Goal: Transaction & Acquisition: Purchase product/service

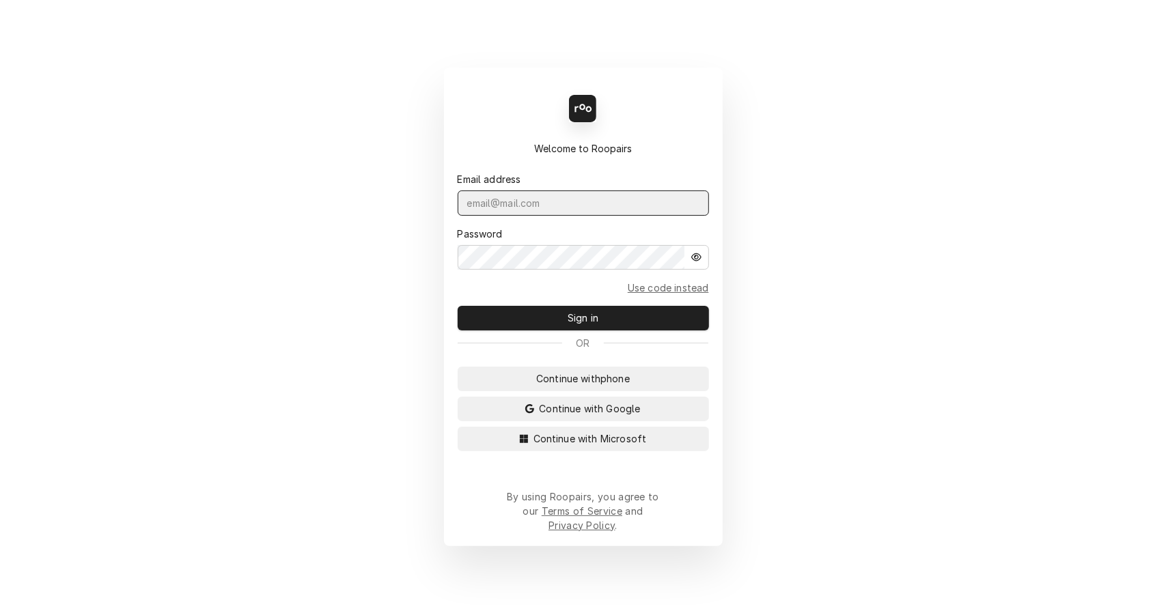
type input "leahmeadows.techsolutions@aol.com"
click at [576, 322] on span "Sign in" at bounding box center [583, 318] width 36 height 14
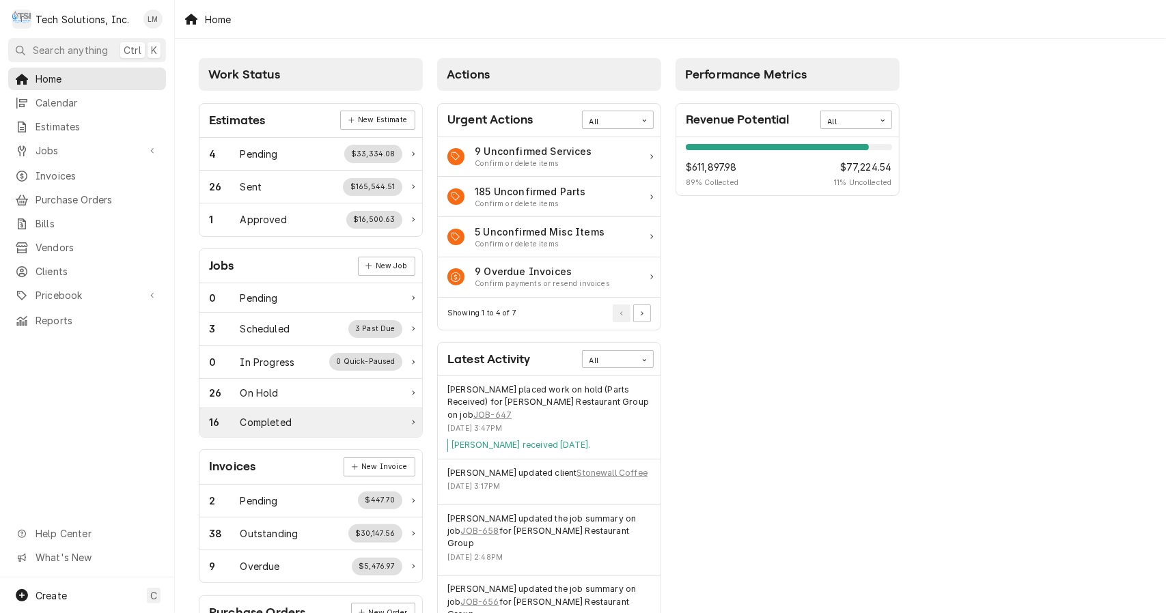
click at [275, 425] on div "Completed" at bounding box center [265, 422] width 51 height 14
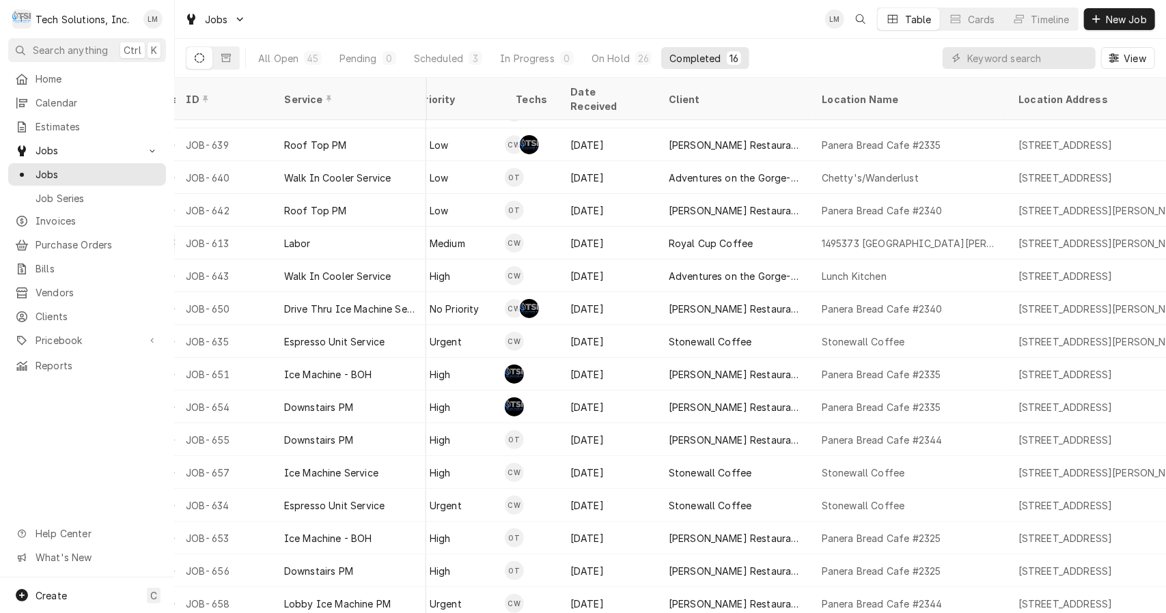
scroll to position [25, 437]
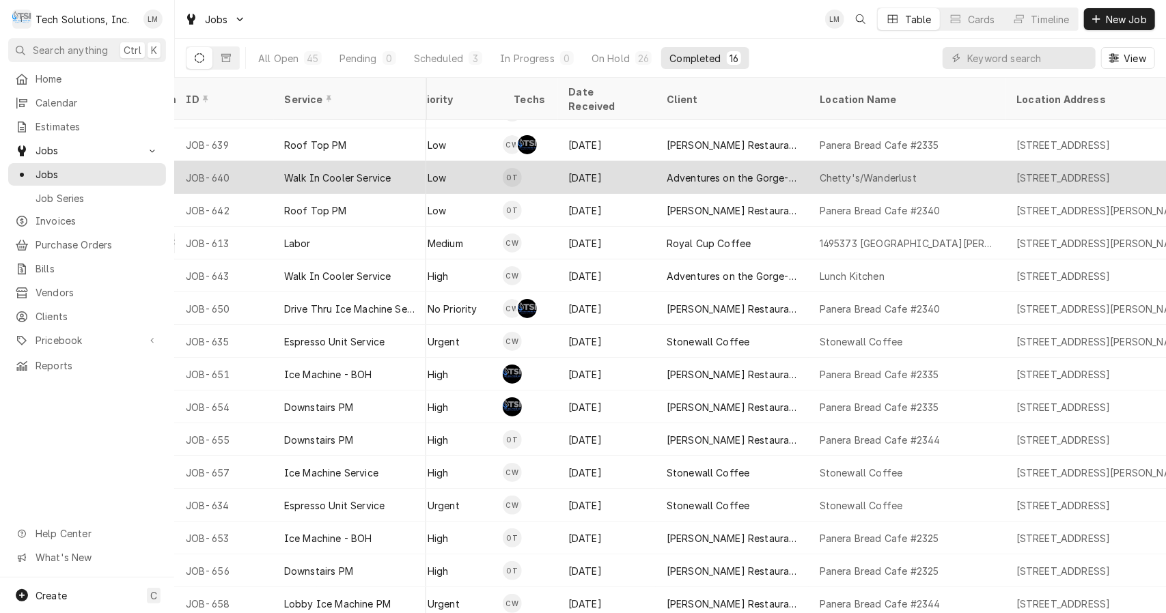
click at [337, 171] on div "Walk In Cooler Service" at bounding box center [337, 178] width 107 height 14
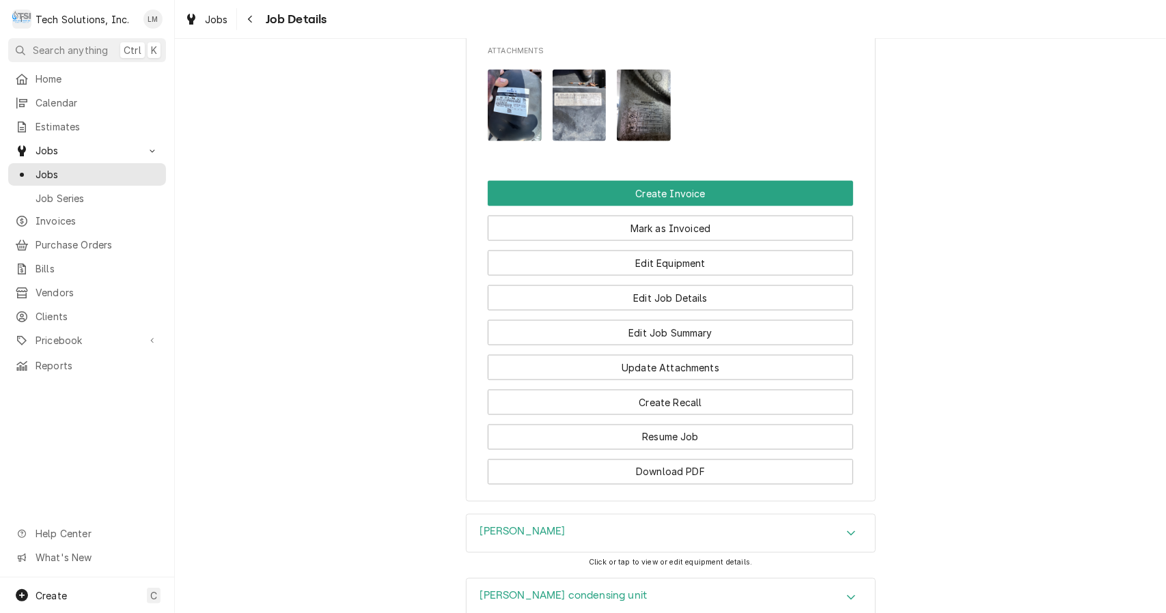
scroll to position [1311, 0]
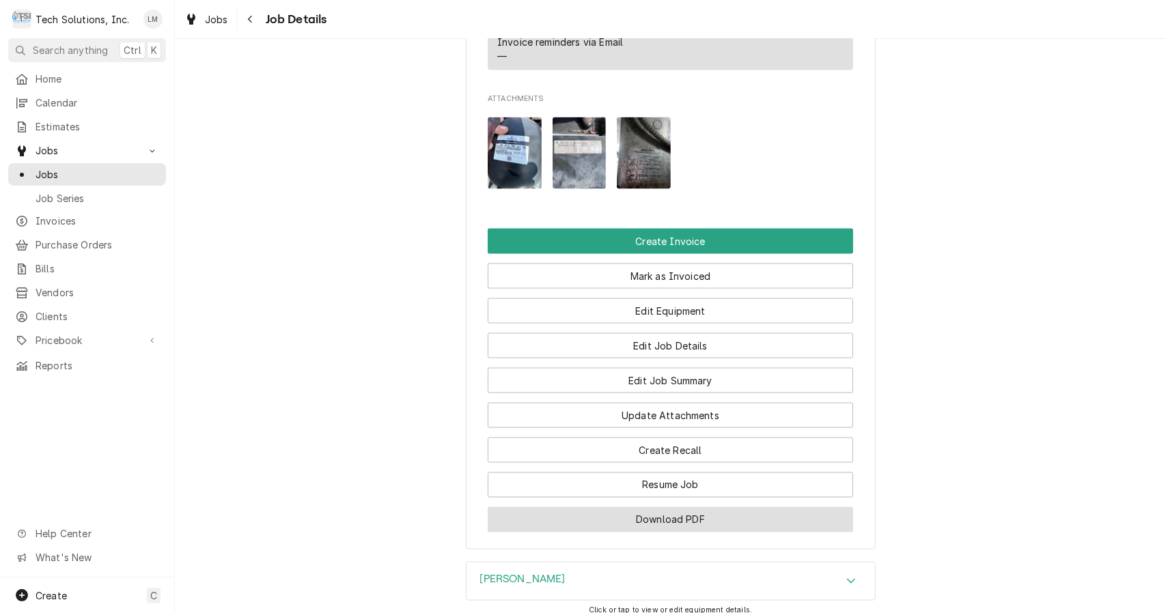
click at [724, 514] on button "Download PDF" at bounding box center [670, 520] width 365 height 25
click at [60, 167] on span "Jobs" at bounding box center [98, 174] width 124 height 14
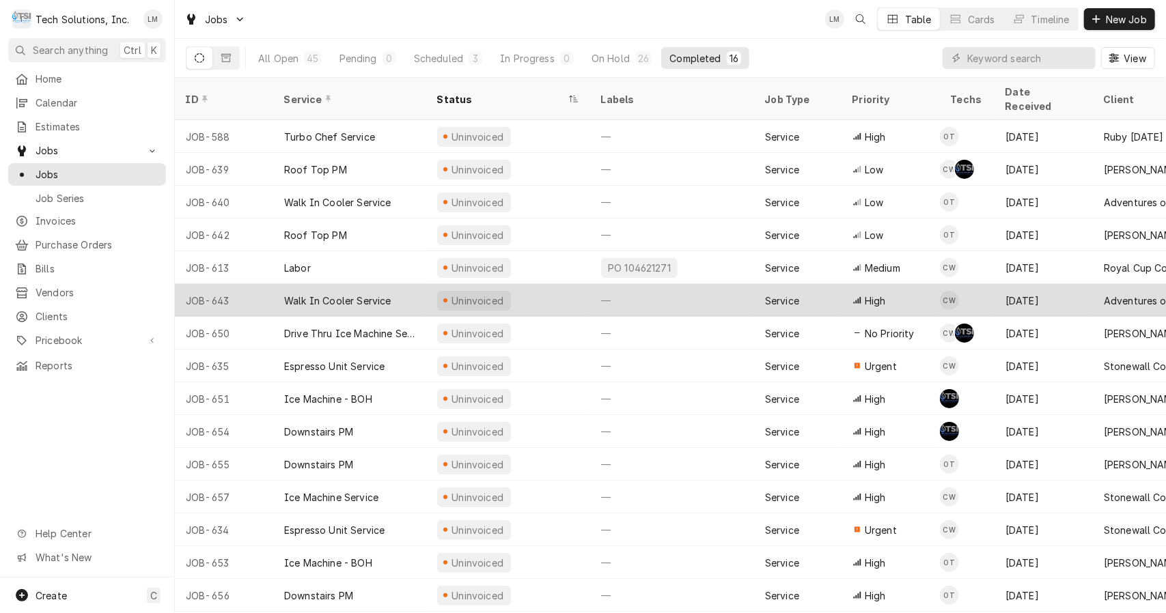
click at [348, 294] on div "Walk In Cooler Service" at bounding box center [337, 301] width 107 height 14
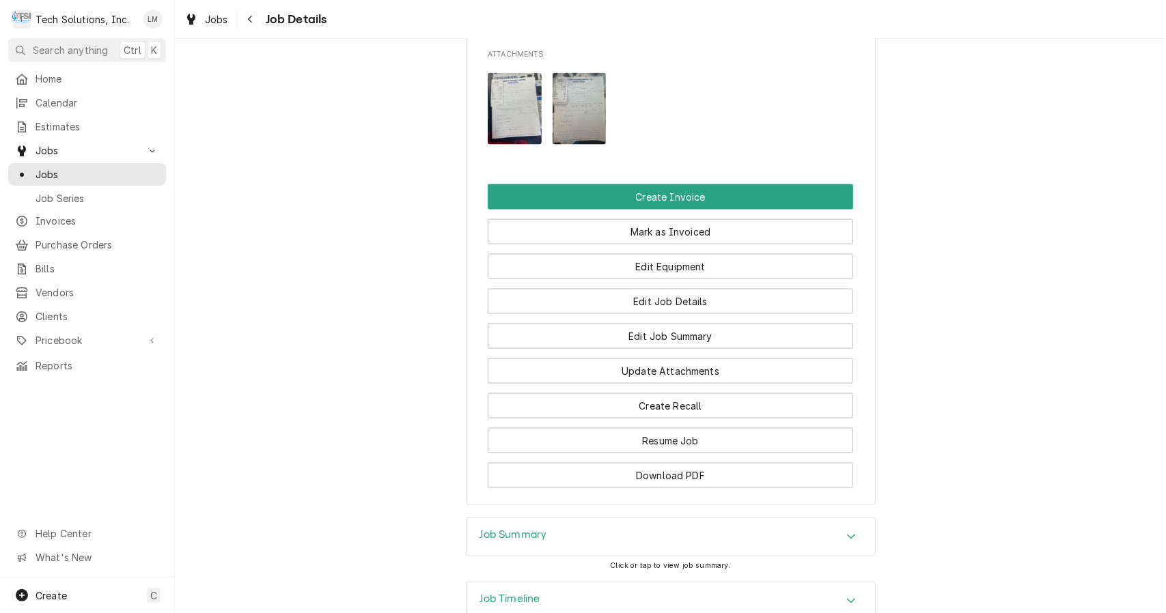
scroll to position [1211, 0]
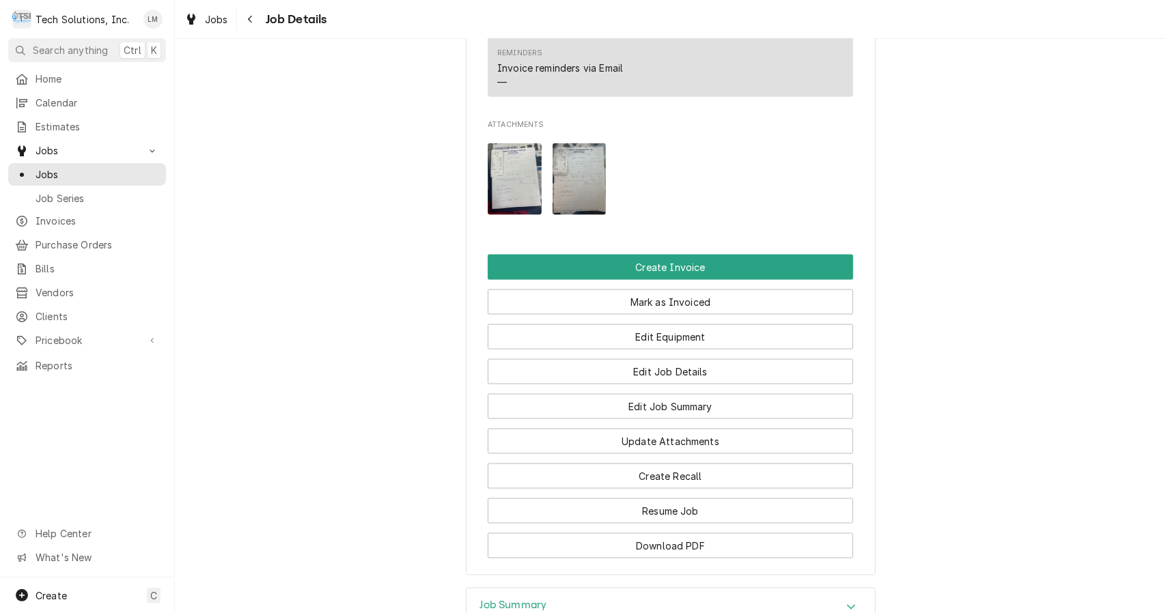
click at [619, 534] on button "Download PDF" at bounding box center [670, 546] width 365 height 25
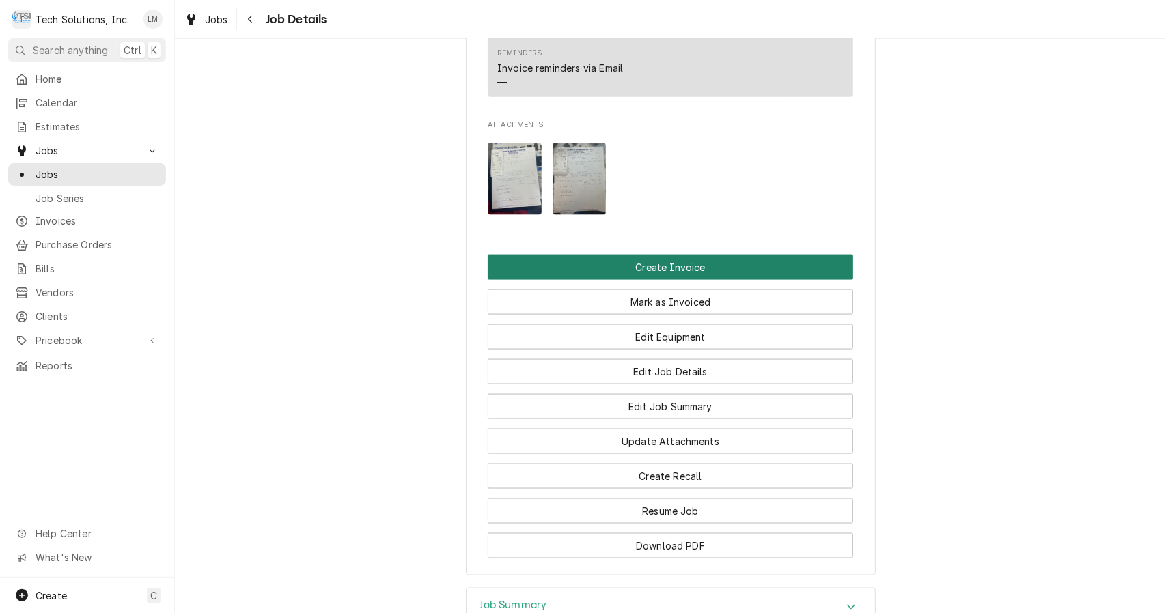
click at [696, 255] on button "Create Invoice" at bounding box center [670, 267] width 365 height 25
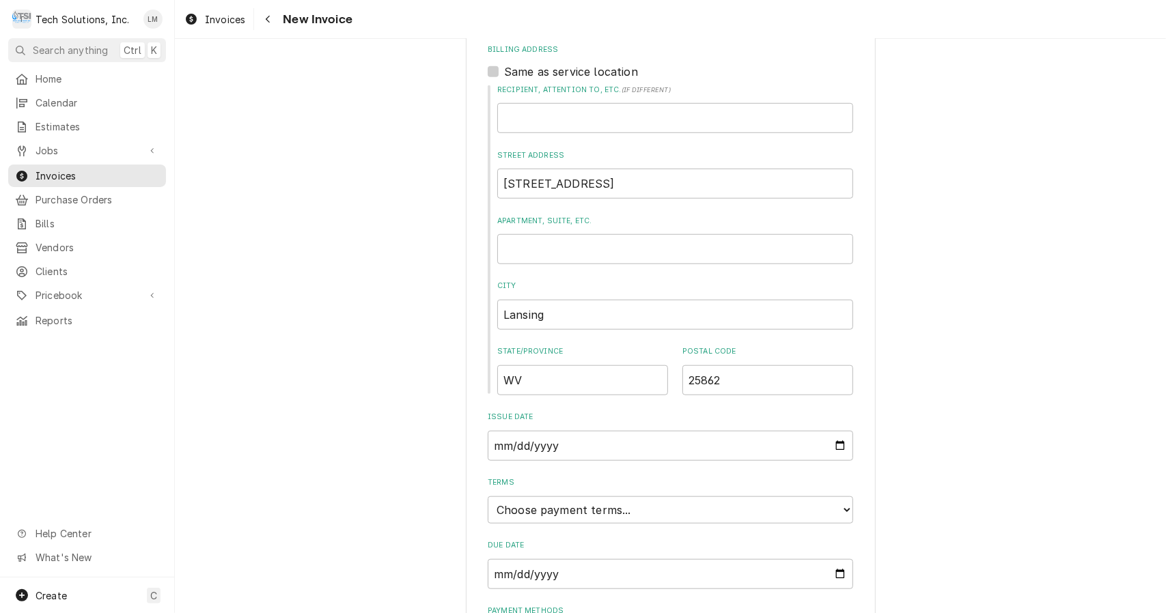
scroll to position [729, 0]
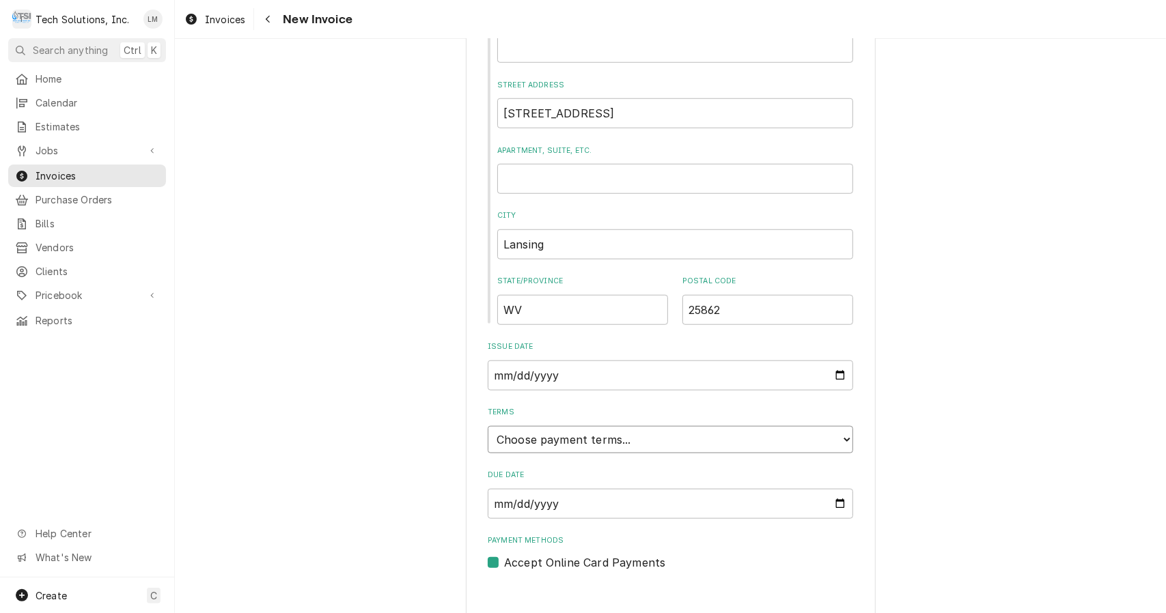
click at [845, 430] on select "Choose payment terms... Same Day Net 7 Net 14 Net 21 Net 30 Net 45 Net 60 Net 90" at bounding box center [670, 439] width 365 height 27
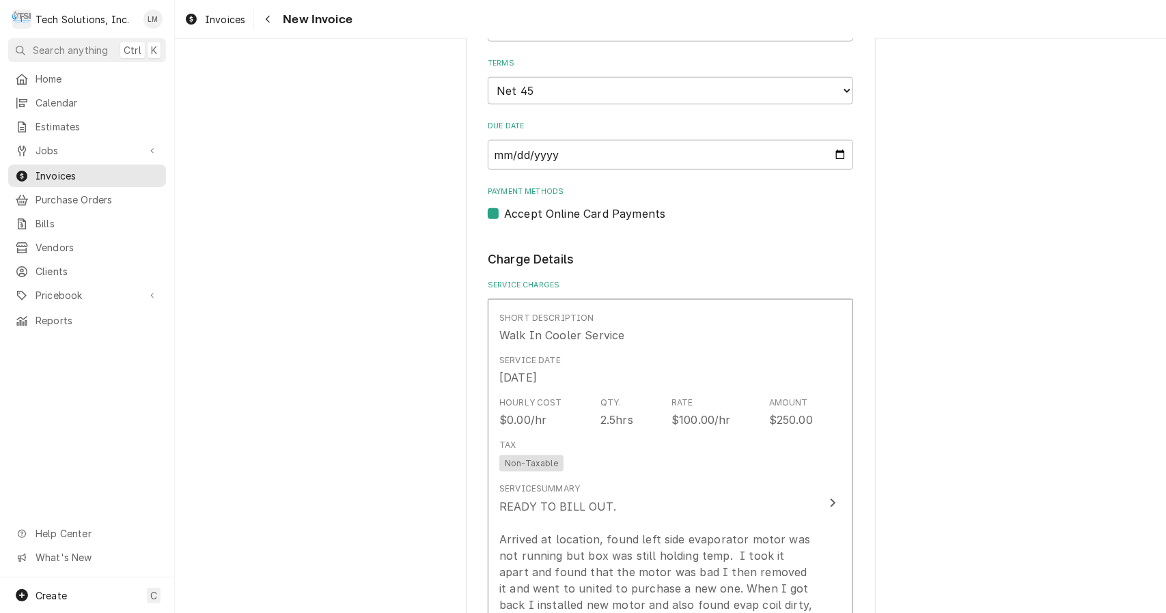
scroll to position [1095, 0]
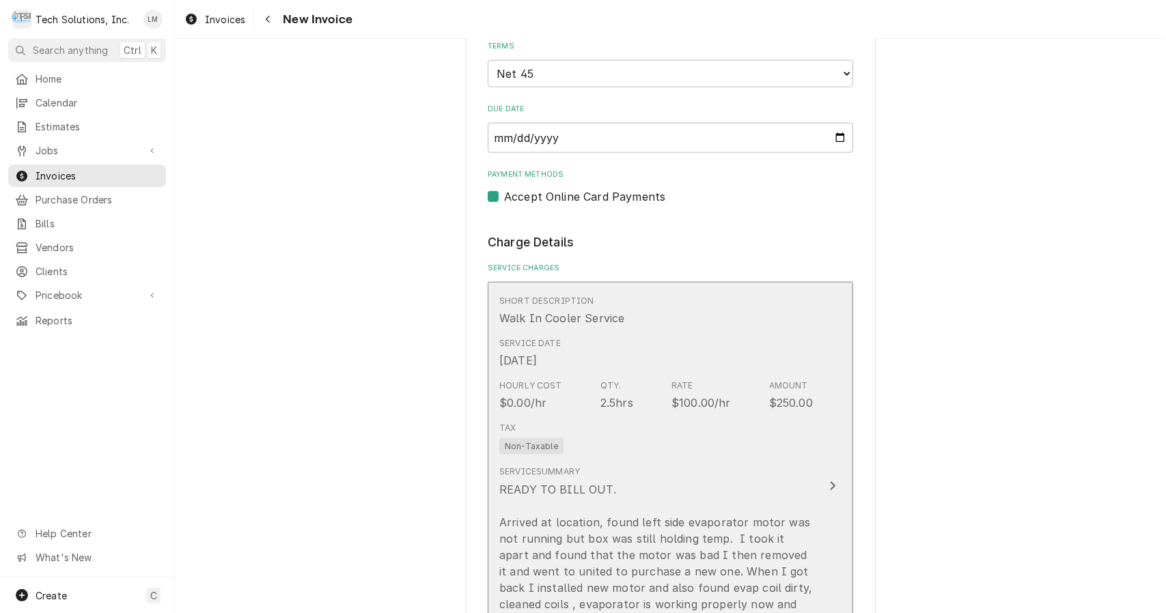
click at [807, 488] on button "Short Description Walk In Cooler Service Service Date [DATE] Hourly Cost $0.00/…" at bounding box center [670, 486] width 365 height 409
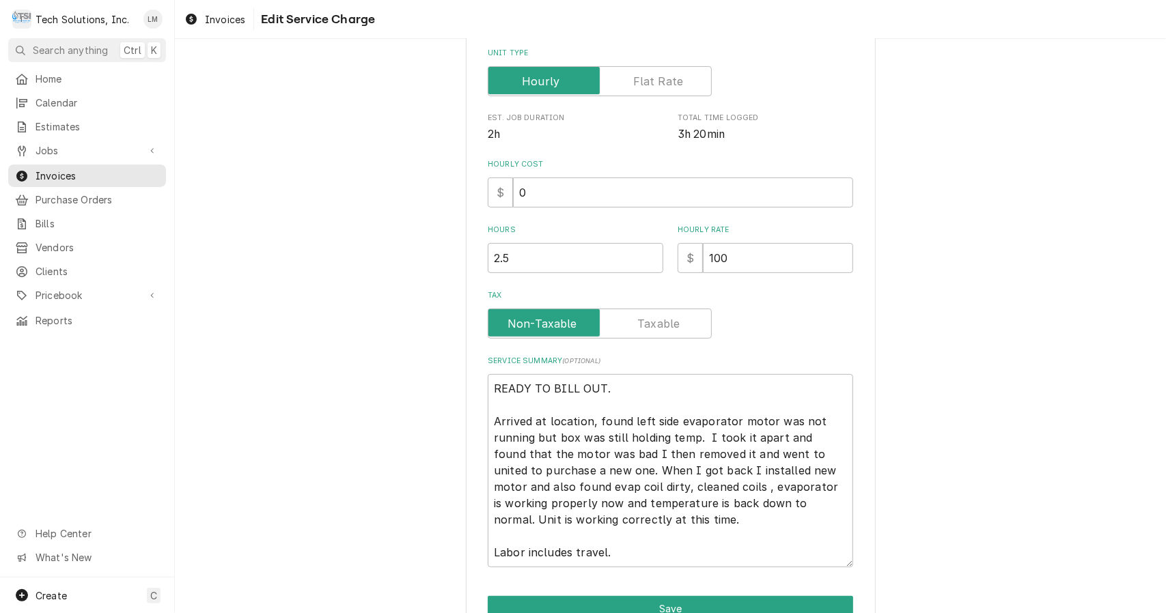
scroll to position [219, 0]
click at [629, 196] on input "0" at bounding box center [683, 192] width 340 height 30
type textarea "x"
type input "1"
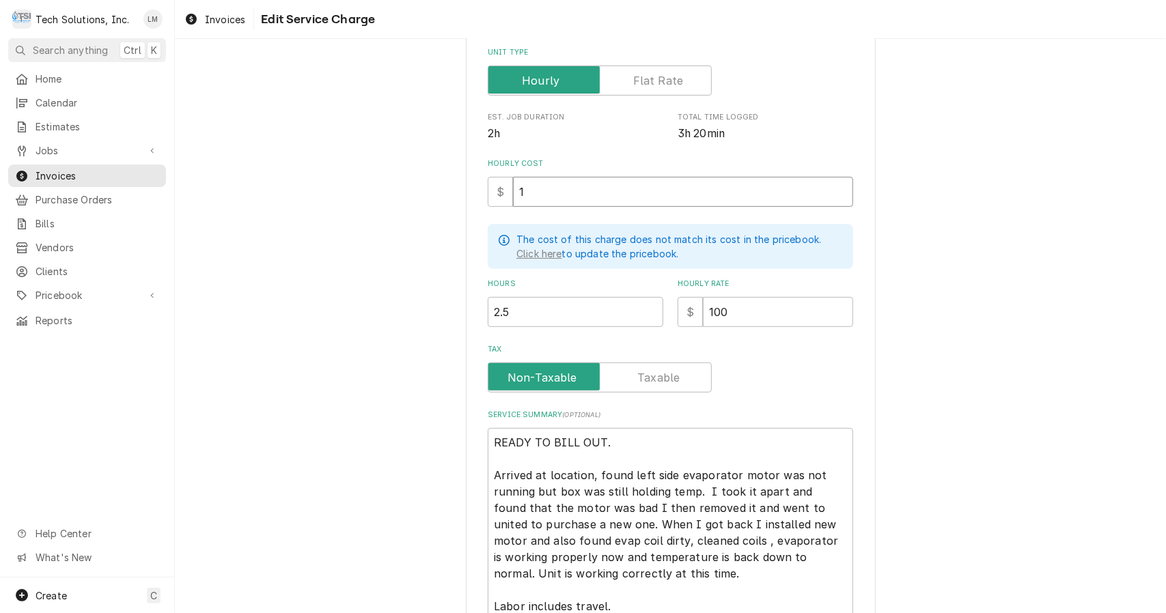
type textarea "x"
type input "10"
type textarea "x"
type input "100"
click at [653, 388] on input "Tax" at bounding box center [600, 378] width 212 height 30
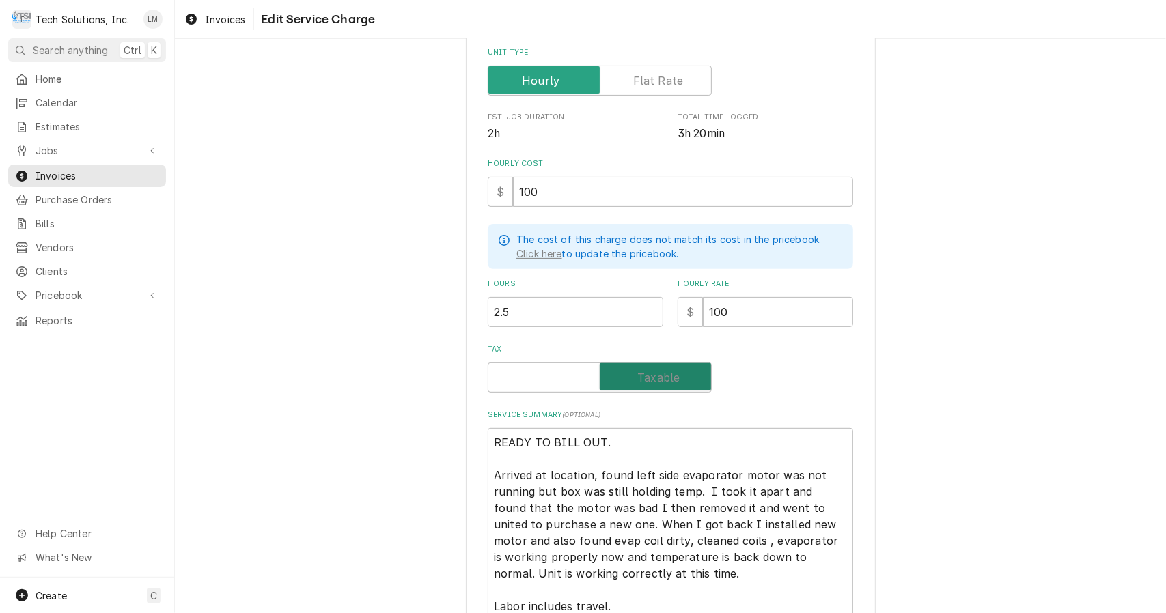
checkbox input "true"
click at [654, 448] on textarea "READY TO BILL OUT. Arrived at location, found left side evaporator motor was no…" at bounding box center [670, 524] width 365 height 193
type textarea "x"
type textarea "READY TO BILL OUT Arrived at location, found left side evaporator motor was not…"
type textarea "x"
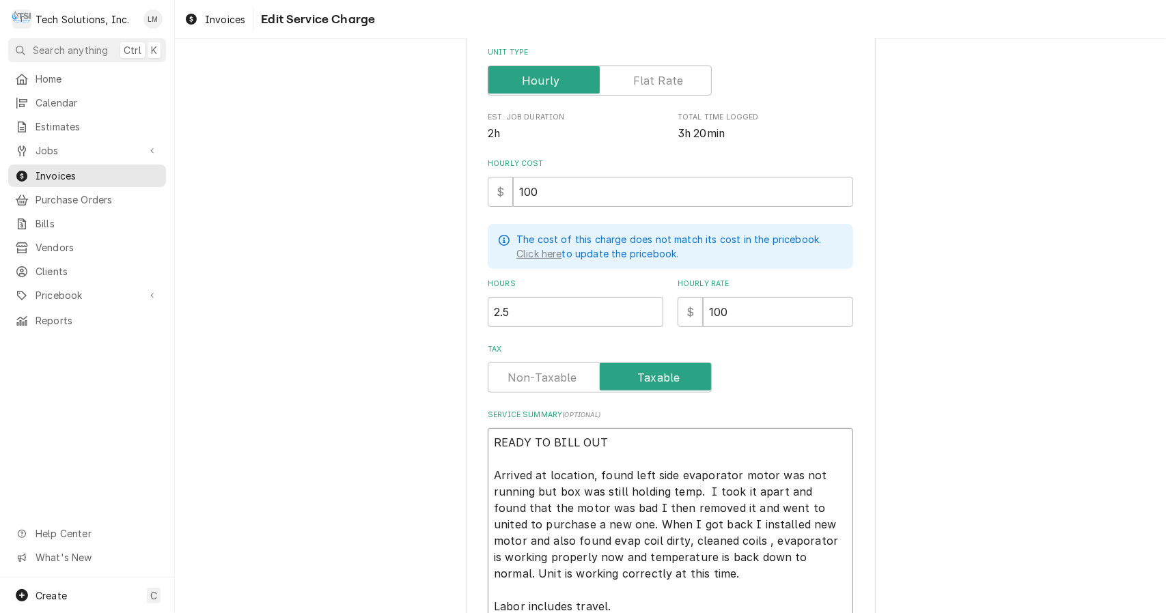
type textarea "READY TO BILL OU Arrived at location, found left side evaporator motor was not …"
type textarea "x"
type textarea "READY TO BILL O Arrived at location, found left side evaporator motor was not r…"
type textarea "x"
type textarea "READY TO BILL Arrived at location, found left side evaporator motor was not run…"
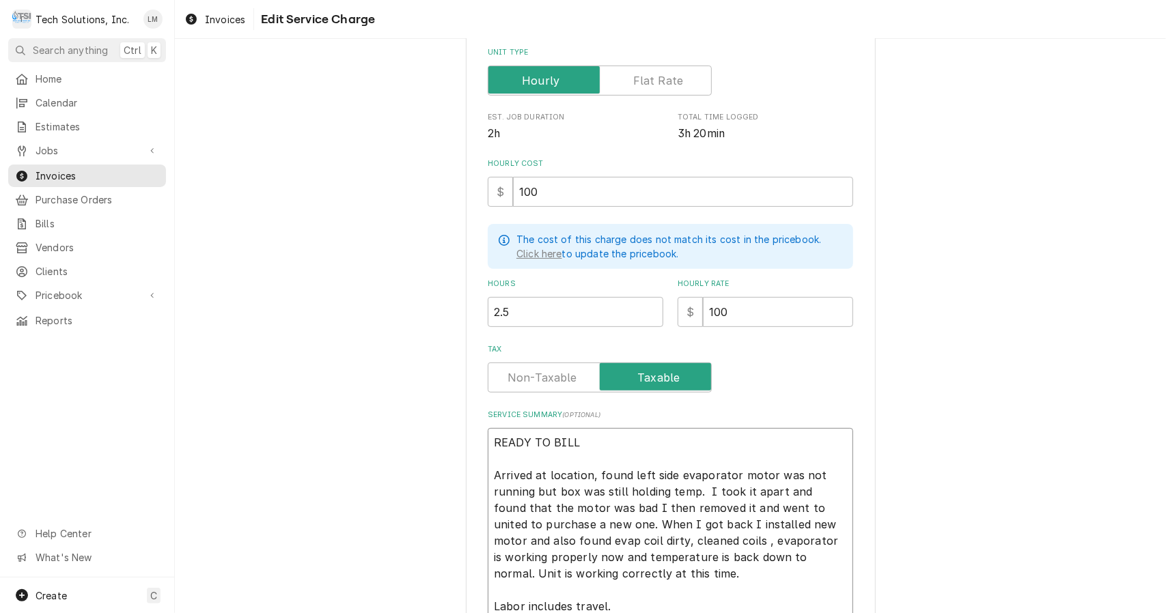
type textarea "x"
type textarea "READY TO BILL Arrived at location, found left side evaporator motor was not run…"
type textarea "x"
type textarea "READY TO BIL Arrived at location, found left side evaporator motor was not runn…"
type textarea "x"
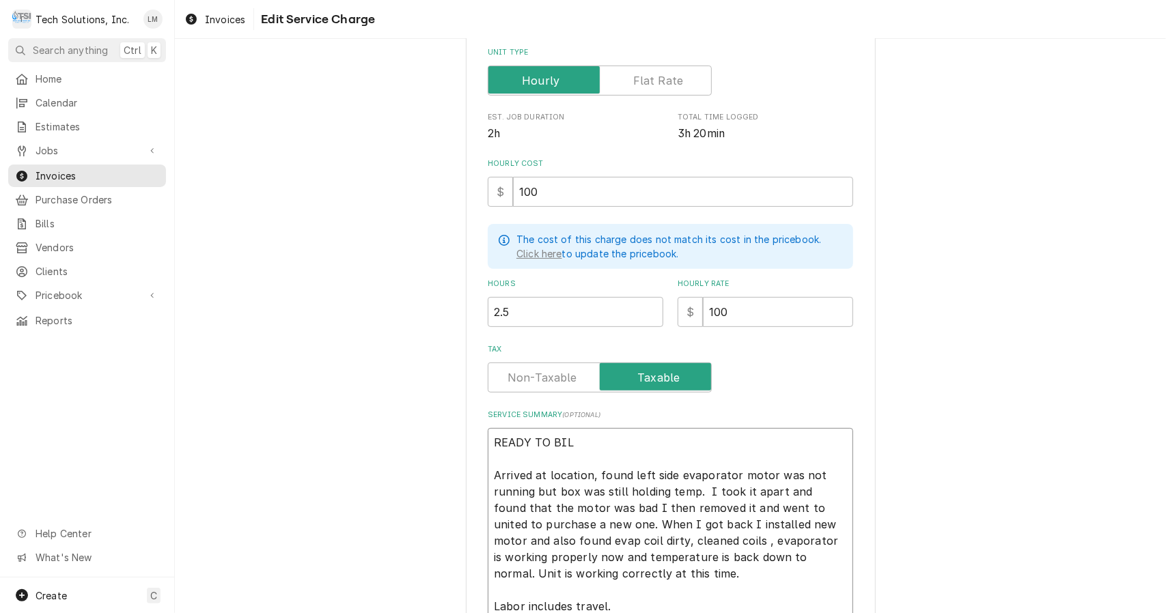
type textarea "READY TO BI Arrived at location, found left side evaporator motor was not runni…"
type textarea "x"
type textarea "READY TO B Arrived at location, found left side evaporator motor was not runnin…"
type textarea "x"
type textarea "READY TO Arrived at location, found left side evaporator motor was not running …"
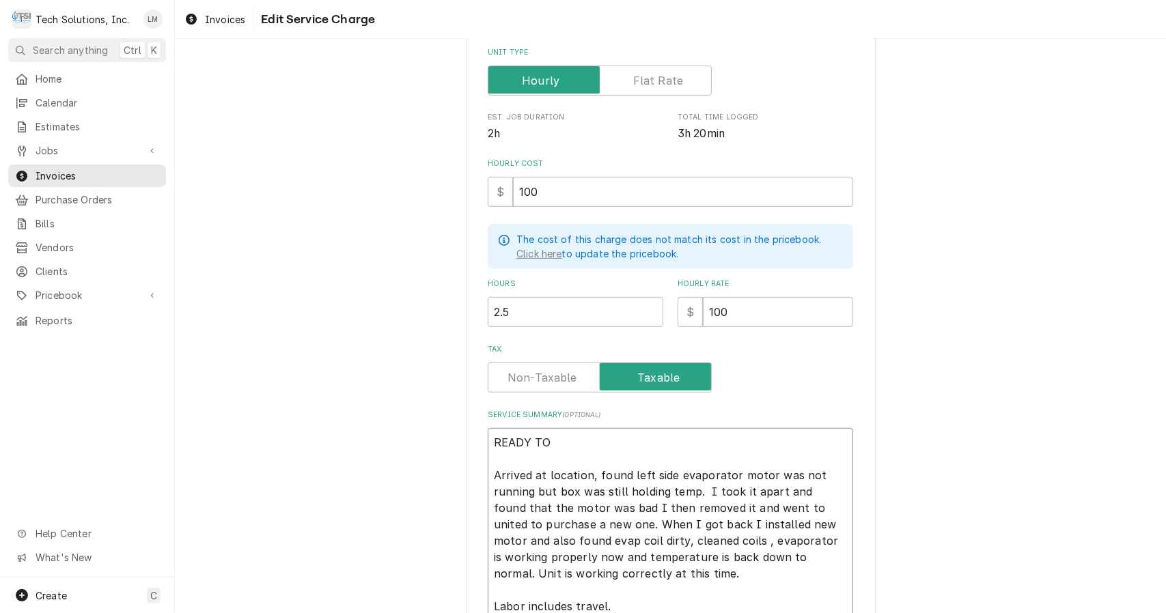
type textarea "x"
type textarea "READY TO Arrived at location, found left side evaporator motor was not running …"
type textarea "x"
type textarea "READY T Arrived at location, found left side evaporator motor was not running b…"
type textarea "x"
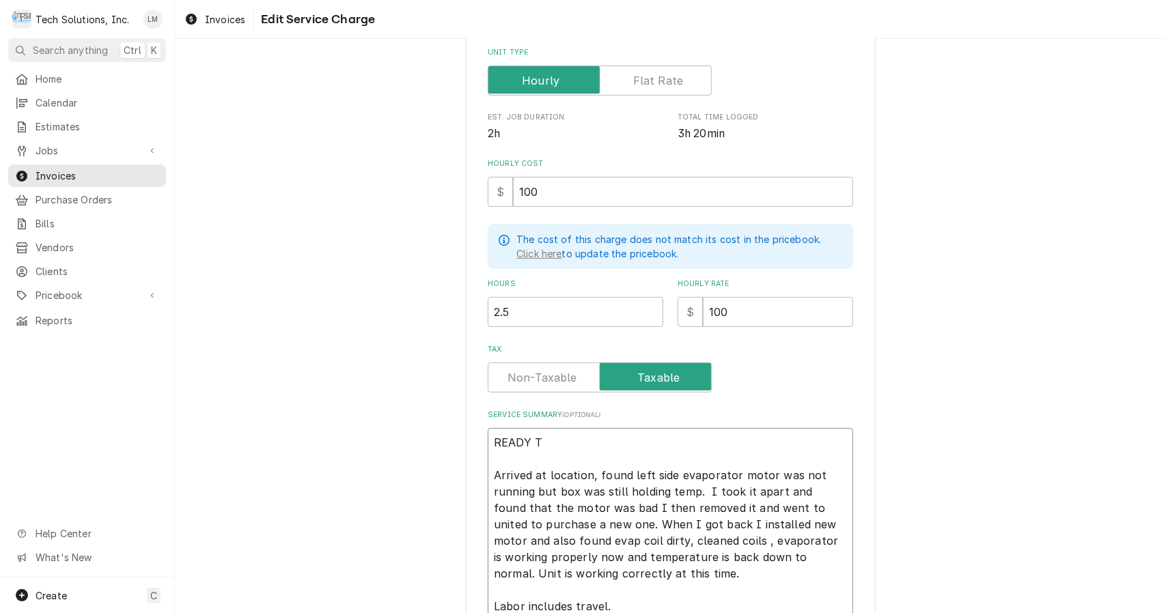
type textarea "READY Arrived at location, found left side evaporator motor was not running but…"
type textarea "x"
type textarea "READY Arrived at location, found left side evaporator motor was not running but…"
type textarea "x"
type textarea "READ Arrived at location, found left side evaporator motor was not running but …"
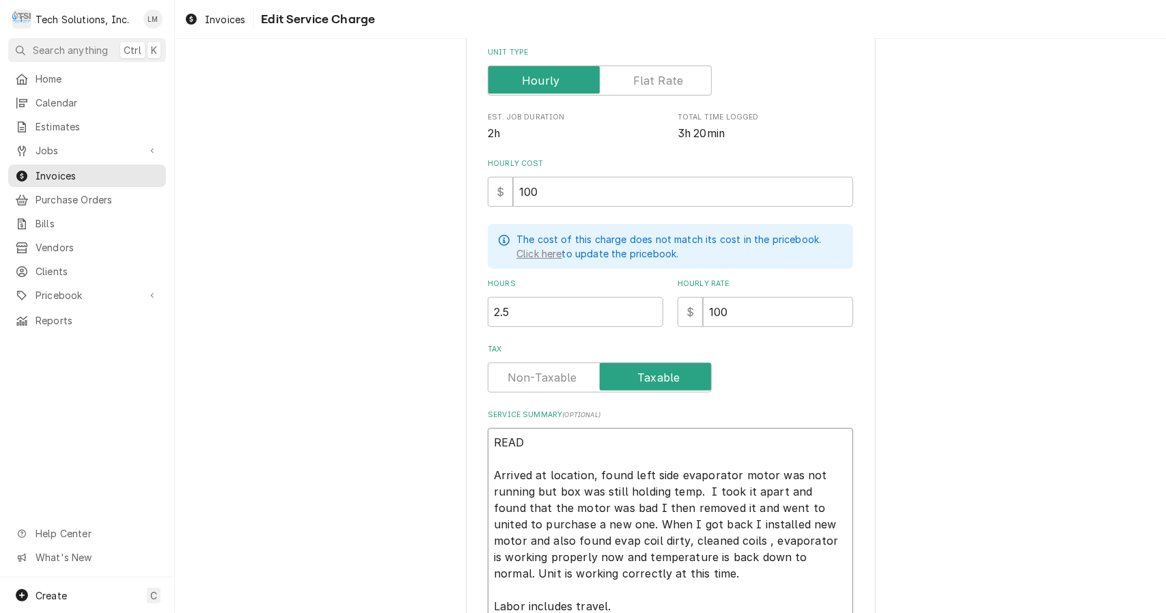
type textarea "x"
type textarea "REA Arrived at location, found left side evaporator motor was not running but b…"
type textarea "x"
type textarea "RE Arrived at location, found left side evaporator motor was not running but bo…"
type textarea "x"
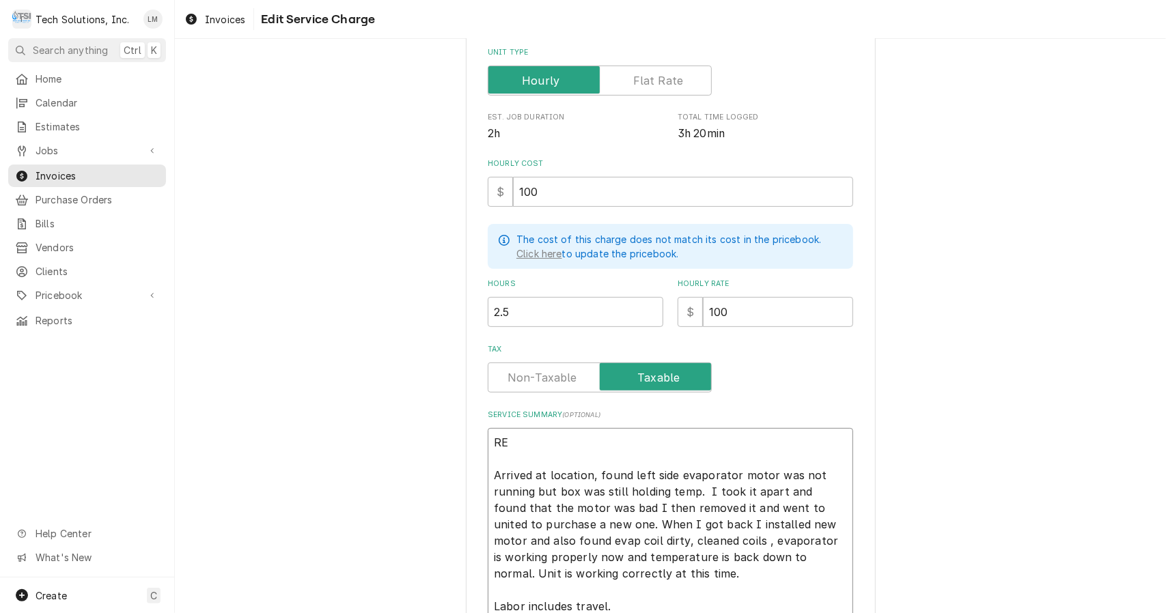
type textarea "R Arrived at location, found left side evaporator motor was not running but box…"
type textarea "x"
type textarea "Arrived at location, found left side evaporator motor was not running but box w…"
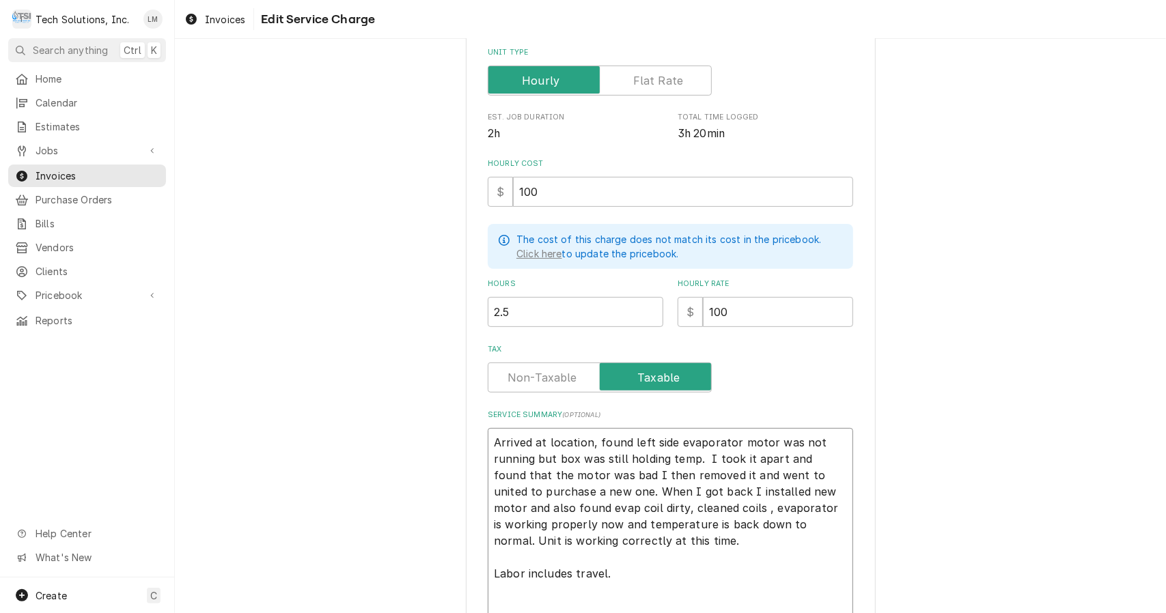
type textarea "x"
type textarea "C Arrived at location, found left side evaporator motor was not running but box…"
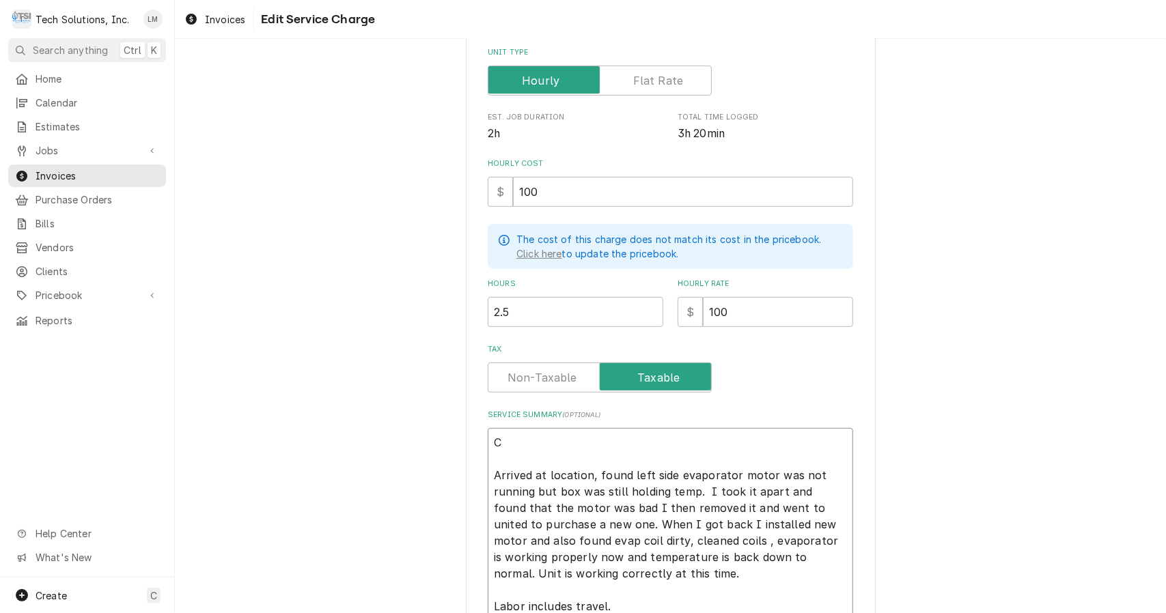
type textarea "x"
type textarea "Ch Arrived at location, found left side evaporator motor was not running but bo…"
type textarea "x"
type textarea "Che Arrived at location, found left side evaporator motor was not running but b…"
type textarea "x"
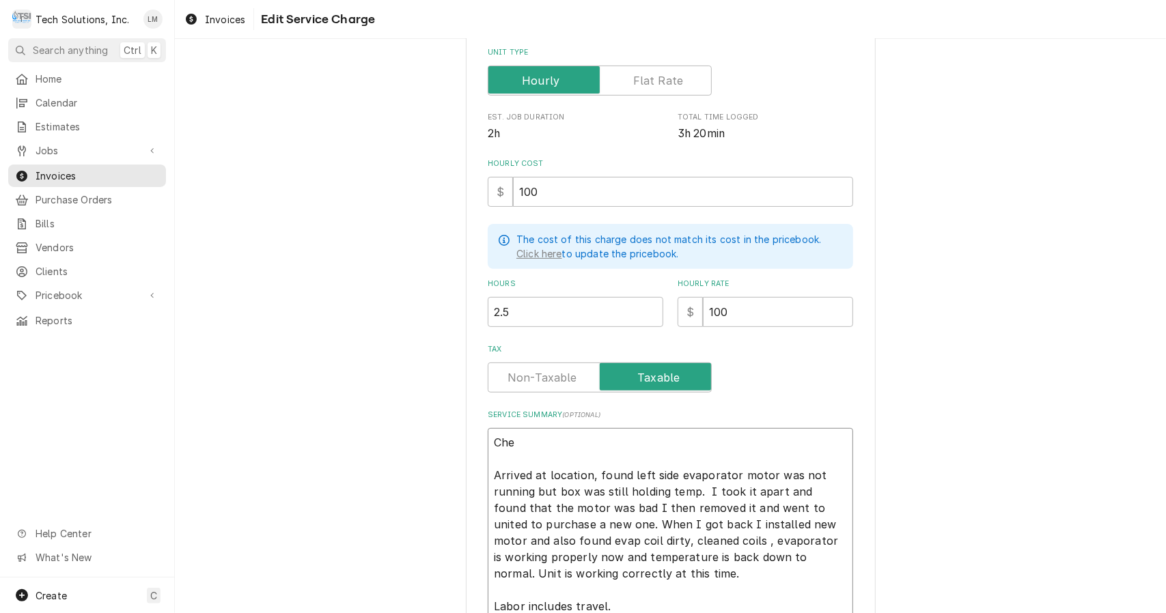
type textarea "Chec Arrived at location, found left side evaporator motor was not running but …"
type textarea "x"
type textarea "Check Arrived at location, found left side evaporator motor was not running but…"
type textarea "x"
type textarea "Checke Arrived at location, found left side evaporator motor was not running bu…"
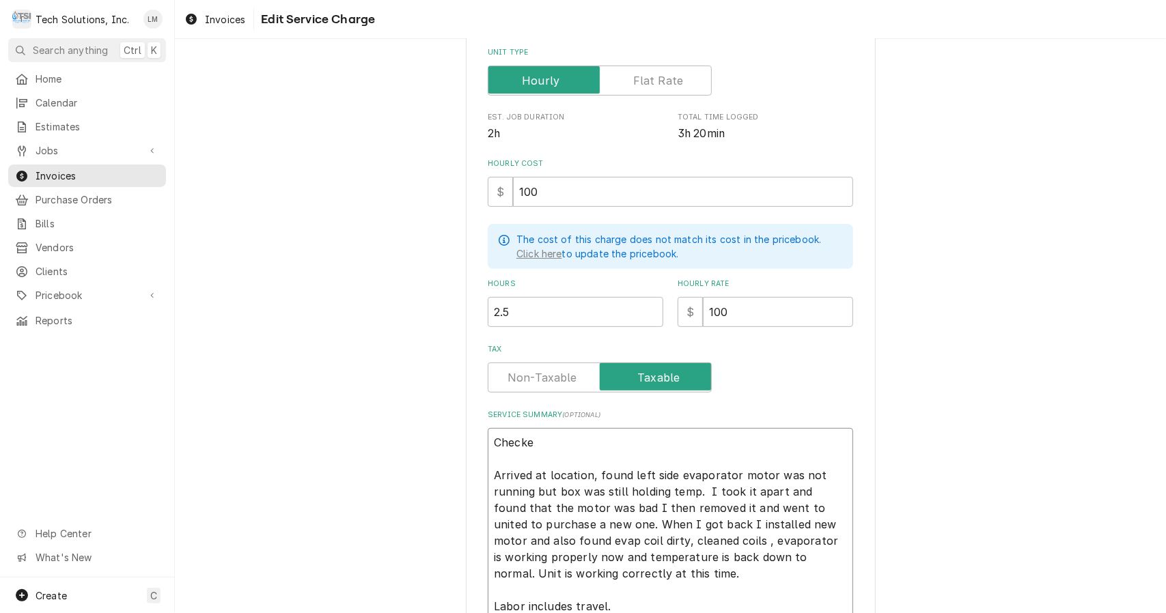
type textarea "x"
type textarea "Checked Arrived at location, found left side evaporator motor was not running b…"
type textarea "x"
type textarea "Checked Arrived at location, found left side evaporator motor was not running b…"
type textarea "x"
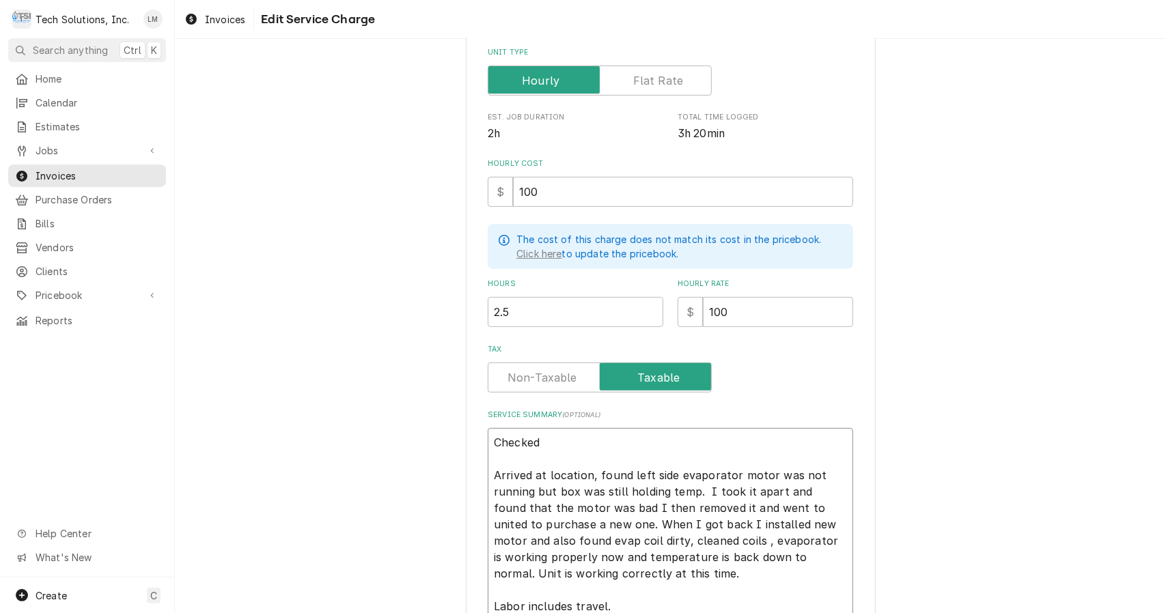
type textarea "Checked a Arrived at location, found left side evaporator motor was not running…"
type textarea "x"
type textarea "Checked a Arrived at location, found left side evaporator motor was not running…"
type textarea "x"
type textarea "Checked a w Arrived at location, found left side evaporator motor was not runni…"
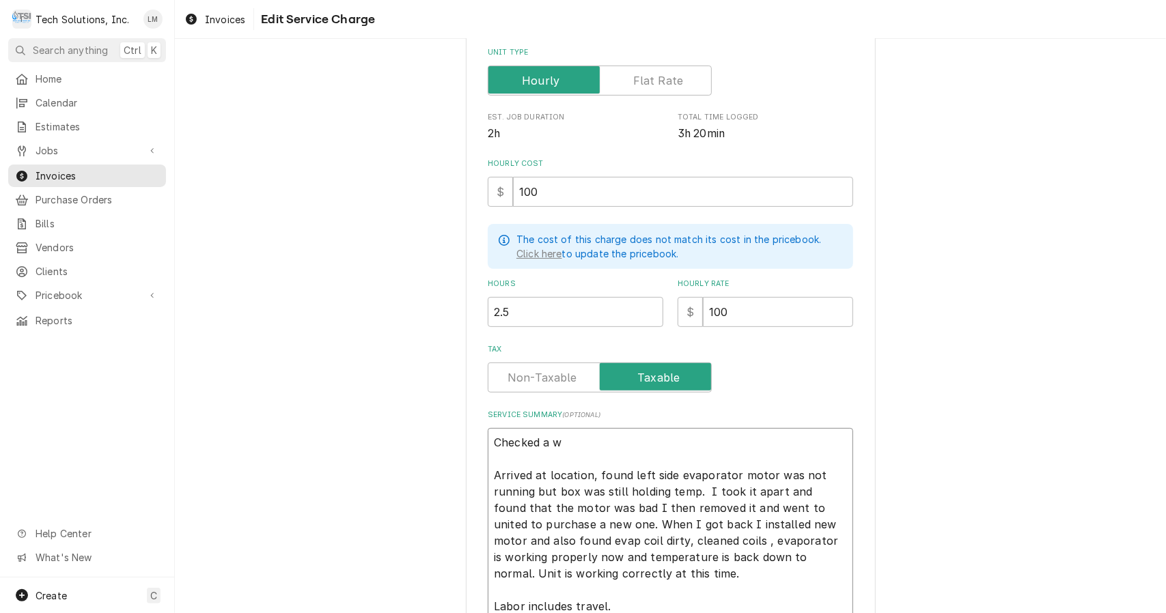
type textarea "x"
type textarea "Checked a wa Arrived at location, found left side evaporator motor was not runn…"
type textarea "x"
type textarea "Checked a walk Arrived at location, found left side evaporator motor was not ru…"
type textarea "x"
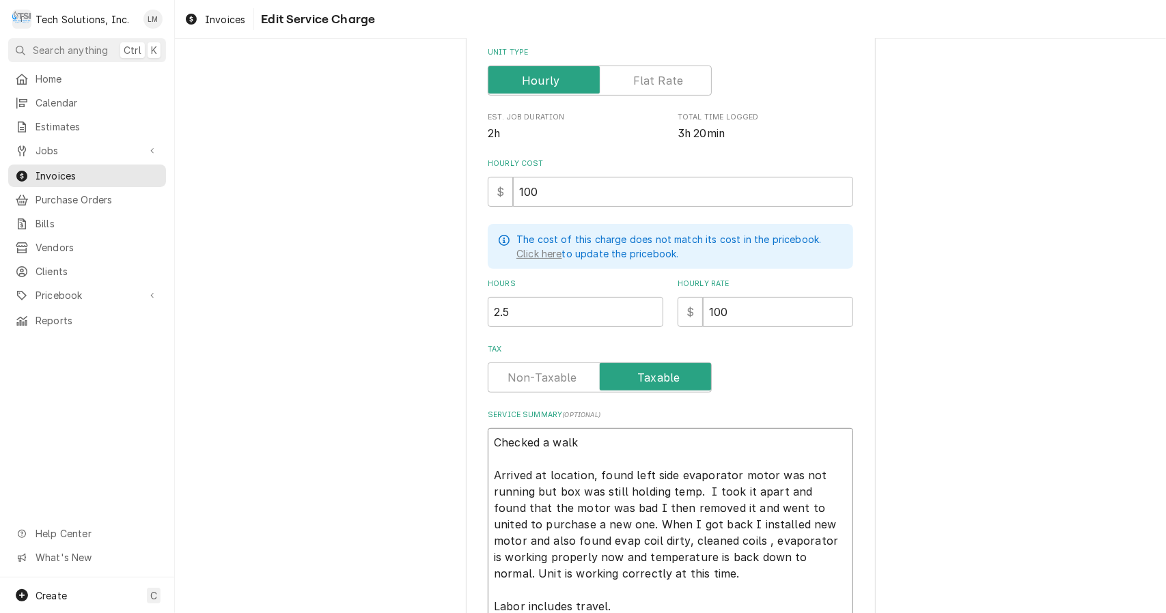
type textarea "Checked a walk- Arrived at location, found left side evaporator motor was not r…"
type textarea "x"
type textarea "Checked a walk-i Arrived at location, found left side evaporator motor was not …"
type textarea "x"
type textarea "Checked a walk-in Arrived at location, found left side evaporator motor was not…"
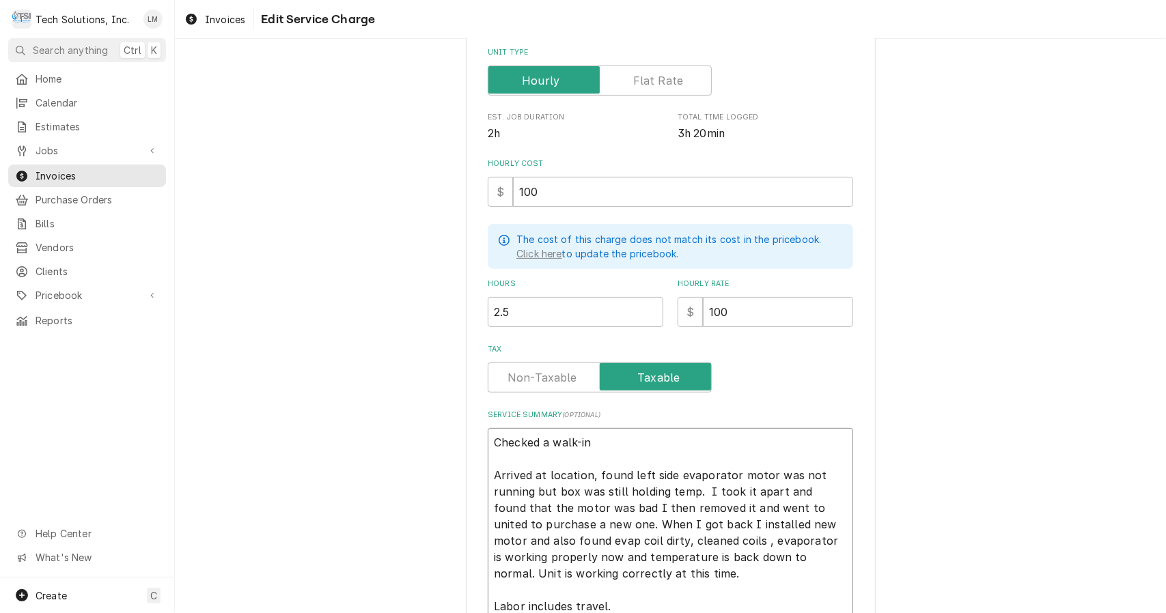
type textarea "x"
type textarea "Checked a walk-in Arrived at location, found left side evaporator motor was not…"
type textarea "x"
type textarea "Checked a walk-in c Arrived at location, found left side evaporator motor was n…"
type textarea "x"
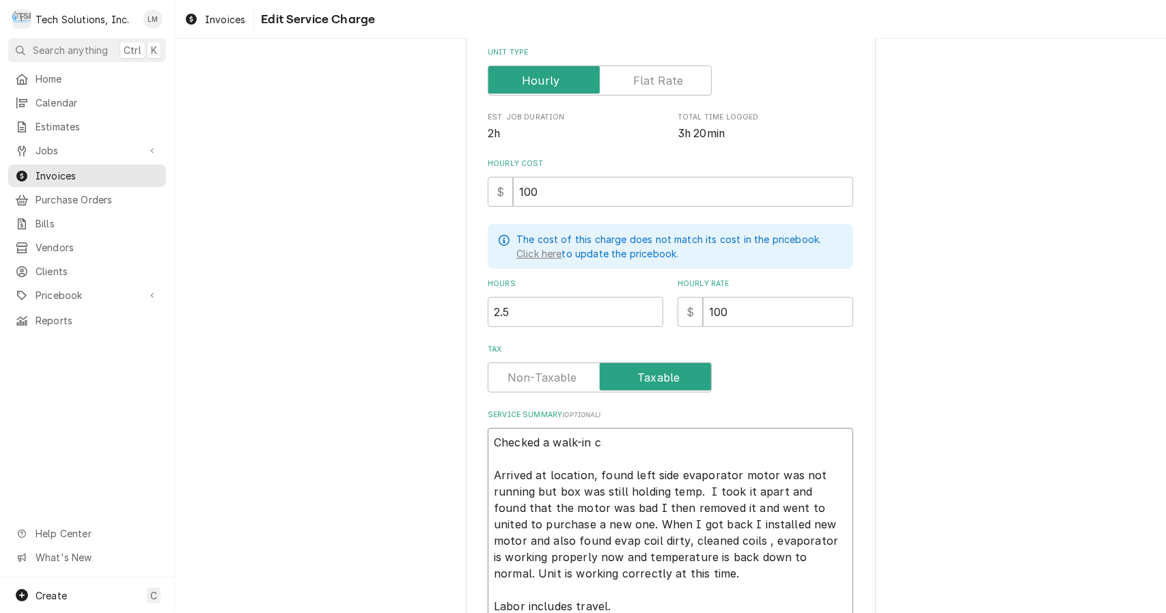
type textarea "Checked a walk-in co Arrived at location, found left side evaporator motor was …"
type textarea "x"
type textarea "Checked a walk-in coo Arrived at location, found left side evaporator motor was…"
type textarea "x"
type textarea "Checked a walk-in cool Arrived at location, found left side evaporator motor wa…"
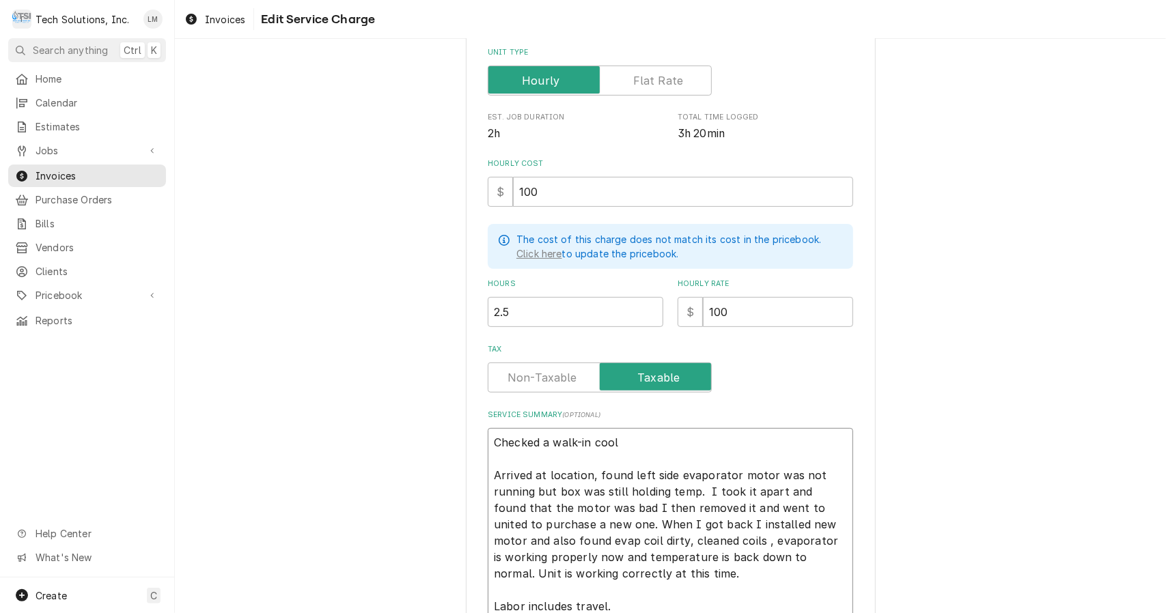
type textarea "x"
type textarea "Checked a walk-in coole Arrived at location, found left side evaporator motor w…"
type textarea "x"
type textarea "Checked a walk-in cooler Arrived at location, found left side evaporator motor …"
type textarea "x"
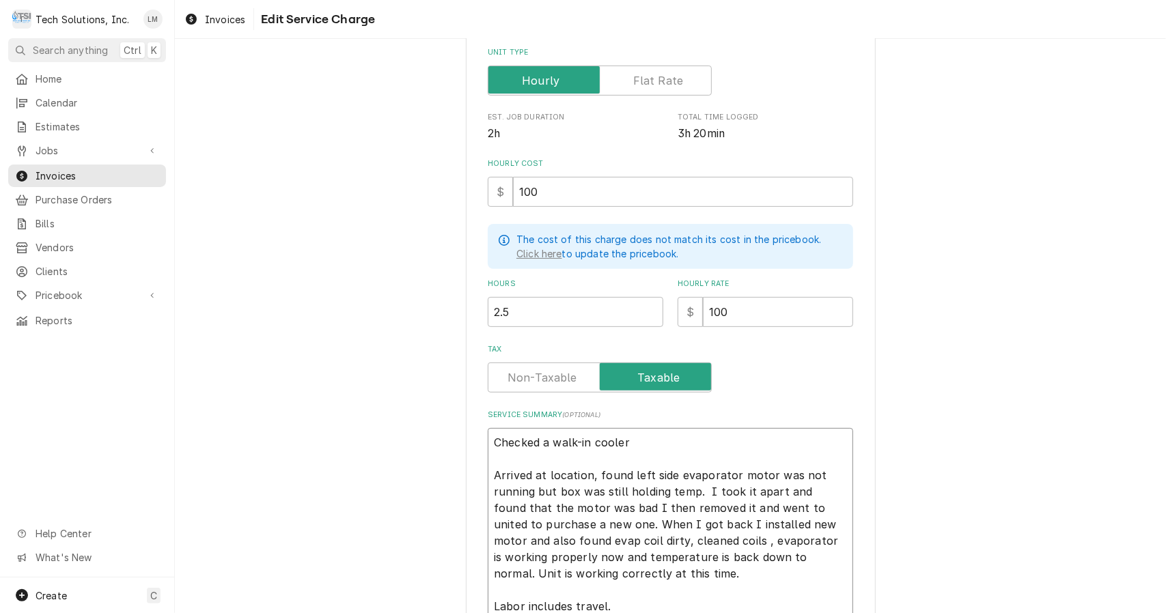
type textarea "Checked a walk-in cooler Arrived at location, found left side evaporator motor …"
type textarea "x"
type textarea "Checked a walk-in cooler a Arrived at location, found left side evaporator moto…"
type textarea "x"
type textarea "Checked a walk-in cooler an Arrived at location, found left side evaporator mot…"
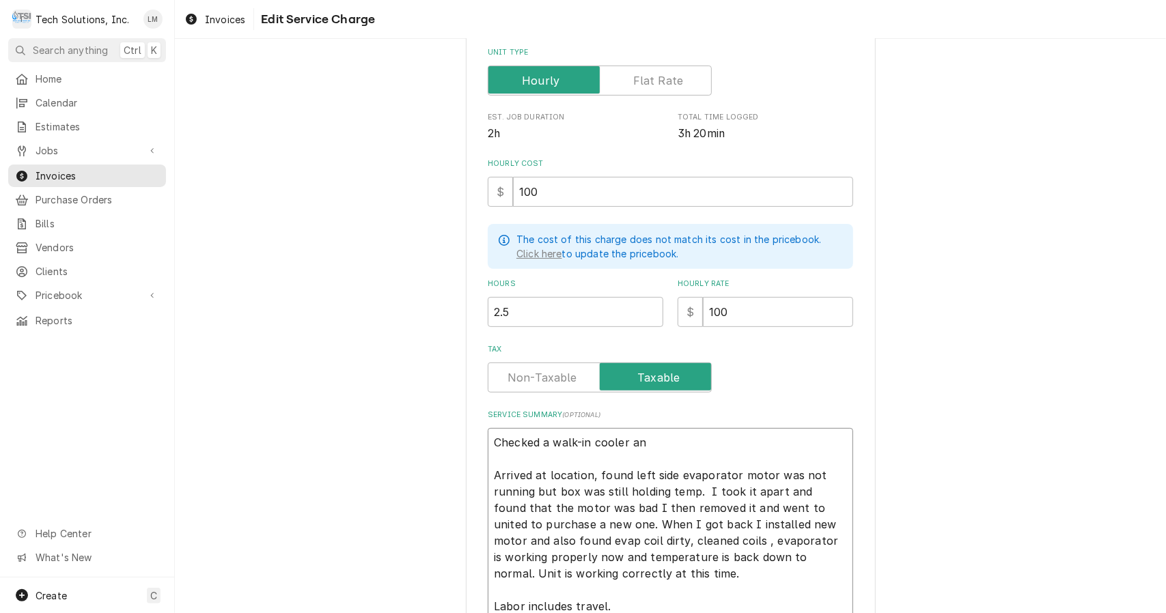
type textarea "x"
type textarea "Checked a walk-in cooler and Arrived at location, found left side evaporator mo…"
type textarea "x"
type textarea "Checked a walk-in cooler and Arrived at location, found left side evaporator mo…"
type textarea "x"
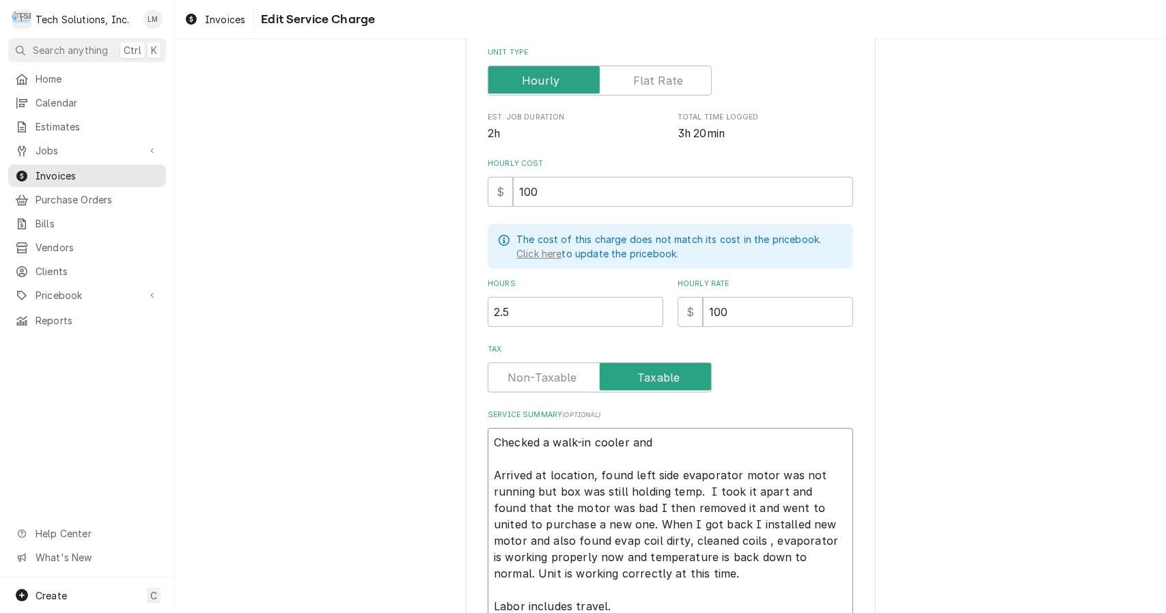
type textarea "Checked a walk-in cooler and Arrived at location, found left side evaporator mo…"
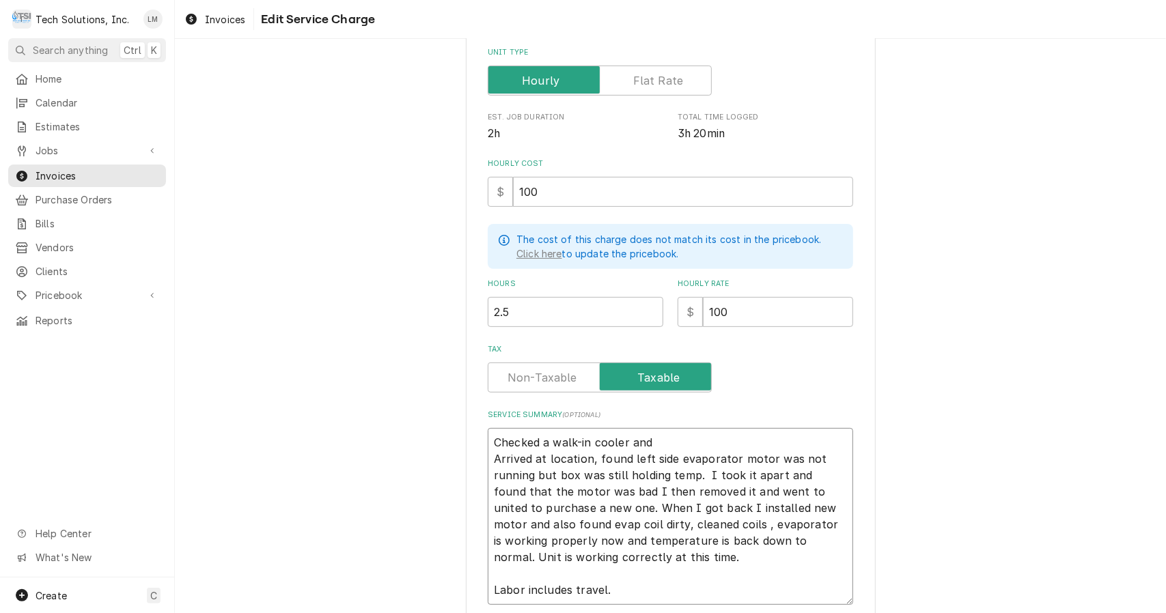
type textarea "x"
type textarea "Checked a walk-in cooler and Arrived at location, found left side evaporator mo…"
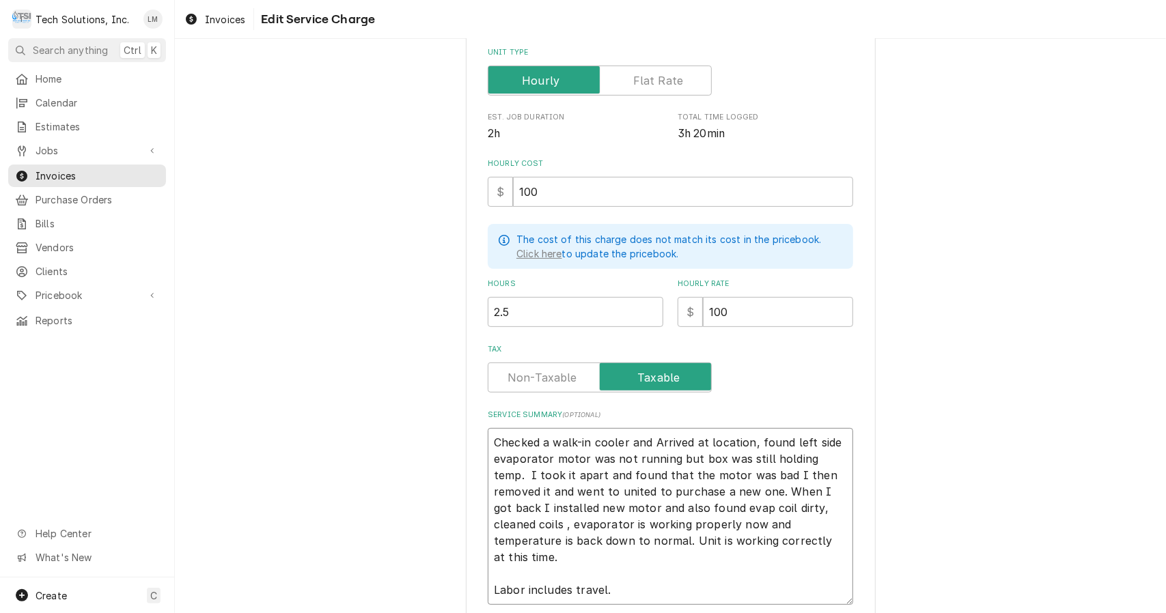
type textarea "x"
type textarea "Checked a walk-in cooler and rrived at location, found left side evaporator mot…"
type textarea "x"
type textarea "Checked a walk-in cooler and rived at location, found left side evaporator moto…"
type textarea "x"
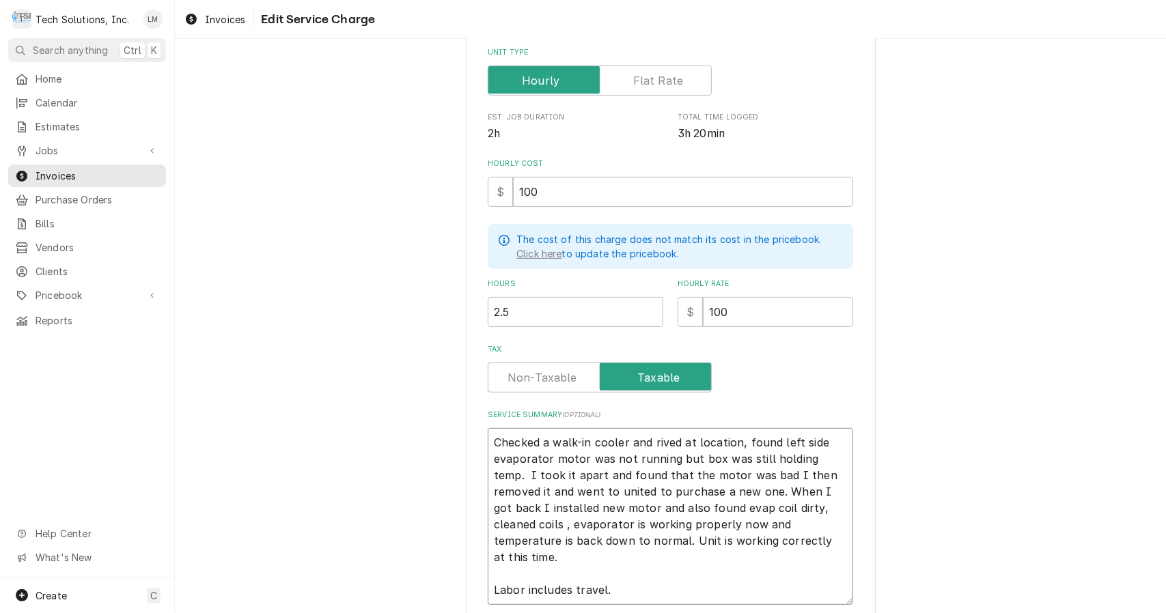
type textarea "Checked a walk-in cooler and ived at location, found left side evaporator motor…"
type textarea "x"
type textarea "Checked a walk-in cooler and ved at location, found left side evaporator motor …"
type textarea "x"
type textarea "Checked a walk-in cooler and ed at location, found left side evaporator motor w…"
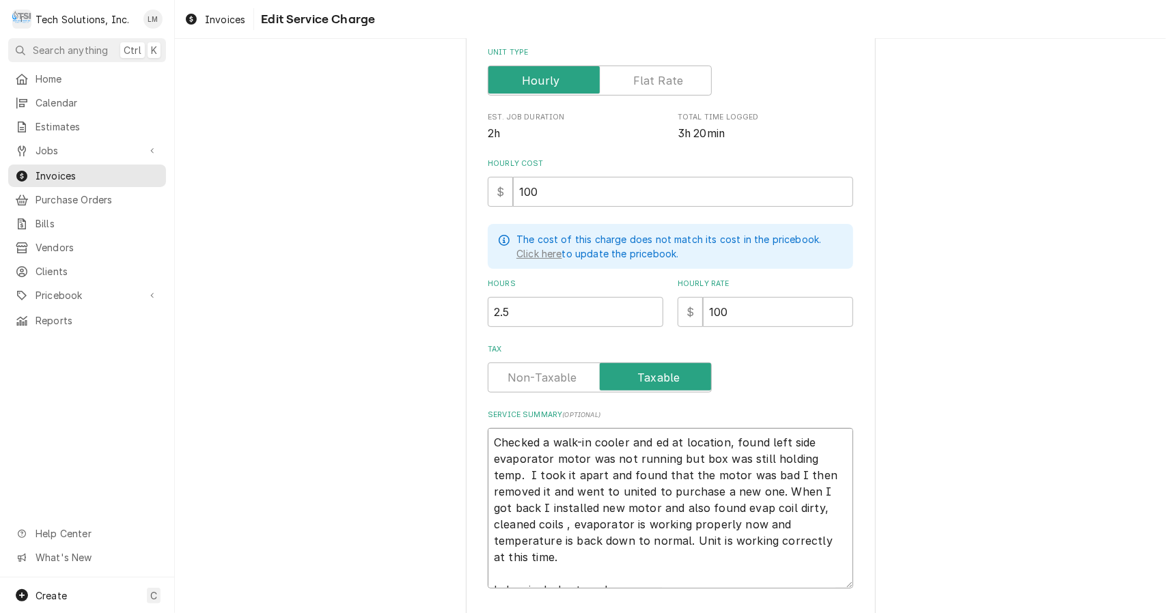
type textarea "x"
type textarea "Checked a walk-in cooler and d at location, found left side evaporator motor wa…"
type textarea "x"
type textarea "Checked a walk-in cooler and at location, found left side evaporator motor was …"
type textarea "x"
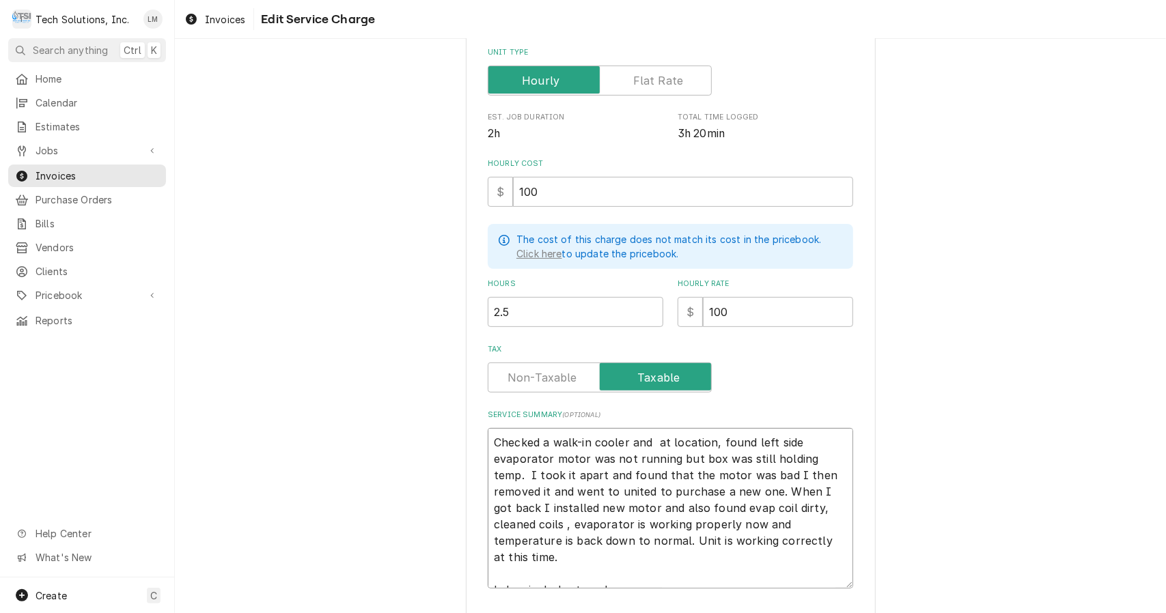
type textarea "Checked a walk-in cooler and at location, found left side evaporator motor was …"
type textarea "x"
type textarea "Checked a walk-in cooler and t location, found left side evaporator motor was n…"
type textarea "x"
type textarea "Checked a walk-in cooler and location, found left side evaporator motor was not…"
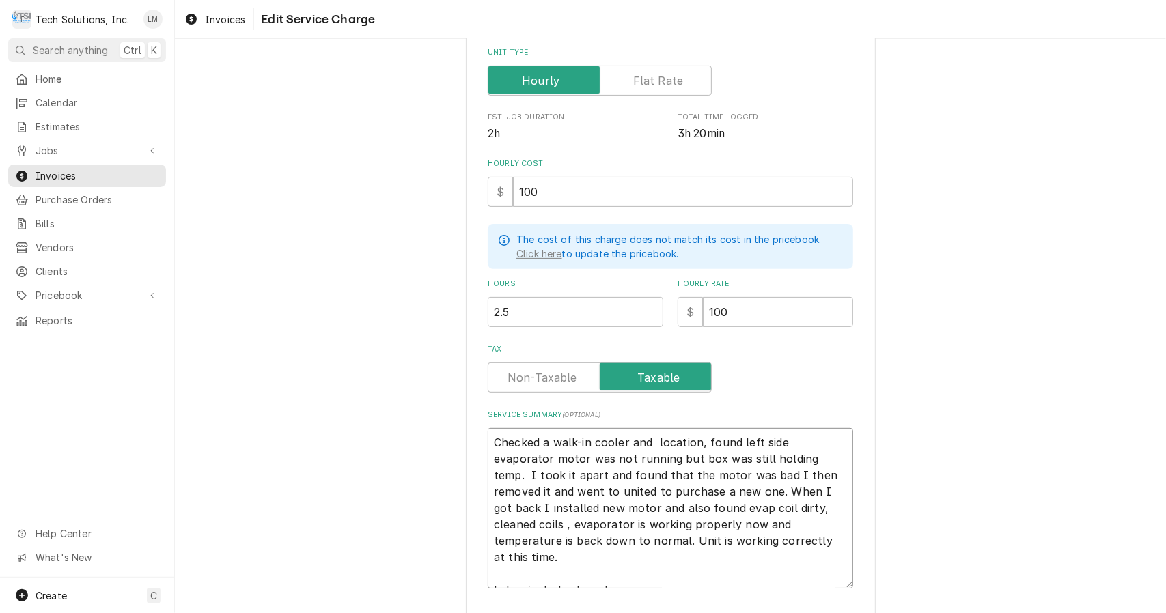
type textarea "x"
type textarea "Checked a walk-in cooler and location, found left side evaporator motor was not…"
type textarea "x"
type textarea "Checked a walk-in cooler and ocation, found left side evaporator motor was not …"
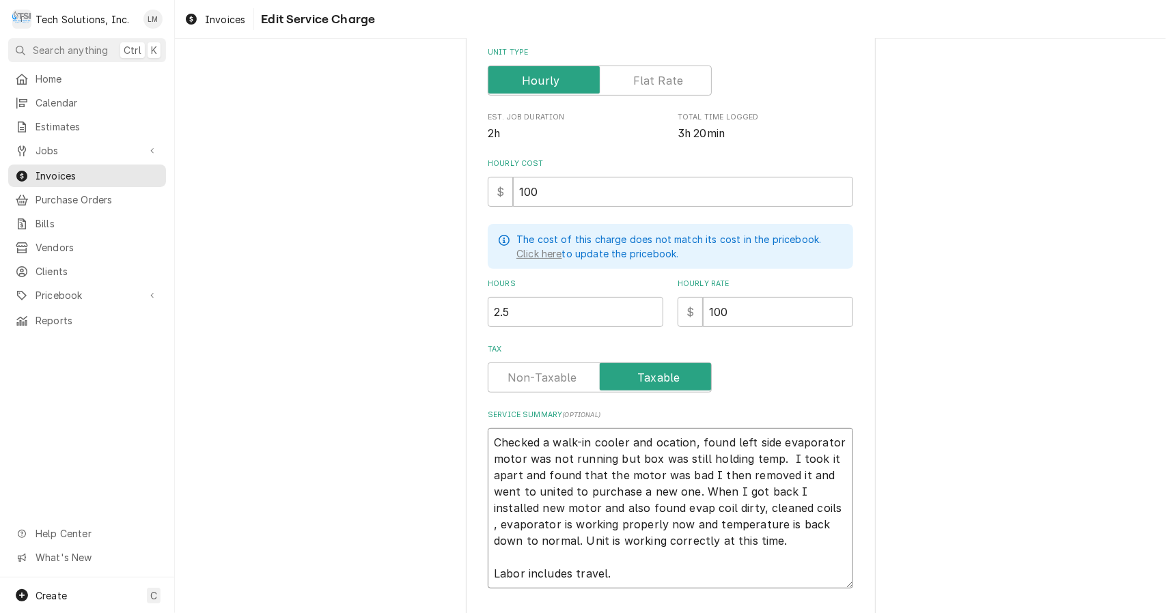
type textarea "x"
type textarea "Checked a walk-in cooler and cation, found left side evaporator motor was not r…"
type textarea "x"
type textarea "Checked a walk-in cooler and ation, found left side evaporator motor was not ru…"
type textarea "x"
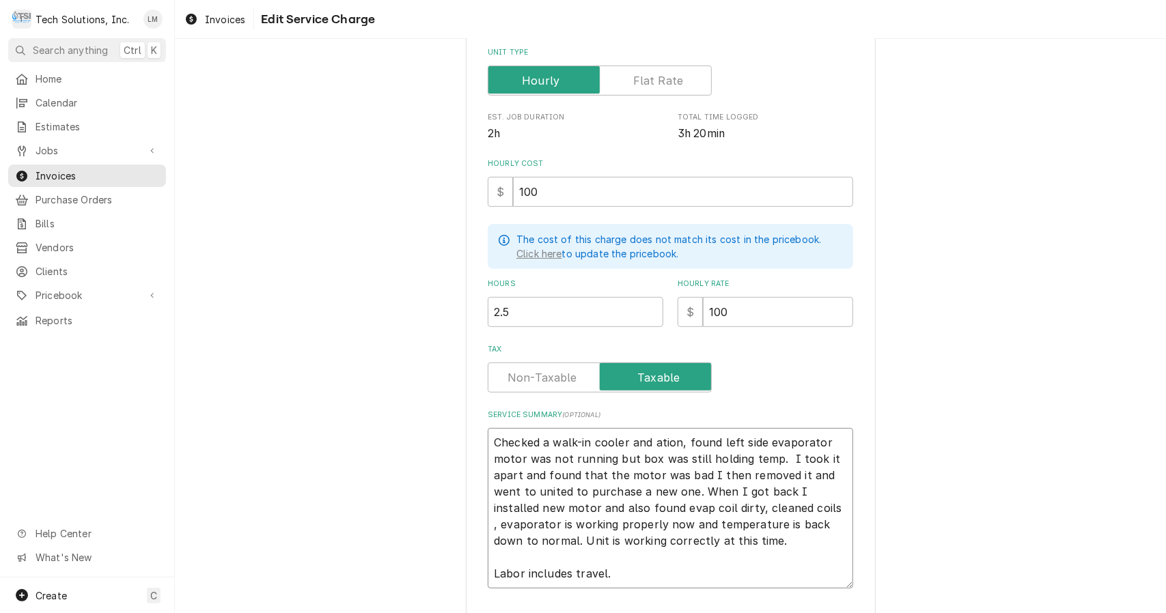
type textarea "Checked a walk-in cooler and tion, found left side evaporator motor was not run…"
type textarea "x"
type textarea "Checked a walk-in cooler and tion, found left side evaporator motor was not run…"
type textarea "x"
type textarea "Checked a walk-in cooler and ion, found left side evaporator motor was not runn…"
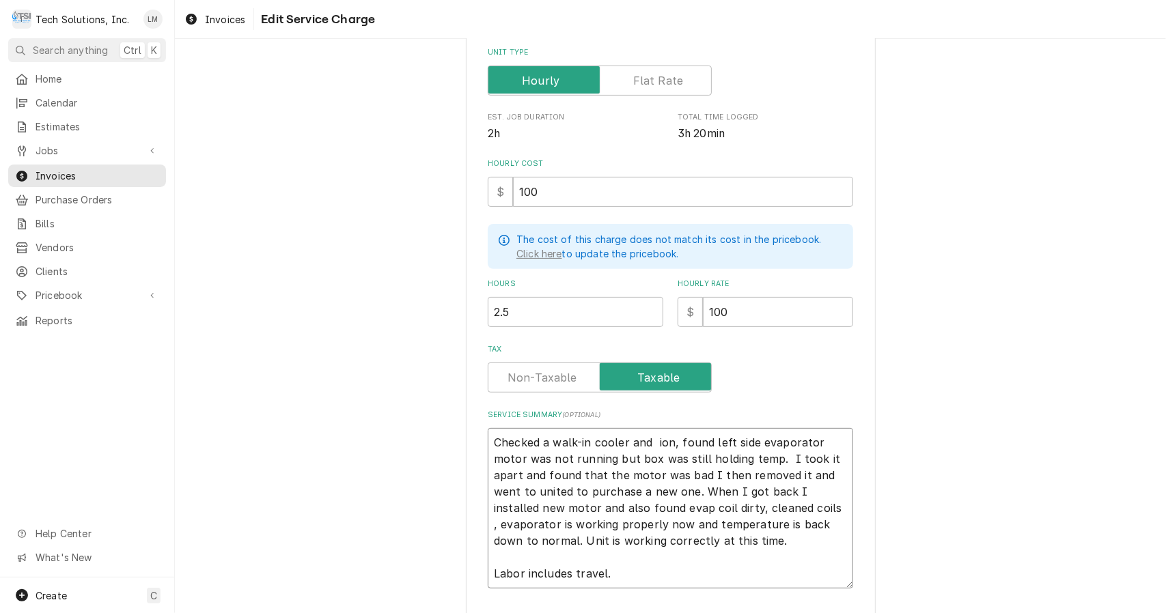
type textarea "x"
type textarea "Checked a walk-in cooler and on, found left side evaporator motor was not runni…"
type textarea "x"
type textarea "Checked a walk-in cooler and n, found left side evaporator motor was not runnin…"
type textarea "x"
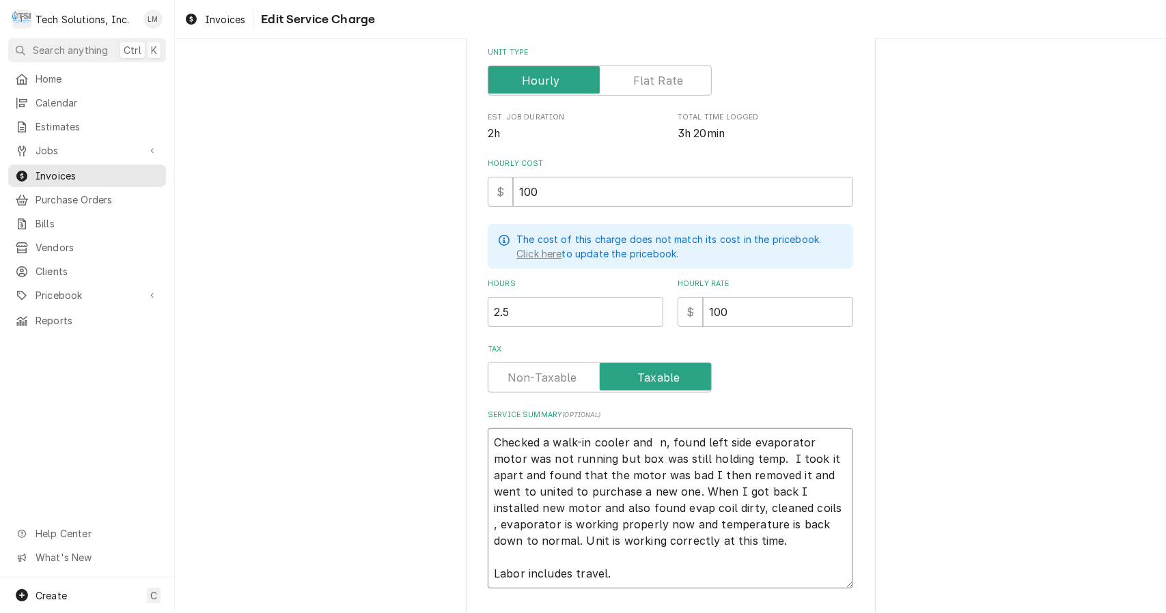
type textarea "Checked a walk-in cooler and , found left side evaporator motor was not running…"
type textarea "x"
type textarea "Checked a walk-in cooler and found left side evaporator motor was not running b…"
type textarea "x"
type textarea "Checked a walk-in cooler and found left side evaporator motor was not running b…"
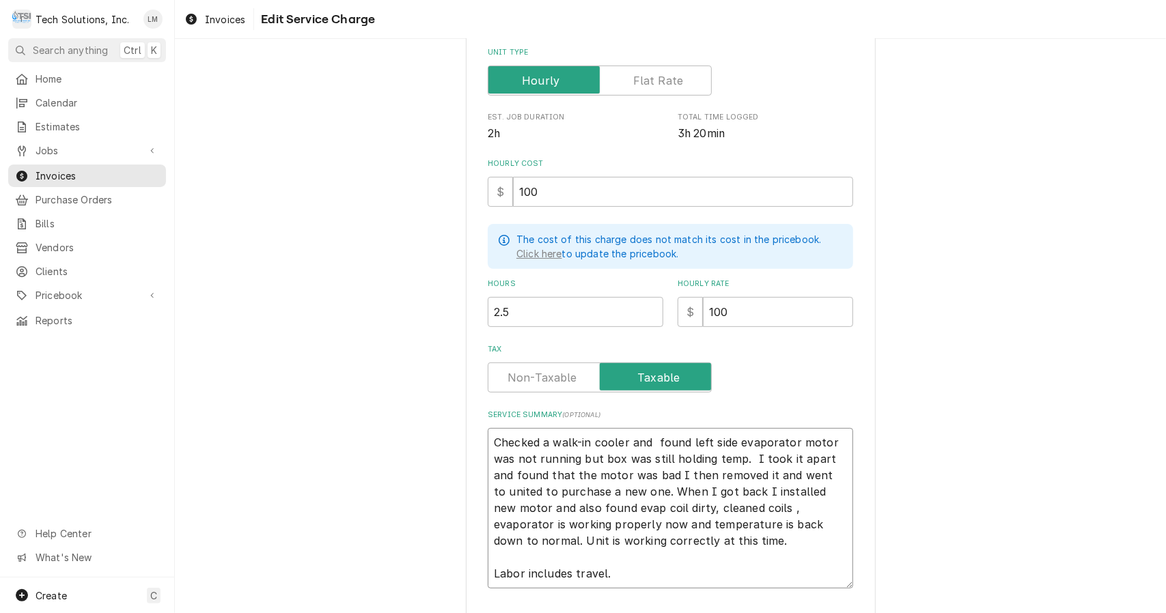
type textarea "x"
type textarea "Checked a walk-in cooler and found left side evaporator motor was not running b…"
type textarea "x"
type textarea "Checked a walk-in cooler and found left side evaporator motor wasnot running bu…"
type textarea "x"
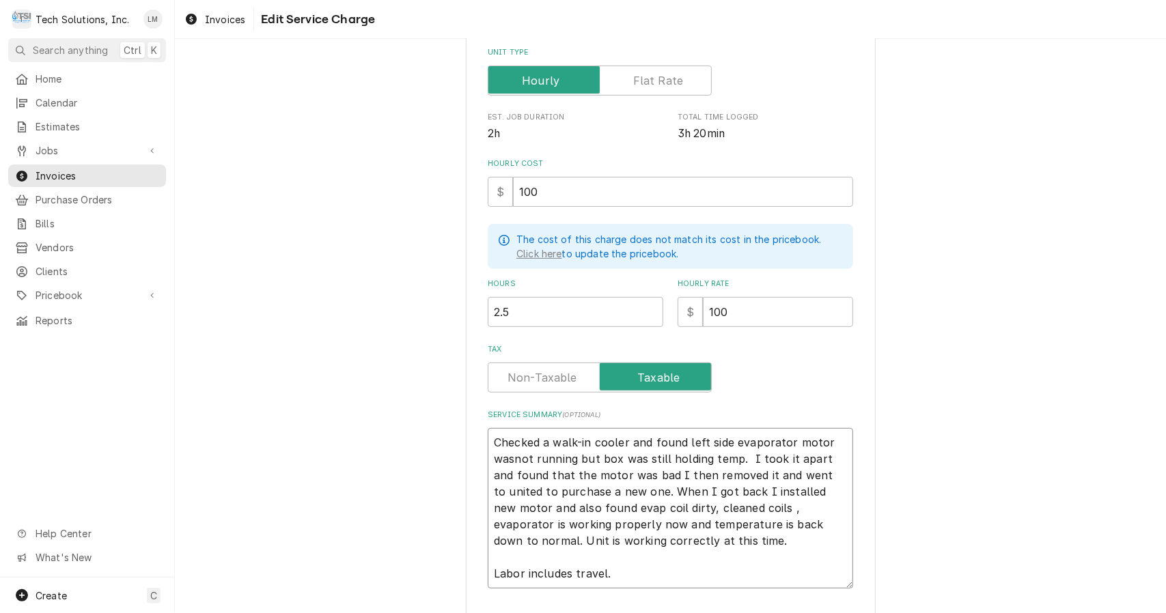
type textarea "Checked a walk-in cooler and found left side evaporator motor wanot running but…"
type textarea "x"
type textarea "Checked a walk-in cooler and found left side evaporator motor wnot running but …"
type textarea "x"
type textarea "Checked a walk-in cooler and found left side evaporator motor not running but b…"
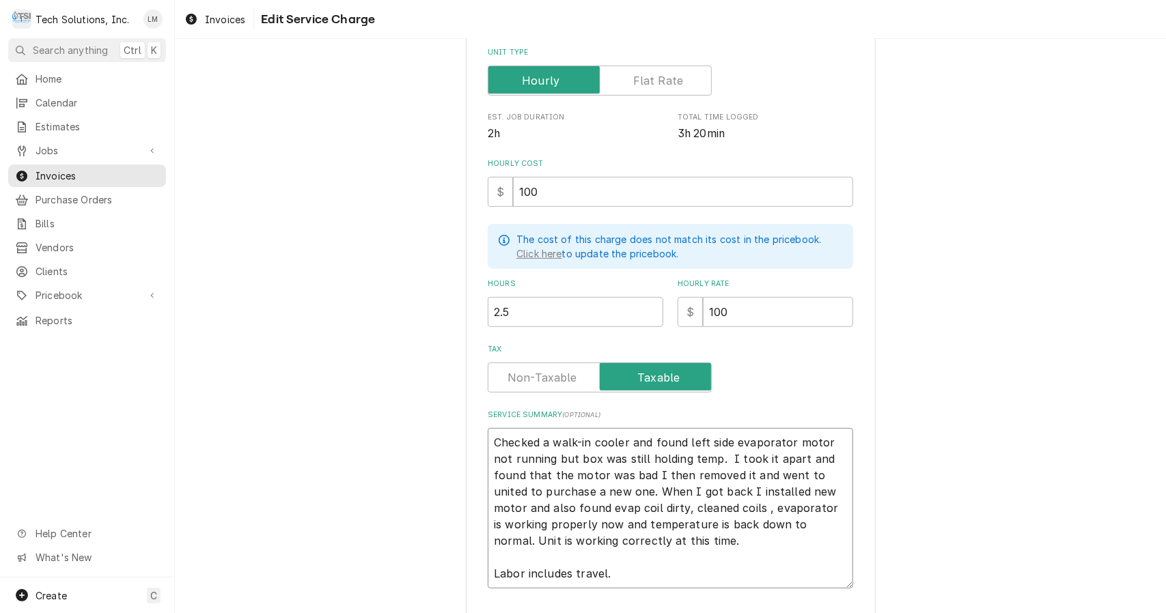
type textarea "x"
type textarea "Checked a walk-in cooler and found left side evaporator motor not running, but …"
type textarea "x"
type textarea "Checked a walk-in cooler and found left side evaporator motor not running, but …"
type textarea "x"
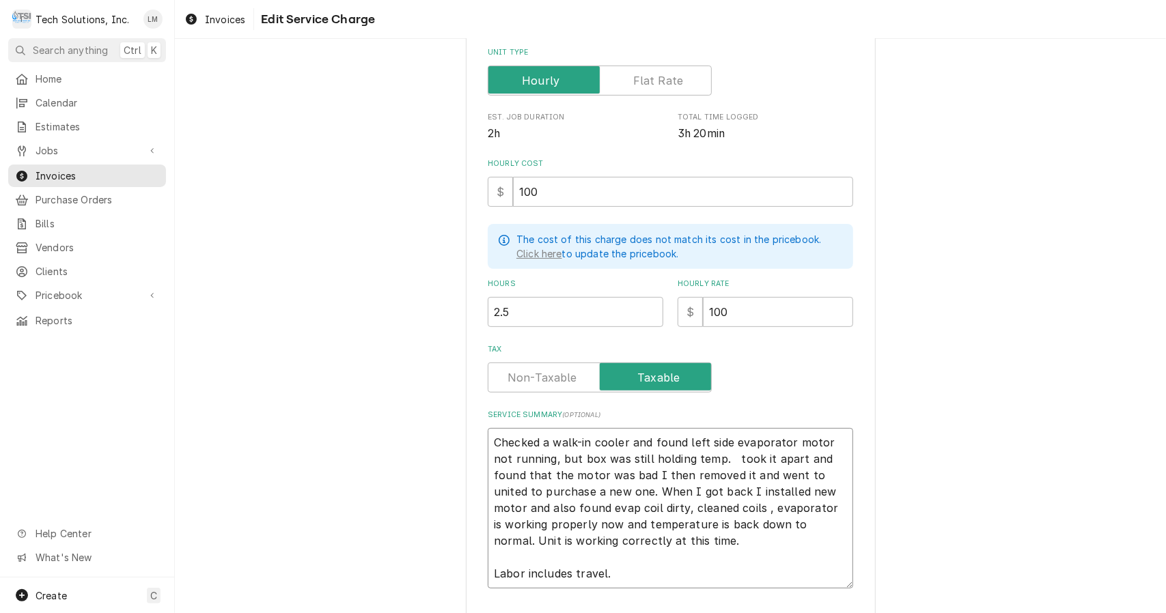
type textarea "Checked a walk-in cooler and found left side evaporator motor not running, but …"
type textarea "x"
type textarea "Checked a walk-in cooler and found left side evaporator motor not running, but …"
type textarea "x"
type textarea "Checked a walk-in cooler and found left side evaporator motor not running, but …"
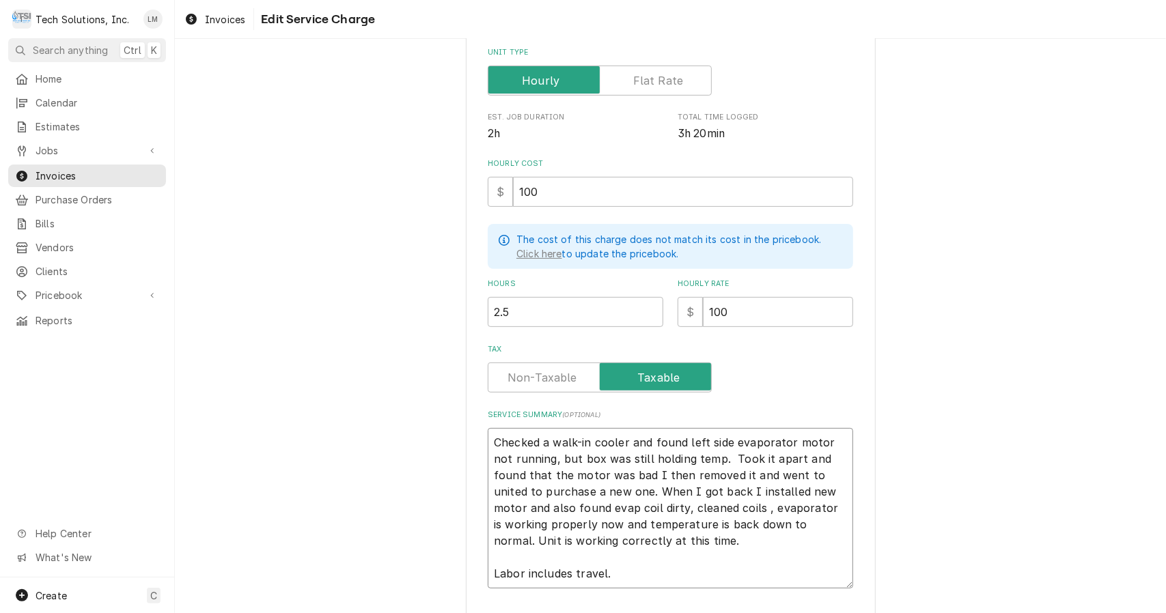
type textarea "x"
type textarea "Checked a walk-in cooler and found left side evaporator motor not running, but …"
type textarea "x"
type textarea "Checked a walk-in cooler and found left side evaporator motor not running, but …"
type textarea "x"
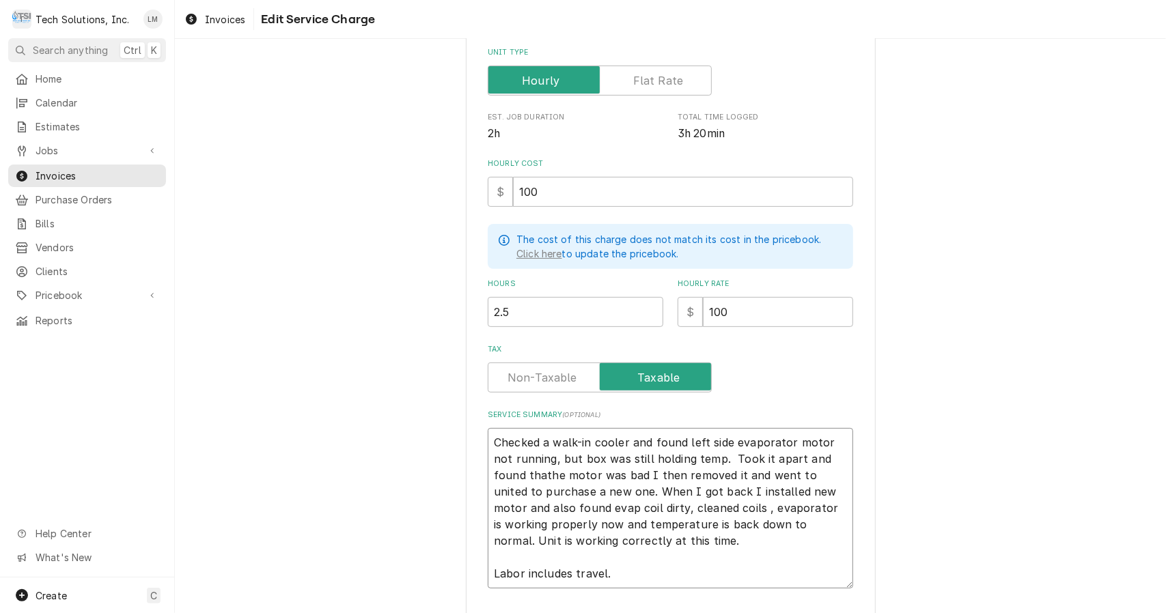
type textarea "Checked a walk-in cooler and found left side evaporator motor not running, but …"
type textarea "x"
type textarea "Checked a walk-in cooler and found left side evaporator motor not running, but …"
type textarea "x"
type textarea "Checked a walk-in cooler and found left side evaporator motor not running, but …"
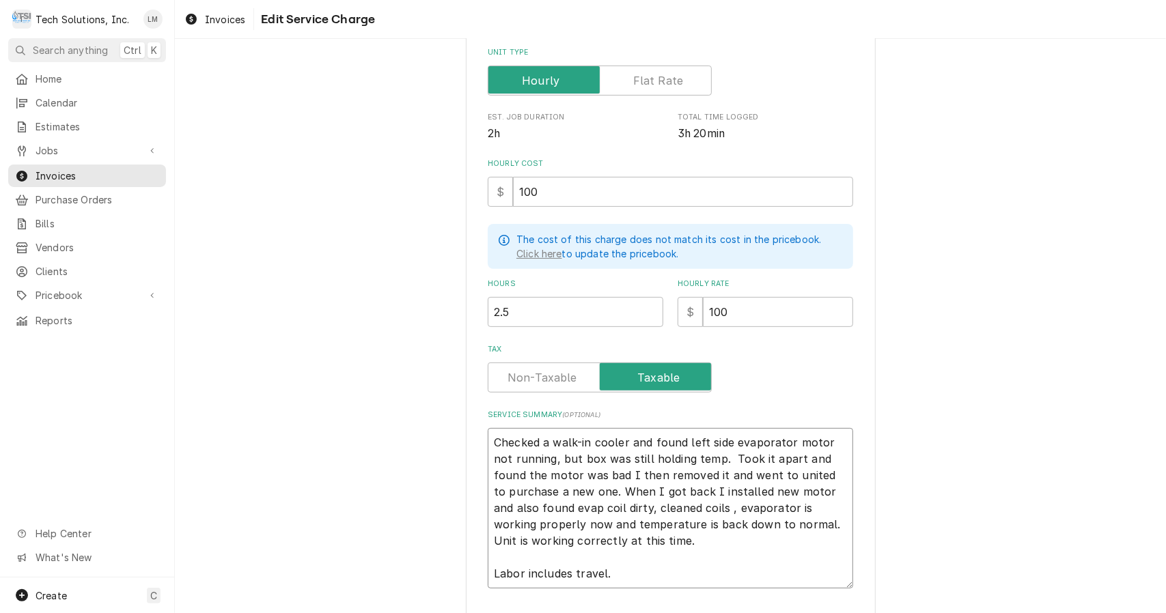
type textarea "x"
type textarea "Checked a walk-in cooler and found left side evaporator motor not running, but …"
type textarea "x"
type textarea "Checked a walk-in cooler and found left side evaporator motor not running, but …"
type textarea "x"
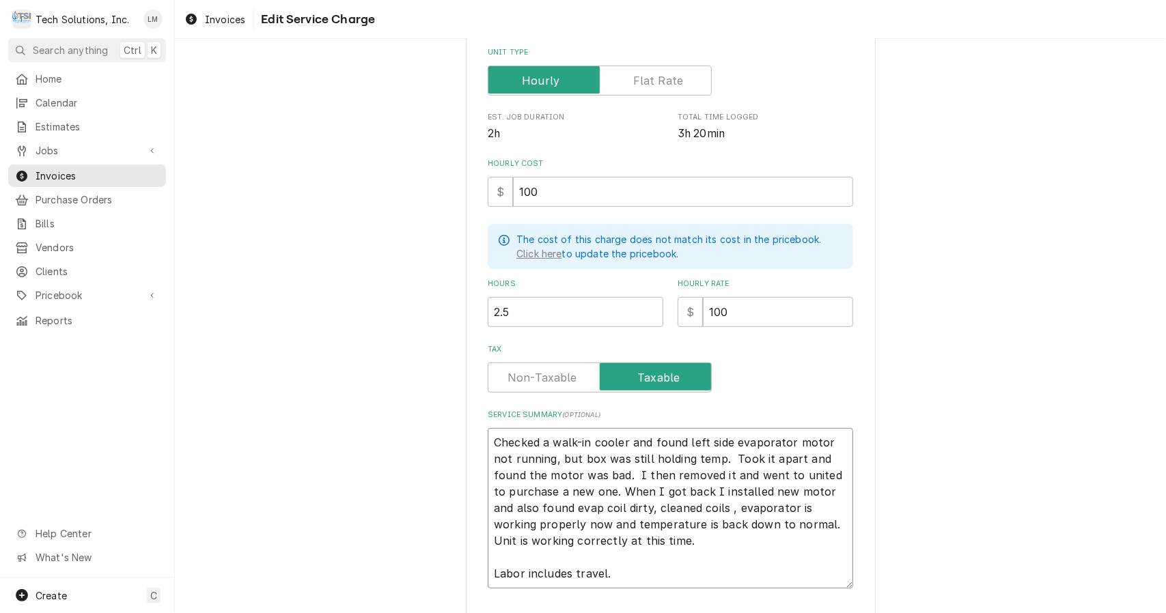
type textarea "Checked a walk-in cooler and found left side evaporator motor not running, but …"
type textarea "x"
type textarea "Checked a walk-in cooler and found left side evaporator motor not running, but …"
type textarea "x"
type textarea "Checked a walk-in cooler and found left side evaporator motor not running, but …"
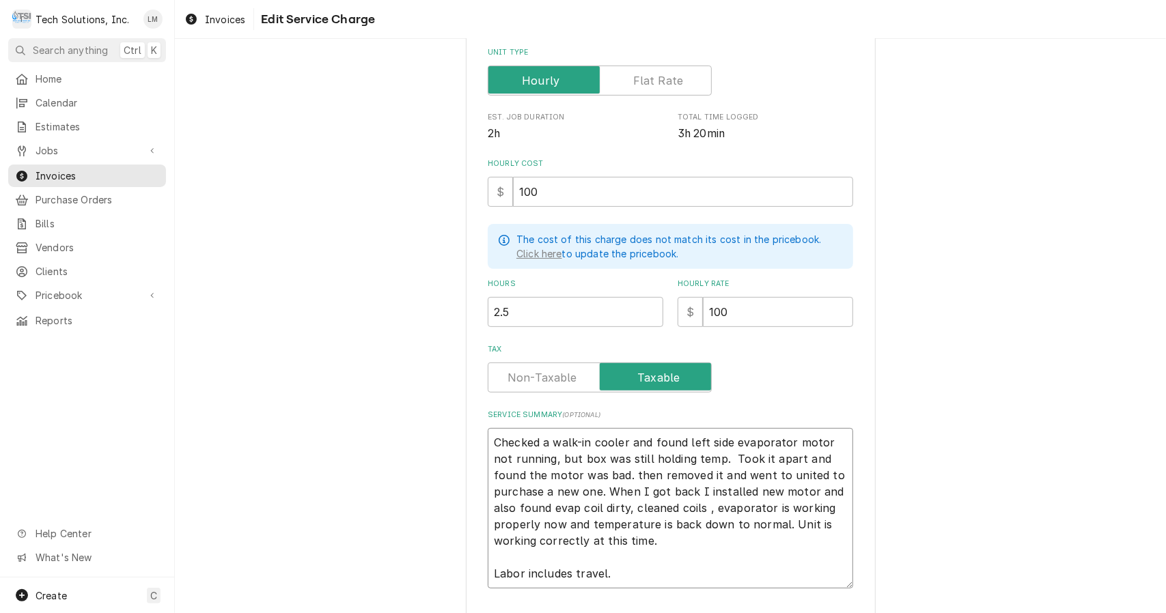
type textarea "x"
type textarea "Checked a walk-in cooler and found left side evaporator motor not running, but …"
type textarea "x"
type textarea "Checked a walk-in cooler and found left side evaporator motor not running, but …"
type textarea "x"
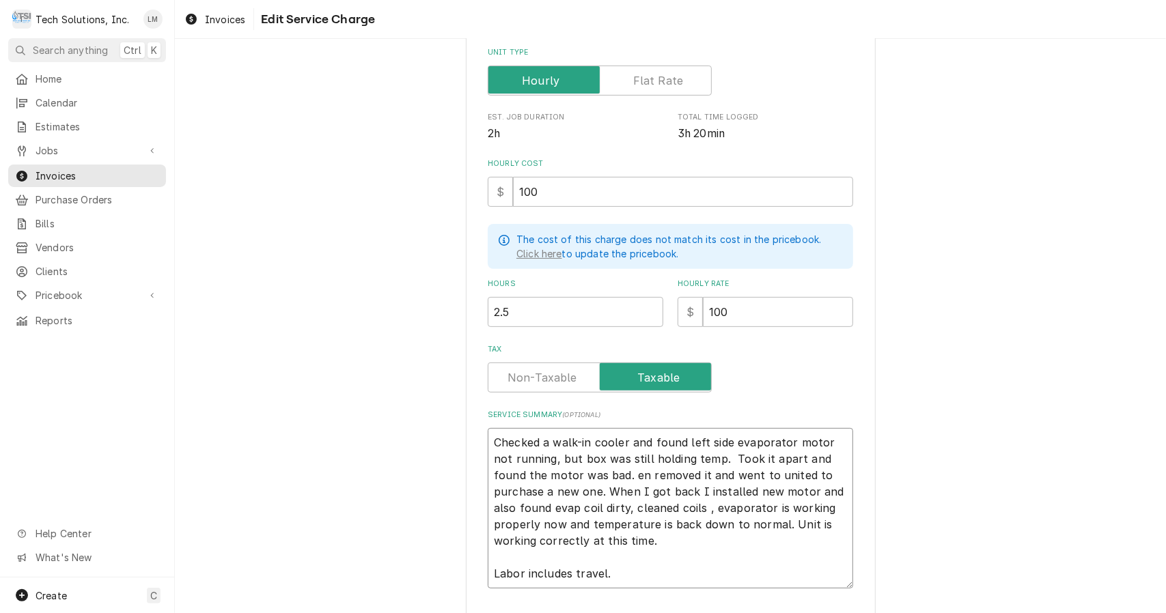
type textarea "Checked a walk-in cooler and found left side evaporator motor not running, but …"
type textarea "x"
type textarea "Checked a walk-in cooler and found left side evaporator motor not running, but …"
type textarea "x"
type textarea "Checked a walk-in cooler and found left side evaporator motor not running, but …"
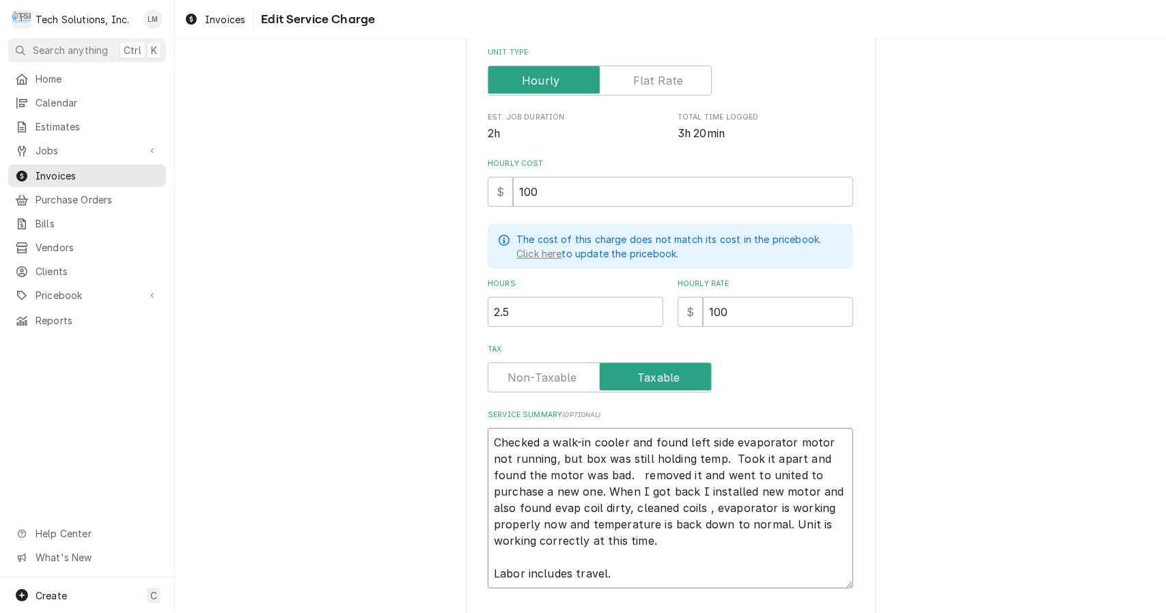
type textarea "x"
click at [662, 574] on textarea "Checked a walk-in cooler and found left side evaporator motor not running, but …" at bounding box center [670, 508] width 365 height 161
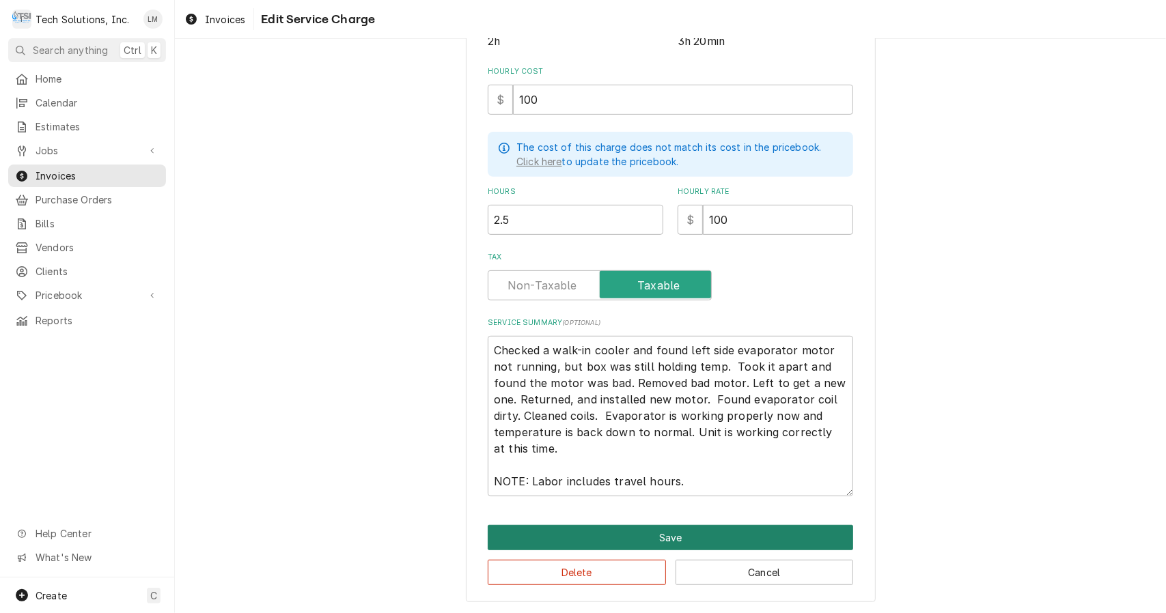
click at [697, 541] on button "Save" at bounding box center [670, 537] width 365 height 25
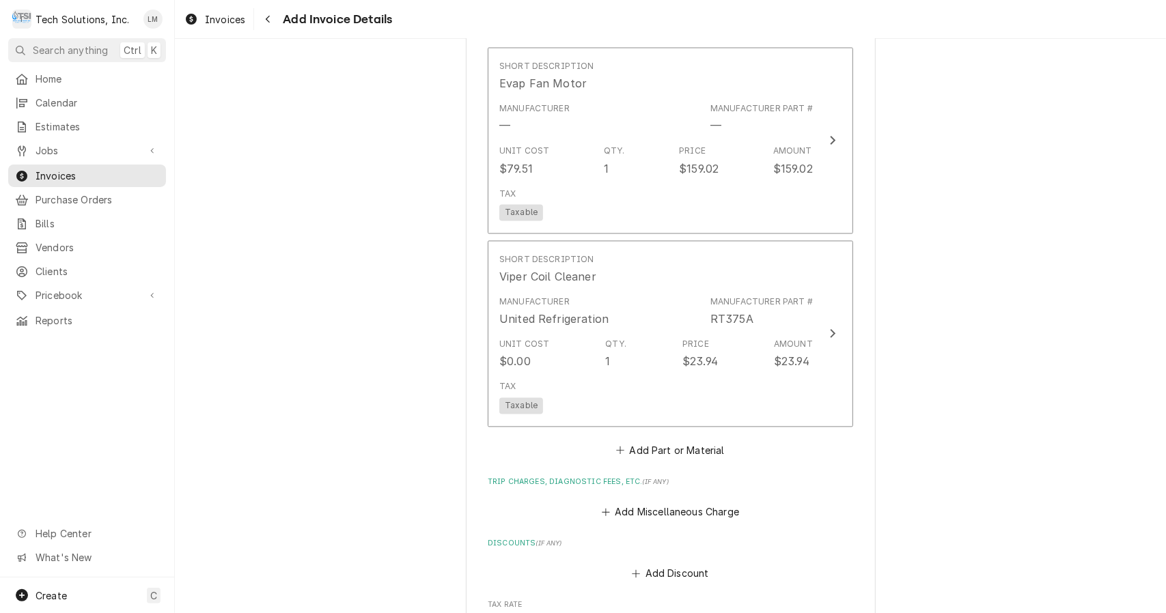
scroll to position [1775, 0]
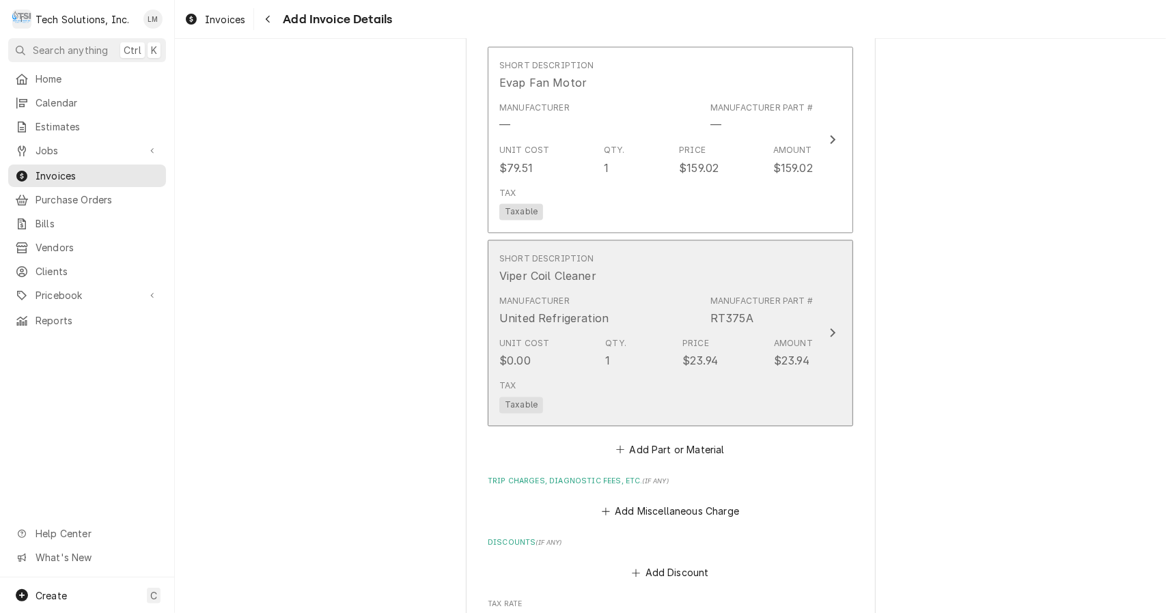
click at [824, 325] on div "Update Line Item" at bounding box center [833, 333] width 18 height 16
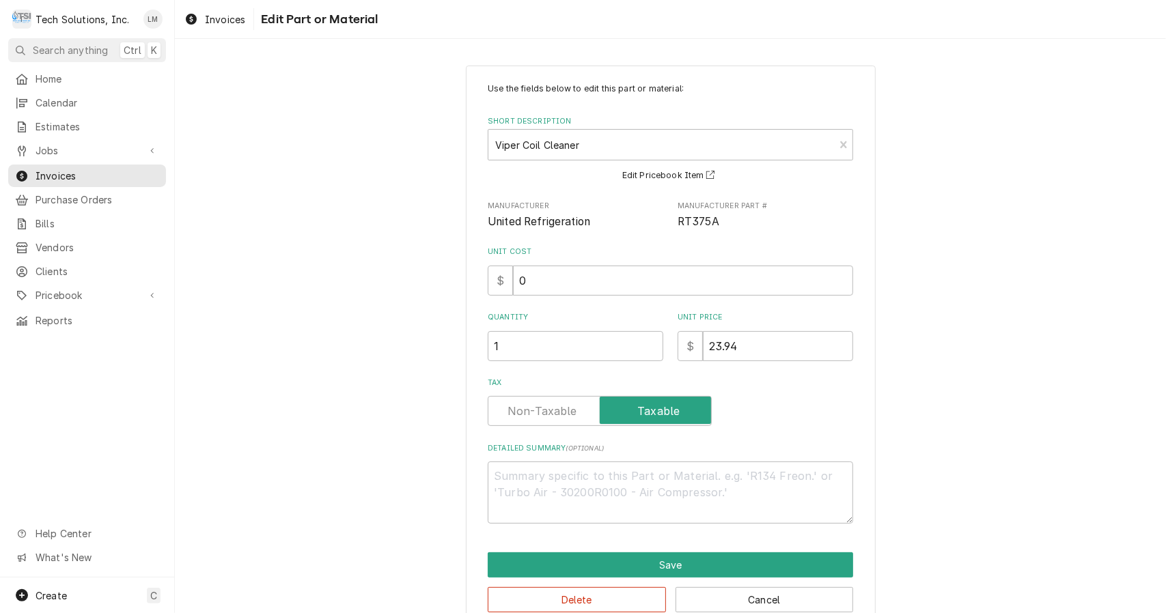
scroll to position [29, 0]
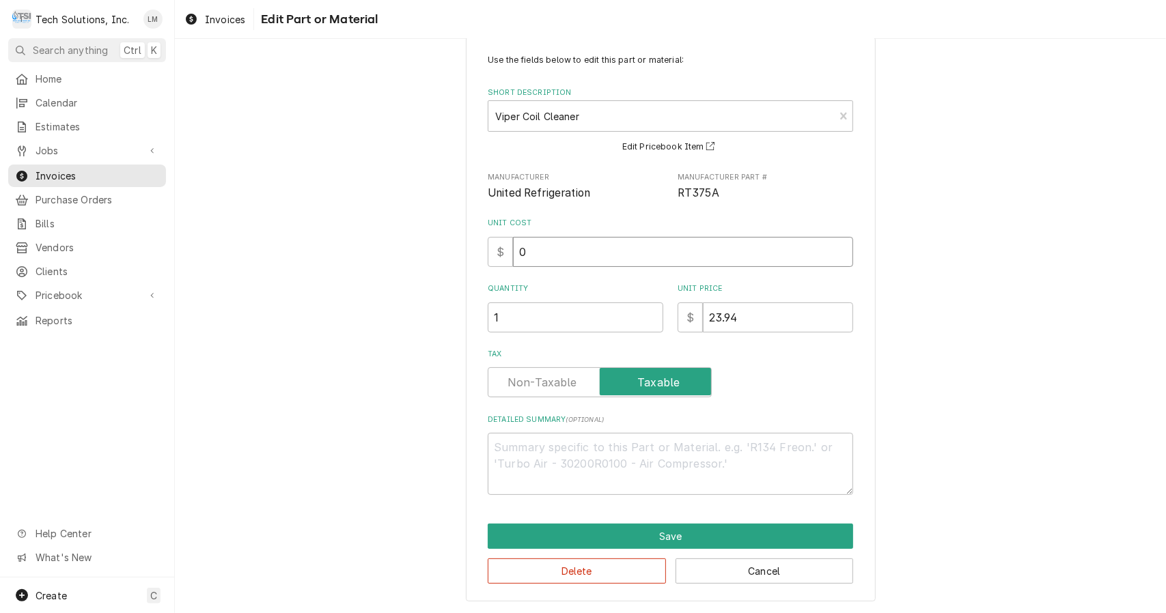
click at [781, 264] on input "0" at bounding box center [683, 252] width 340 height 30
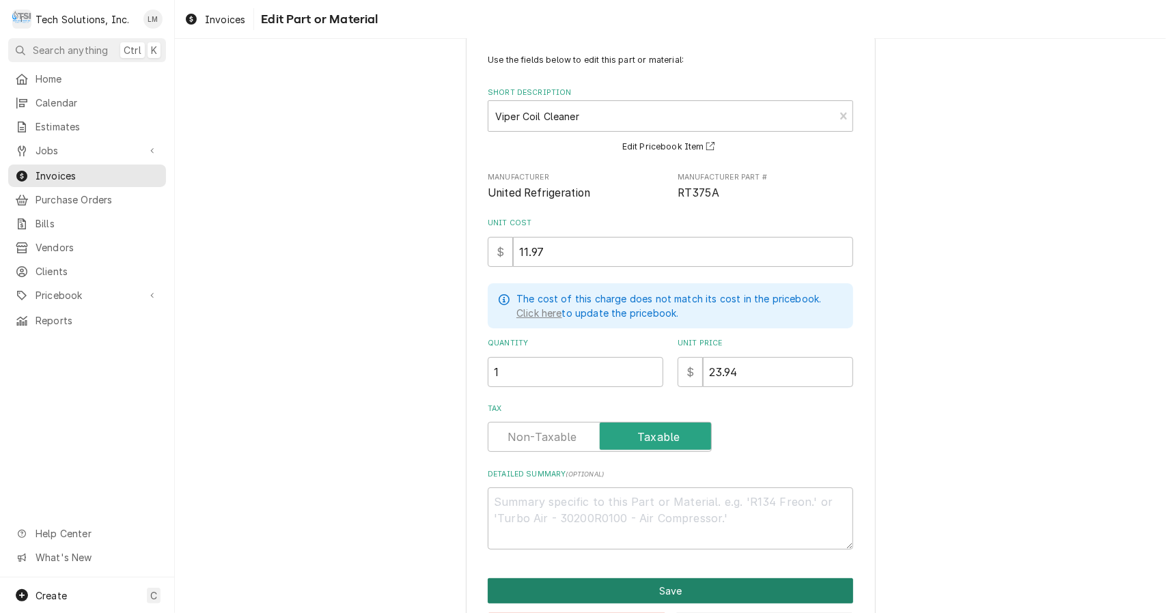
click at [686, 598] on button "Save" at bounding box center [670, 591] width 365 height 25
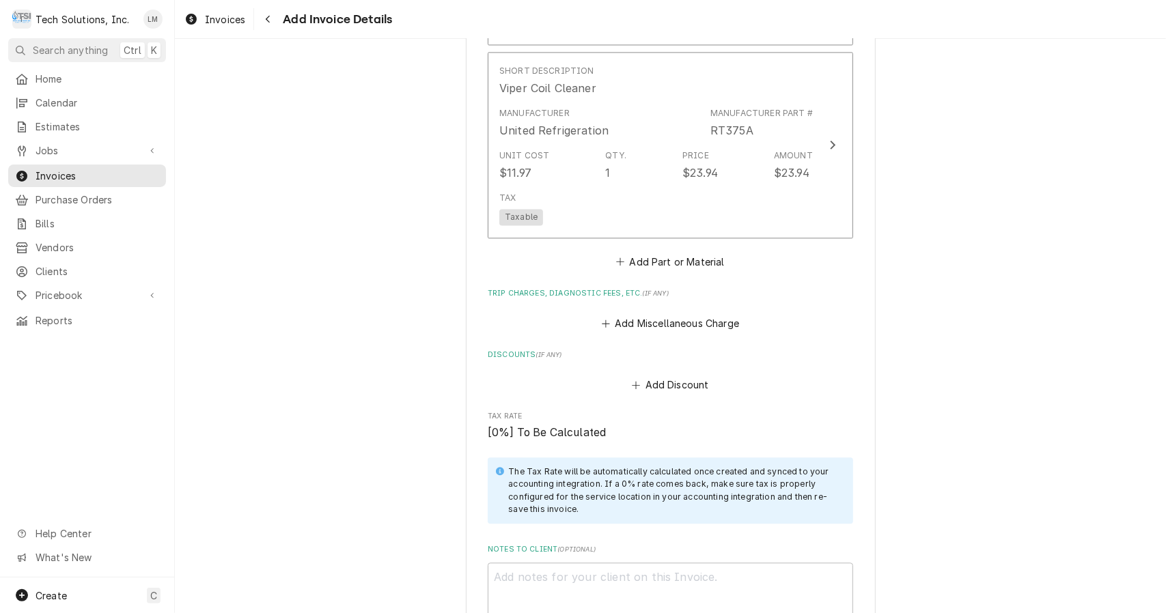
scroll to position [1973, 0]
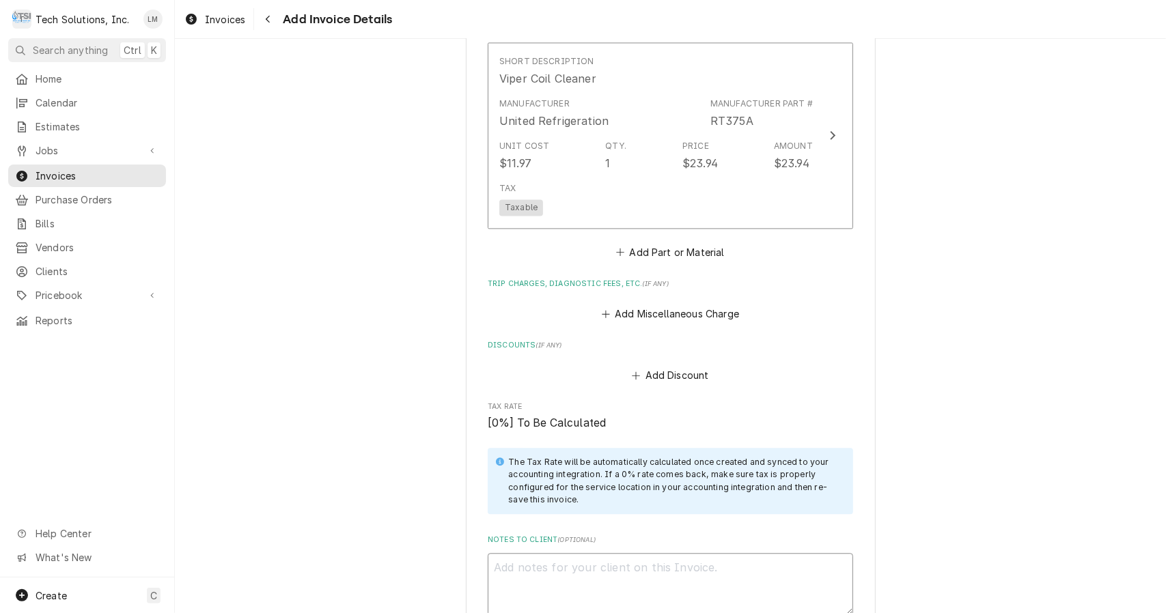
click at [724, 563] on textarea "Notes to Client ( optional )" at bounding box center [670, 584] width 365 height 62
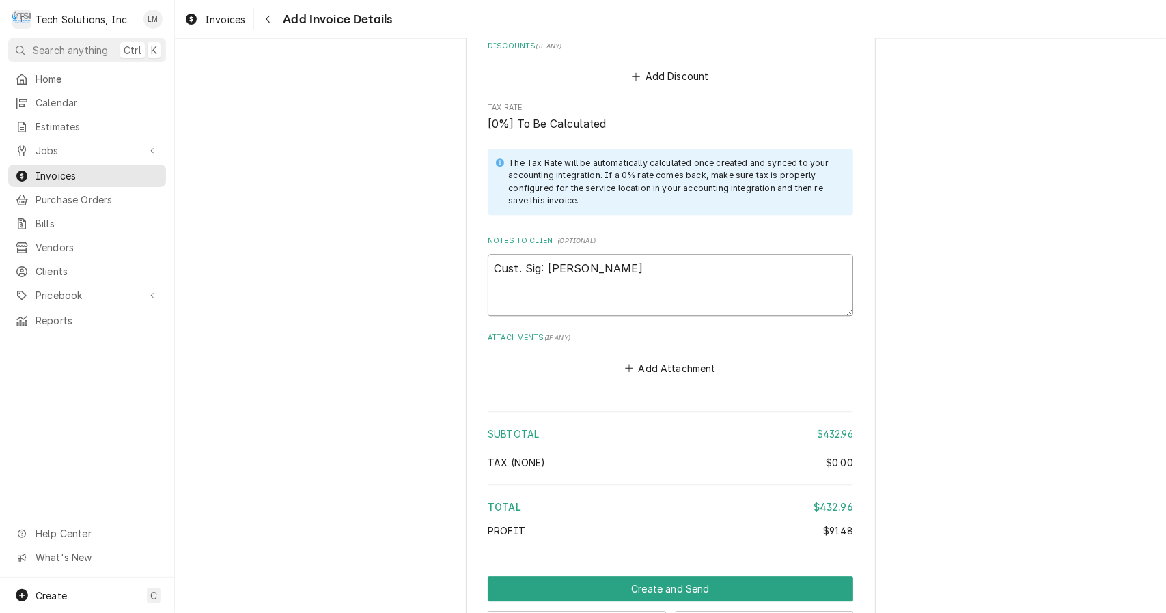
scroll to position [2293, 0]
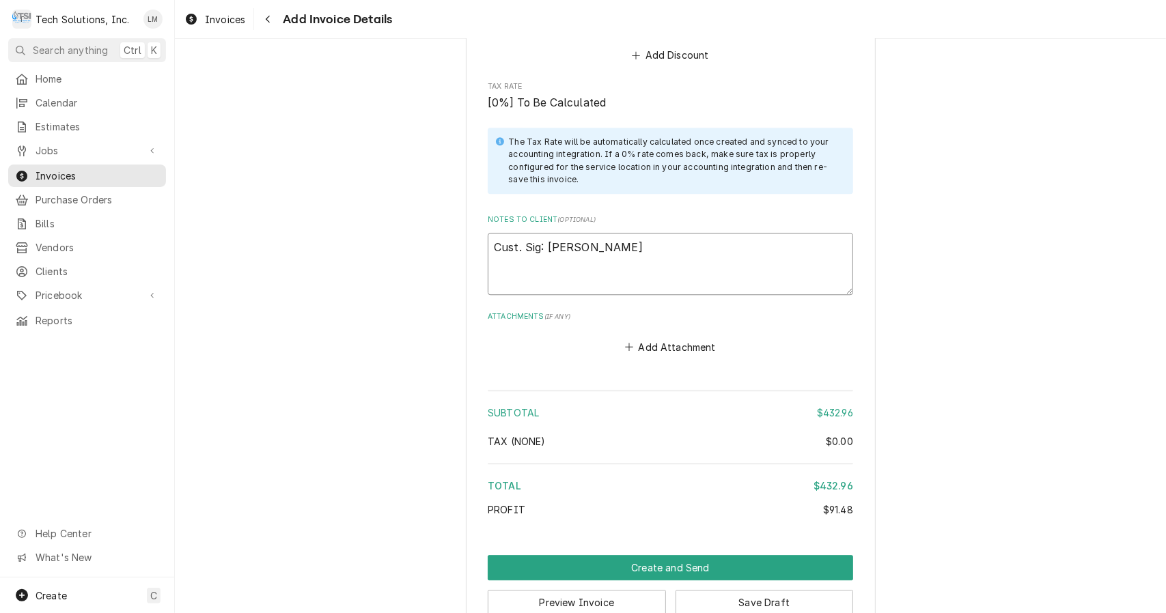
click at [651, 337] on button "Add Attachment" at bounding box center [671, 346] width 96 height 19
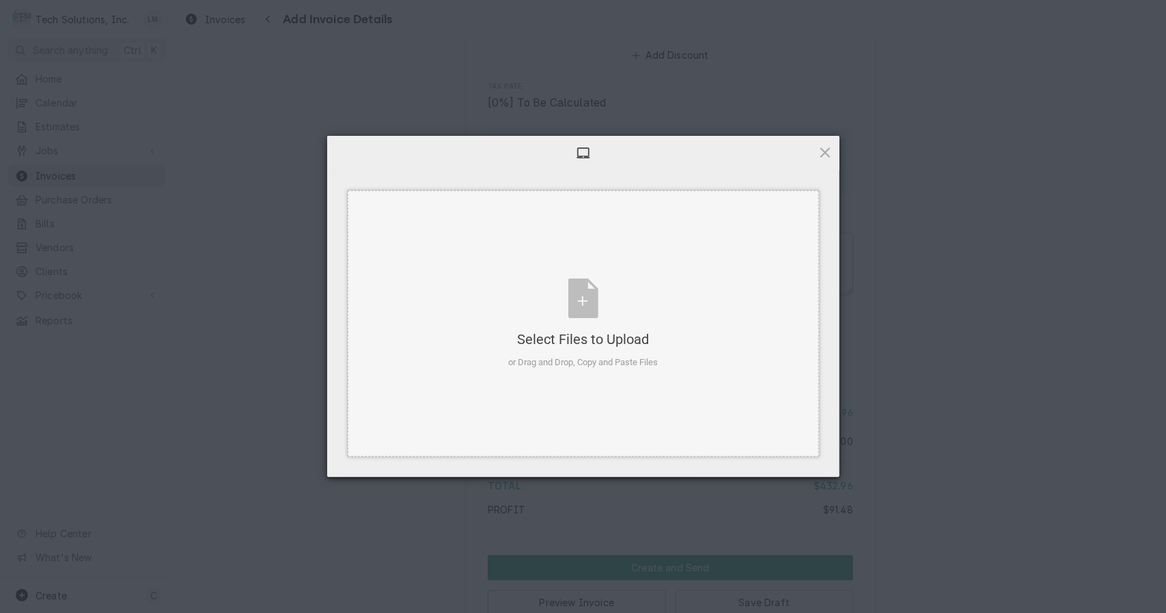
click at [578, 307] on div "Select Files to Upload or Drag and Drop, Copy and Paste Files" at bounding box center [583, 324] width 150 height 91
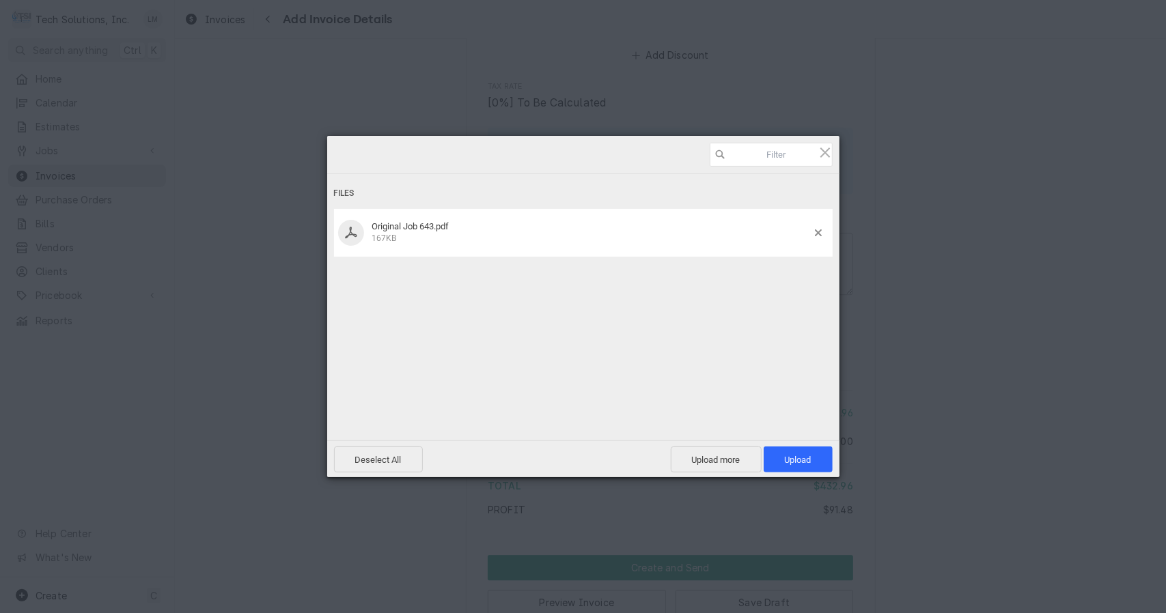
click at [797, 462] on span "Upload 1" at bounding box center [798, 460] width 27 height 10
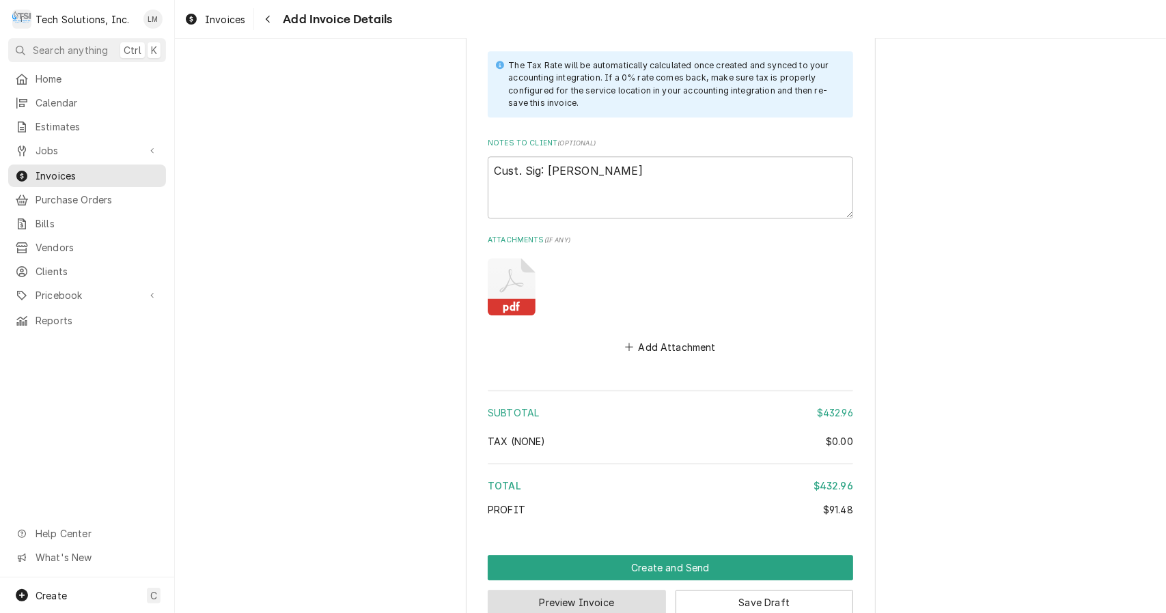
click at [625, 590] on button "Preview Invoice" at bounding box center [577, 602] width 178 height 25
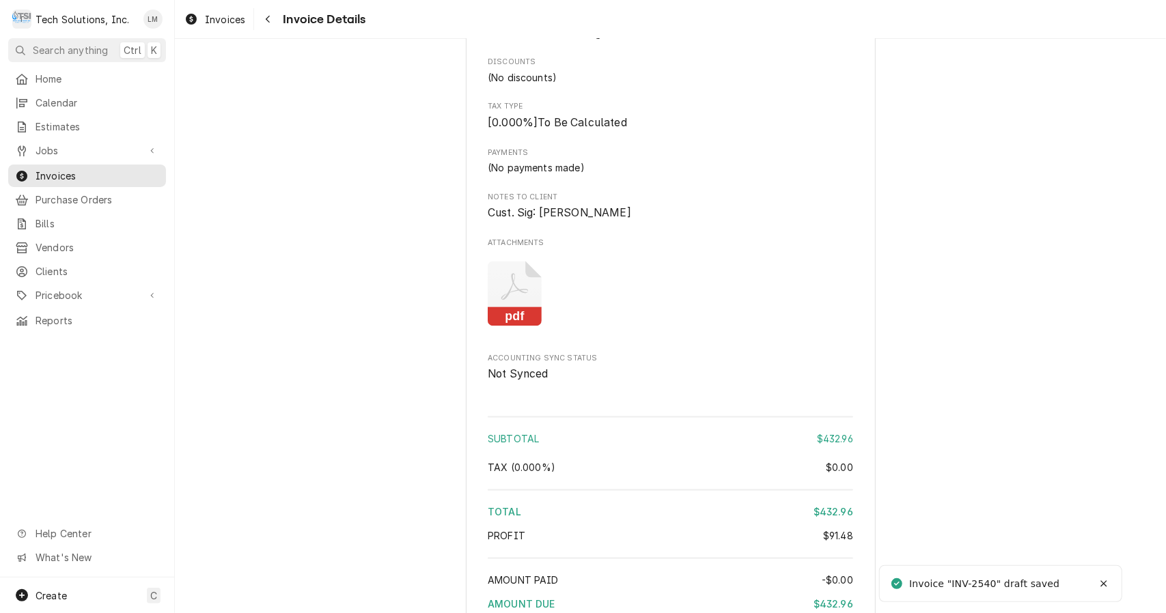
scroll to position [1689, 0]
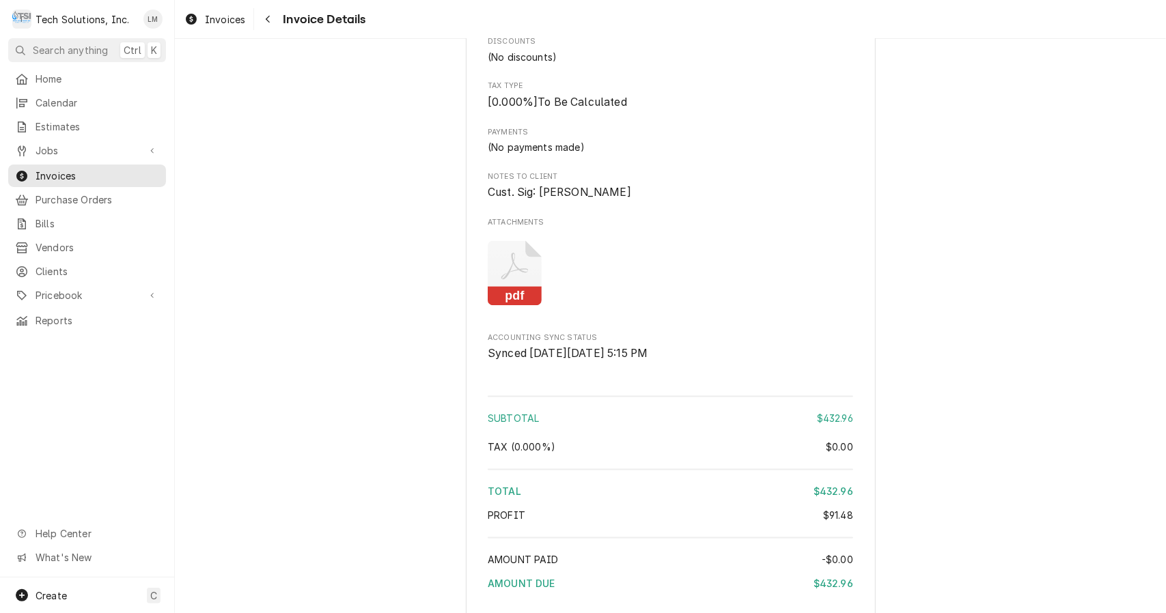
scroll to position [1689, 0]
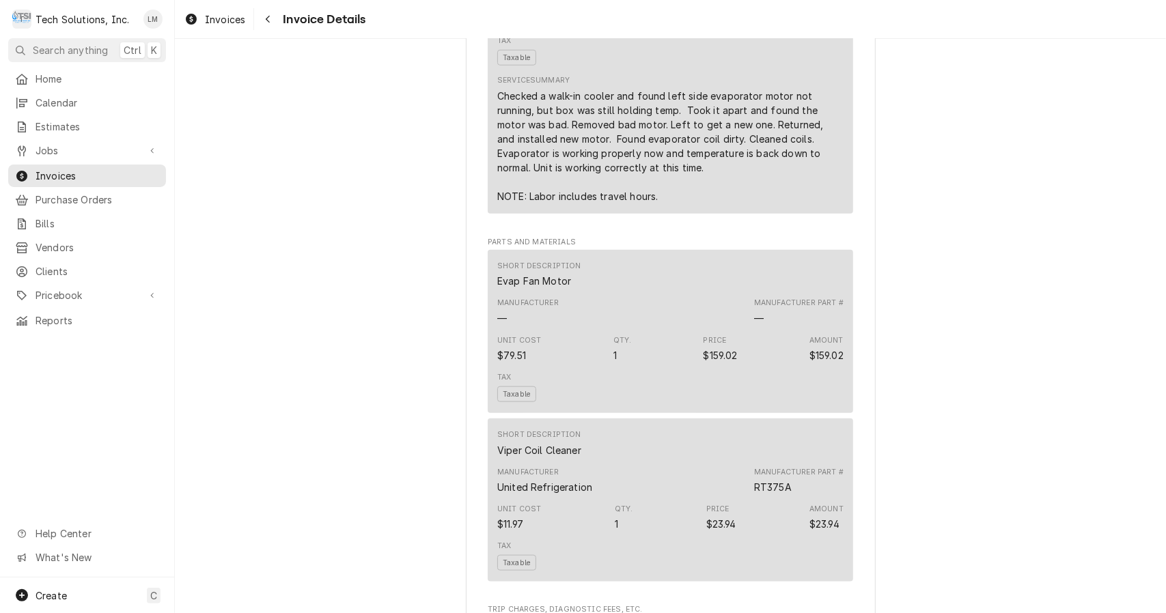
scroll to position [1689, 0]
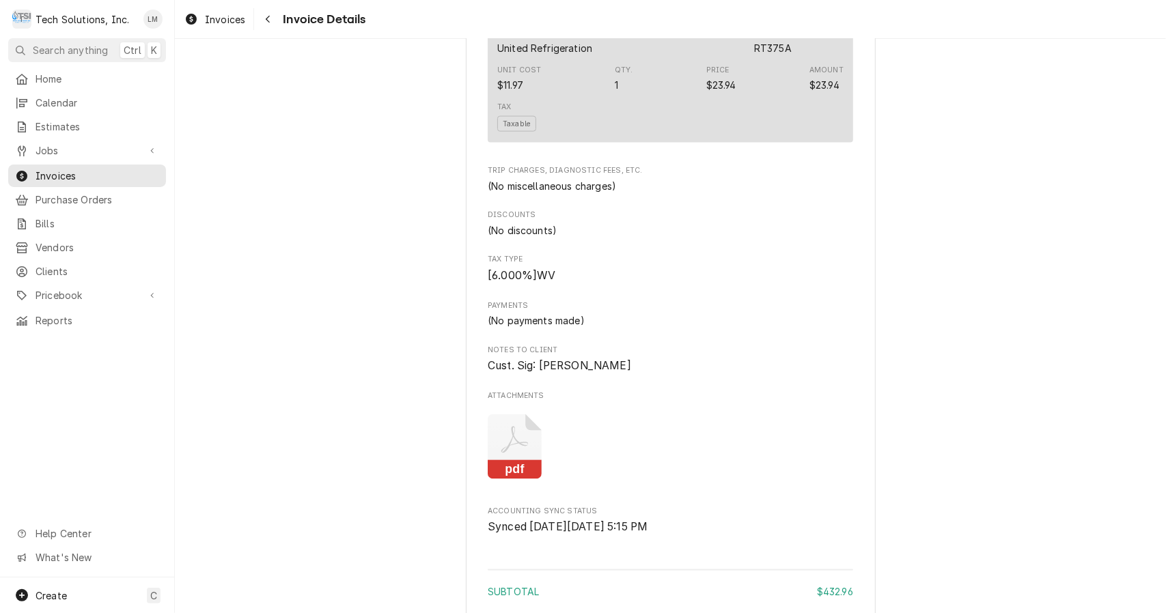
scroll to position [1689, 0]
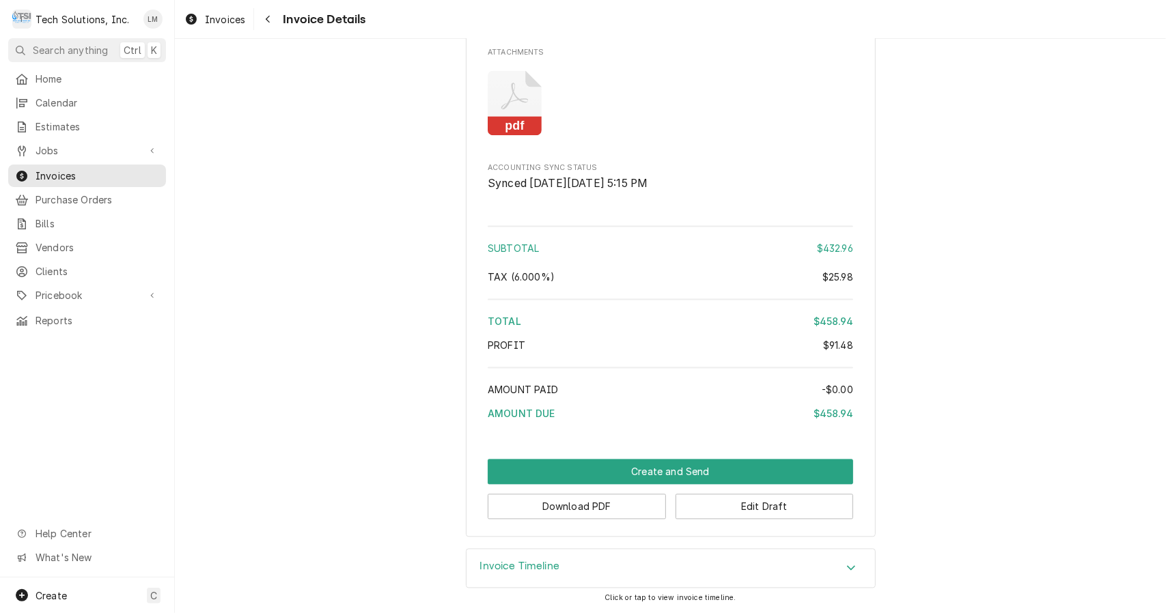
click at [611, 516] on button "Download PDF" at bounding box center [577, 507] width 178 height 25
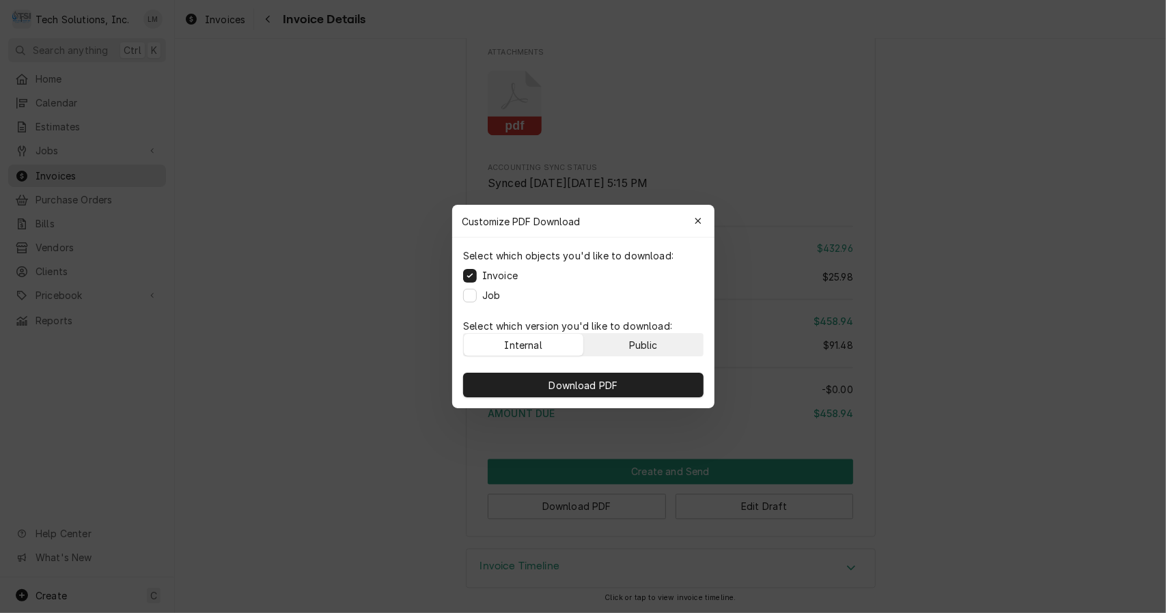
click at [650, 343] on div "Public" at bounding box center [642, 345] width 29 height 14
click at [628, 382] on button "Download PDF" at bounding box center [583, 385] width 240 height 25
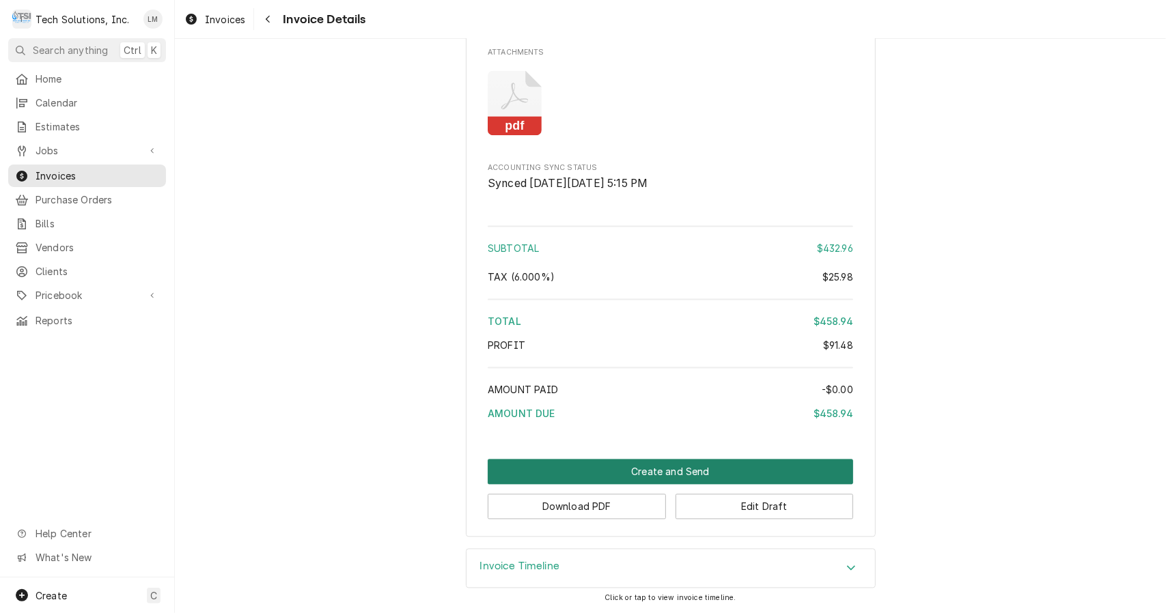
click at [690, 475] on button "Create and Send" at bounding box center [670, 472] width 365 height 25
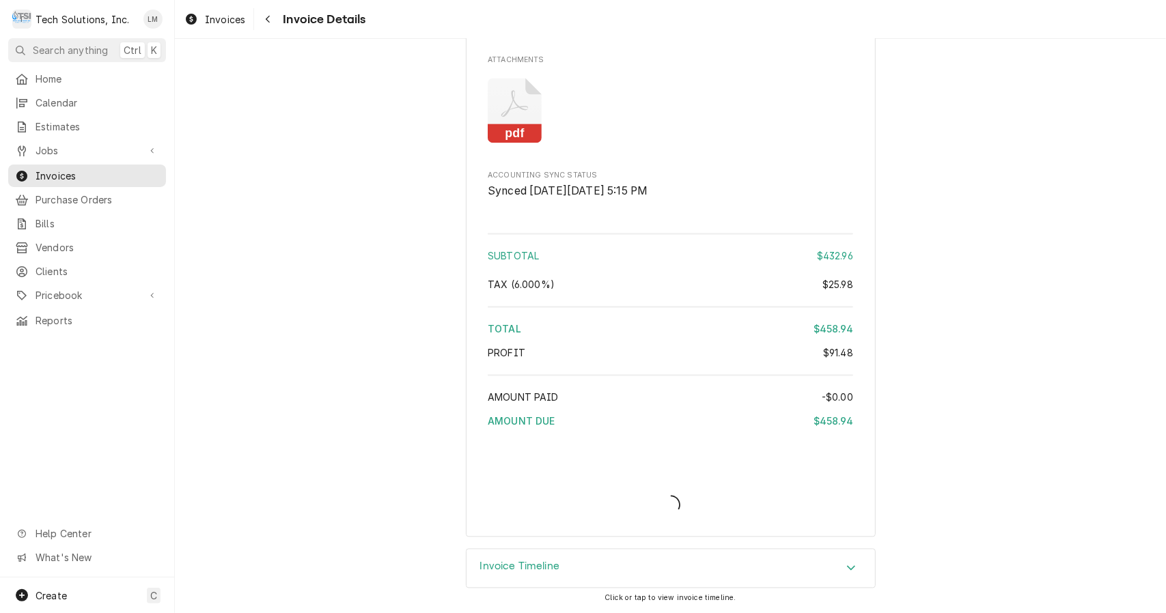
scroll to position [1681, 0]
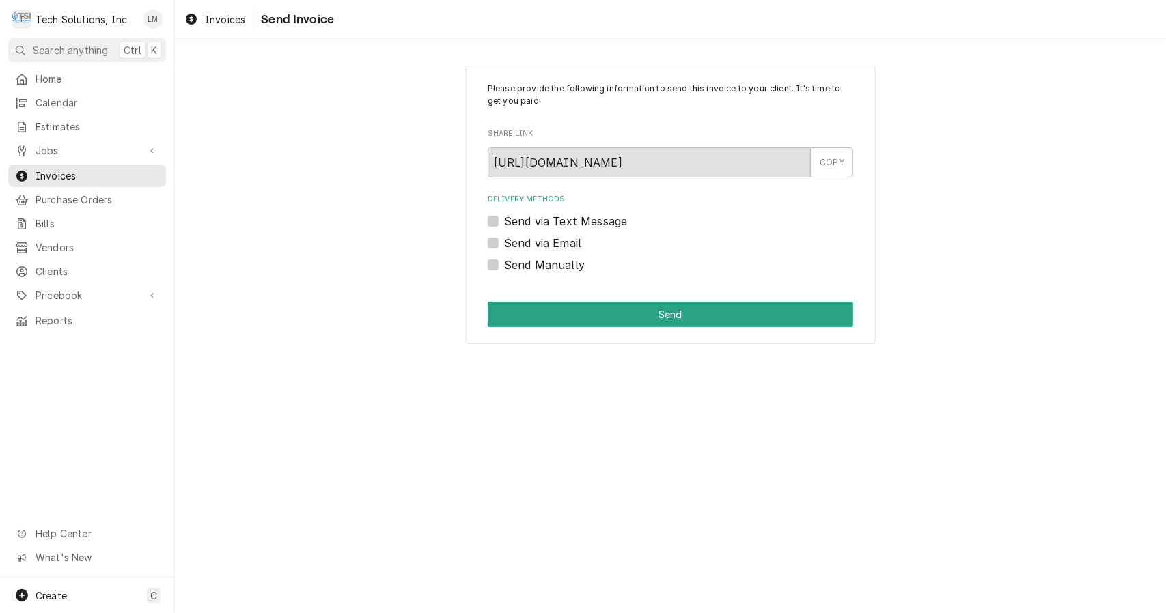
click at [525, 249] on label "Send via Email" at bounding box center [542, 243] width 77 height 16
click at [525, 249] on input "Send via Email" at bounding box center [686, 250] width 365 height 30
checkbox input "true"
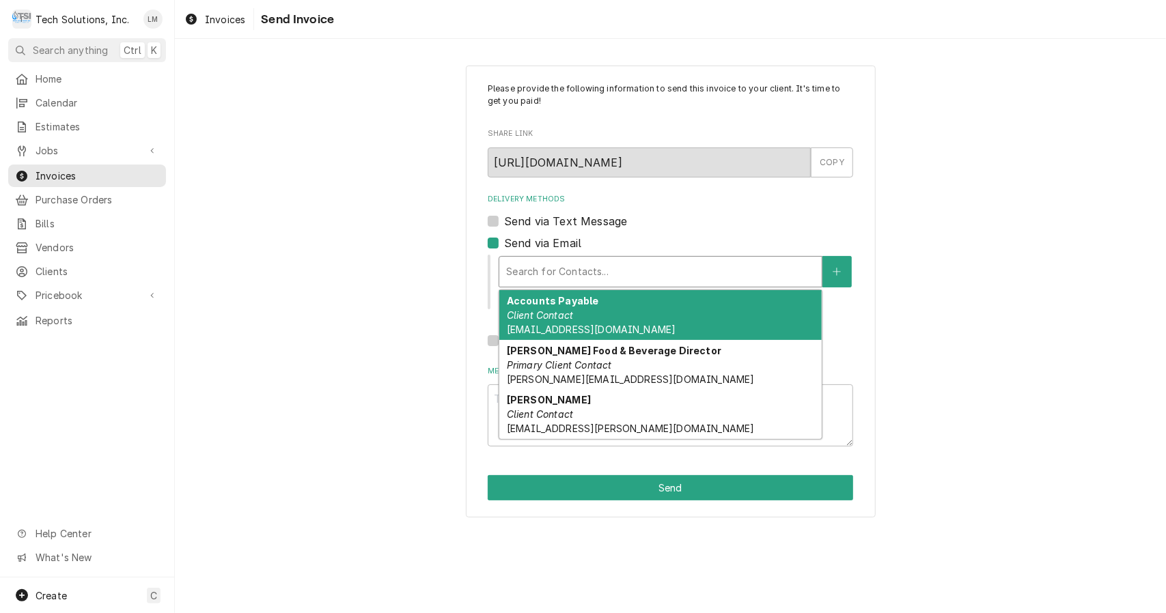
click at [622, 312] on div "Accounts Payable Client Contact [EMAIL_ADDRESS][DOMAIN_NAME]" at bounding box center [660, 315] width 322 height 50
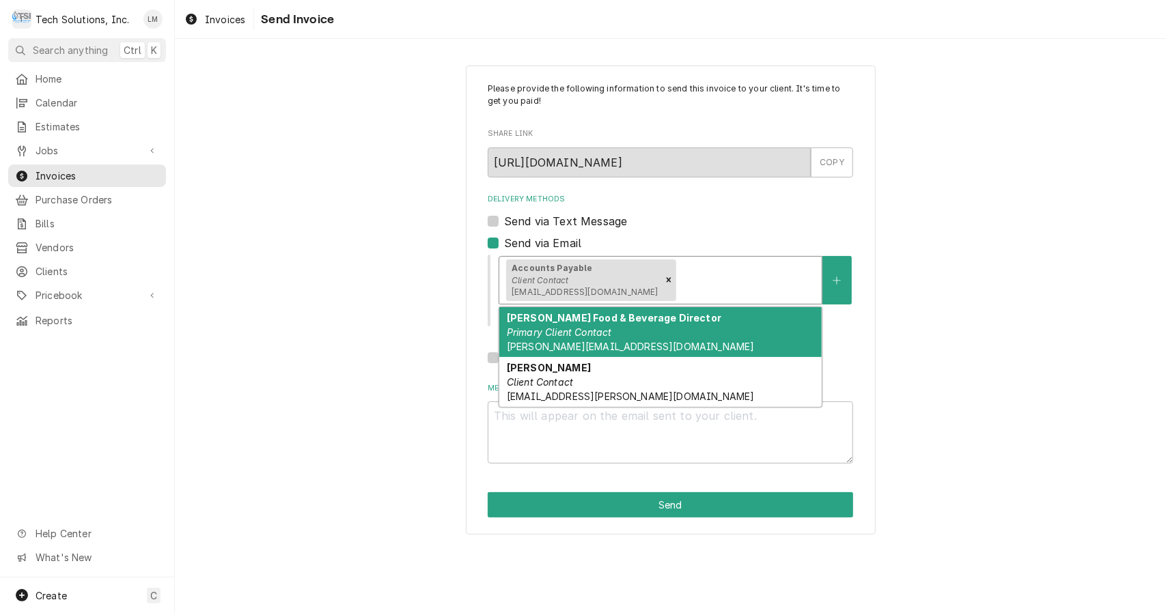
click at [623, 335] on div "[PERSON_NAME] Food & Beverage Director Primary Client Contact [PERSON_NAME][EMA…" at bounding box center [660, 332] width 322 height 50
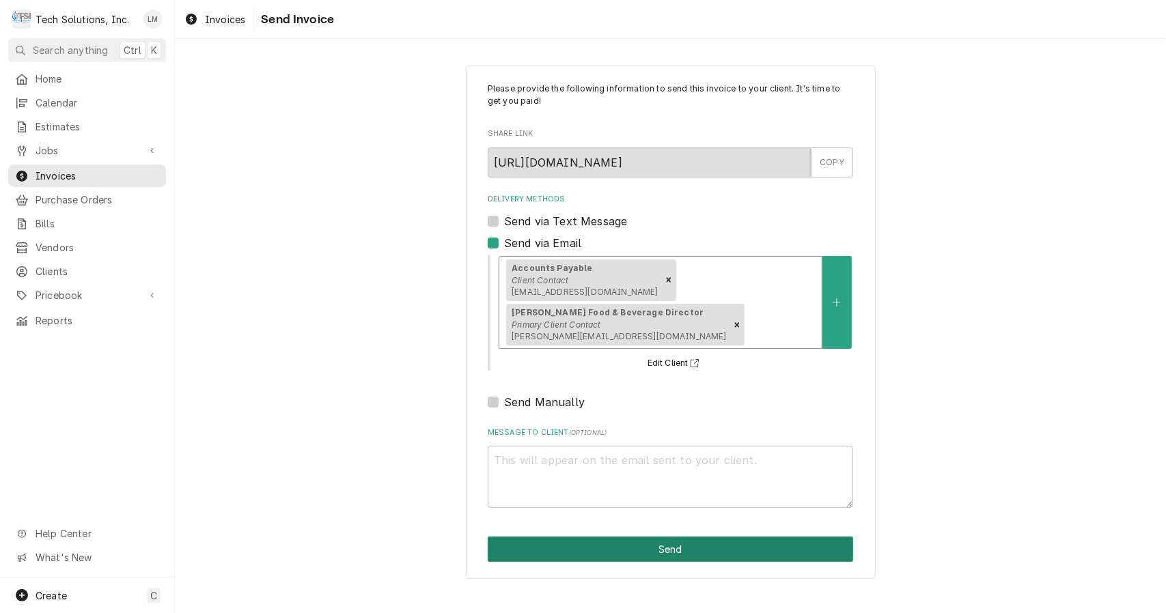
click at [659, 537] on button "Send" at bounding box center [670, 549] width 365 height 25
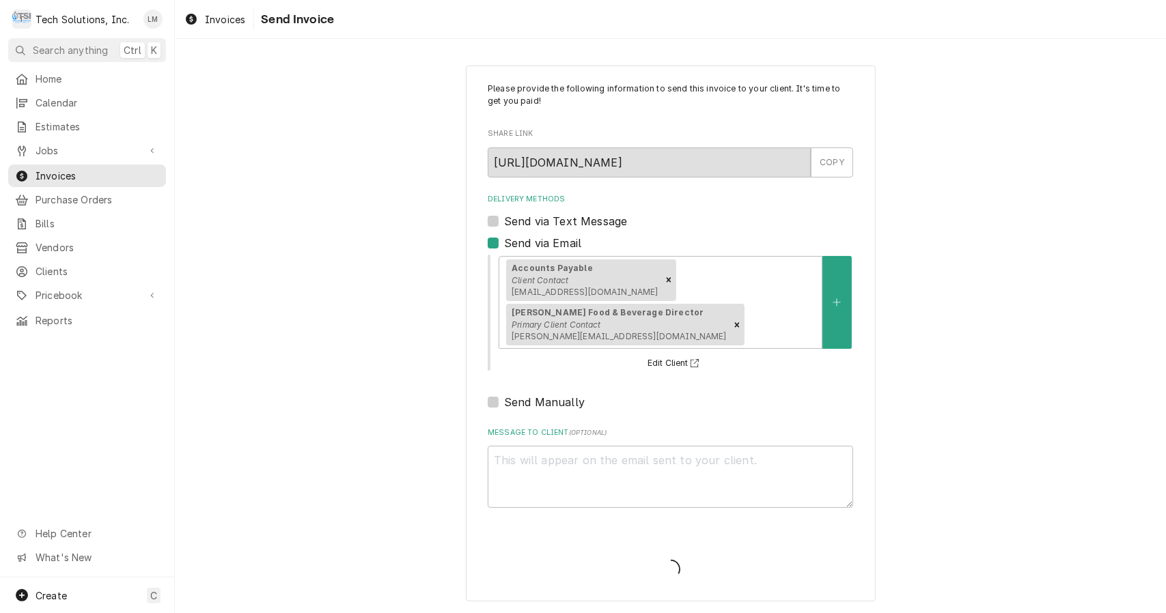
type textarea "x"
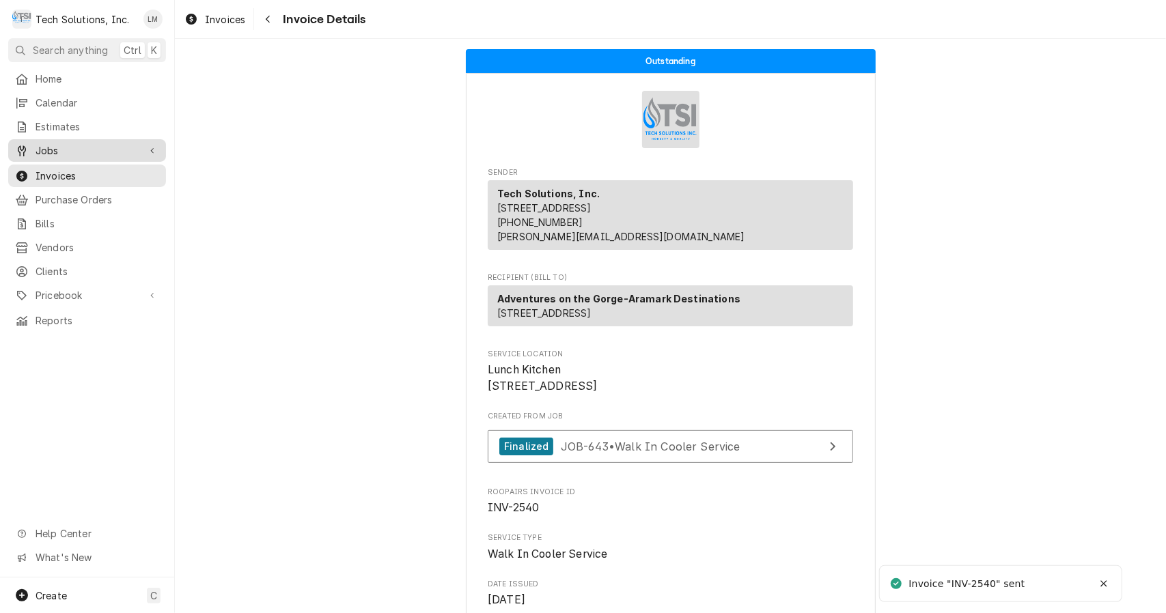
click at [49, 146] on span "Jobs" at bounding box center [87, 150] width 103 height 14
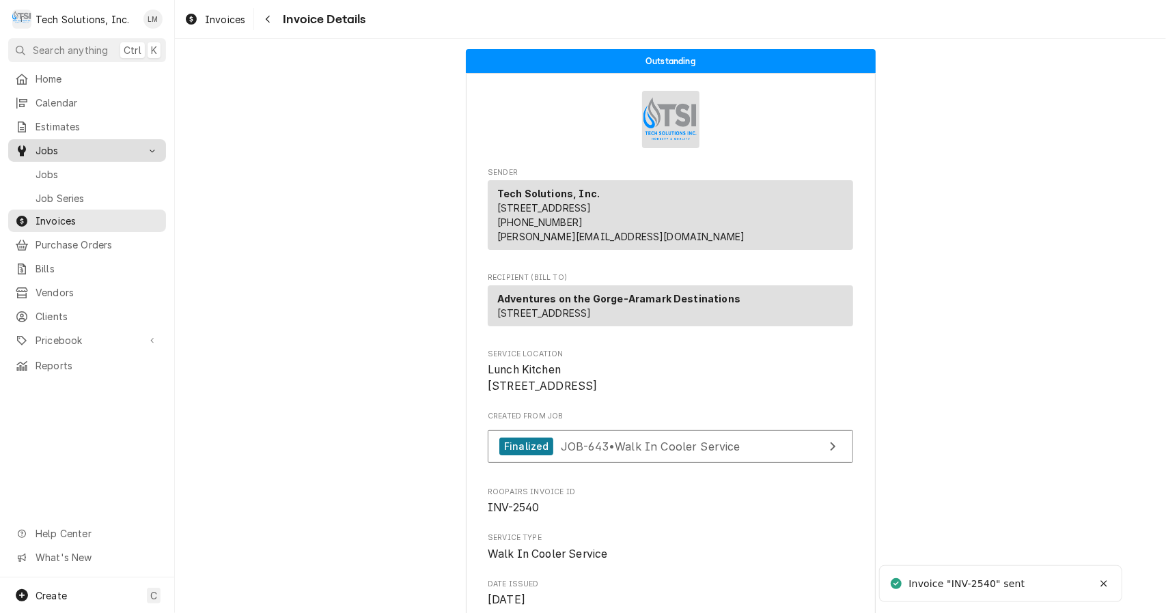
click at [55, 169] on span "Jobs" at bounding box center [98, 174] width 124 height 14
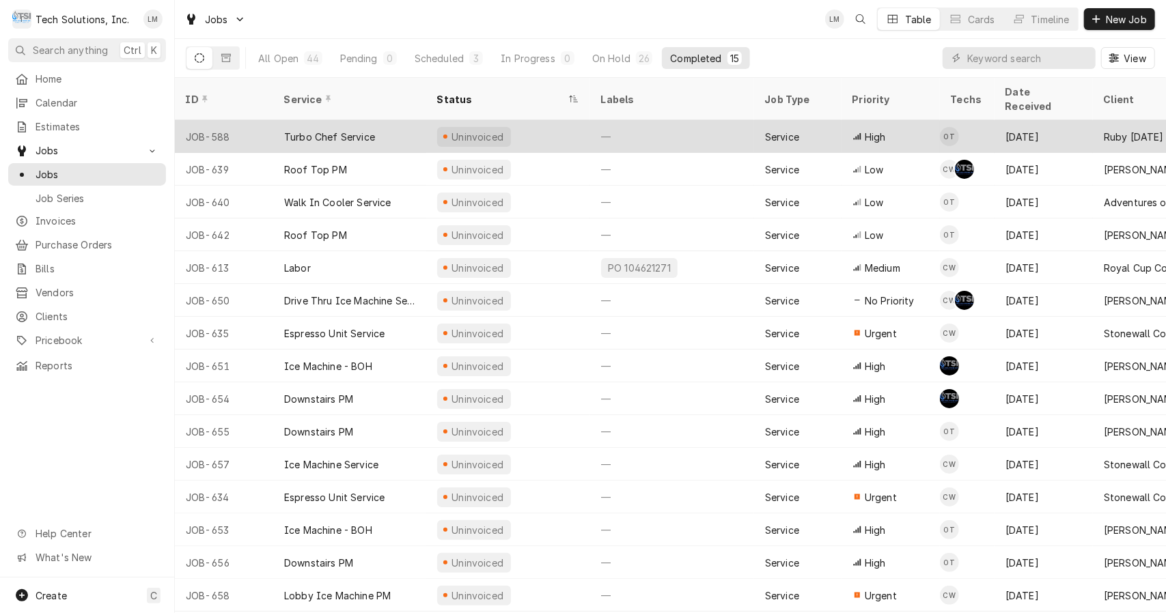
click at [331, 130] on div "Turbo Chef Service" at bounding box center [329, 137] width 91 height 14
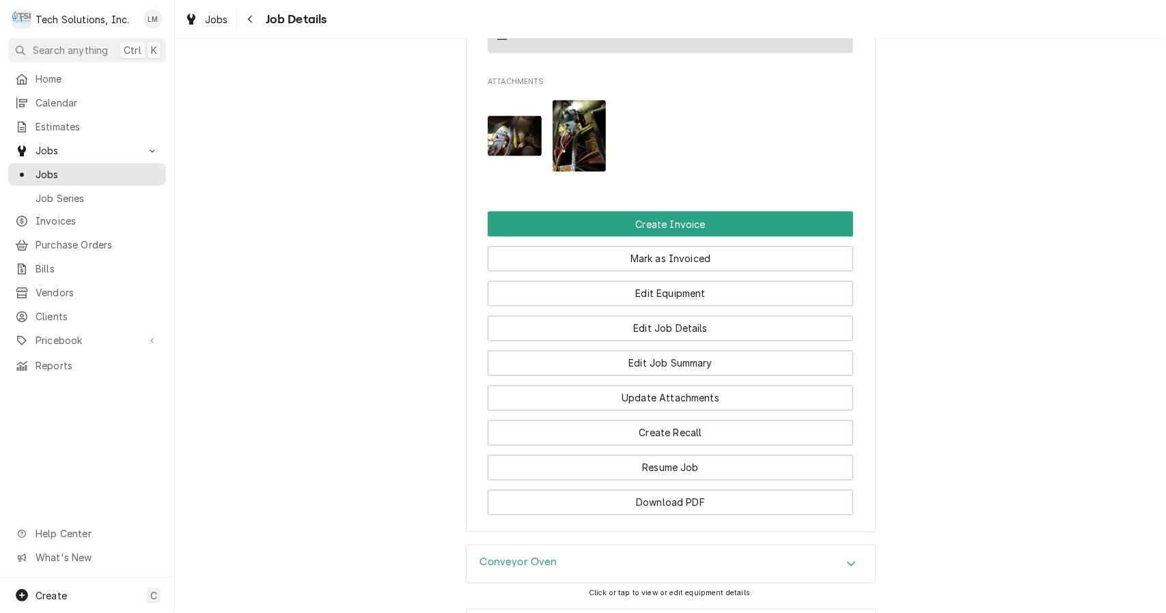
scroll to position [1680, 0]
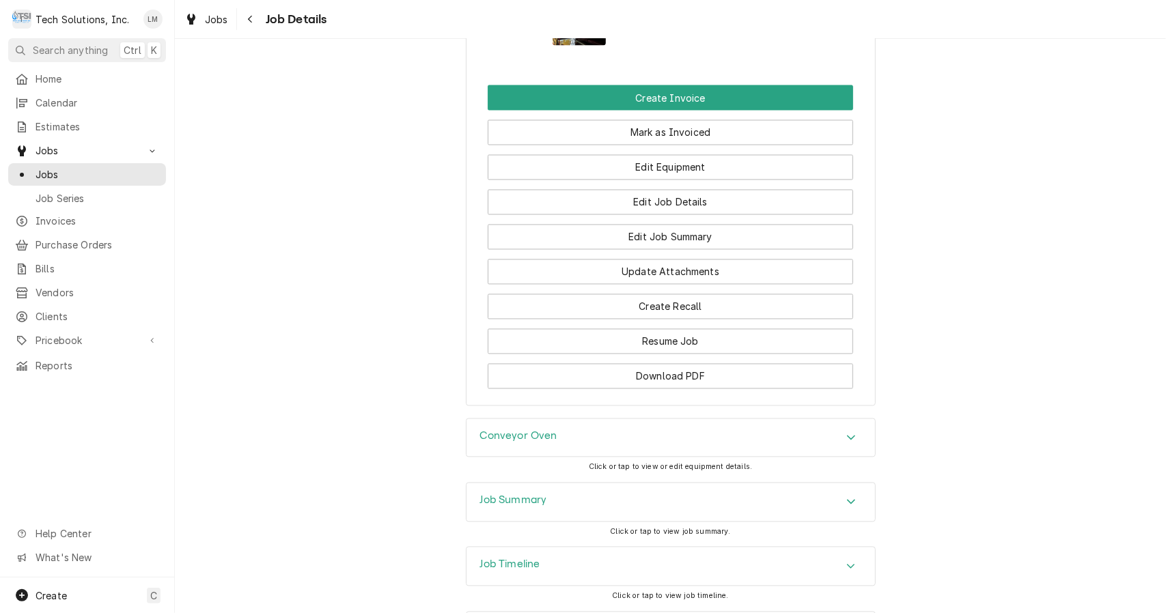
click at [717, 364] on button "Download PDF" at bounding box center [670, 376] width 365 height 25
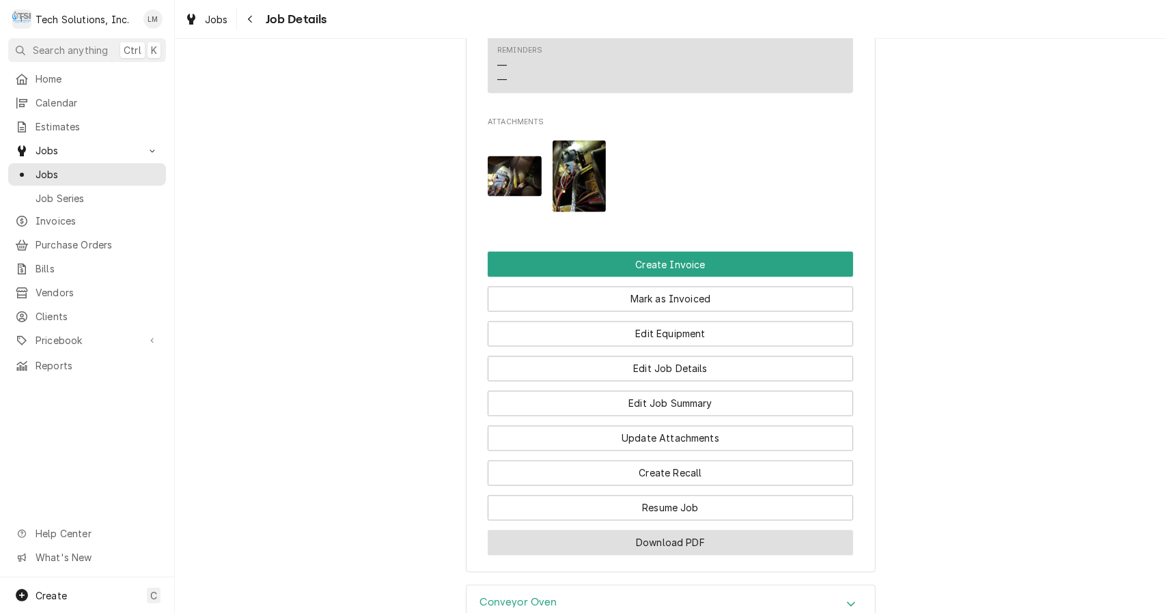
scroll to position [1512, 0]
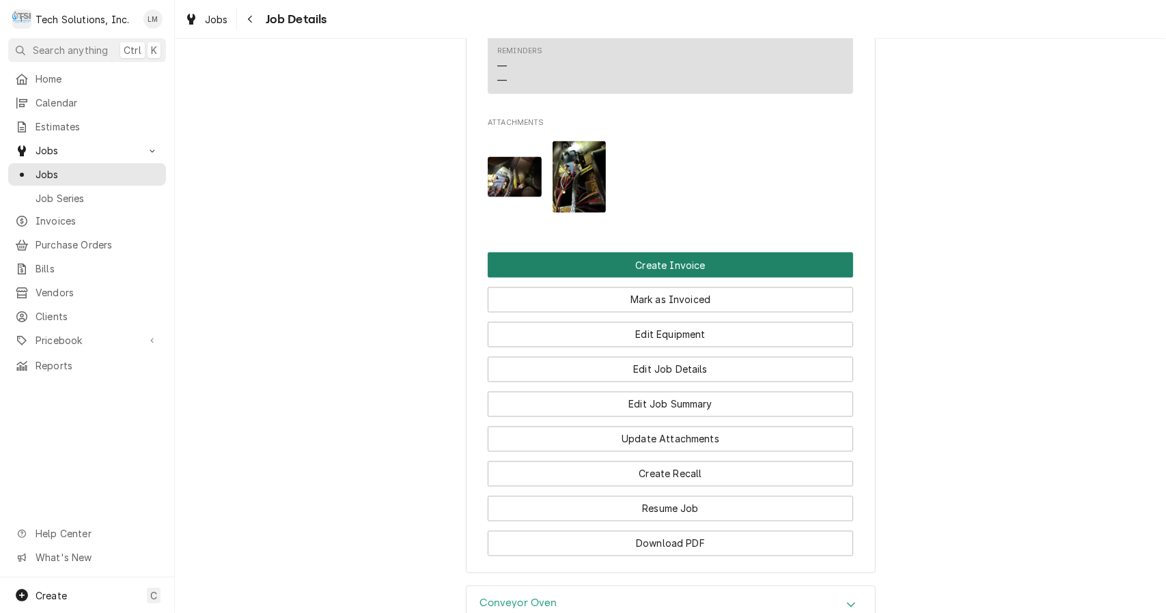
click at [712, 253] on button "Create Invoice" at bounding box center [670, 265] width 365 height 25
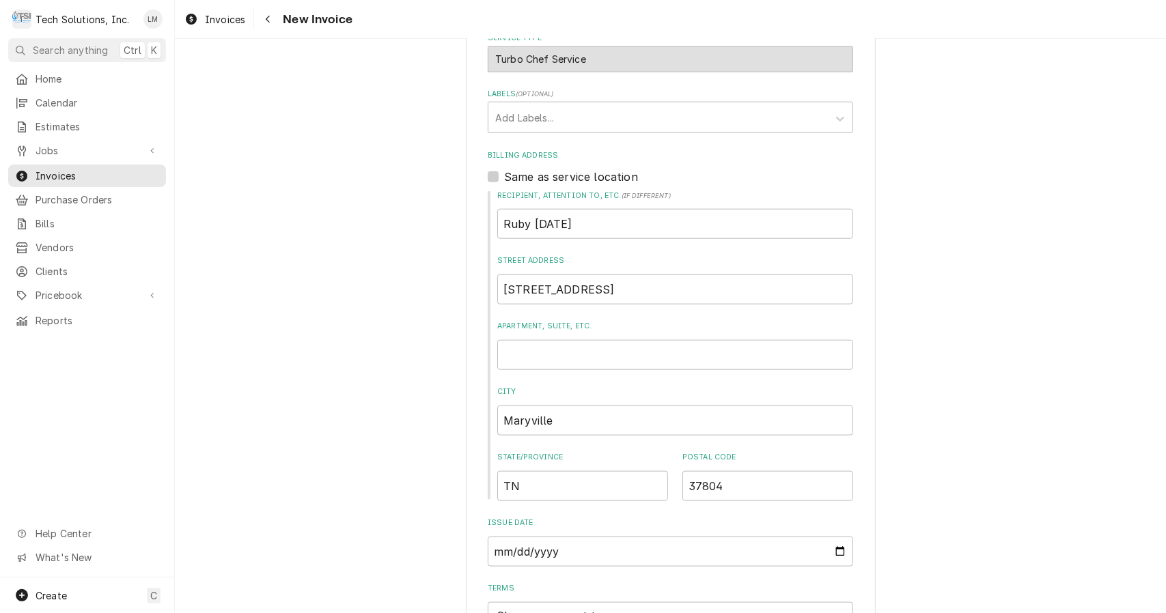
scroll to position [937, 0]
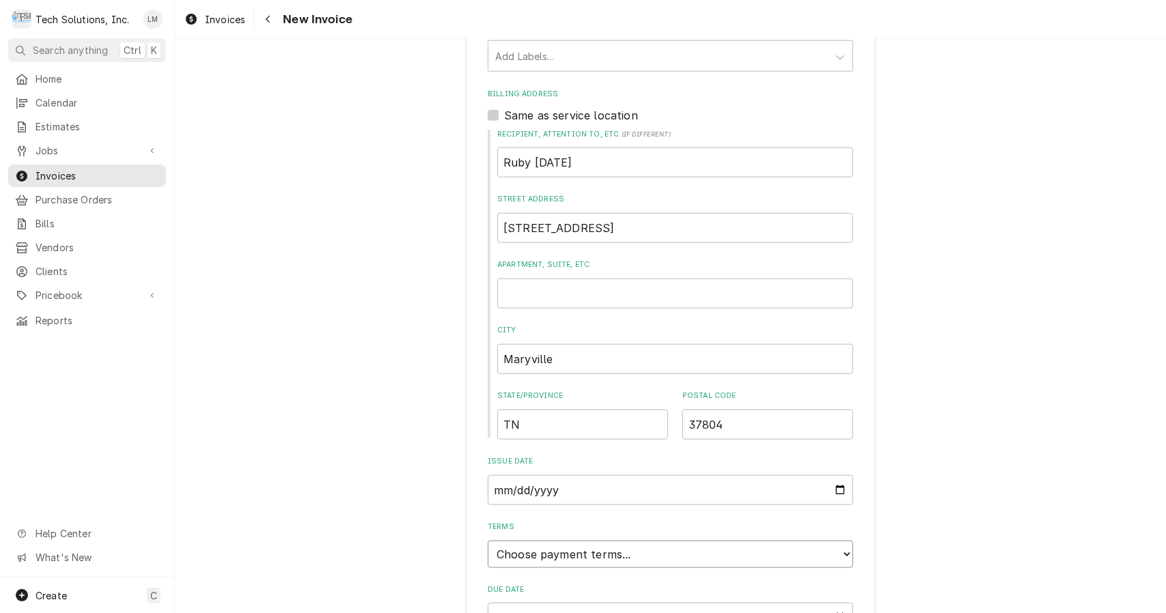
click at [828, 541] on select "Choose payment terms... Same Day Net 7 Net 14 Net 21 Net 30 Net 45 Net 60 Net 90" at bounding box center [670, 554] width 365 height 27
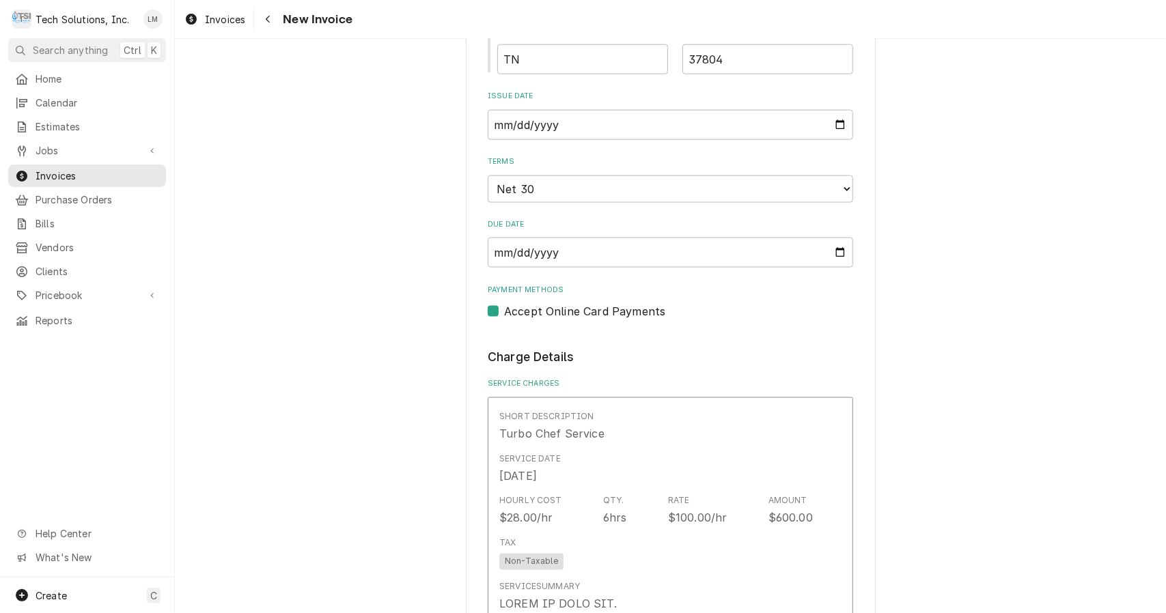
scroll to position [1302, 0]
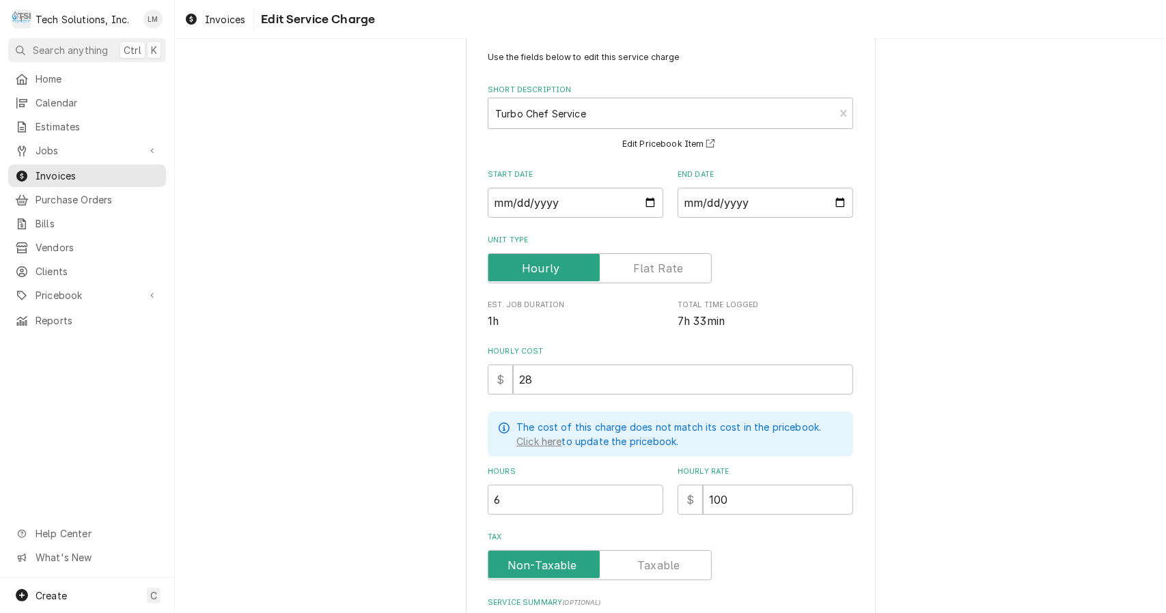
scroll to position [40, 0]
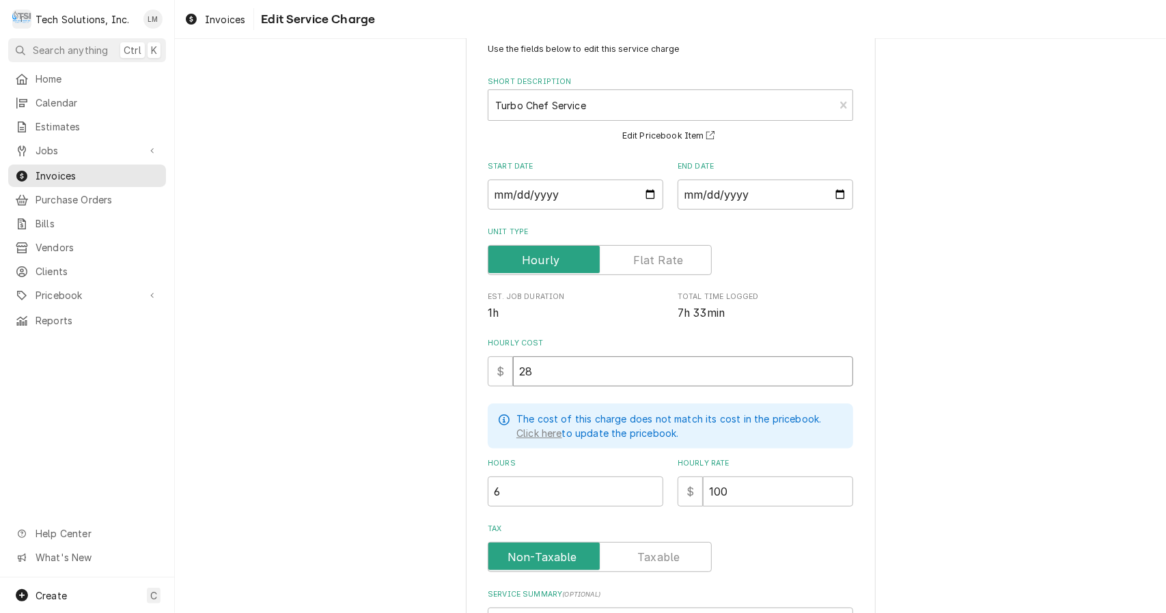
click at [729, 377] on input "28" at bounding box center [683, 372] width 340 height 30
type textarea "x"
type input "2"
type textarea "x"
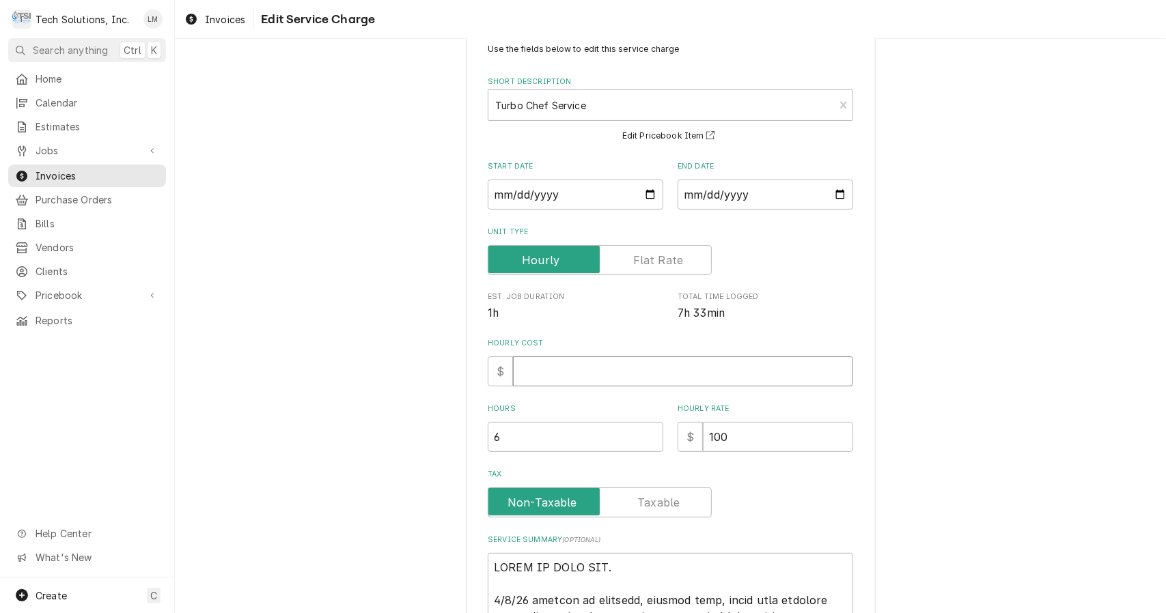
type textarea "x"
type input "1"
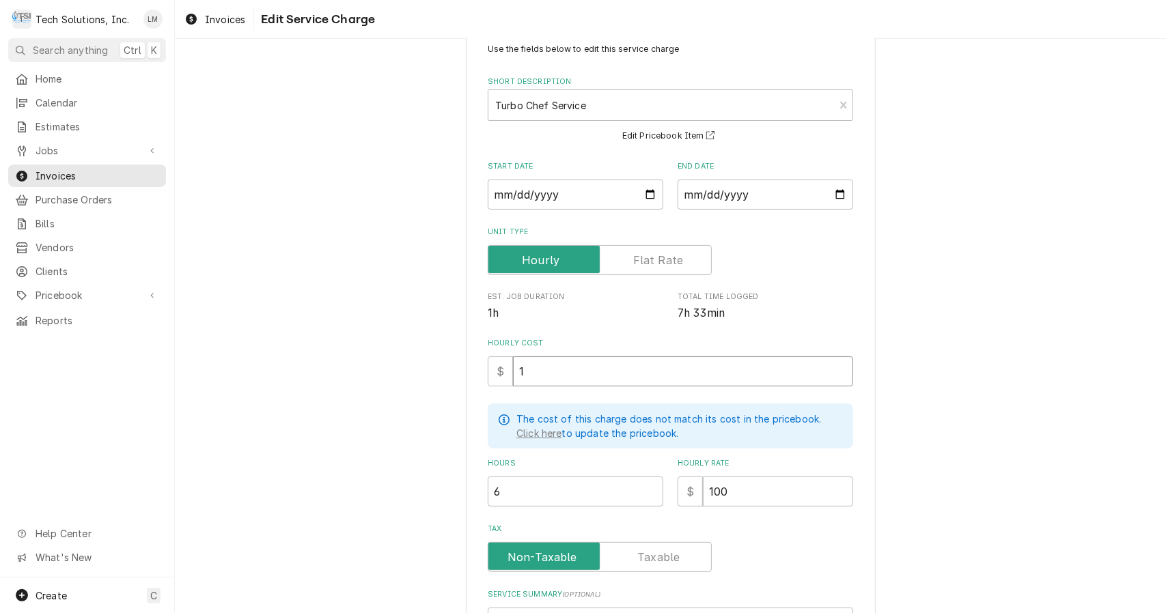
type textarea "x"
type input "10"
type textarea "x"
type input "100"
click at [648, 558] on label "Tax" at bounding box center [600, 557] width 224 height 30
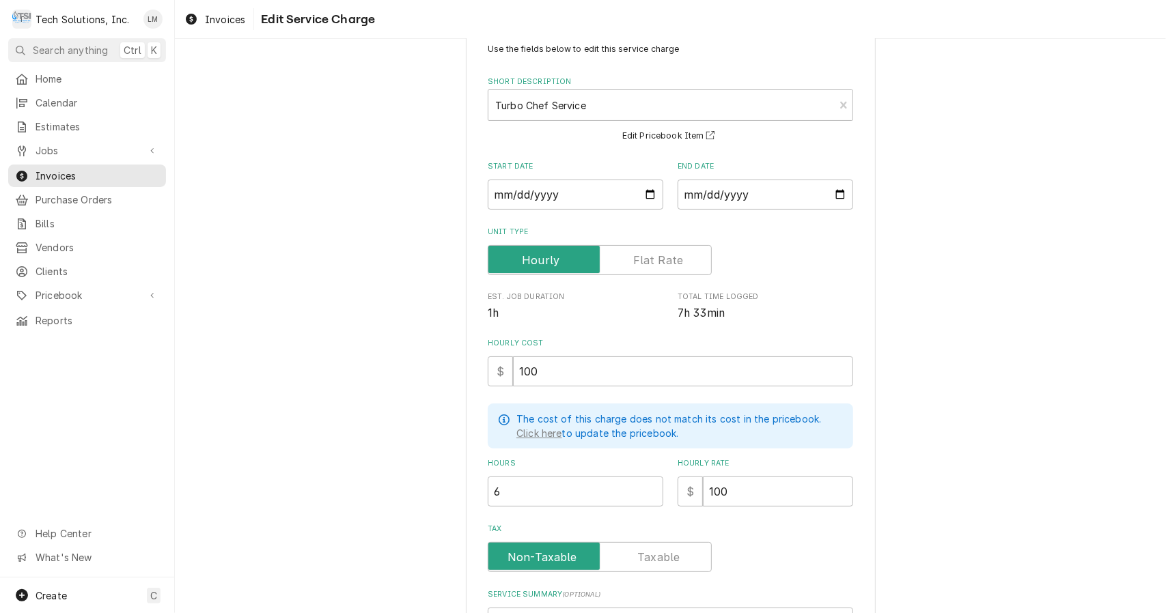
click at [648, 558] on input "Tax" at bounding box center [600, 557] width 212 height 30
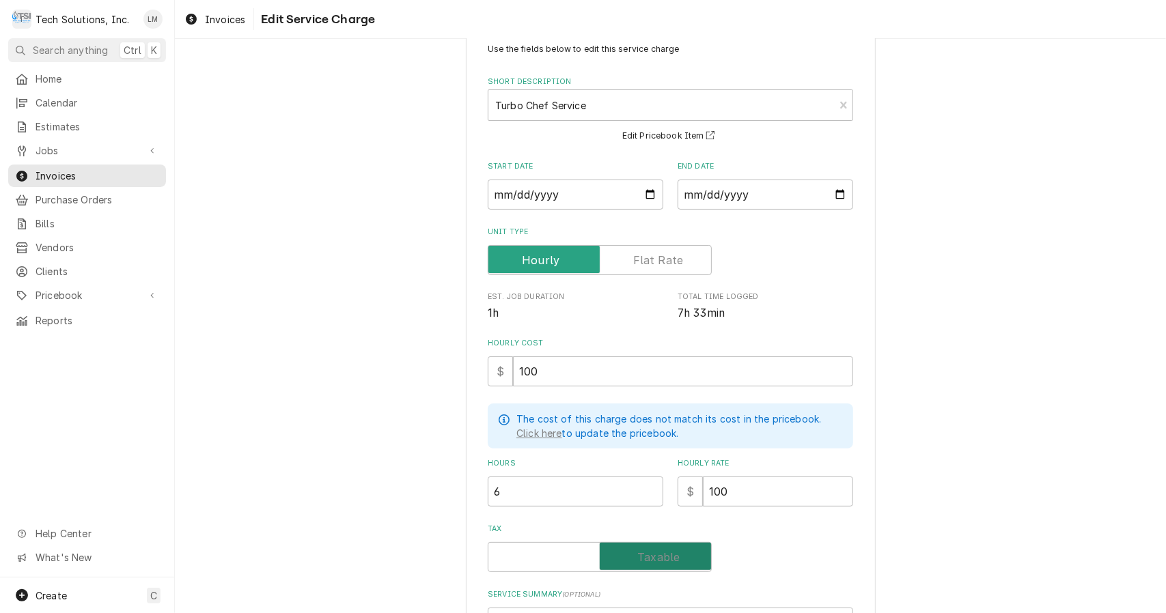
checkbox input "true"
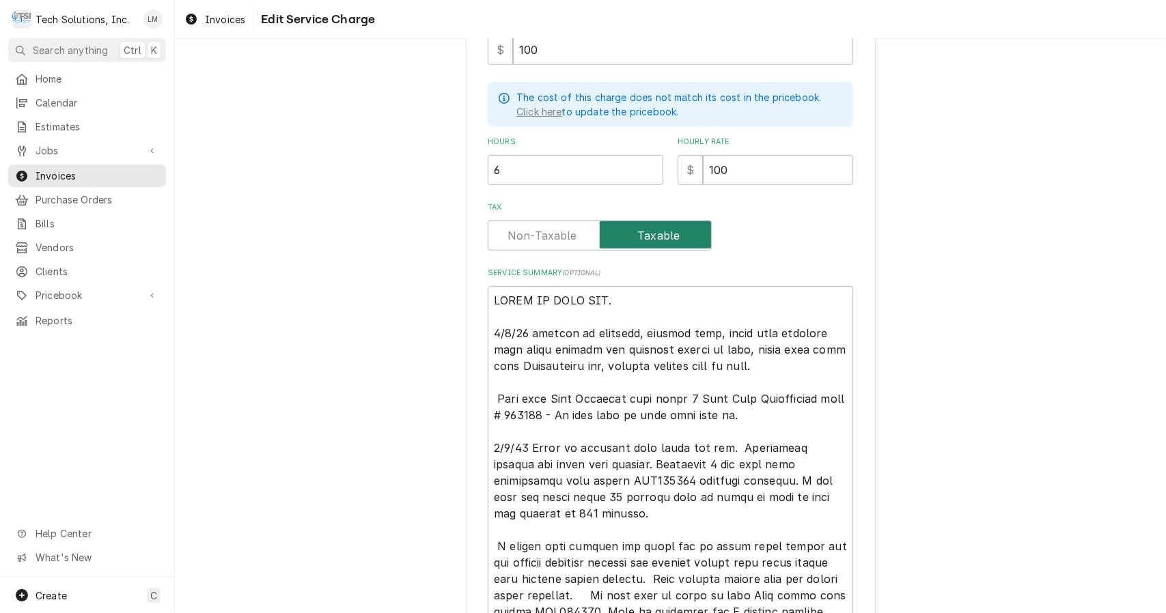
scroll to position [363, 0]
type textarea "x"
type textarea "READY TO BILL OUT. 8/4/25 arrived at location, checked unit, found unit shuttin…"
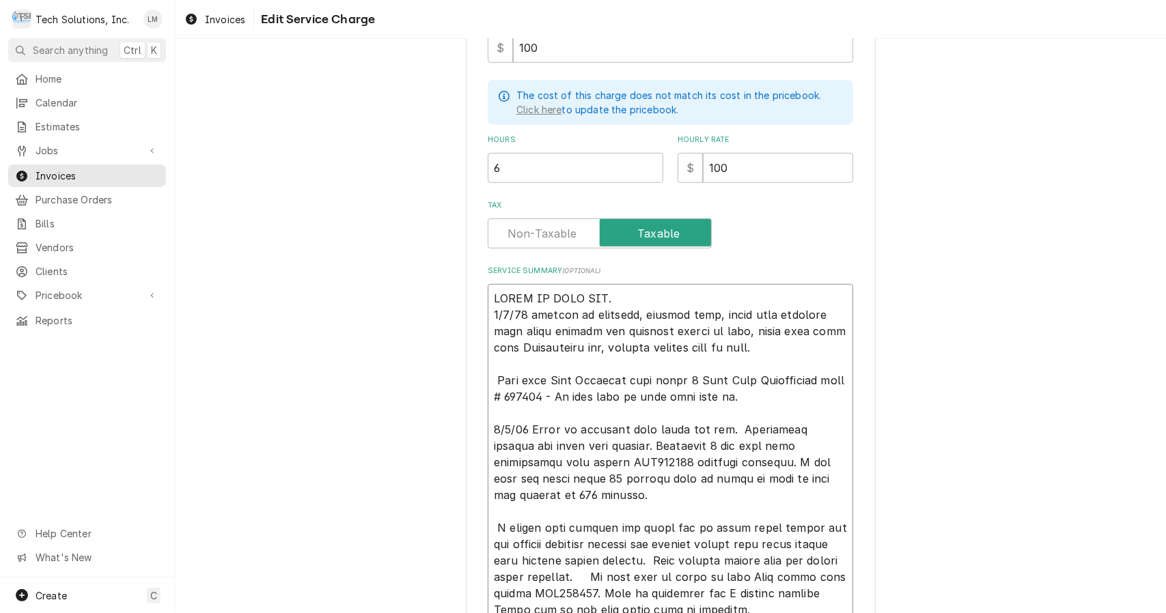
type textarea "x"
type textarea "READY TO BILL OUT 8/4/25 arrived at location, checked unit, found unit shutting…"
type textarea "x"
type textarea "READY TO BILL OU 8/4/25 arrived at location, checked unit, found unit shutting …"
type textarea "x"
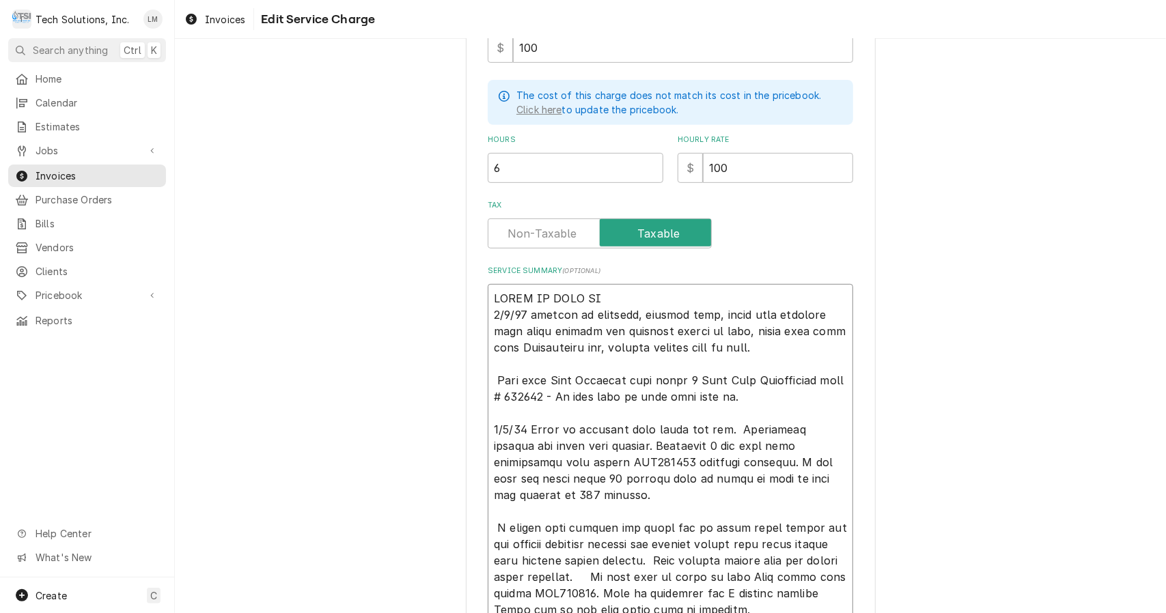
type textarea "READY TO BILL O 8/4/25 arrived at location, checked unit, found unit shutting d…"
type textarea "x"
type textarea "READY TO BILL 8/4/25 arrived at location, checked unit, found unit shutting dow…"
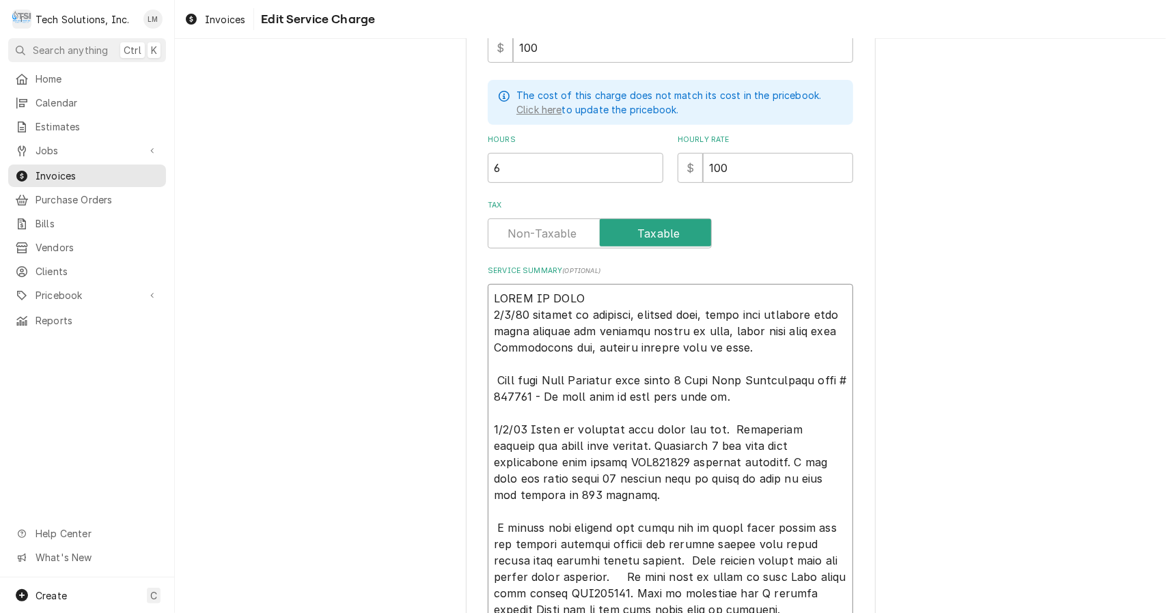
type textarea "x"
type textarea "READY TO BILL 8/4/25 arrived at location, checked unit, found unit shutting dow…"
type textarea "x"
type textarea "READY TO BIL 8/4/25 arrived at location, checked unit, found unit shutting down…"
type textarea "x"
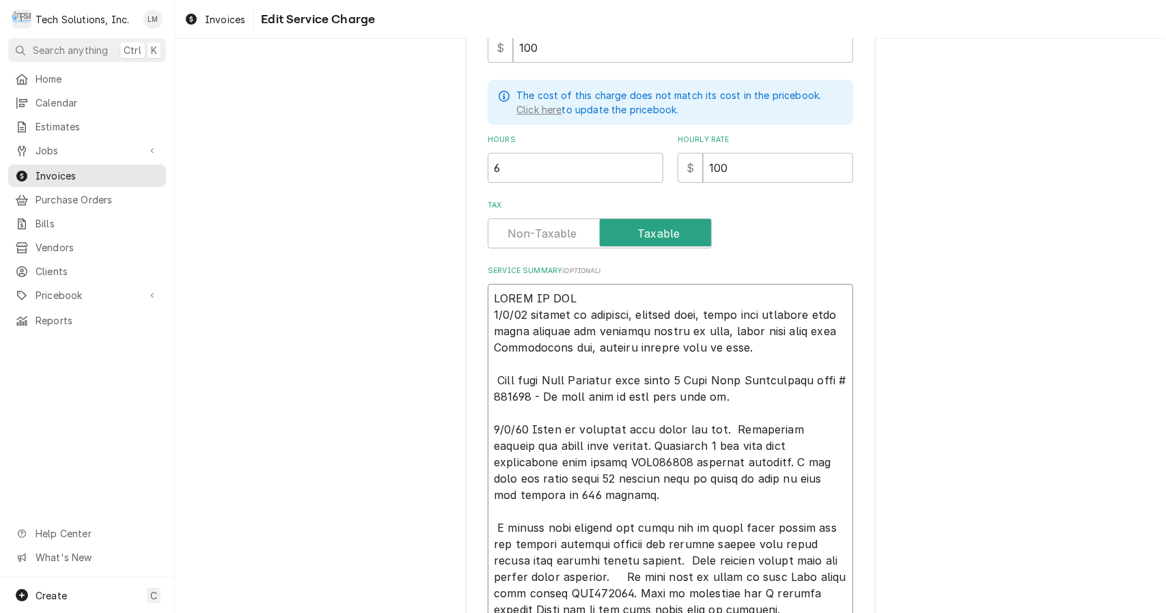
type textarea "READY TO BI 8/4/25 arrived at location, checked unit, found unit shutting down …"
type textarea "x"
type textarea "READY TO B 8/4/25 arrived at location, checked unit, found unit shutting down a…"
type textarea "x"
type textarea "READY TO 8/4/25 arrived at location, checked unit, found unit shutting down aft…"
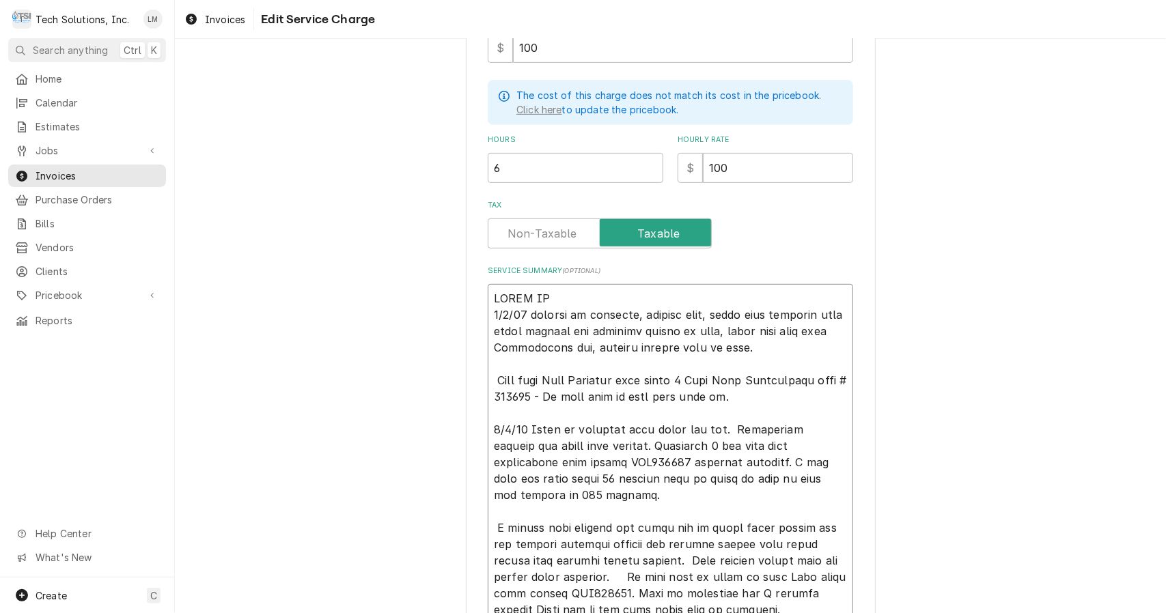
type textarea "x"
type textarea "READY TO 8/4/25 arrived at location, checked unit, found unit shutting down aft…"
type textarea "x"
type textarea "READY T 8/4/25 arrived at location, checked unit, found unit shutting down afte…"
type textarea "x"
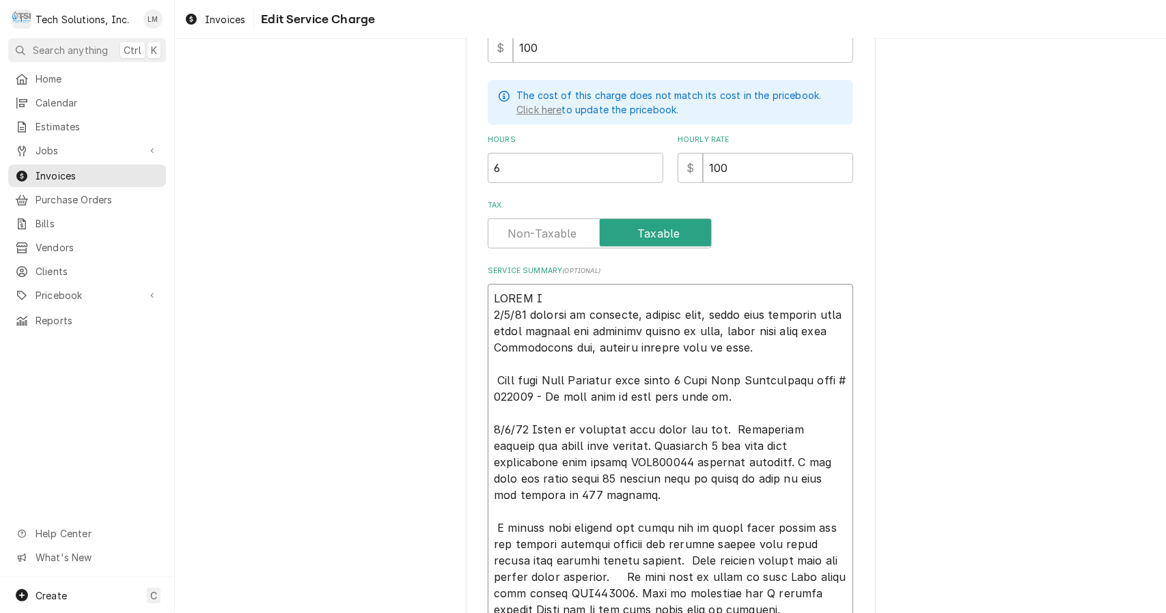
type textarea "READY 8/4/25 arrived at location, checked unit, found unit shutting down after …"
type textarea "x"
type textarea "READY 8/4/25 arrived at location, checked unit, found unit shutting down after …"
type textarea "x"
type textarea "READ 8/4/25 arrived at location, checked unit, found unit shutting down after r…"
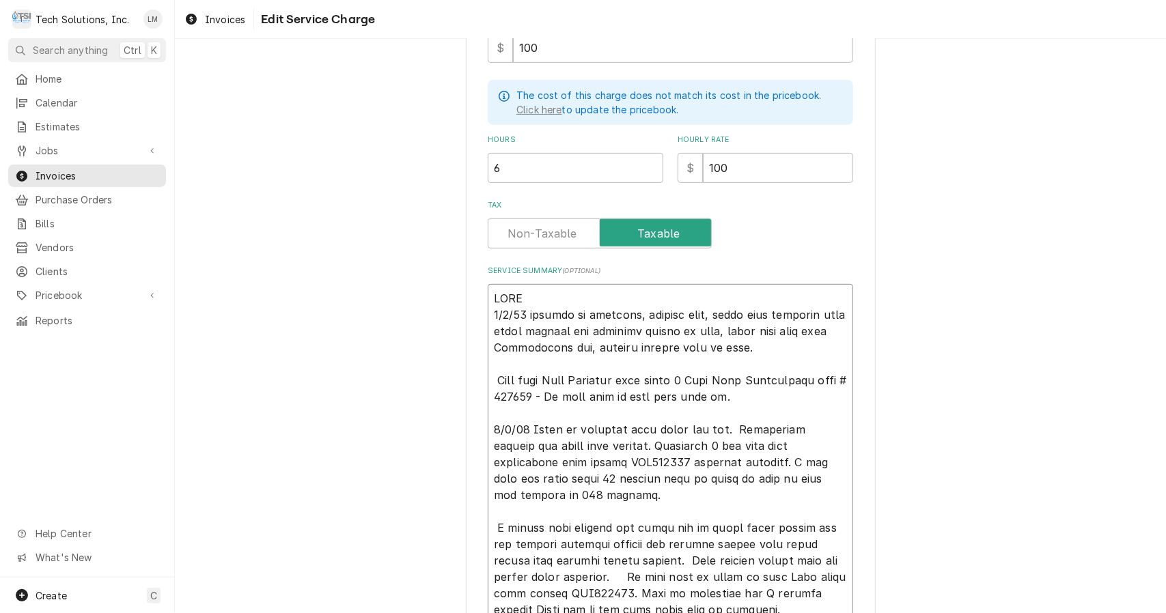
type textarea "x"
type textarea "REA 8/4/25 arrived at location, checked unit, found unit shutting down after ru…"
type textarea "x"
type textarea "RE 8/4/25 arrived at location, checked unit, found unit shutting down after run…"
type textarea "x"
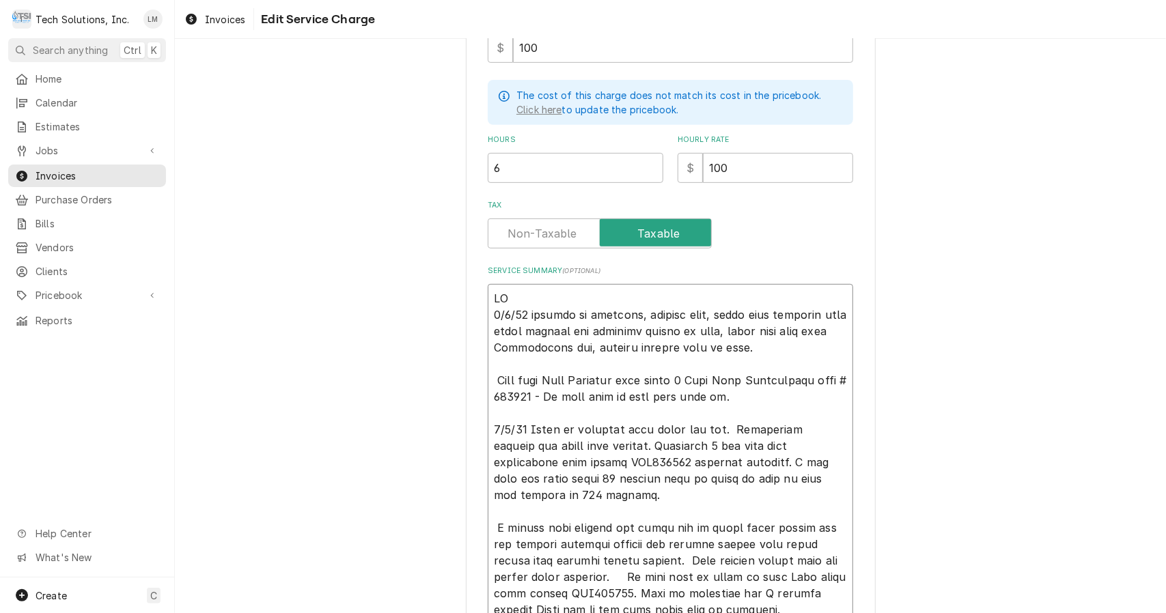
type textarea "R 8/4/25 arrived at location, checked unit, found unit shutting down after runn…"
type textarea "x"
type textarea "8/4/25 arrived at location, checked unit, found unit shutting down after runnin…"
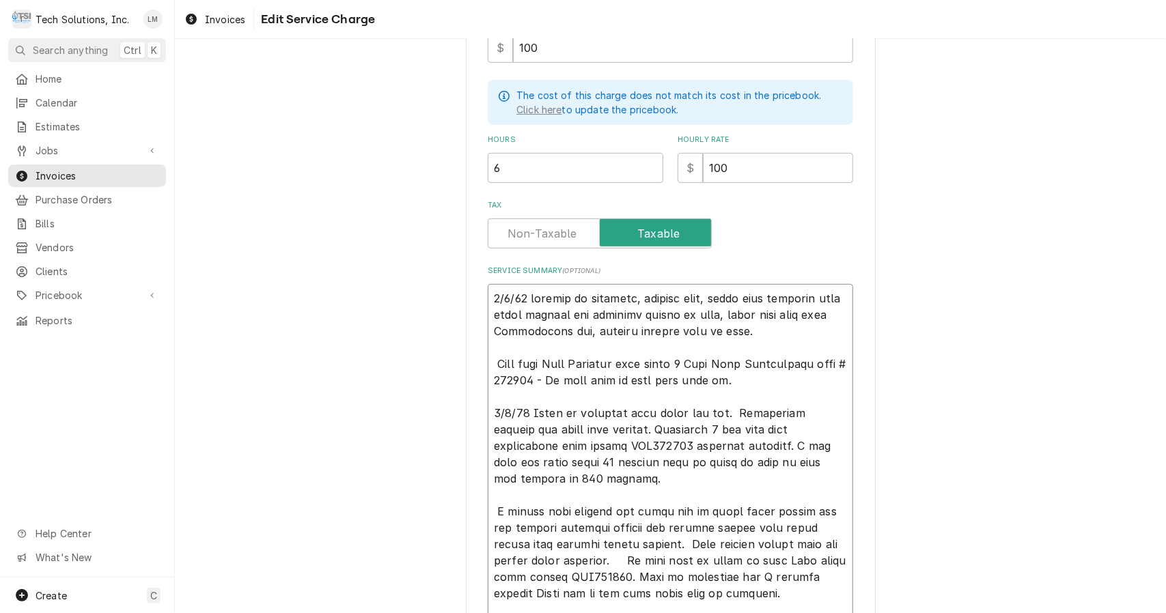
type textarea "x"
type textarea "8/4/25 arrived at location, checked unit, found unit shutting down after runnin…"
type textarea "x"
type textarea "O8/4/25 arrived at location, checked unit, found unit shutting down after runni…"
type textarea "x"
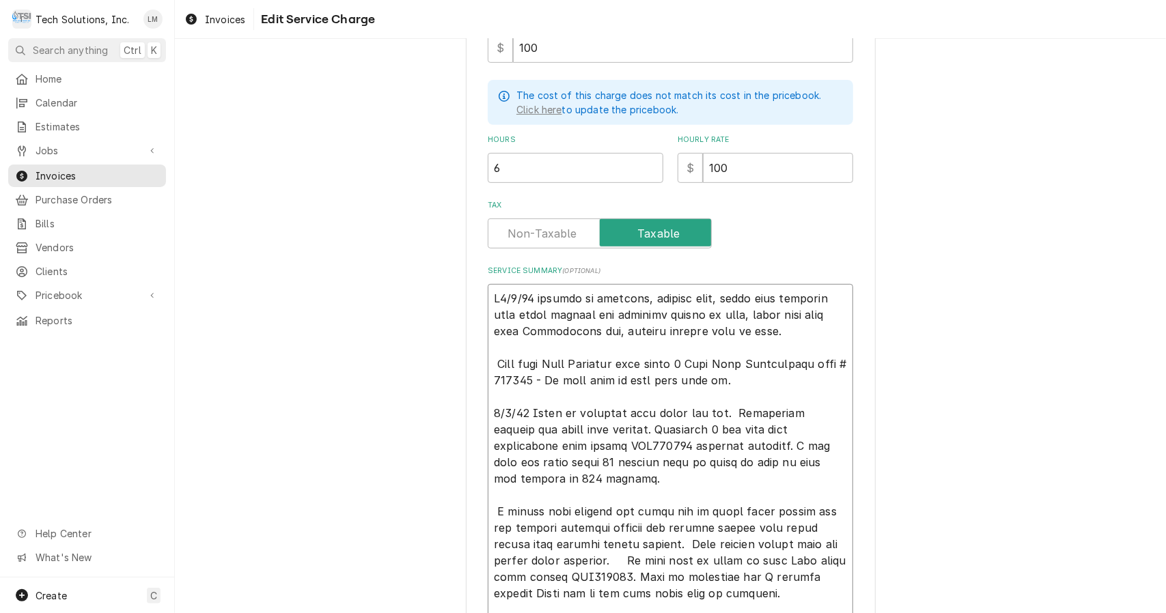
type textarea "On8/4/25 arrived at location, checked unit, found unit shutting down after runn…"
type textarea "x"
type textarea "On 8/4/25 arrived at location, checked unit, found unit shutting down after run…"
type textarea "x"
type textarea "On 8/4/25 rrived at location, checked unit, found unit shutting down after runn…"
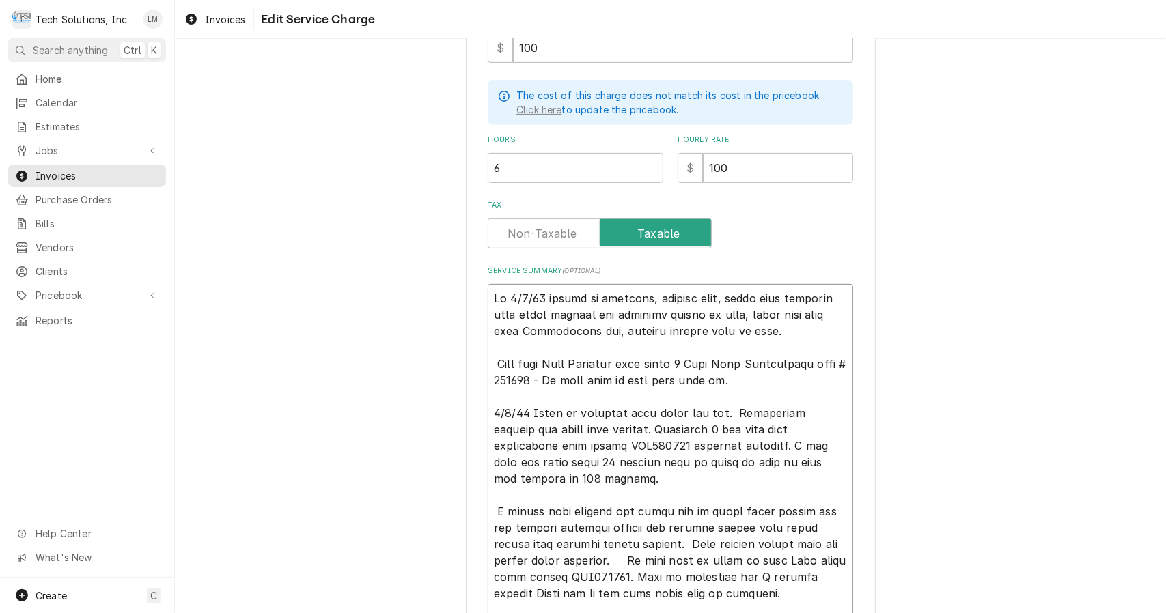
type textarea "x"
type textarea "On 8/4/25 rived at location, checked unit, found unit shutting down after runni…"
type textarea "x"
type textarea "On 8/4/25 rived at location, checked unit, found unit shutting down after runni…"
type textarea "x"
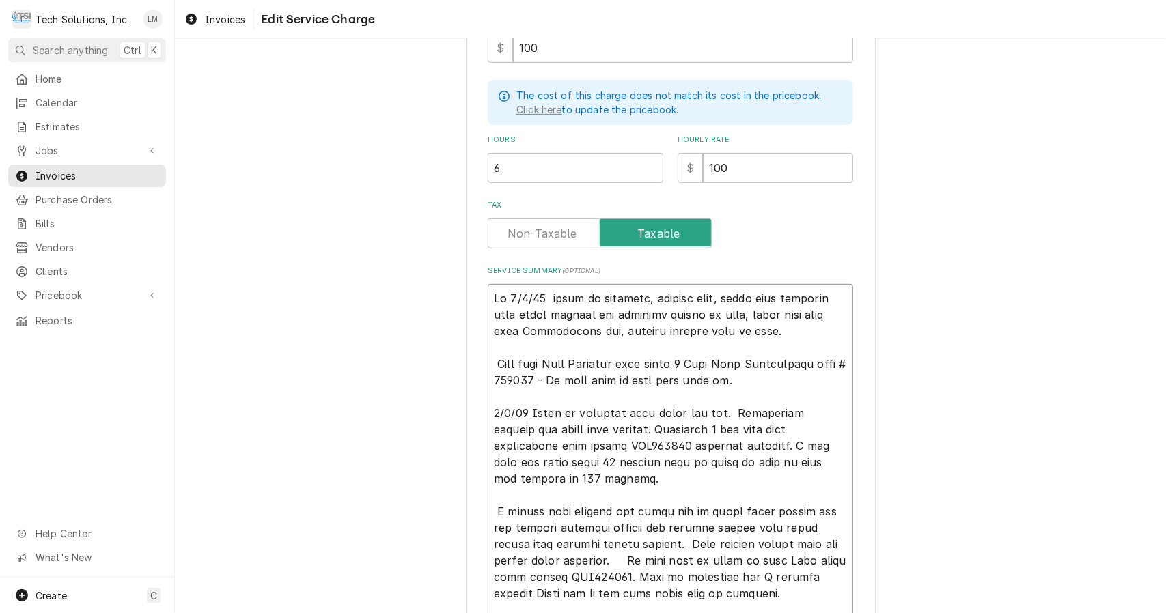
type textarea "On 8/4/25 ived at location, checked unit, found unit shutting down after runnin…"
type textarea "x"
type textarea "On 8/4/25 ved at location, checked unit, found unit shutting down after running…"
type textarea "x"
type textarea "On 8/4/25 ed at location, checked unit, found unit shutting down after running …"
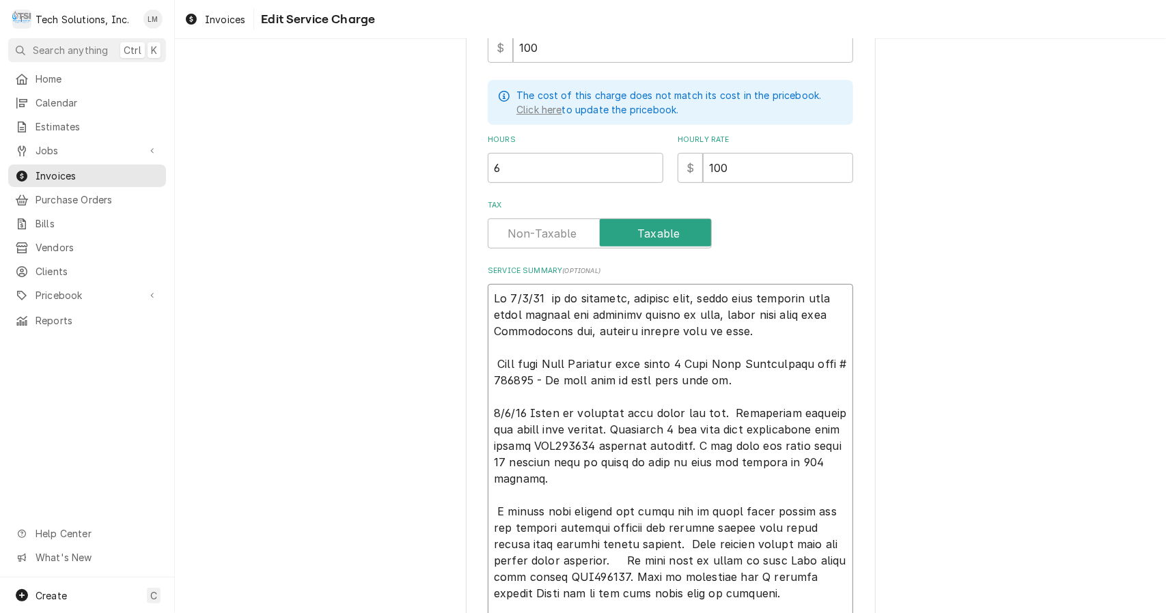
type textarea "x"
type textarea "On 8/4/25 d at location, checked unit, found unit shutting down after running f…"
type textarea "x"
type textarea "On 8/4/25 at location, checked unit, found unit shutting down after running for…"
type textarea "x"
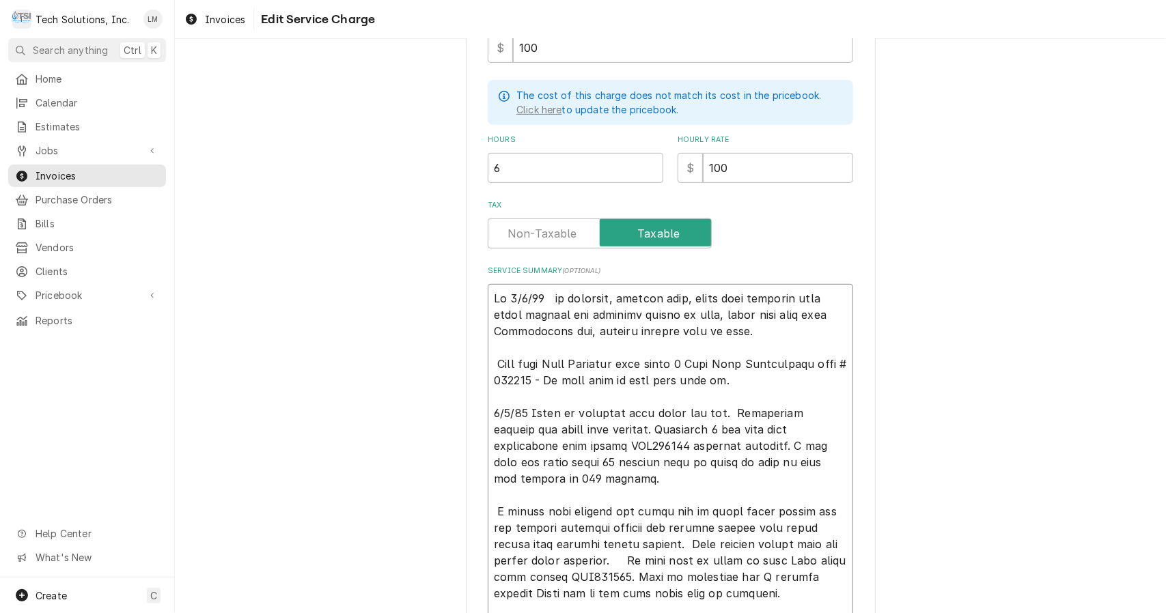
type textarea "On 8/4/25 at location, checked unit, found unit shutting down after running for…"
type textarea "x"
type textarea "On 8/4/25 t location, checked unit, found unit shutting down after running for …"
type textarea "x"
type textarea "On 8/4/25 location, checked unit, found unit shutting down after running for ex…"
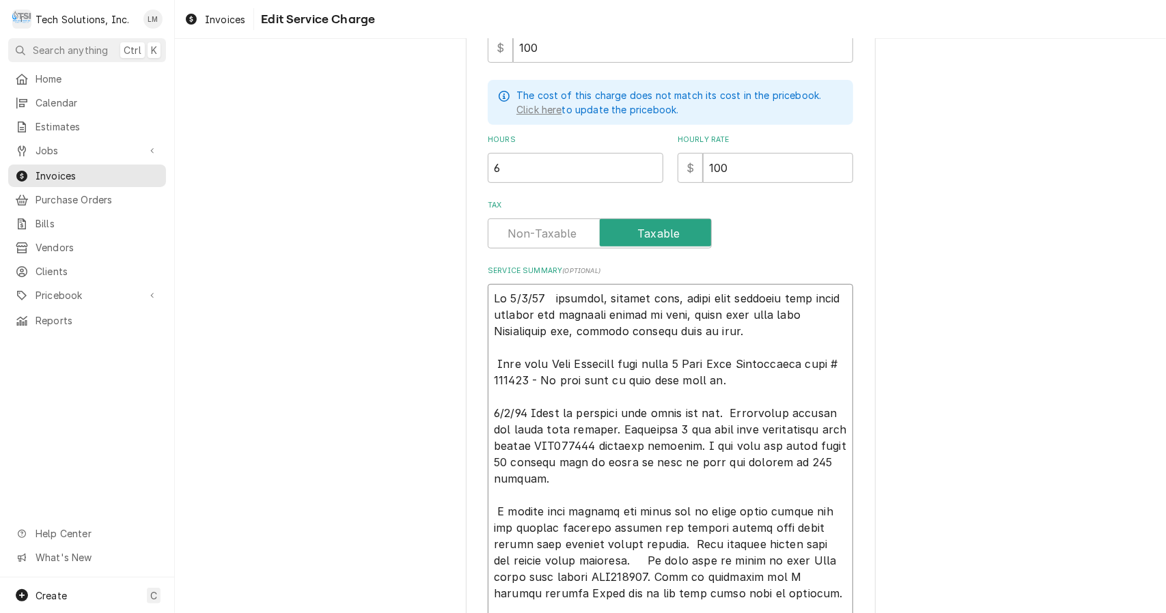
type textarea "x"
type textarea "On 8/4/25 location, checked unit, found unit shutting down after running for ex…"
type textarea "x"
type textarea "On 8/4/25 ocation, checked unit, found unit shutting down after running for ext…"
type textarea "x"
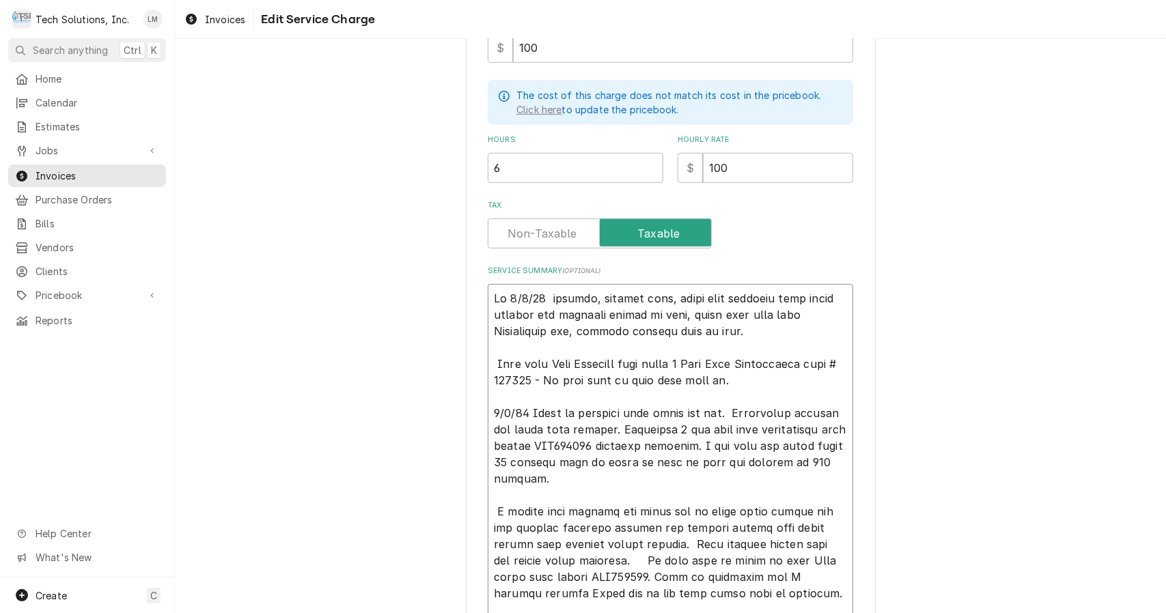
type textarea "On 8/4/25 cation, checked unit, found unit shutting down after running for exte…"
type textarea "x"
type textarea "On 8/4/25 ation, checked unit, found unit shutting down after running for exten…"
type textarea "x"
type textarea "On 8/4/25 tion, checked unit, found unit shutting down after running for extend…"
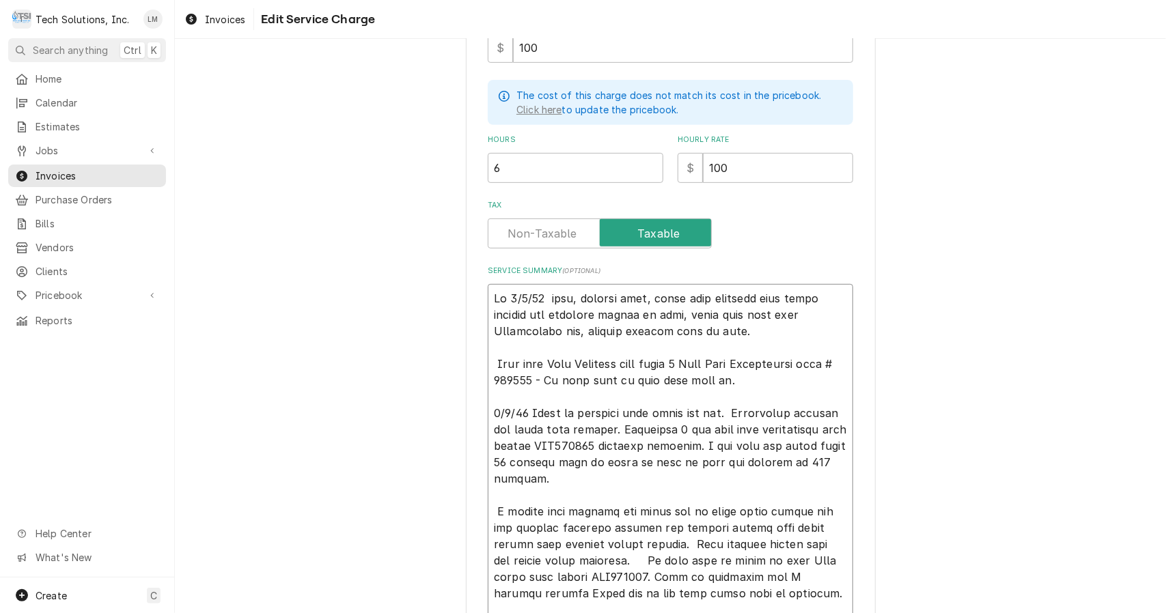
type textarea "x"
type textarea "On 8/4/25 ion, checked unit, found unit shutting down after running for extende…"
type textarea "x"
type textarea "On 8/4/25 on, checked unit, found unit shutting down after running for extended…"
type textarea "x"
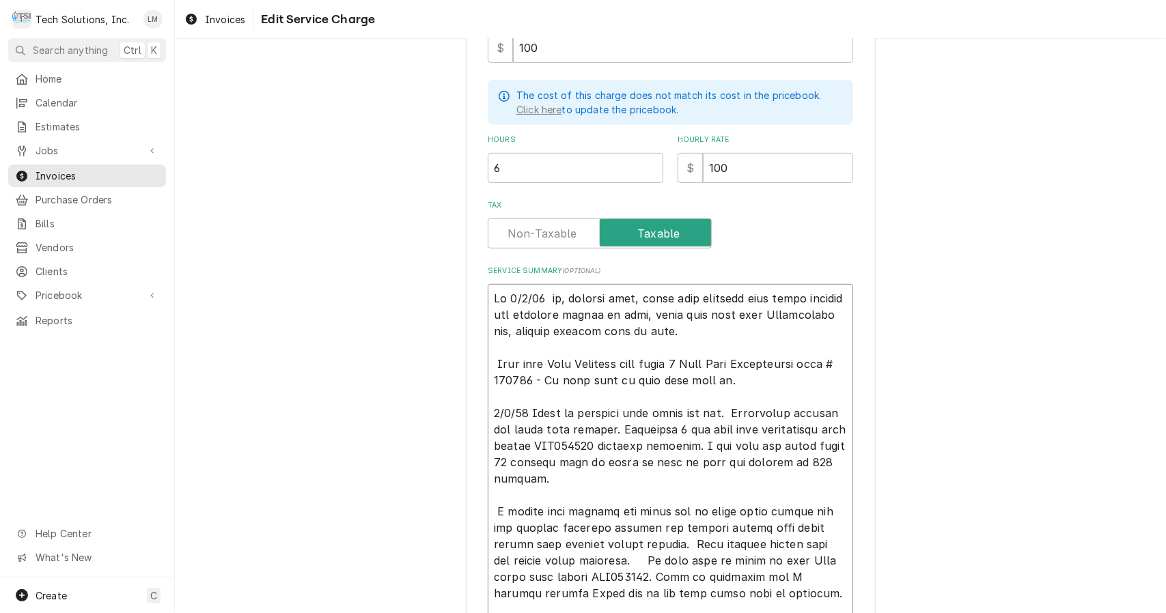
type textarea "On 8/4/25 n, checked unit, found unit shutting down after running for extended …"
type textarea "x"
type textarea "On 8/4/25 , checked unit, found unit shutting down after running for extended p…"
type textarea "x"
type textarea "On 8/4/25 checked unit, found unit shutting down after running for extended per…"
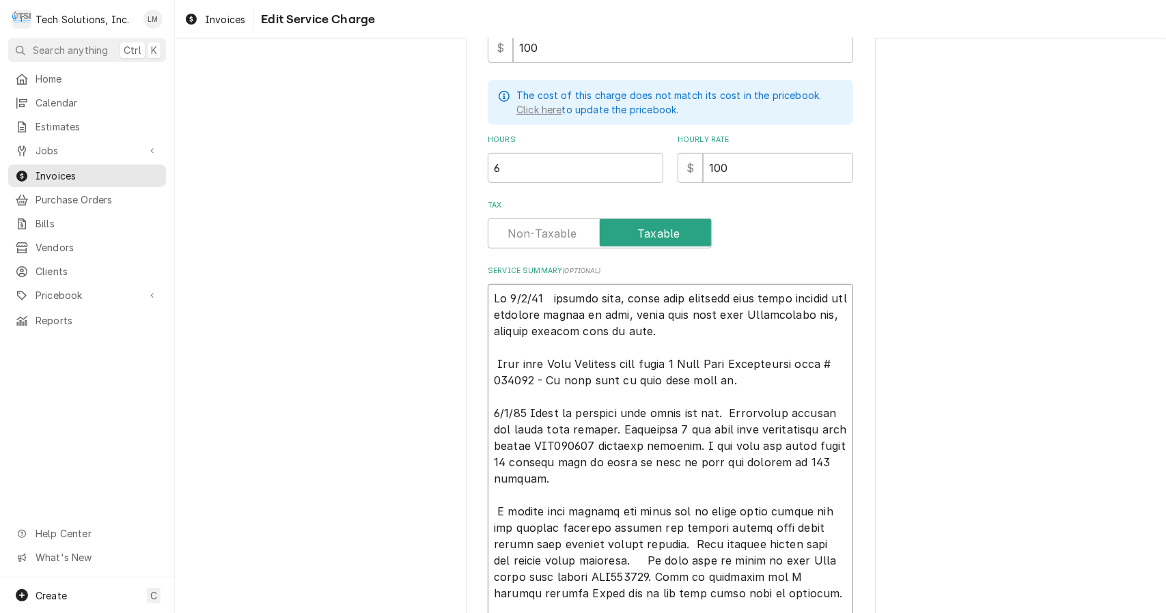
type textarea "x"
type textarea "On 8/4/25 checked unit, found unit shutting down after running for extended per…"
type textarea "x"
type textarea "On 8/4/25 hecked unit, found unit shutting down after running for extended peri…"
type textarea "x"
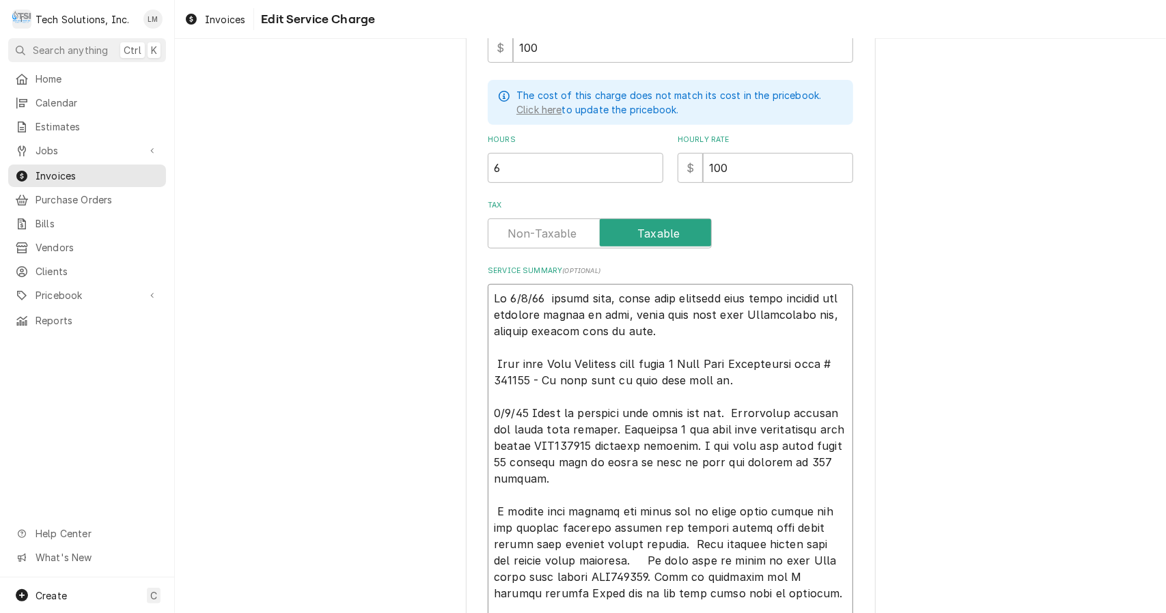
type textarea "On 8/4/25 checked unit, found unit shutting down after running for extended per…"
type textarea "x"
type textarea "On 8/4/25 checked unit, found unit shutting down after running for extended per…"
type textarea "x"
type textarea "On 8/4/25 checked a unit, found unit shutting down after running for extended p…"
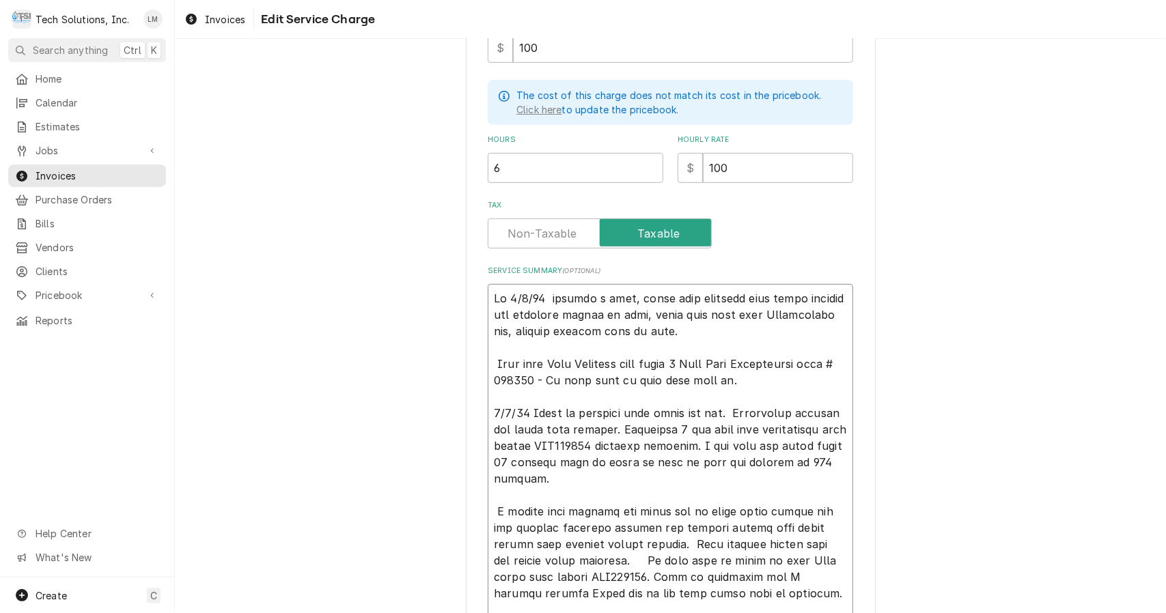
type textarea "x"
type textarea "On 8/4/25 checked a unit, found unit shutting down after running for extended p…"
type textarea "x"
type textarea "On 8/4/25 checked a T unit, found unit shutting down after running for extended…"
type textarea "x"
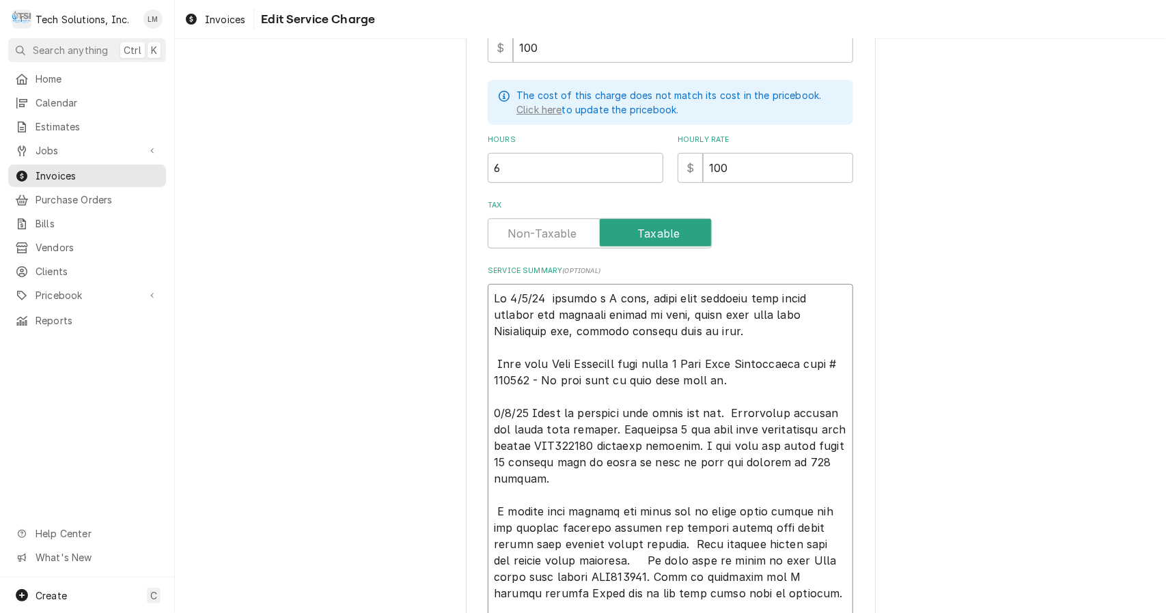
type textarea "On 8/4/25 checked a Tu unit, found unit shutting down after running for extende…"
type textarea "x"
type textarea "On 8/4/25 checked a Tur unit, found unit shutting down after running for extend…"
type textarea "x"
type textarea "On 8/4/25 checked a Turbo unit, found unit shutting down after running for exte…"
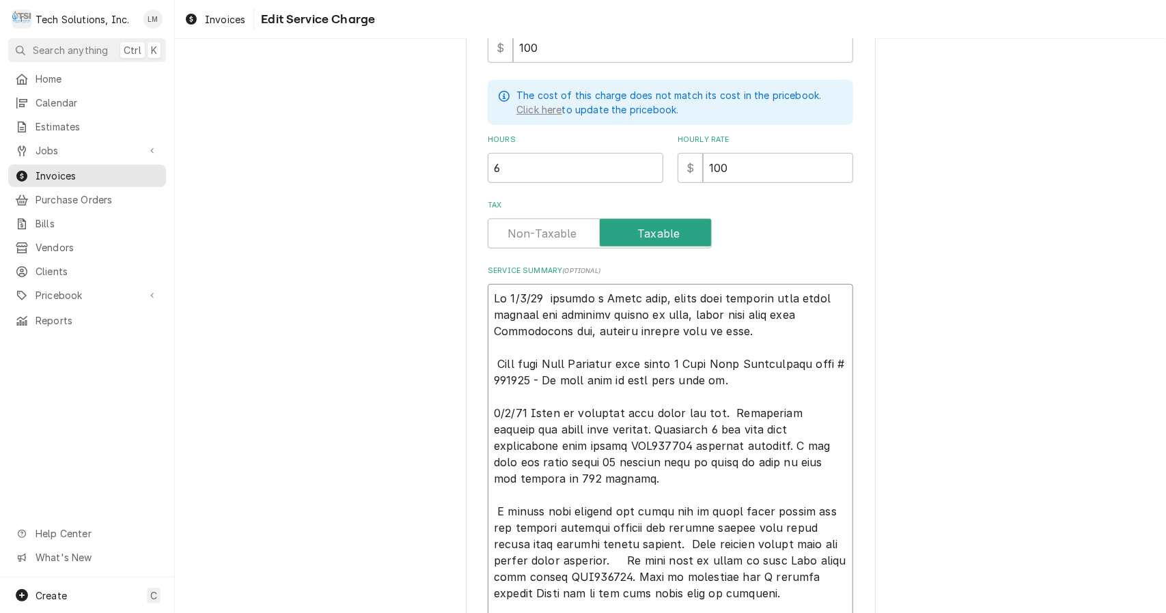
type textarea "x"
type textarea "On 8/4/25 checked a Turbo unit, found unit shutting down after running for exte…"
type textarea "x"
type textarea "On 8/4/25 checked a Turbo C unit, found unit shutting down after running for ex…"
type textarea "x"
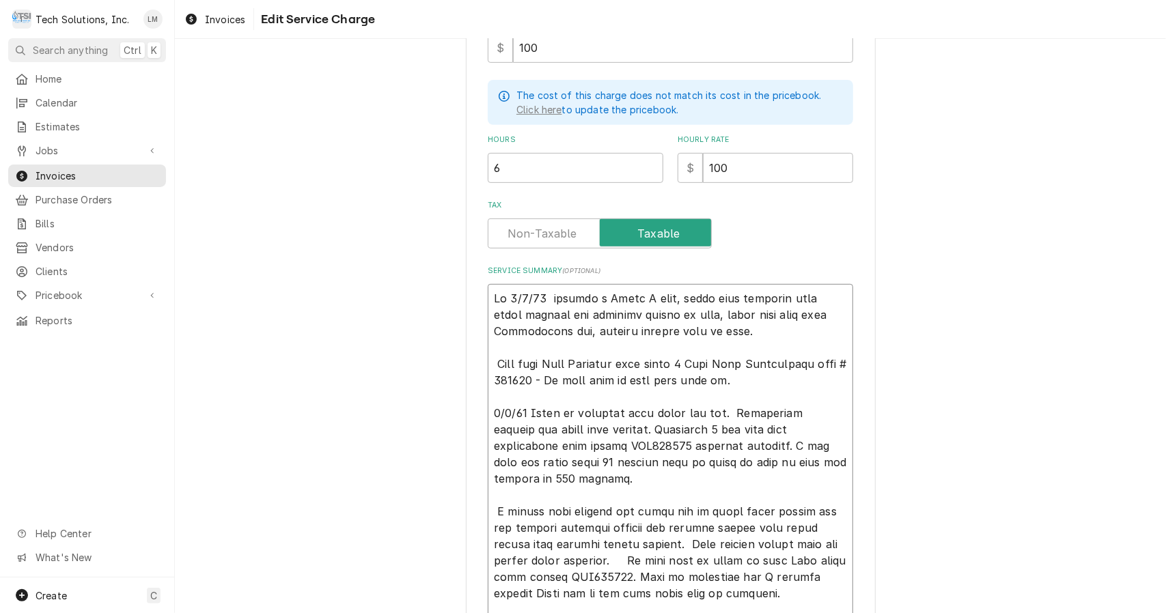
type textarea "On 8/4/25 checked a Turbo Ch unit, found unit shutting down after running for e…"
type textarea "x"
type textarea "On 8/4/25 checked a Turbo Che unit, found unit shutting down after running for …"
type textarea "x"
type textarea "On 8/4/25 checked a Turbo Chef unit, found unit shutting down after running for…"
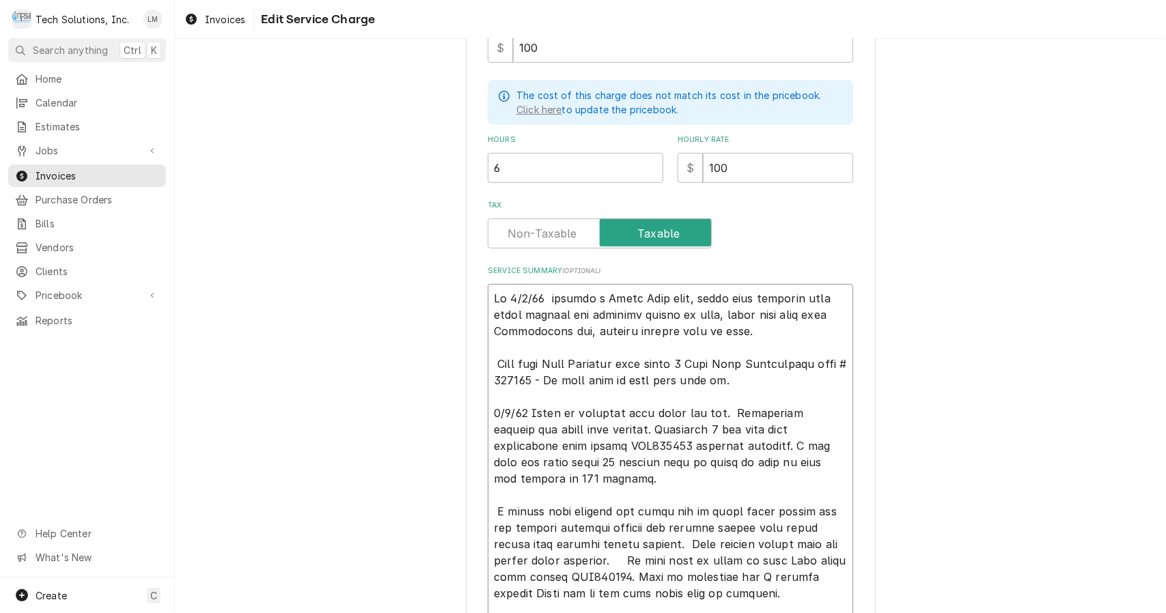
type textarea "x"
type textarea "On 8/4/25 checked a Turbo Chef unit, found unit shutting down after running for…"
type textarea "x"
type textarea "On 8/4/25 checked a Turbo Chef o unit, found unit shutting down after running f…"
type textarea "x"
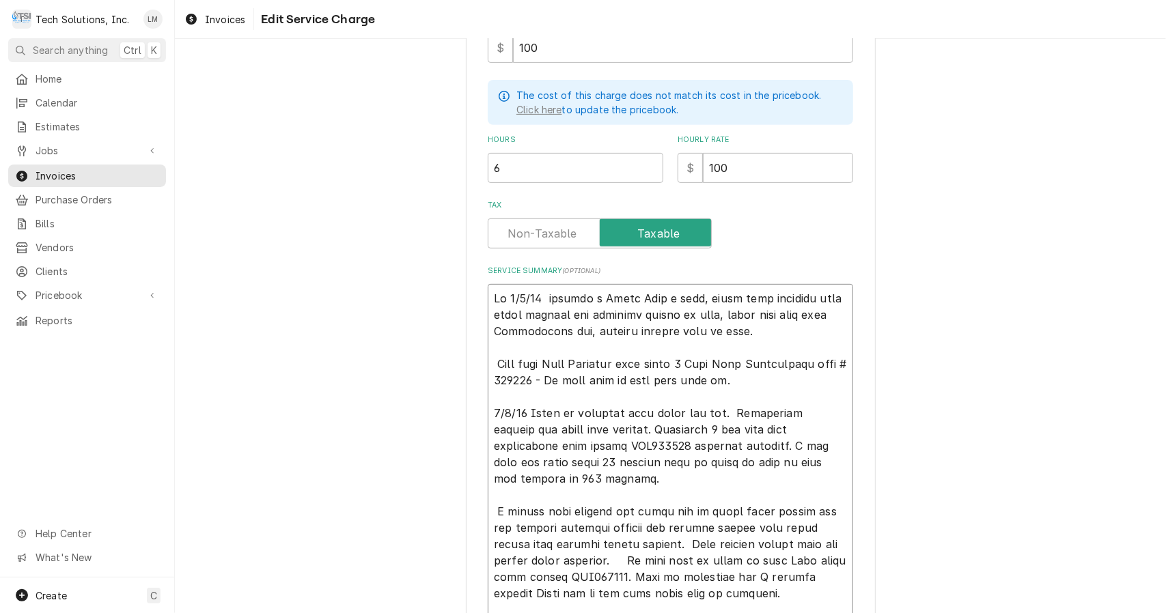
type textarea "On 8/4/25 checked a Turbo Chef ov unit, found unit shutting down after running …"
type textarea "x"
type textarea "On 8/4/25 checked a Turbo Chef ove unit, found unit shutting down after running…"
type textarea "x"
type textarea "On 8/4/25 checked a Turbo Chef oven unit, found unit shutting down after runnin…"
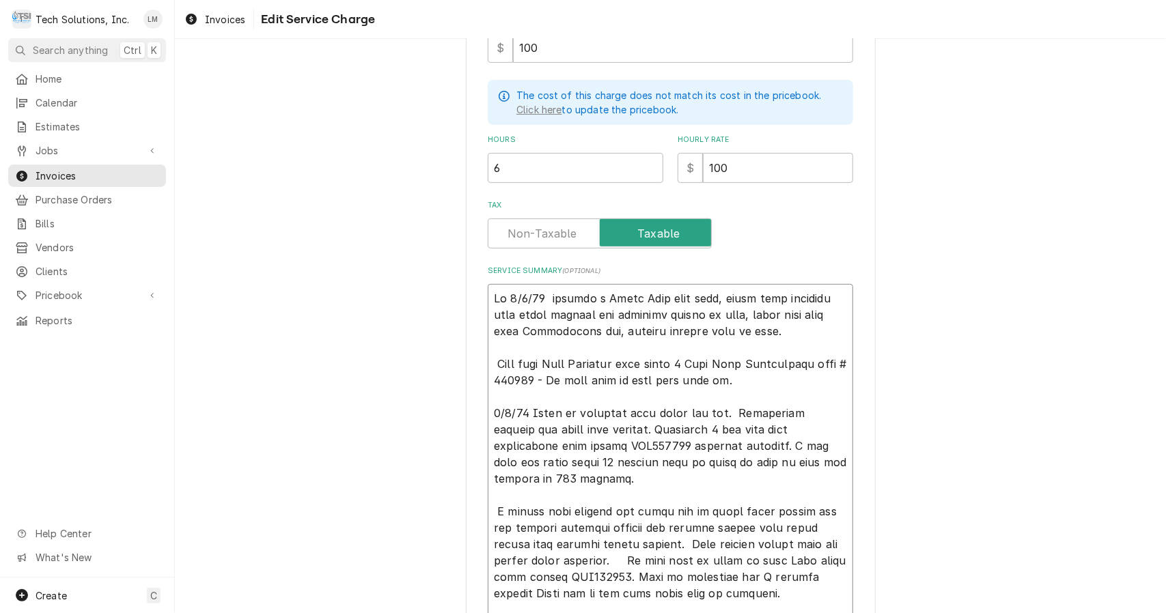
type textarea "x"
type textarea "On 8/4/25 checked a Turbo Chef oven unit, found unit shutting down after runnin…"
type textarea "x"
type textarea "On 8/4/25 checked a Turbo Chef oven unit, found unit shutting down after runnin…"
type textarea "x"
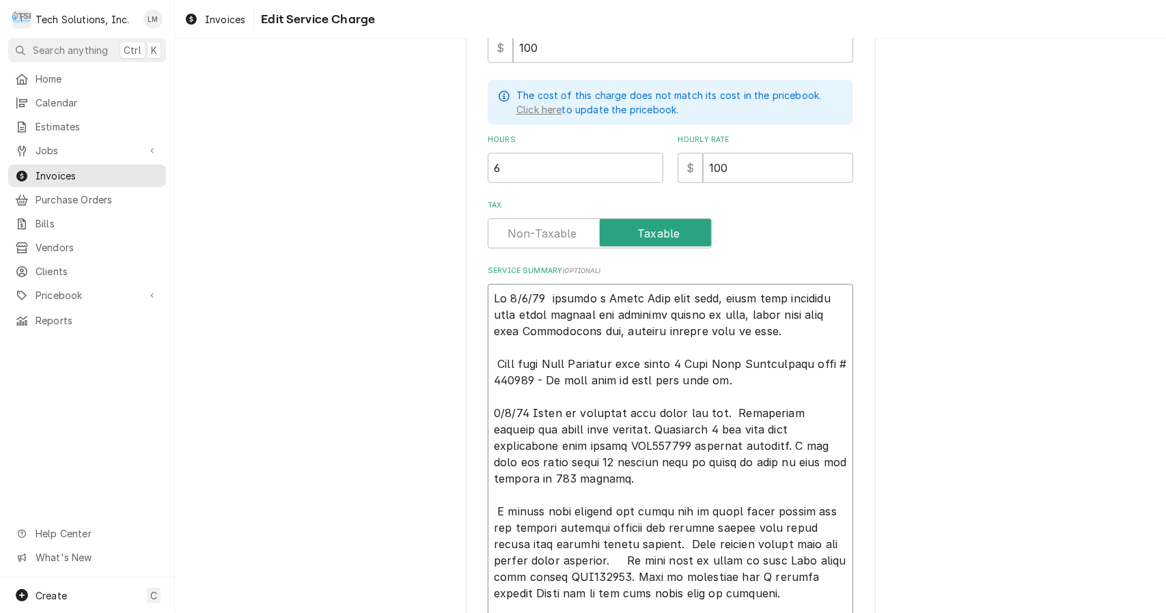
type textarea "On 8/4/25 checked a Turbo Chef oven nit, found unit shutting down after running…"
type textarea "x"
type textarea "On 8/4/25 checked a Turbo Chef oven it, found unit shutting down after running …"
type textarea "x"
type textarea "On 8/4/25 checked a Turbo Chef oven t, found unit shutting down after running f…"
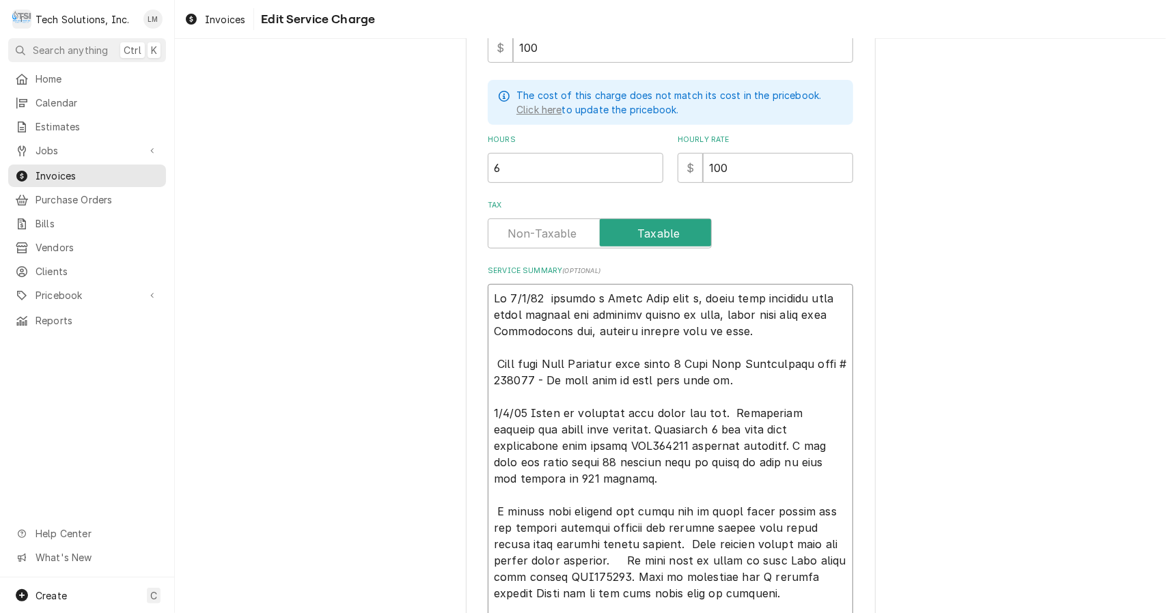
type textarea "x"
type textarea "On 8/4/25 checked a Turbo Chef oven , found unit shutting down after running fo…"
type textarea "x"
type textarea "On 8/4/25 checked a Turbo Chef oven found unit shutting down after running for …"
type textarea "x"
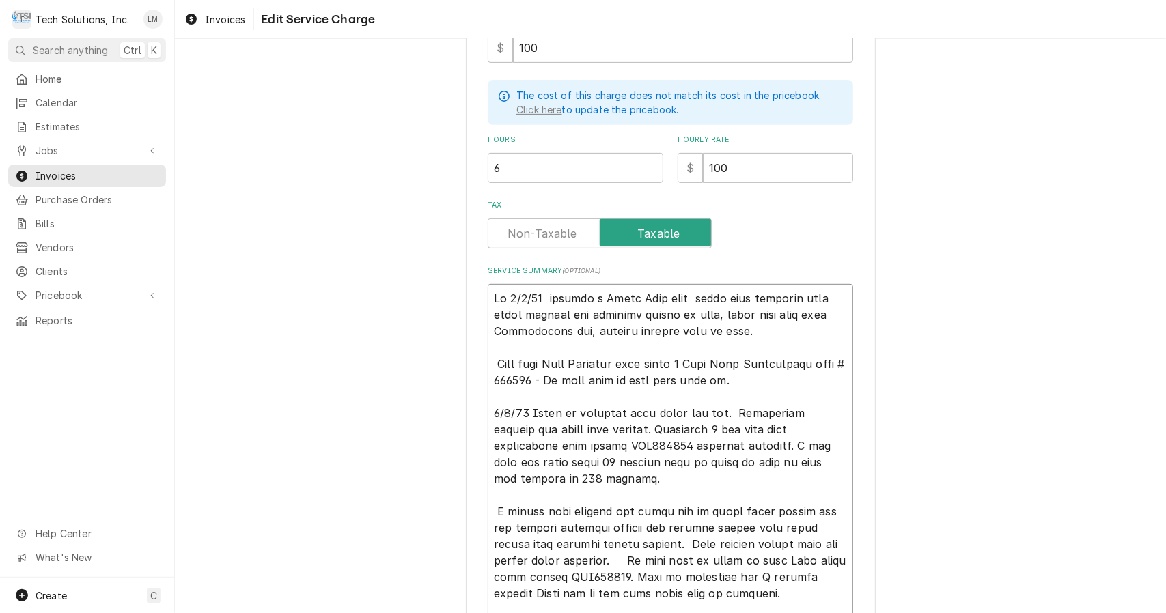
type textarea "On 8/4/25 checked a Turbo Chef oven a found unit shutting down after running fo…"
type textarea "x"
type textarea "On 8/4/25 checked a Turbo Chef oven an found unit shutting down after running f…"
type textarea "x"
type textarea "On 8/4/25 checked a Turbo Chef oven and found unit shutting down after running …"
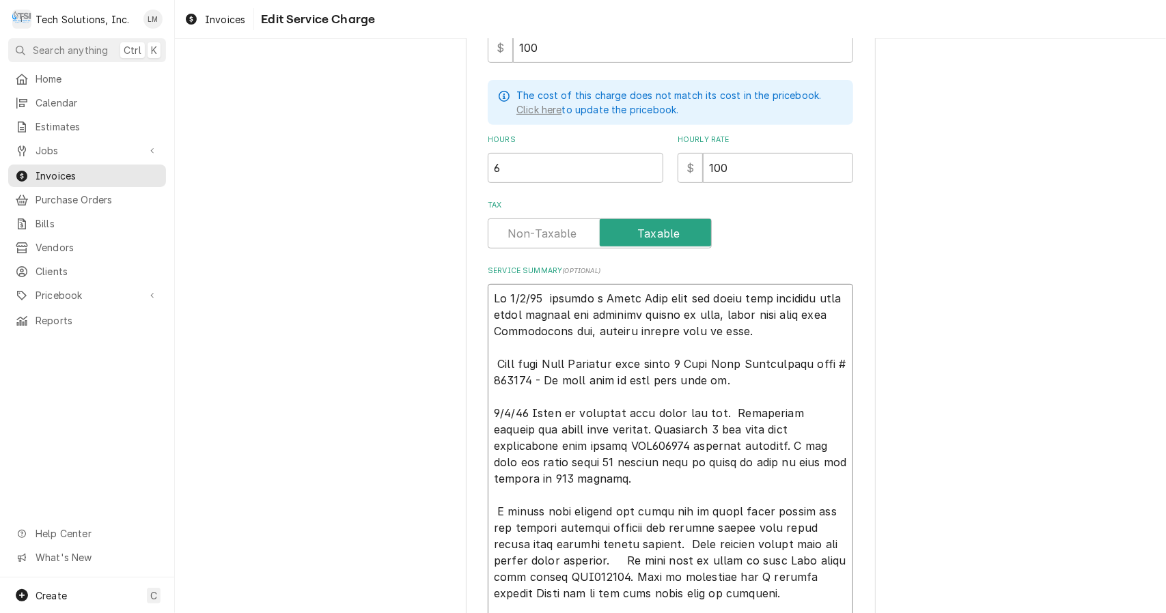
type textarea "x"
type textarea "On 8/4/25 checked a Turbo Chef oven and found unit shutting down after running …"
type textarea "x"
type textarea "On 8/4/25 checked a Turbo Chef oven and found unit shutting down after running …"
type textarea "x"
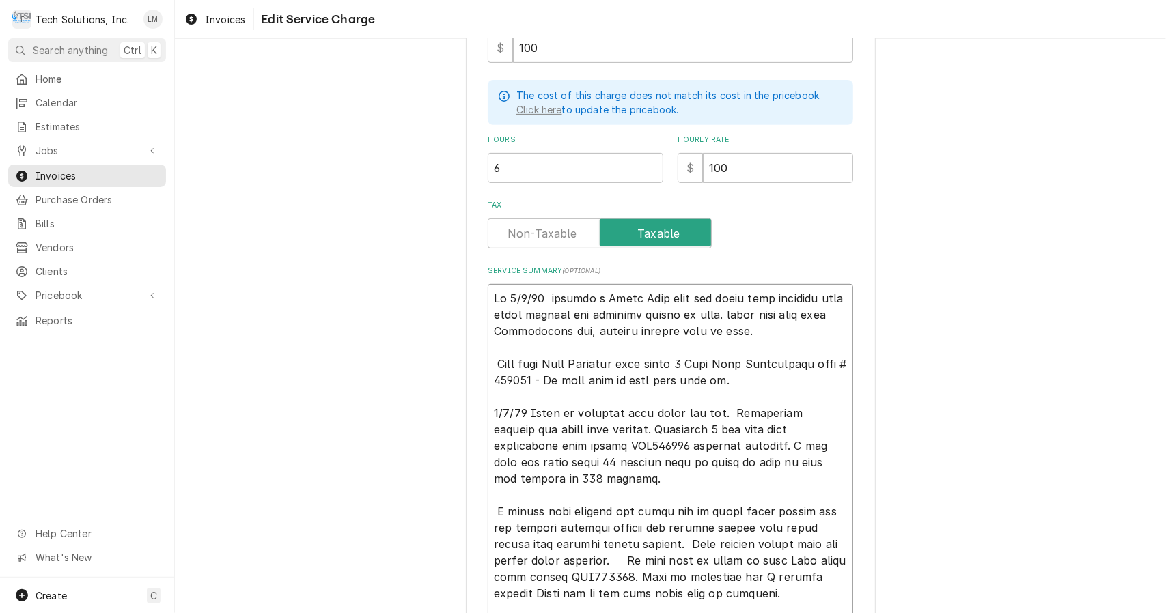
type textarea "On 8/4/25 checked a Turbo Chef oven and found unit shutting down after running …"
type textarea "x"
type textarea "On 8/4/25 checked a Turbo Chef oven and found unit shutting down after running …"
type textarea "x"
type textarea "On 8/4/25 checked a Turbo Chef oven and found unit shutting down after running …"
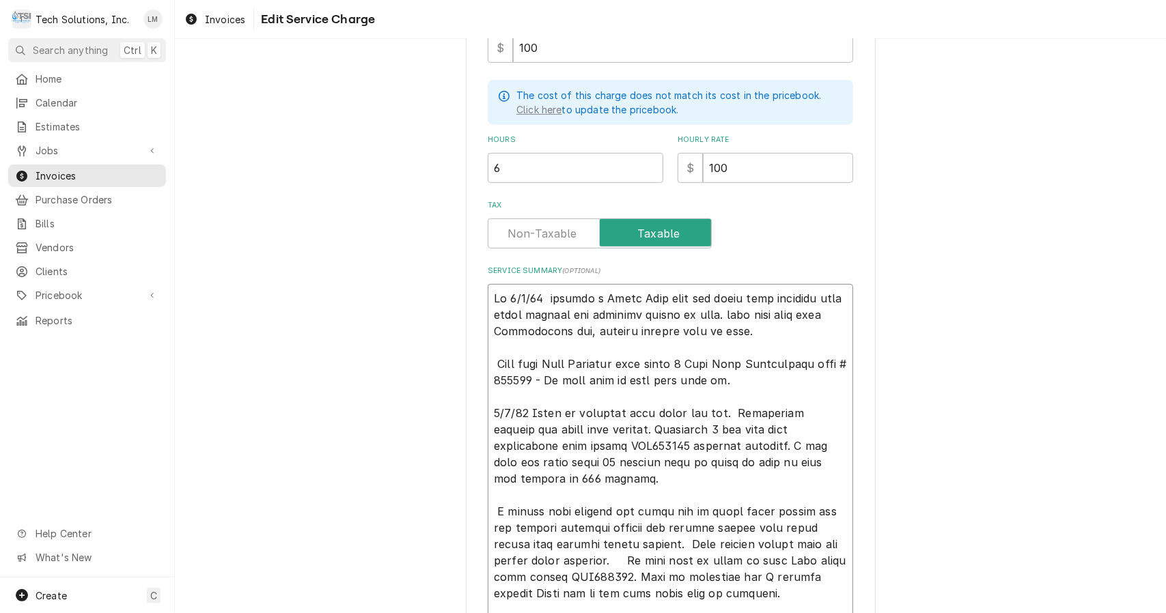
type textarea "x"
type textarea "On 8/4/25 checked a Turbo Chef oven and found unit shutting down after running …"
type textarea "x"
type textarea "On 8/4/25 checked a Turbo Chef oven and found unit shutting down after running …"
type textarea "x"
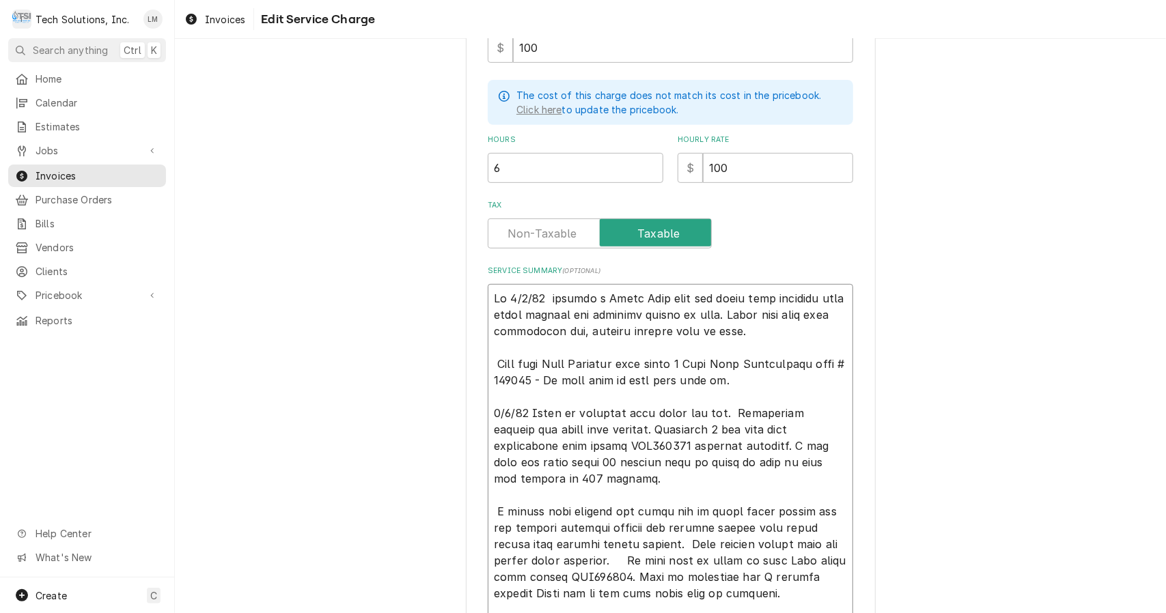
type textarea "On 8/4/25 checked a Turbo Chef oven and found unit shutting down after running …"
type textarea "x"
type textarea "On 8/4/25 checked a Turbo Chef oven and found unit shutting down after running …"
type textarea "x"
type textarea "On 8/4/25 checked a Turbo Chef oven and found unit shutting down after running …"
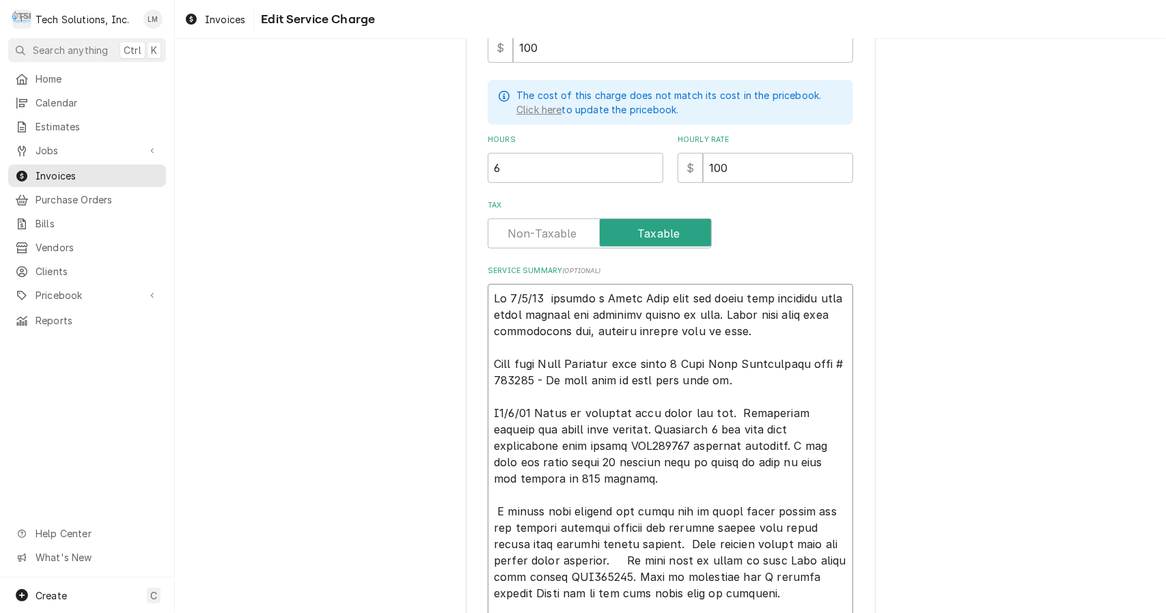
type textarea "x"
type textarea "On 8/4/25 checked a Turbo Chef oven and found unit shutting down after running …"
type textarea "x"
type textarea "On 8/4/25 checked a Turbo Chef oven and found unit shutting down after running …"
type textarea "x"
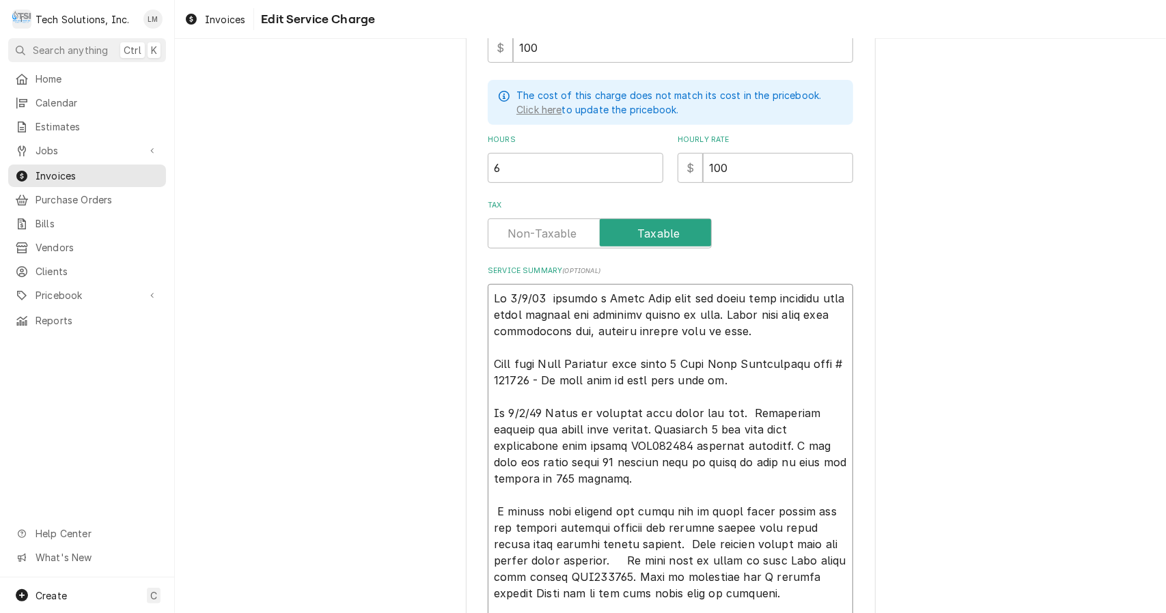
type textarea "On 8/4/25 checked a Turbo Chef oven and found unit shutting down after running …"
type textarea "x"
type textarea "On 8/4/25 checked a Turbo Chef oven and found unit shutting down after running …"
type textarea "x"
type textarea "On 8/4/25 checked a Turbo Chef oven and found unit shutting down after running …"
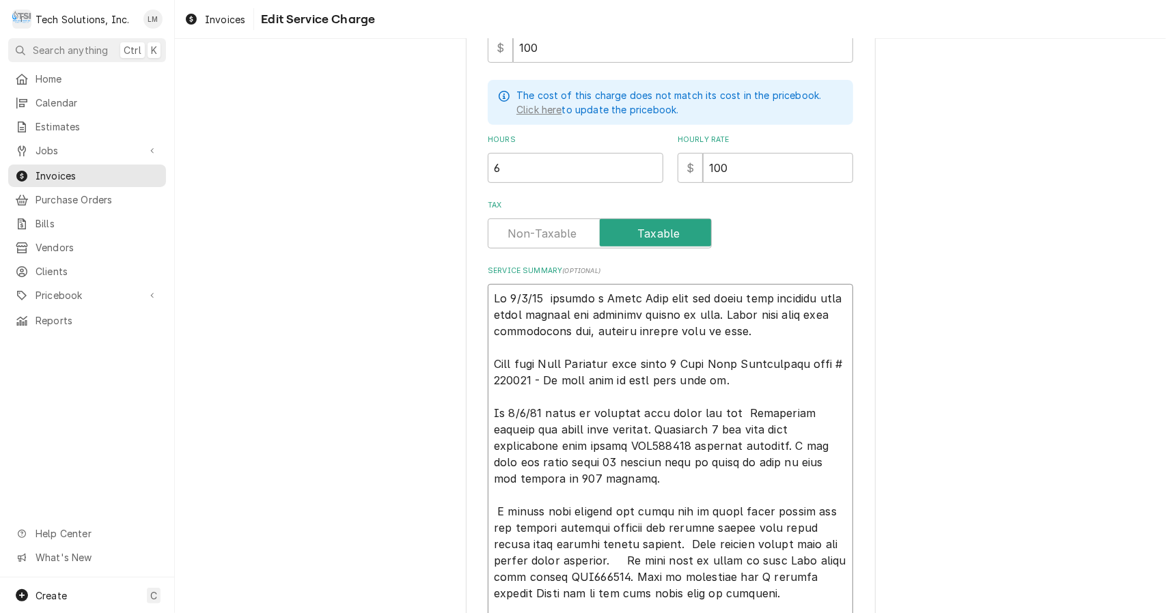
type textarea "x"
type textarea "On 8/4/25 checked a Turbo Chef oven and found unit shutting down after running …"
type textarea "x"
type textarea "On 8/4/25 checked a Turbo Chef oven and found unit shutting down after running …"
type textarea "x"
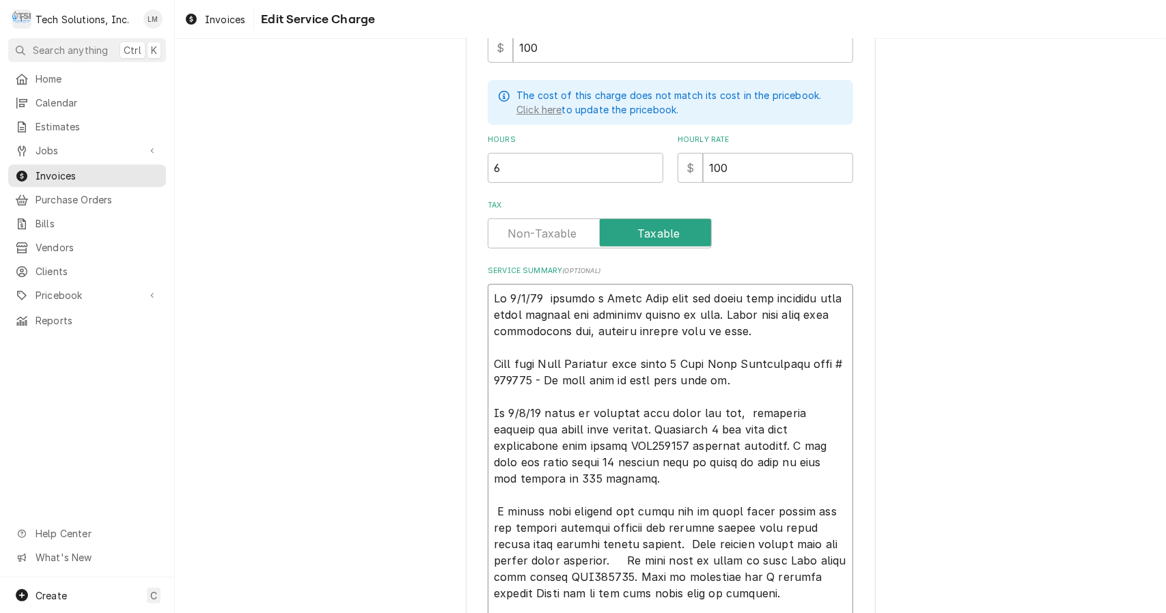
type textarea "On 8/4/25 checked a Turbo Chef oven and found unit shutting down after running …"
type textarea "x"
type textarea "On 8/4/25 checked a Turbo Chef oven and found unit shutting down after running …"
type textarea "x"
type textarea "On 8/4/25 checked a Turbo Chef oven and found unit shutting down after running …"
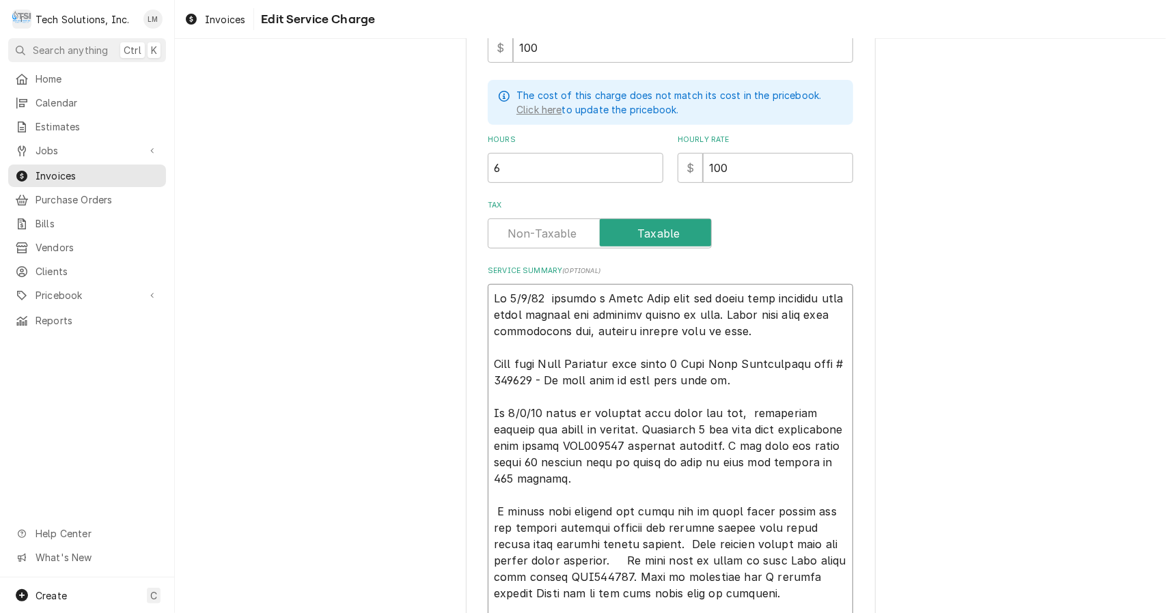
type textarea "x"
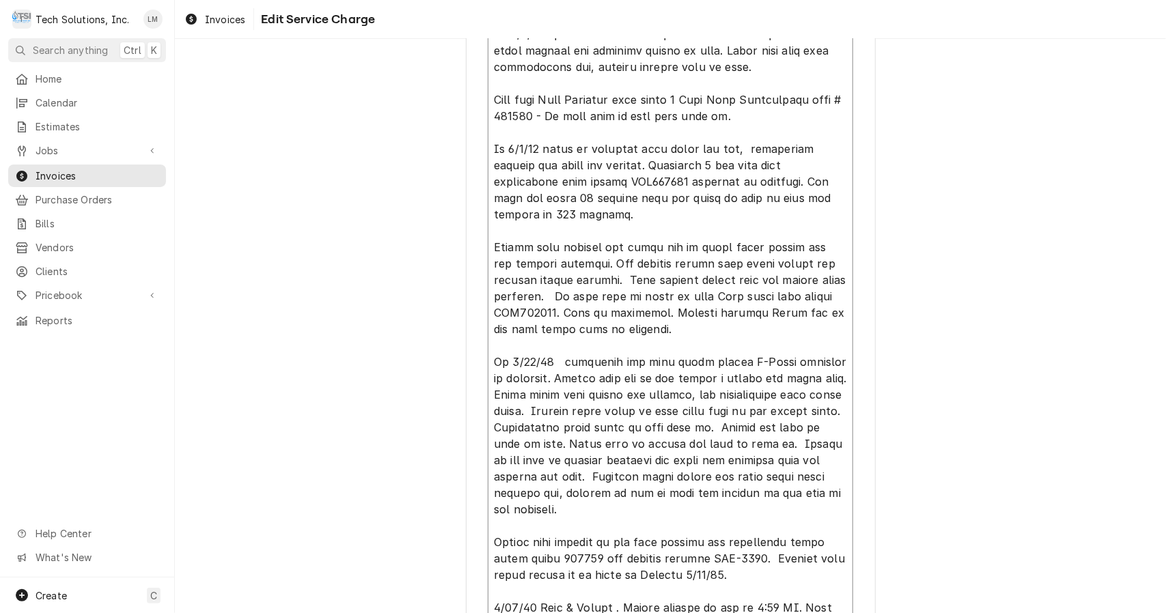
scroll to position [677, 0]
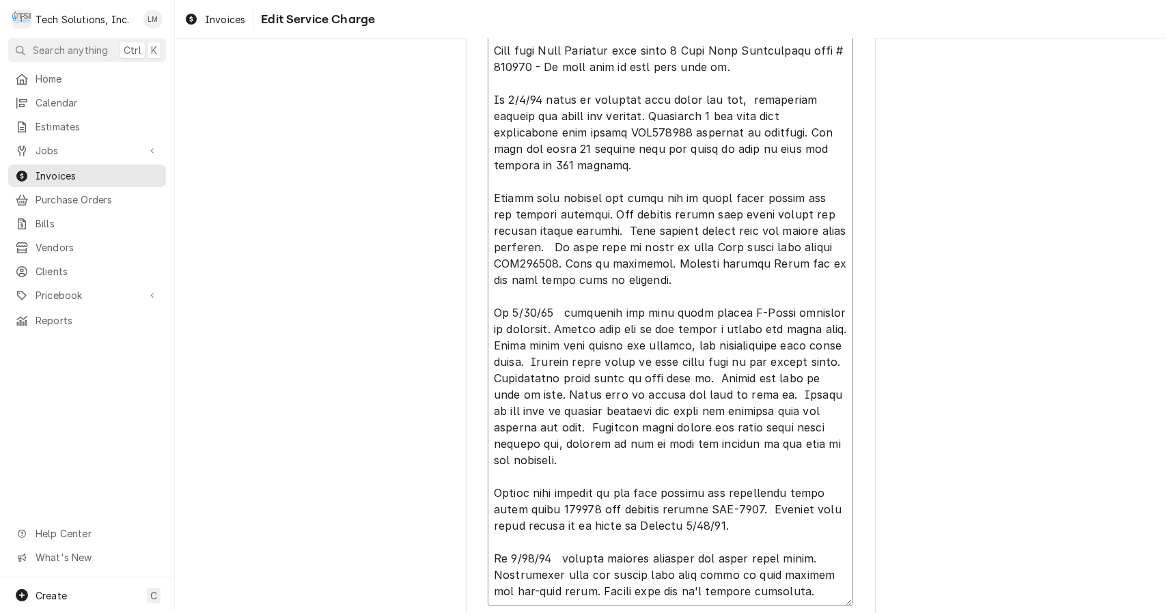
click at [555, 530] on textarea "Service Summary ( optional )" at bounding box center [670, 289] width 365 height 636
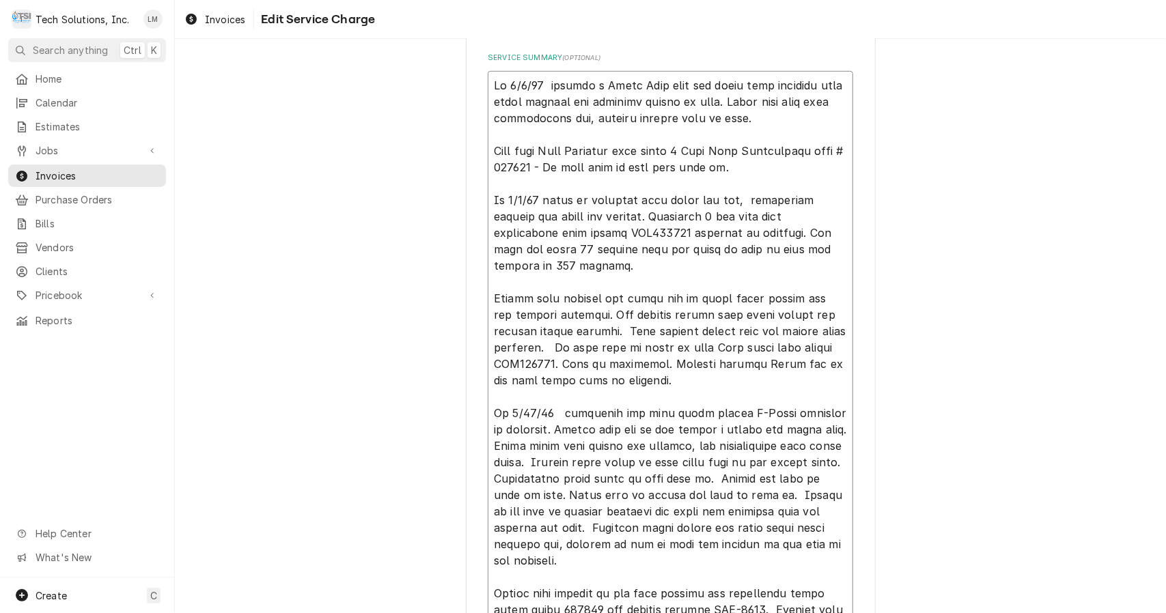
scroll to position [787, 0]
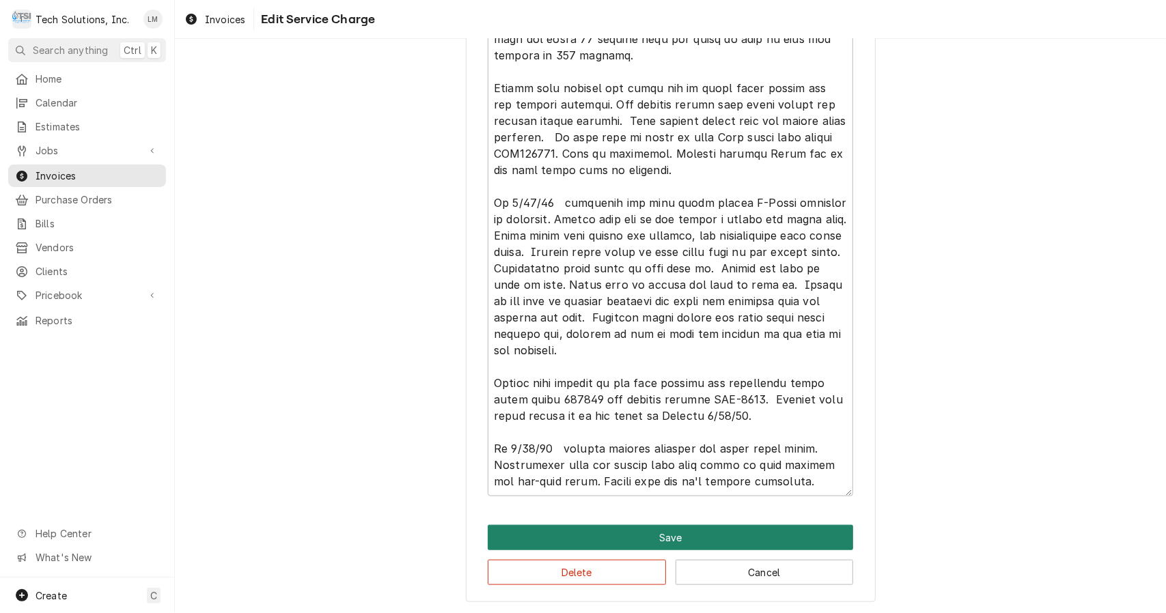
click at [666, 537] on button "Save" at bounding box center [670, 537] width 365 height 25
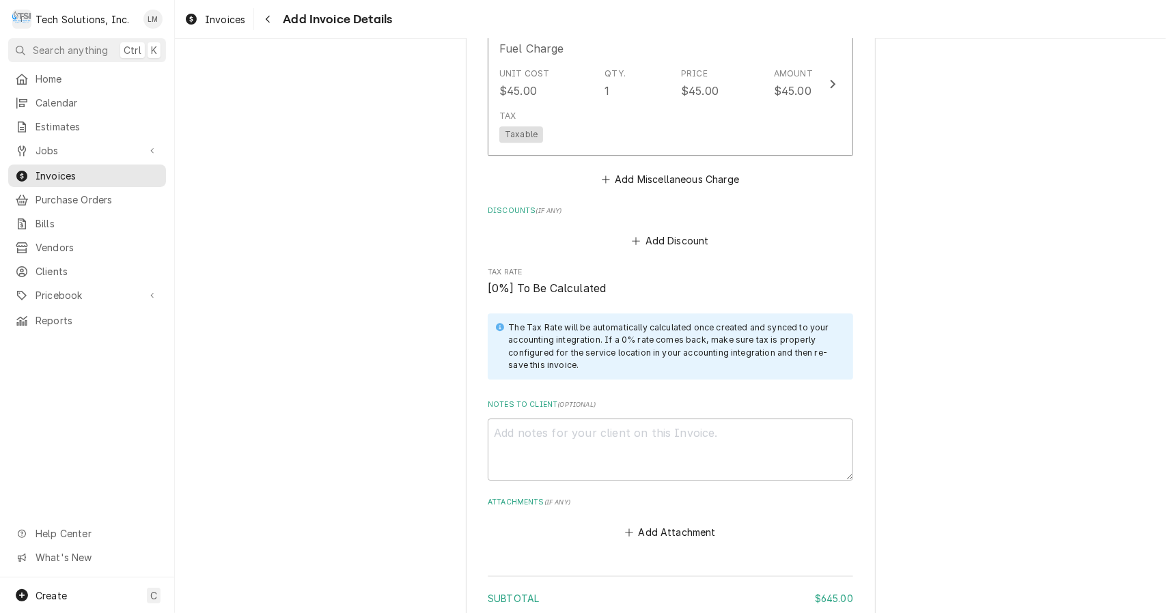
scroll to position [2752, 0]
click at [567, 418] on textarea "Notes to Client ( optional )" at bounding box center [670, 449] width 365 height 62
click at [654, 523] on button "Add Attachment" at bounding box center [671, 532] width 96 height 19
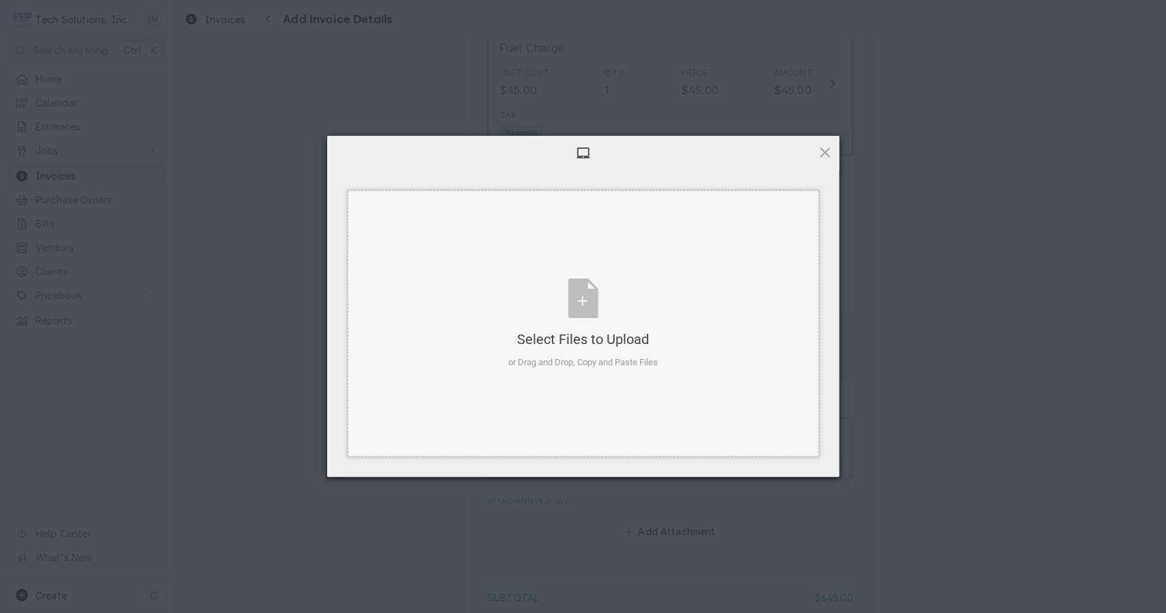
click at [584, 310] on div "Select Files to Upload or Drag and Drop, Copy and Paste Files" at bounding box center [583, 324] width 150 height 91
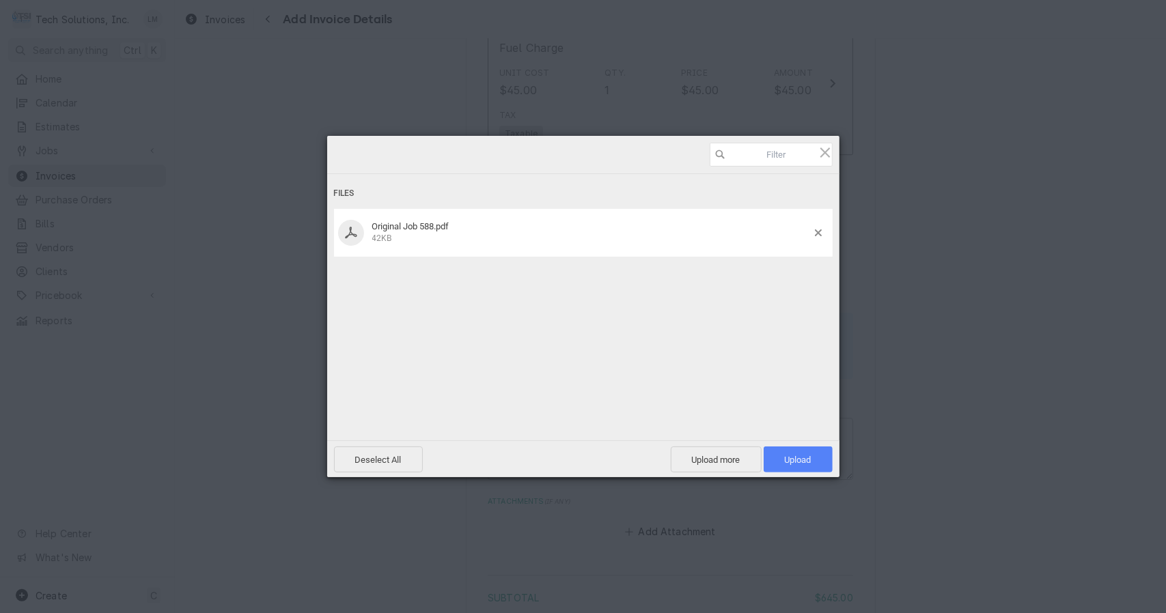
click at [788, 459] on span "Upload 1" at bounding box center [798, 460] width 27 height 10
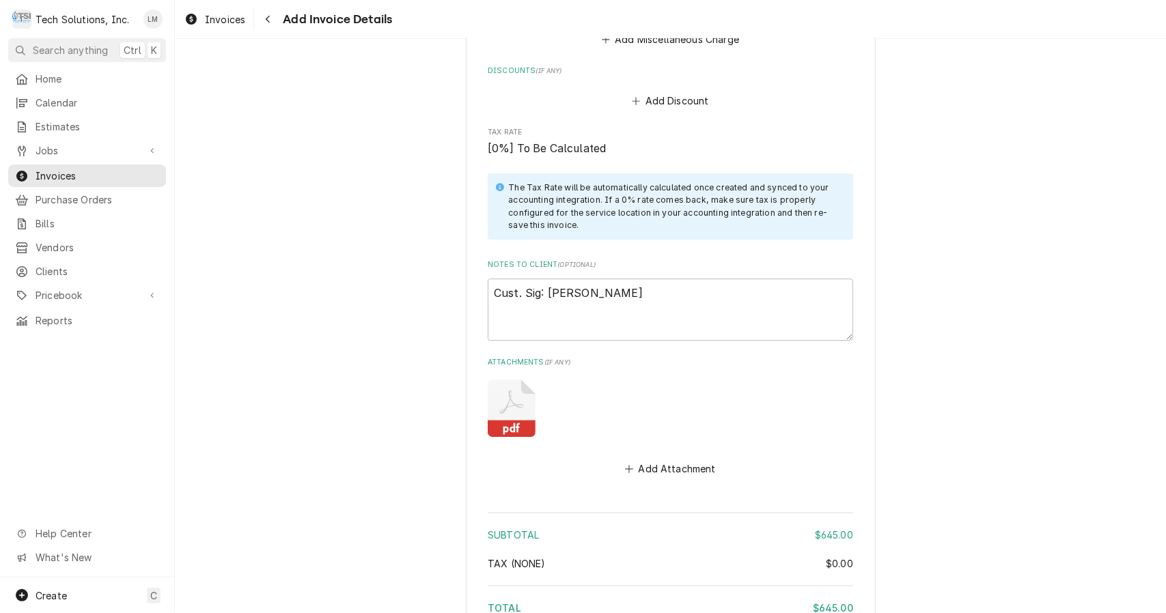
scroll to position [2916, 0]
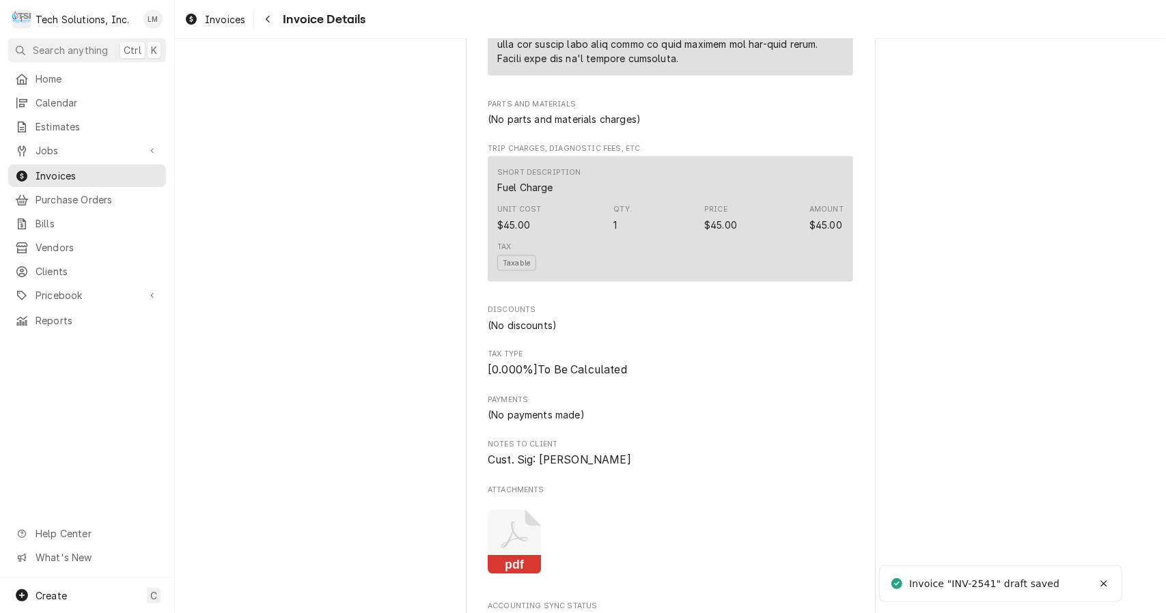
scroll to position [1885, 0]
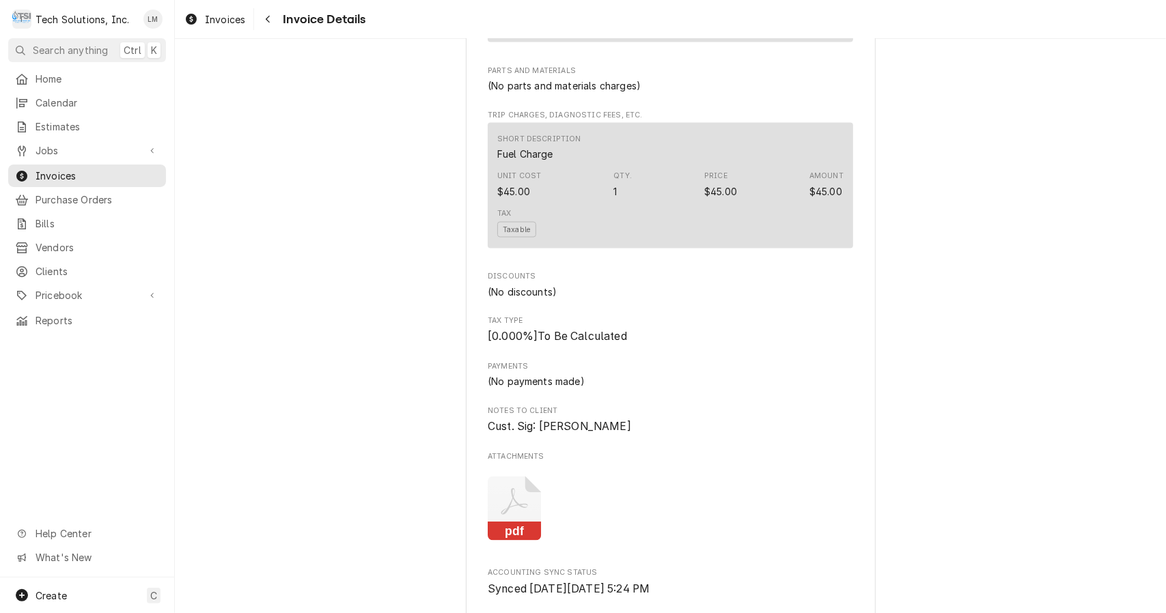
scroll to position [1885, 0]
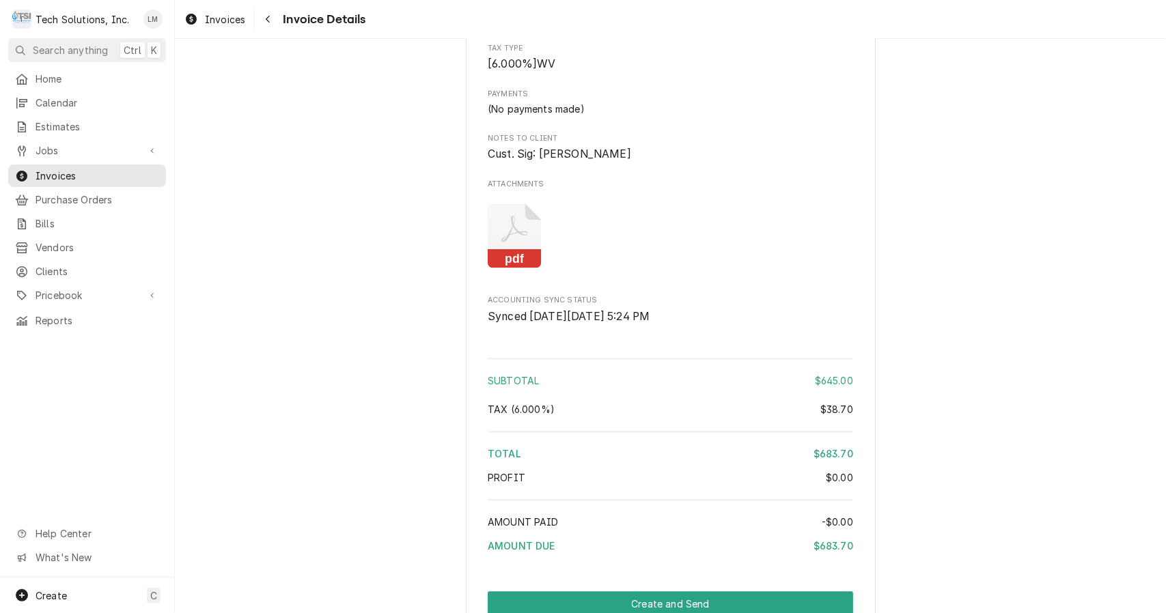
scroll to position [1885, 0]
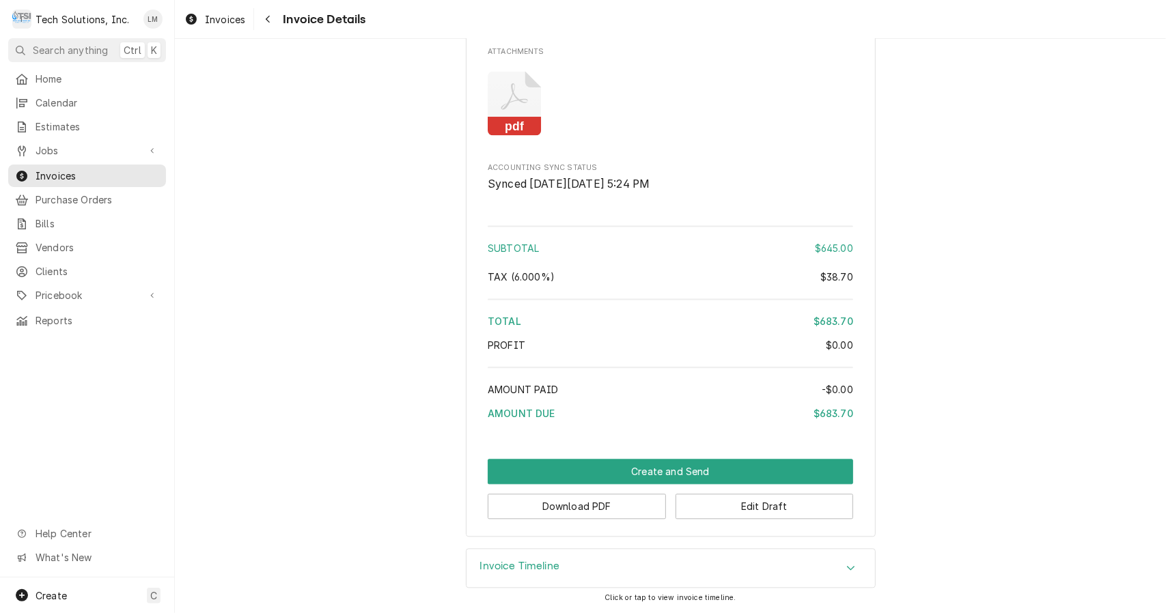
click at [635, 507] on button "Download PDF" at bounding box center [577, 506] width 178 height 25
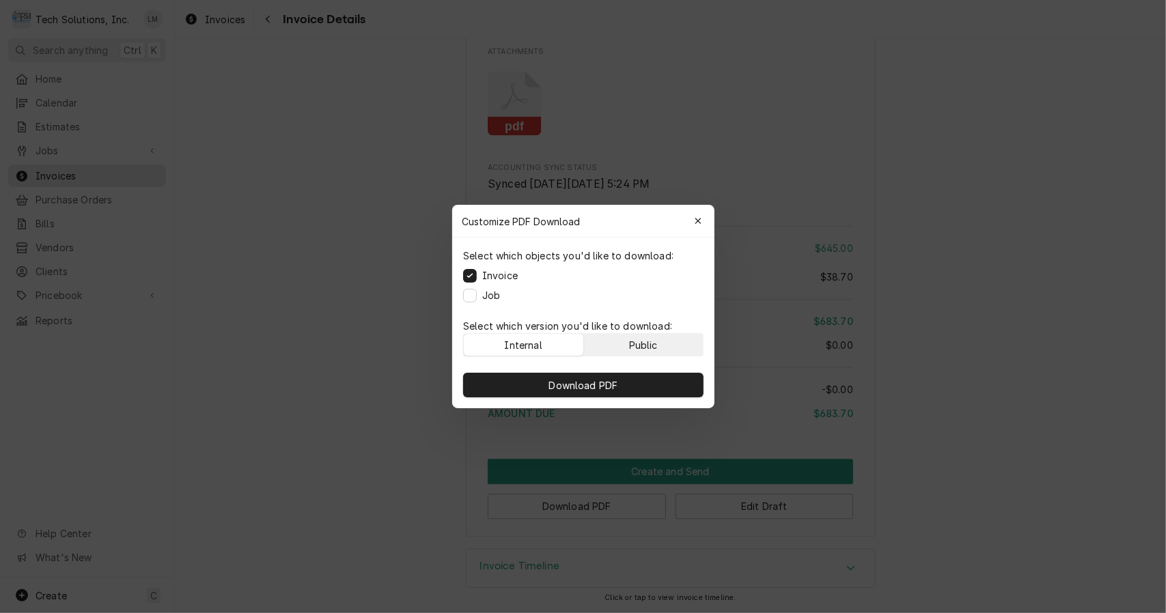
click at [641, 342] on div "Public" at bounding box center [642, 345] width 29 height 14
click at [624, 384] on button "Download PDF" at bounding box center [583, 385] width 240 height 25
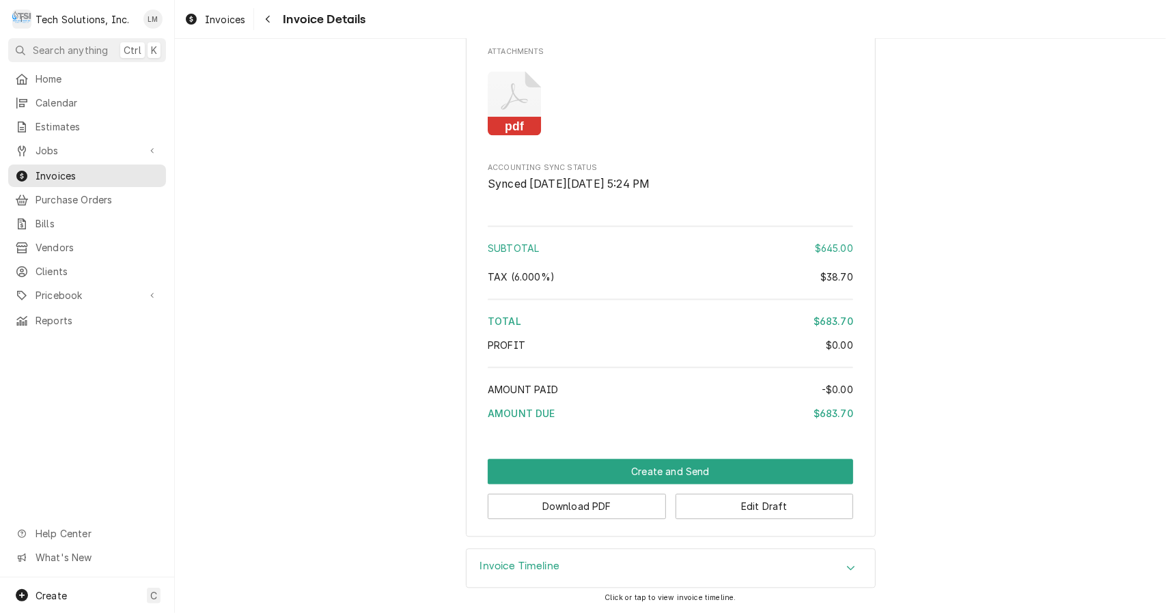
click at [727, 508] on button "Edit Draft" at bounding box center [765, 506] width 178 height 25
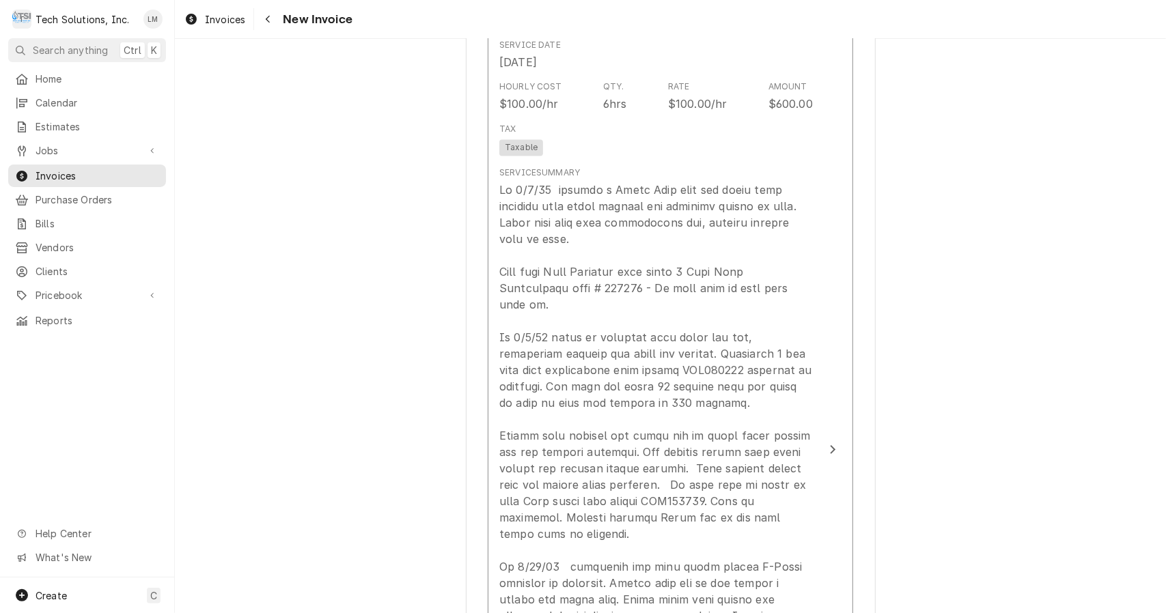
scroll to position [1713, 0]
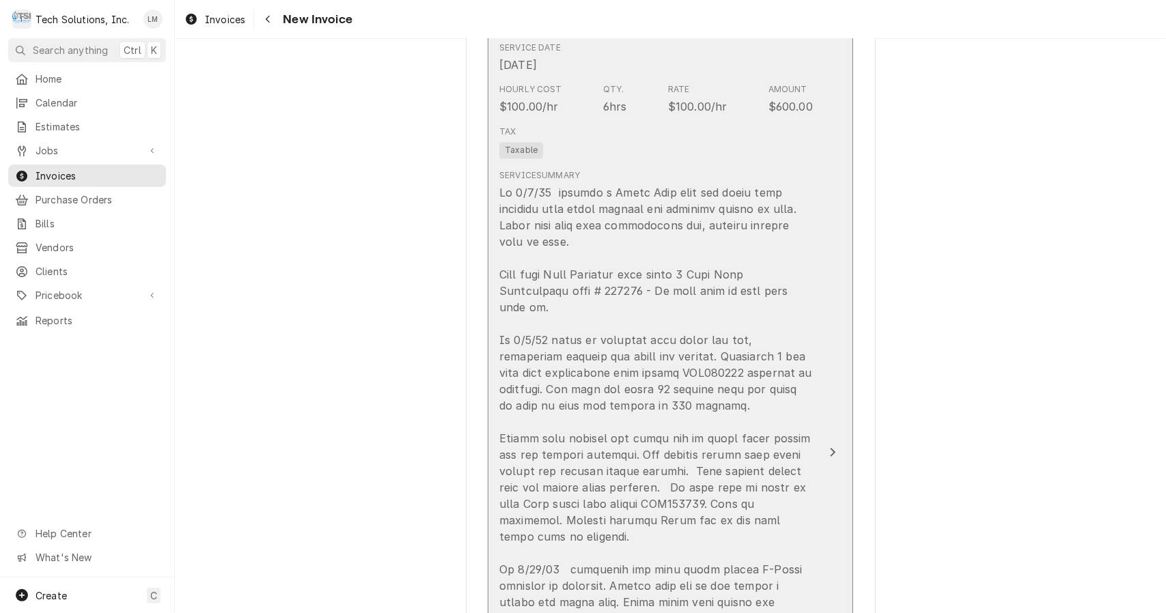
click at [816, 355] on button "Short Description Turbo Chef Service Service Date [DATE] Hourly Cost $100.00/hr…" at bounding box center [670, 453] width 365 height 934
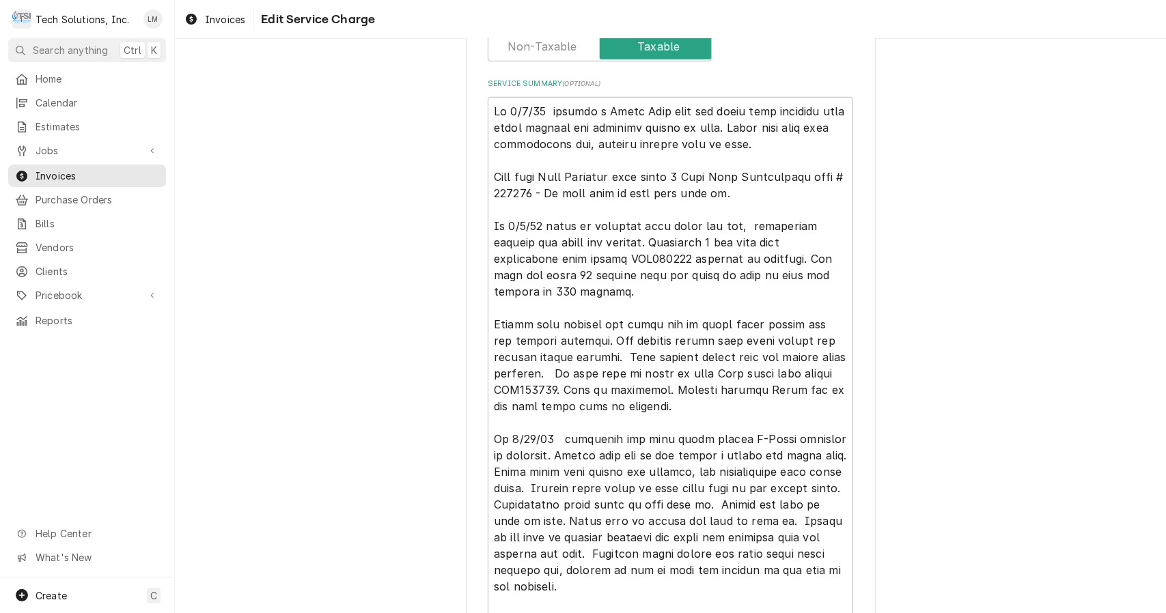
scroll to position [553, 0]
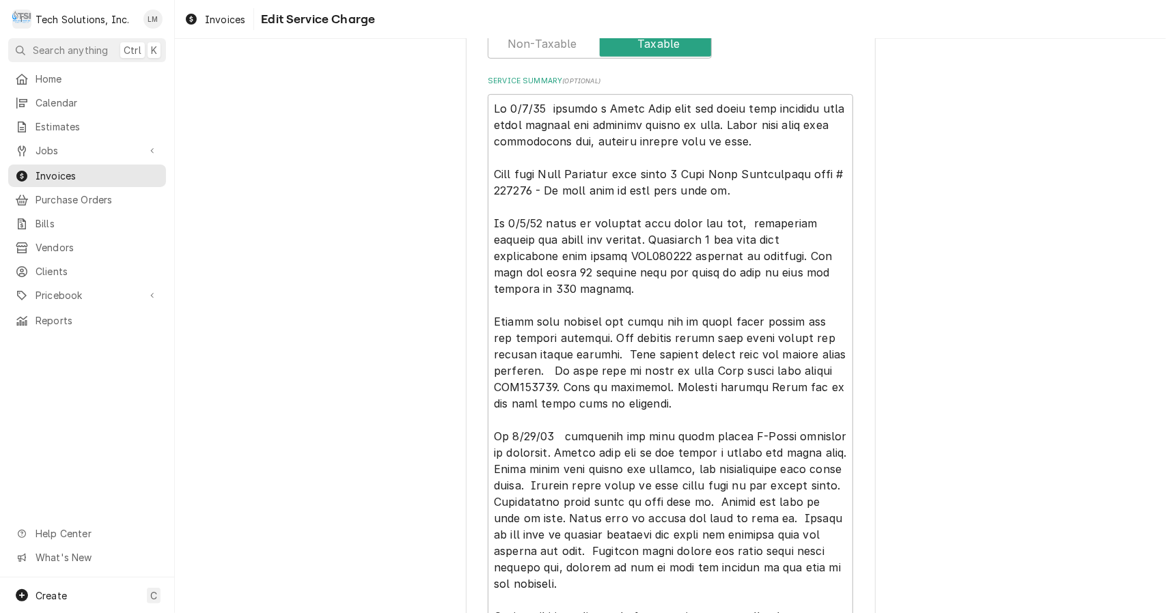
click at [623, 171] on textarea "Service Summary ( optional )" at bounding box center [670, 412] width 365 height 636
type textarea "x"
type textarea "On [DATE] checked a Turbo Chef oven and found unit shutting down after running …"
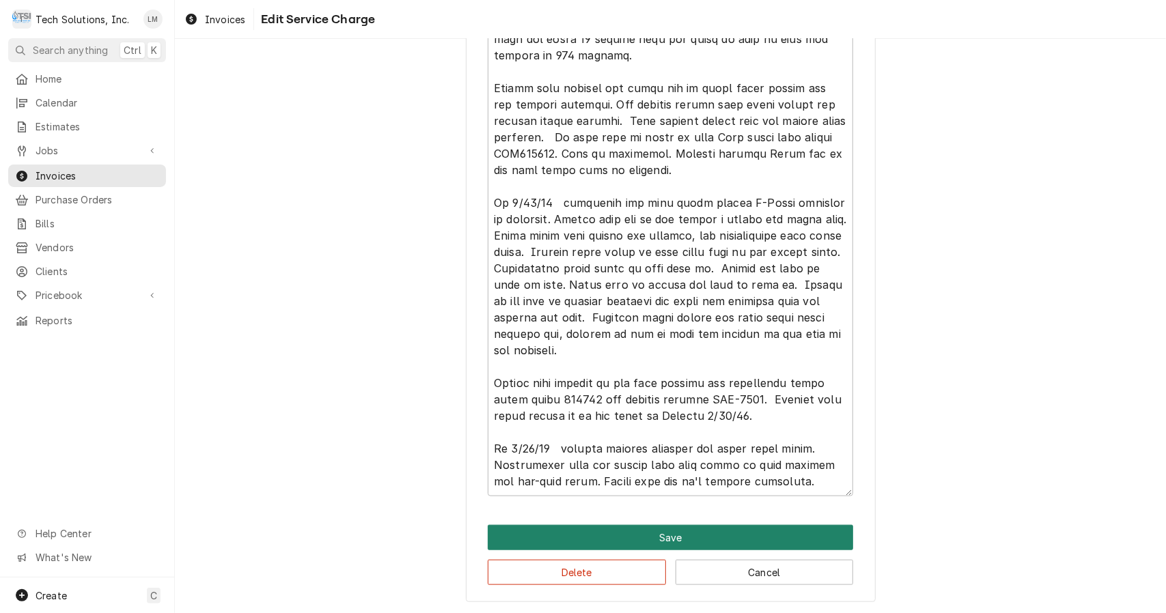
click at [683, 541] on button "Save" at bounding box center [670, 537] width 365 height 25
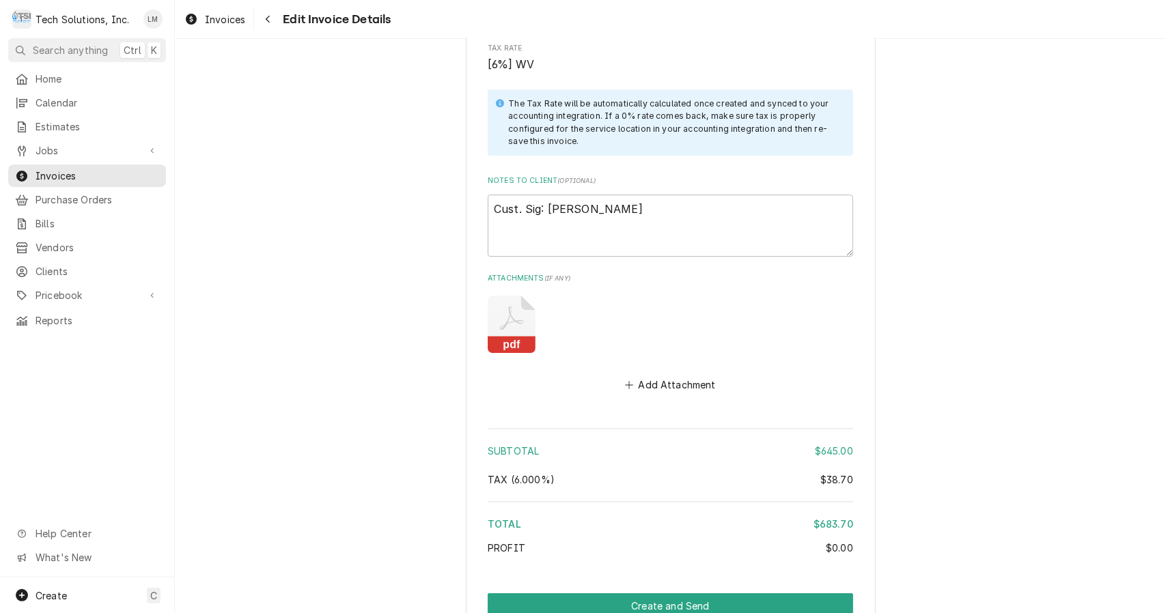
scroll to position [3015, 0]
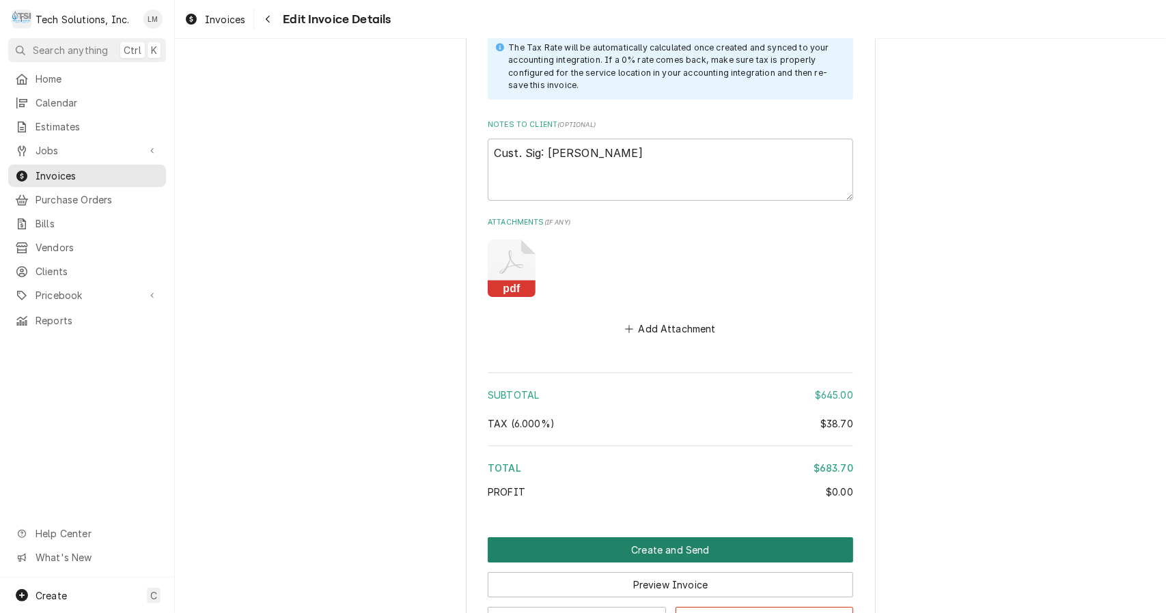
click at [647, 538] on button "Create and Send" at bounding box center [670, 550] width 365 height 25
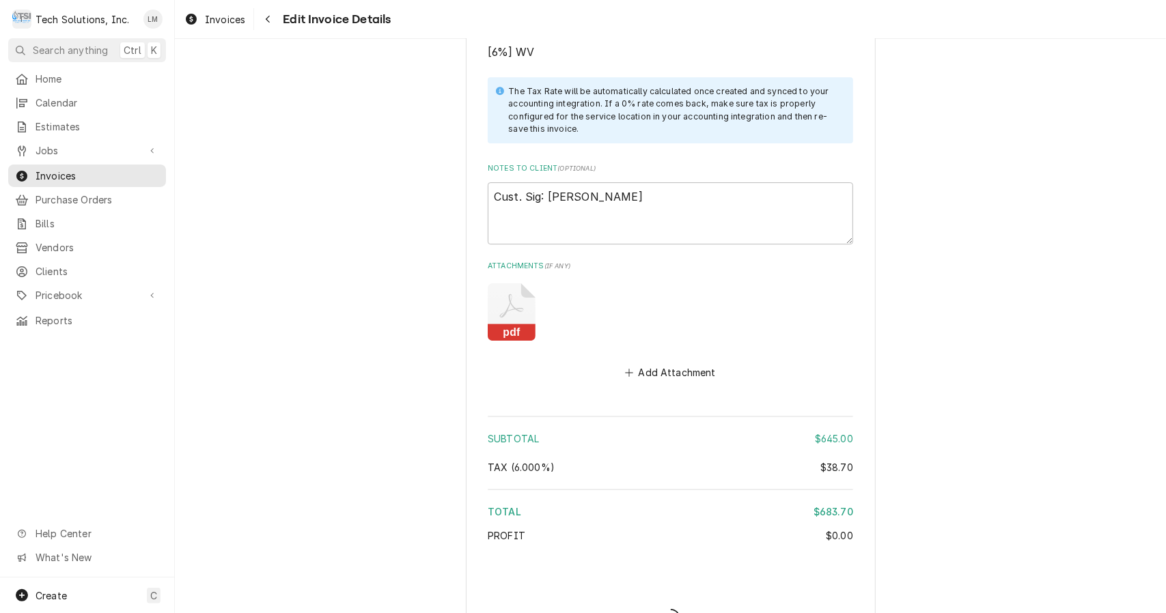
type textarea "x"
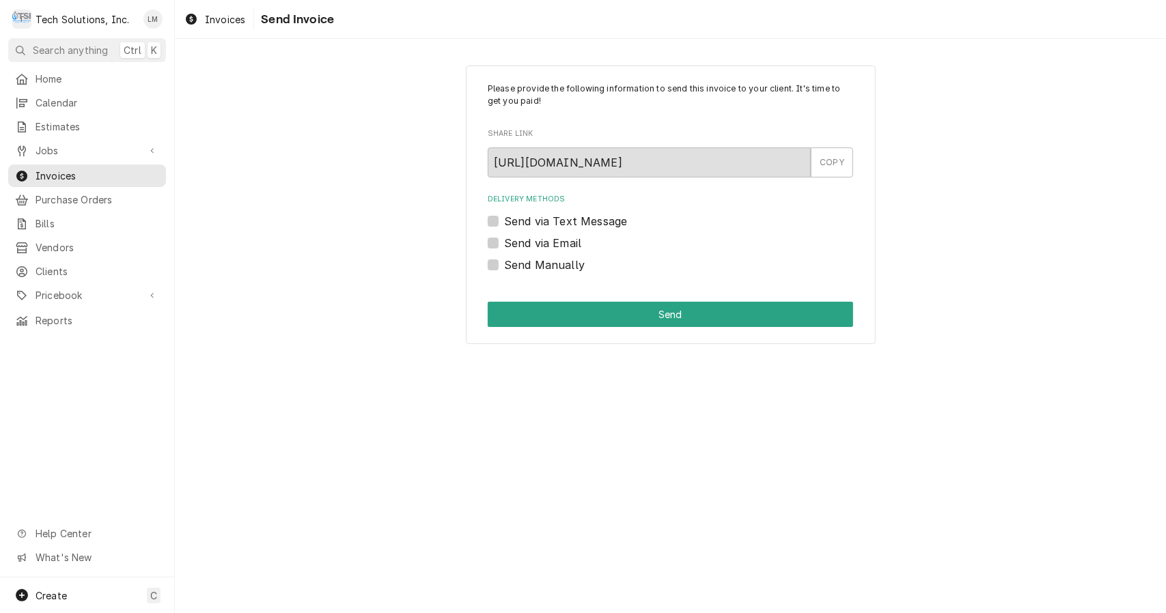
click at [504, 245] on label "Send via Email" at bounding box center [542, 243] width 77 height 16
click at [504, 245] on input "Send via Email" at bounding box center [686, 250] width 365 height 30
checkbox input "true"
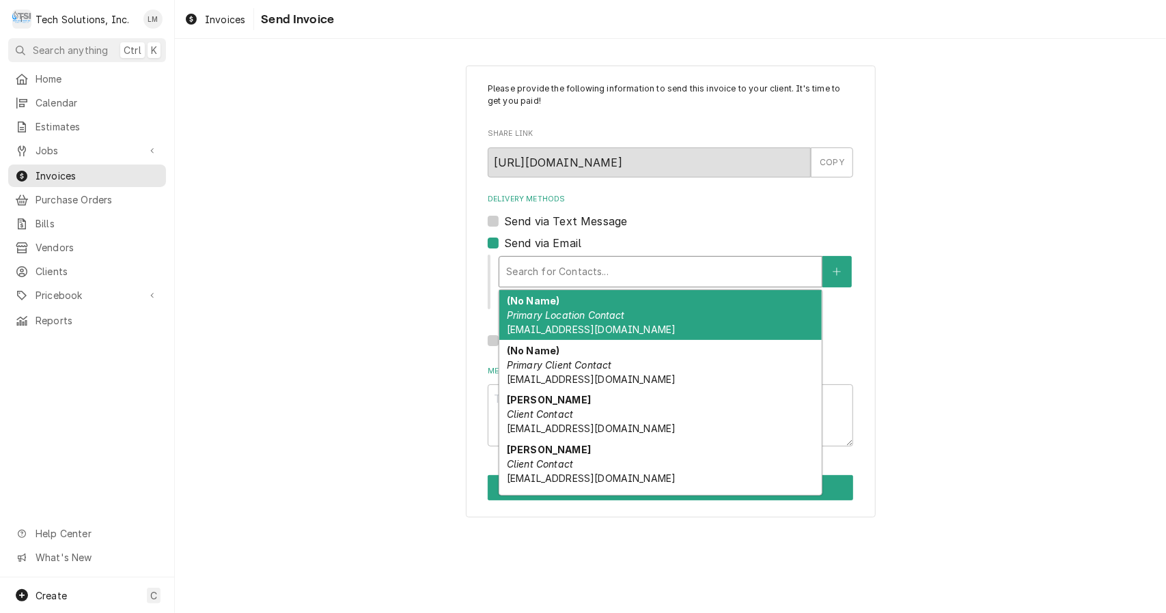
click at [568, 413] on em "Client Contact" at bounding box center [540, 415] width 66 height 12
type textarea "x"
type input "l"
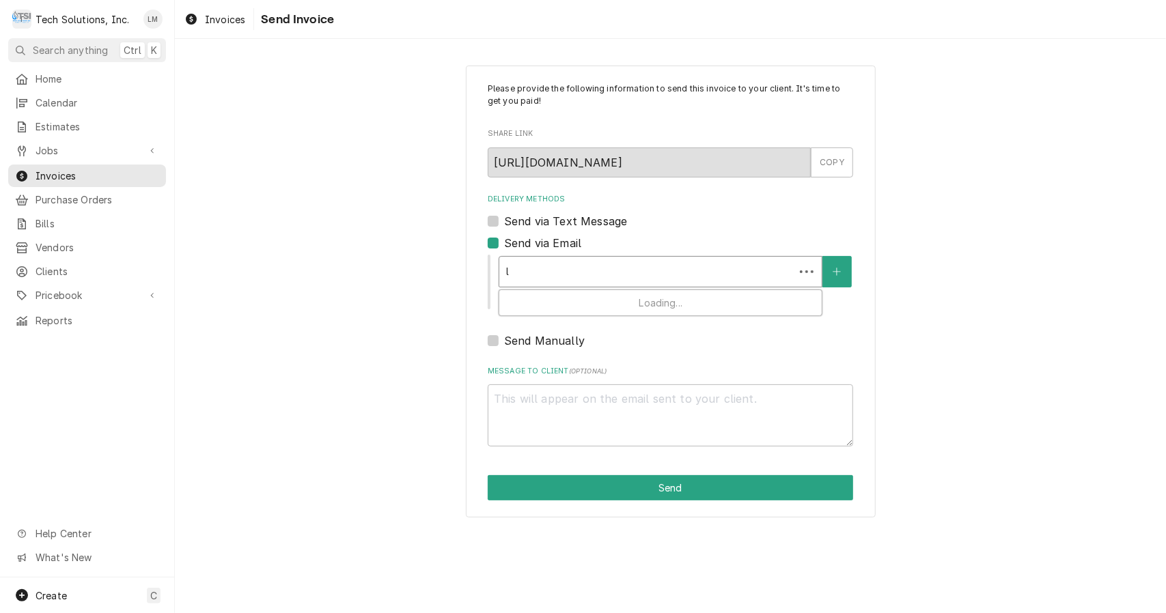
type textarea "x"
type input "lo"
type textarea "x"
type input "lol"
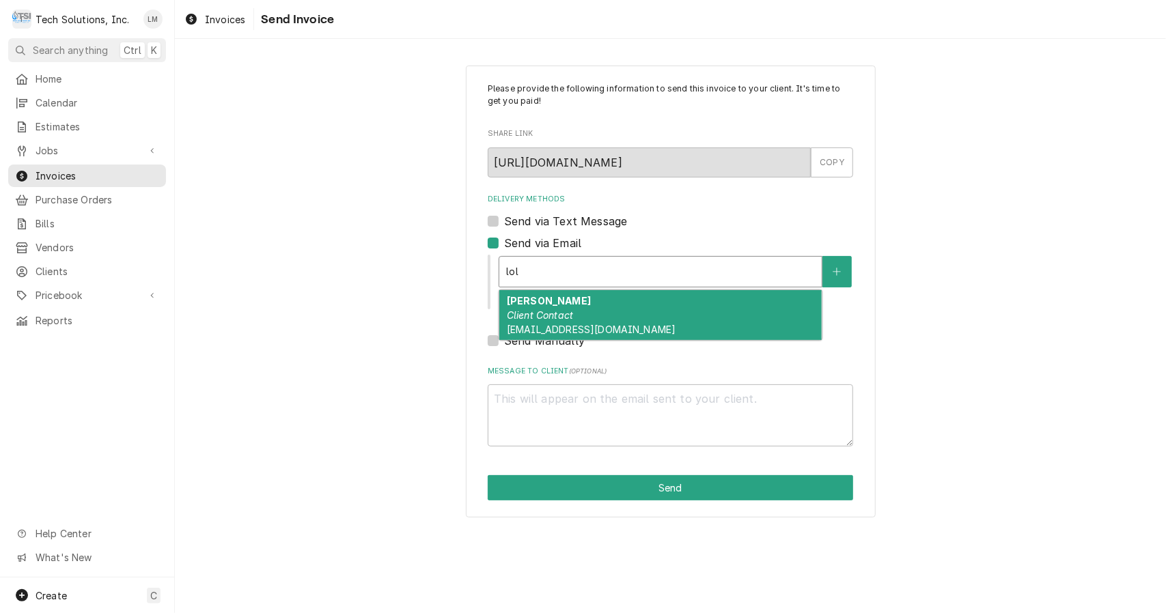
click at [577, 316] on div "Lola Woodson Client Contact Lolawoodson.lw@gmail.com" at bounding box center [660, 315] width 322 height 50
type textarea "x"
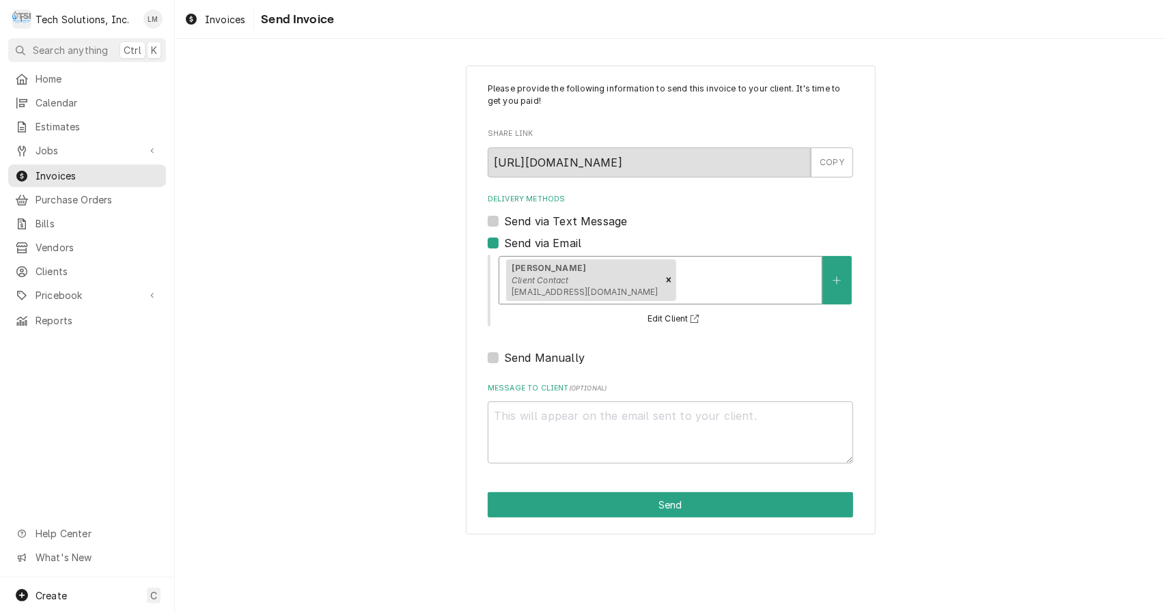
type textarea "x"
type input "r"
type textarea "x"
type input "rt"
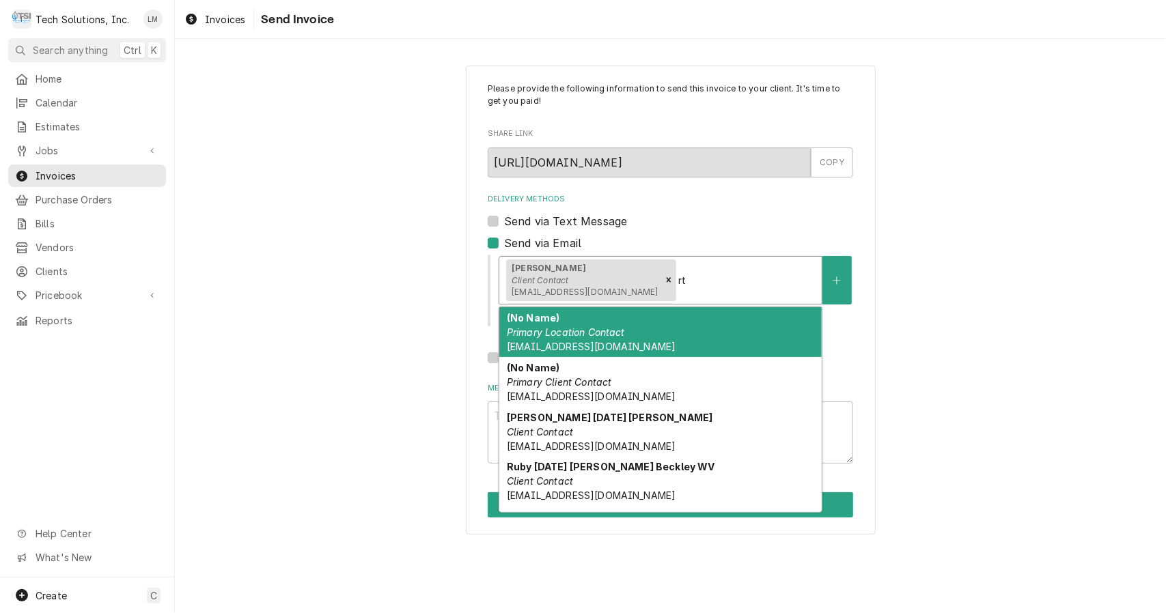
click at [609, 478] on div "Ruby Tuesday Harper Rd Beckley WV Client Contact Rt4445@rubytuesday.com" at bounding box center [660, 481] width 322 height 50
type textarea "x"
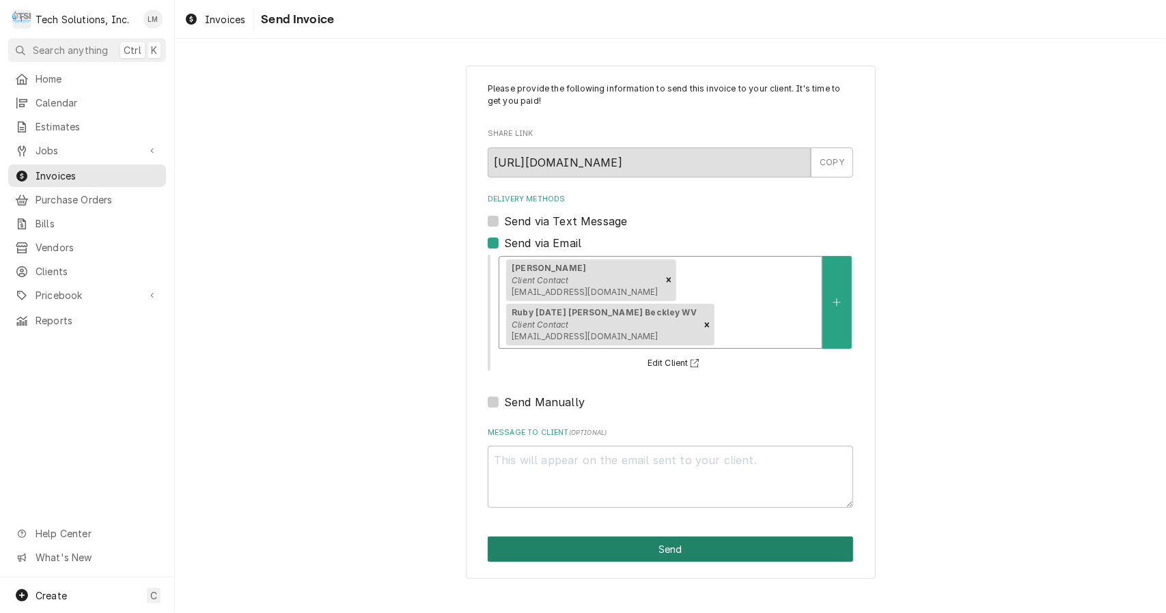
click at [654, 552] on button "Send" at bounding box center [670, 549] width 365 height 25
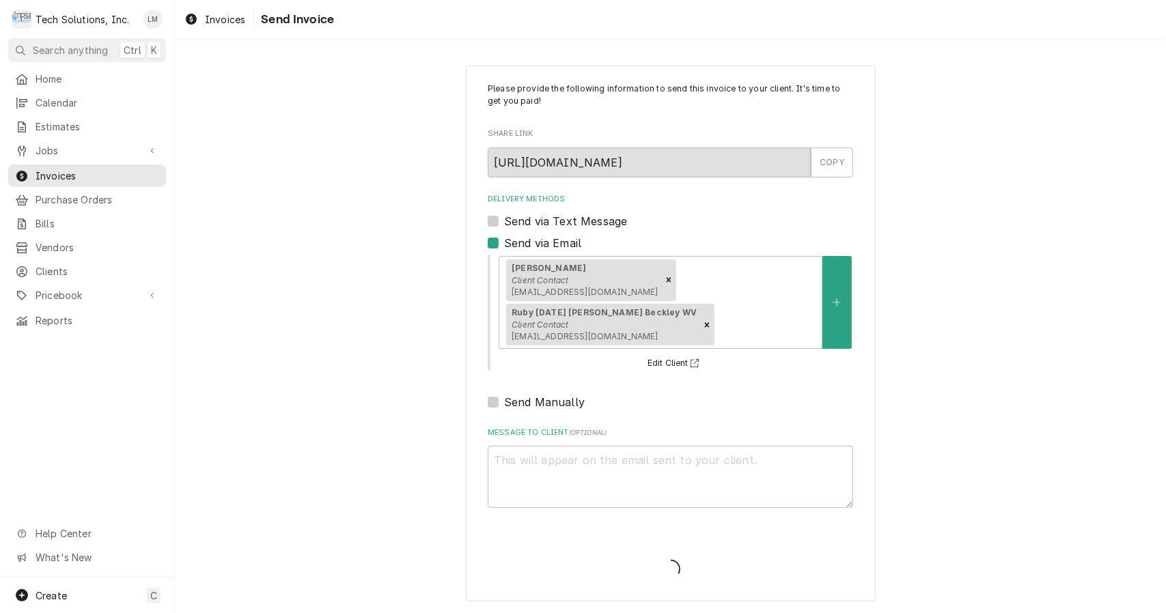
type textarea "x"
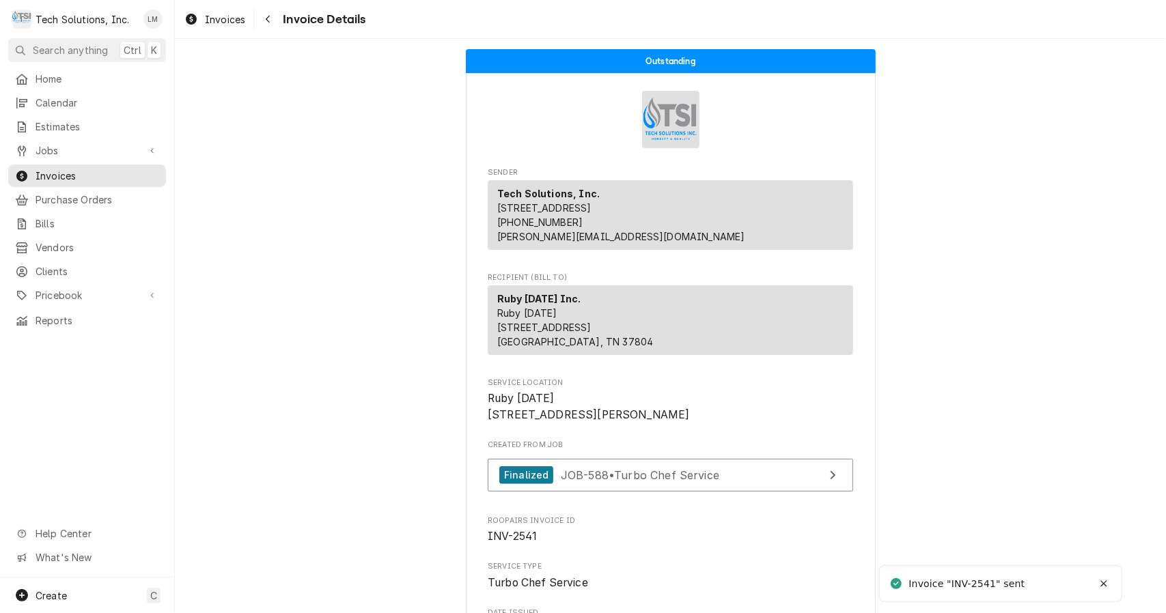
click at [55, 144] on span "Jobs" at bounding box center [87, 150] width 103 height 14
click at [55, 163] on link "Jobs" at bounding box center [87, 174] width 158 height 23
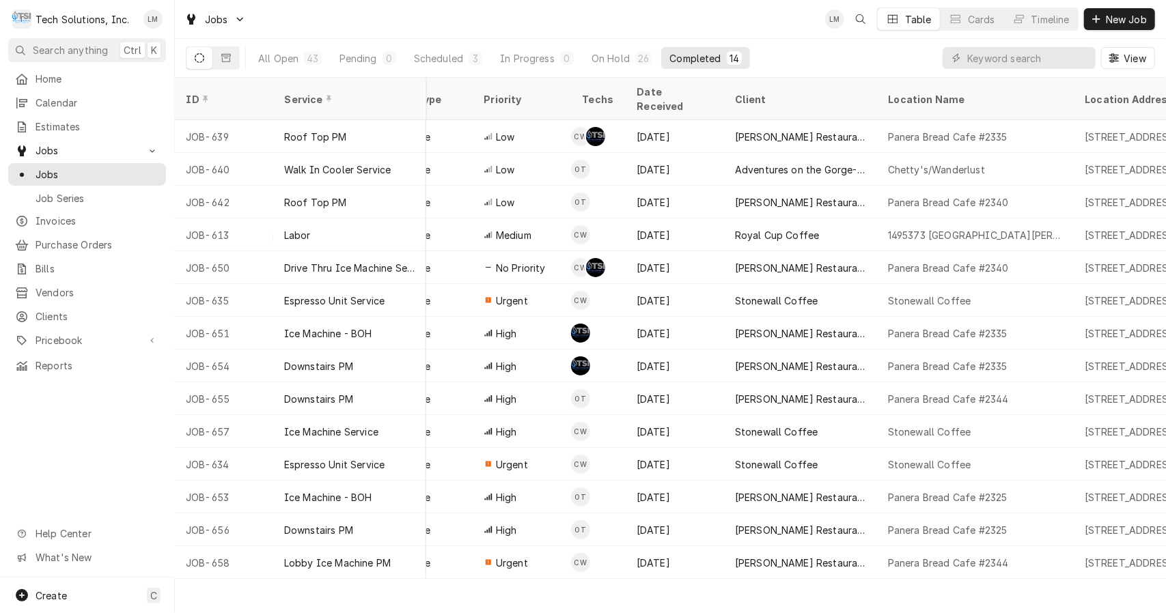
scroll to position [0, 370]
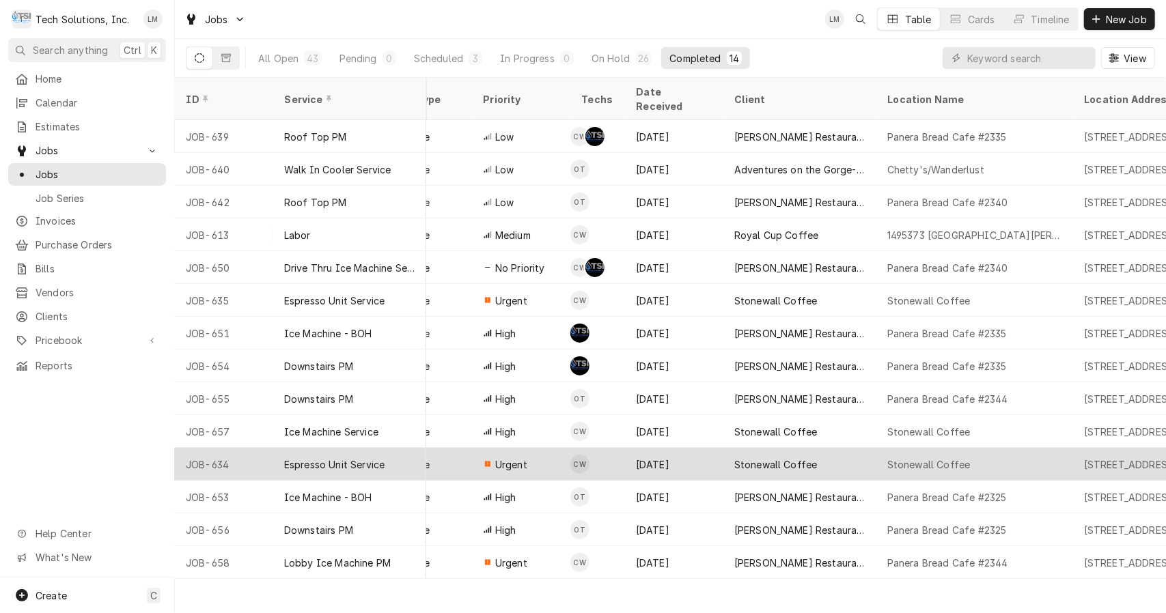
click at [321, 458] on div "Espresso Unit Service" at bounding box center [334, 465] width 100 height 14
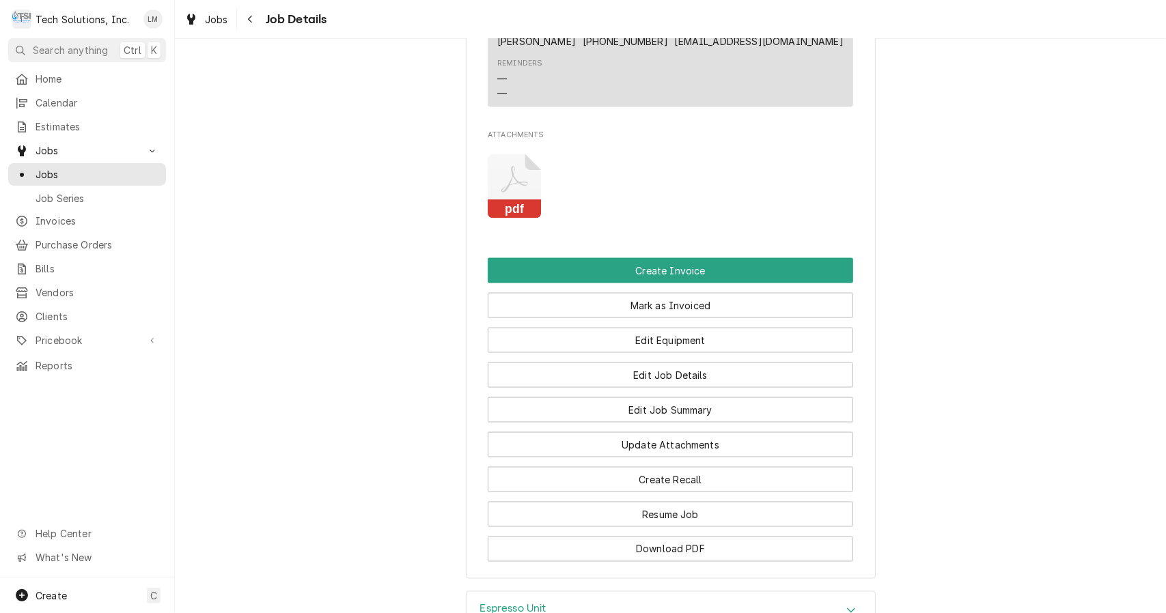
scroll to position [1262, 0]
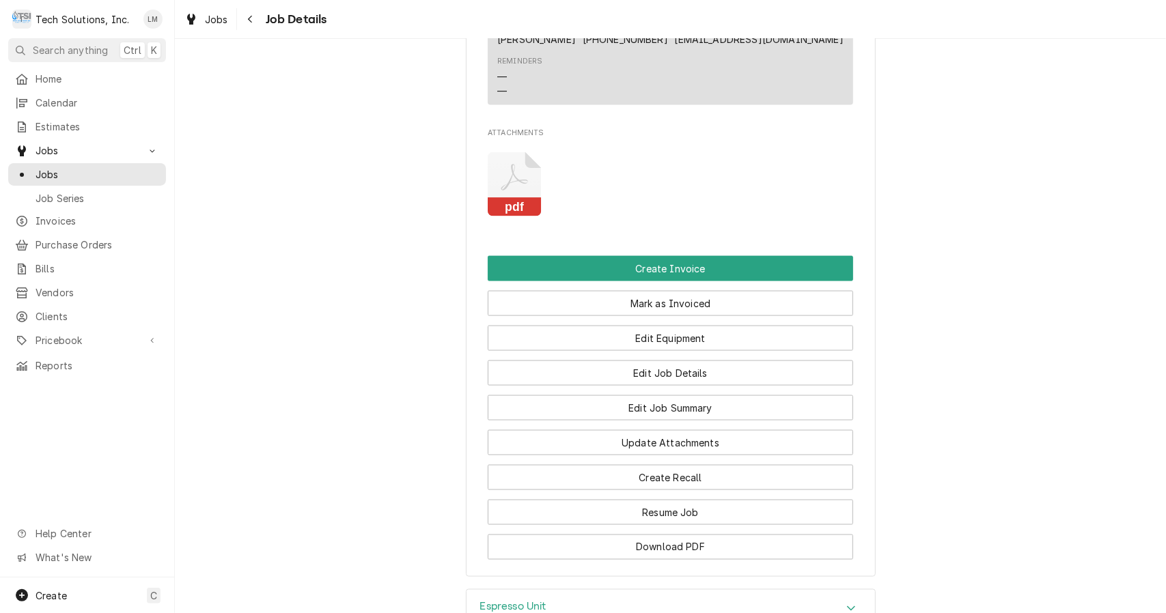
click at [517, 217] on rect "Attachments" at bounding box center [515, 206] width 54 height 19
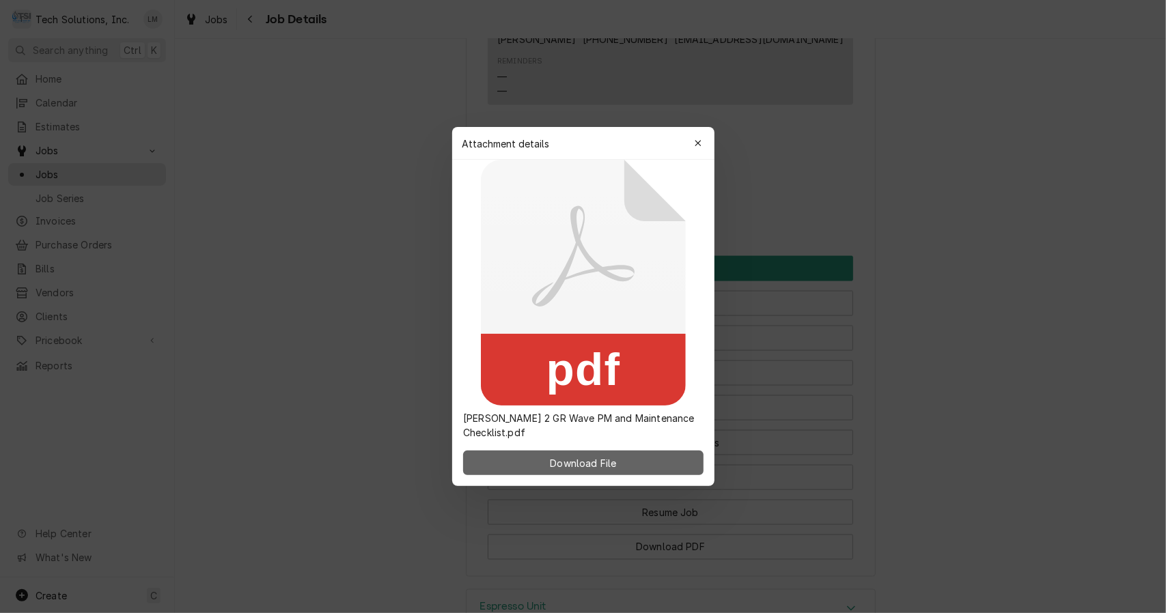
click at [596, 471] on button "Download File" at bounding box center [583, 463] width 240 height 25
click at [697, 148] on icon "button" at bounding box center [698, 144] width 8 height 10
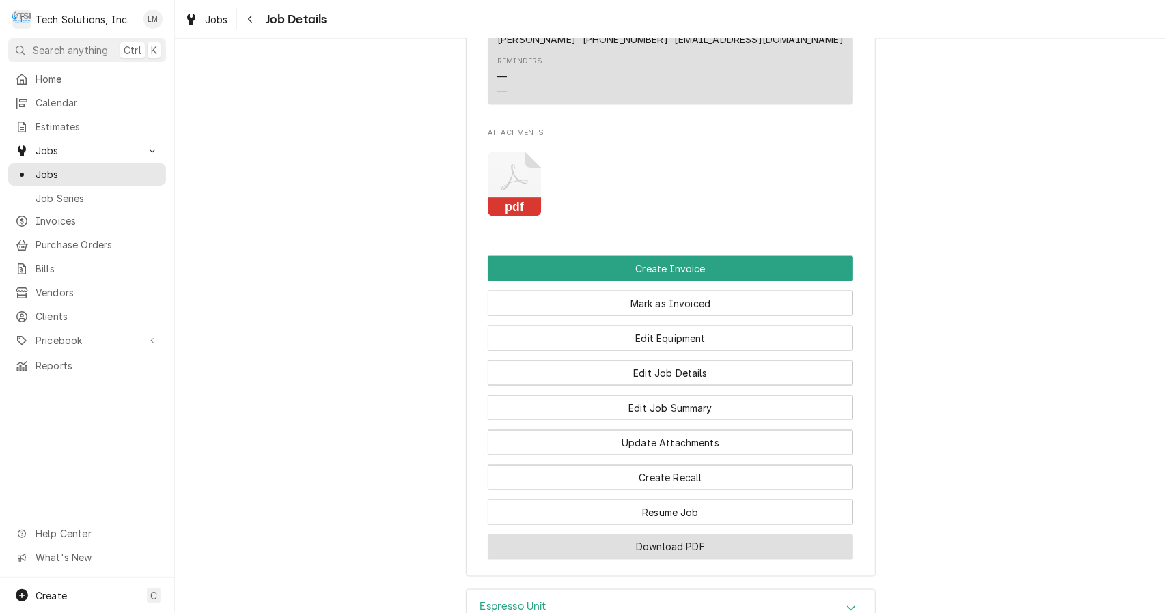
click at [706, 560] on button "Download PDF" at bounding box center [670, 547] width 365 height 25
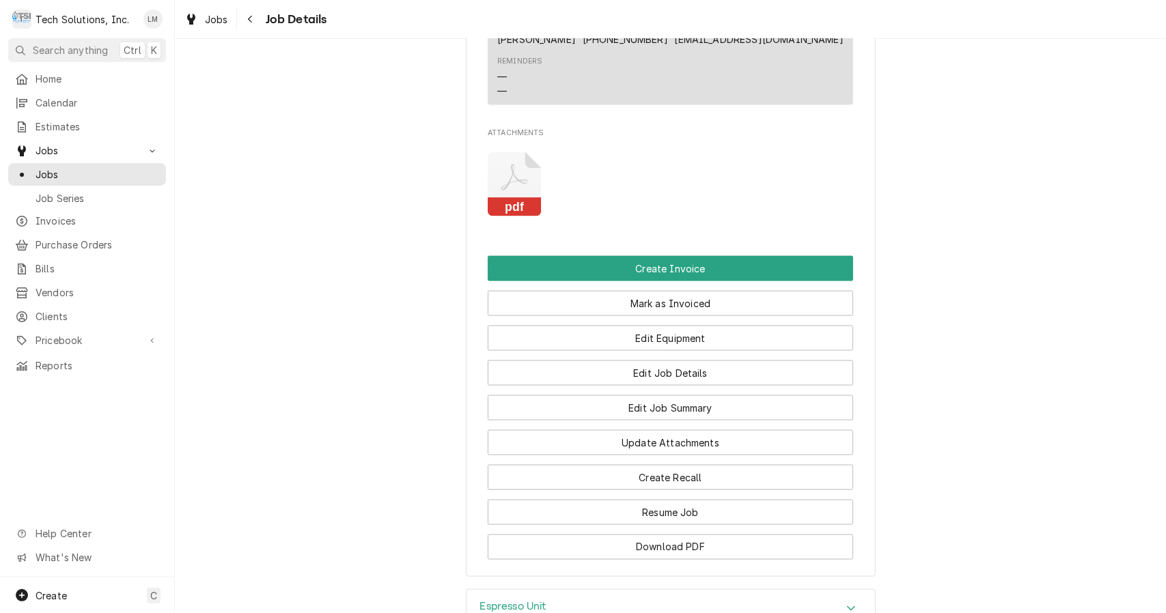
click at [672, 281] on button "Create Invoice" at bounding box center [670, 268] width 365 height 25
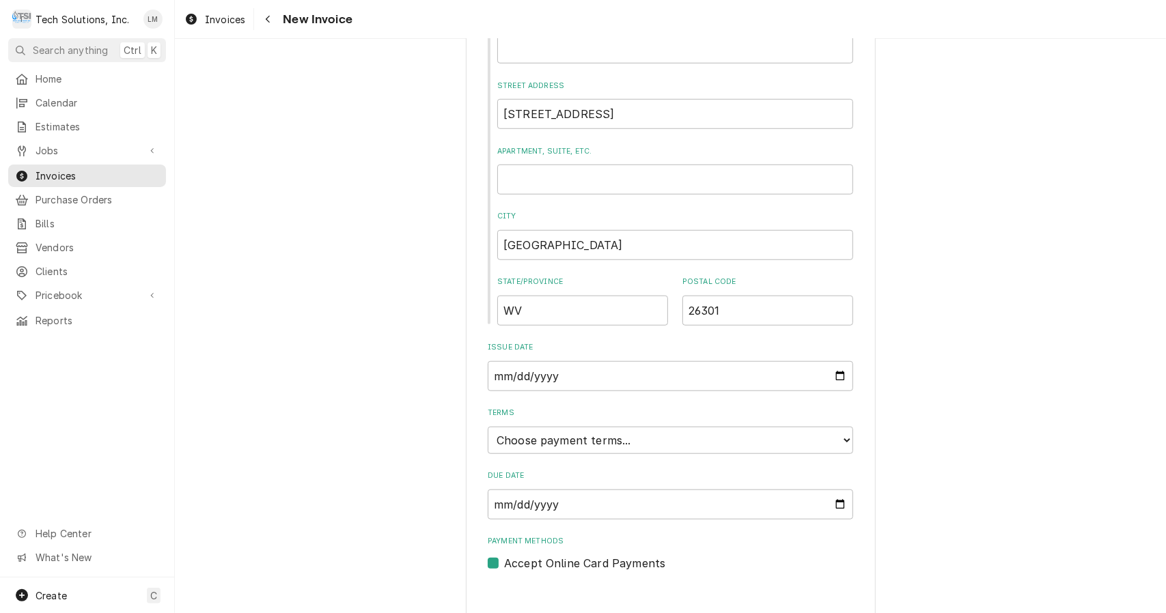
scroll to position [647, 0]
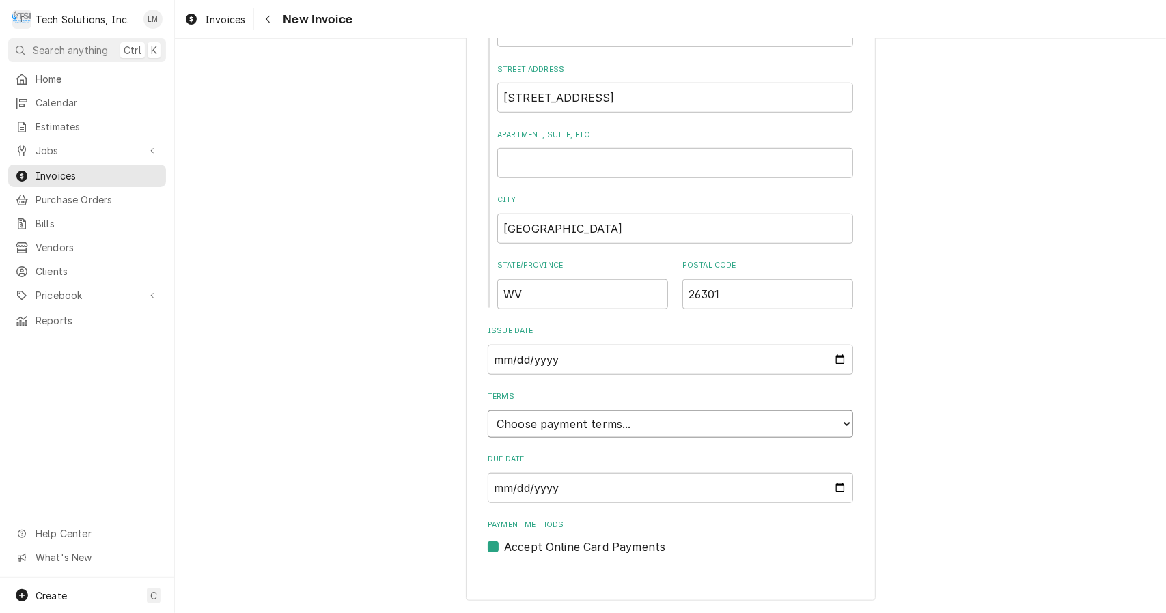
click at [822, 429] on select "Choose payment terms... Same Day Net 7 Net 14 Net 21 Net 30 Net 45 Net 60 Net 90" at bounding box center [670, 424] width 365 height 27
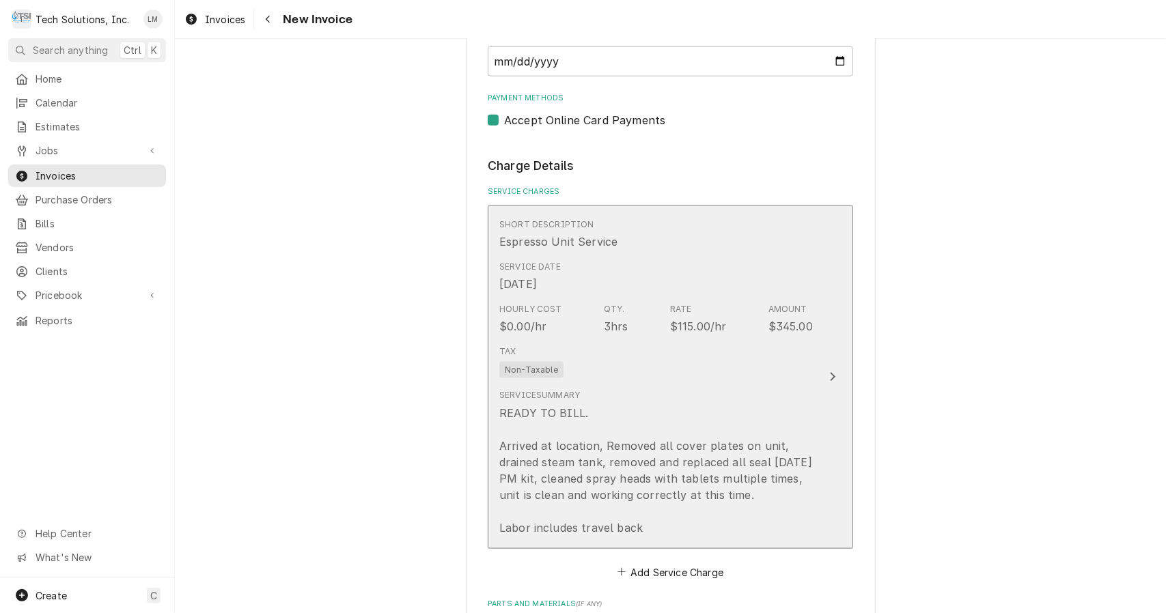
click at [829, 385] on div "Update Line Item" at bounding box center [833, 377] width 18 height 16
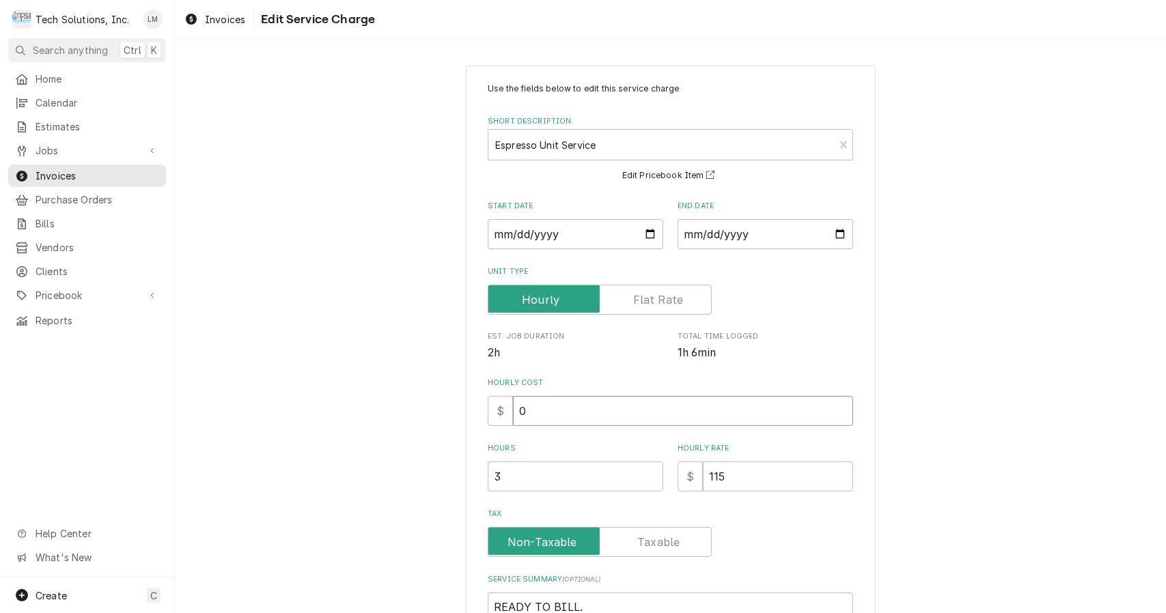
click at [649, 416] on input "0" at bounding box center [683, 411] width 340 height 30
type textarea "x"
type input "1"
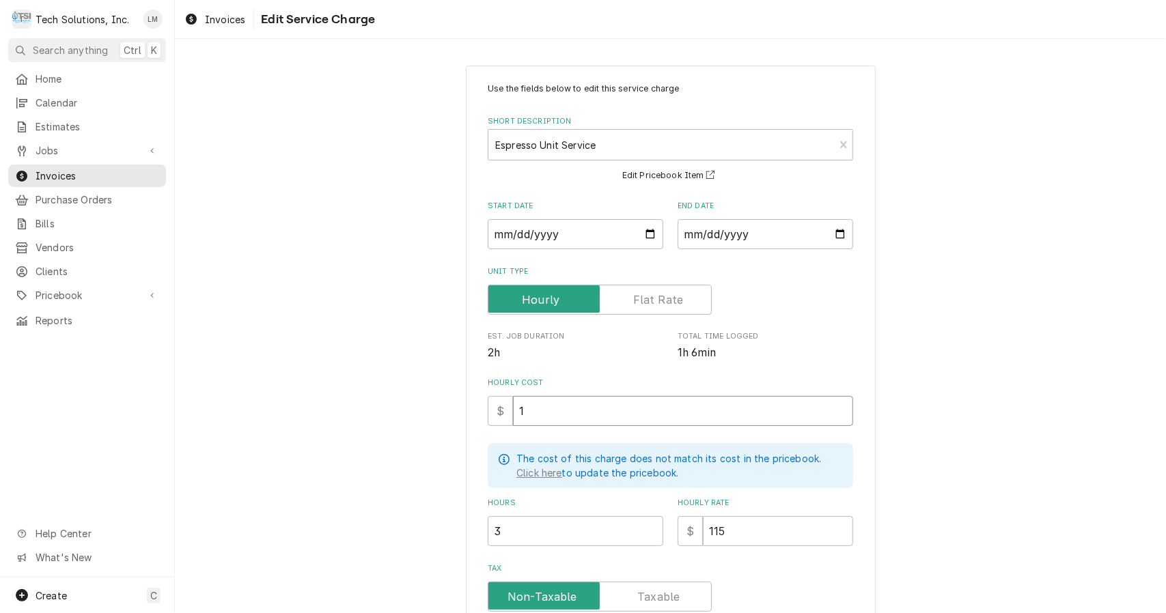
type textarea "x"
type input "11"
type textarea "x"
type input "115"
click at [642, 594] on label "Tax" at bounding box center [600, 597] width 224 height 30
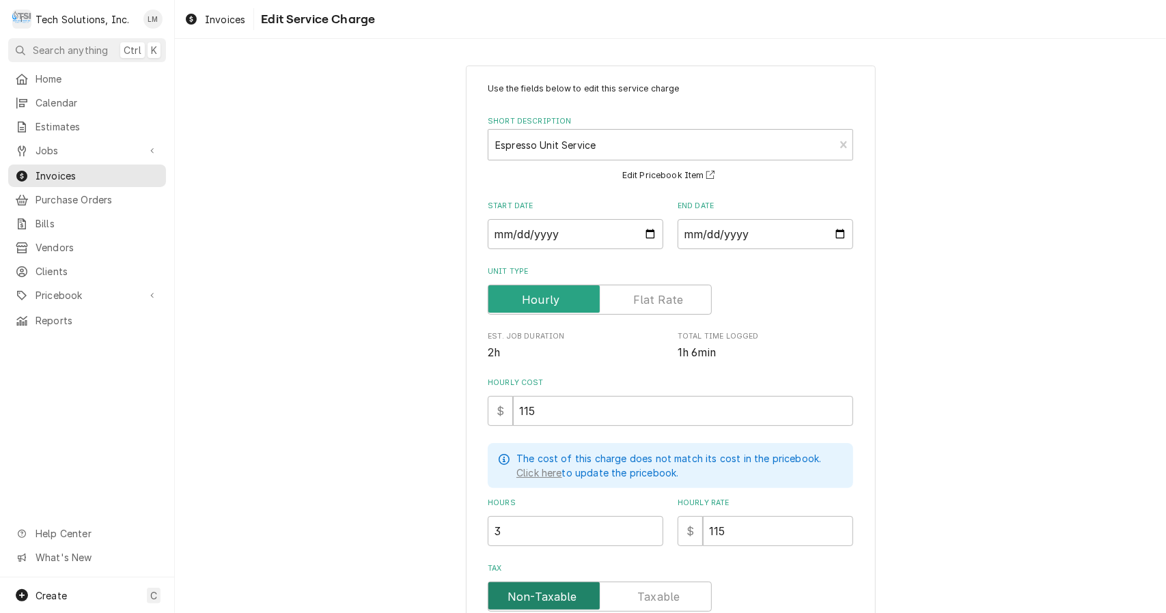
click at [642, 594] on input "Tax" at bounding box center [600, 597] width 212 height 30
checkbox input "true"
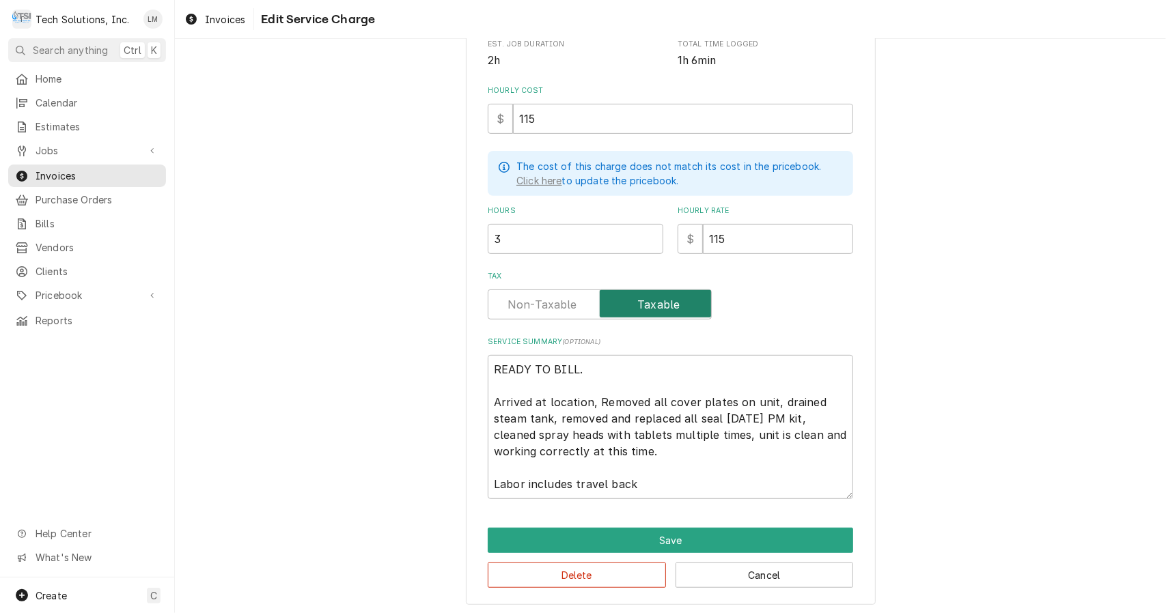
scroll to position [295, 0]
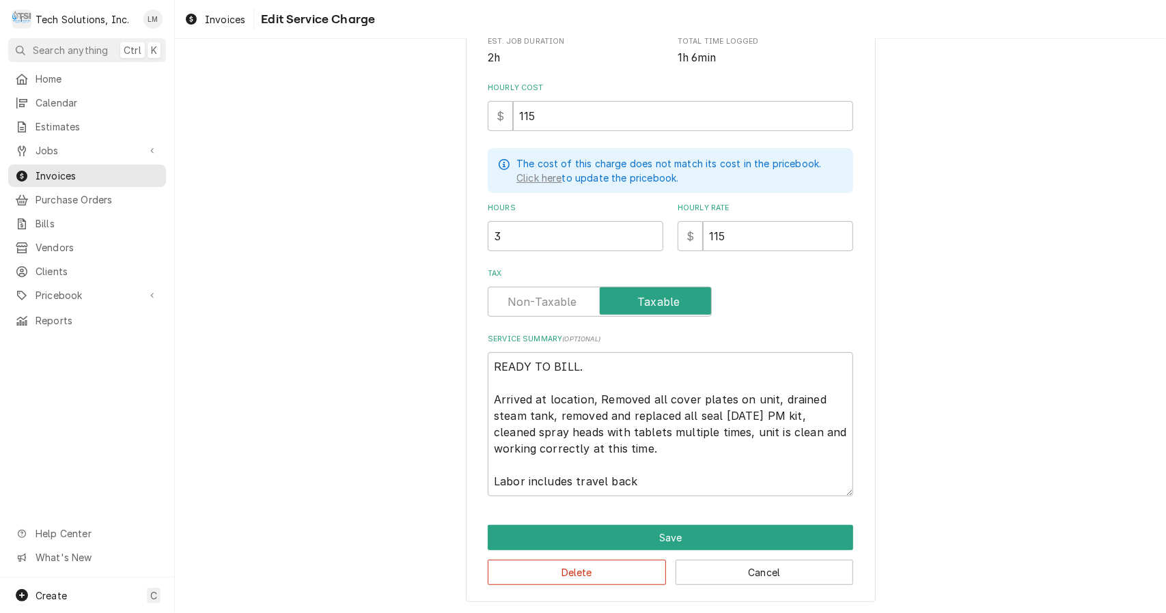
click at [626, 362] on textarea "READY TO BILL. Arrived at location, Removed all cover plates on unit, drained s…" at bounding box center [670, 424] width 365 height 144
type textarea "x"
type textarea "READY TO BILL Arrived at location, Removed all cover plates on unit, drained st…"
type textarea "x"
type textarea "READY TO BIL Arrived at location, Removed all cover plates on unit, drained ste…"
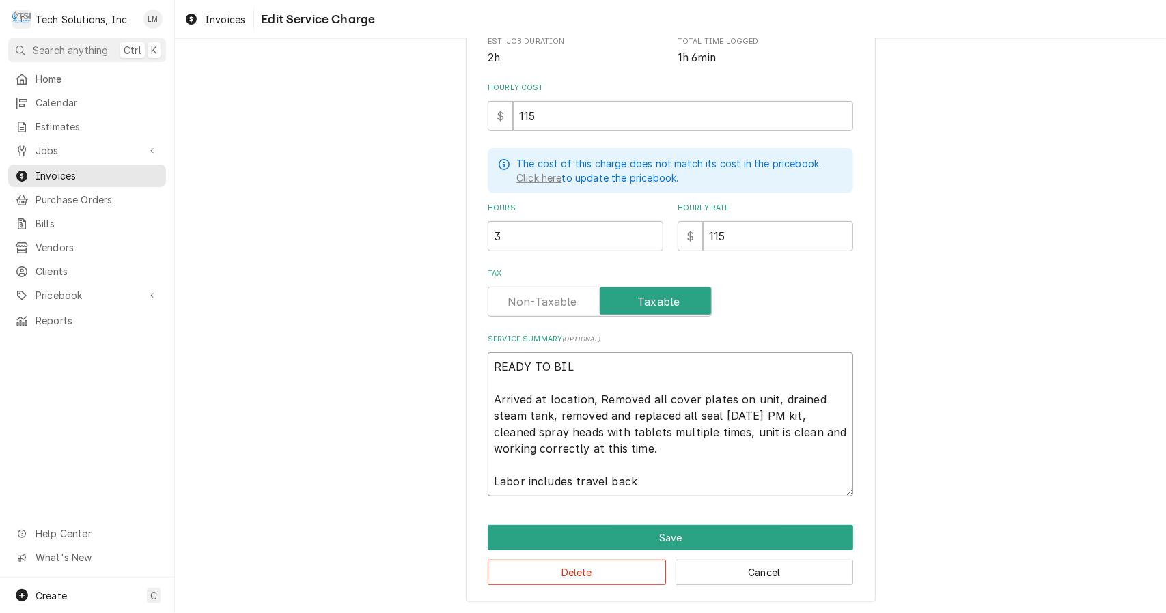
type textarea "x"
type textarea "READY TO BI Arrived at location, Removed all cover plates on unit, drained stea…"
type textarea "x"
type textarea "READY TO B Arrived at location, Removed all cover plates on unit, drained steam…"
type textarea "x"
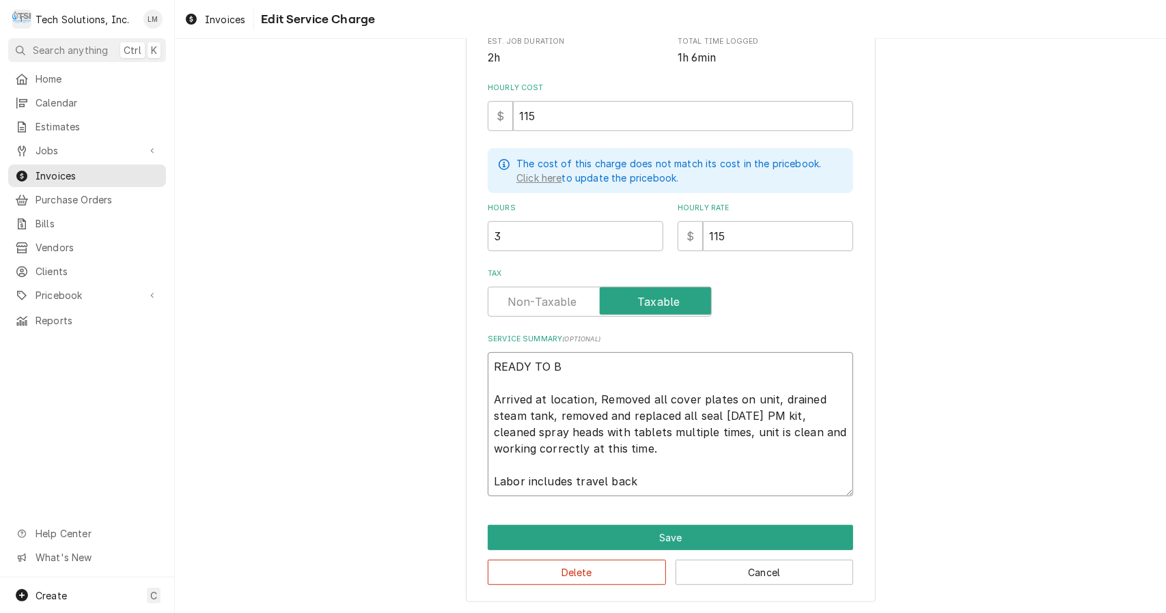
type textarea "READY TO Arrived at location, Removed all cover plates on unit, drained steam t…"
type textarea "x"
type textarea "READY TO Arrived at location, Removed all cover plates on unit, drained steam t…"
type textarea "x"
type textarea "READY T Arrived at location, Removed all cover plates on unit, drained steam ta…"
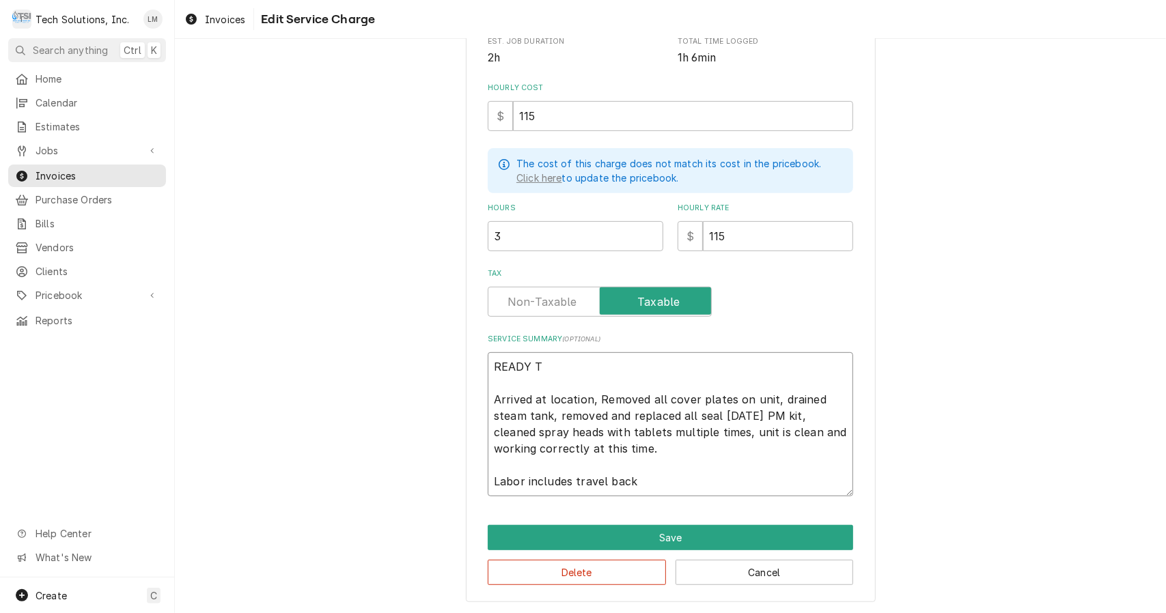
type textarea "x"
type textarea "READY Arrived at location, Removed all cover plates on unit, drained steam tank…"
type textarea "x"
type textarea "READY Arrived at location, Removed all cover plates on unit, drained steam tank…"
type textarea "x"
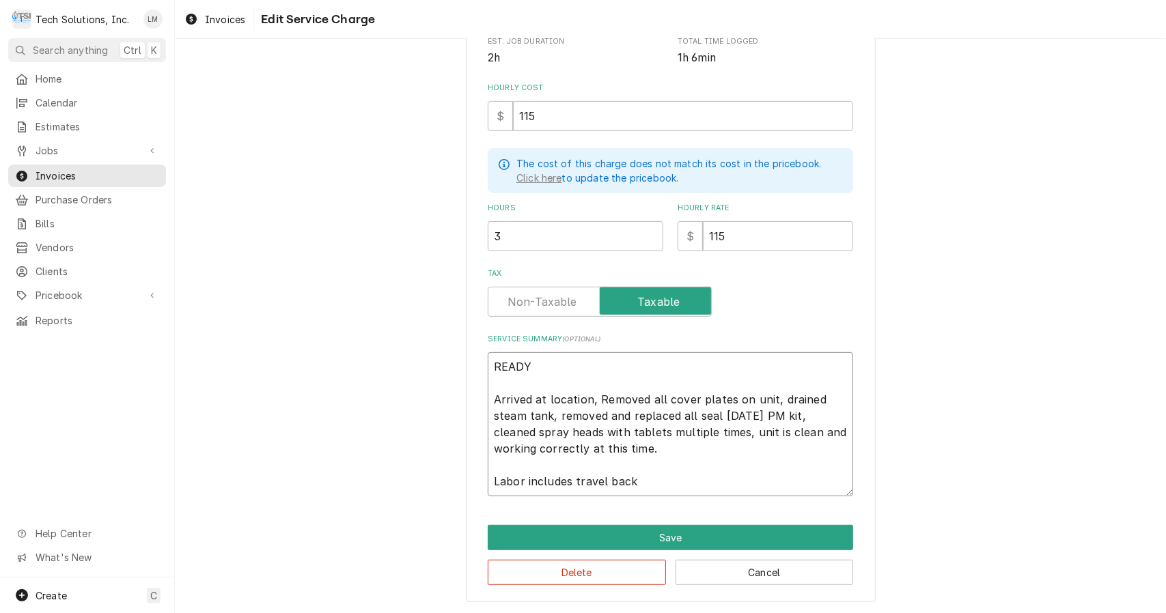
type textarea "READ Arrived at location, Removed all cover plates on unit, drained steam tank,…"
type textarea "x"
type textarea "REA Arrived at location, Removed all cover plates on unit, drained steam tank, …"
type textarea "x"
type textarea "RE Arrived at location, Removed all cover plates on unit, drained steam tank, r…"
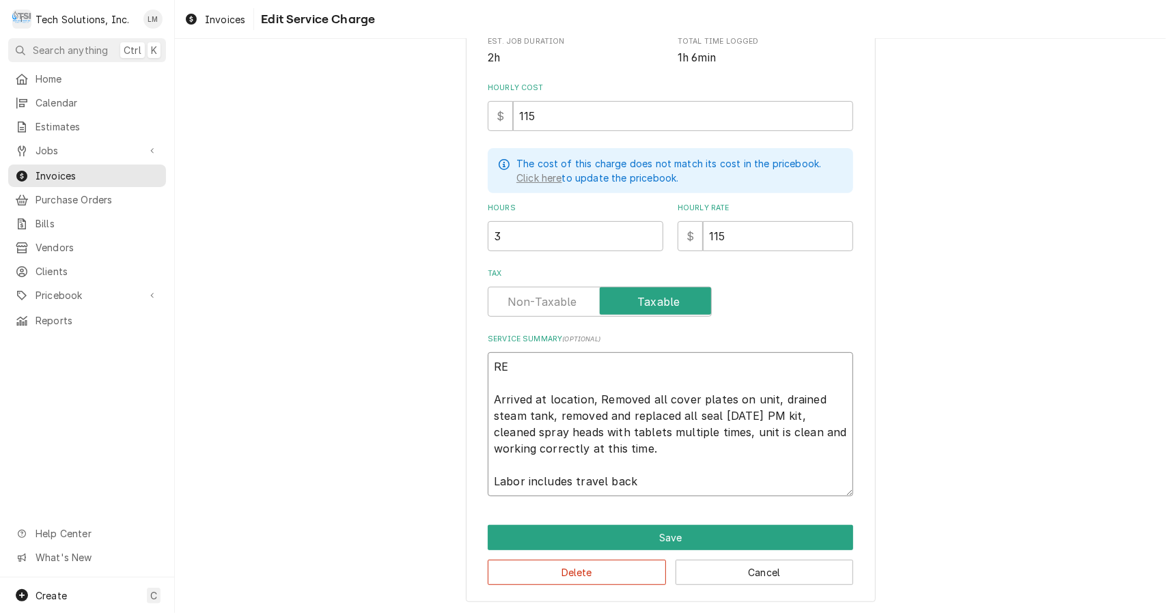
type textarea "x"
type textarea "R Arrived at location, Removed all cover plates on unit, drained steam tank, re…"
type textarea "x"
type textarea "Arrived at location, Removed all cover plates on unit, drained steam tank, remo…"
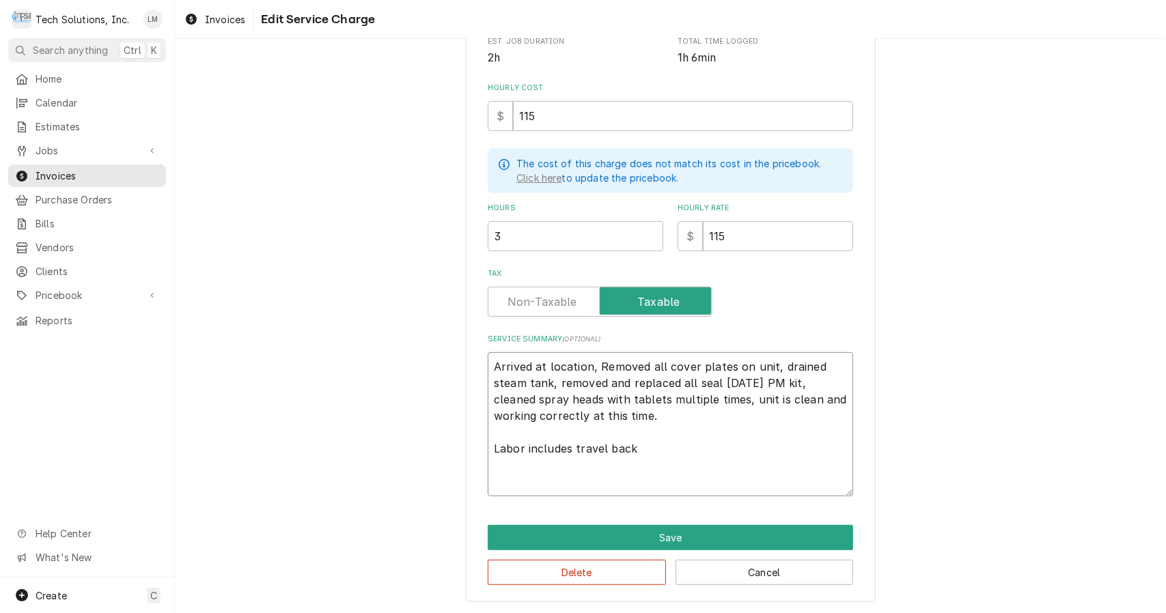
type textarea "x"
type textarea "Arrived at location, Removed all cover plates on unit, drained steam tank, remo…"
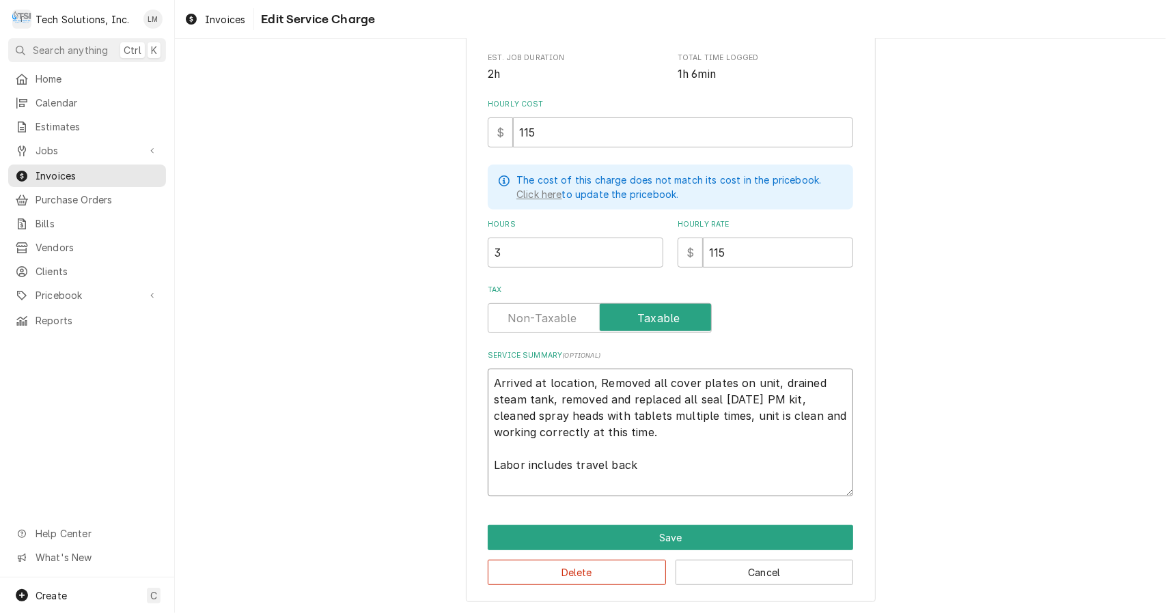
type textarea "x"
type textarea "Arrived at location, Removed all cover plates on unit, drained steam tank, remo…"
type textarea "x"
type textarea "rrived at location, Removed all cover plates on unit, drained steam tank, remov…"
type textarea "x"
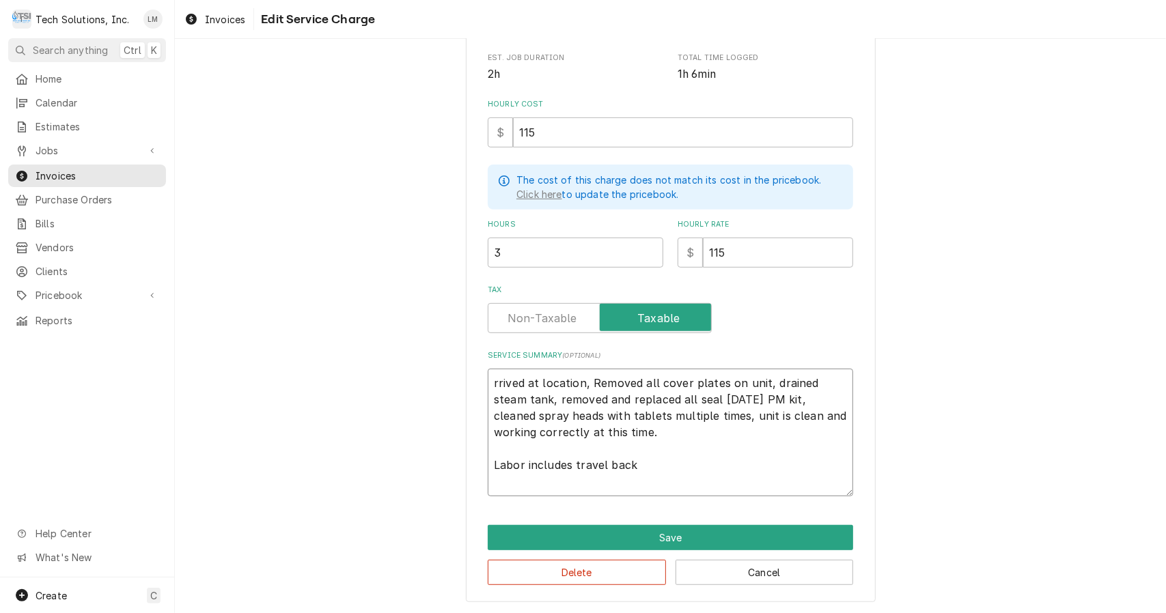
type textarea "rived at location, Removed all cover plates on unit, drained steam tank, remove…"
type textarea "x"
type textarea "ived at location, Removed all cover plates on unit, drained steam tank, removed…"
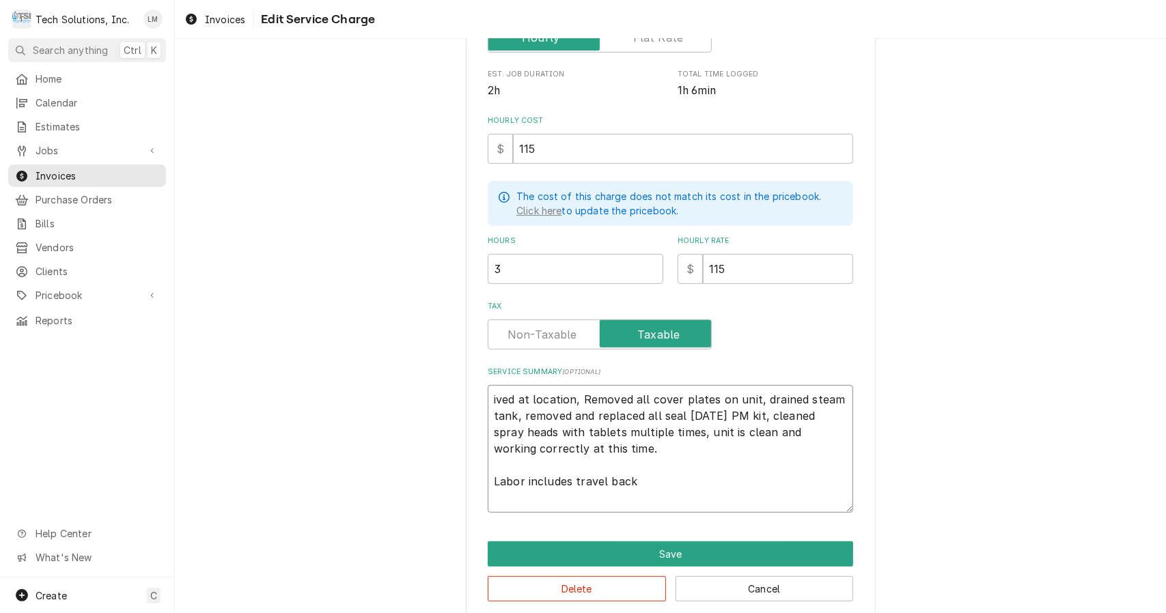
type textarea "x"
type textarea "ved at location, Removed all cover plates on unit, drained steam tank, removed …"
type textarea "x"
type textarea "ed at location, Removed all cover plates on unit, drained steam tank, removed a…"
type textarea "x"
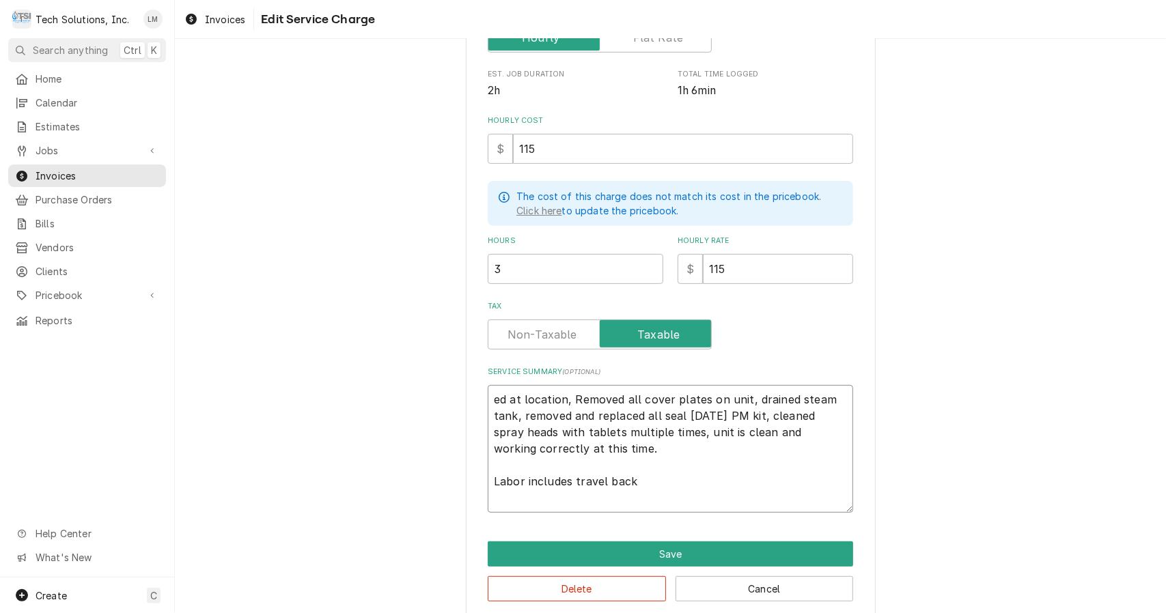
type textarea "d at location, Removed all cover plates on unit, drained steam tank, removed an…"
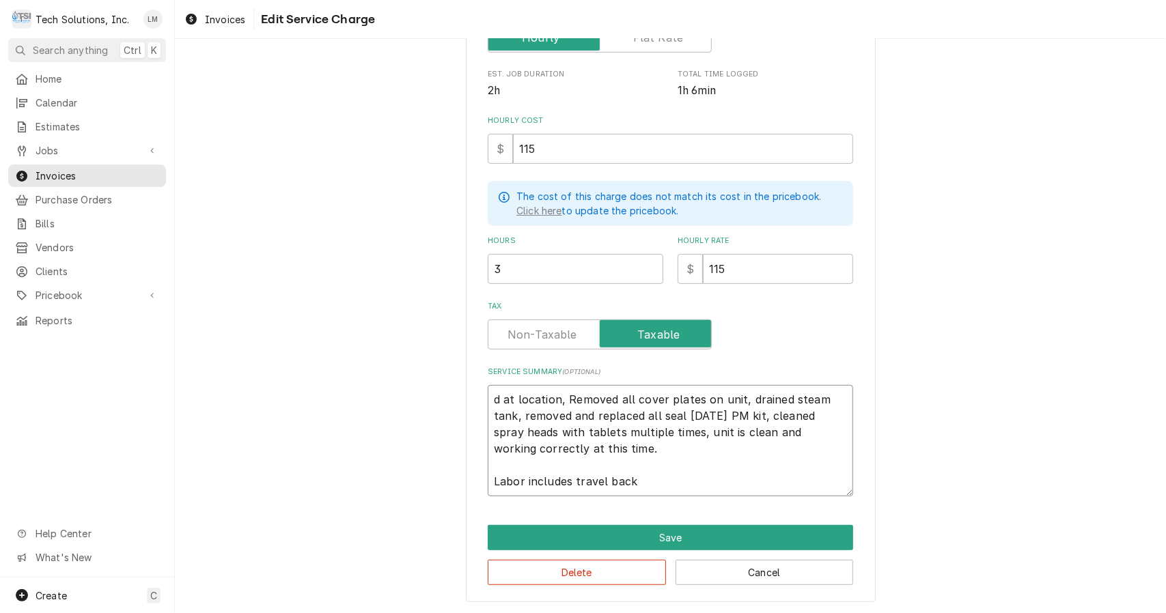
type textarea "x"
type textarea "at location, Removed all cover plates on unit, drained steam tank, removed and …"
type textarea "x"
type textarea "at location, Removed all cover plates on unit, drained steam tank, removed and …"
type textarea "x"
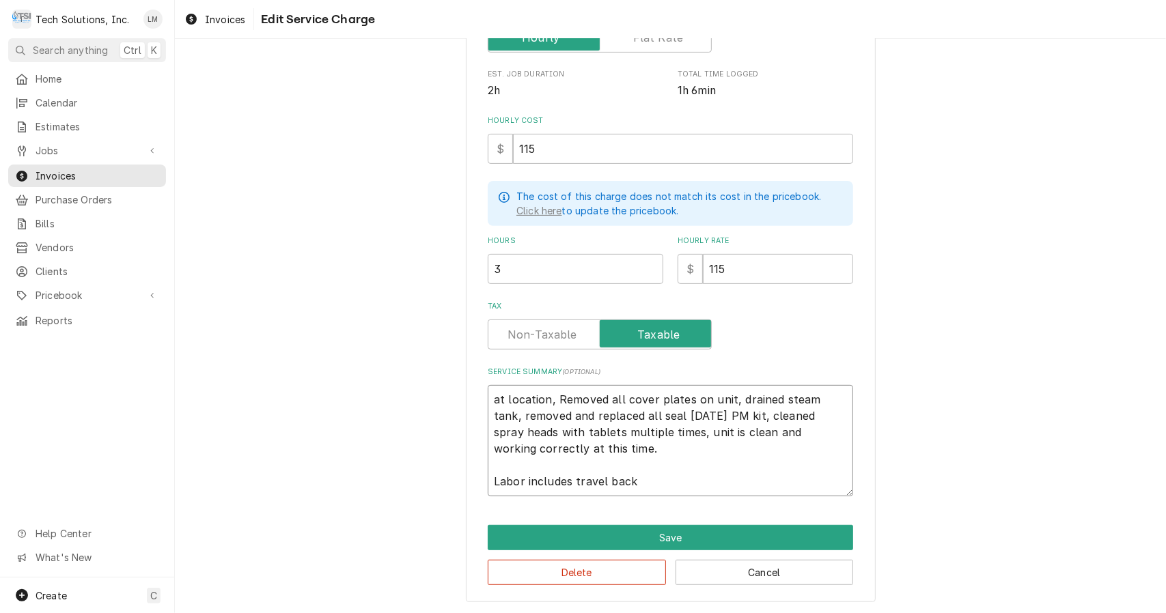
type textarea "t location, Removed all cover plates on unit, drained steam tank, removed and r…"
type textarea "x"
type textarea "location, Removed all cover plates on unit, drained steam tank, removed and rep…"
type textarea "x"
type textarea "location, Removed all cover plates on unit, drained steam tank, removed and rep…"
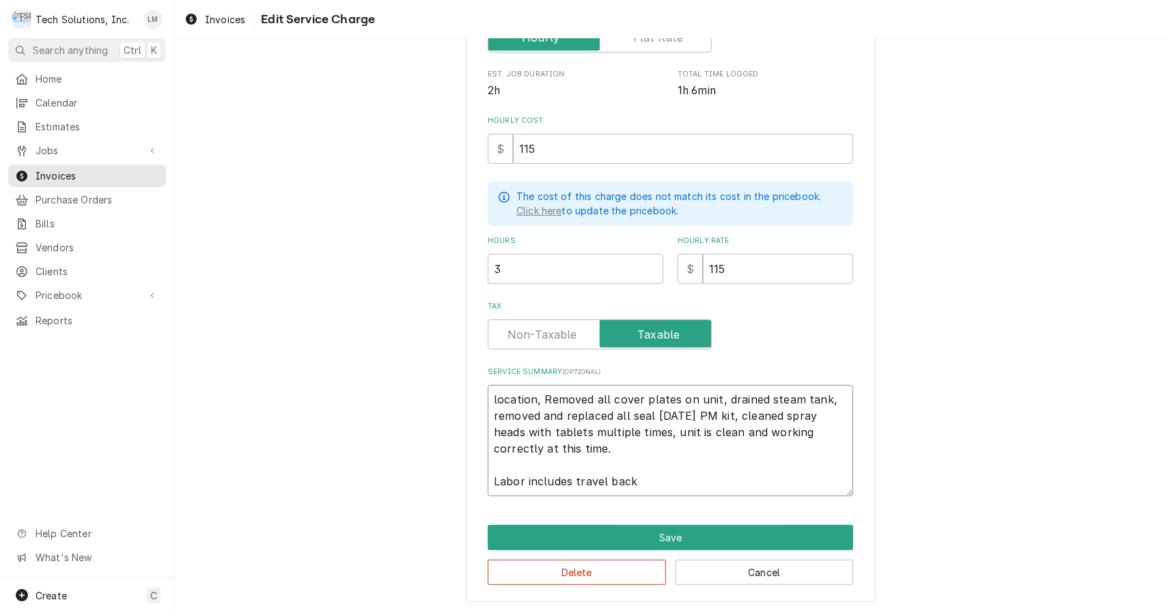
type textarea "x"
type textarea "ocation, Removed all cover plates on unit, drained steam tank, removed and repl…"
type textarea "x"
type textarea "cation, Removed all cover plates on unit, drained steam tank, removed and repla…"
type textarea "x"
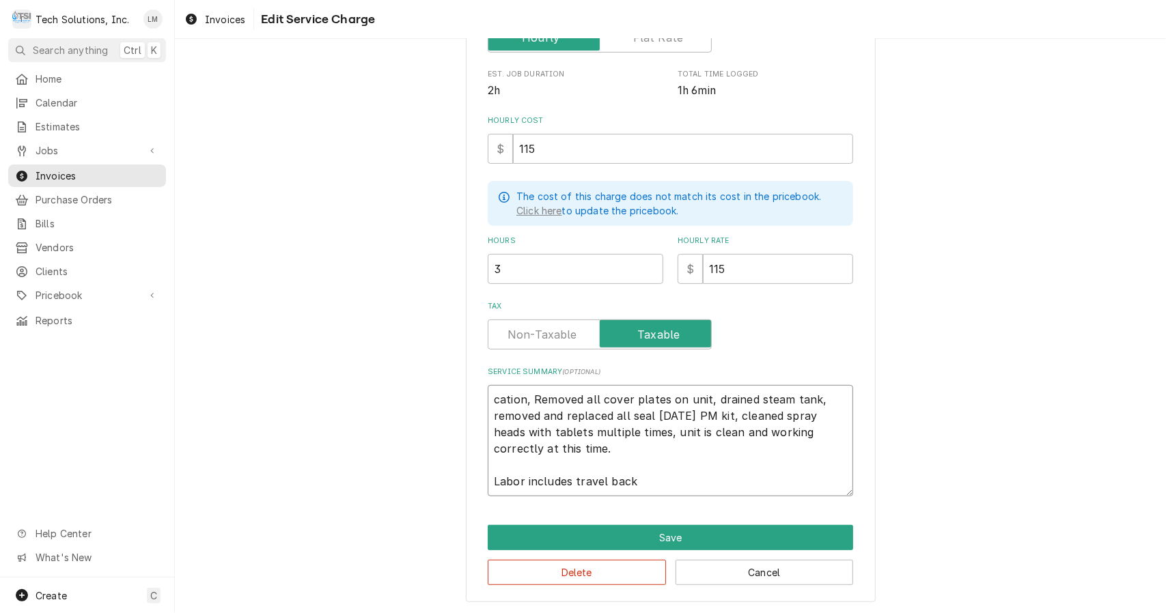
type textarea "ation, Removed all cover plates on unit, drained steam tank, removed and replac…"
type textarea "x"
type textarea "tion, Removed all cover plates on unit, drained steam tank, removed and replace…"
type textarea "x"
type textarea "ion, Removed all cover plates on unit, drained steam tank, removed and replaced…"
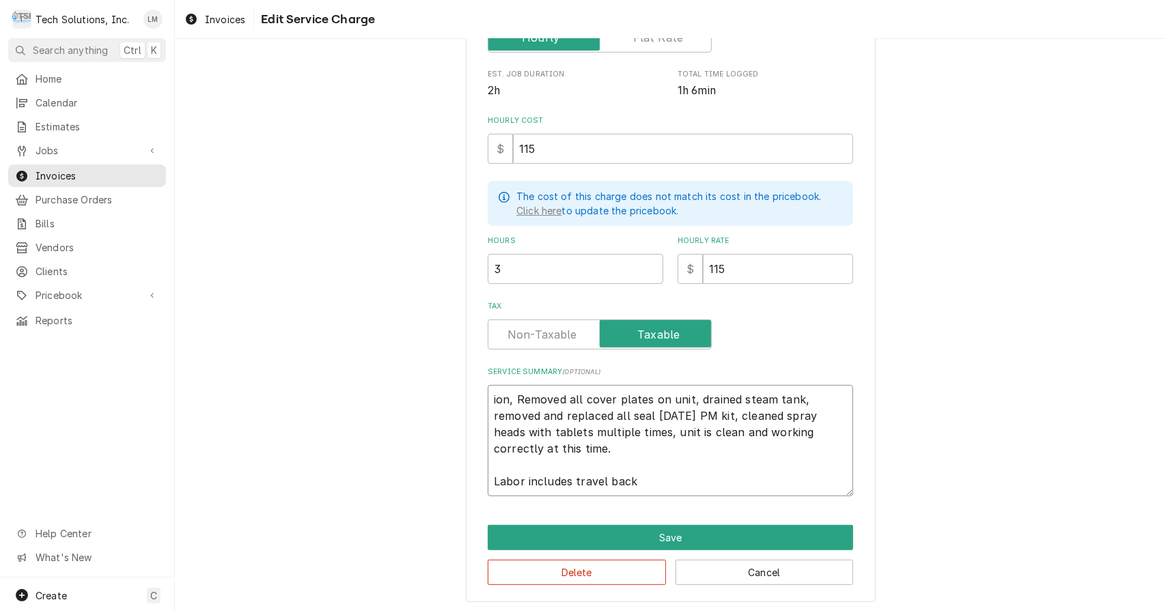
type textarea "x"
type textarea "on, Removed all cover plates on unit, drained steam tank, removed and replaced …"
type textarea "x"
type textarea "n, Removed all cover plates on unit, drained steam tank, removed and replaced a…"
type textarea "x"
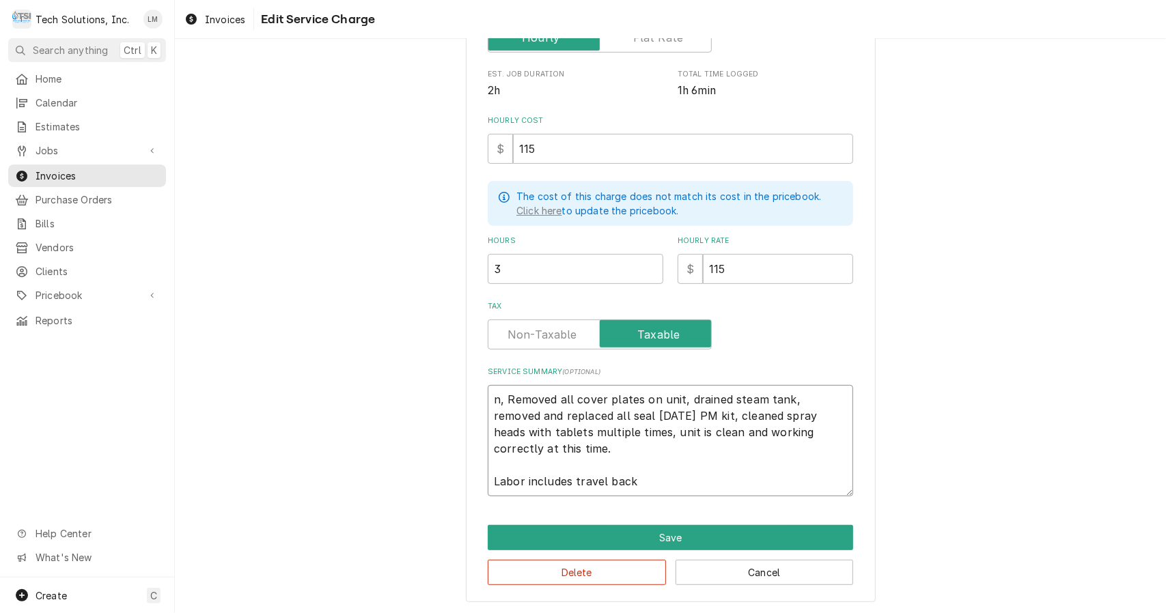
type textarea ", Removed all cover plates on unit, drained steam tank, removed and replaced al…"
type textarea "x"
type textarea "Removed all cover plates on unit, drained steam tank, removed and replaced all …"
type textarea "x"
type textarea "Removed all cover plates on unit, drained steam tank, removed and replaced all …"
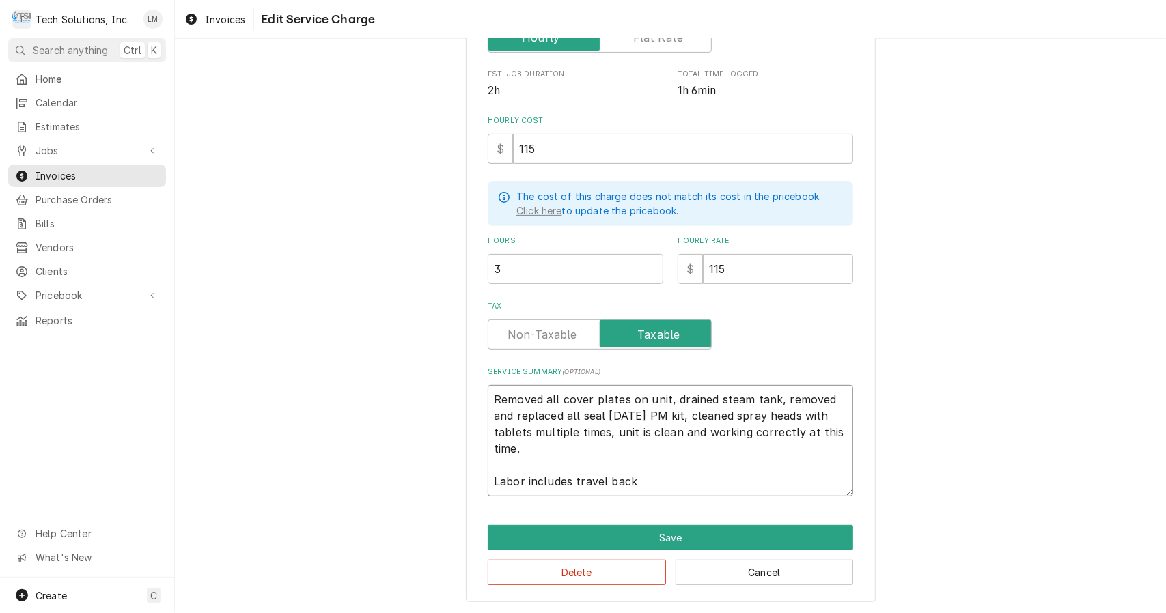
type textarea "x"
type textarea "Removed all cover plates on uni, drained steam tank, removed and replaced all s…"
type textarea "x"
type textarea "Removed all cover plates on un, drained steam tank, removed and replaced all se…"
type textarea "x"
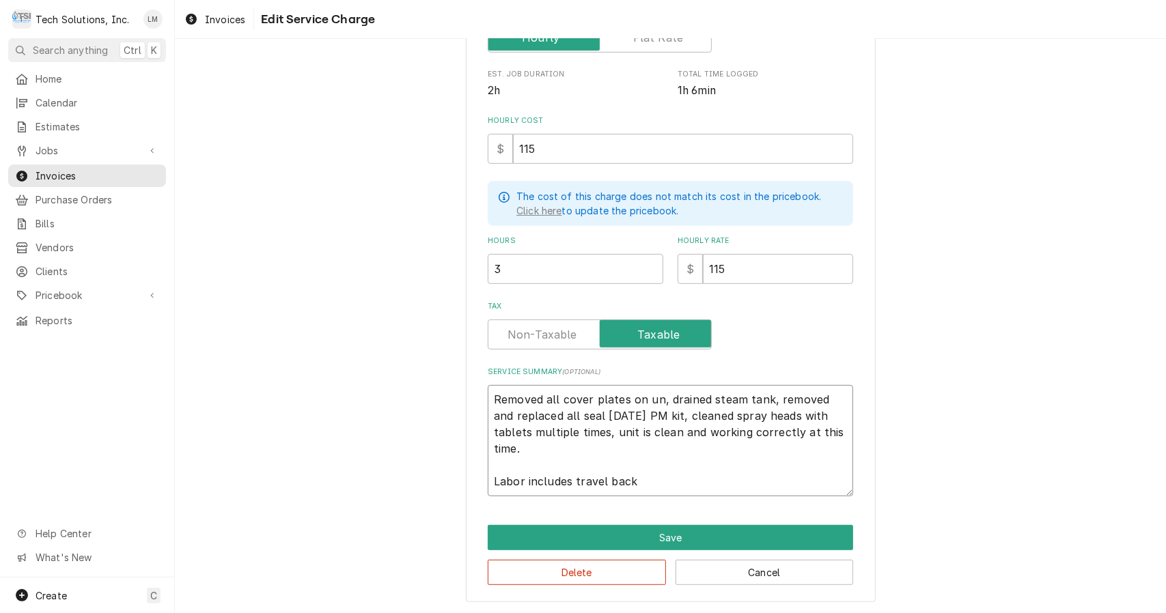
type textarea "Removed all cover plates on u, drained steam tank, removed and replaced all sea…"
type textarea "x"
type textarea "Removed all cover plates on , drained steam tank, removed and replaced all seal…"
type textarea "x"
type textarea "Removed all cover plates on, drained steam tank, removed and replaced all seal …"
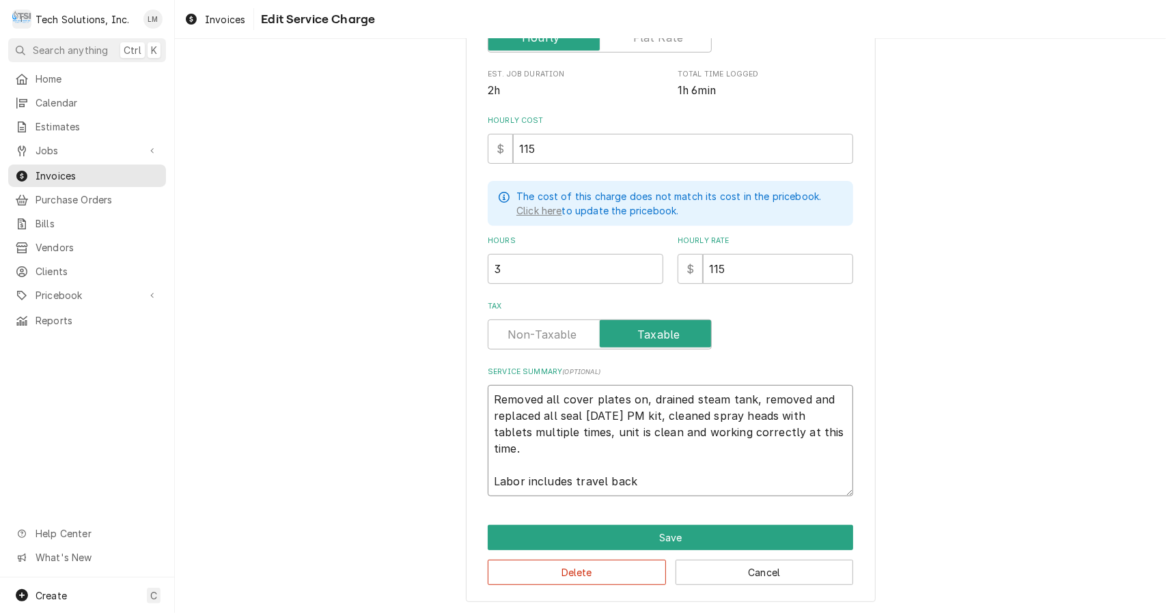
type textarea "x"
type textarea "Removed all cover plates o, drained steam tank, removed and replaced all seal w…"
type textarea "x"
type textarea "Removed all cover plates , drained steam tank, removed and replaced all seal wi…"
type textarea "x"
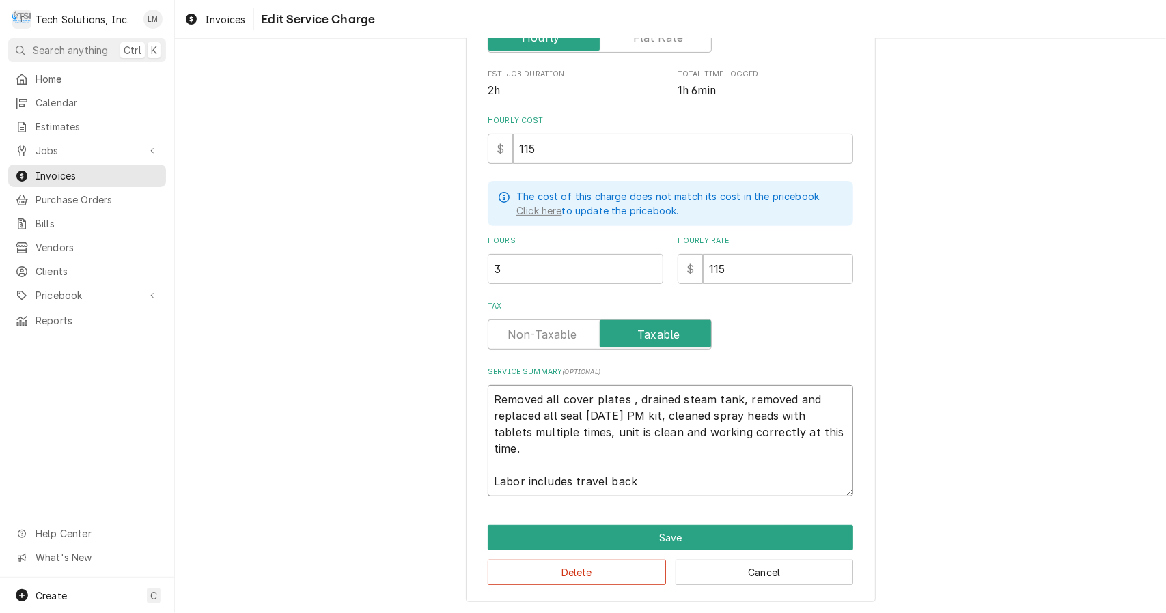
type textarea "Removed all cover plates f, drained steam tank, removed and replaced all seal w…"
type textarea "x"
type textarea "Removed all cover plates fr, drained steam tank, removed and replaced all seal …"
type textarea "x"
type textarea "Removed all cover plates fro, drained steam tank, removed and replaced all seal…"
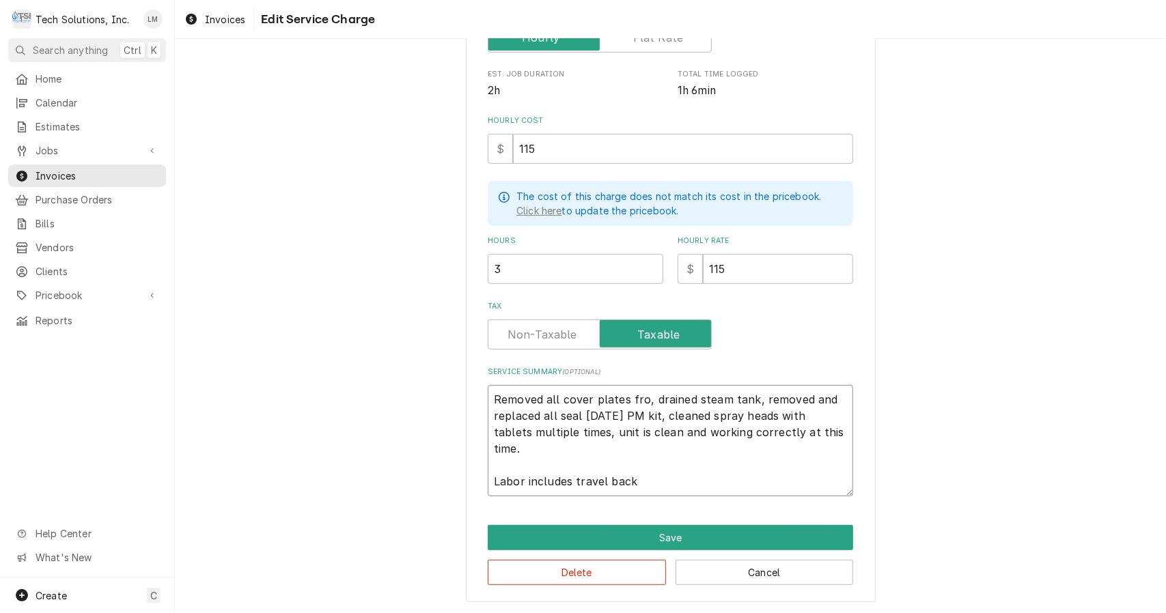
type textarea "x"
type textarea "Removed all cover plates from, drained steam tank, removed and replaced all sea…"
type textarea "x"
type textarea "Removed all cover plates from , drained steam tank, removed and replaced all se…"
type textarea "x"
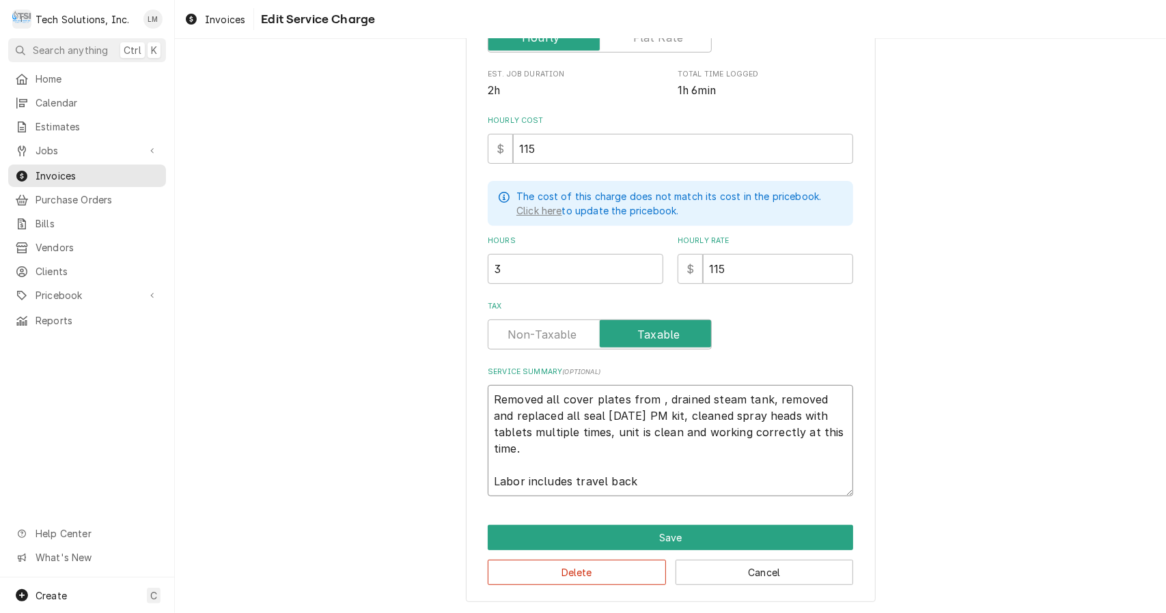
type textarea "Removed all cover plates from a, drained steam tank, removed and replaced all s…"
type textarea "x"
type textarea "Removed all cover plates from a , drained steam tank, removed and replaced all …"
paste textarea "Nuova Simonelli Aurelia 2 GR 44442"
type textarea "x"
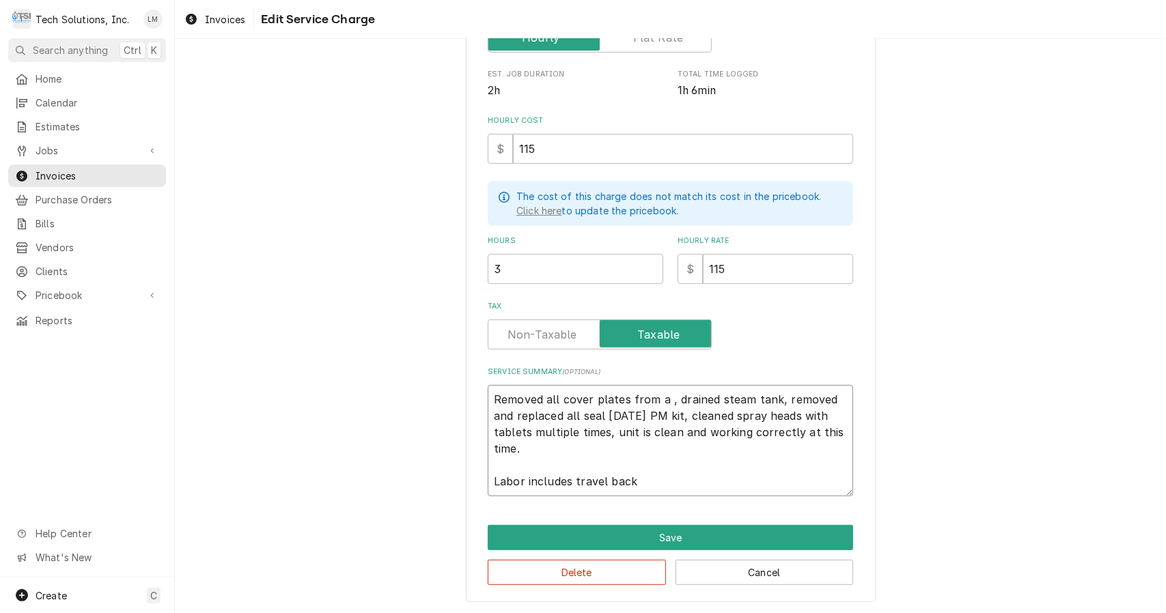
type textarea "Removed all cover plates from a Nuova Simonelli Aurelia 2 GR 44442, drained ste…"
type textarea "x"
type textarea "Removed all cover plates from a Nuova Simonelli Aurelia 2 GR 44442, drained ste…"
type textarea "x"
type textarea "Removed all cover plates from a Nuova Simonelli (Aurelia 2 GR 44442, drained st…"
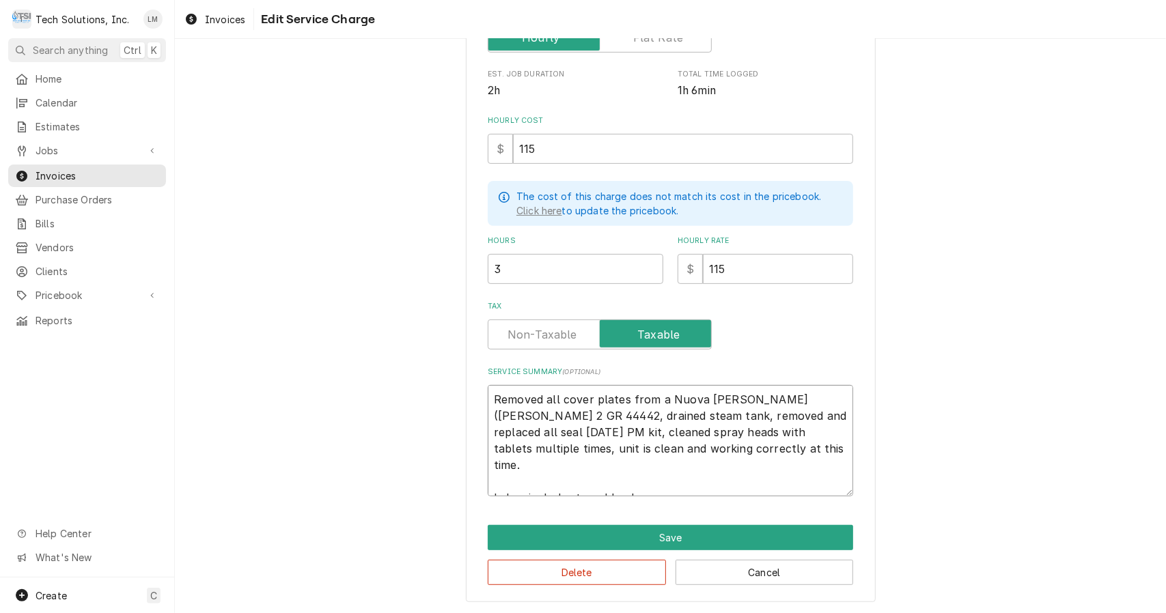
type textarea "x"
type textarea "Removed all cover plates from a Nuova Simonelli (MAurelia 2 GR 44442, drained s…"
type textarea "x"
type textarea "Removed all cover plates from a Nuova Simonelli (MoAurelia 2 GR 44442, drained …"
type textarea "x"
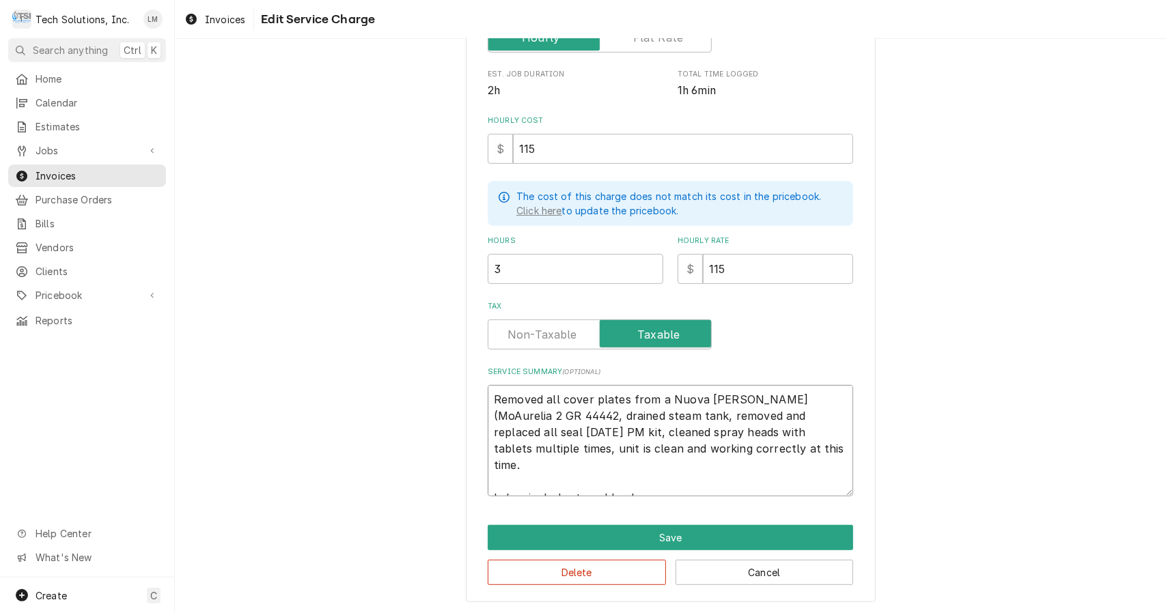
type textarea "Removed all cover plates from a Nuova Simonelli (ModAurelia 2 GR 44442, drained…"
type textarea "x"
type textarea "Removed all cover plates from a Nuova Simonelli (ModeAurelia 2 GR 44442, draine…"
type textarea "x"
type textarea "Removed all cover plates from a Nuova Simonelli (ModelAurelia 2 GR 44442, drain…"
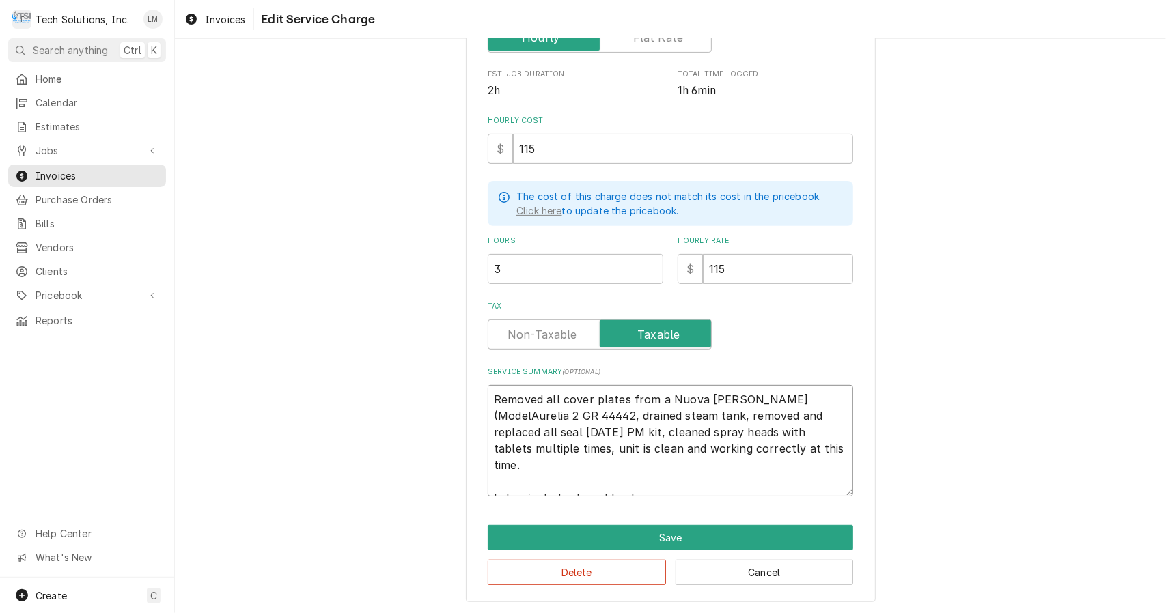
type textarea "x"
type textarea "Removed all cover plates from a Nuova Simonelli (Model:Aurelia 2 GR 44442, drai…"
type textarea "x"
type textarea "Removed all cover plates from a Nuova Simonelli (Model: Aurelia 2 GR 44442, dra…"
type textarea "x"
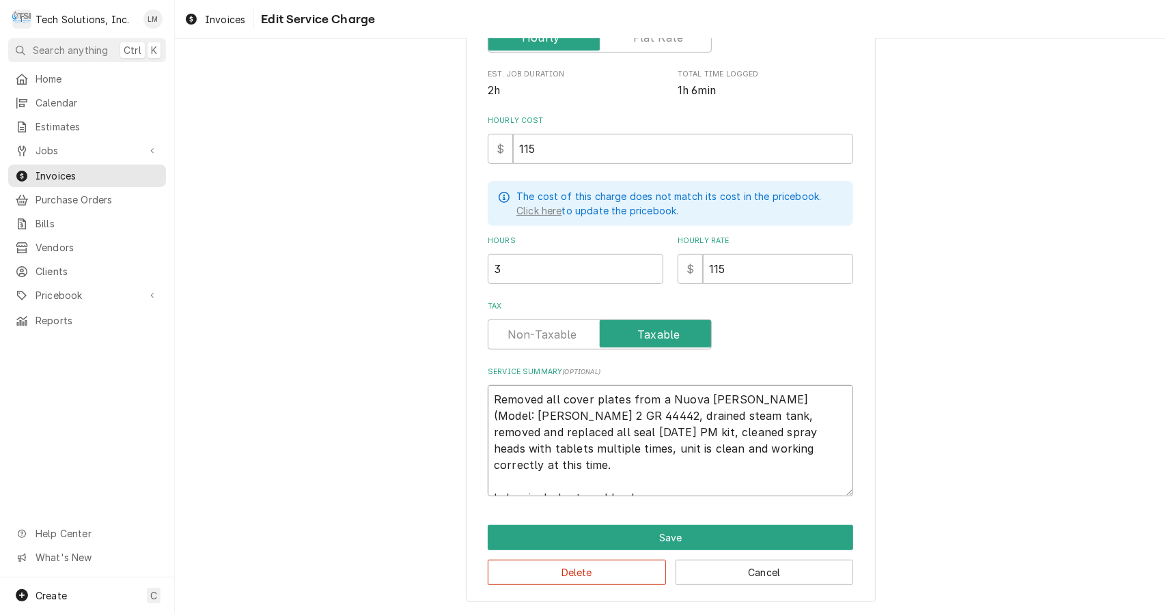
type textarea "Removed all cover plates from a Nuova Simonelli (Model: Aurelia 2 GR, 44442, dr…"
type textarea "x"
type textarea "Removed all cover plates from a Nuova Simonelli (Model: Aurelia 2 GR, 44442, dr…"
type textarea "x"
type textarea "Removed all cover plates from a Nuova Simonelli (Model: Aurelia 2 GR, S 44442, …"
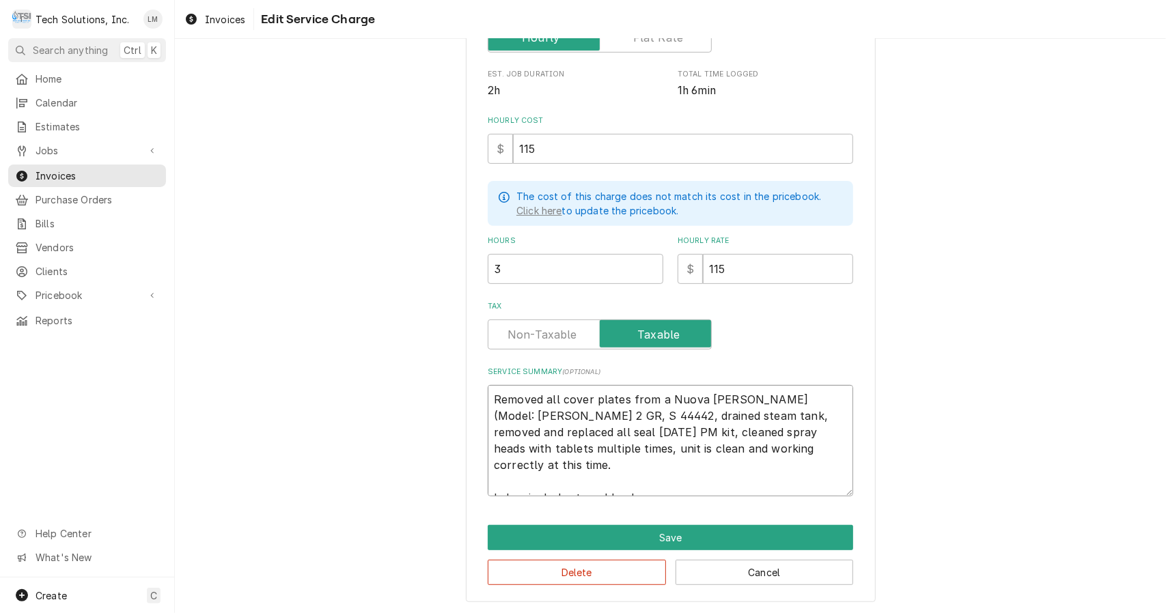
type textarea "x"
type textarea "Removed all cover plates from a Nuova Simonelli (Model: Aurelia 2 GR, SN 44442,…"
type textarea "x"
type textarea "Removed all cover plates from a Nuova Simonelli (Model: Aurelia 2 GR, SN: 44442…"
type textarea "x"
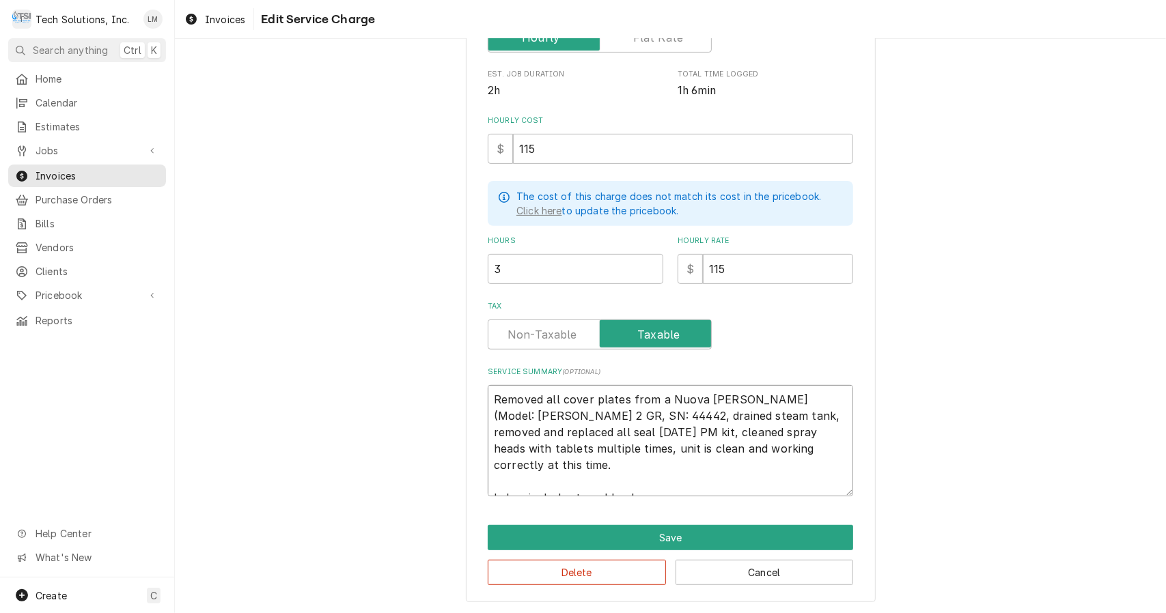
type textarea "Removed all cover plates from a Nuova Simonelli (Model: Aurelia 2 GR, SN: 44442…"
type textarea "x"
type textarea "Removed all cover plates from a Nuova Simonelli (Model: Aurelia 2 GR, SN: 44442…"
type textarea "x"
type textarea "Removed all cover plates from a Nuova Simonelli (Model: Aurelia 2 GR, SN: 44442…"
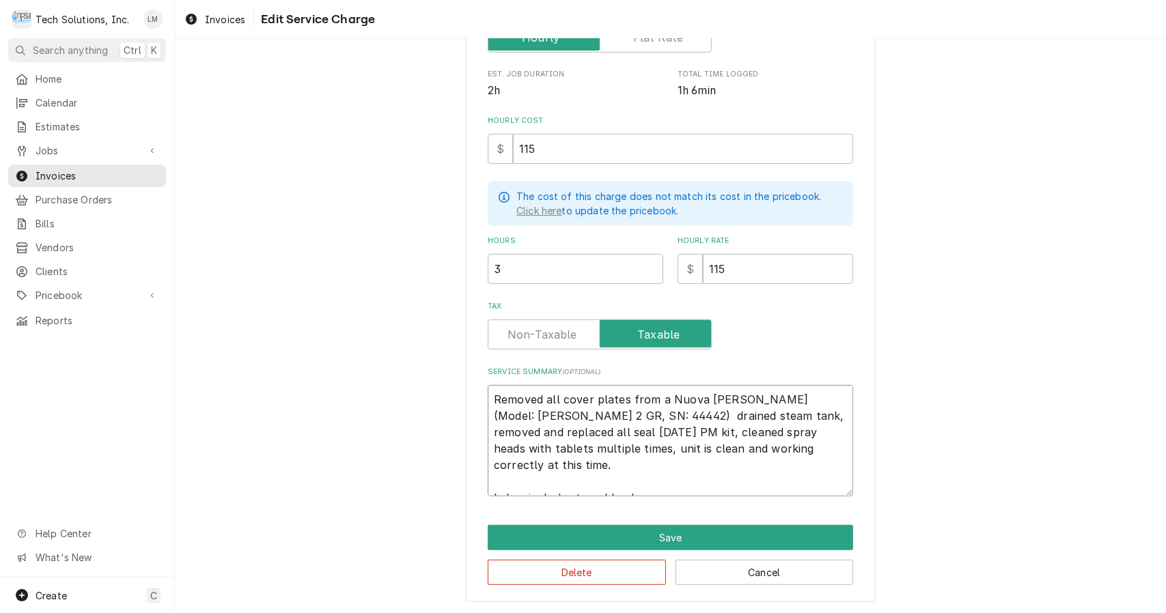
type textarea "x"
type textarea "Removed all cover plates from a Nuova Simonelli (Model: Aurelia 2 GR, SN: 44442…"
type textarea "x"
type textarea "Removed all cover plates from a Nuova Simonelli (Model: Aurelia 2 GR, SN: 44442…"
type textarea "x"
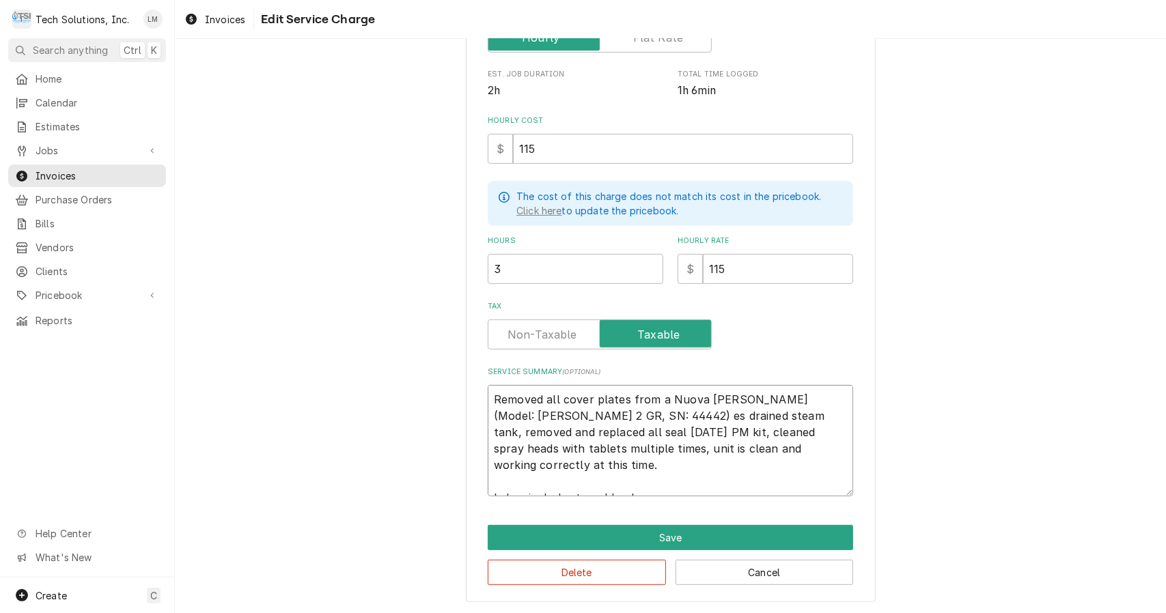
type textarea "Removed all cover plates from a Nuova Simonelli (Model: Aurelia 2 GR, SN: 44442…"
type textarea "x"
type textarea "Removed all cover plates from a Nuova Simonelli (Model: Aurelia 2 GR, SN: 44442…"
type textarea "x"
type textarea "Removed all cover plates from a Nuova Simonelli (Model: Aurelia 2 GR, SN: 44442…"
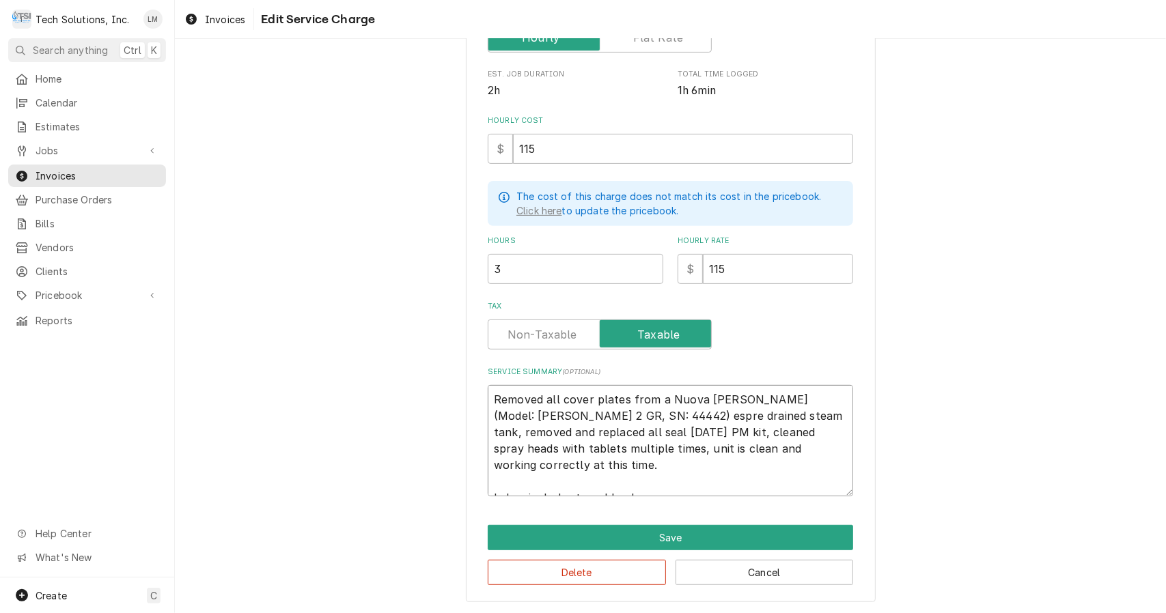
type textarea "x"
type textarea "Removed all cover plates from a Nuova Simonelli (Model: Aurelia 2 GR, SN: 44442…"
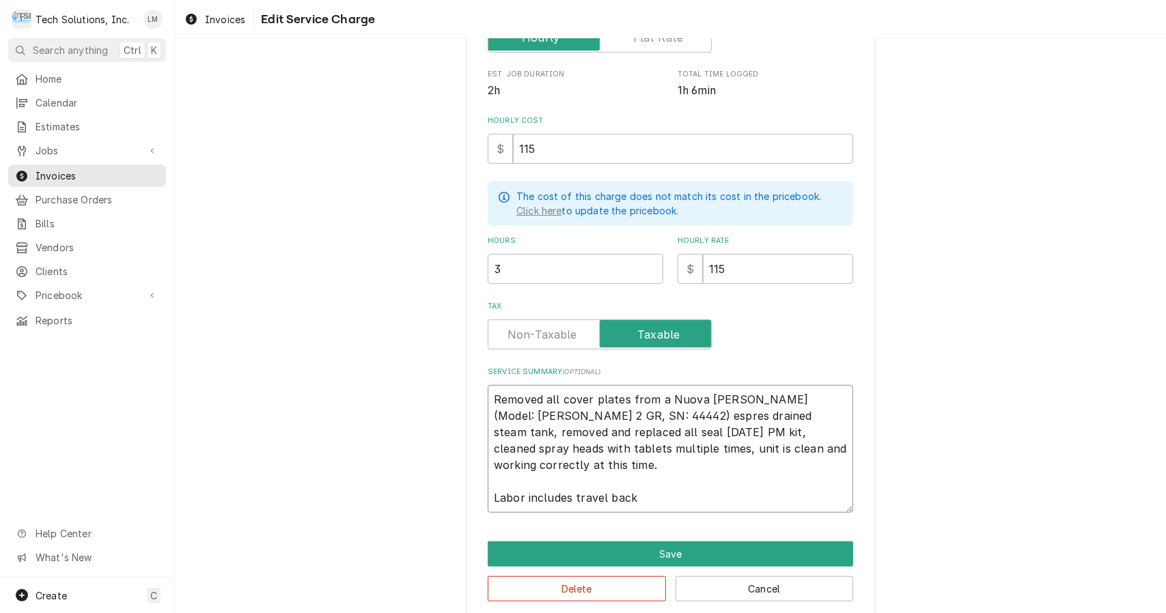
scroll to position [279, 0]
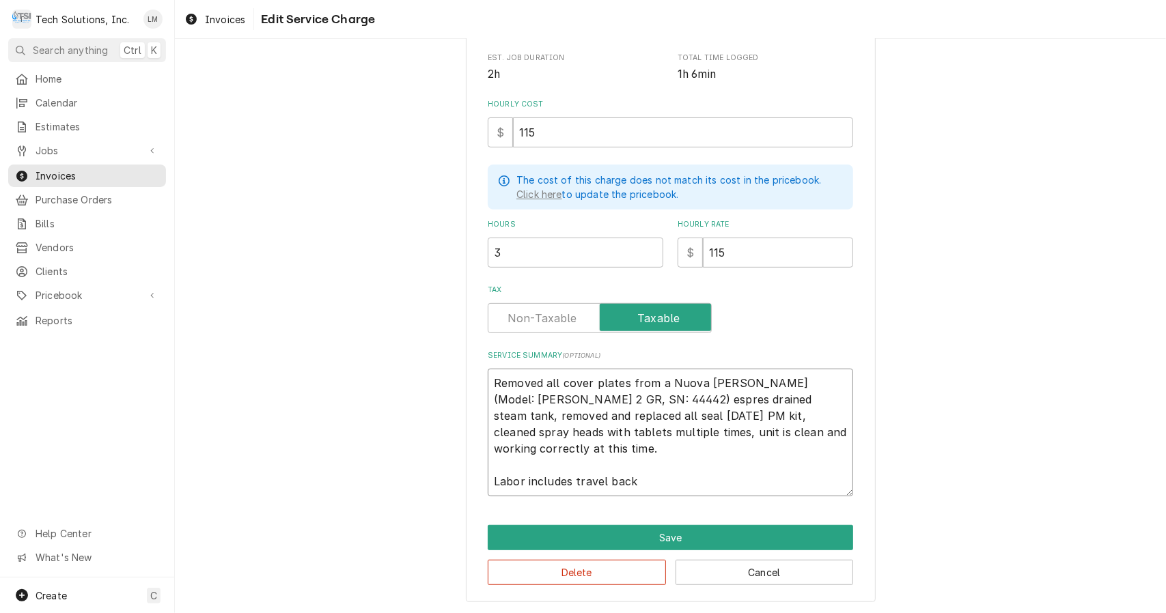
type textarea "x"
type textarea "Removed all cover plates from a Nuova Simonelli (Model: Aurelia 2 GR, SN: 44442…"
type textarea "x"
type textarea "Removed all cover plates from a Nuova Simonelli (Model: Aurelia 2 GR, SN: 44442…"
type textarea "x"
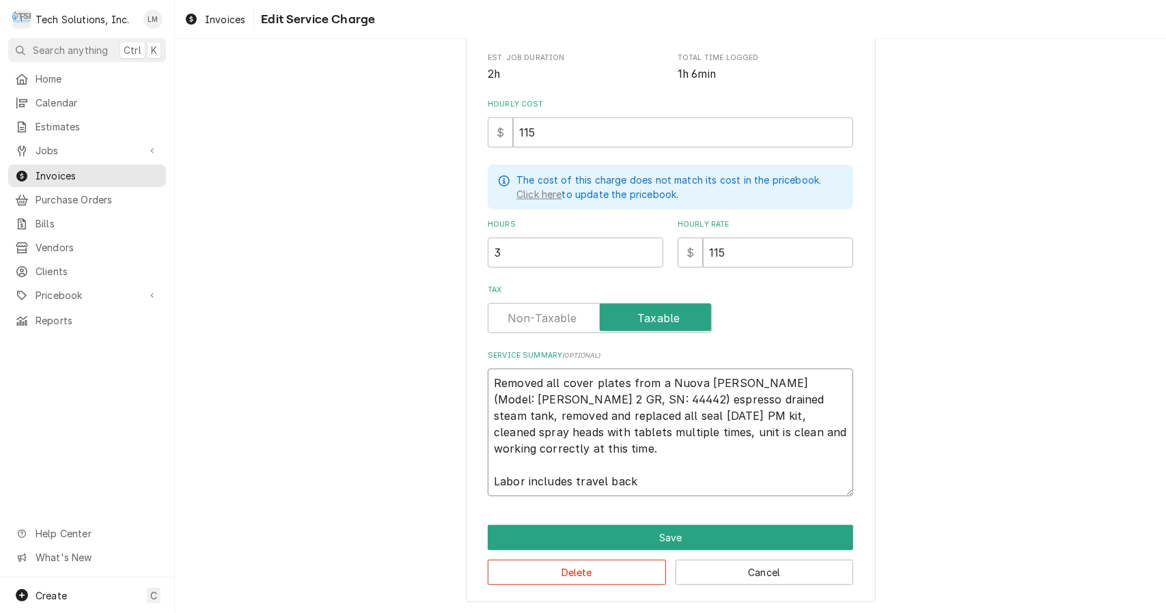
type textarea "Removed all cover plates from a Nuova Simonelli (Model: Aurelia 2 GR, SN: 44442…"
type textarea "x"
type textarea "Removed all cover plates from a Nuova Simonelli (Model: Aurelia 2 GR, SN: 44442…"
type textarea "x"
type textarea "Removed all cover plates from a Nuova Simonelli (Model: Aurelia 2 GR, SN: 44442…"
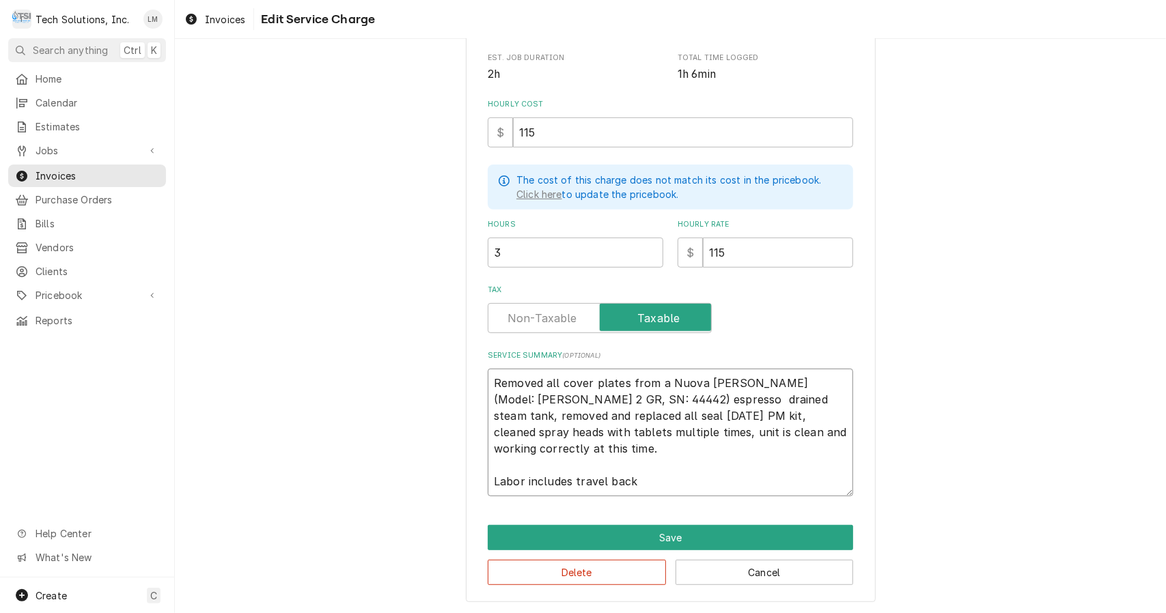
type textarea "x"
type textarea "Removed all cover plates from a Nuova Simonelli (Model: Aurelia 2 GR, SN: 44442…"
type textarea "x"
type textarea "Removed all cover plates from a Nuova Simonelli (Model: Aurelia 2 GR, SN: 44442…"
type textarea "x"
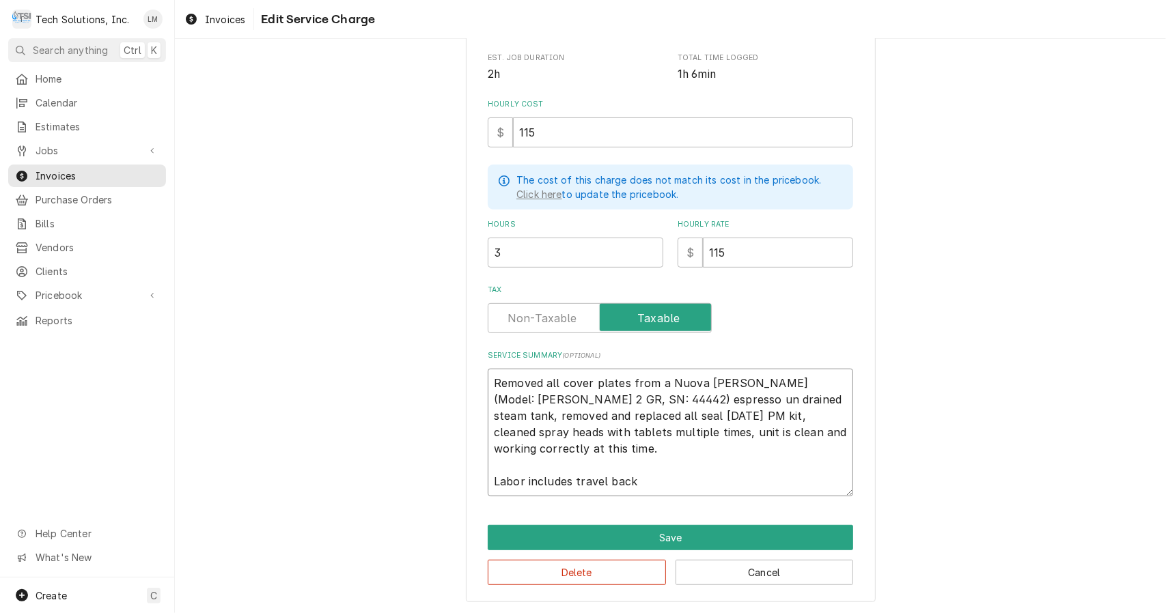
type textarea "Removed all cover plates from a Nuova Simonelli (Model: Aurelia 2 GR, SN: 44442…"
type textarea "x"
type textarea "Removed all cover plates from a Nuova Simonelli (Model: Aurelia 2 GR, SN: 44442…"
type textarea "x"
type textarea "Removed all cover plates from a Nuova Simonelli (Model: Aurelia 2 GR, SN: 44442…"
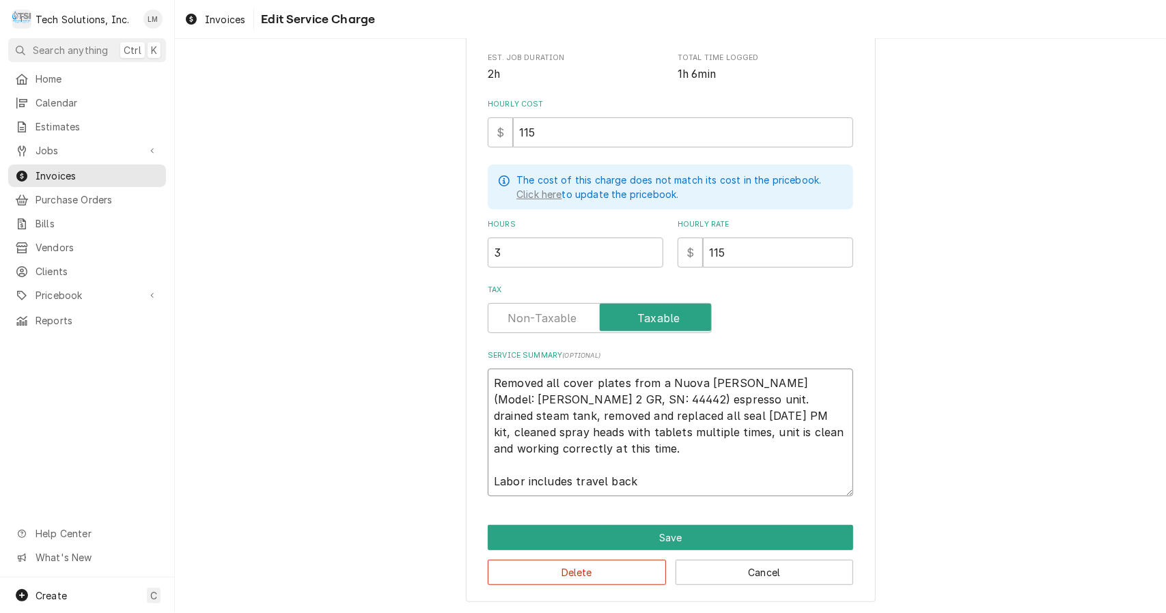
type textarea "x"
type textarea "Removed all cover plates from a Nuova Simonelli (Model: Aurelia 2 GR, SN: 44442…"
type textarea "x"
type textarea "Removed all cover plates from a Nuova Simonelli (Model: Aurelia 2 GR, SN: 44442…"
type textarea "x"
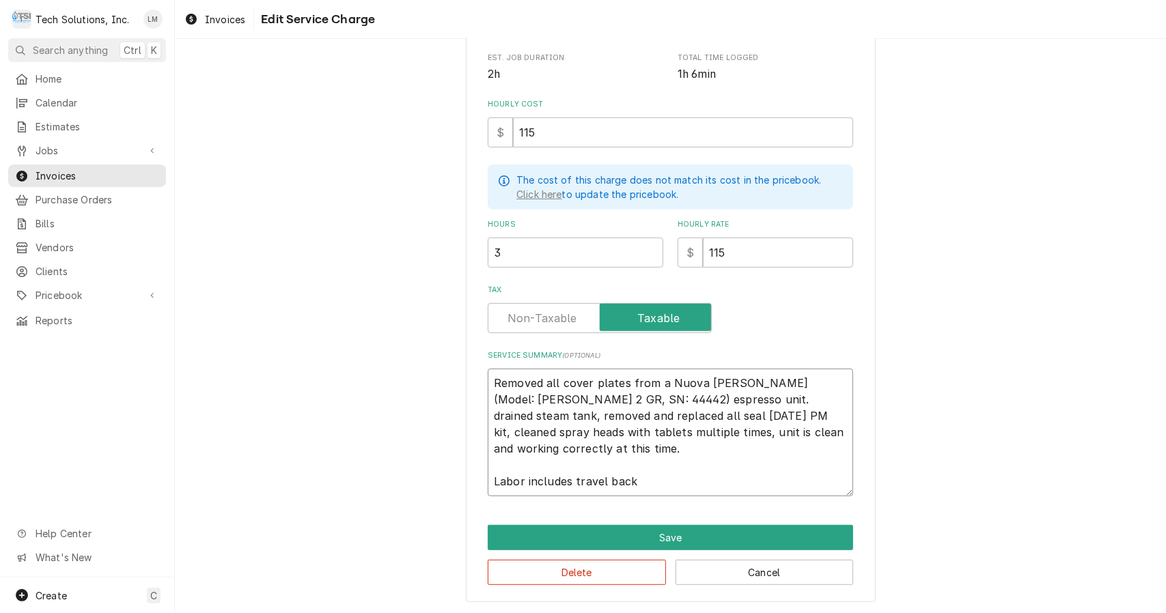
type textarea "Removed all cover plates from a Nuova Simonelli (Model: Aurelia 2 GR, SN: 44442…"
type textarea "x"
type textarea "Removed all cover plates from a Nuova Simonelli (Model: Aurelia 2 GR, SN: 44442…"
type textarea "x"
type textarea "Removed all cover plates from a Nuova Simonelli (Model: Aurelia 2 GR, SN: 44442…"
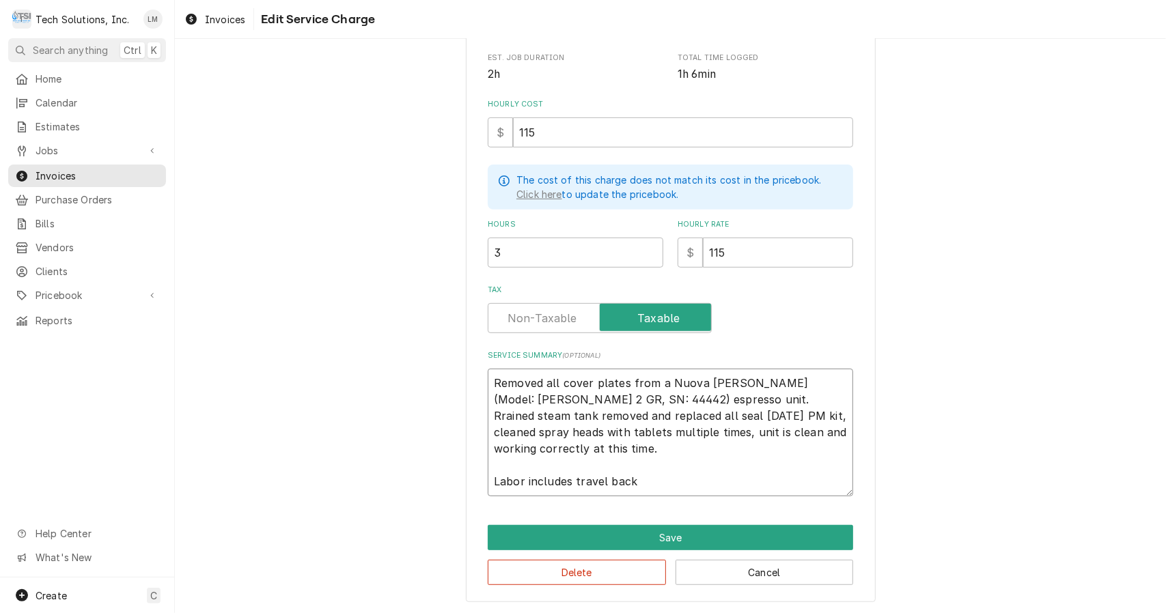
type textarea "x"
type textarea "Removed all cover plates from a Nuova Simonelli (Model: Aurelia 2 GR, SN: 44442…"
type textarea "x"
type textarea "Removed all cover plates from a Nuova Simonelli (Model: Aurelia 2 GR, SN: 44442…"
type textarea "x"
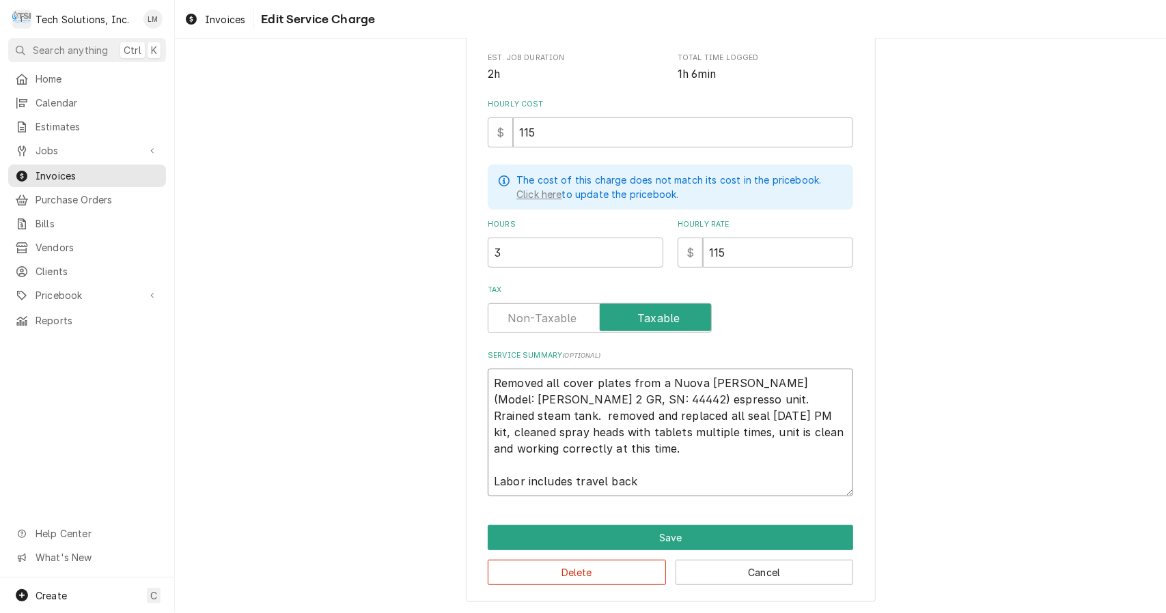
type textarea "Removed all cover plates from a Nuova Simonelli (Model: Aurelia 2 GR, SN: 44442…"
type textarea "x"
type textarea "Removed all cover plates from a Nuova Simonelli (Model: Aurelia 2 GR, SN: 44442…"
type textarea "x"
type textarea "Removed all cover plates from a Nuova Simonelli (Model: Aurelia 2 GR, SN: 44442…"
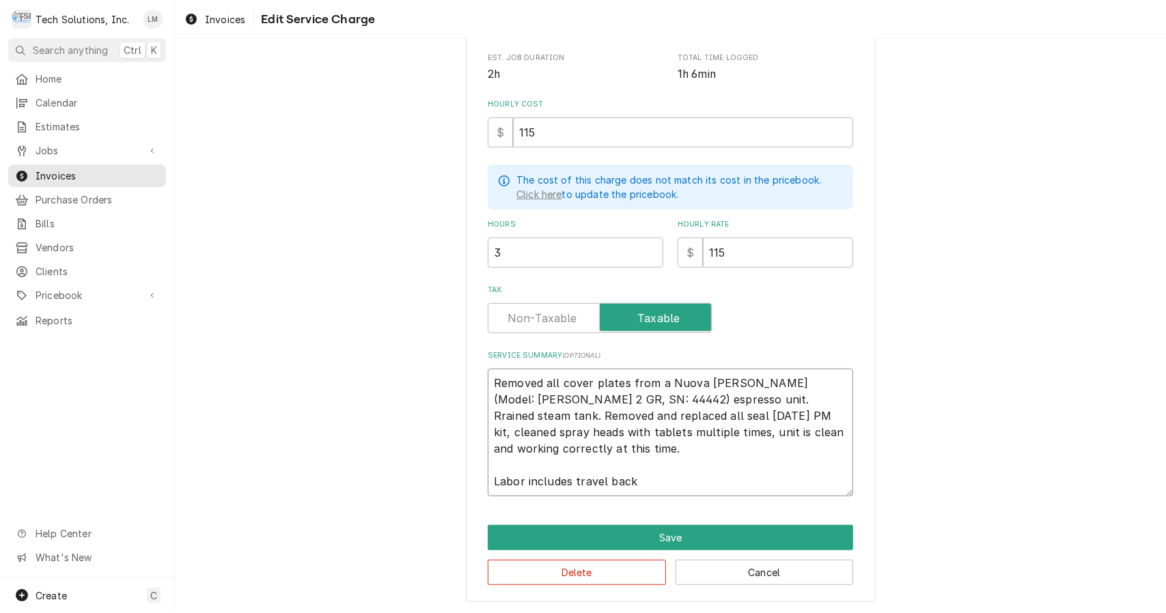
type textarea "x"
click at [690, 540] on button "Save" at bounding box center [670, 537] width 365 height 25
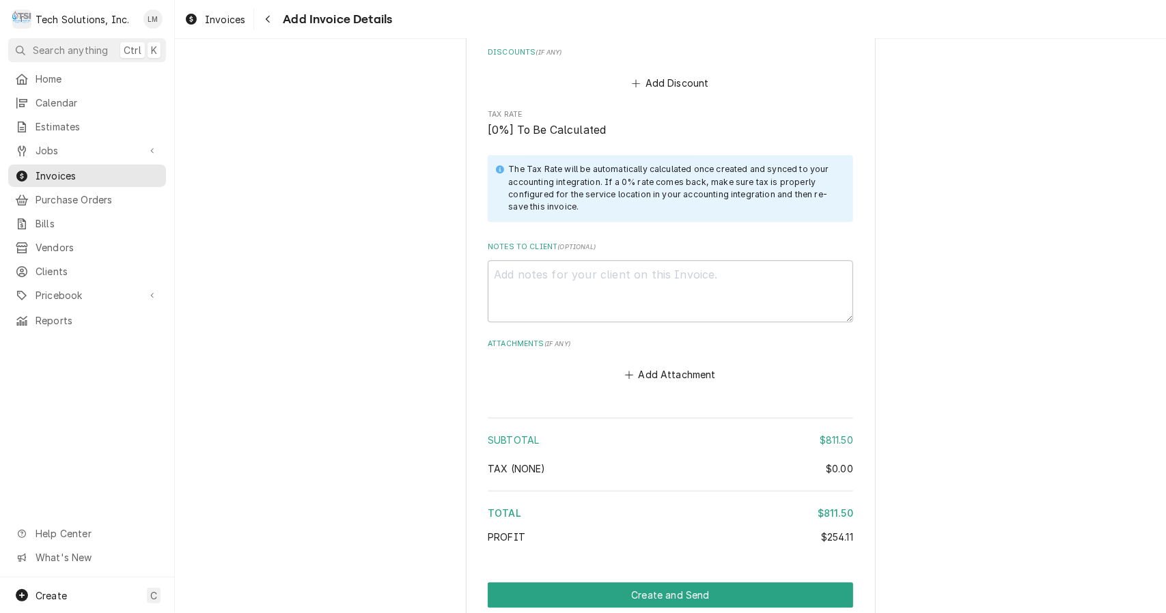
scroll to position [2376, 0]
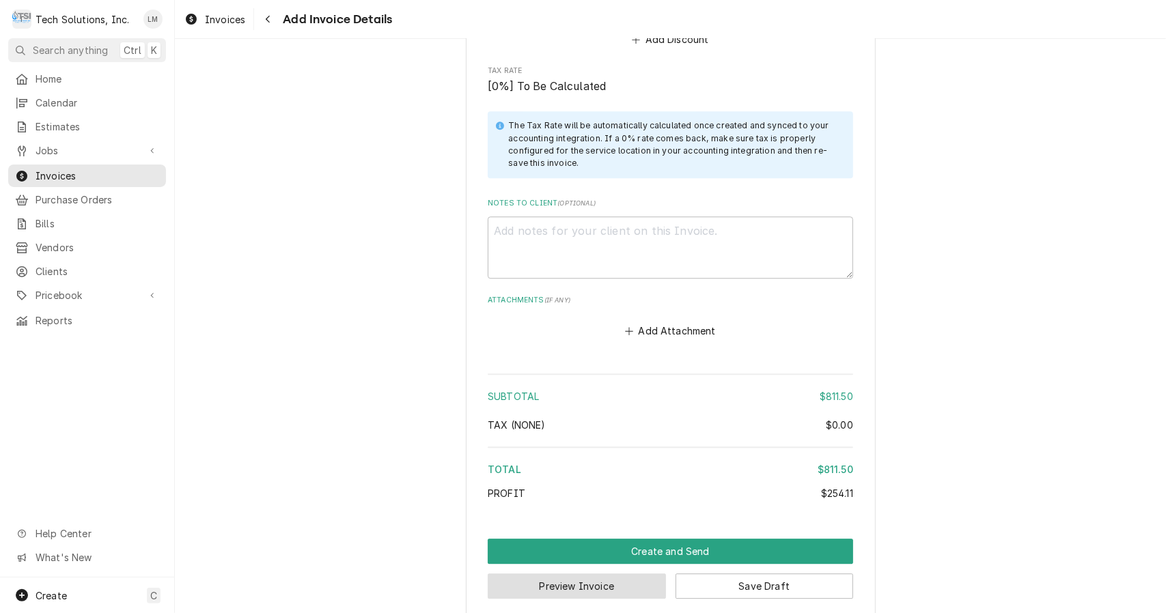
click at [605, 577] on button "Preview Invoice" at bounding box center [577, 586] width 178 height 25
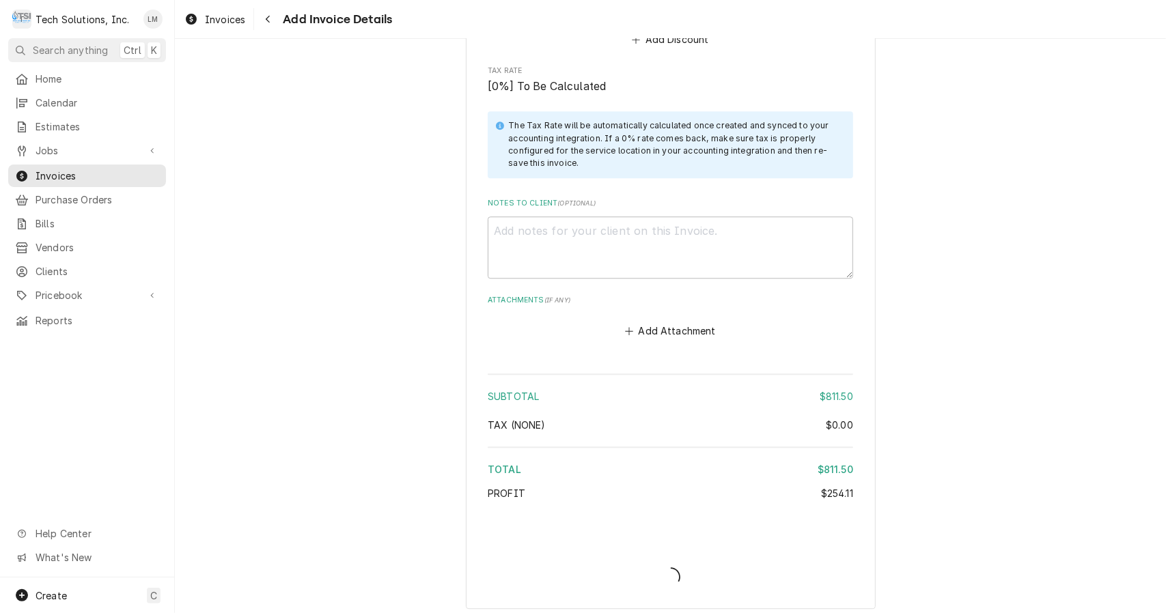
scroll to position [2368, 0]
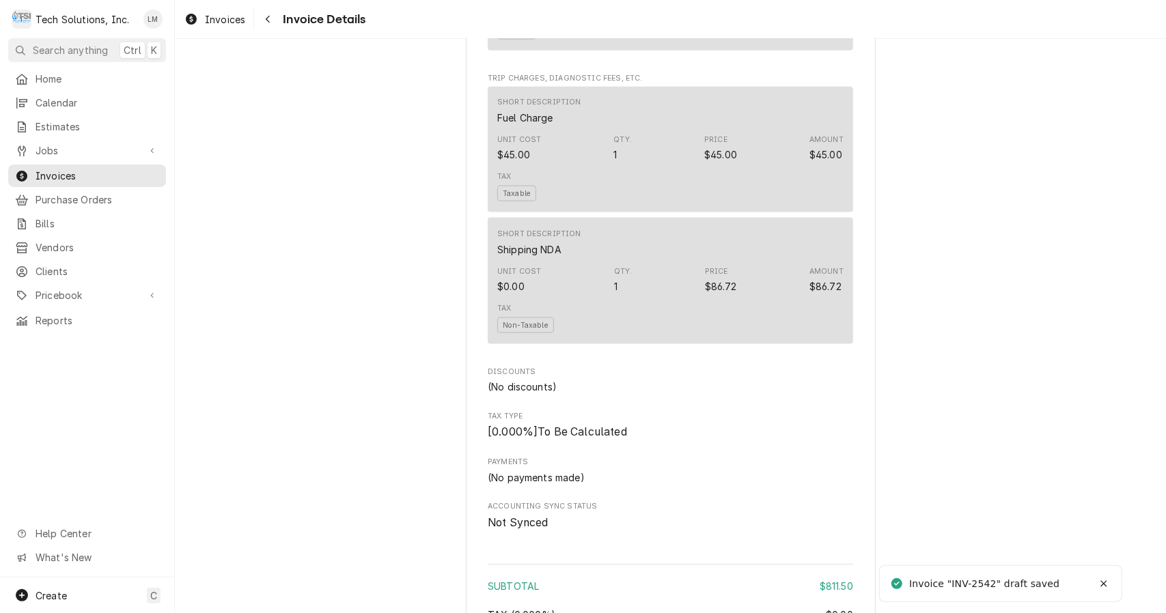
scroll to position [1635, 0]
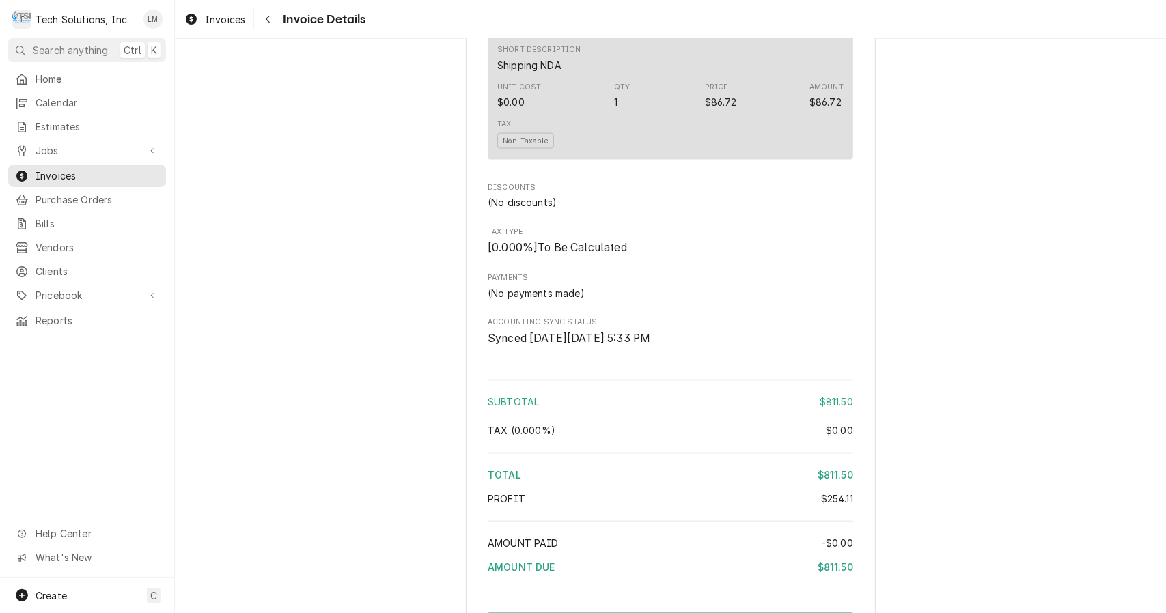
scroll to position [1635, 0]
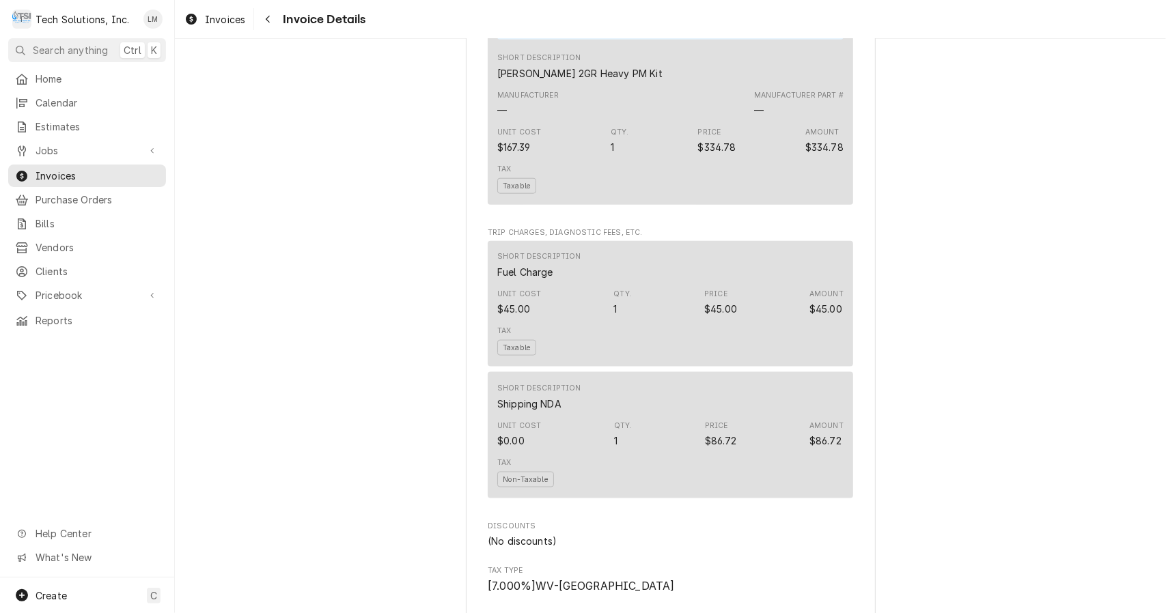
scroll to position [1635, 0]
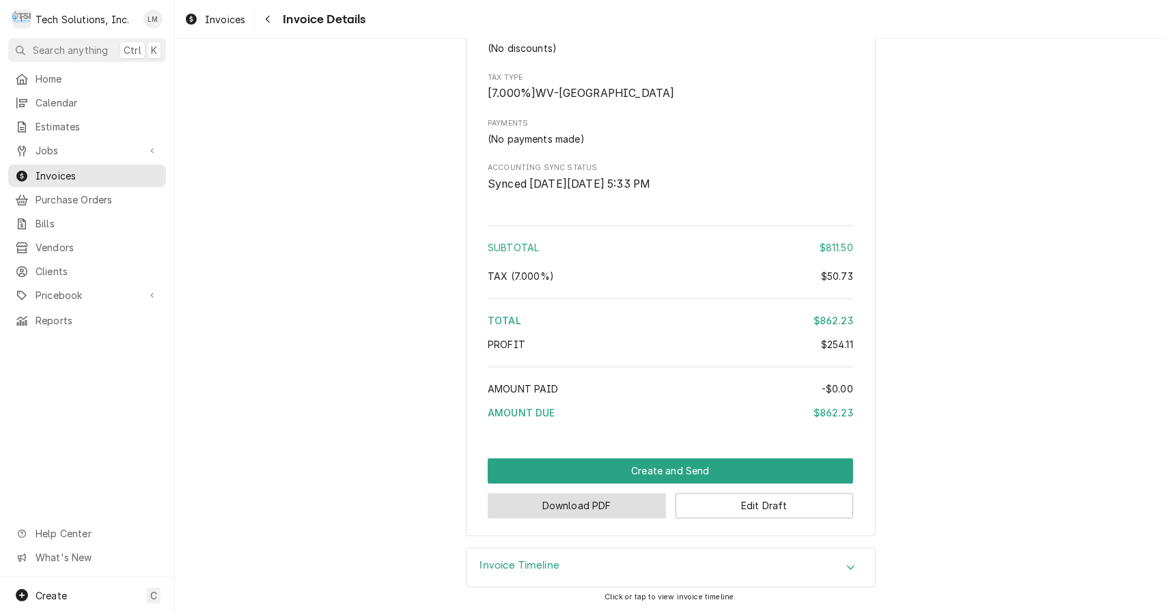
click at [621, 511] on button "Download PDF" at bounding box center [577, 506] width 178 height 25
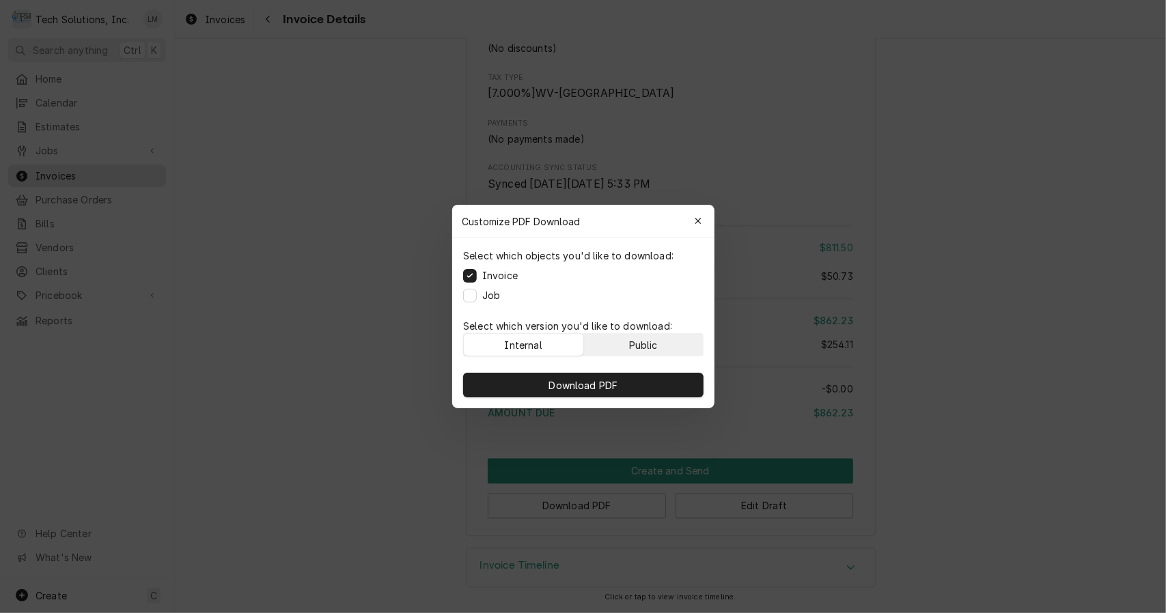
click at [645, 340] on div "Public" at bounding box center [642, 345] width 29 height 14
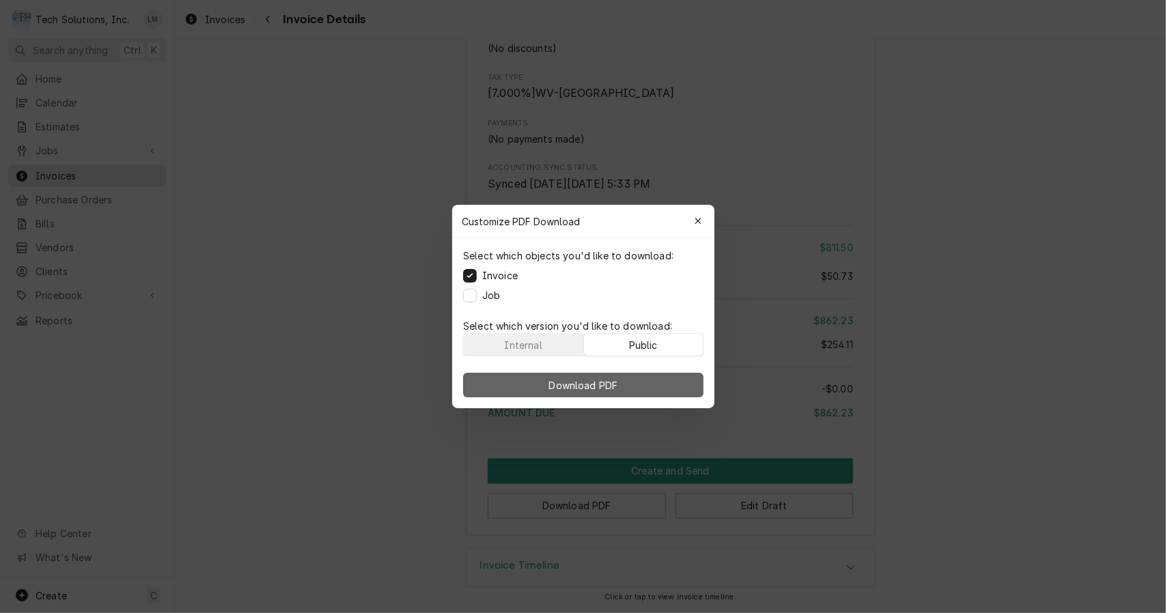
click at [635, 391] on button "Download PDF" at bounding box center [583, 385] width 240 height 25
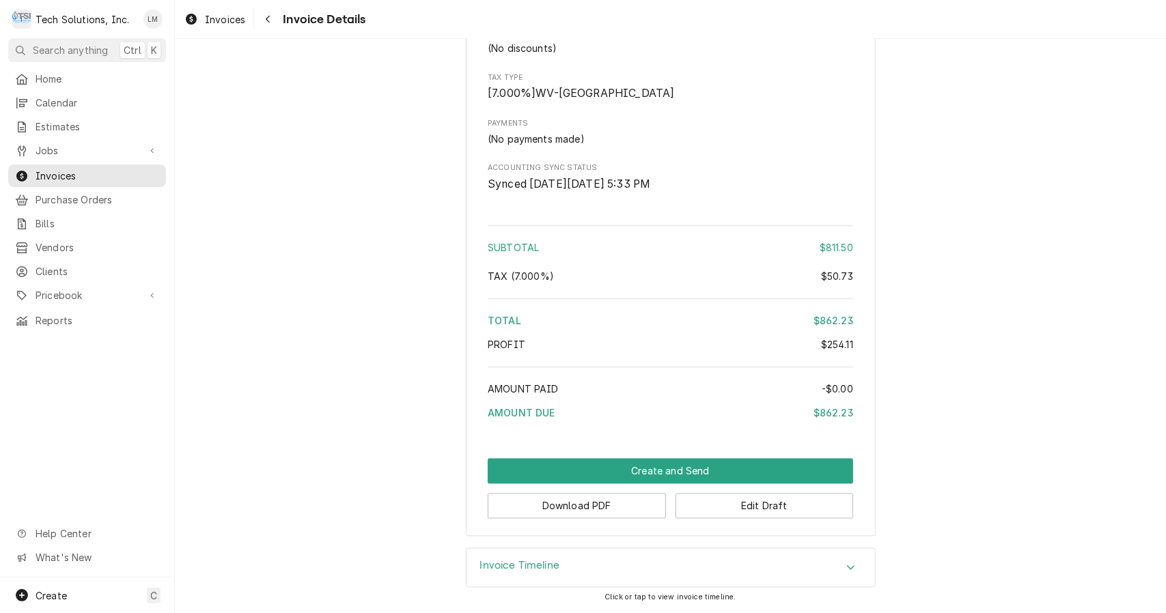
click at [622, 474] on button "Create and Send" at bounding box center [670, 471] width 365 height 25
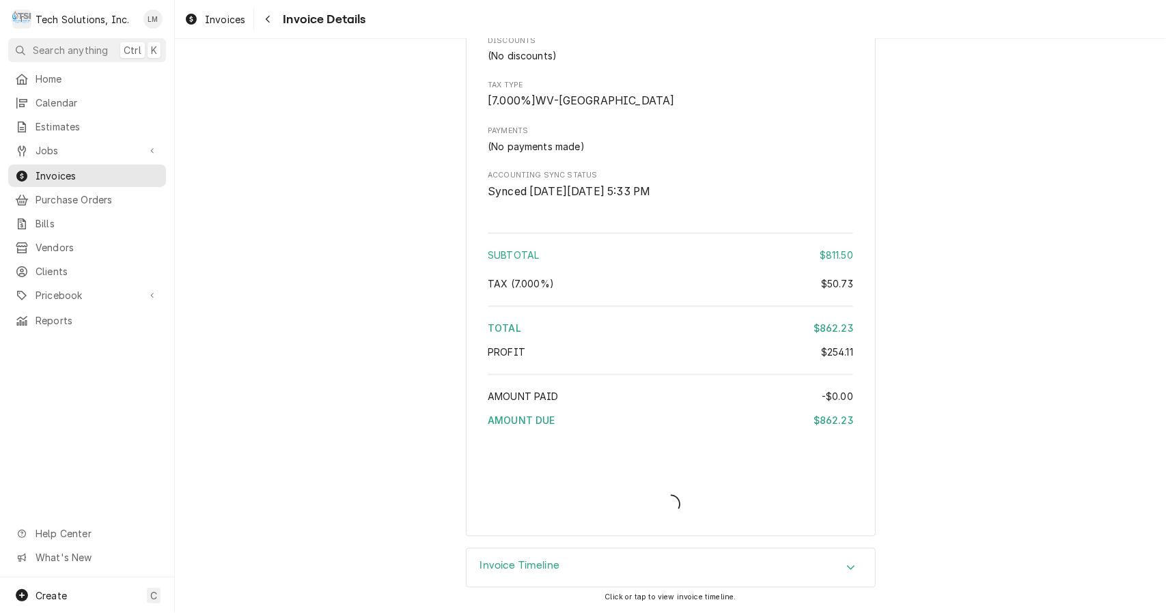
scroll to position [1627, 0]
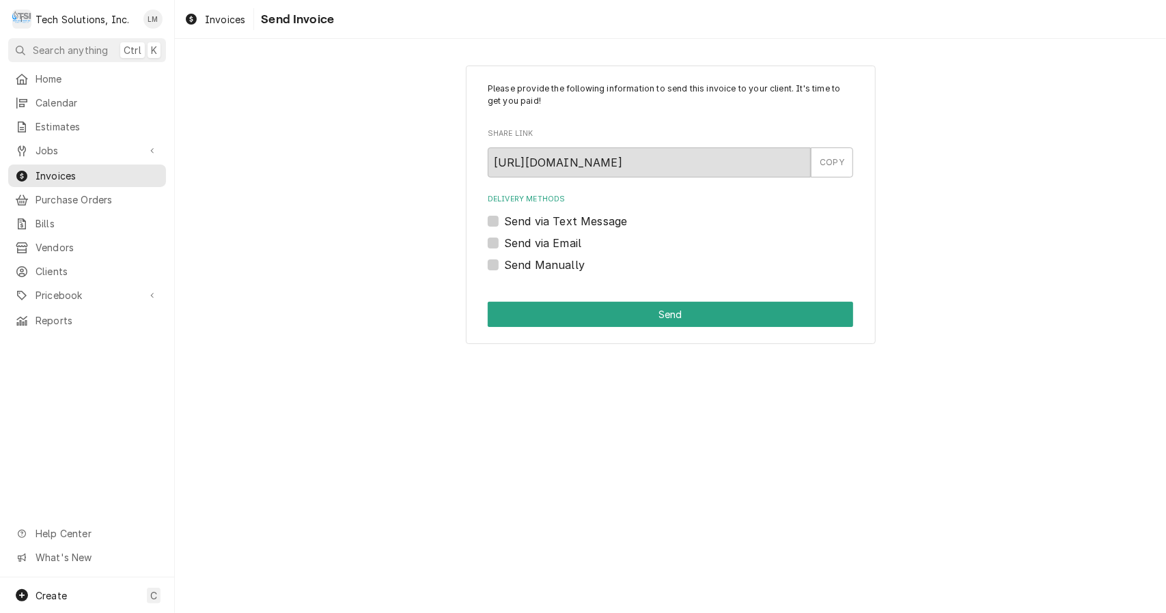
click at [531, 246] on label "Send via Email" at bounding box center [542, 243] width 77 height 16
click at [531, 246] on input "Send via Email" at bounding box center [686, 250] width 365 height 30
checkbox input "true"
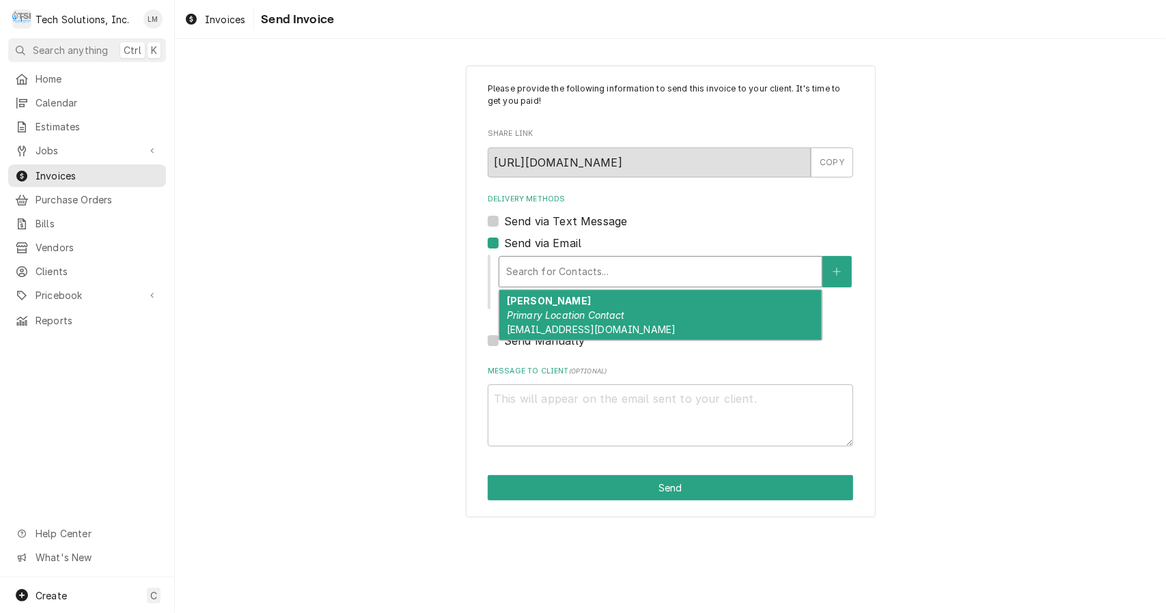
click at [585, 324] on span "[EMAIL_ADDRESS][DOMAIN_NAME]" at bounding box center [591, 330] width 169 height 12
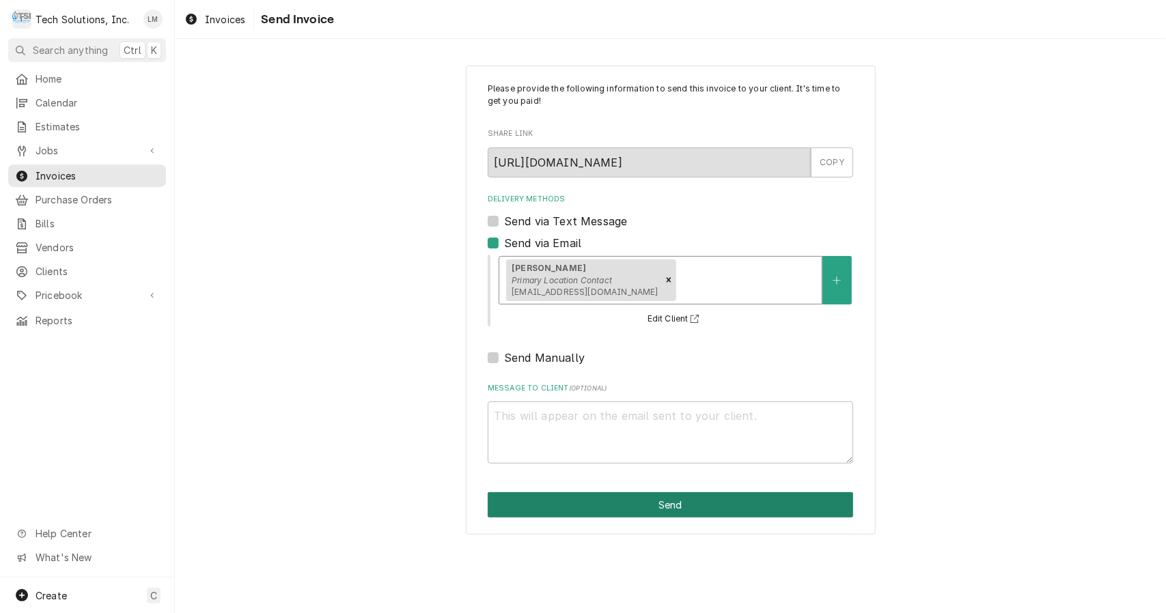
click at [631, 504] on button "Send" at bounding box center [670, 505] width 365 height 25
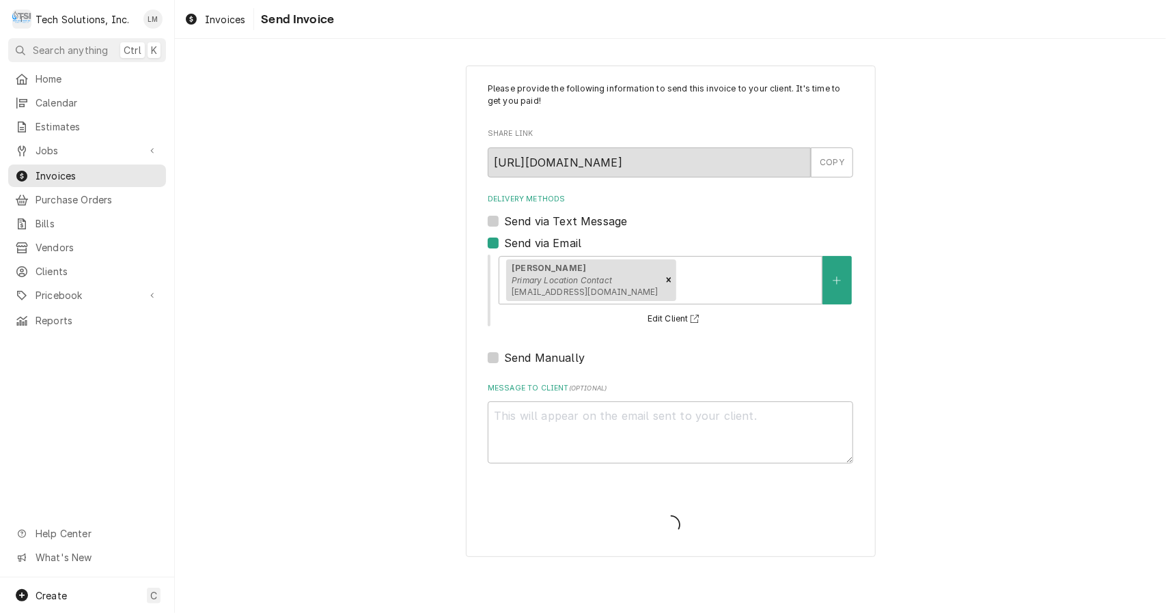
type textarea "x"
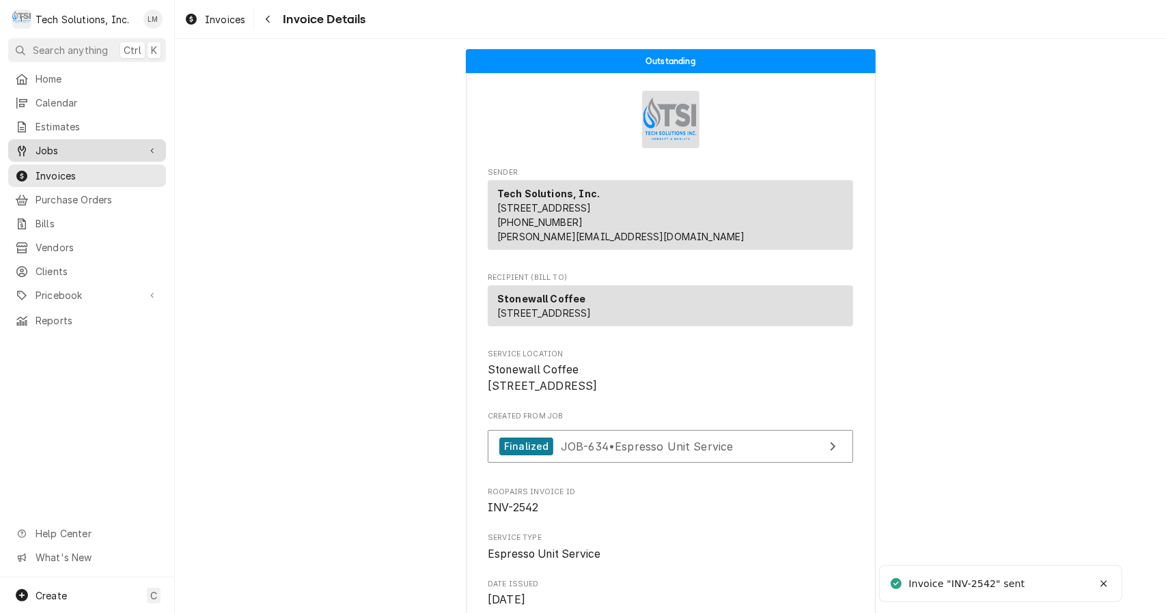
click at [50, 146] on span "Jobs" at bounding box center [87, 150] width 103 height 14
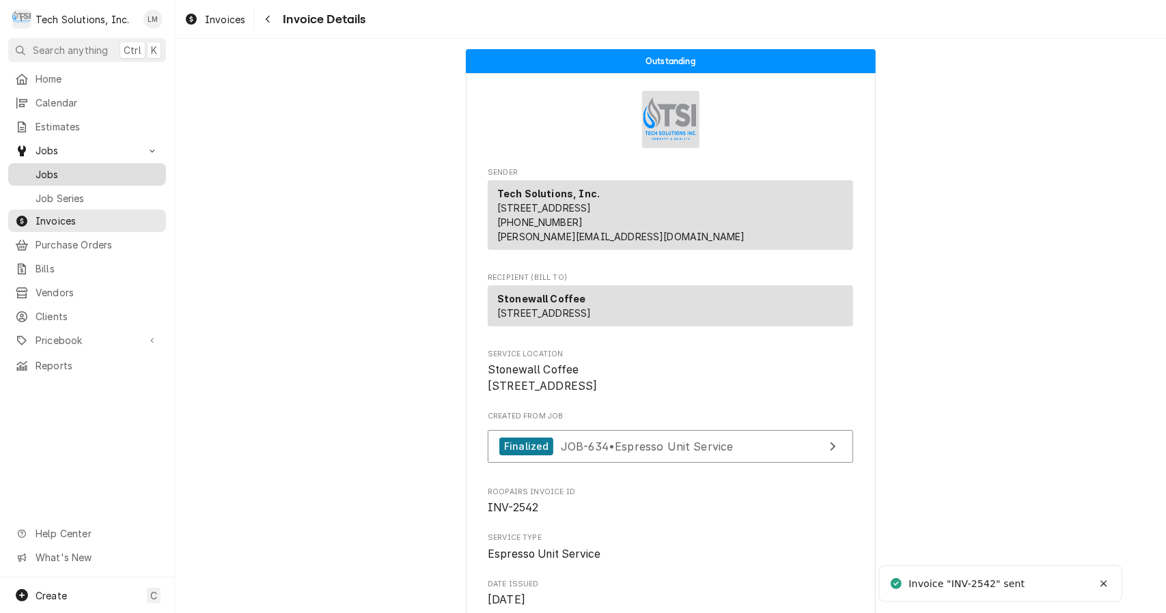
click at [51, 170] on span "Jobs" at bounding box center [98, 174] width 124 height 14
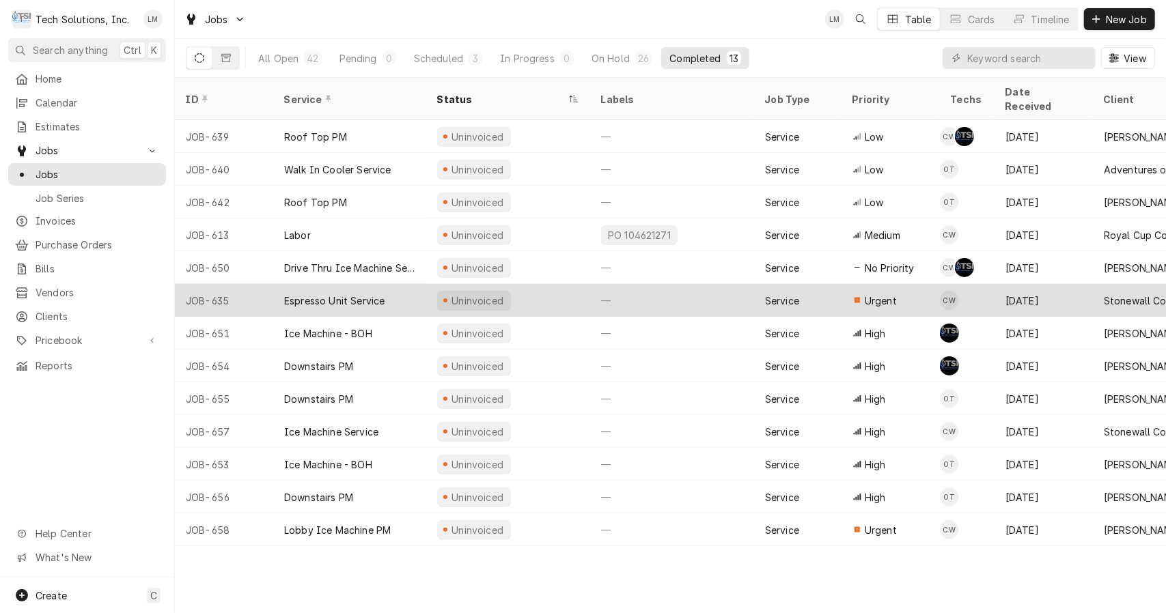
click at [346, 294] on div "Espresso Unit Service" at bounding box center [334, 301] width 100 height 14
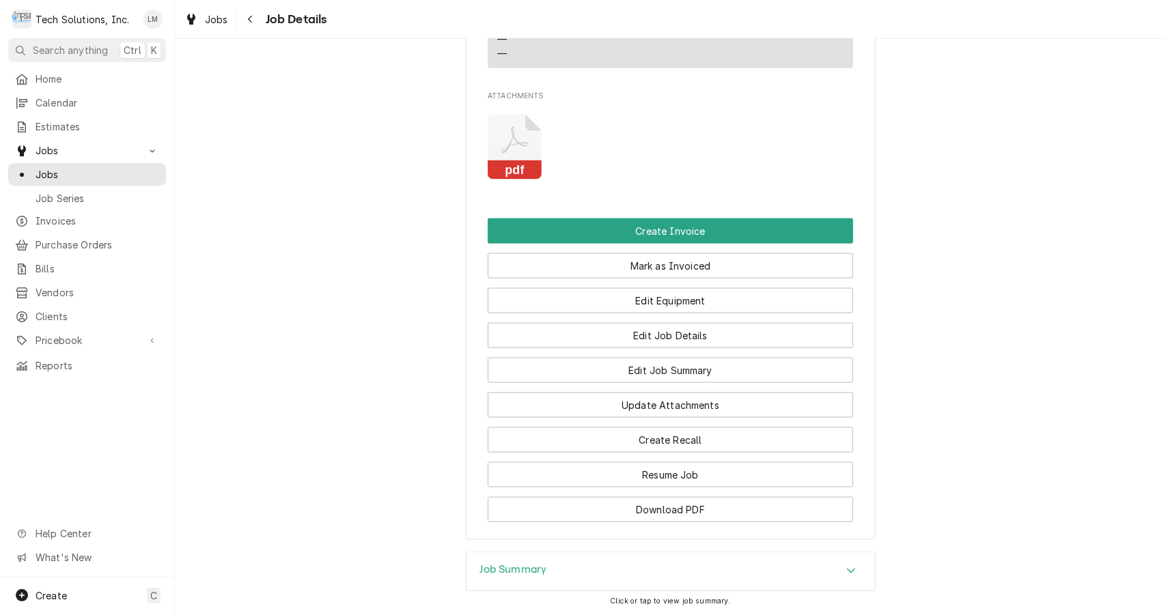
scroll to position [1174, 0]
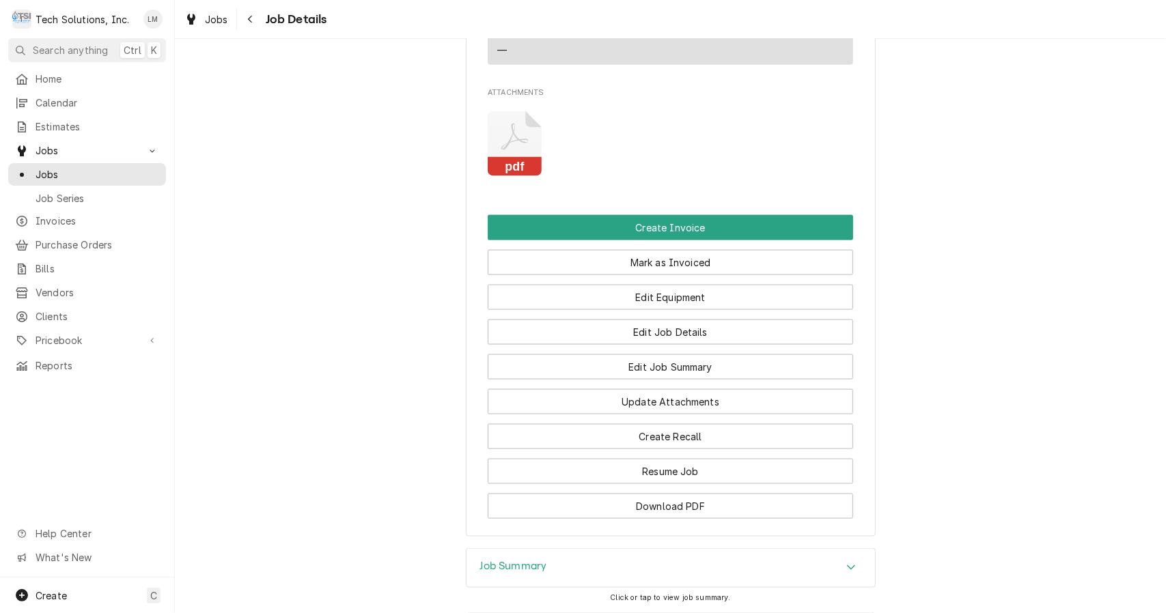
click at [736, 519] on button "Download PDF" at bounding box center [670, 506] width 365 height 25
click at [512, 176] on rect "Attachments" at bounding box center [515, 166] width 54 height 19
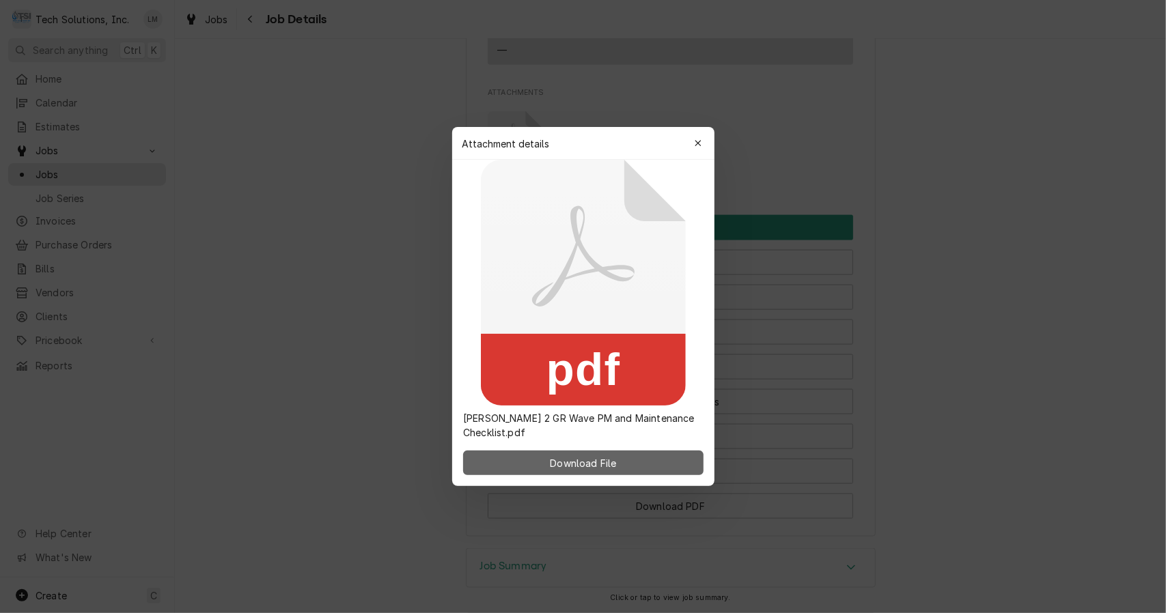
click at [564, 467] on span "Download File" at bounding box center [583, 463] width 72 height 14
click at [701, 148] on icon "button" at bounding box center [698, 144] width 8 height 10
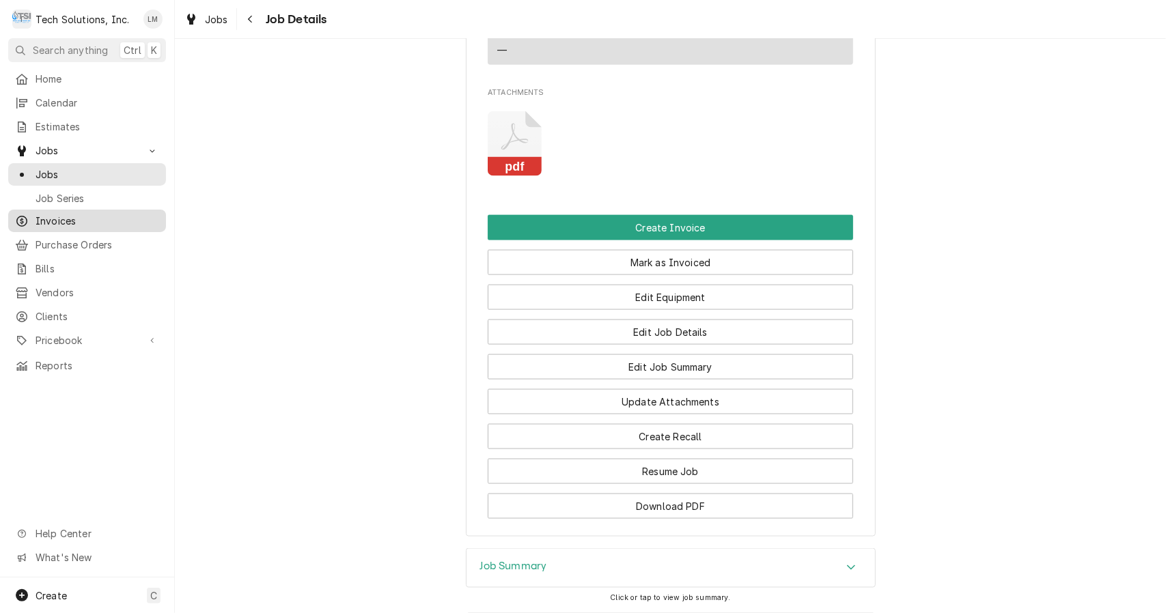
click at [61, 214] on span "Invoices" at bounding box center [98, 221] width 124 height 14
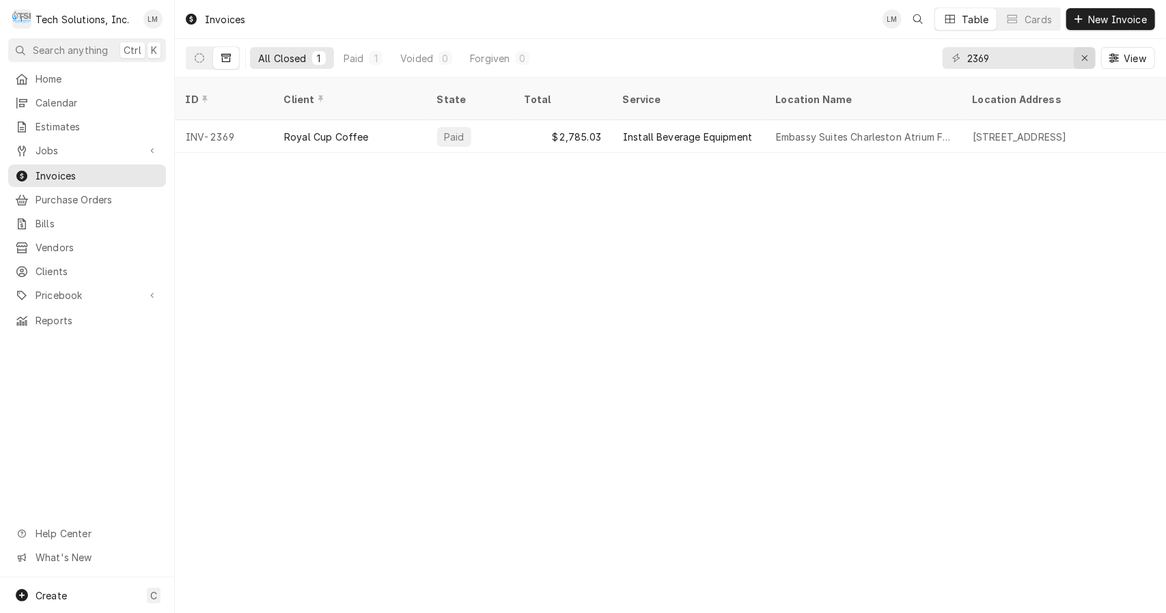
click at [1091, 60] on div "Erase input" at bounding box center [1085, 58] width 14 height 14
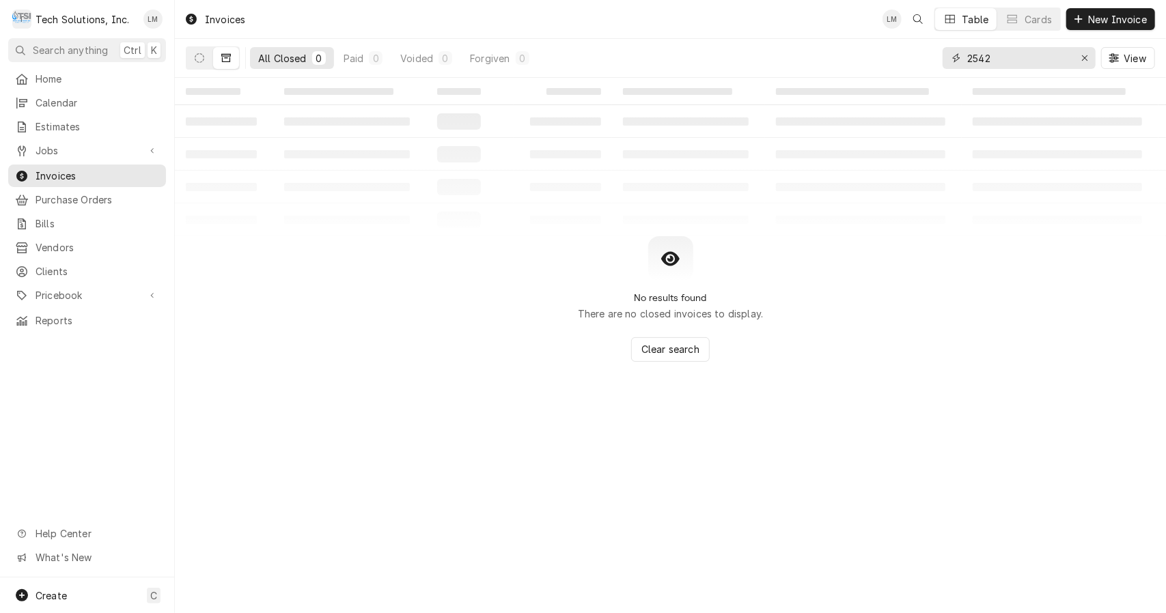
type input "2542"
click at [202, 59] on icon "Dynamic Content Wrapper" at bounding box center [200, 58] width 10 height 10
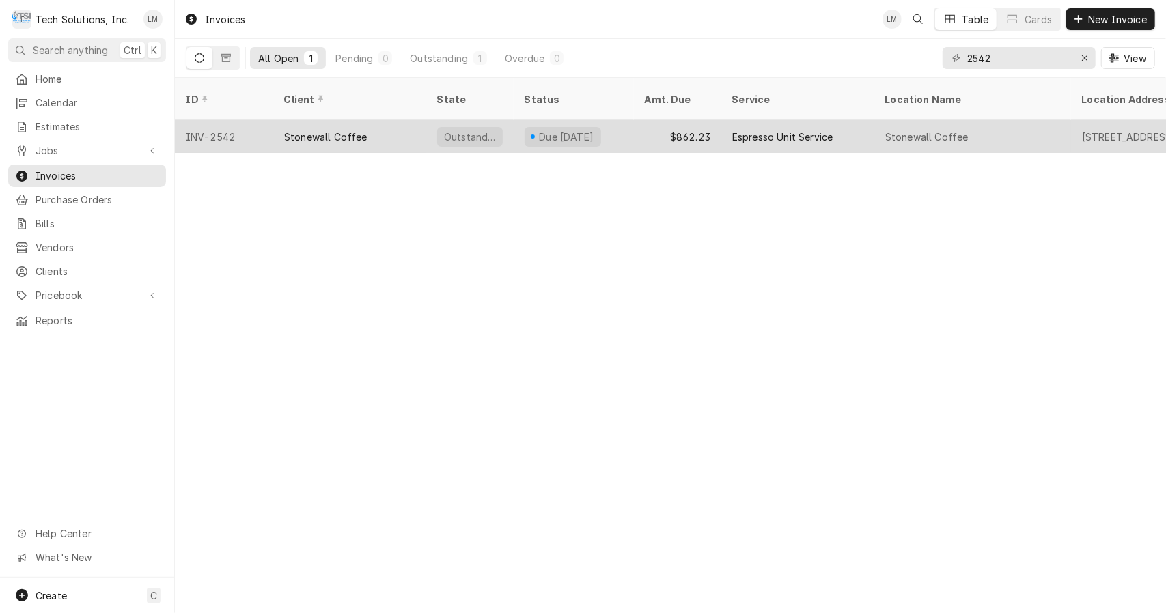
click at [217, 124] on div "INV-2542" at bounding box center [224, 136] width 98 height 33
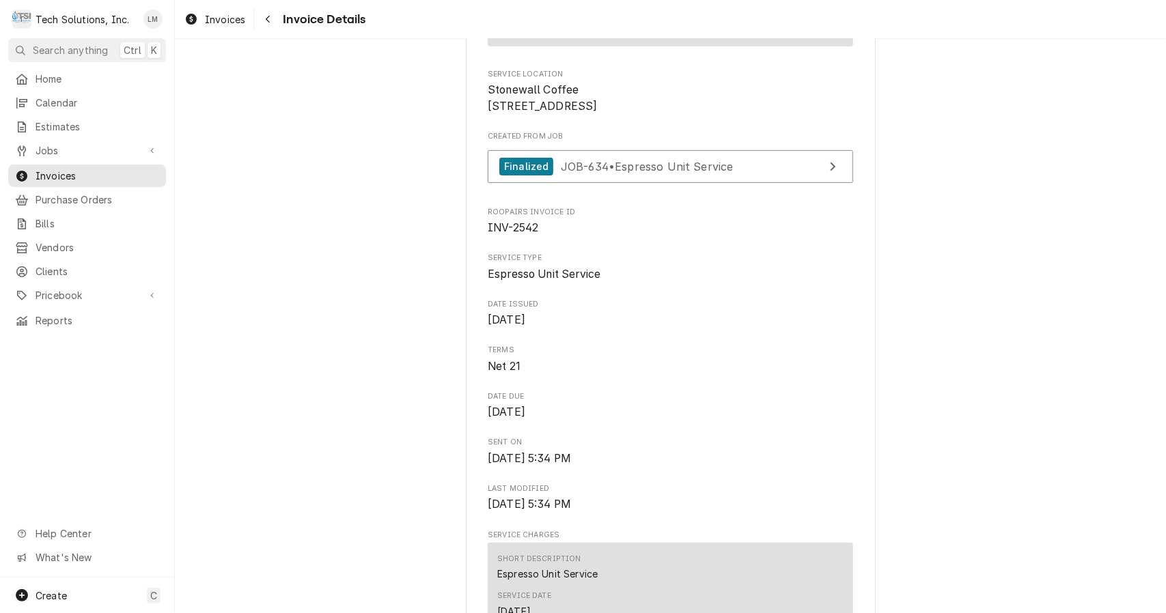
scroll to position [296, 0]
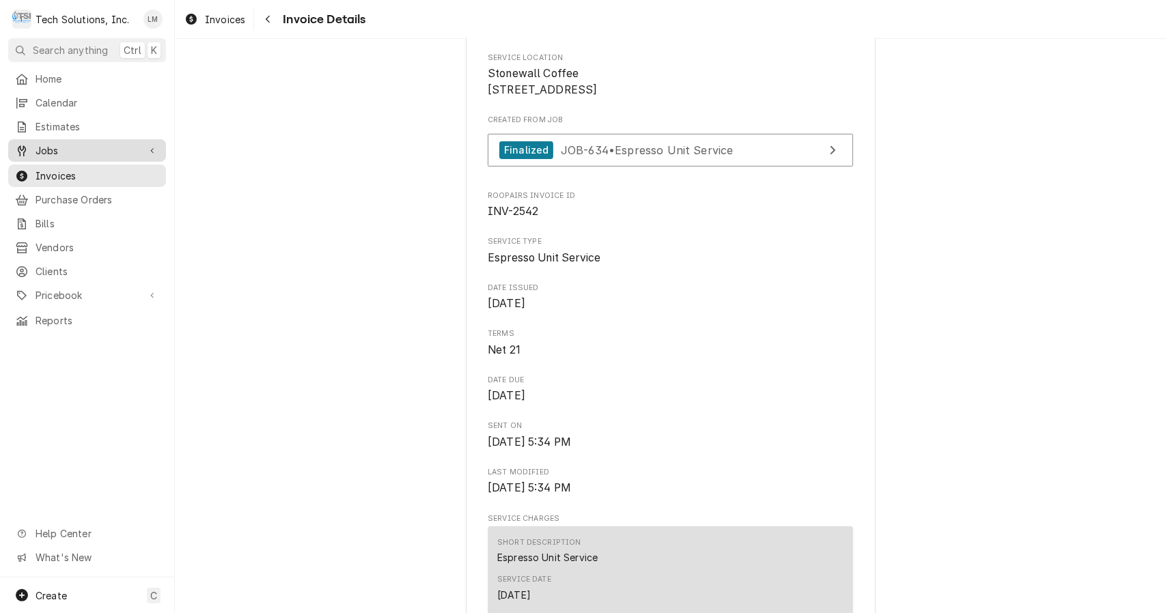
click at [58, 148] on span "Jobs" at bounding box center [87, 150] width 103 height 14
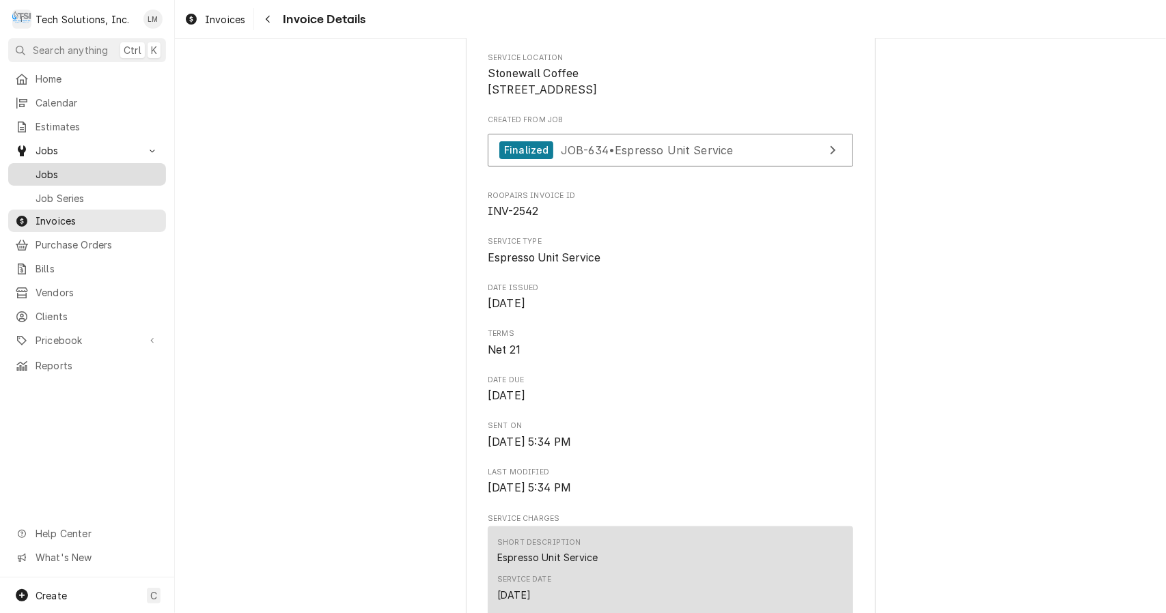
click at [64, 168] on span "Jobs" at bounding box center [98, 174] width 124 height 14
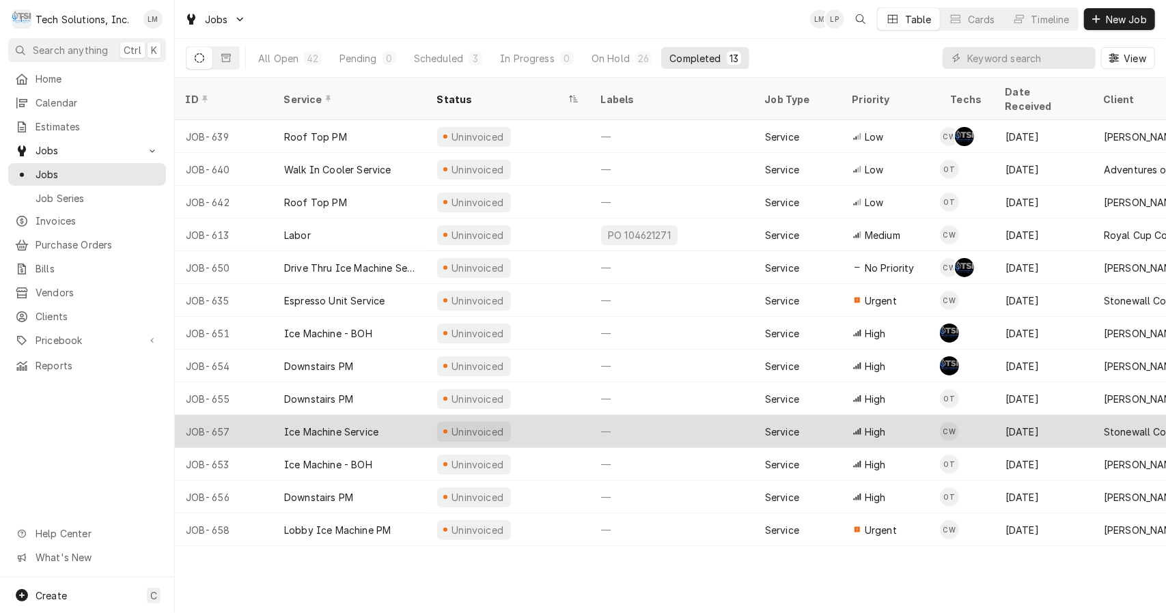
click at [355, 425] on div "Ice Machine Service" at bounding box center [331, 432] width 94 height 14
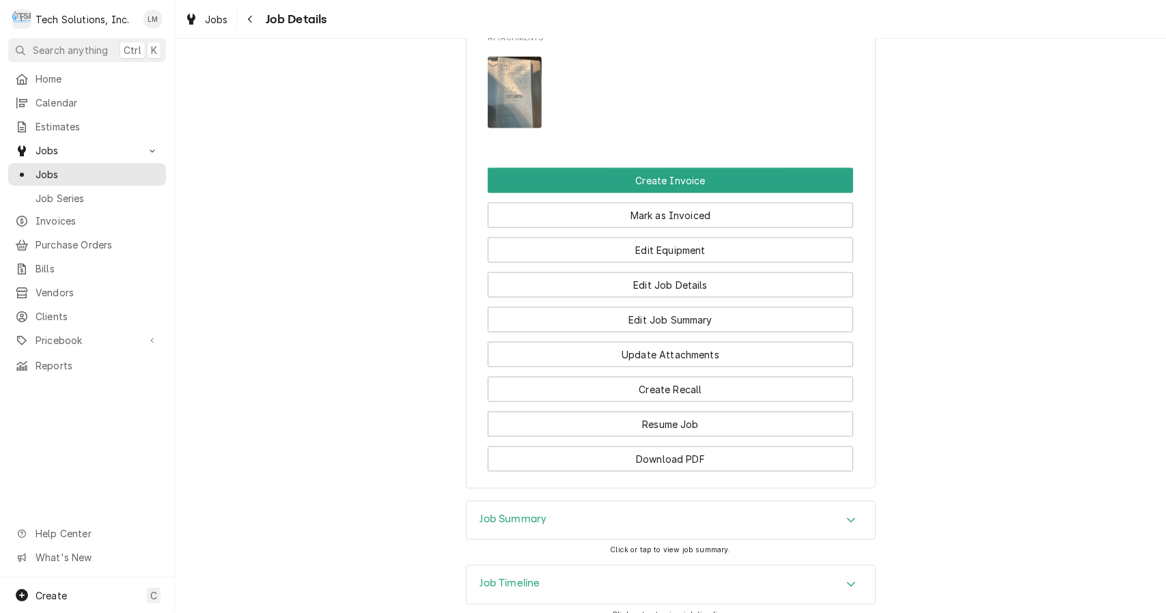
scroll to position [1163, 0]
click at [506, 129] on img "Attachments" at bounding box center [515, 93] width 54 height 72
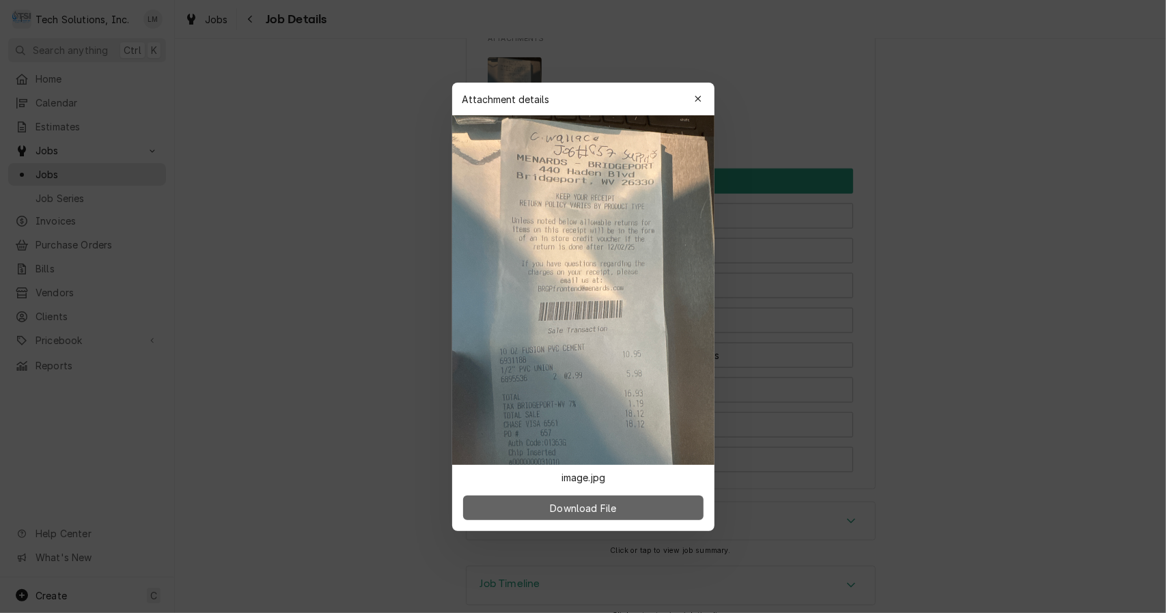
click at [596, 517] on button "Download File" at bounding box center [583, 508] width 240 height 25
click at [694, 105] on div "button" at bounding box center [698, 99] width 14 height 14
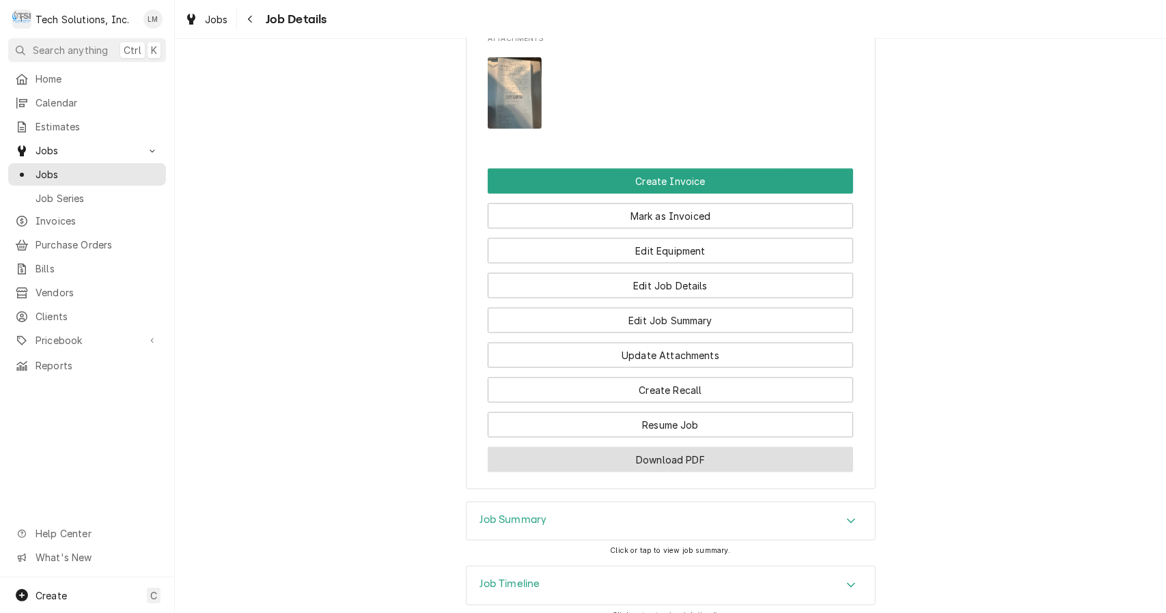
click at [719, 473] on button "Download PDF" at bounding box center [670, 459] width 365 height 25
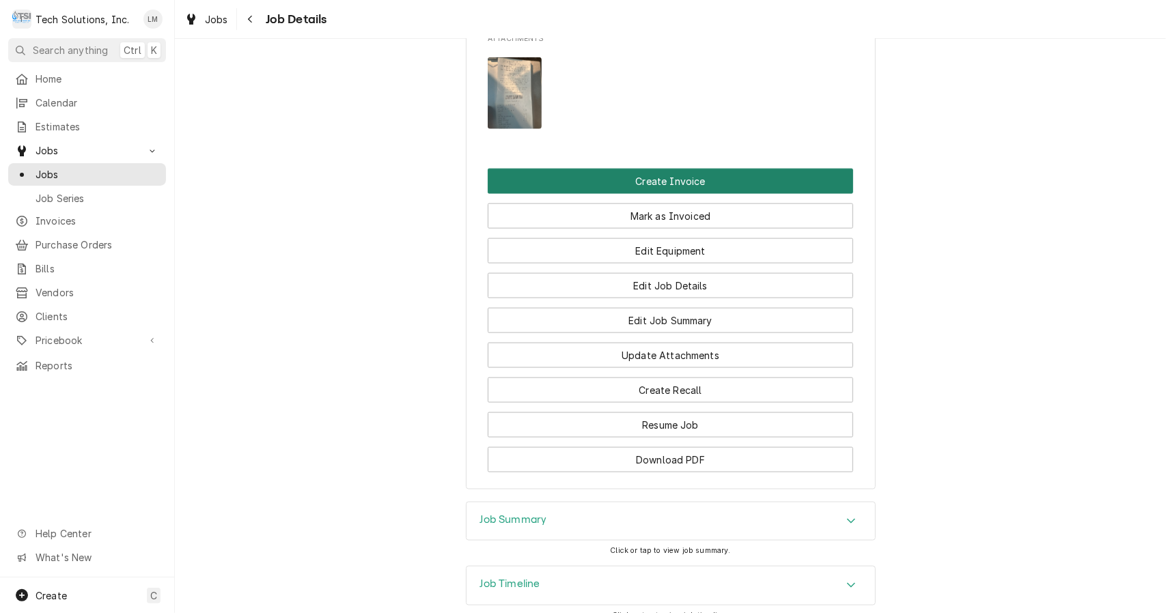
click at [675, 194] on button "Create Invoice" at bounding box center [670, 181] width 365 height 25
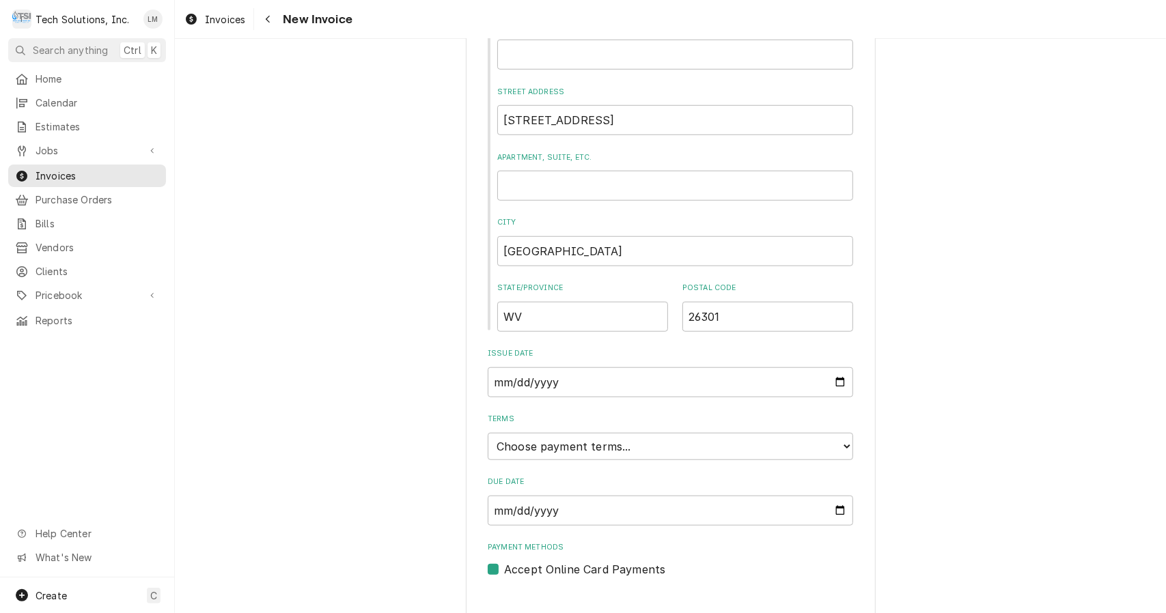
scroll to position [647, 0]
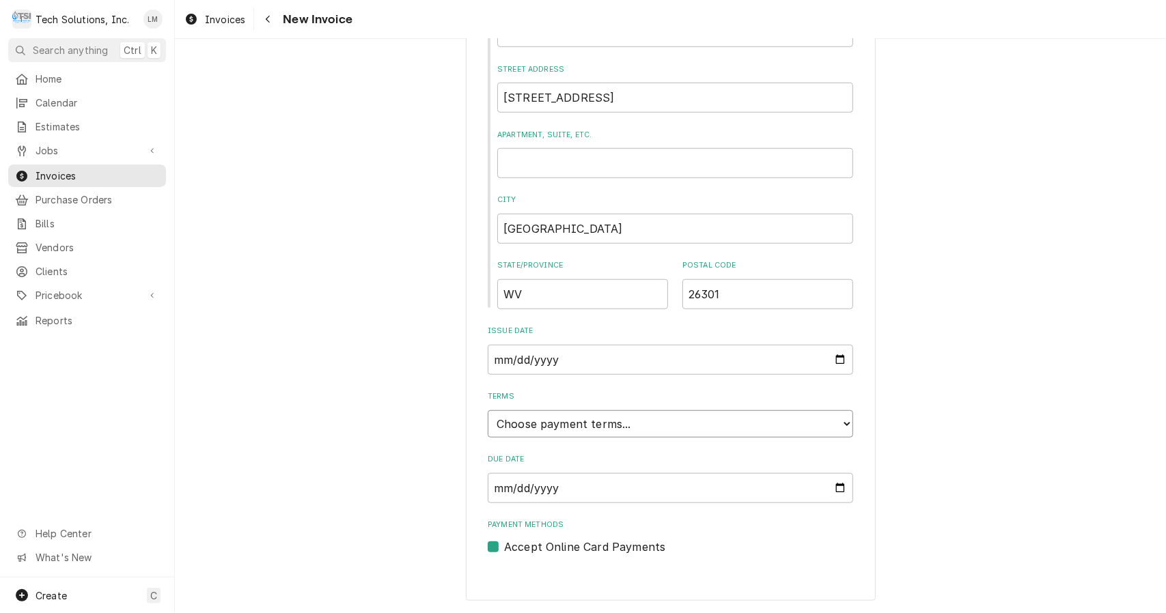
click at [846, 430] on select "Choose payment terms... Same Day Net 7 Net 14 Net 21 Net 30 Net 45 Net 60 Net 90" at bounding box center [670, 424] width 365 height 27
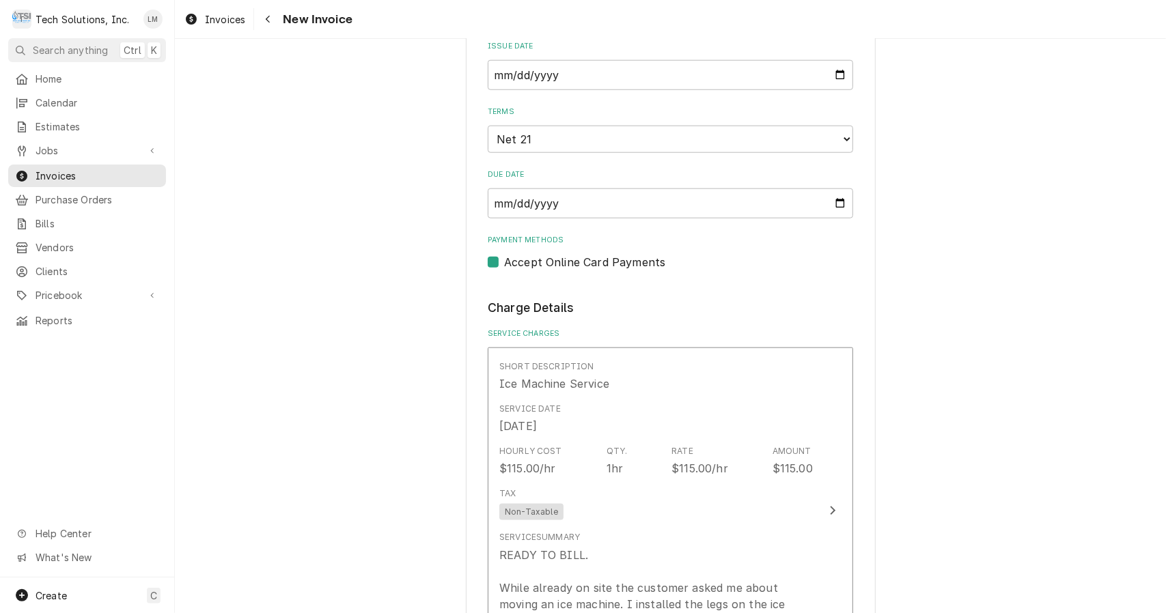
scroll to position [932, 0]
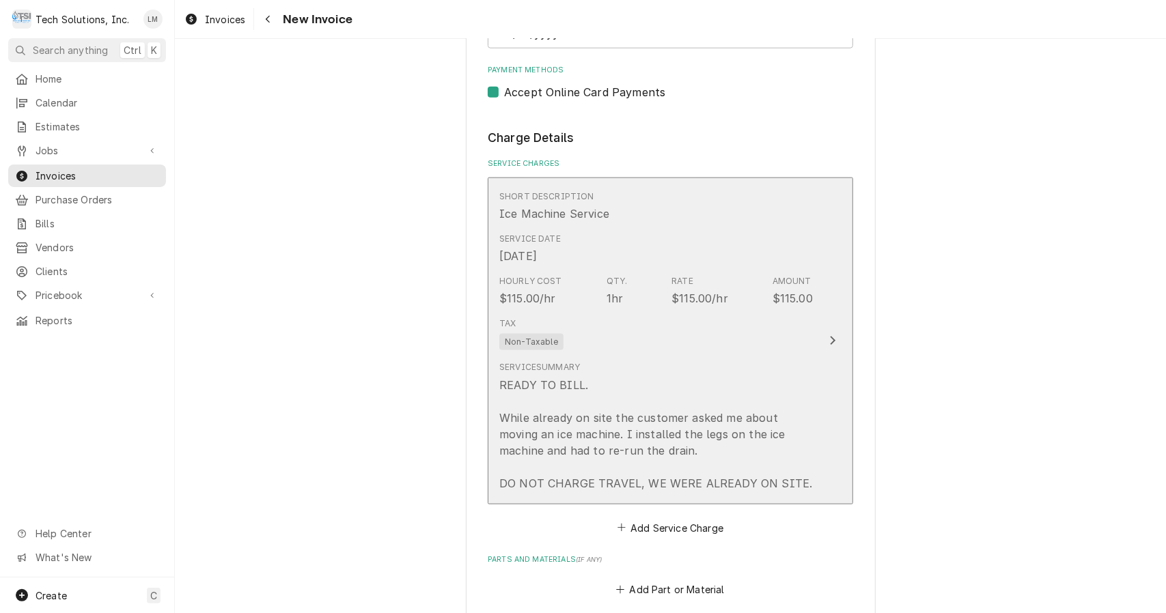
click at [833, 348] on div "Update Line Item" at bounding box center [833, 341] width 18 height 16
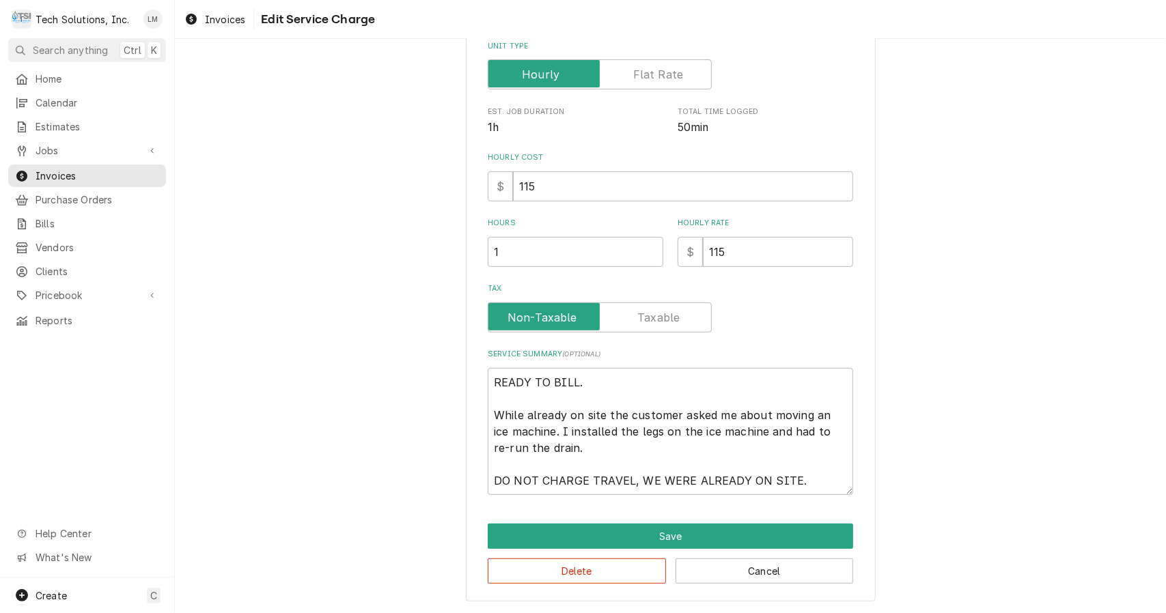
scroll to position [117, 0]
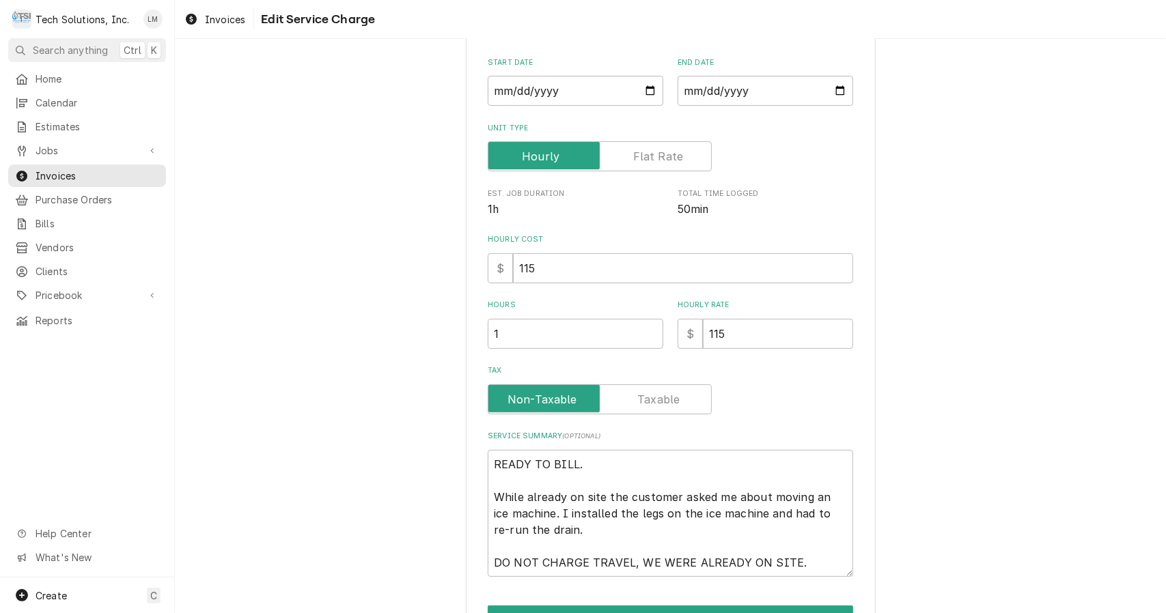
type textarea "x"
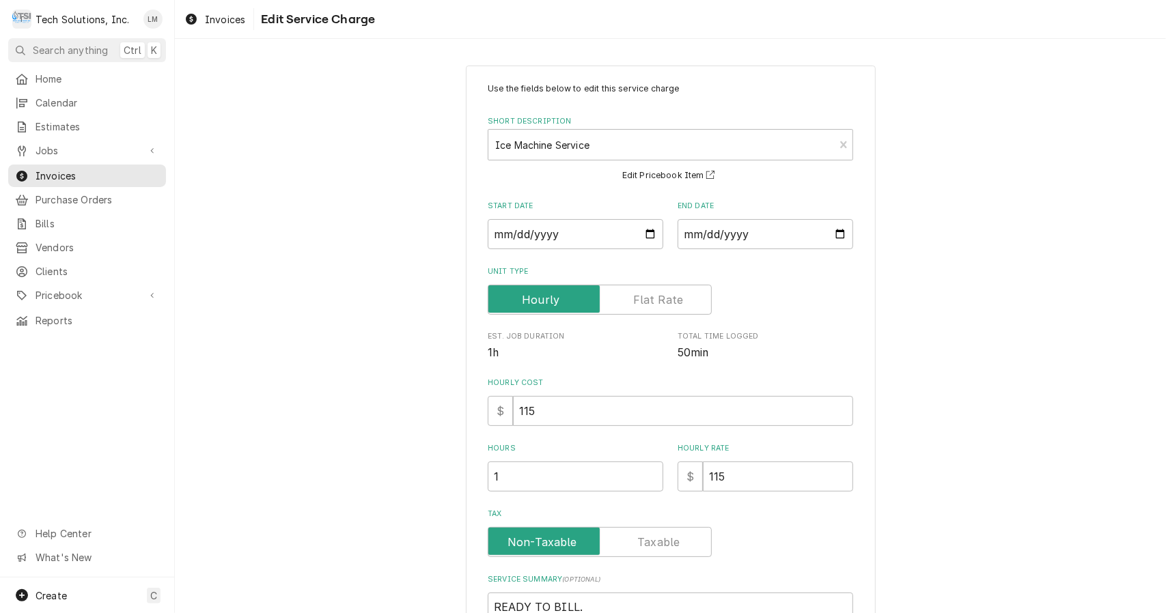
click at [665, 541] on label "Tax" at bounding box center [600, 542] width 224 height 30
click at [665, 541] on input "Tax" at bounding box center [600, 542] width 212 height 30
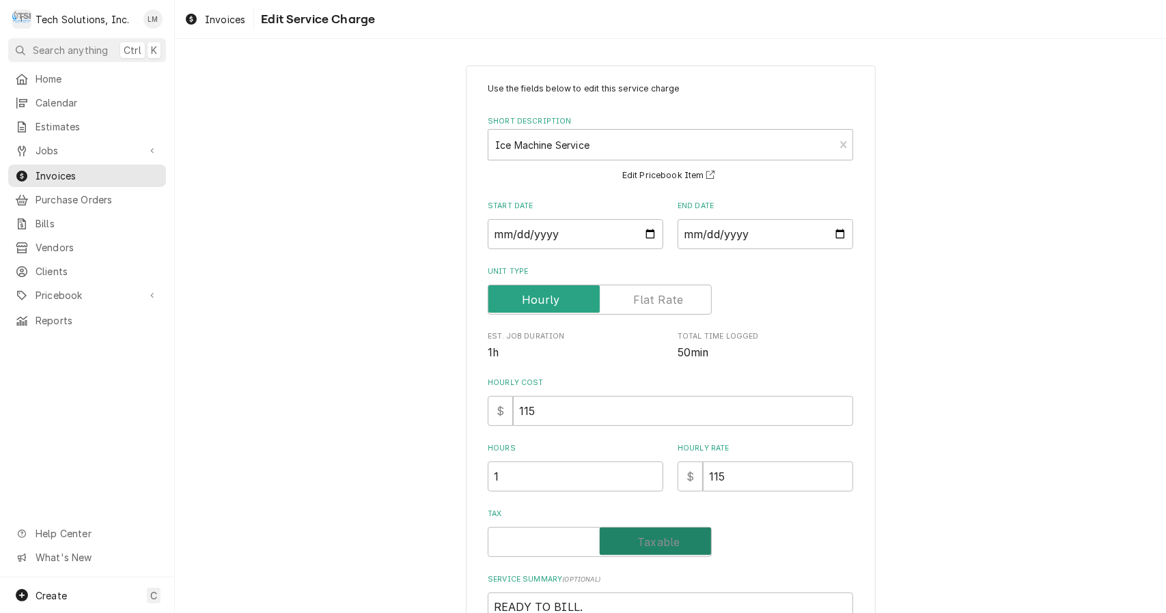
checkbox input "true"
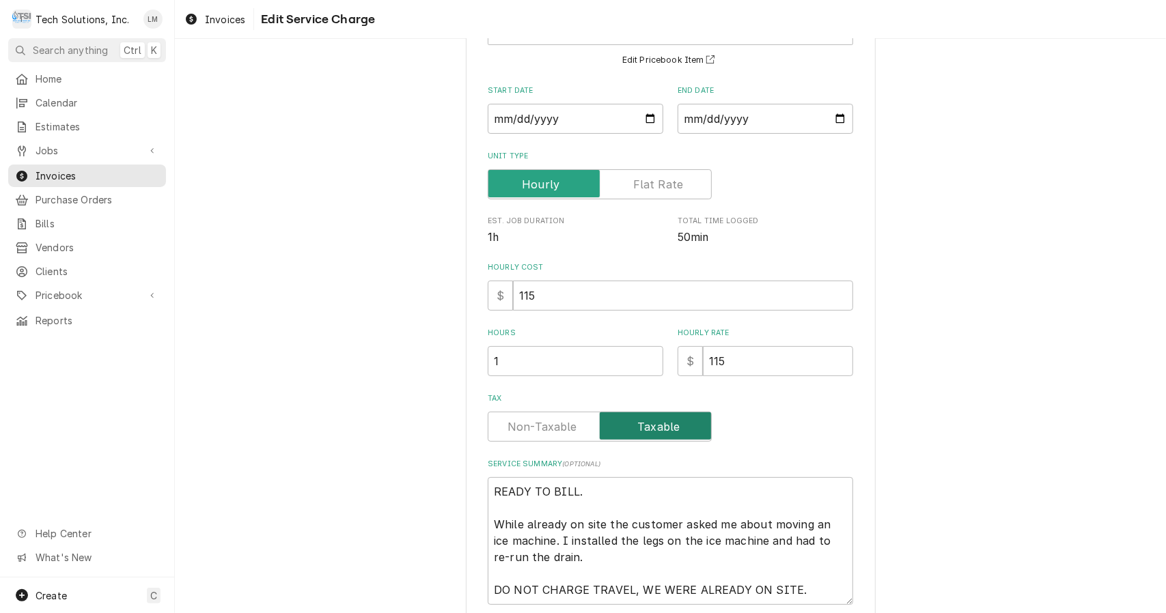
scroll to position [225, 0]
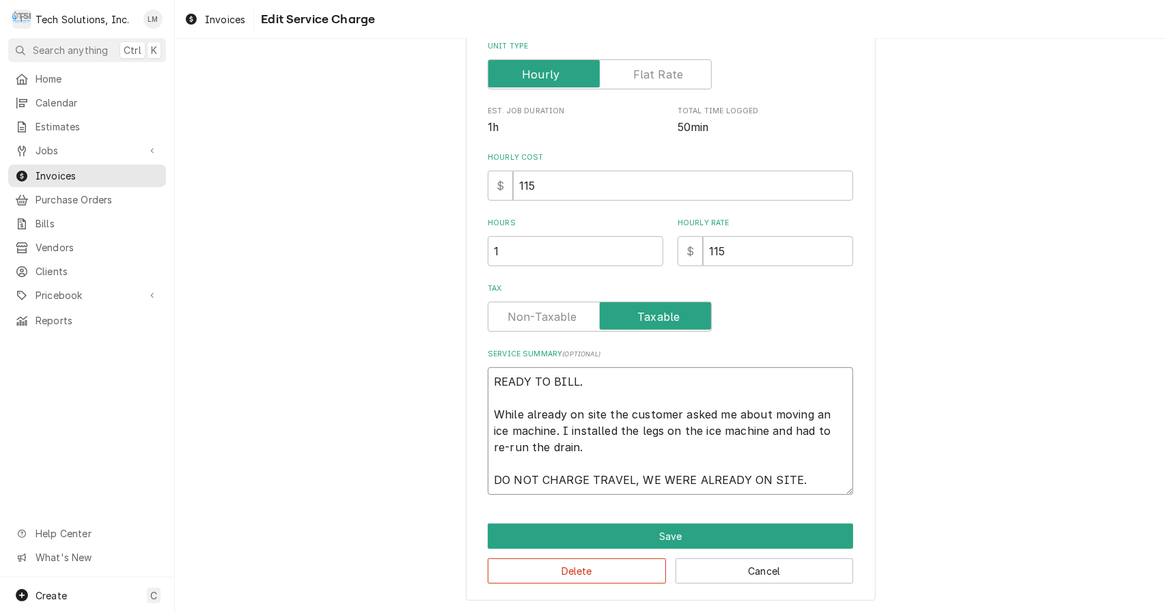
click at [652, 394] on textarea "READY TO BILL. While already on site the customer asked me about moving an ice …" at bounding box center [670, 432] width 365 height 128
type textarea "x"
type textarea "READY TO BILL. While already on site the customer asked me about moving an ice …"
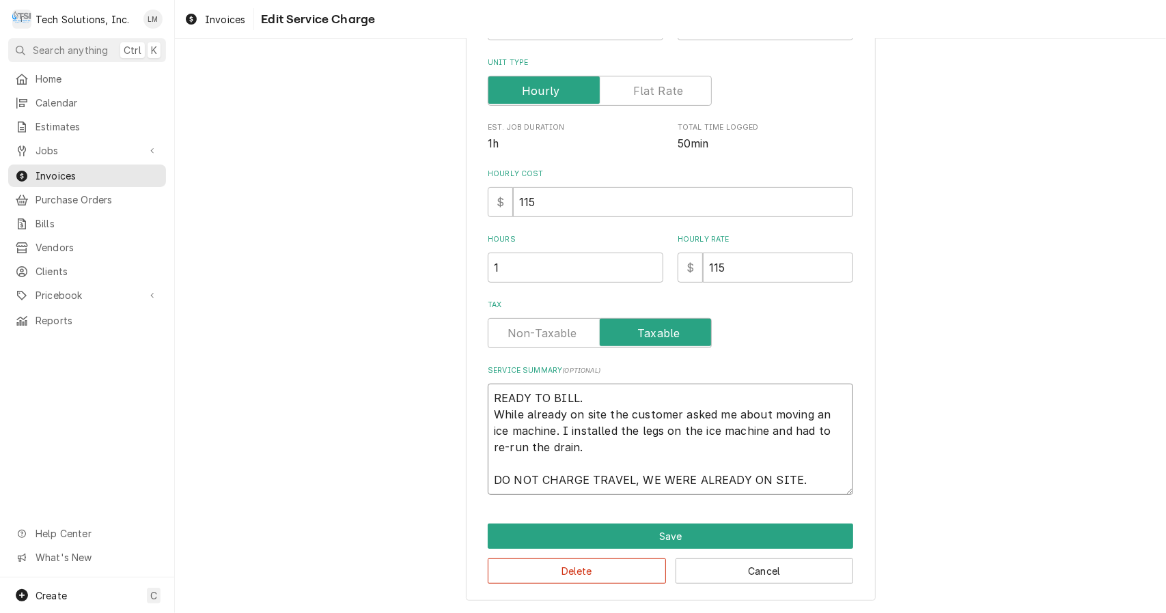
scroll to position [209, 0]
type textarea "x"
type textarea "READY TO BILL While already on site the customer asked me about moving an ice m…"
type textarea "x"
type textarea "READY TO BIL While already on site the customer asked me about moving an ice ma…"
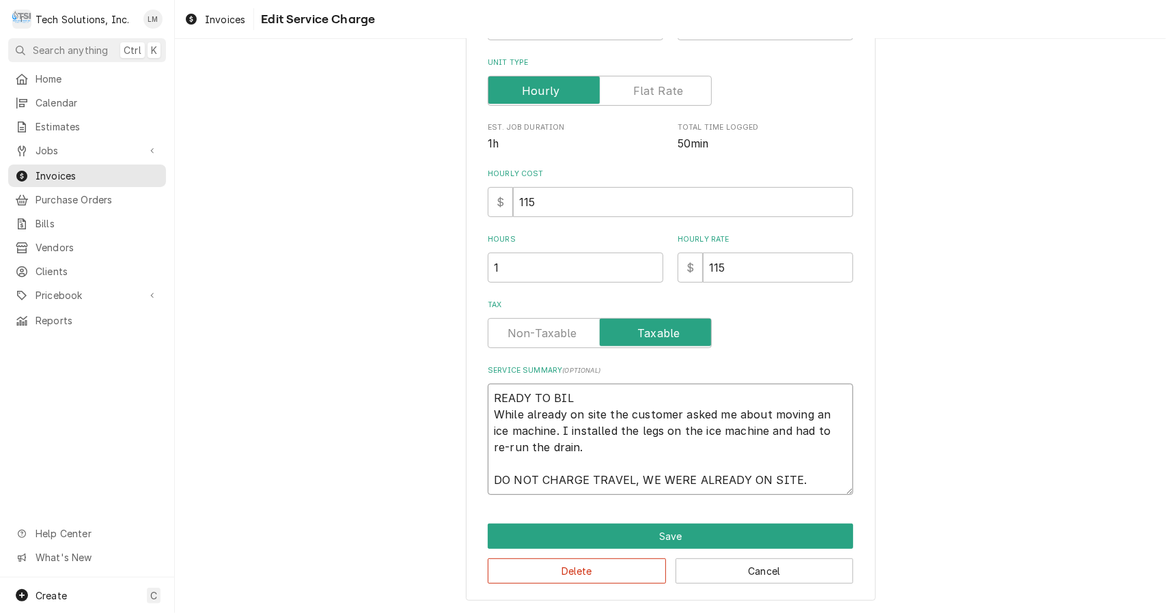
type textarea "x"
type textarea "READY TO BI While already on site the customer asked me about moving an ice mac…"
type textarea "x"
type textarea "READY TO B While already on site the customer asked me about moving an ice mach…"
type textarea "x"
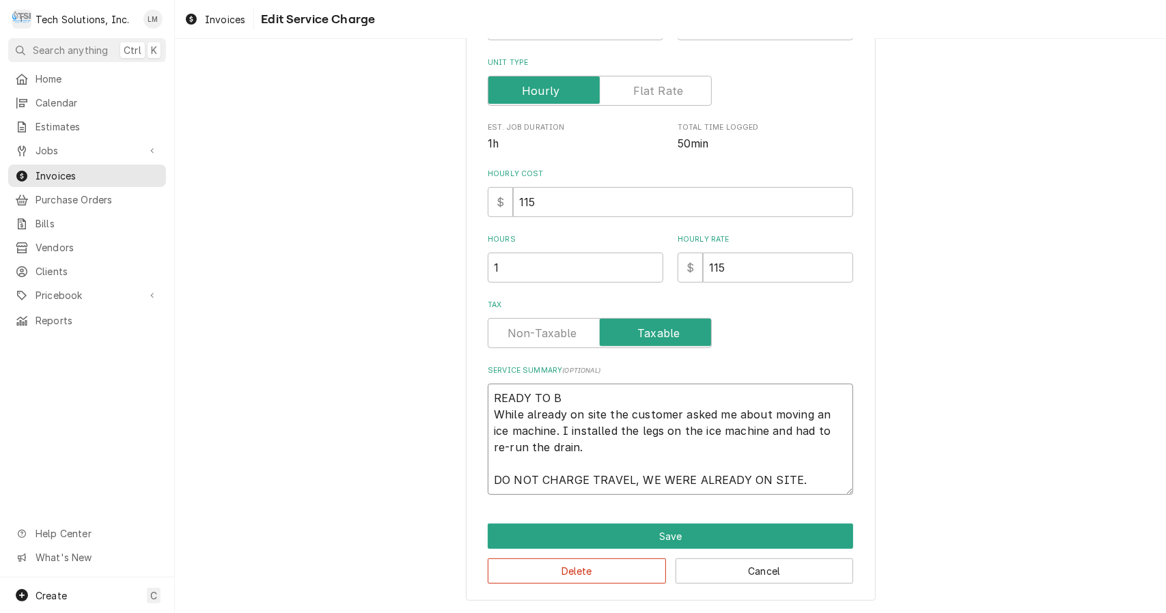
type textarea "READY TO While already on site the customer asked me about moving an ice machin…"
type textarea "x"
type textarea "READY TO While already on site the customer asked me about moving an ice machin…"
type textarea "x"
type textarea "READY T While already on site the customer asked me about moving an ice machine…"
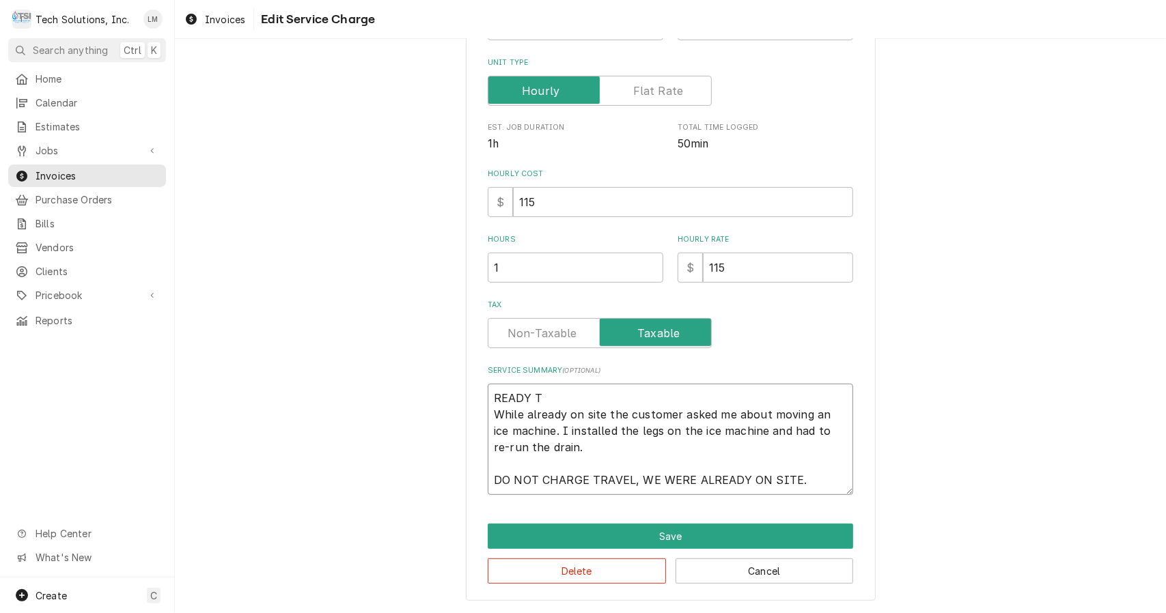
type textarea "x"
type textarea "READY While already on site the customer asked me about moving an ice machine. …"
type textarea "x"
type textarea "READY While already on site the customer asked me about moving an ice machine. …"
type textarea "x"
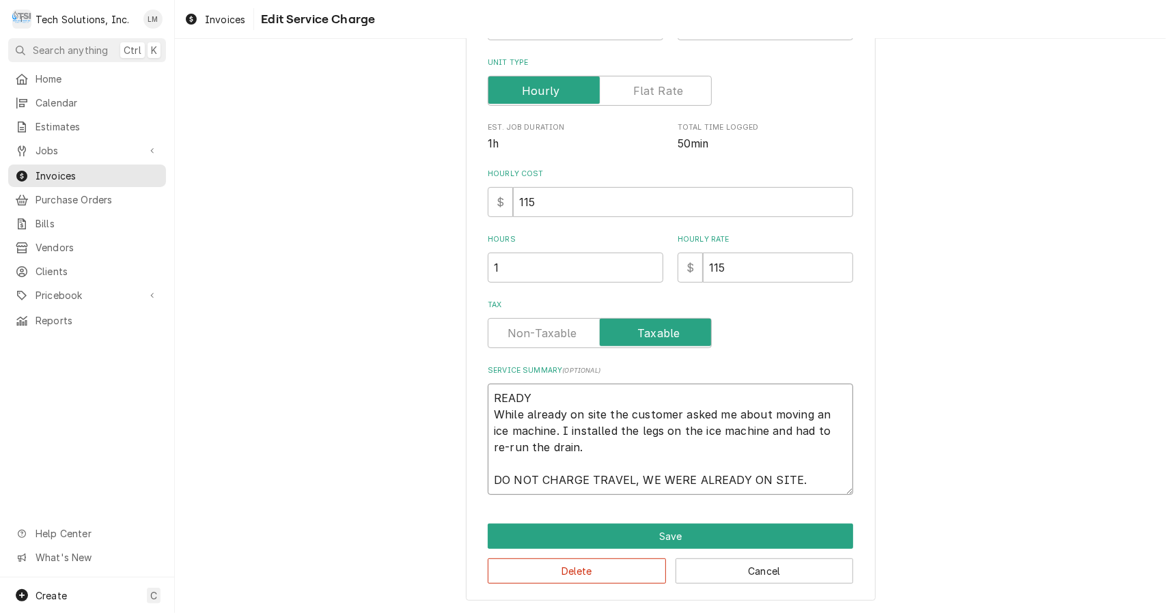
type textarea "READ While already on site the customer asked me about moving an ice machine. I…"
type textarea "x"
type textarea "REA While already on site the customer asked me about moving an ice machine. I …"
type textarea "x"
type textarea "RE While already on site the customer asked me about moving an ice machine. I i…"
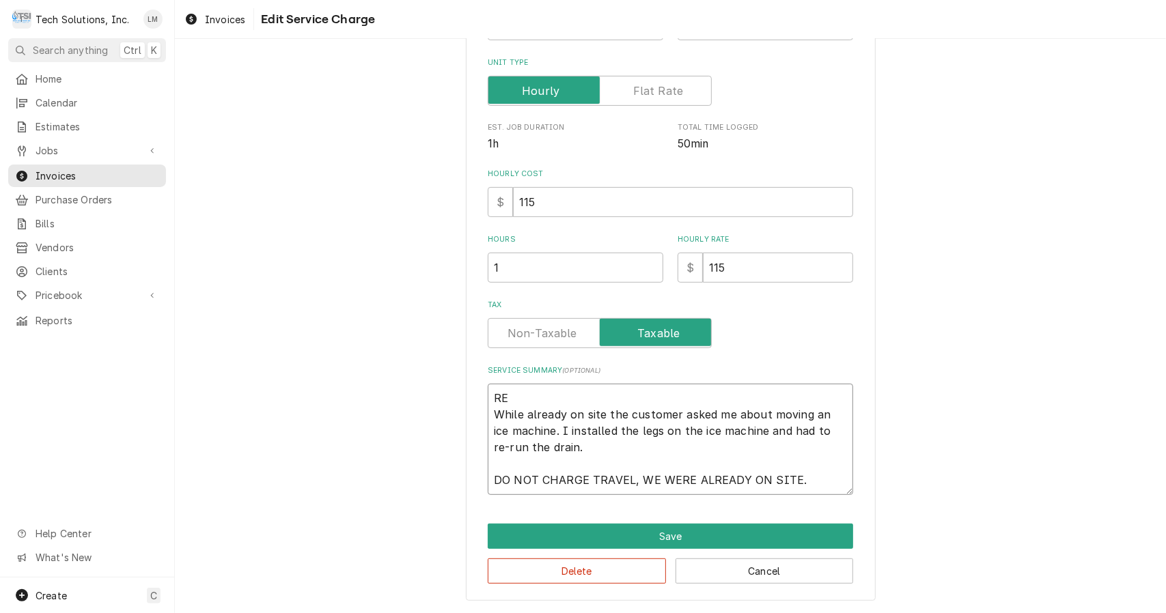
type textarea "x"
type textarea "R While already on site the customer asked me about moving an ice machine. I in…"
type textarea "x"
type textarea "While already on site the customer asked me about moving an ice machine. I inst…"
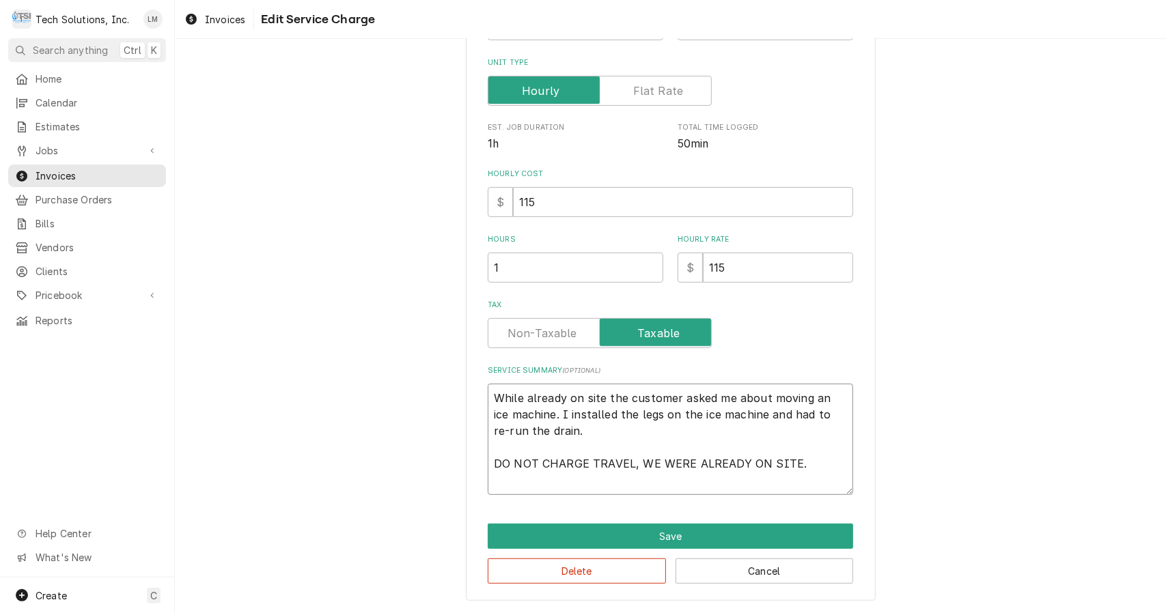
type textarea "x"
type textarea "While already on site the customer asked me about moving an ice machine. I inst…"
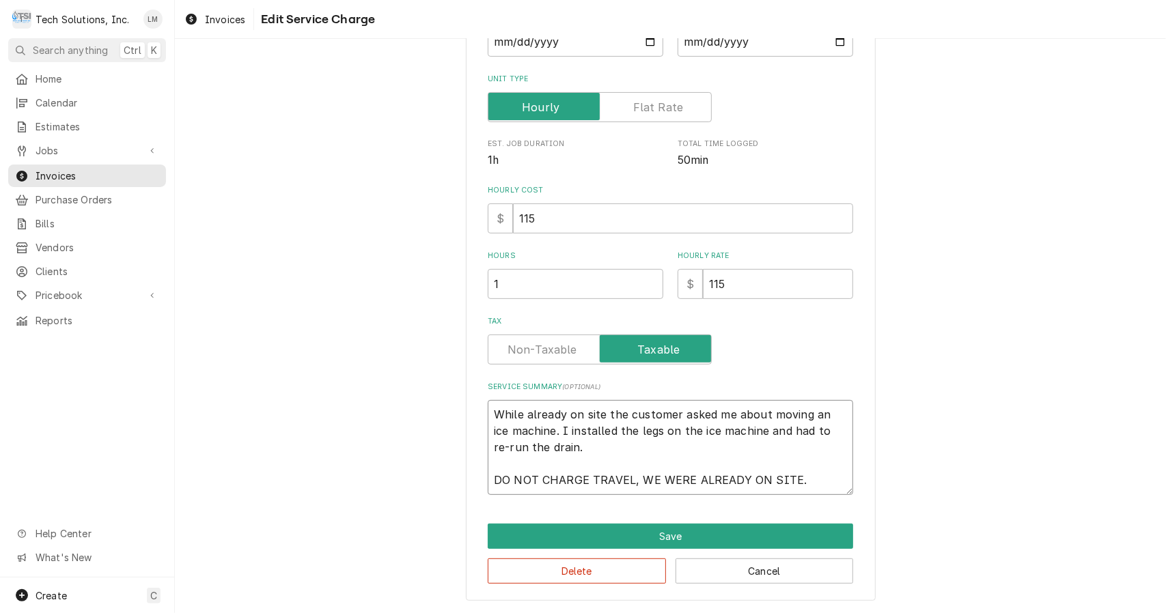
scroll to position [193, 0]
type textarea "x"
type textarea "While lready on site the customer asked me about moving an ice machine. I insta…"
type textarea "x"
type textarea "While ready on site the customer asked me about moving an ice machine. I instal…"
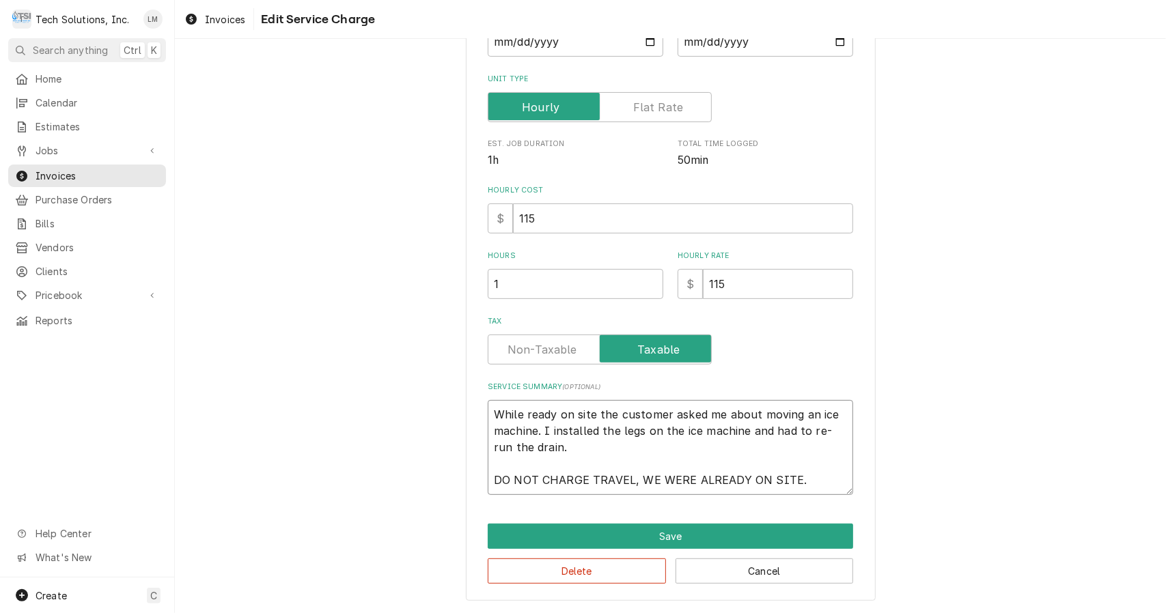
type textarea "x"
type textarea "While [PERSON_NAME] on site the customer asked me about moving an ice machine. …"
type textarea "x"
type textarea "While ady on site the customer asked me about moving an ice machine. I installe…"
type textarea "x"
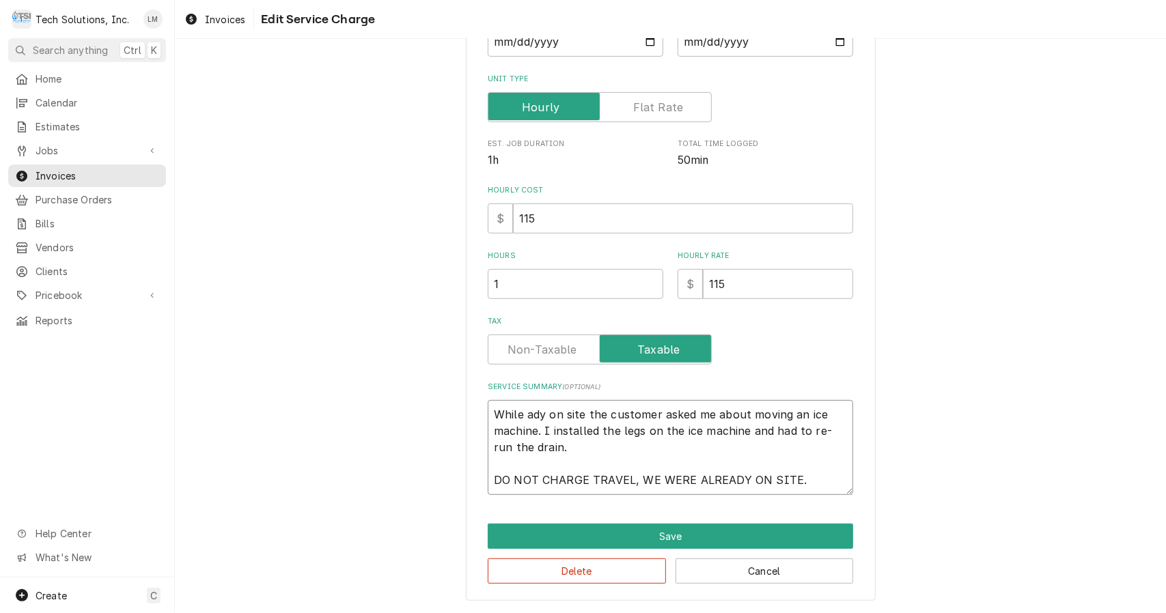
type textarea "While dy on site the customer asked me about moving an ice machine. I installed…"
type textarea "x"
type textarea "While y on site the customer asked me about moving an ice machine. I installed …"
type textarea "x"
type textarea "While on site the customer asked me about moving an ice machine. I installed th…"
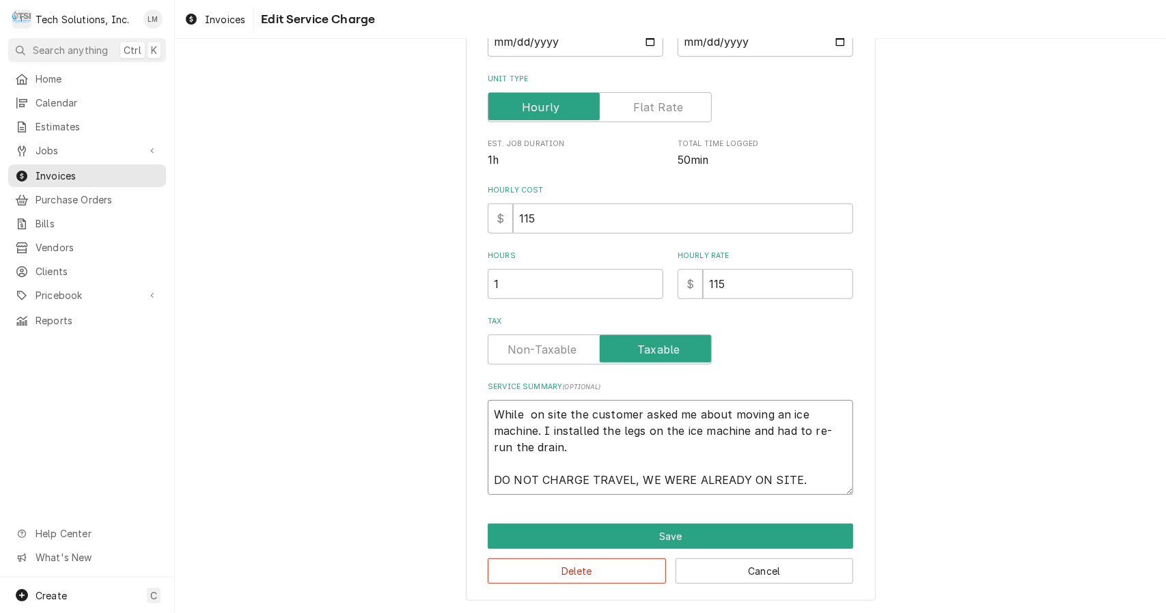
type textarea "x"
type textarea "While on site the customer asked me about moving an ice machine. I installed th…"
type textarea "x"
type textarea "While on site the customer asked me about moving an ice machine. I installed th…"
type textarea "x"
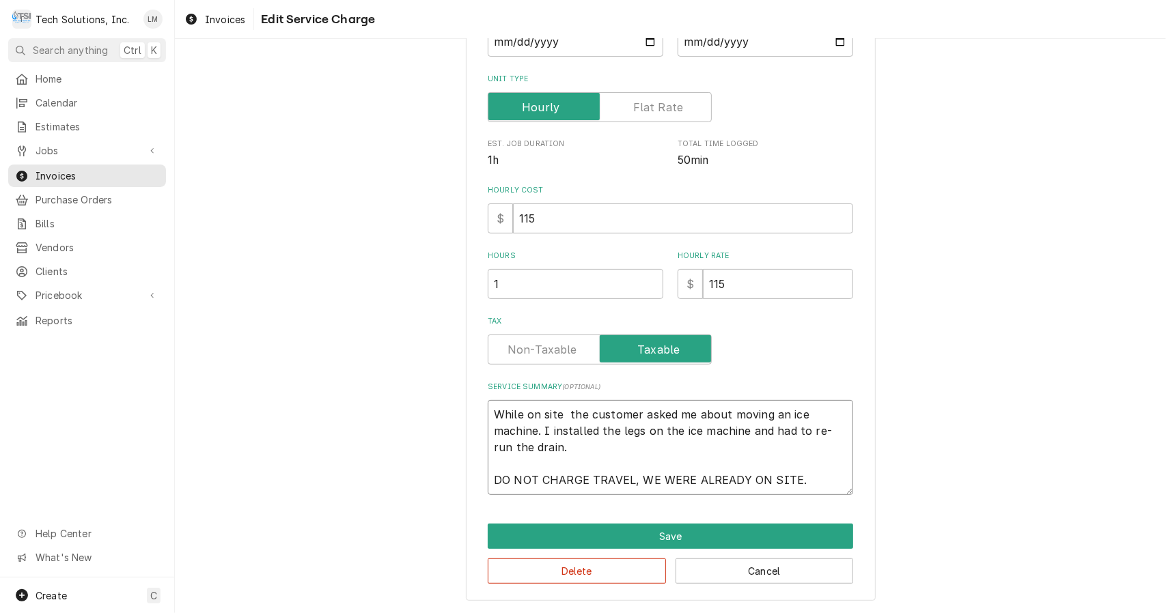
type textarea "While on site d the customer asked me about moving an ice machine. I installed …"
type textarea "x"
type textarea "While on site do the customer asked me about moving an ice machine. I installed…"
type textarea "x"
type textarea "While on site doi the customer asked me about moving an ice machine. I installe…"
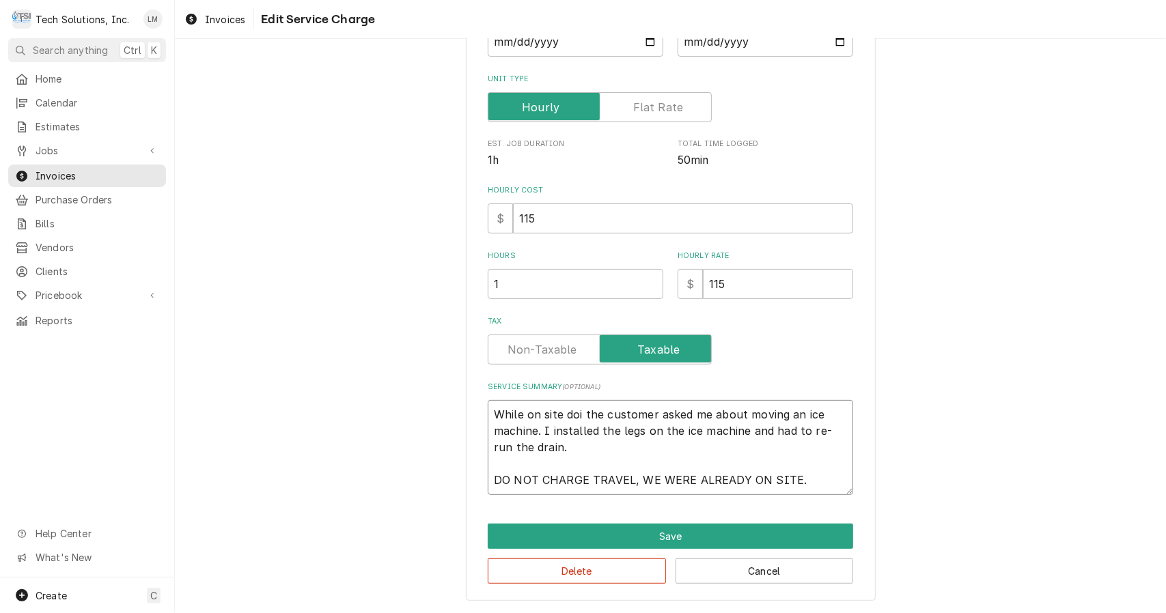
type textarea "x"
type textarea "While on site doin the customer asked me about moving an ice machine. I install…"
type textarea "x"
type textarea "While on site doing the customer asked me about moving an ice machine. I instal…"
type textarea "x"
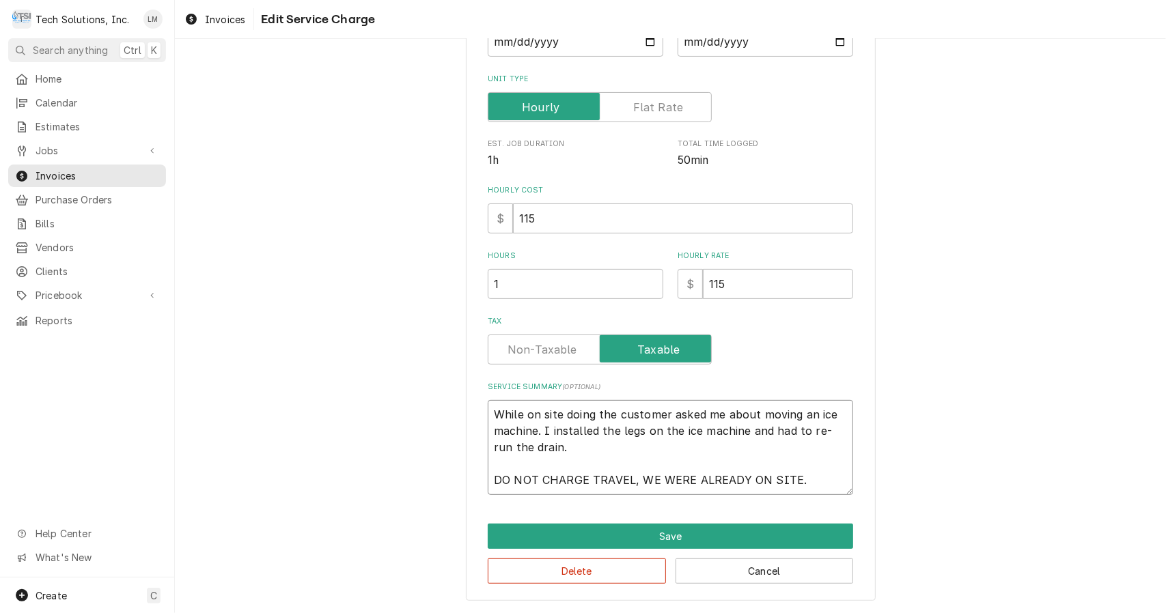
type textarea "While on site doing the customer asked me about moving an ice machine. I instal…"
type textarea "x"
type textarea "While on site doing a the customer asked me about moving an ice machine. I inst…"
type textarea "x"
type textarea "While on site doing a the customer asked me about moving an ice machine. I inst…"
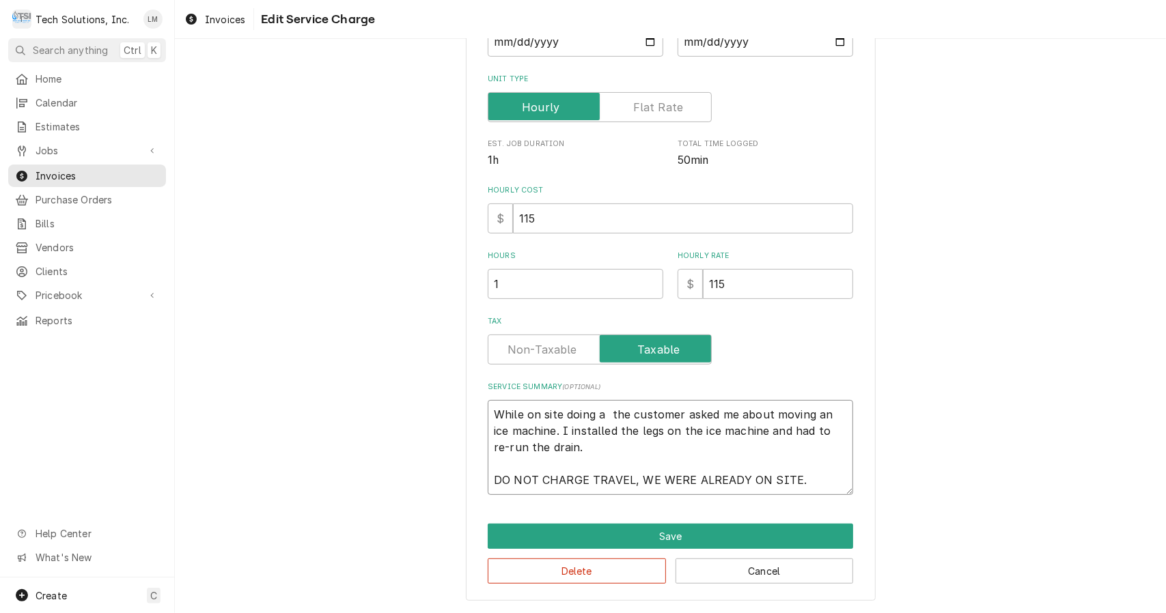
type textarea "x"
type textarea "While on site doing a PO the customer asked me about moving an ice machine. I i…"
type textarea "x"
type textarea "While on site doing a P the customer asked me about moving an ice machine. I in…"
type textarea "x"
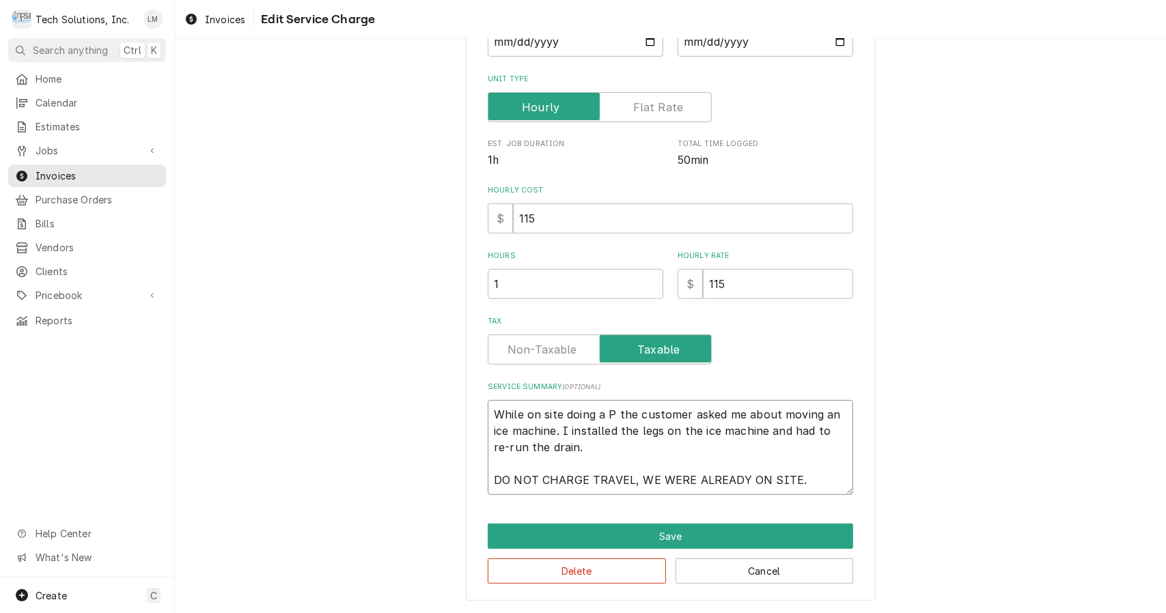
type textarea "While on site doing a PM the customer asked me about moving an ice machine. I i…"
type textarea "x"
type textarea "While on site doing a P the customer asked me about moving an ice machine. I in…"
type textarea "x"
type textarea "While on site doing a the customer asked me about moving an ice machine. I inst…"
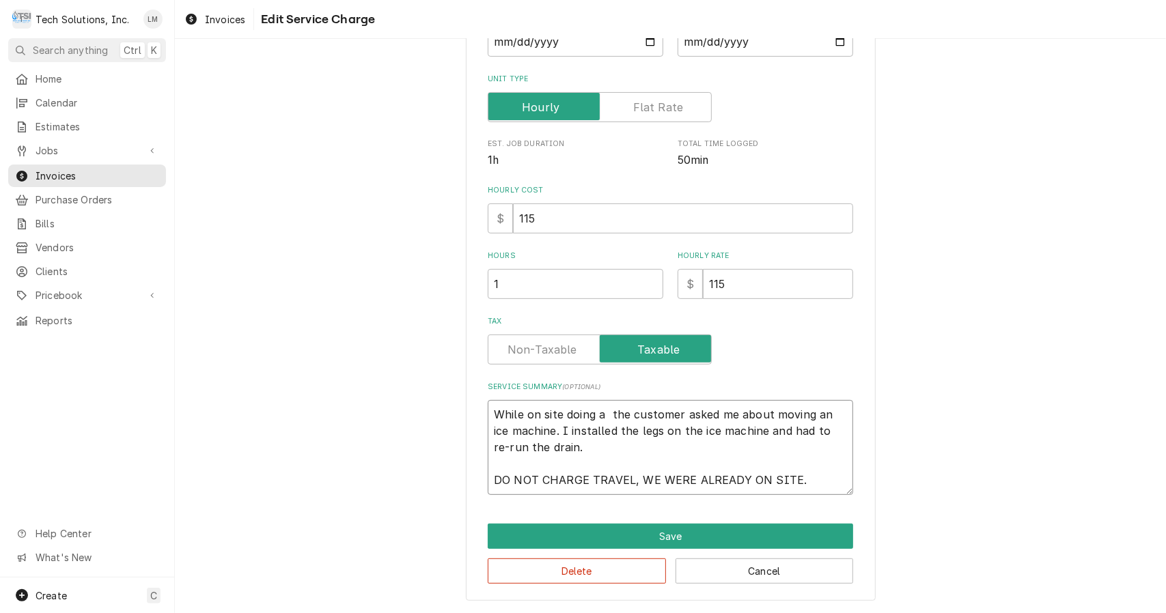
type textarea "x"
type textarea "While on site doing a the customer asked me about moving an ice machine. I inst…"
type textarea "x"
type textarea "While on site doing the customer asked me about moving an ice machine. I instal…"
type textarea "x"
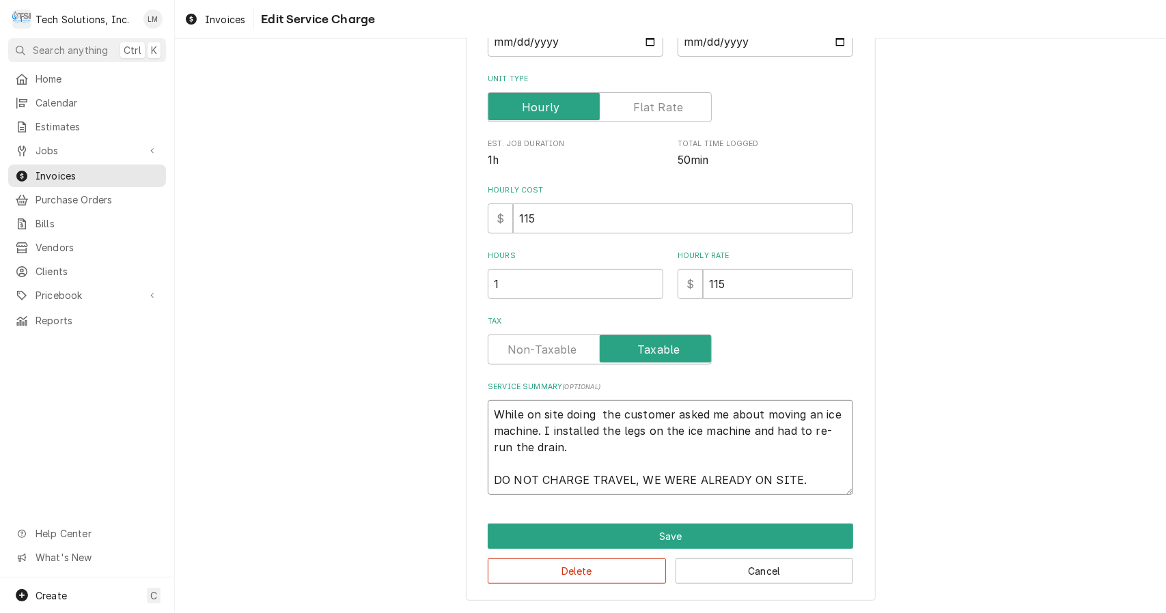
type textarea "While on site doing the customer asked me about moving an ice machine. I instal…"
type textarea "x"
type textarea "While on site doin the customer asked me about moving an ice machine. I install…"
type textarea "x"
type textarea "While on site doi the customer asked me about moving an ice machine. I installe…"
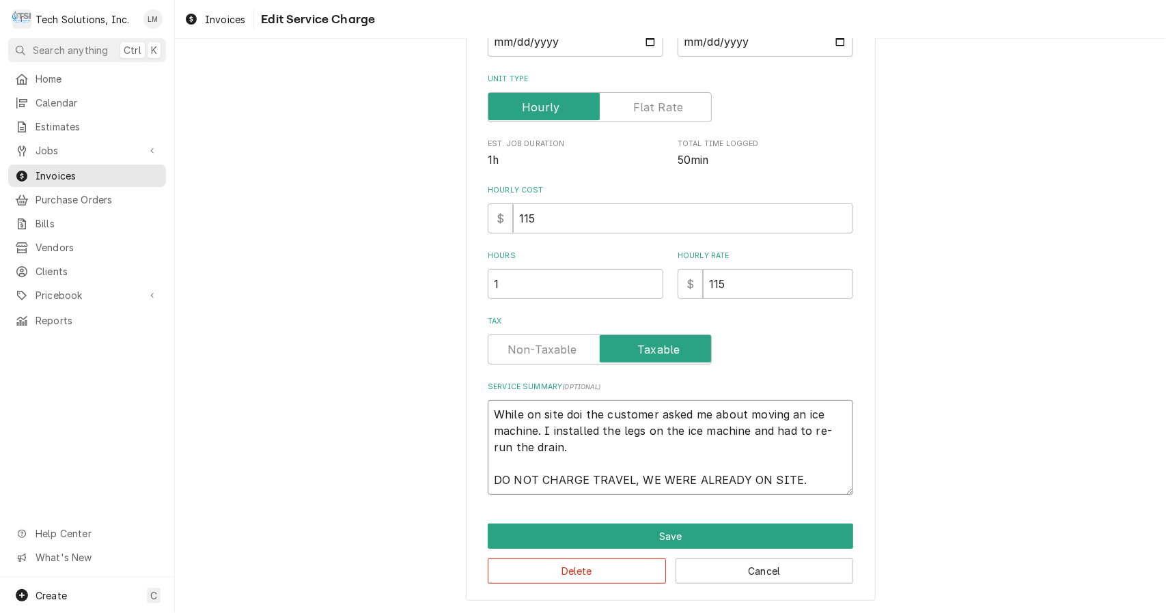
type textarea "x"
type textarea "While on site do the customer asked me about moving an ice machine. I installed…"
type textarea "x"
type textarea "While on site d the customer asked me about moving an ice machine. I installed …"
type textarea "x"
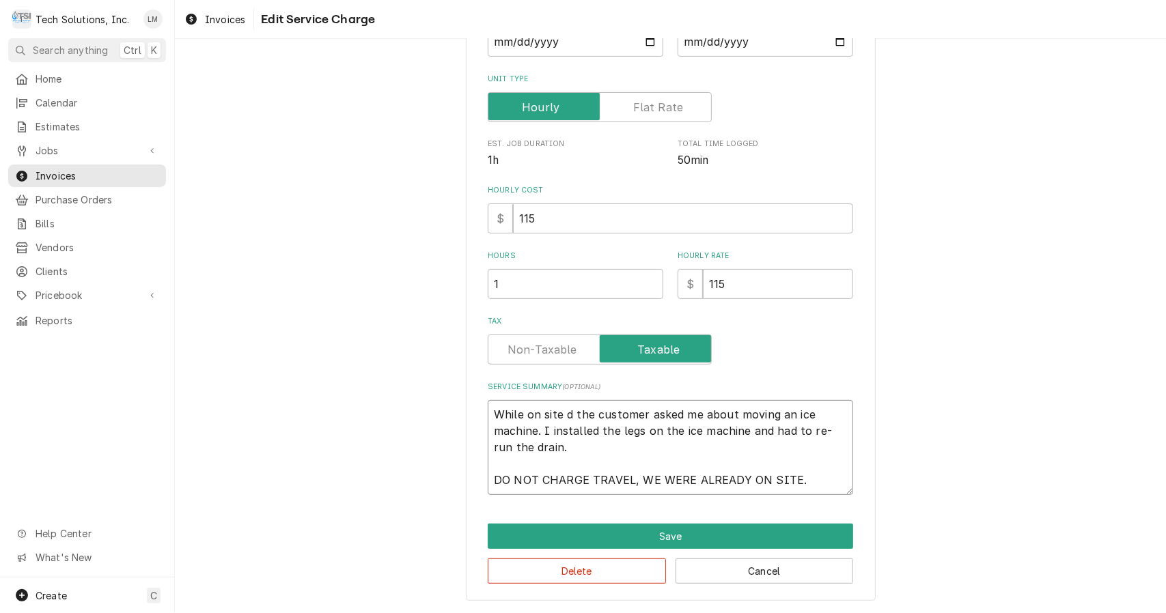
type textarea "While on site the customer asked me about moving an ice machine. I installed th…"
type textarea "x"
type textarea "While on site the customer asked me about moving an ice machine. I installed th…"
type textarea "x"
type textarea "While on site the customer asked me about moving an ice machine. I installed th…"
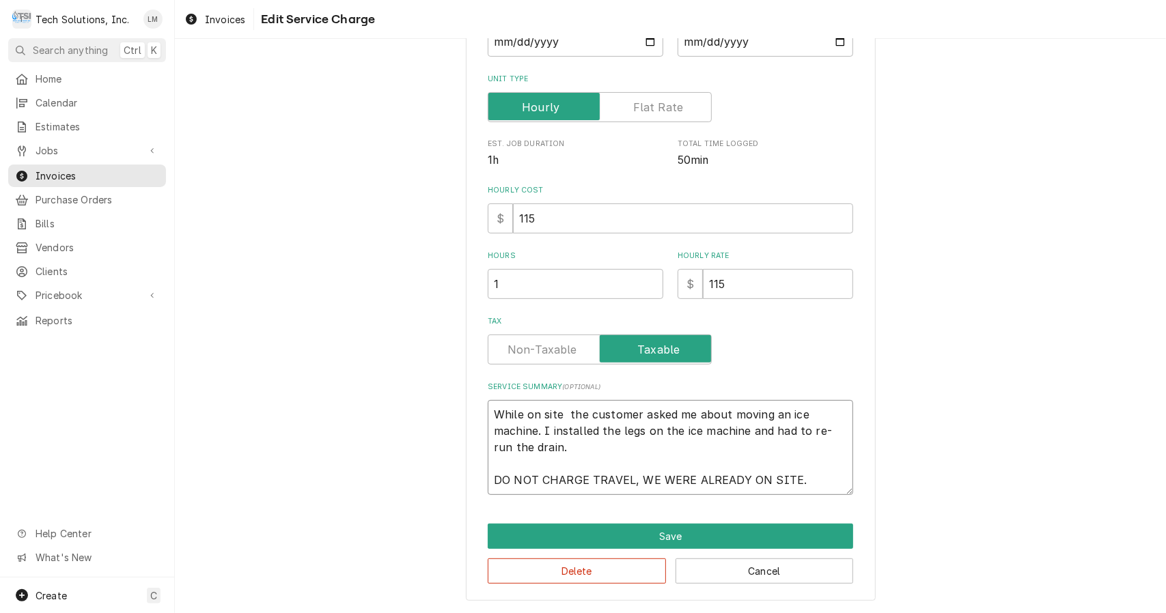
type textarea "x"
type textarea "While on site w the customer asked me about moving an ice machine. I installed …"
type textarea "x"
type textarea "While on site wo the customer asked me about moving an ice machine. I installed…"
type textarea "x"
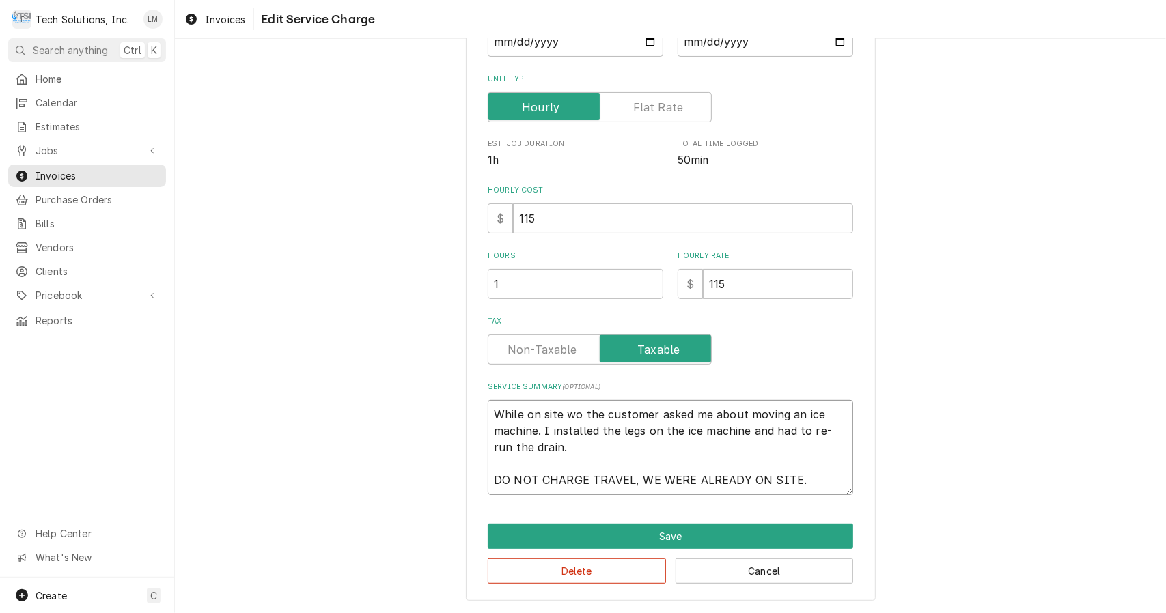
type textarea "While on site wor the customer asked me about moving an ice machine. I installe…"
type textarea "x"
type textarea "While on site work the customer asked me about moving an ice machine. I install…"
type textarea "x"
type textarea "While on site worki the customer asked me about moving an ice machine. I instal…"
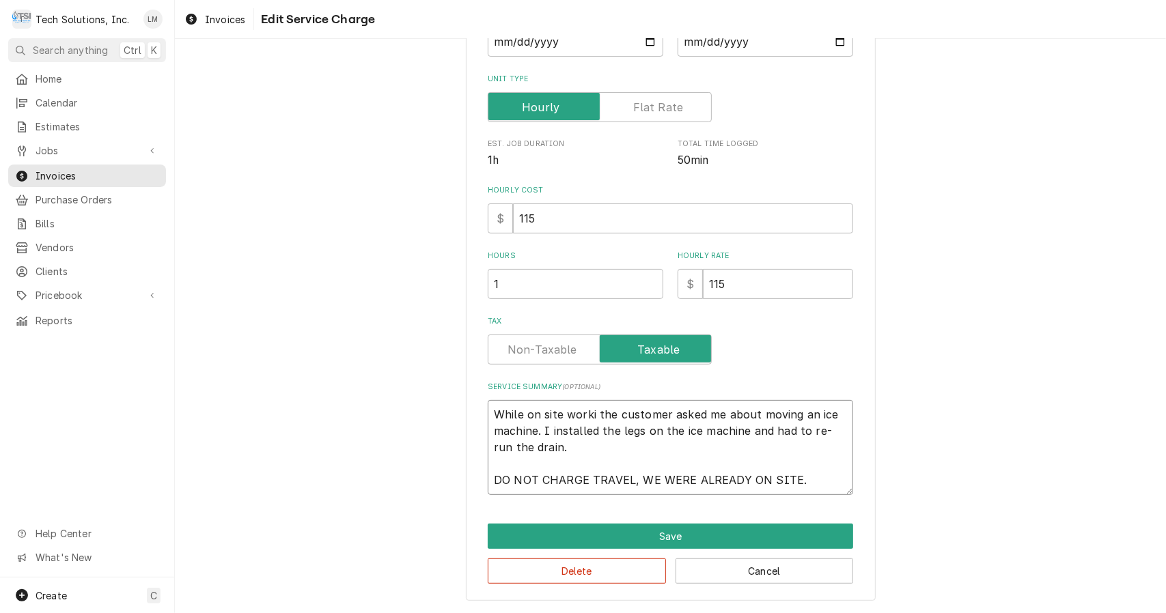
type textarea "x"
type textarea "While on site workin the customer asked me about moving an ice machine. I insta…"
type textarea "x"
type textarea "While on site working the customer asked me about moving an ice machine. I inst…"
type textarea "x"
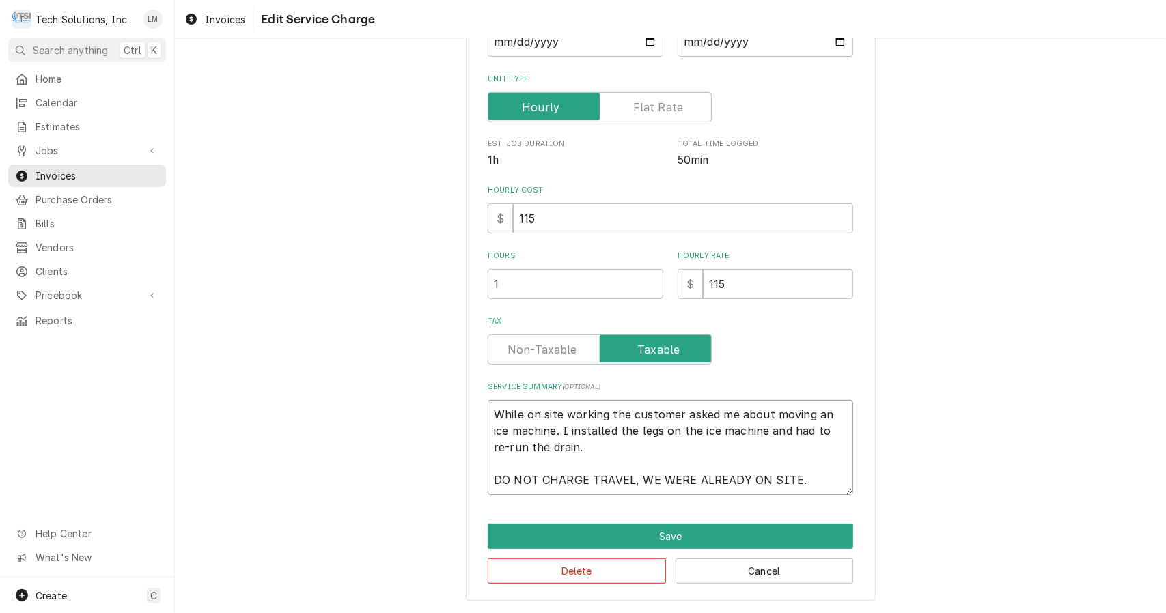
type textarea "While on site working the customer asked me about moving an ice machine. I inst…"
type textarea "x"
type textarea "While on site working o the customer asked me about moving an ice machine. I in…"
type textarea "x"
type textarea "While on site working on the customer asked me about moving an ice machine. I i…"
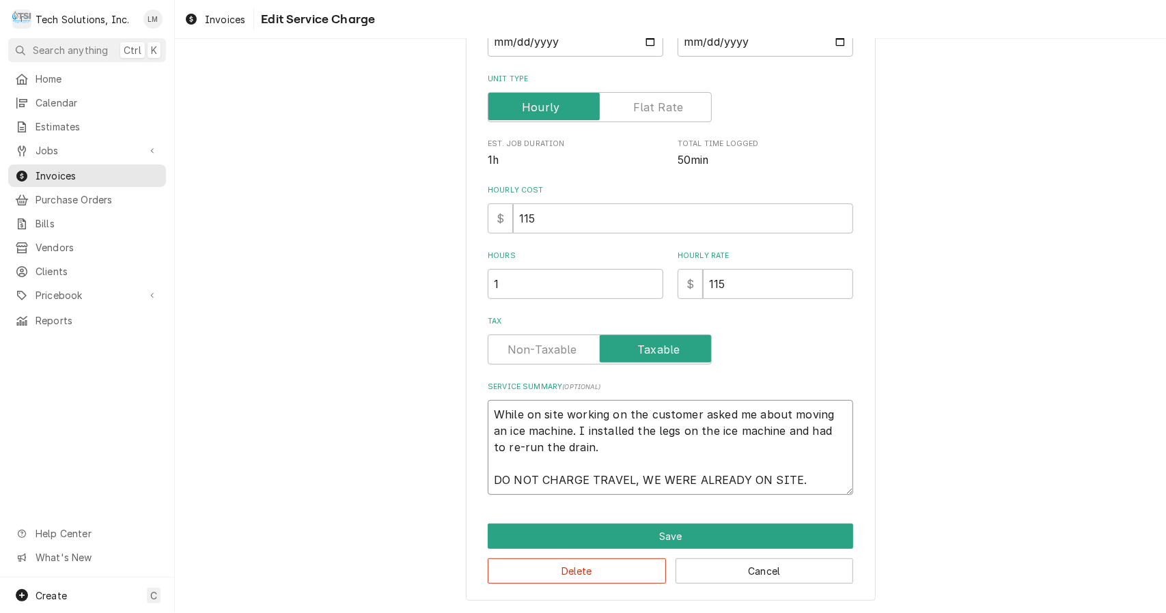
type textarea "x"
type textarea "While on site working on the customer asked me about moving an ice machine. I i…"
type textarea "x"
type textarea "While on site working on o the customer asked me about moving an ice machine. I…"
type textarea "x"
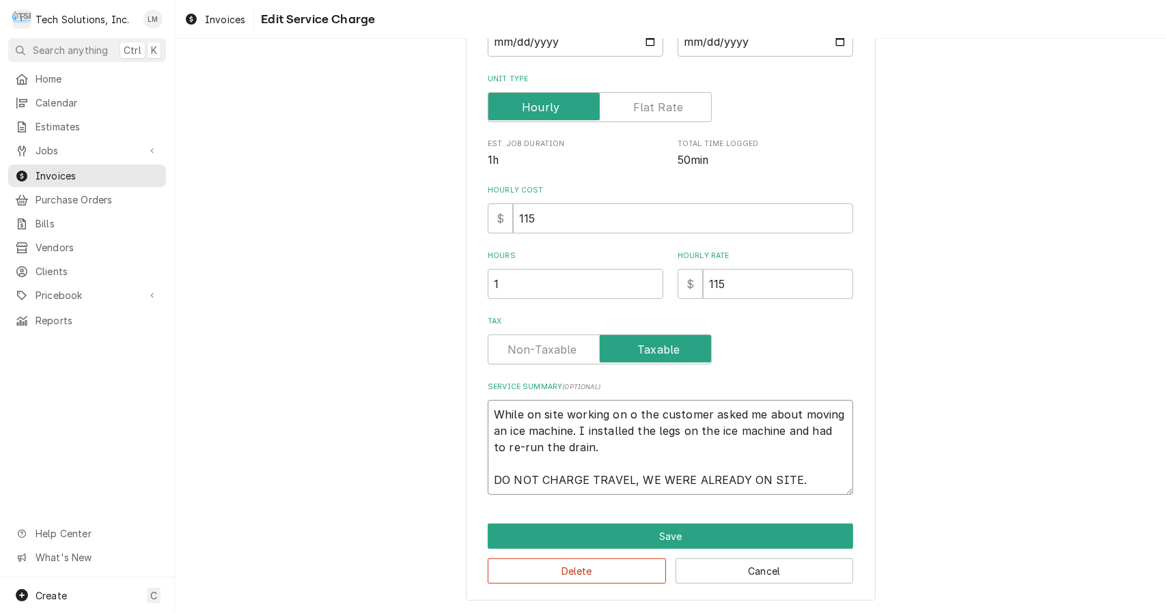
type textarea "While on site working on ot the customer asked me about moving an ice machine. …"
type textarea "x"
type textarea "While on site working on oth the customer asked me about moving an ice machine.…"
type textarea "x"
type textarea "While on site working on othe the customer asked me about moving an ice machine…"
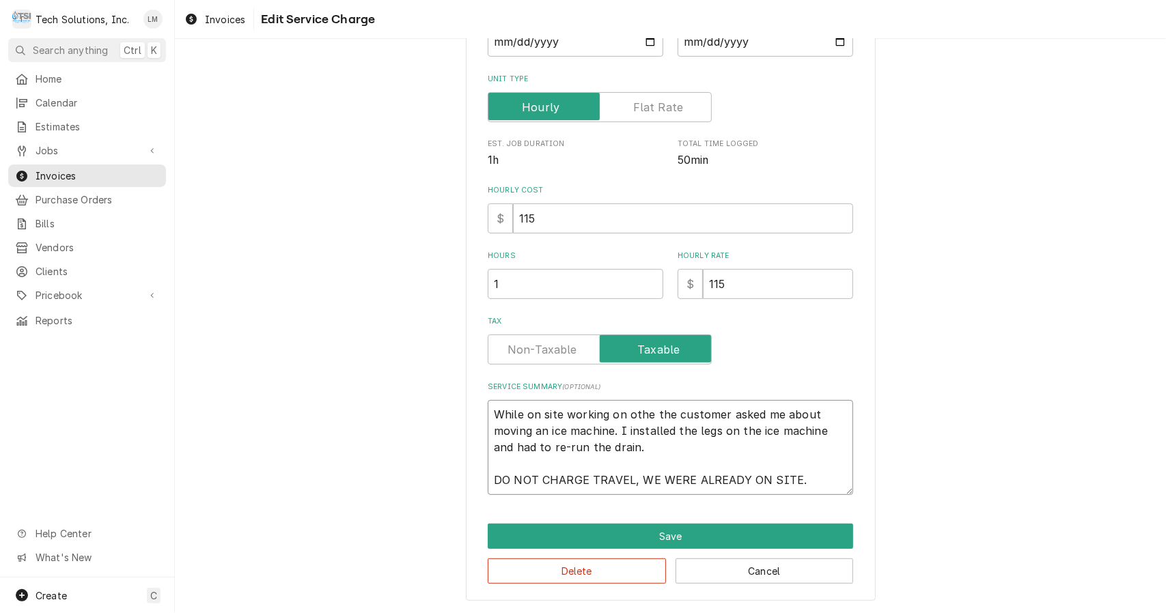
type textarea "x"
type textarea "While on site working on other the customer asked me about moving an ice machin…"
type textarea "x"
type textarea "While on site working on other the customer asked me about moving an ice machin…"
type textarea "x"
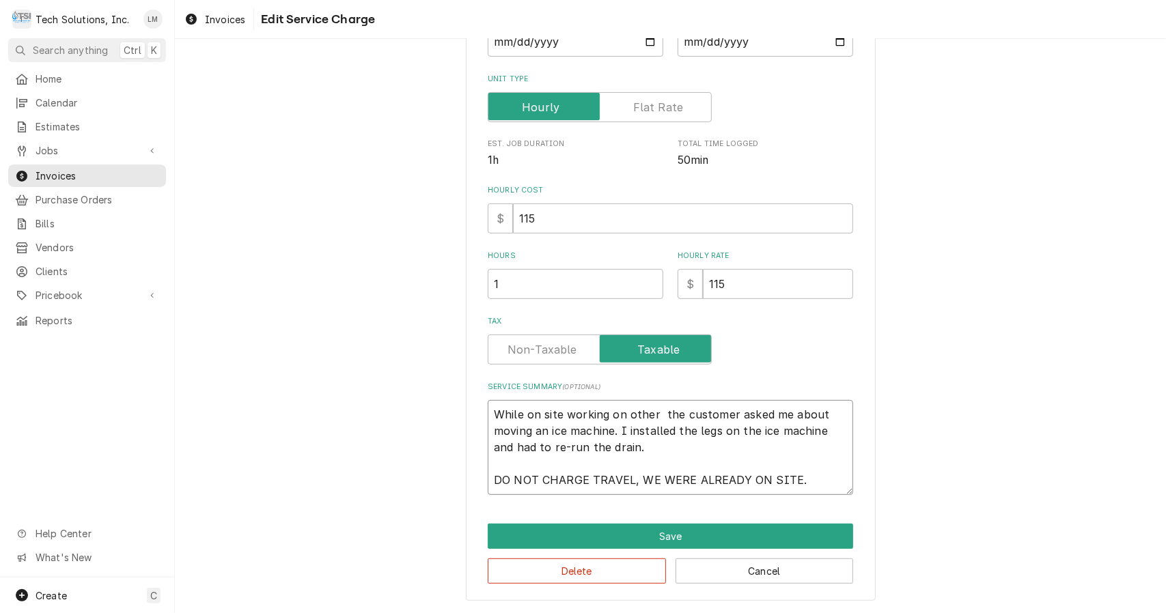
type textarea "While on site working on other e the customer asked me about moving an ice mach…"
type textarea "x"
type textarea "While on site working on other eq the customer asked me about moving an ice mac…"
type textarea "x"
type textarea "While on site working on other equ the customer asked me about moving an ice ma…"
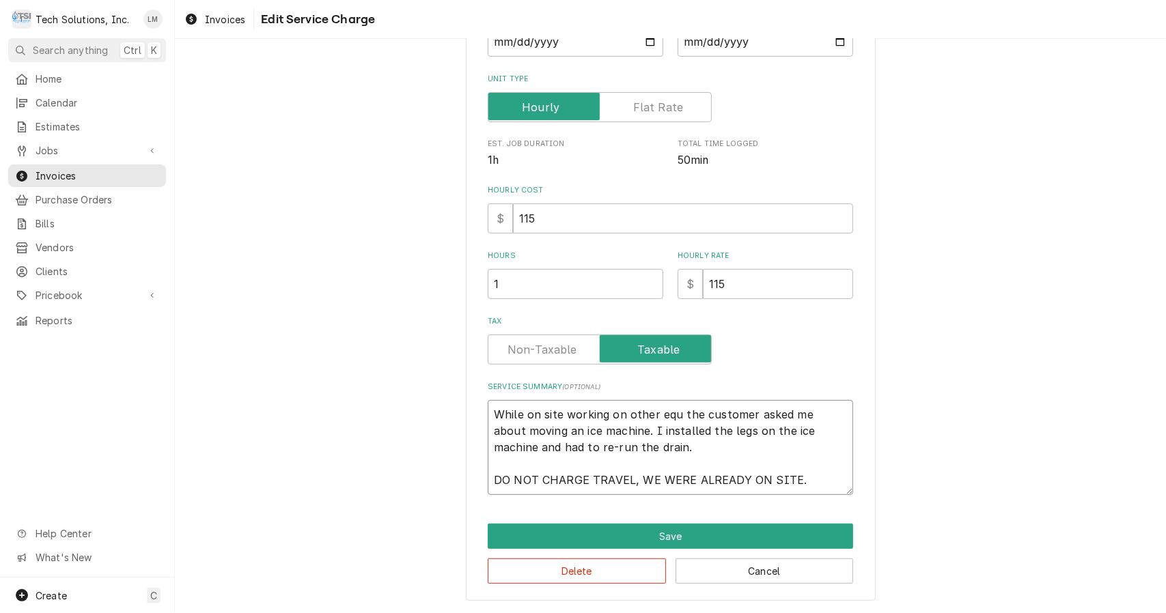
type textarea "x"
type textarea "While on site working on other equi the customer asked me about moving an ice m…"
type textarea "x"
type textarea "While on site working on other equip the customer asked me about moving an ice …"
type textarea "x"
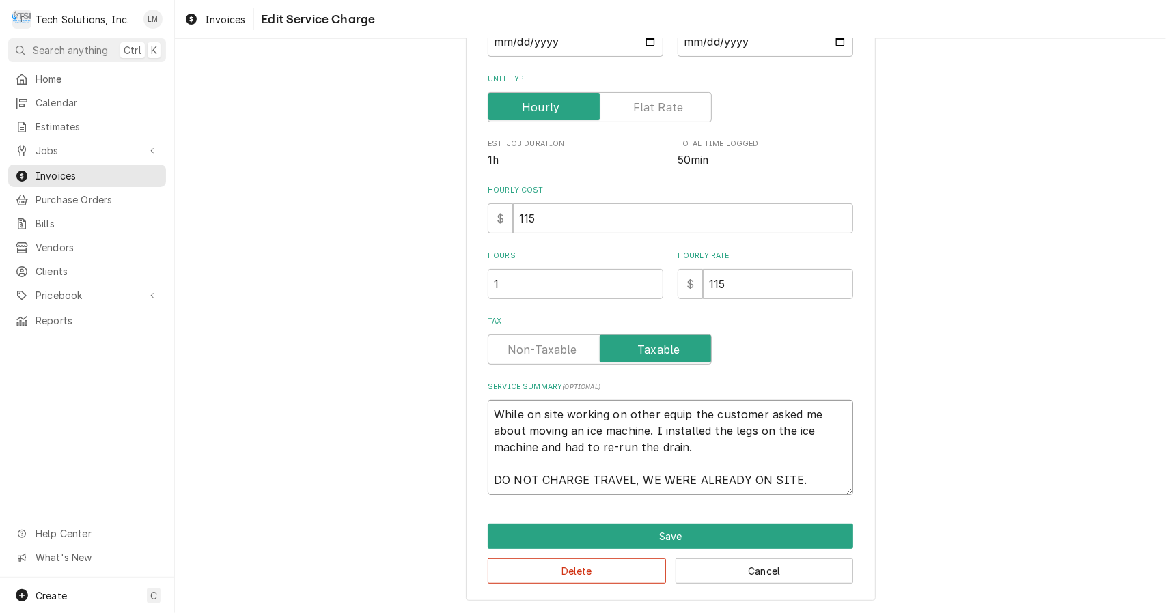
type textarea "While on site working on other equipm the customer asked me about moving an ice…"
type textarea "x"
type textarea "While on site working on other equipme the customer asked me about moving an ic…"
type textarea "x"
type textarea "While on site working on other equipmen the customer asked me about moving an i…"
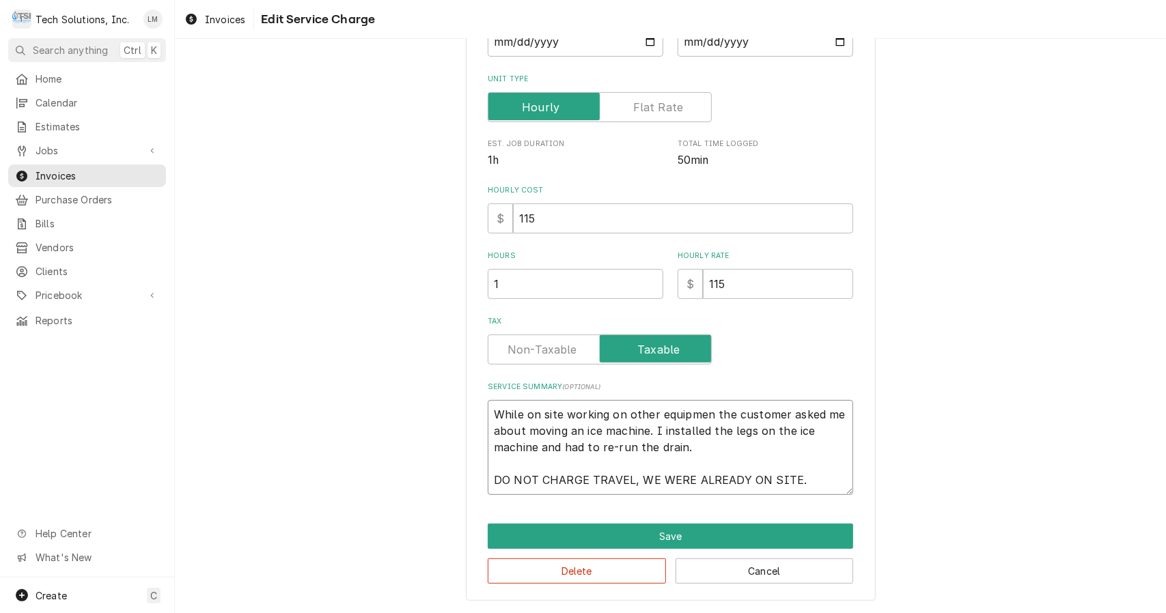
type textarea "x"
type textarea "While on site working on other equipment the customer asked me about moving an …"
type textarea "x"
type textarea "While on site working on other equipment, the customer asked me about moving an…"
type textarea "x"
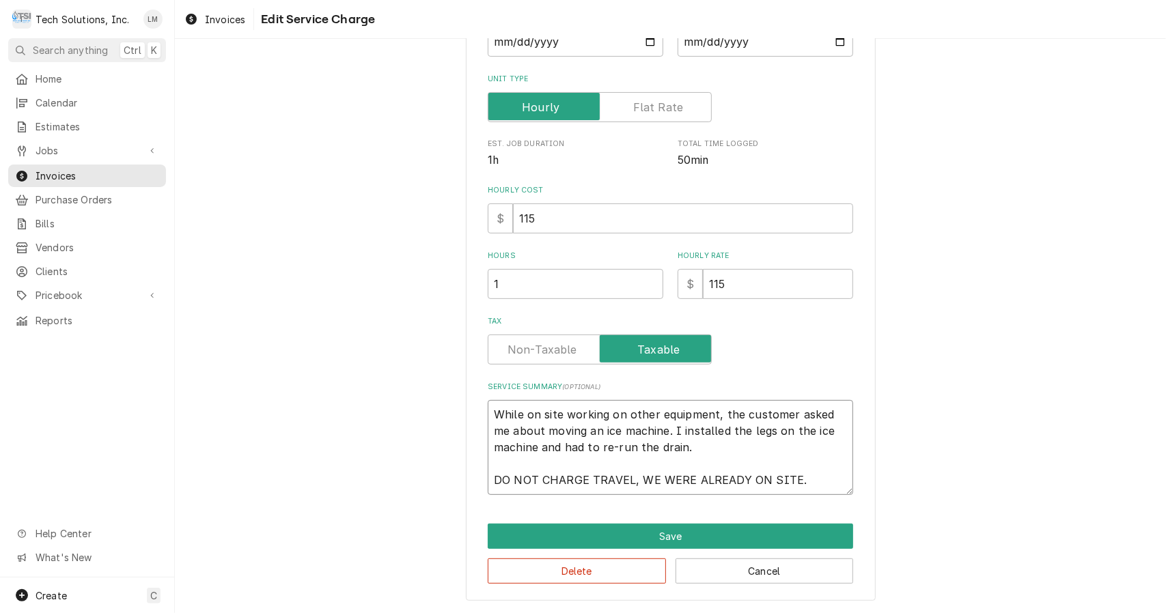
type textarea "While on site working on other equipment, the customer asked e about moving an …"
type textarea "x"
type textarea "While on site working on other equipment, the customer asked about moving an ic…"
type textarea "x"
type textarea "While on site working on other equipment, the customer asked about moving an ic…"
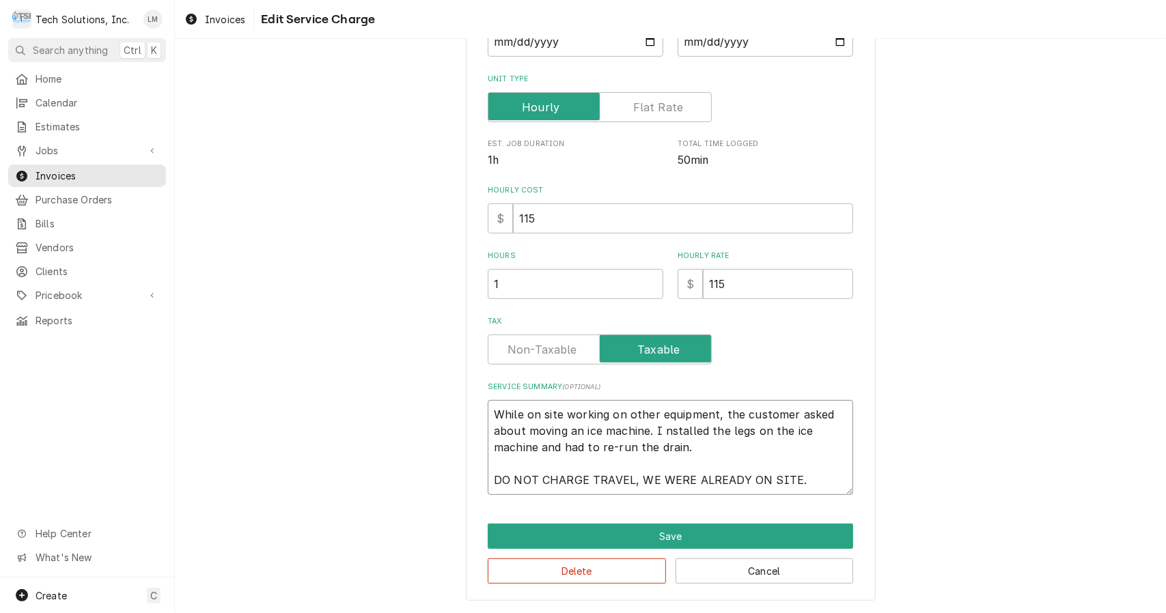
type textarea "x"
type textarea "While on site working on other equipment, the customer asked about moving an ic…"
type textarea "x"
type textarea "While on site working on other equipment, the customer asked about moving an ic…"
type textarea "x"
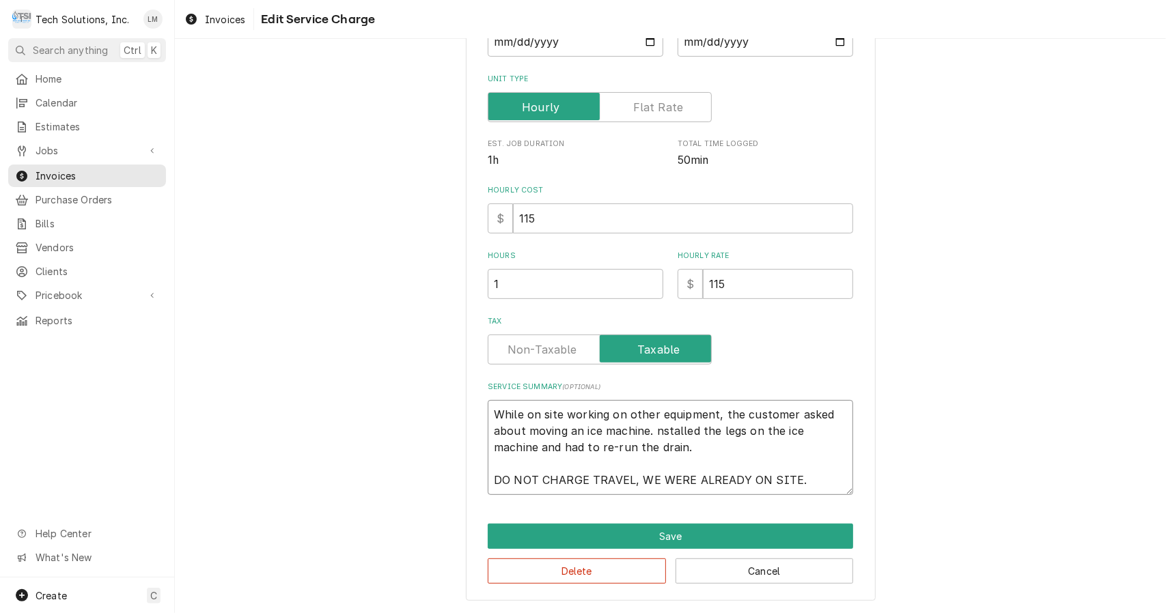
type textarea "While on site working on other equipment, the customer asked about moving an ic…"
type textarea "x"
type textarea "While on site working on other equipment, the customer asked about moving an ic…"
type textarea "x"
type textarea "While on site working on other equipment, the customer asked about moving an ic…"
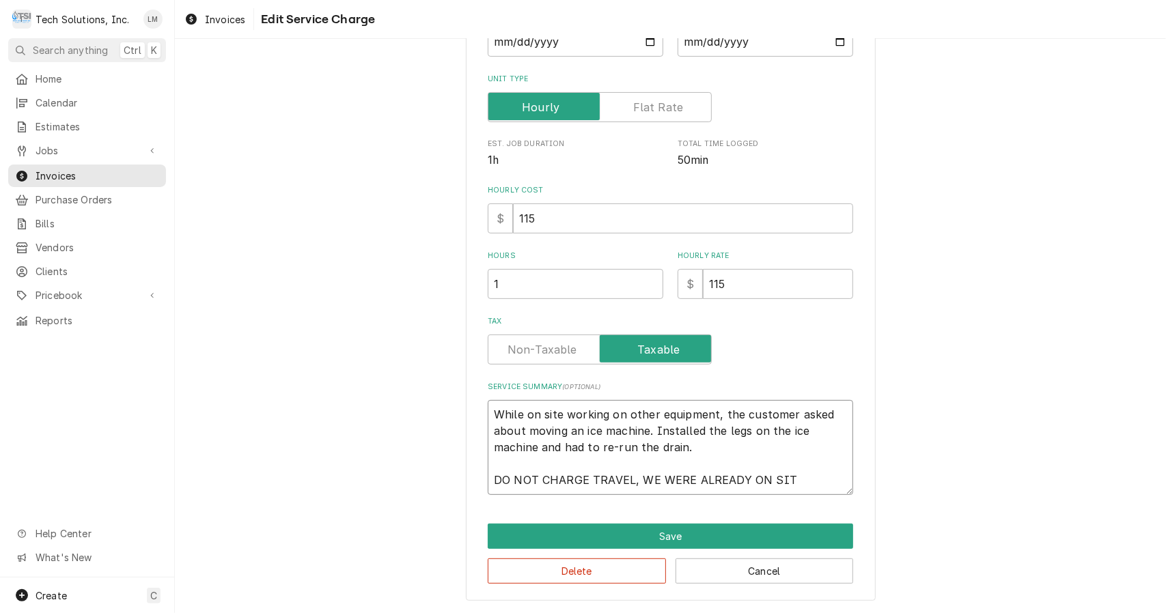
type textarea "x"
type textarea "While on site working on other equipment, the customer asked about moving an ic…"
type textarea "x"
type textarea "While on site working on other equipment, the customer asked about moving an ic…"
type textarea "x"
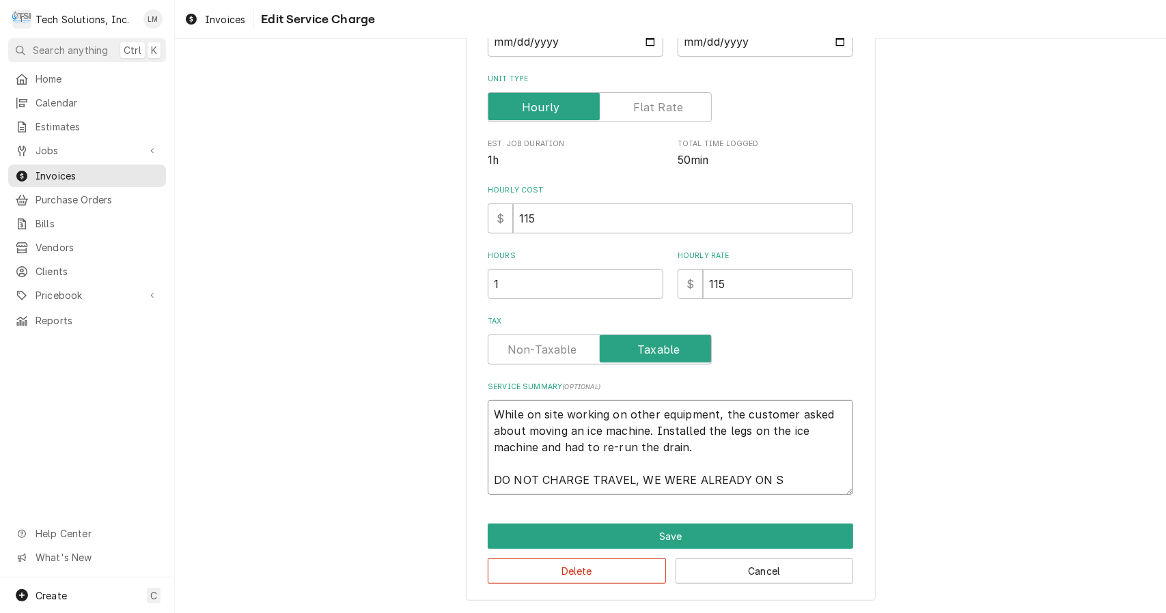
type textarea "While on site working on other equipment, the customer asked about moving an ic…"
type textarea "x"
type textarea "While on site working on other equipment, the customer asked about moving an ic…"
type textarea "x"
type textarea "While on site working on other equipment, the customer asked about moving an ic…"
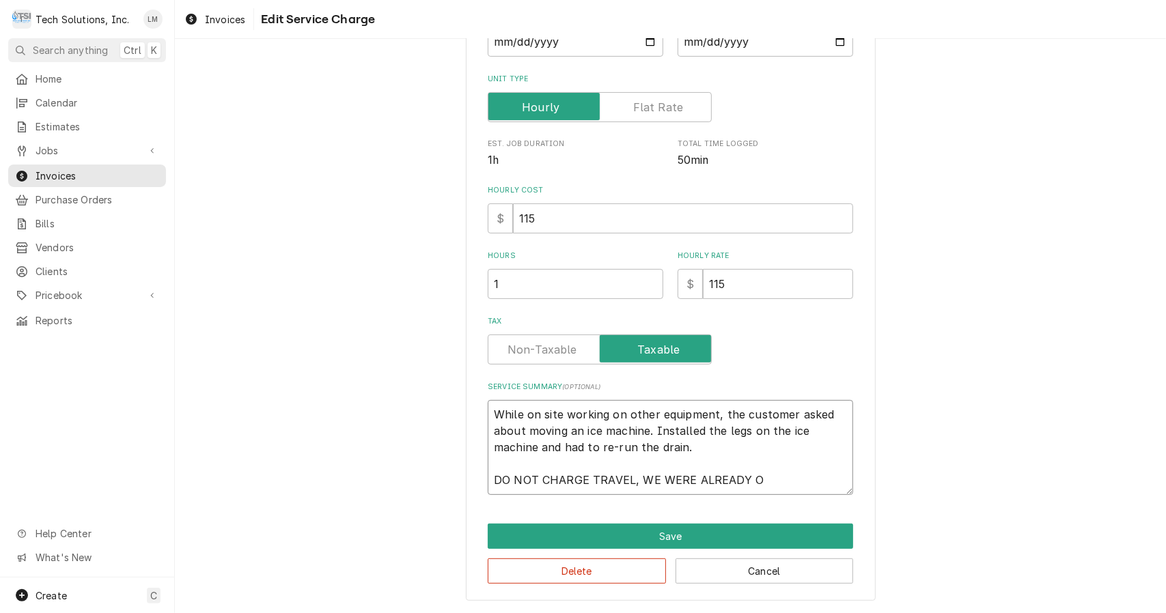
type textarea "x"
type textarea "While on site working on other equipment, the customer asked about moving an ic…"
type textarea "x"
type textarea "While on site working on other equipment, the customer asked about moving an ic…"
type textarea "x"
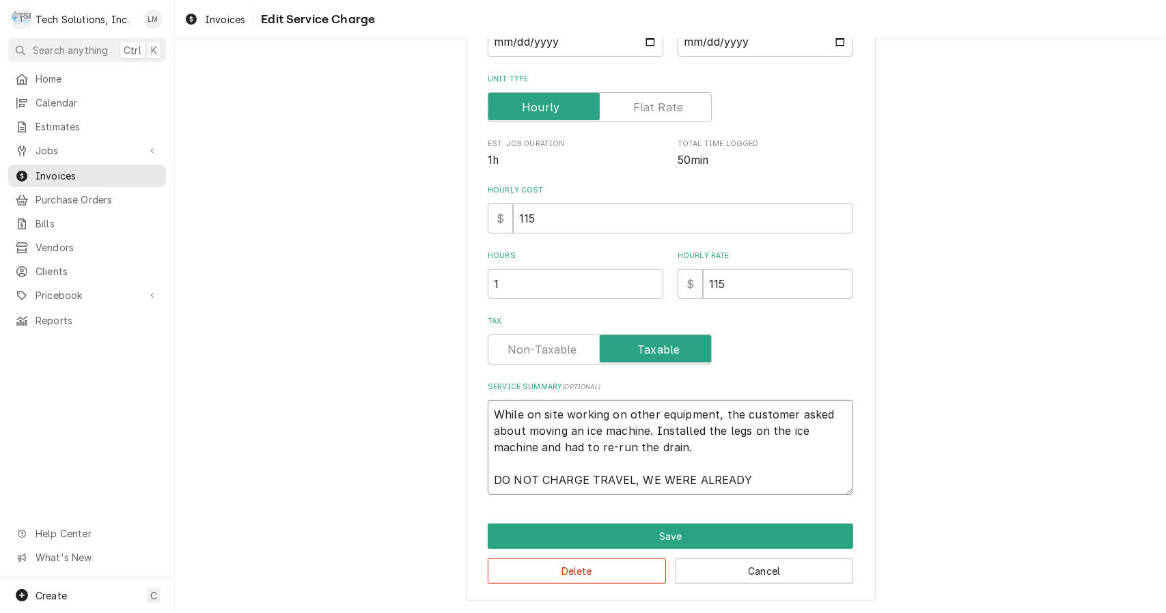
type textarea "While on site working on other equipment, the customer asked about moving an ic…"
type textarea "x"
type textarea "While on site working on other equipment, the customer asked about moving an ic…"
type textarea "x"
type textarea "While on site working on other equipment, the customer asked about moving an ic…"
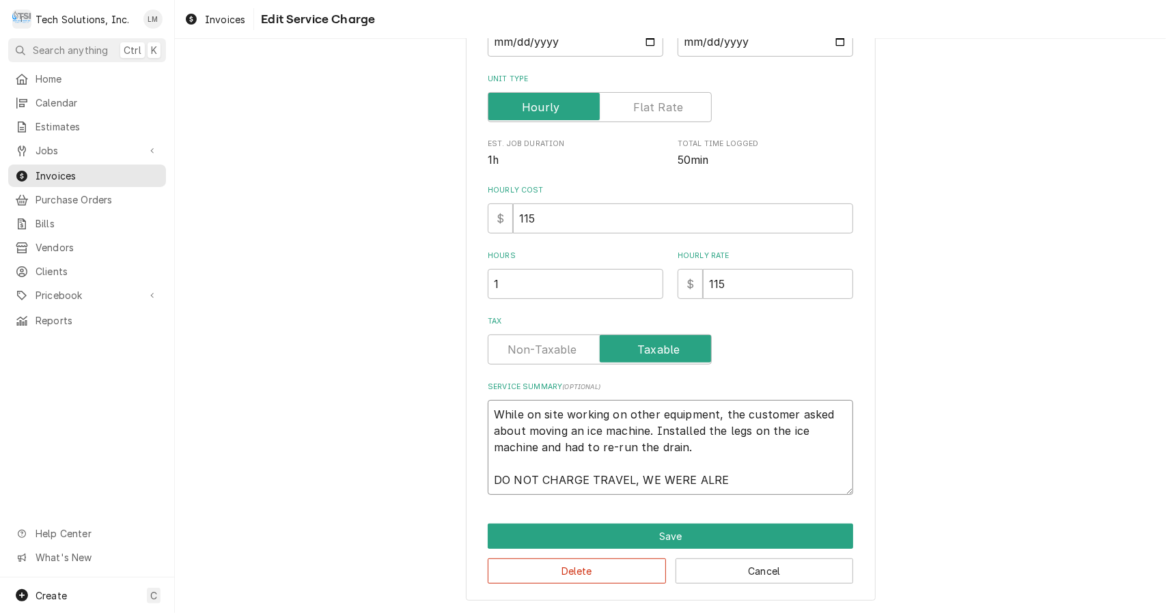
type textarea "x"
type textarea "While on site working on other equipment, the customer asked about moving an ic…"
type textarea "x"
type textarea "While on site working on other equipment, the customer asked about moving an ic…"
type textarea "x"
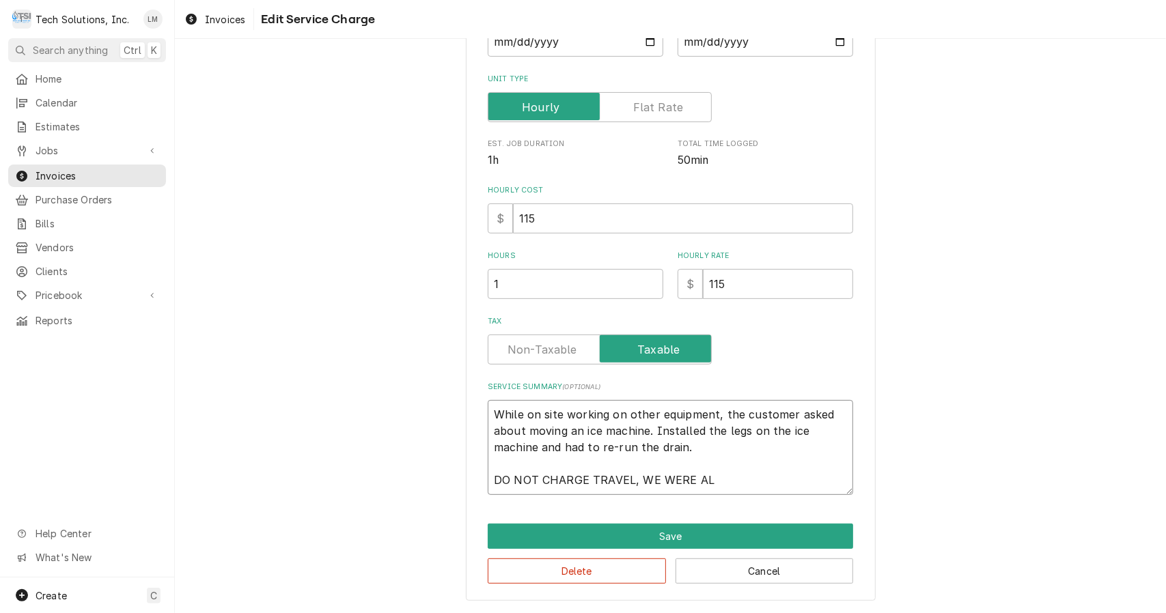
type textarea "While on site working on other equipment, the customer asked about moving an ic…"
type textarea "x"
type textarea "While on site working on other equipment, the customer asked about moving an ic…"
type textarea "x"
type textarea "While on site working on other equipment, the customer asked about moving an ic…"
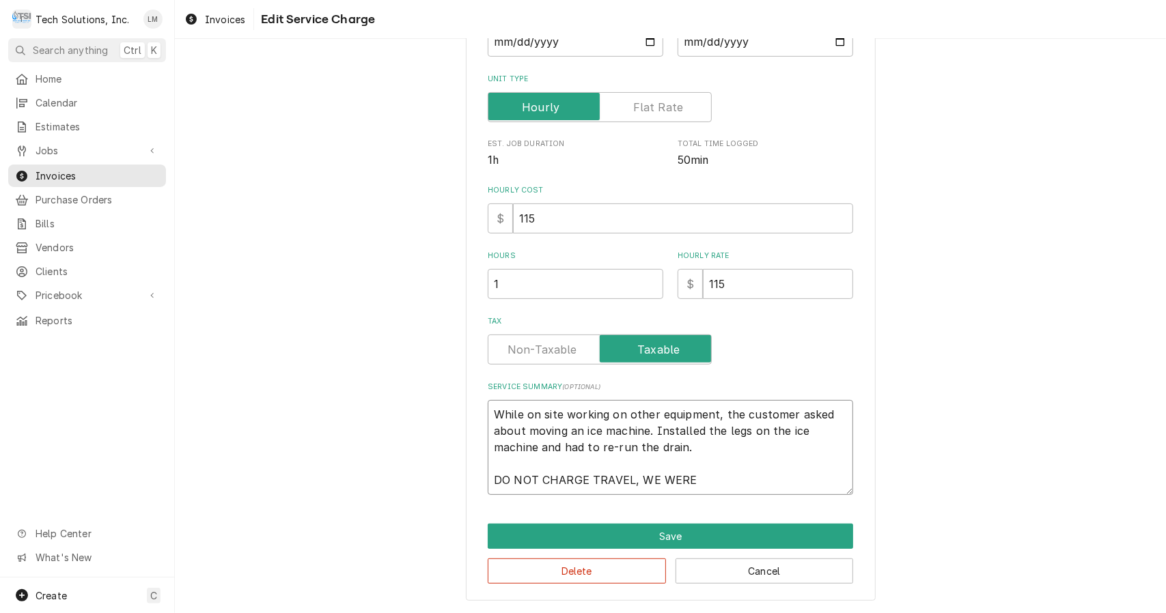
type textarea "x"
type textarea "While on site working on other equipment, the customer asked about moving an ic…"
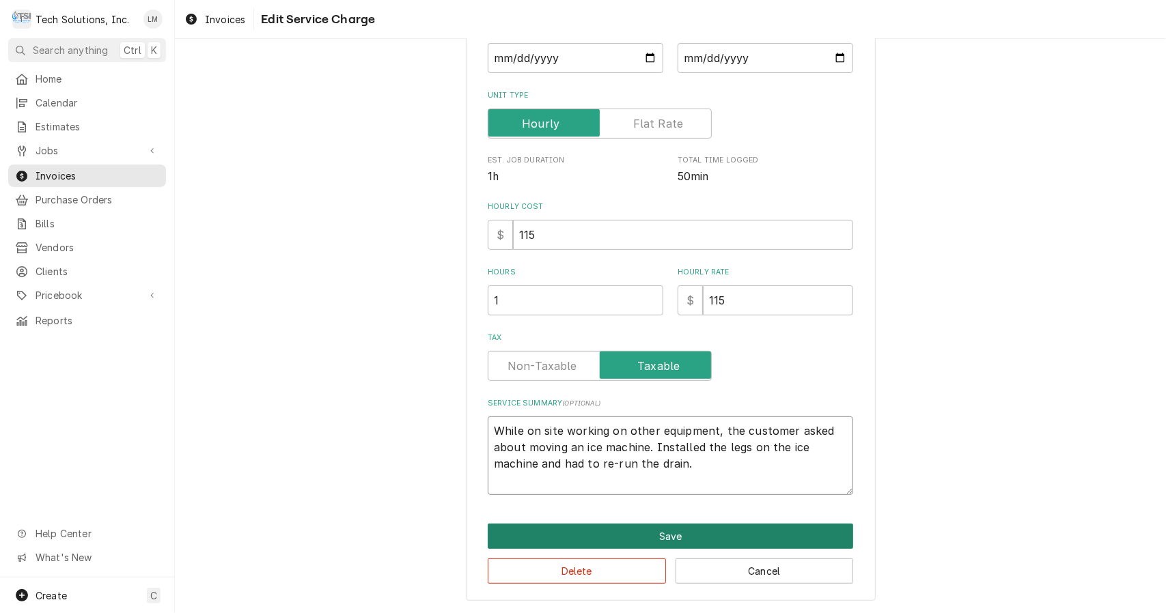
click at [678, 534] on button "Save" at bounding box center [670, 536] width 365 height 25
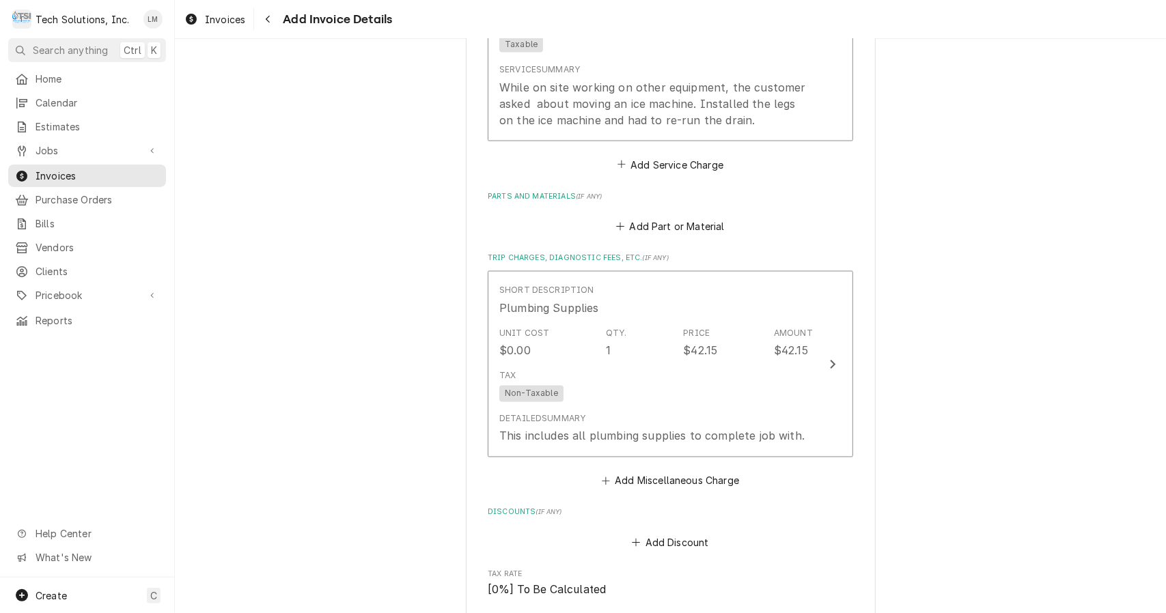
scroll to position [1400, 0]
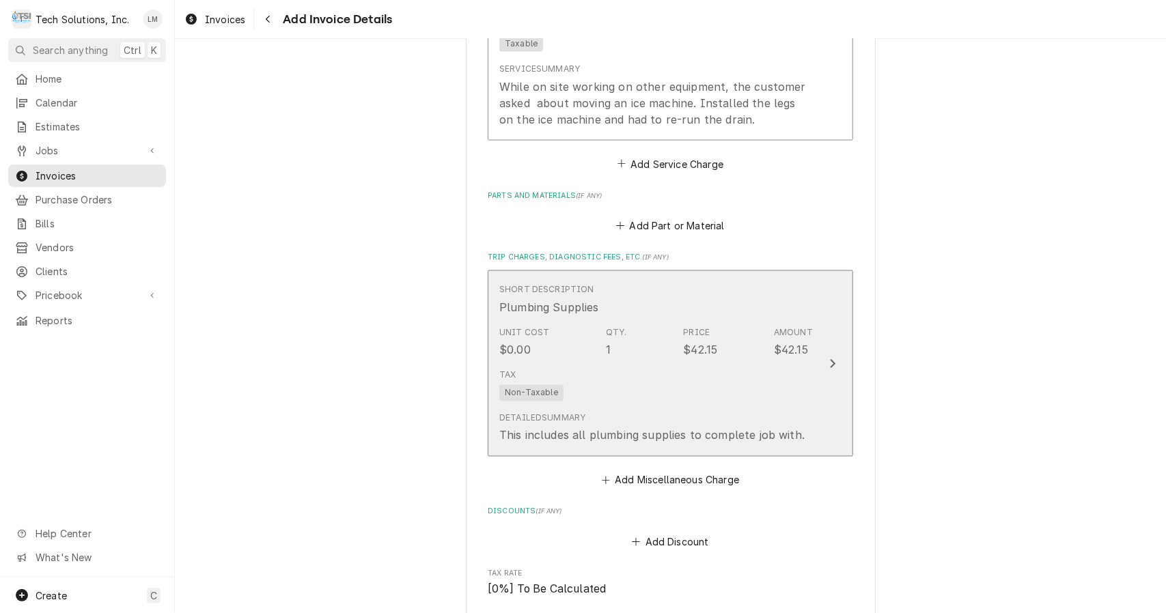
click at [807, 363] on button "Short Description Plumbing Supplies Unit Cost $0.00 Qty. 1 Price $42.15 Amount …" at bounding box center [670, 364] width 365 height 186
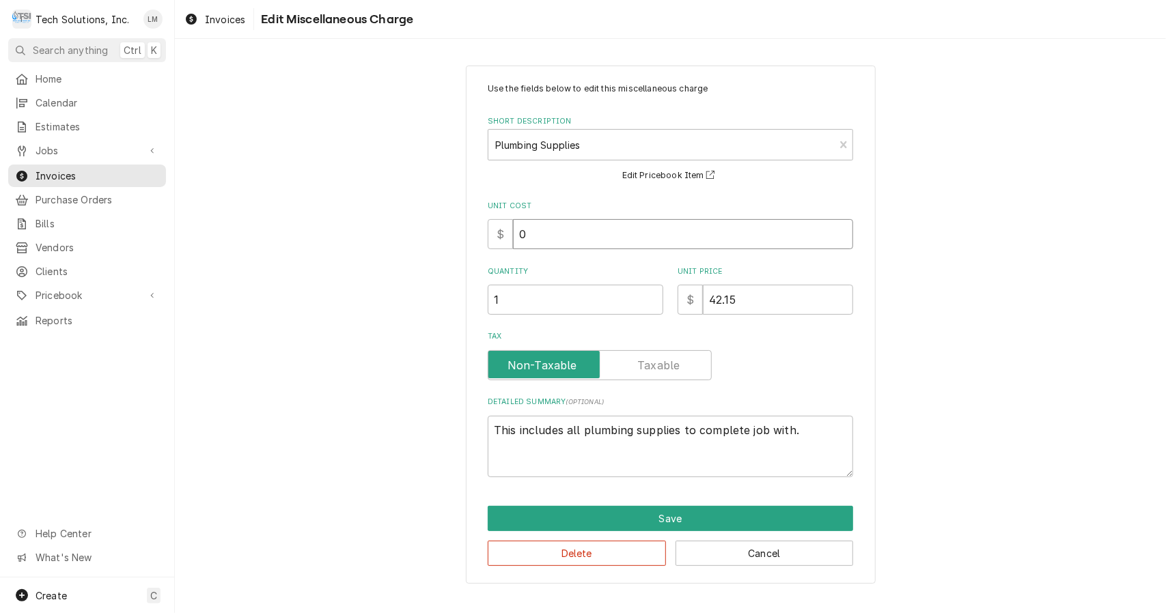
click at [590, 234] on input "0" at bounding box center [683, 234] width 340 height 30
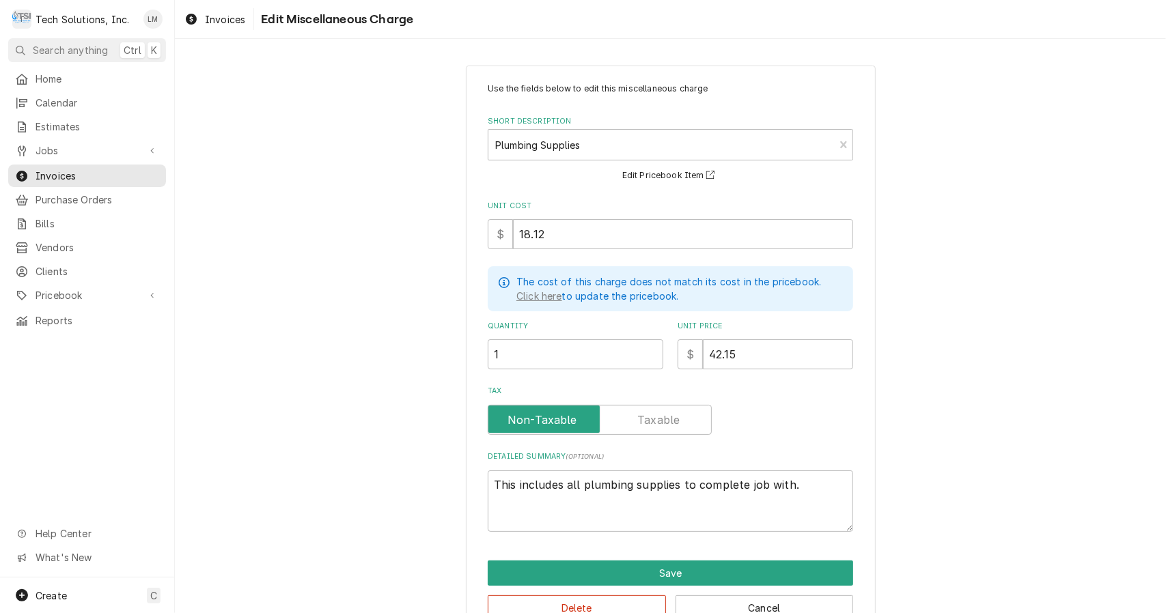
click at [660, 411] on label "Tax" at bounding box center [600, 420] width 224 height 30
click at [660, 411] on input "Tax" at bounding box center [600, 420] width 212 height 30
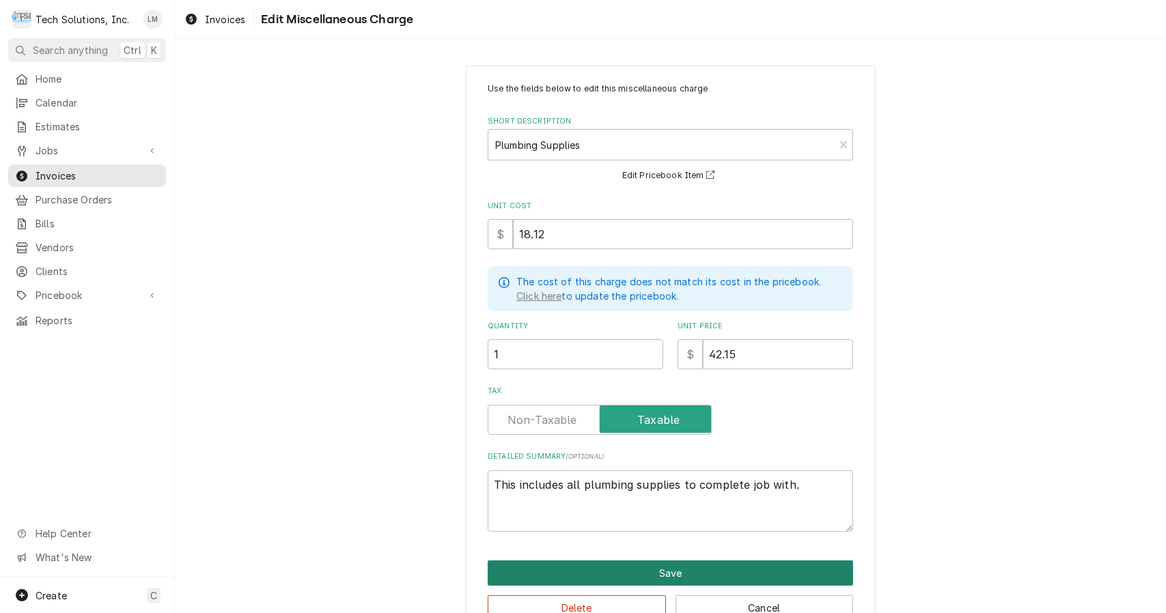
click at [719, 576] on button "Save" at bounding box center [670, 573] width 365 height 25
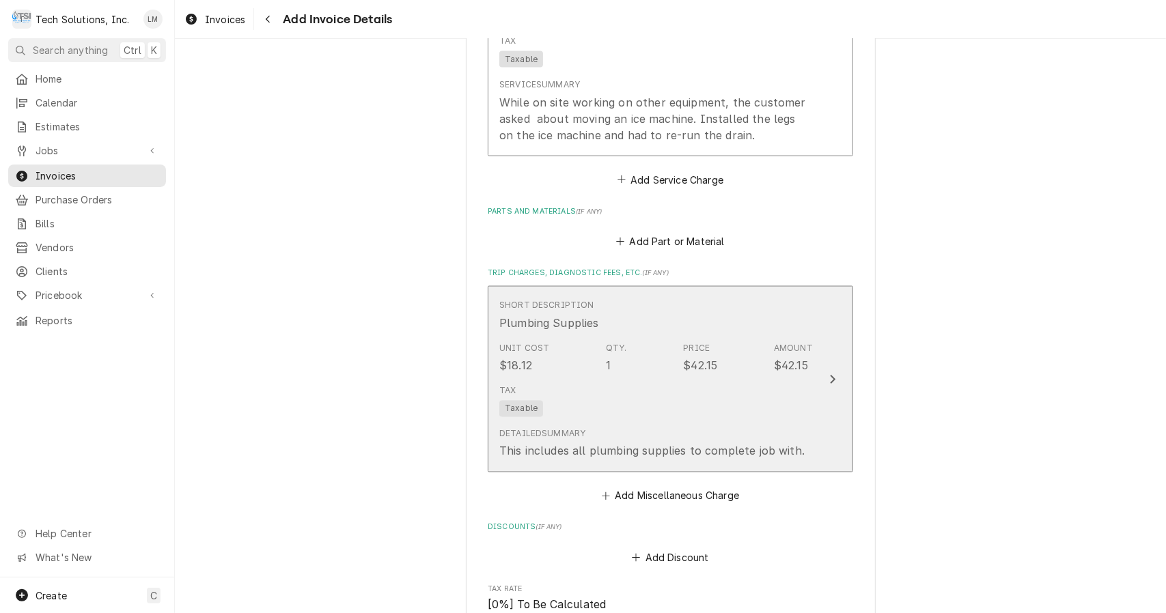
click at [832, 378] on div "Update Line Item" at bounding box center [833, 380] width 18 height 16
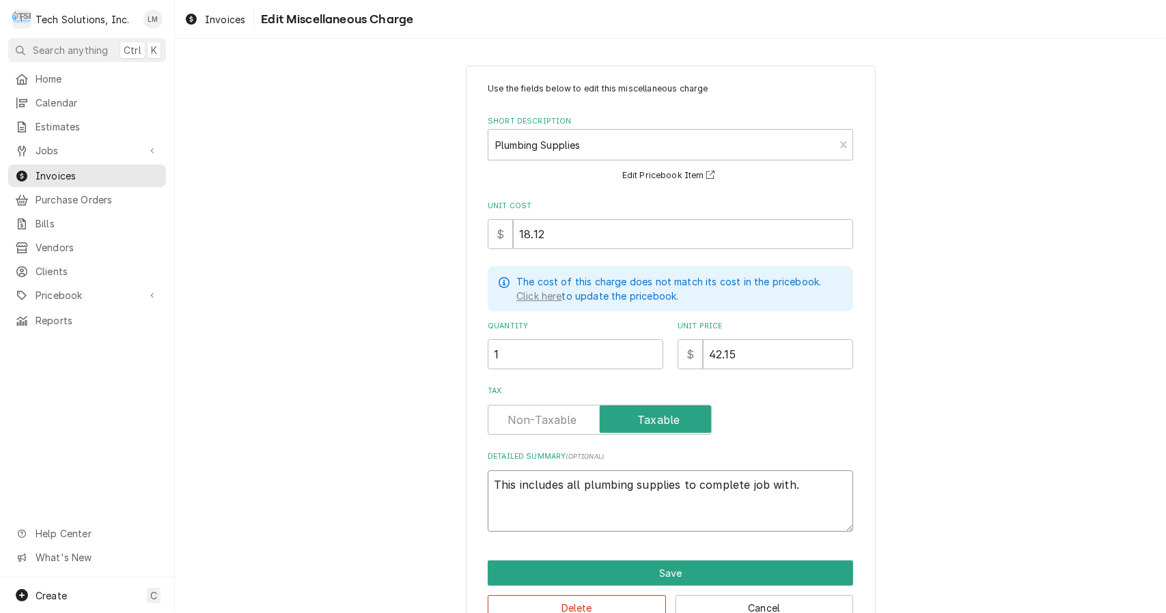
click at [801, 490] on textarea "This includes all plumbing supplies to complete job with." at bounding box center [670, 502] width 365 height 62
click at [707, 575] on button "Save" at bounding box center [670, 573] width 365 height 25
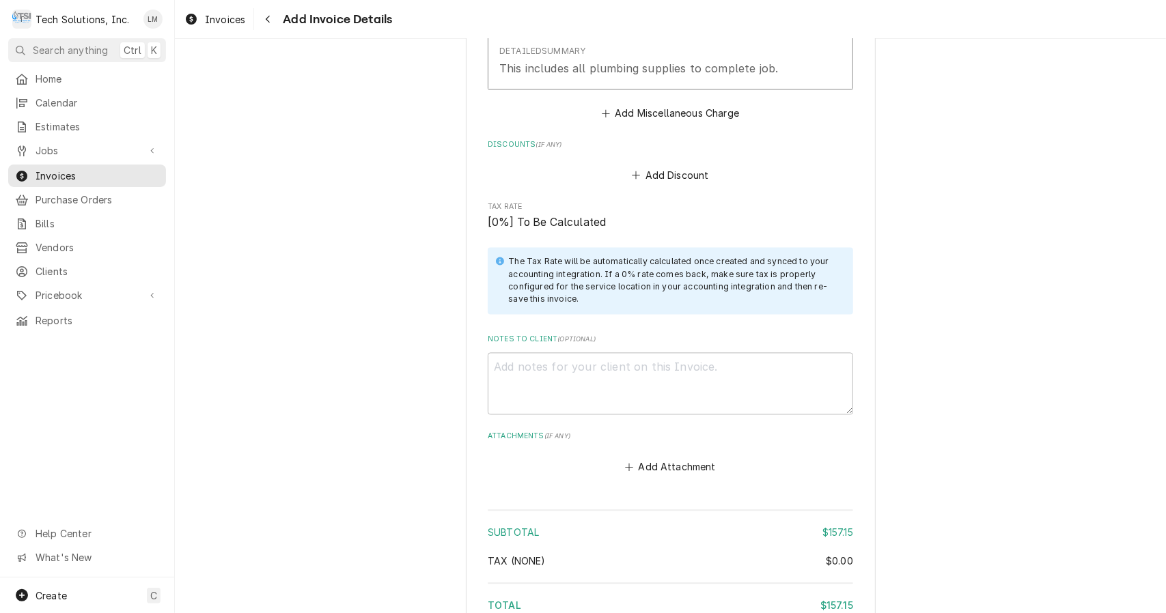
scroll to position [1775, 0]
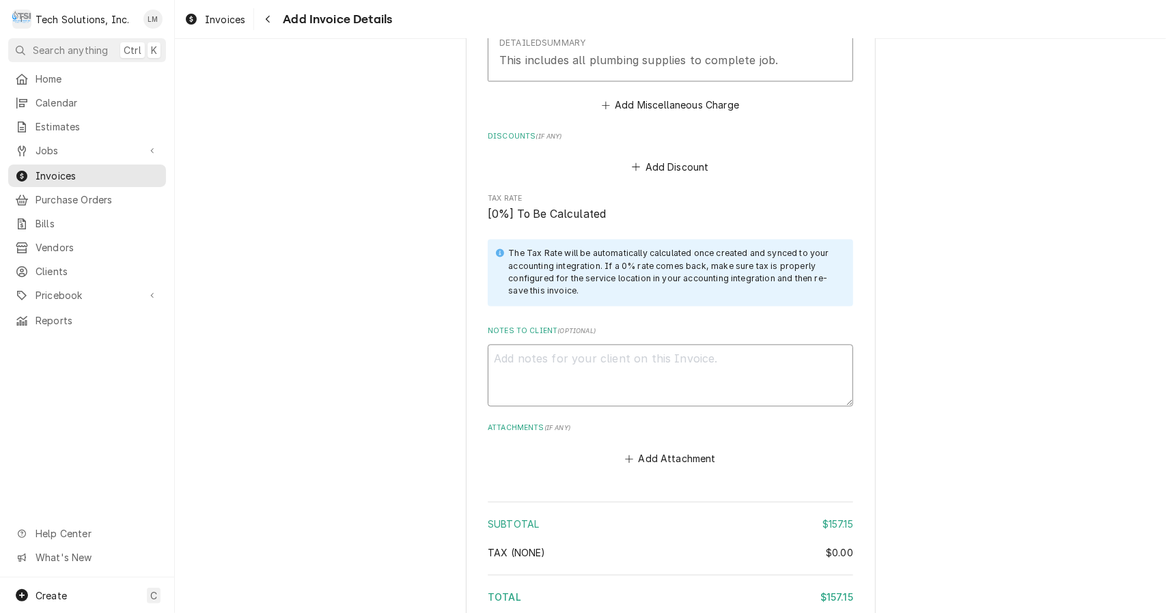
click at [572, 384] on textarea "Notes to Client ( optional )" at bounding box center [670, 376] width 365 height 62
paste textarea "Sarah zakariasen"
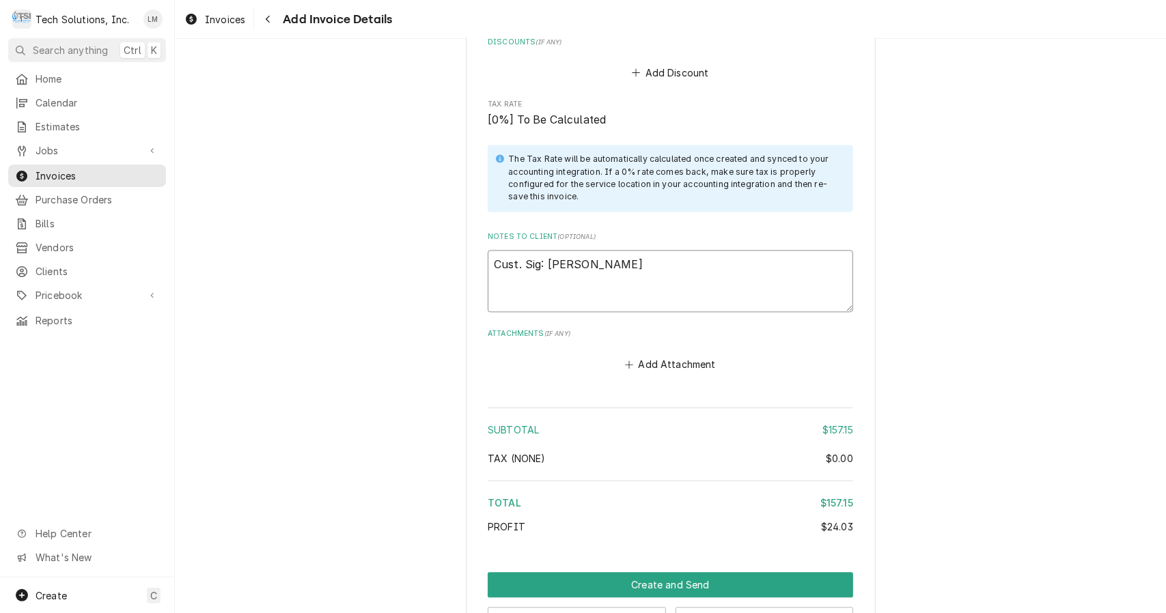
scroll to position [1920, 0]
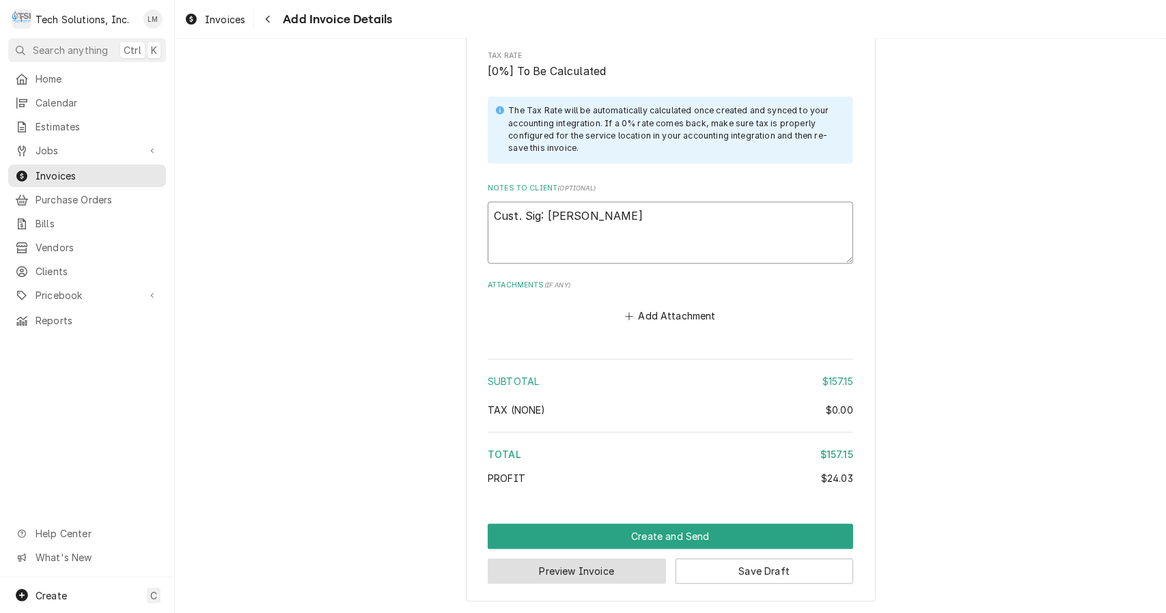
click at [611, 578] on button "Preview Invoice" at bounding box center [577, 571] width 178 height 25
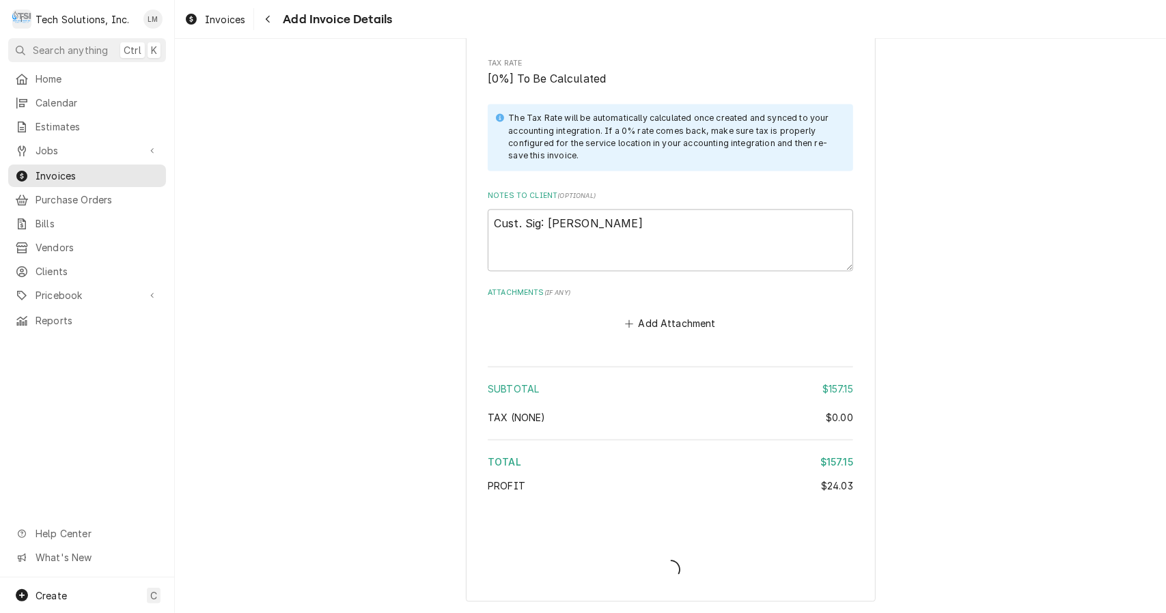
scroll to position [1911, 0]
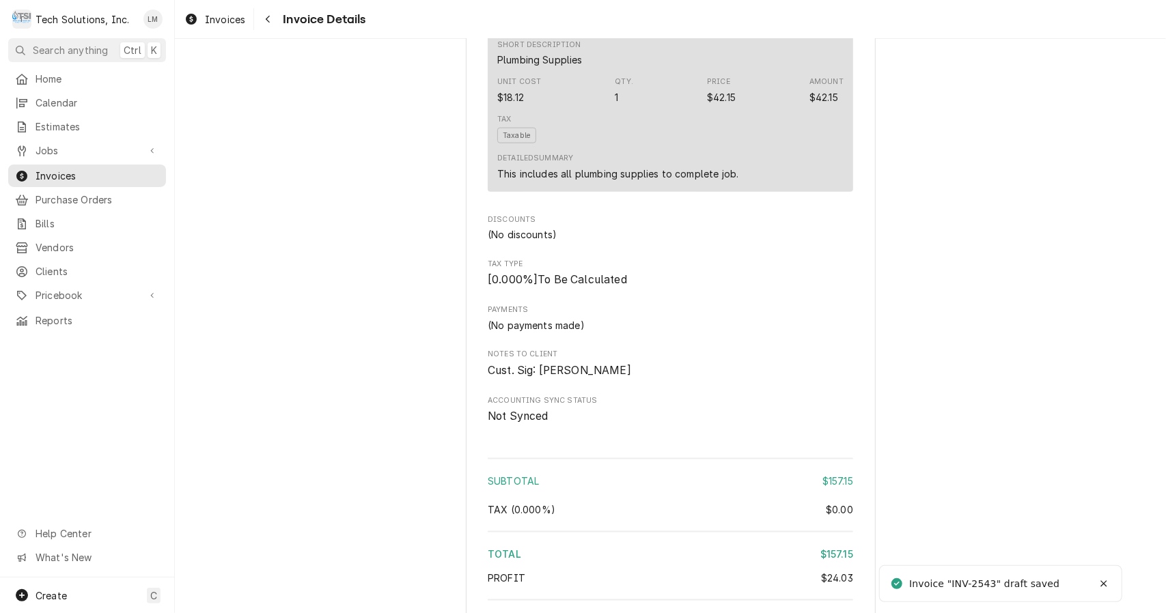
scroll to position [1333, 0]
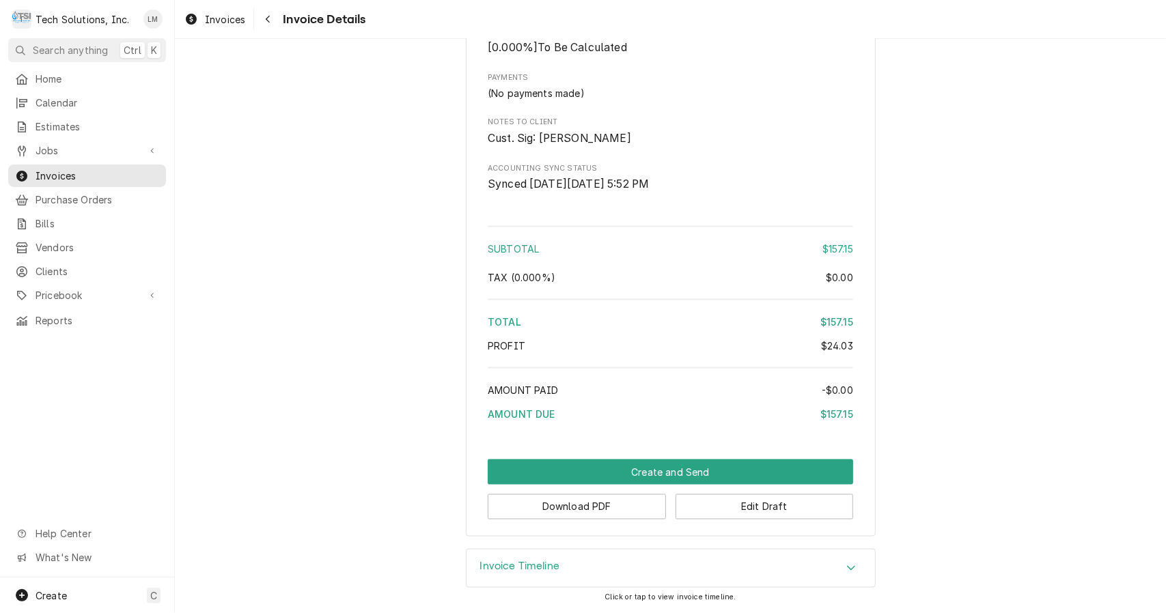
scroll to position [1333, 0]
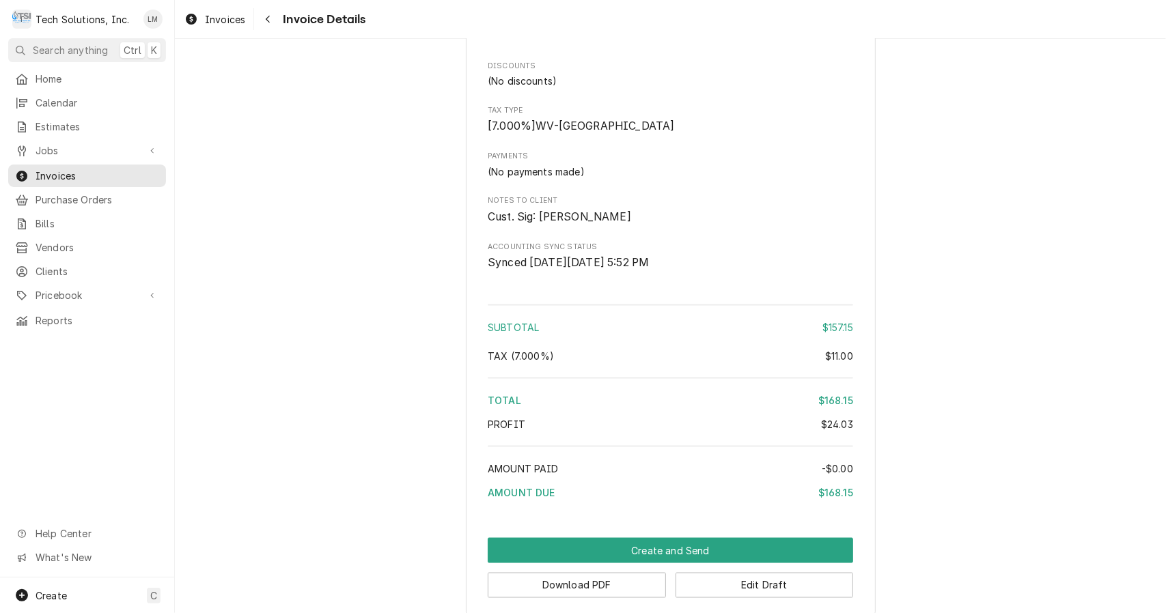
scroll to position [1333, 0]
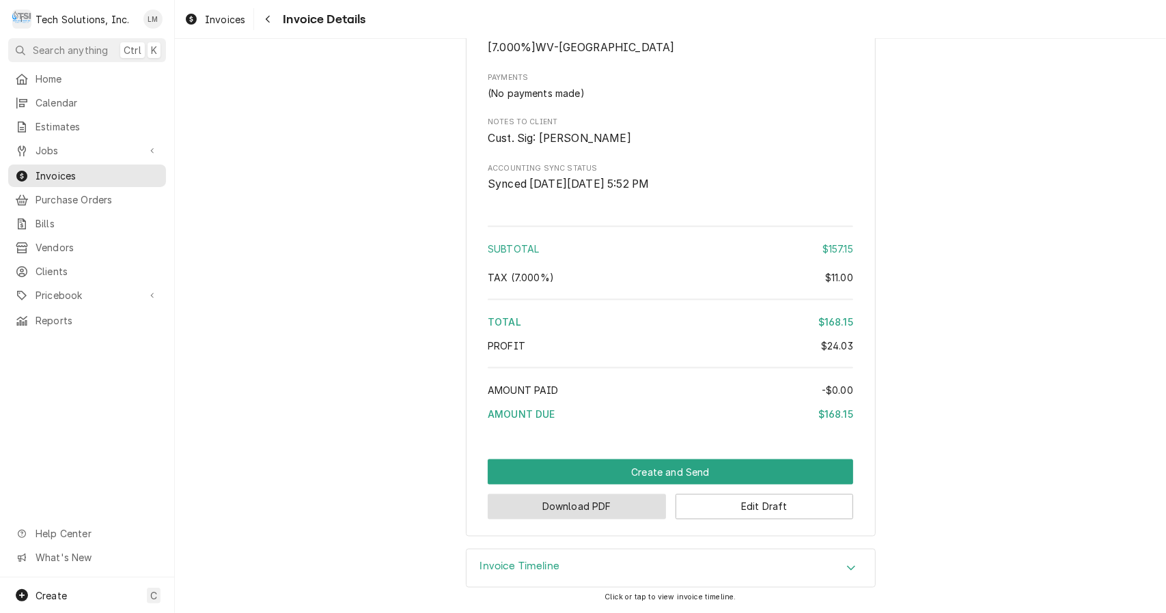
click at [600, 512] on button "Download PDF" at bounding box center [577, 507] width 178 height 25
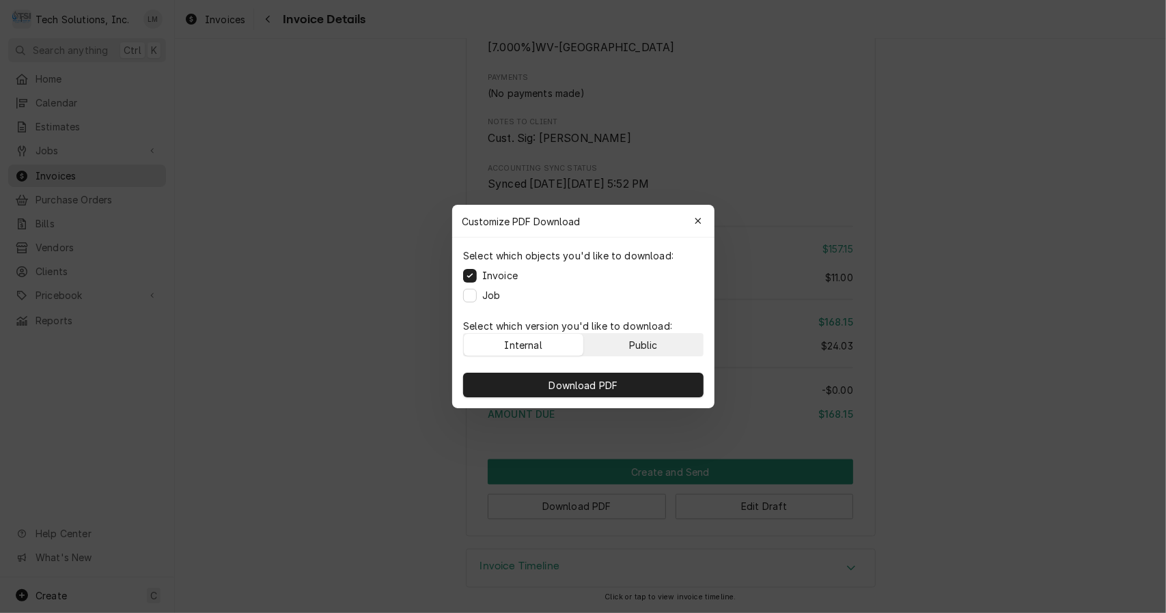
click at [631, 342] on div "Public" at bounding box center [642, 345] width 29 height 14
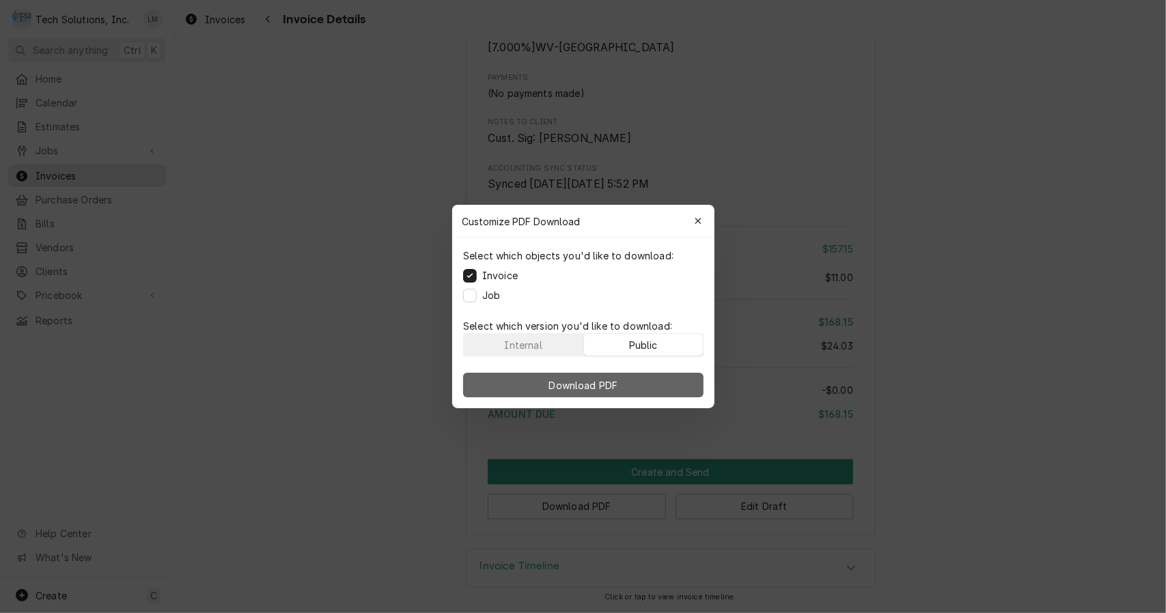
click at [619, 388] on span "Download PDF" at bounding box center [583, 385] width 74 height 14
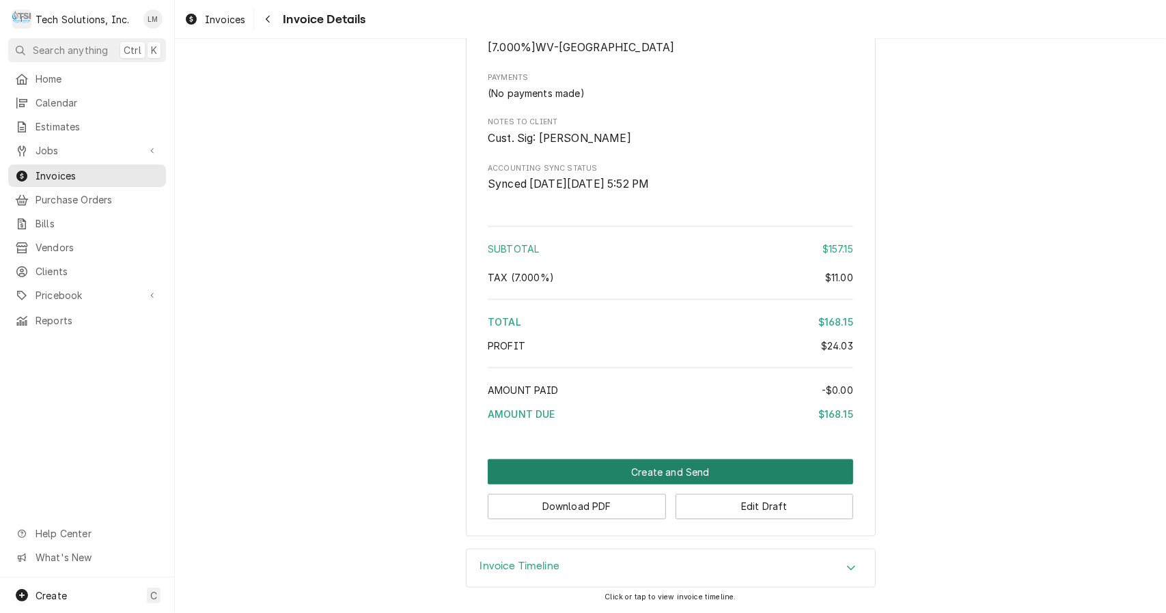
click at [672, 473] on button "Create and Send" at bounding box center [670, 472] width 365 height 25
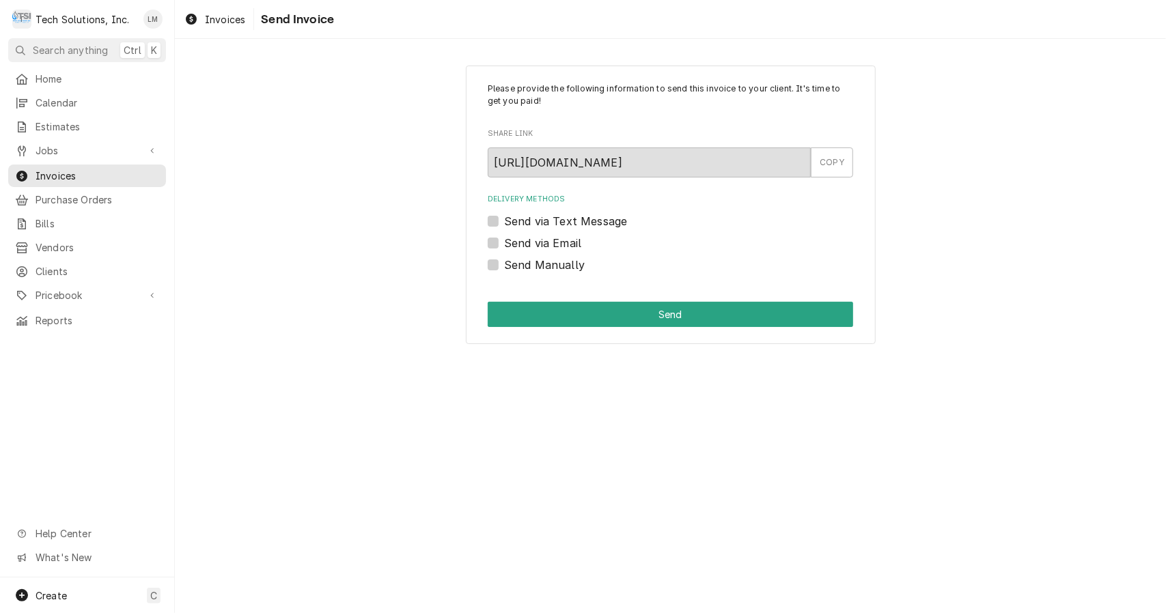
click at [551, 248] on label "Send via Email" at bounding box center [542, 243] width 77 height 16
click at [551, 248] on input "Send via Email" at bounding box center [686, 250] width 365 height 30
checkbox input "true"
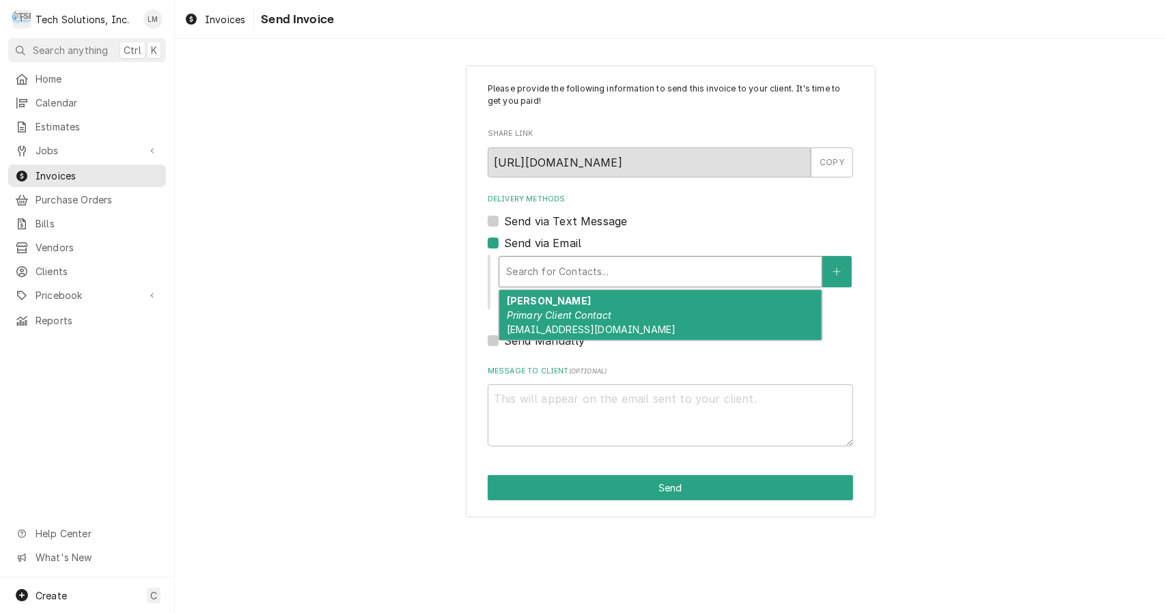
click at [613, 320] on div "Kevin Zakariasen Primary Client Contact Kevinzakariasen13@gmail.com" at bounding box center [660, 315] width 322 height 50
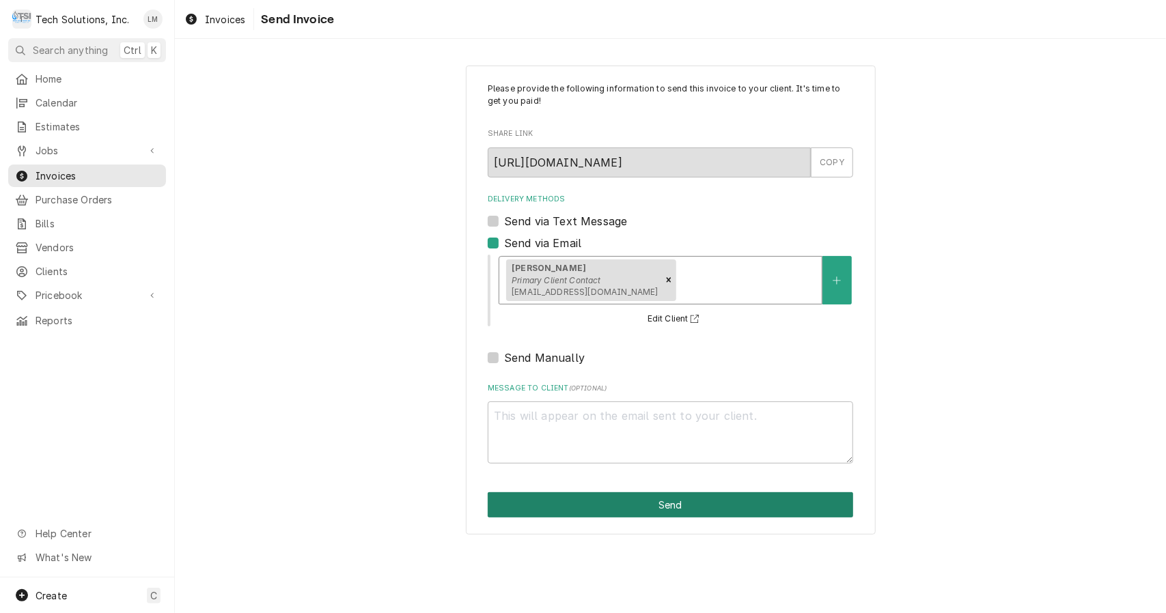
click at [632, 510] on button "Send" at bounding box center [670, 505] width 365 height 25
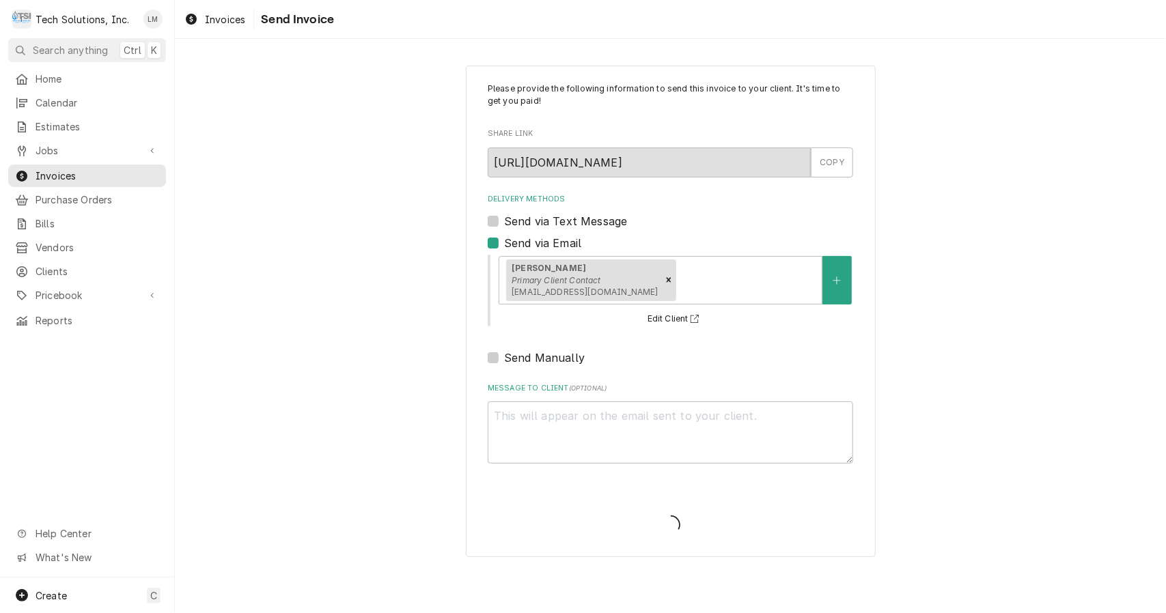
type textarea "x"
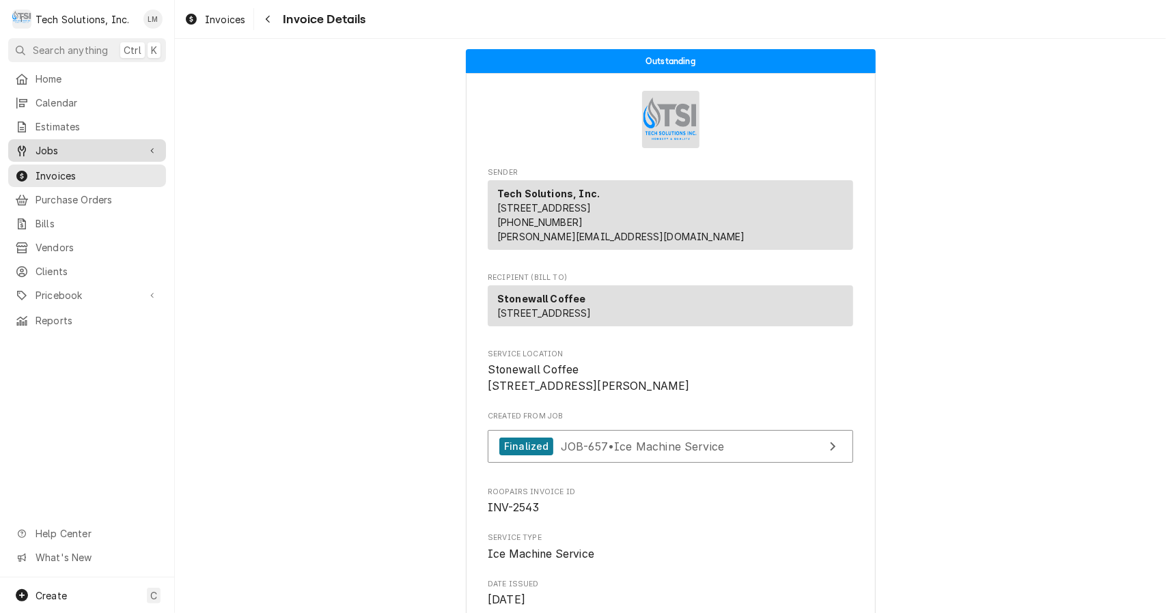
click at [64, 154] on link "Jobs" at bounding box center [87, 150] width 158 height 23
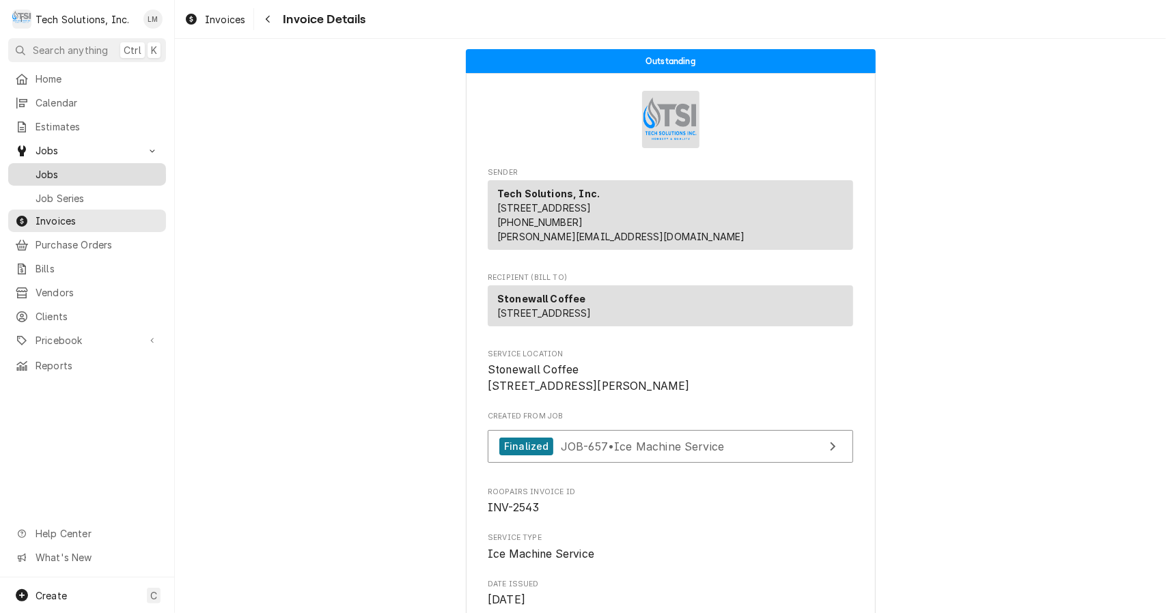
click at [66, 171] on span "Jobs" at bounding box center [98, 174] width 124 height 14
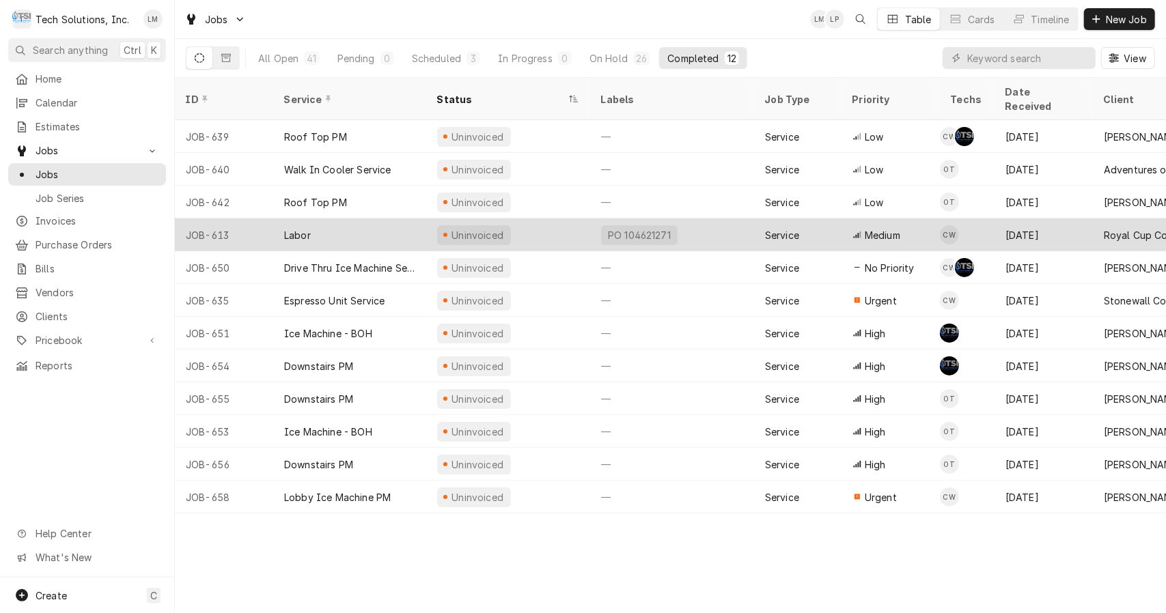
click at [306, 228] on div "Labor" at bounding box center [297, 235] width 27 height 14
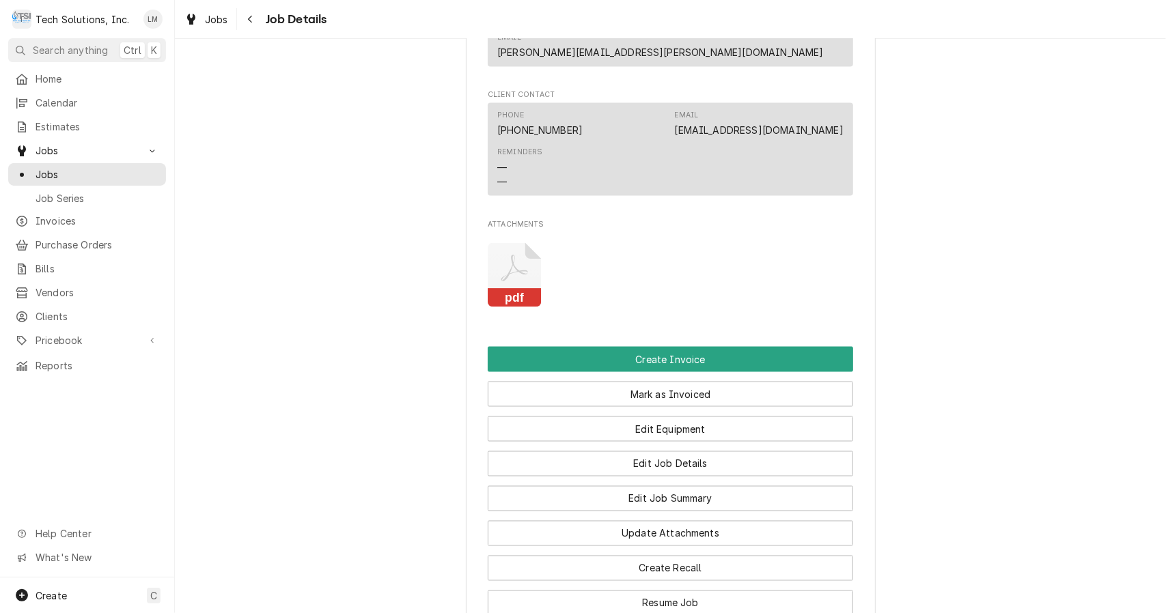
scroll to position [1336, 0]
click at [536, 290] on icon "pdf" at bounding box center [515, 275] width 54 height 65
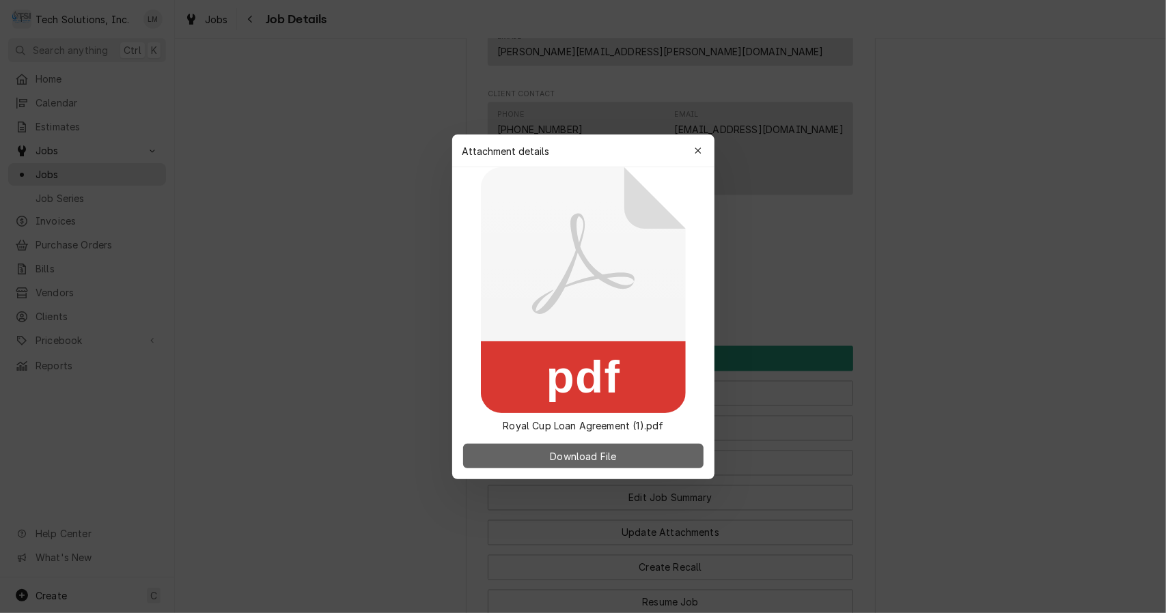
click at [638, 459] on button "Download File" at bounding box center [583, 456] width 240 height 25
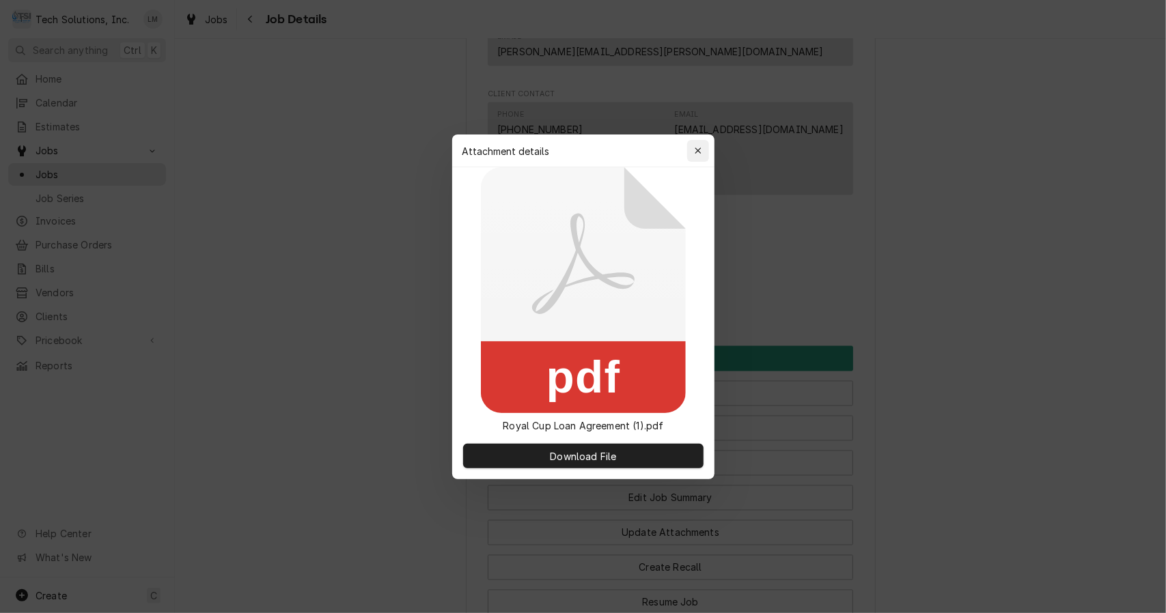
click at [695, 155] on icon "button" at bounding box center [698, 151] width 8 height 10
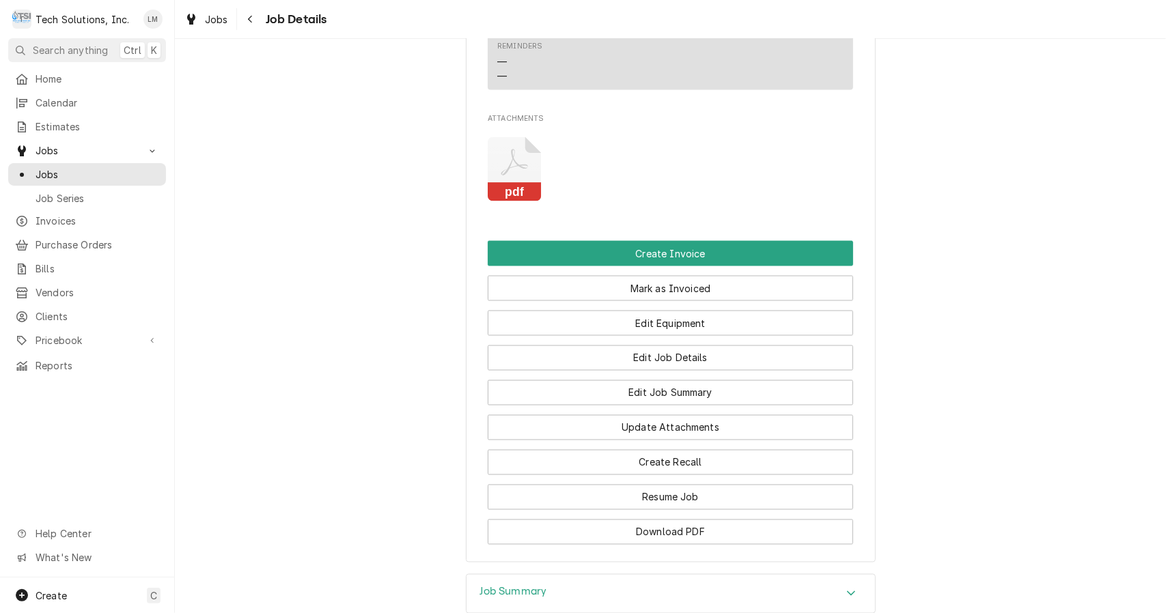
scroll to position [1582, 0]
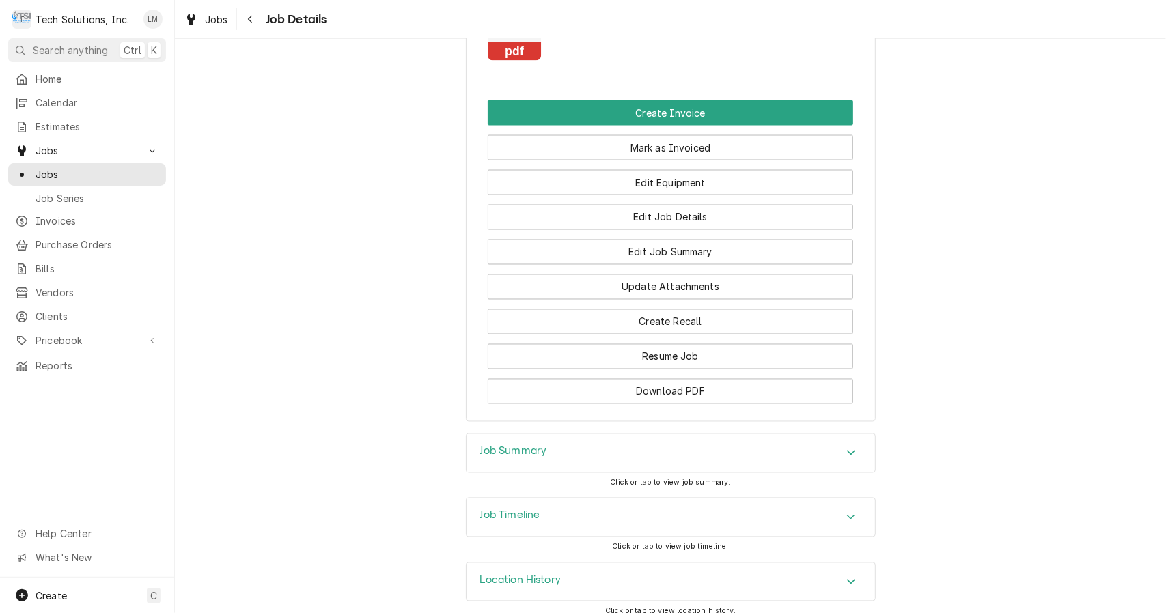
click at [734, 387] on button "Download PDF" at bounding box center [670, 391] width 365 height 25
click at [51, 169] on span "Jobs" at bounding box center [98, 174] width 124 height 14
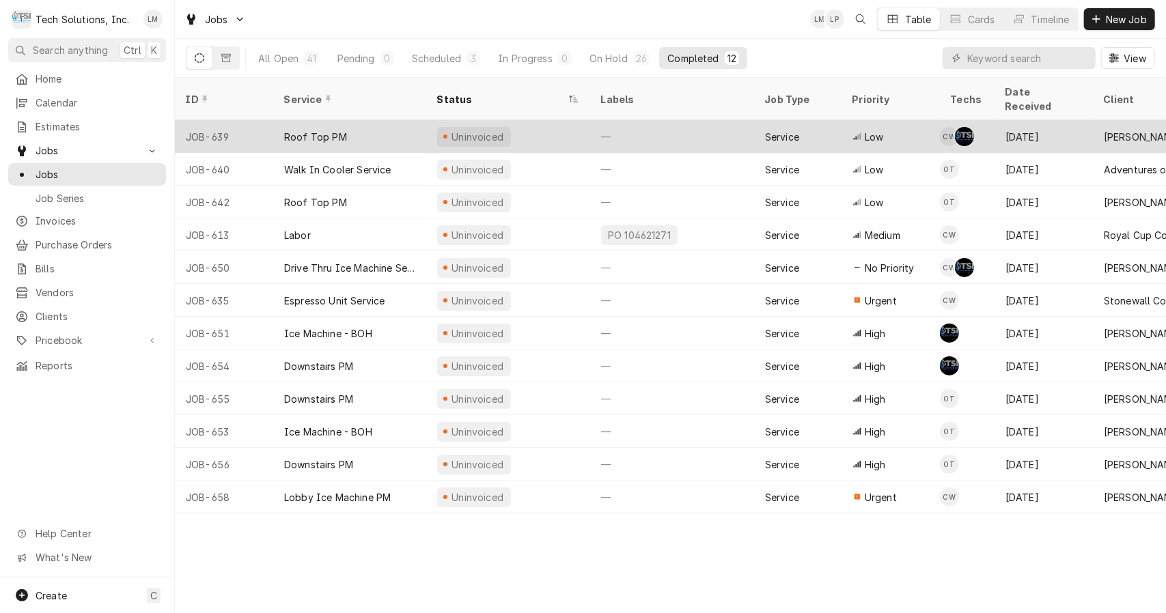
click at [322, 130] on div "Roof Top PM" at bounding box center [315, 137] width 63 height 14
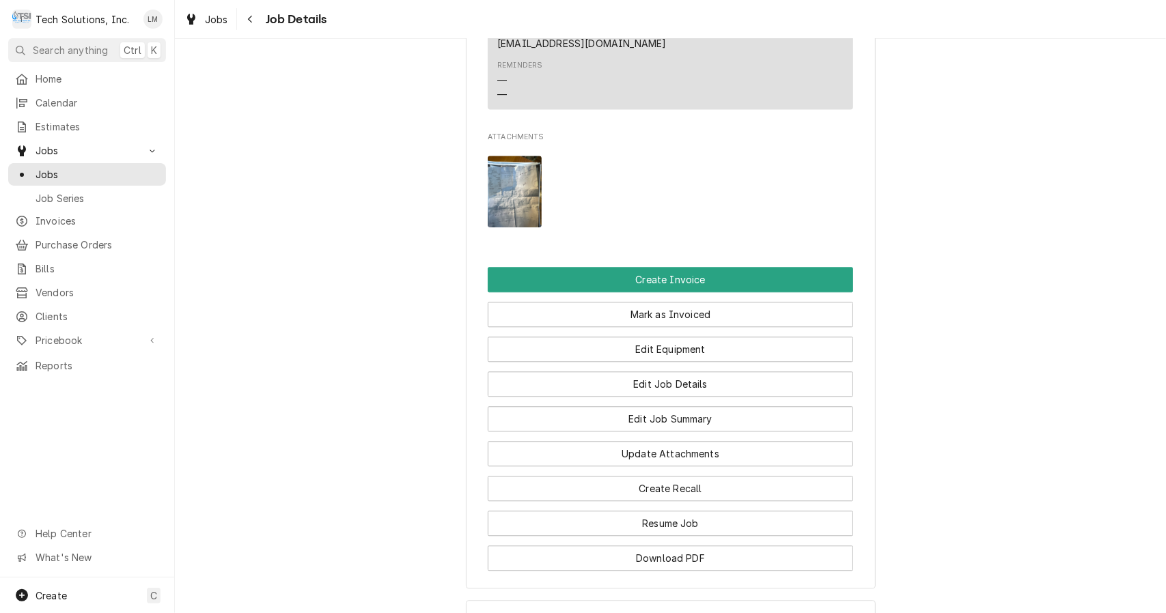
scroll to position [2105, 0]
click at [511, 155] on img "Attachments" at bounding box center [515, 191] width 54 height 72
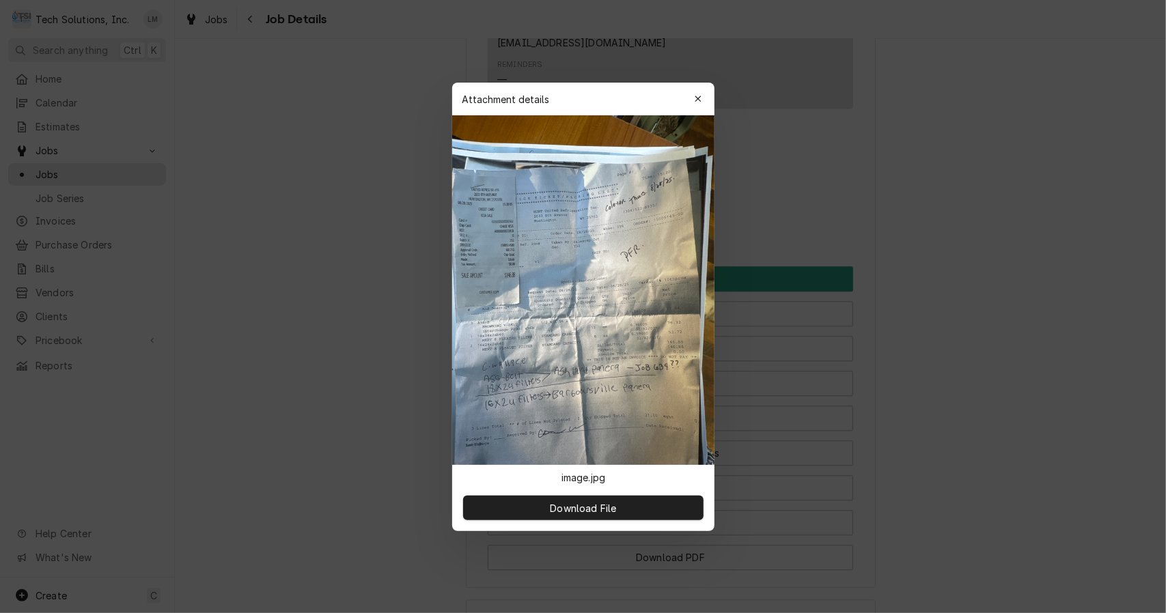
click at [600, 512] on span "Download File" at bounding box center [583, 508] width 72 height 14
click at [700, 101] on icon "button" at bounding box center [698, 99] width 8 height 10
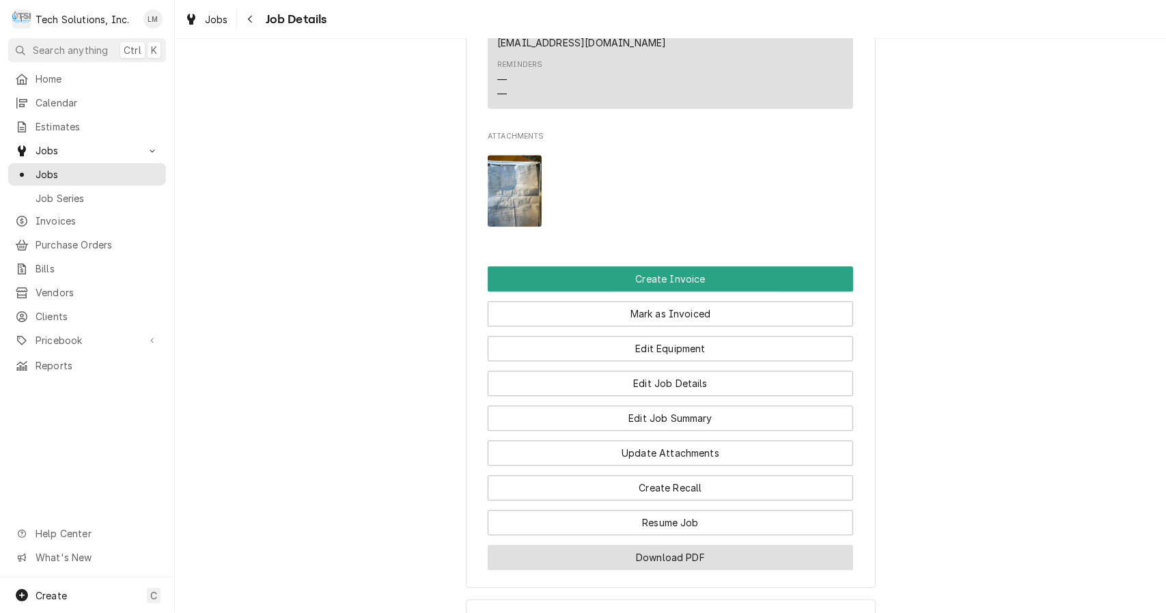
click at [679, 545] on button "Download PDF" at bounding box center [670, 557] width 365 height 25
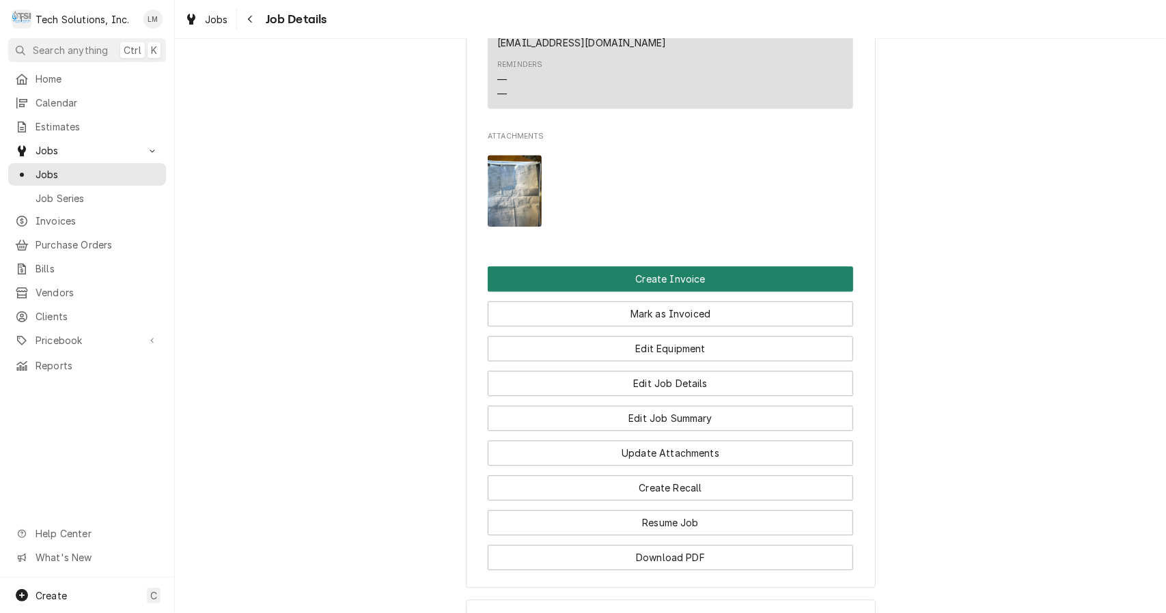
click at [712, 266] on button "Create Invoice" at bounding box center [670, 278] width 365 height 25
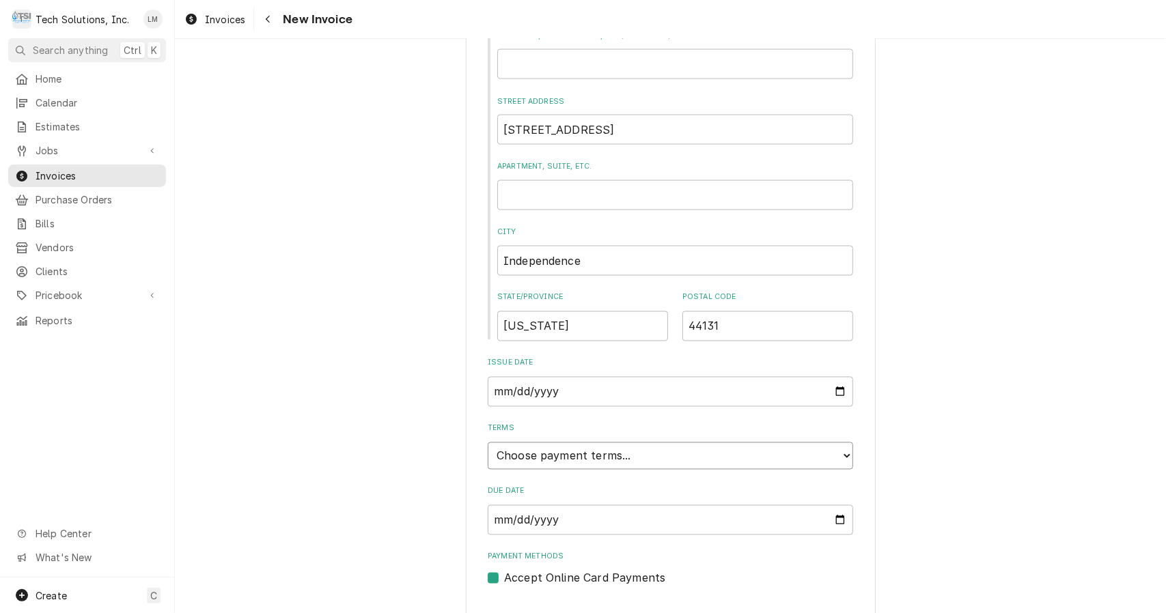
click at [831, 443] on select "Choose payment terms... Same Day Net 7 Net 14 Net 21 Net 30 Net 45 Net 60 Net 90" at bounding box center [670, 456] width 365 height 27
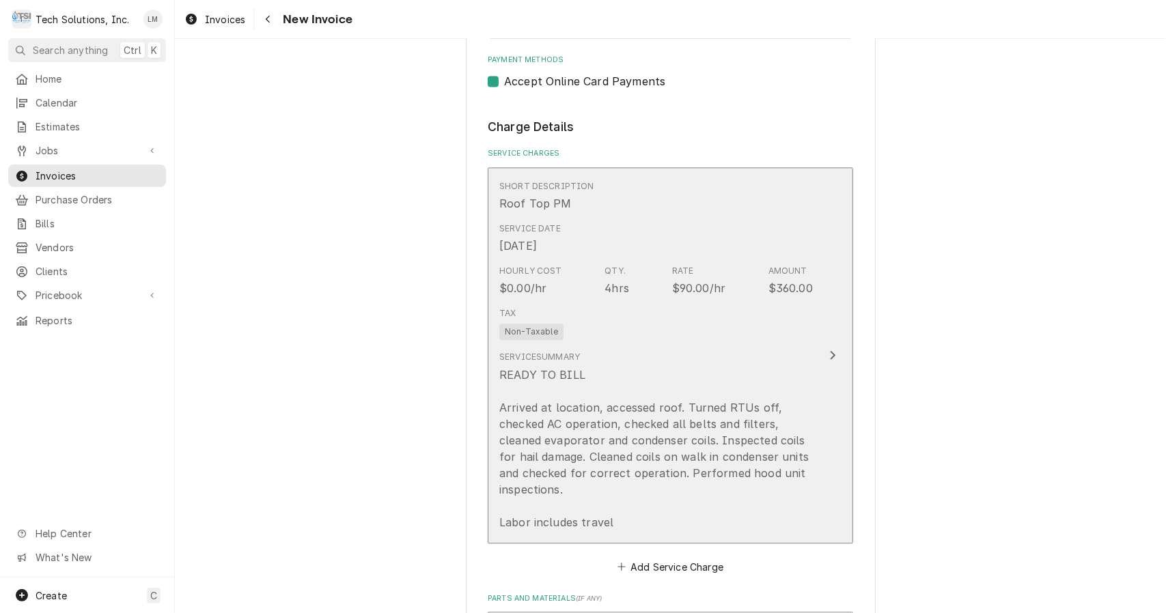
click at [818, 332] on button "Short Description Roof Top PM Service Date [DATE] Hourly Cost $0.00/hr Qty. 4hr…" at bounding box center [670, 355] width 365 height 376
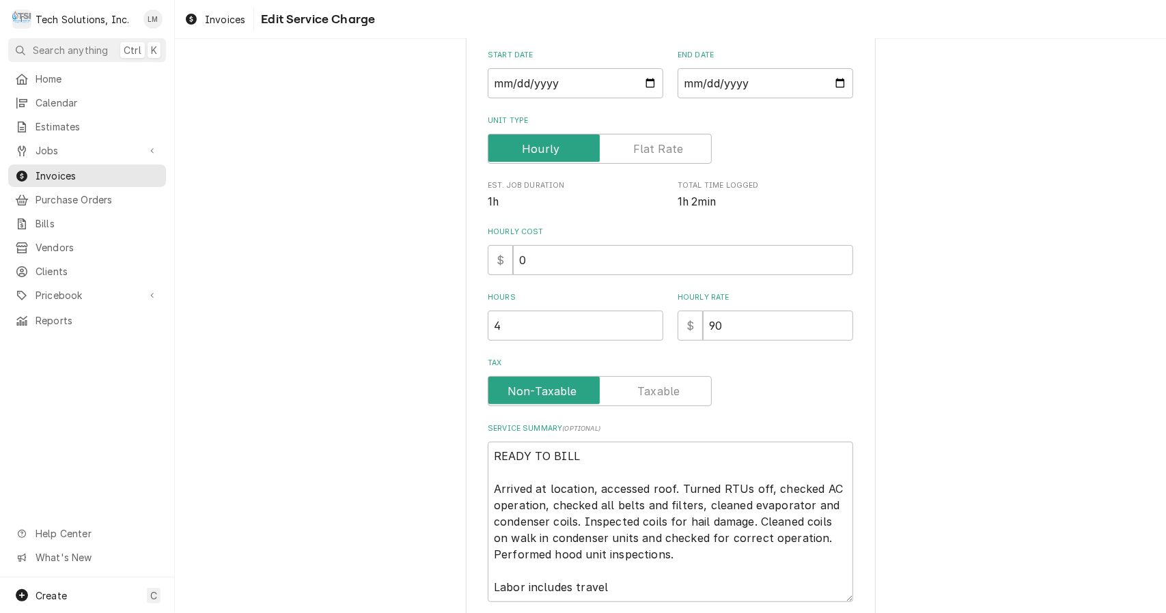
scroll to position [163, 0]
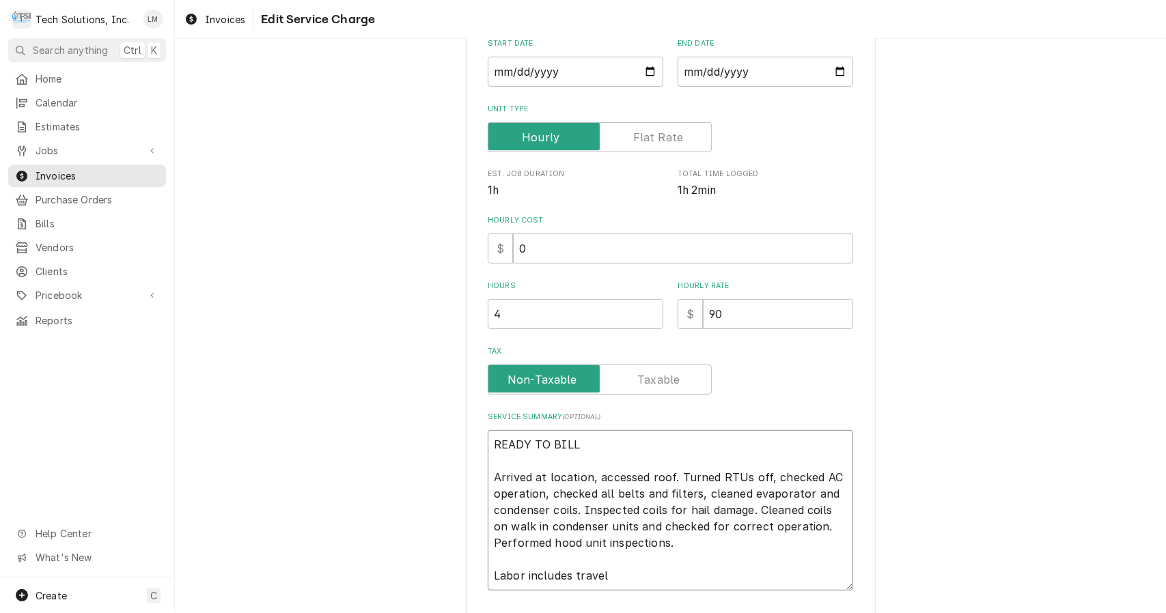
click at [636, 444] on textarea "READY TO BILL Arrived at location, accessed roof. Turned RTUs off, checked AC o…" at bounding box center [670, 510] width 365 height 161
type textarea "x"
type textarea "READY TO BIL Arrived at location, accessed roof. Turned RTUs off, checked AC op…"
type textarea "x"
type textarea "READY TO BI Arrived at location, accessed roof. Turned RTUs off, checked AC ope…"
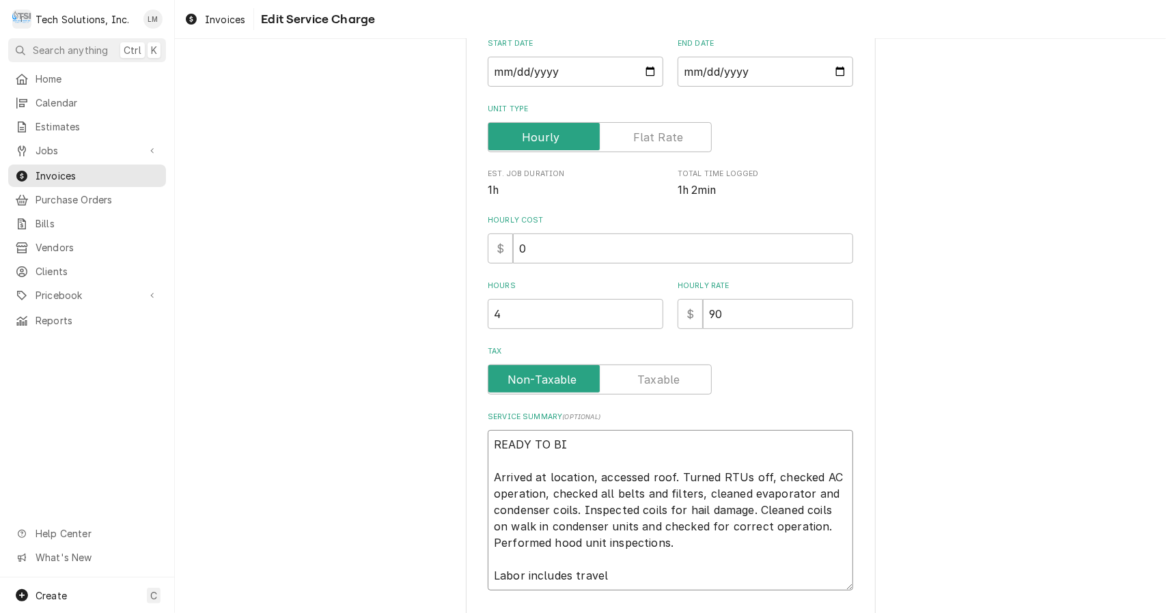
type textarea "x"
type textarea "READY TO B Arrived at location, accessed roof. Turned RTUs off, checked AC oper…"
type textarea "x"
type textarea "READY TO Arrived at location, accessed roof. Turned RTUs off, checked AC operat…"
type textarea "x"
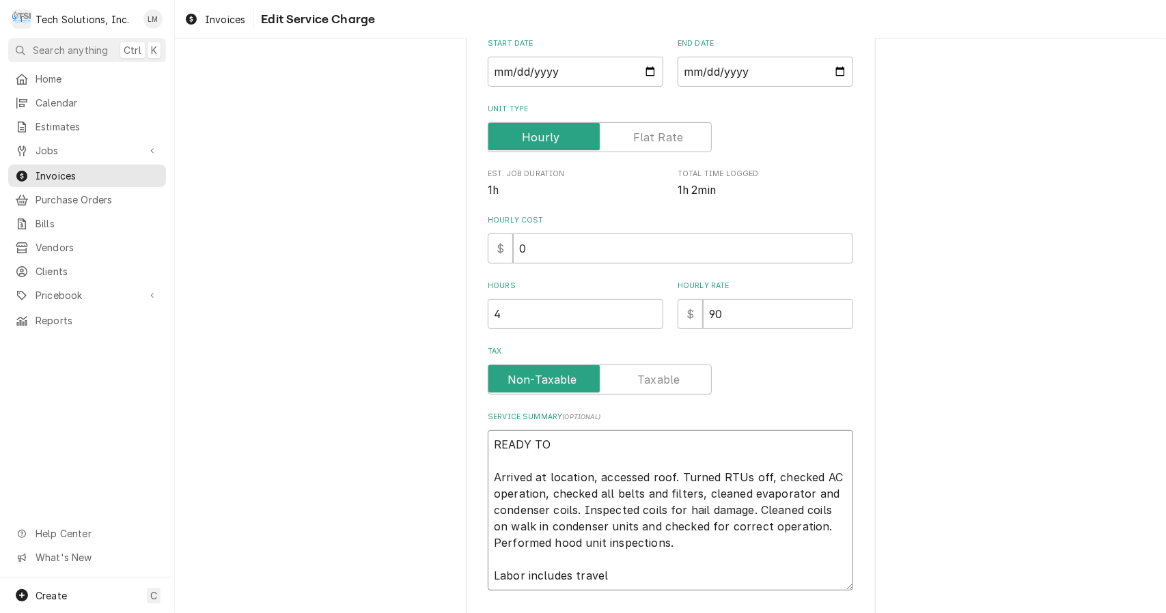
type textarea "READY TO Arrived at location, accessed roof. Turned RTUs off, checked AC operat…"
type textarea "x"
type textarea "READY T Arrived at location, accessed roof. Turned RTUs off, checked AC operati…"
type textarea "x"
type textarea "READY Arrived at location, accessed roof. Turned RTUs off, checked AC operation…"
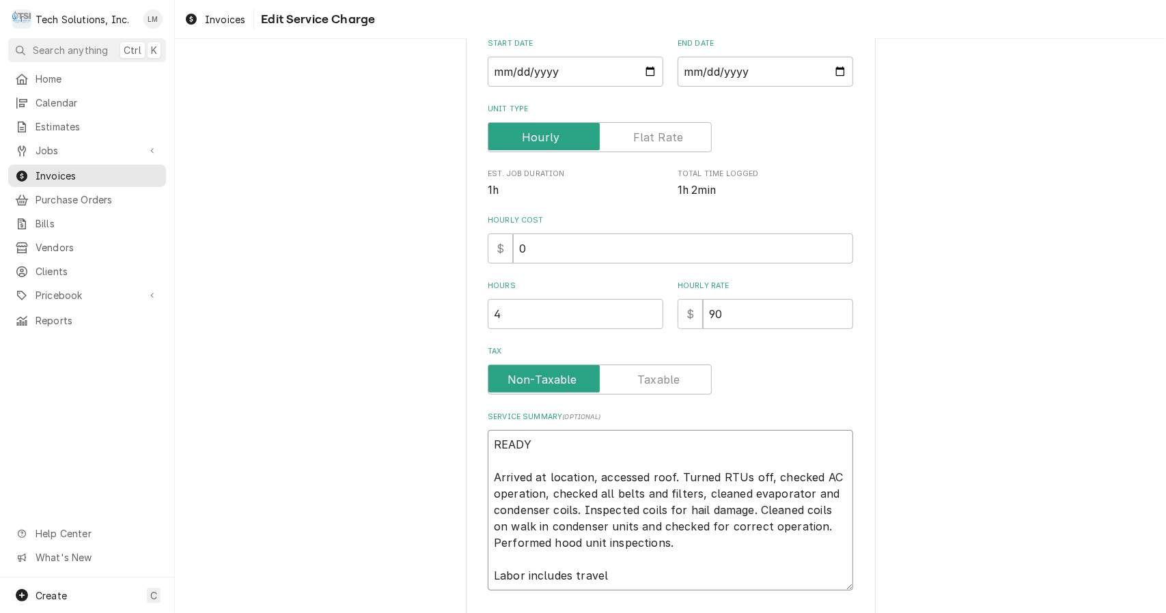
type textarea "x"
type textarea "READY Arrived at location, accessed roof. Turned RTUs off, checked AC operation…"
type textarea "x"
type textarea "READ Arrived at location, accessed roof. Turned RTUs off, checked AC operation,…"
type textarea "x"
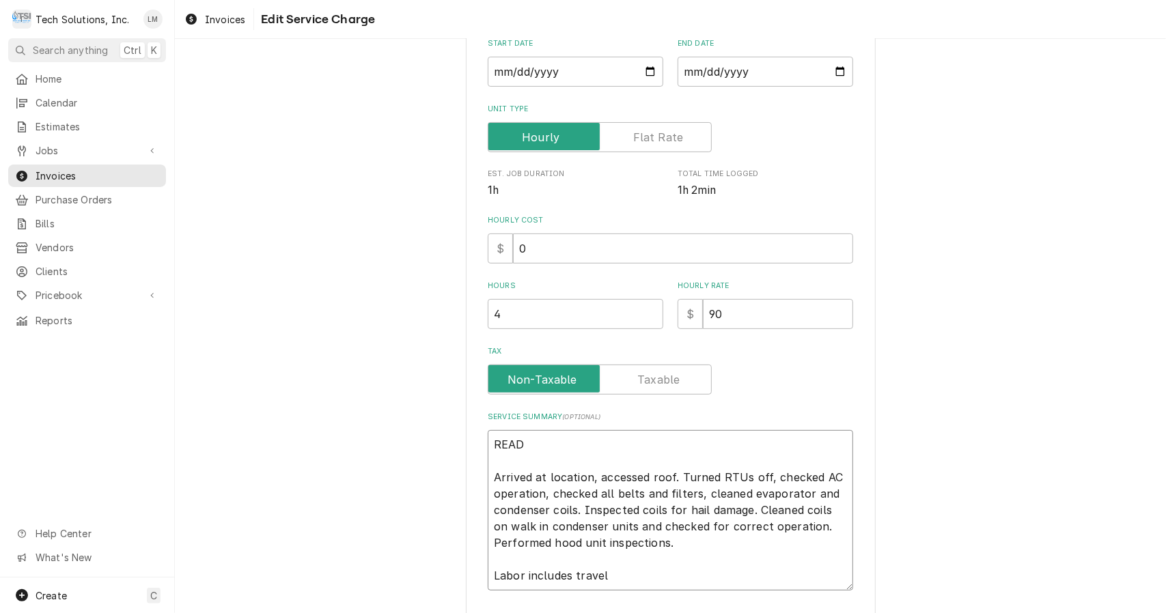
type textarea "REA Arrived at location, accessed roof. Turned RTUs off, checked AC operation, …"
type textarea "x"
type textarea "RE Arrived at location, accessed roof. Turned RTUs off, checked AC operation, c…"
type textarea "x"
type textarea "R Arrived at location, accessed roof. Turned RTUs off, checked AC operation, ch…"
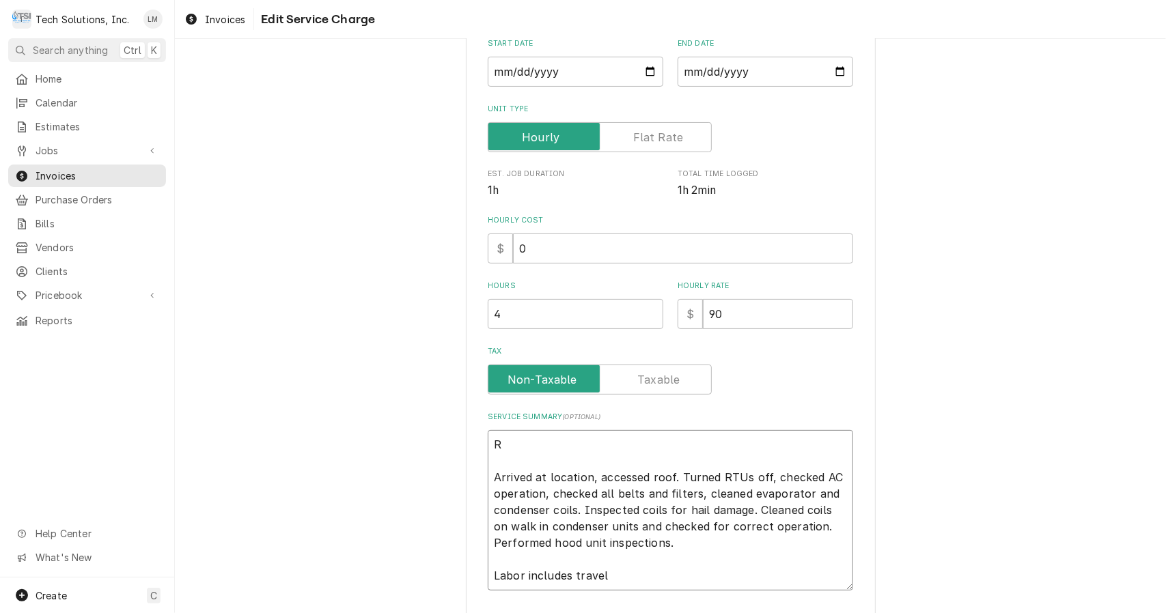
type textarea "x"
type textarea "Arrived at location, accessed roof. Turned RTUs off, checked AC operation, chec…"
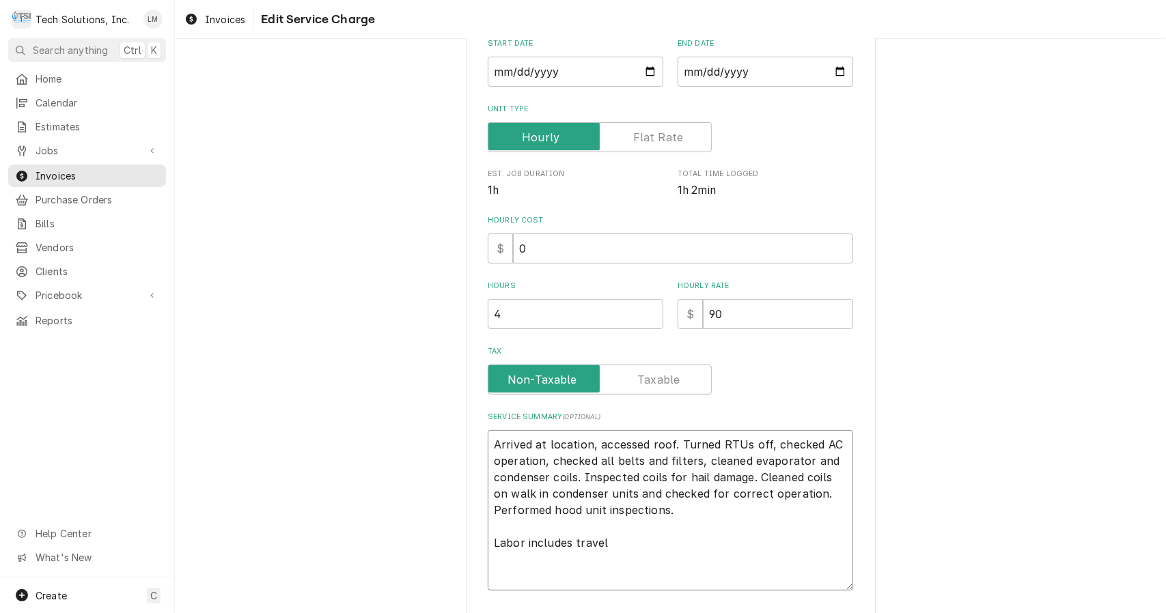
type textarea "x"
type textarea "Arrived at location, accessed roof. Turned RTUs off, checked AC operation, chec…"
type textarea "x"
type textarea "Arrived at location, accessed roof. Turned RTUs off, checked AC operation, chec…"
type textarea "x"
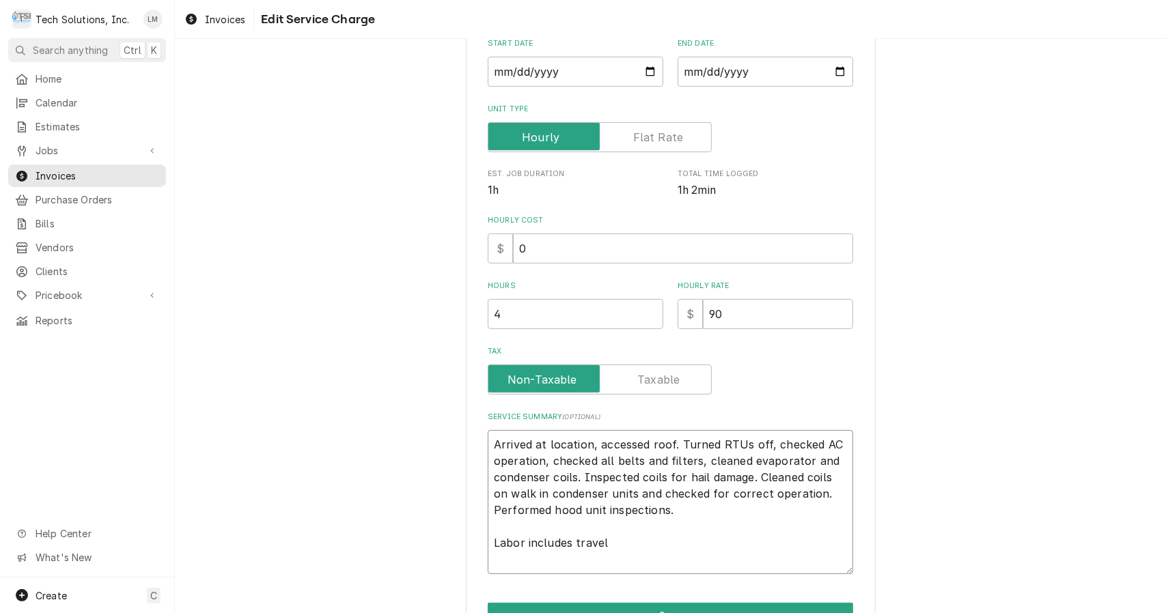
type textarea "rrived at location, accessed roof. Turned RTUs off, checked AC operation, check…"
type textarea "x"
type textarea "rived at location, accessed roof. Turned RTUs off, checked AC operation, checke…"
type textarea "x"
type textarea "ived at location, accessed roof. Turned RTUs off, checked AC operation, checked…"
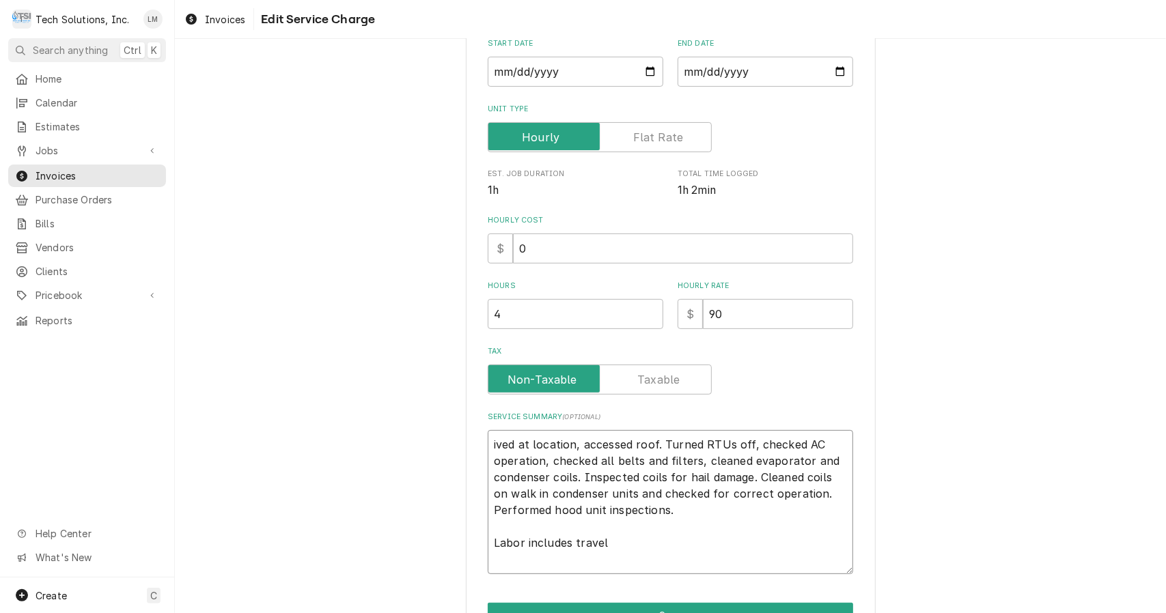
type textarea "x"
type textarea "ved at location, accessed roof. Turned RTUs off, checked AC operation, checked …"
type textarea "x"
type textarea "ed at location, accessed roof. Turned RTUs off, checked AC operation, checked a…"
type textarea "x"
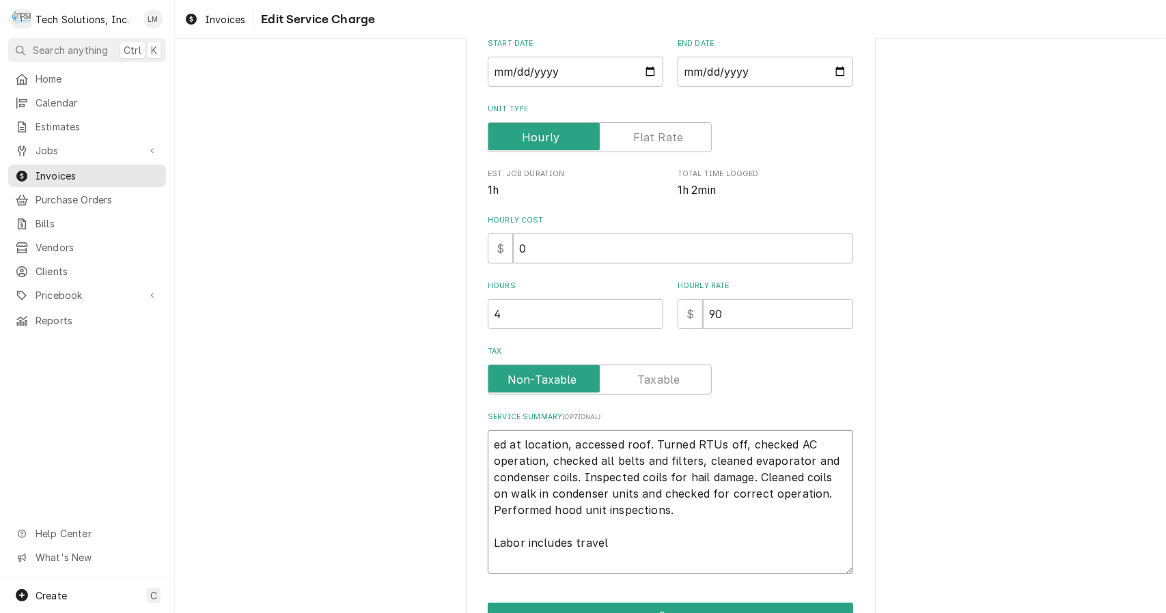
type textarea "d at location, accessed roof. Turned RTUs off, checked AC operation, checked al…"
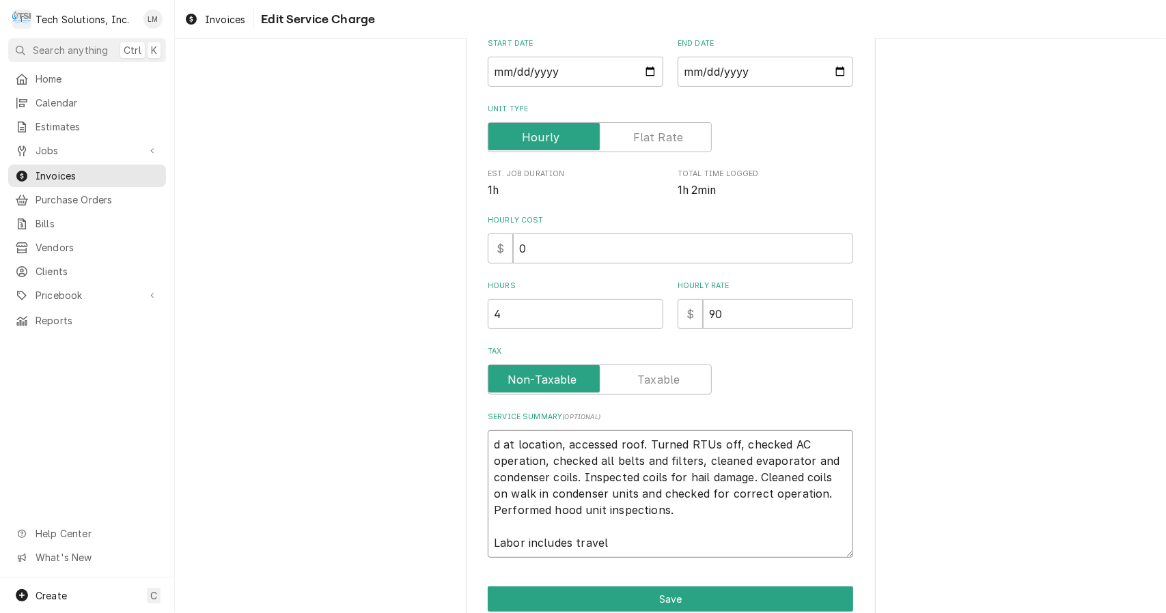
type textarea "x"
type textarea "at location, accessed roof. Turned RTUs off, checked AC operation, checked all …"
type textarea "x"
type textarea "at location, accessed roof. Turned RTUs off, checked AC operation, checked all …"
type textarea "x"
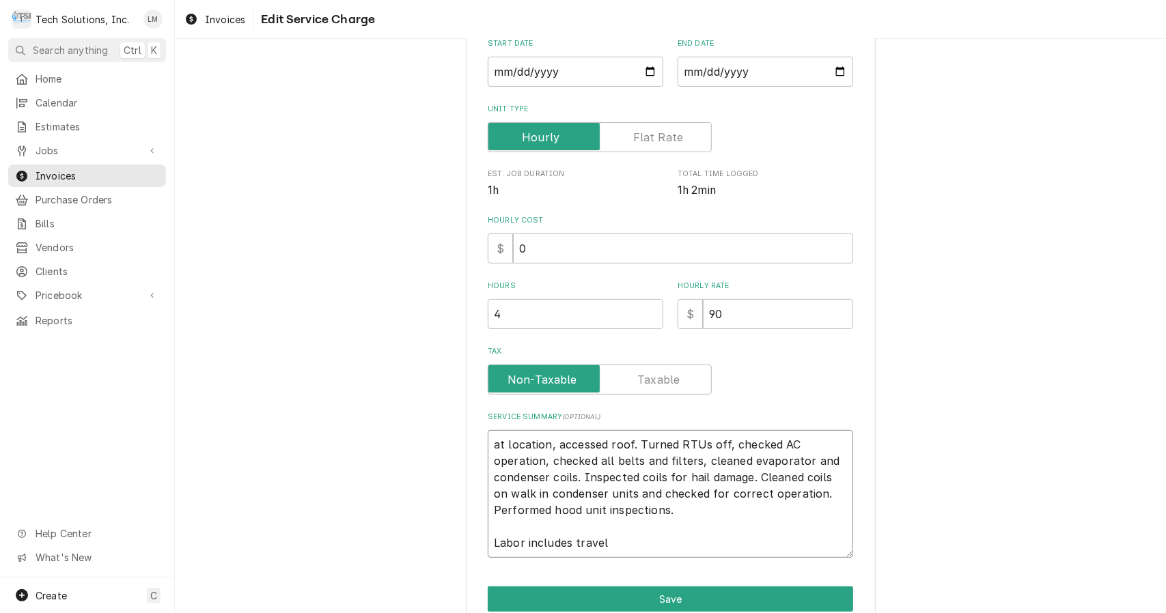
type textarea "t location, accessed roof. Turned RTUs off, checked AC operation, checked all b…"
type textarea "x"
type textarea "location, accessed roof. Turned RTUs off, checked AC operation, checked all bel…"
type textarea "x"
type textarea "location, accessed roof. Turned RTUs off, checked AC operation, checked all bel…"
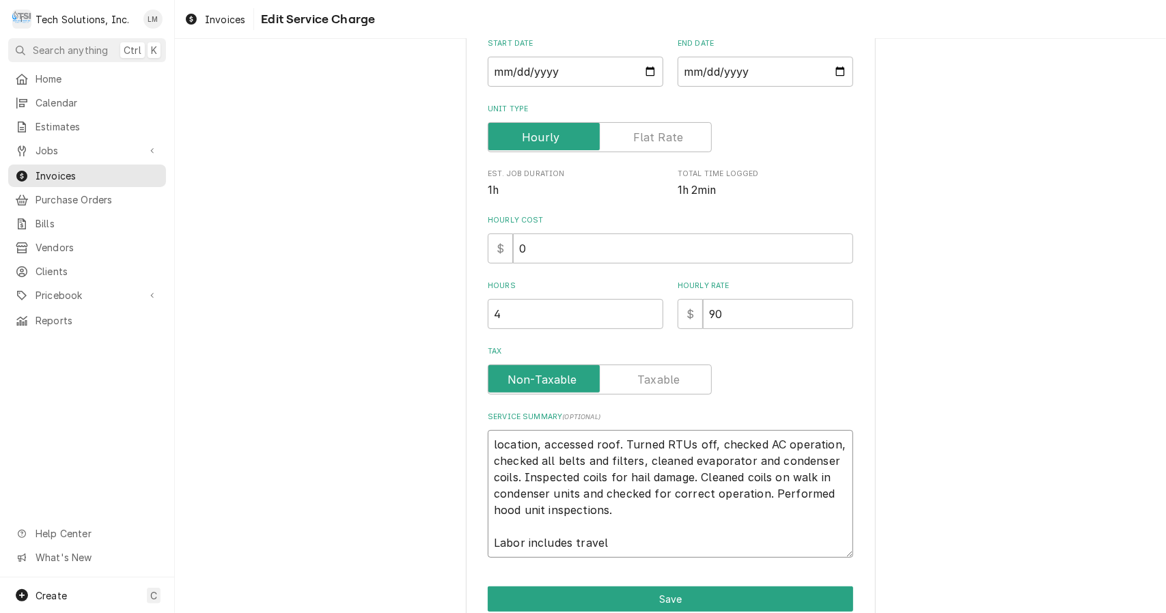
type textarea "x"
type textarea "ocation, accessed roof. Turned RTUs off, checked AC operation, checked all belt…"
type textarea "x"
type textarea "cation, accessed roof. Turned RTUs off, checked AC operation, checked all belts…"
type textarea "x"
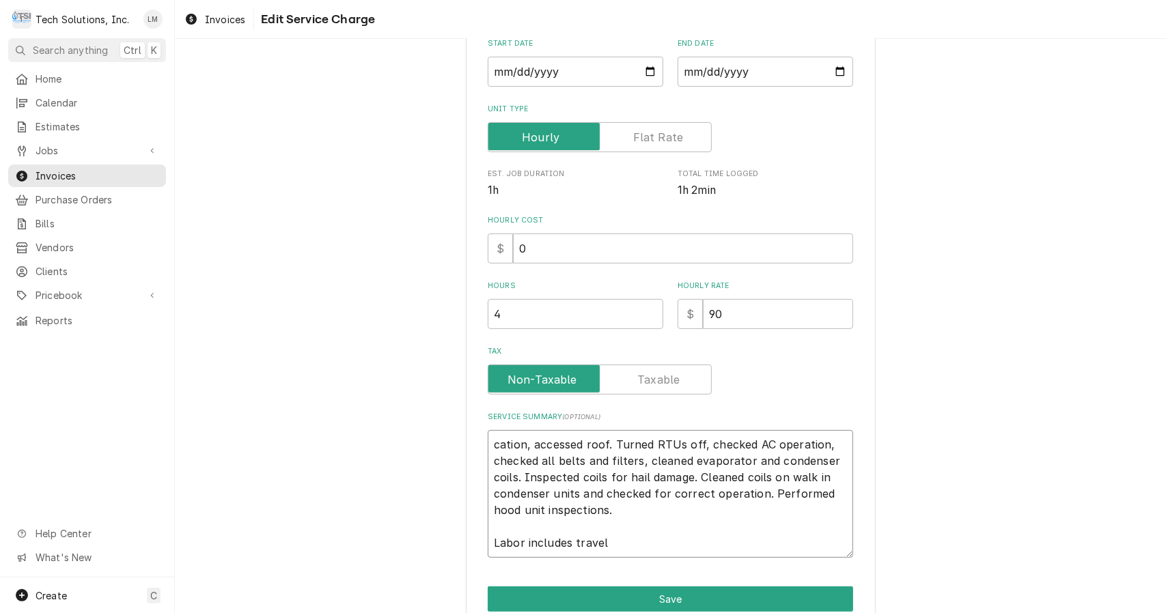
type textarea "ation, accessed roof. Turned RTUs off, checked AC operation, checked all belts …"
type textarea "x"
type textarea "tion, accessed roof. Turned RTUs off, checked AC operation, checked all belts a…"
type textarea "x"
type textarea "ion, accessed roof. Turned RTUs off, checked AC operation, checked all belts an…"
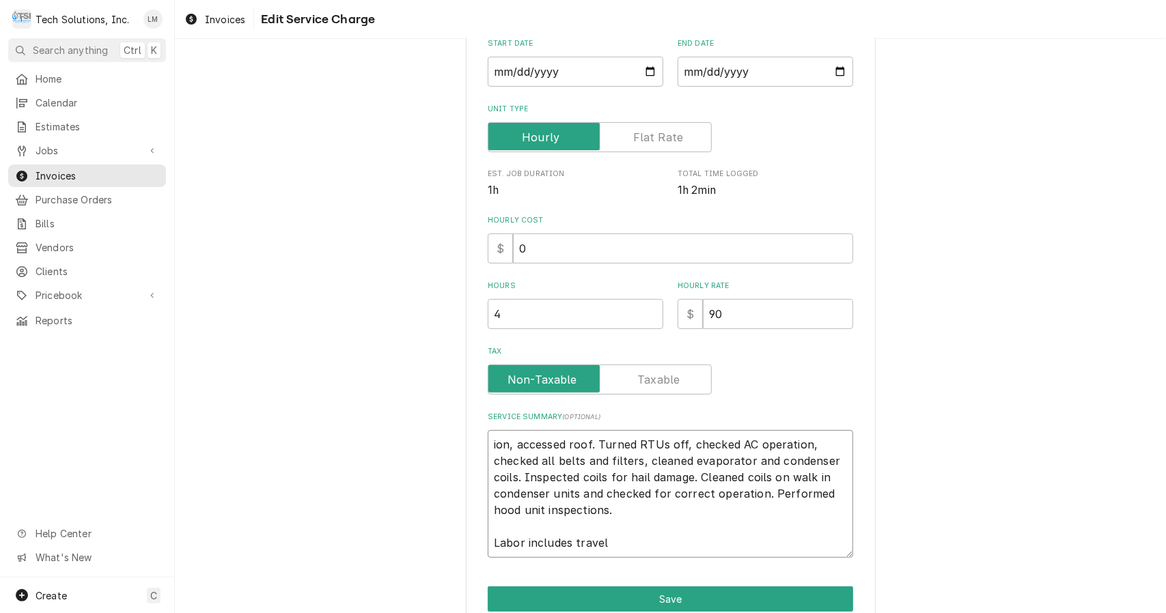
type textarea "x"
type textarea "on, accessed roof. Turned RTUs off, checked AC operation, checked all belts and…"
type textarea "x"
type textarea "n, accessed roof. Turned RTUs off, checked AC operation, checked all belts and …"
type textarea "x"
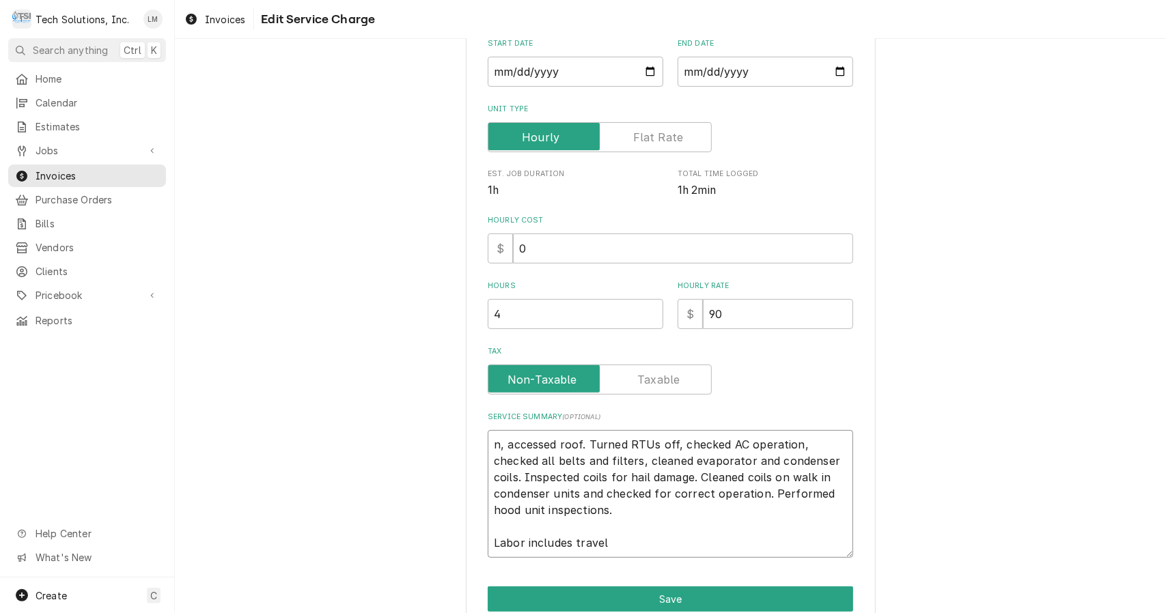
type textarea ", accessed roof. Turned RTUs off, checked AC operation, checked all belts and f…"
type textarea "x"
type textarea "accessed roof. Turned RTUs off, checked AC operation, checked all belts and fil…"
type textarea "x"
type textarea "accessed roof. Turned RTUs off, checked AC operation, checked all belts and fil…"
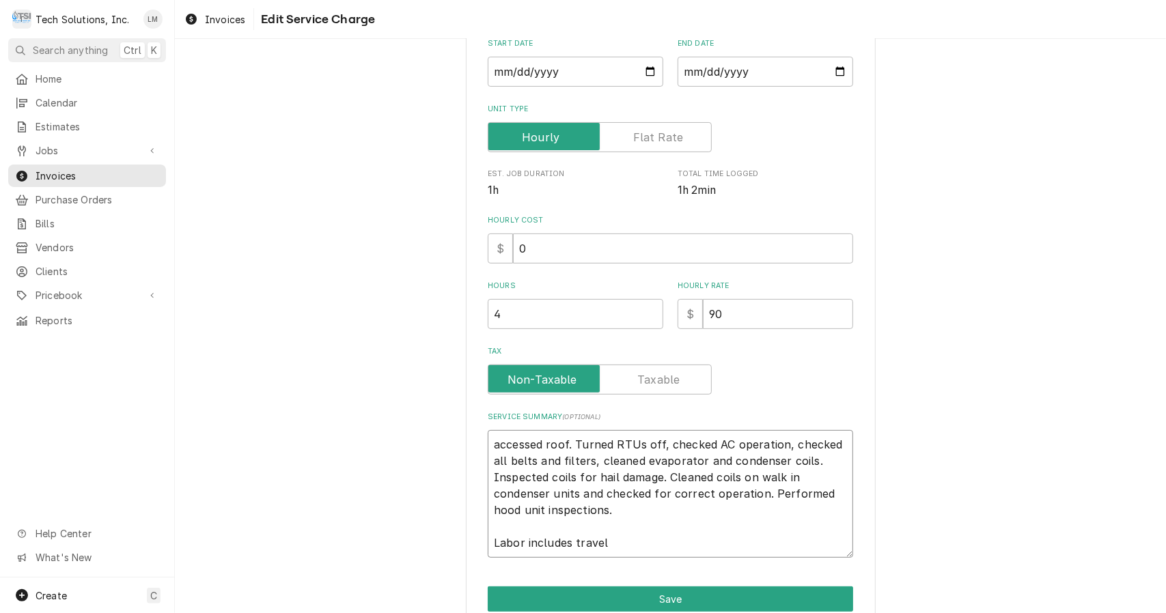
type textarea "x"
type textarea "ccessed roof. Turned RTUs off, checked AC operation, checked all belts and filt…"
type textarea "x"
type textarea "cessed roof. Turned RTUs off, checked AC operation, checked all belts and filte…"
type textarea "x"
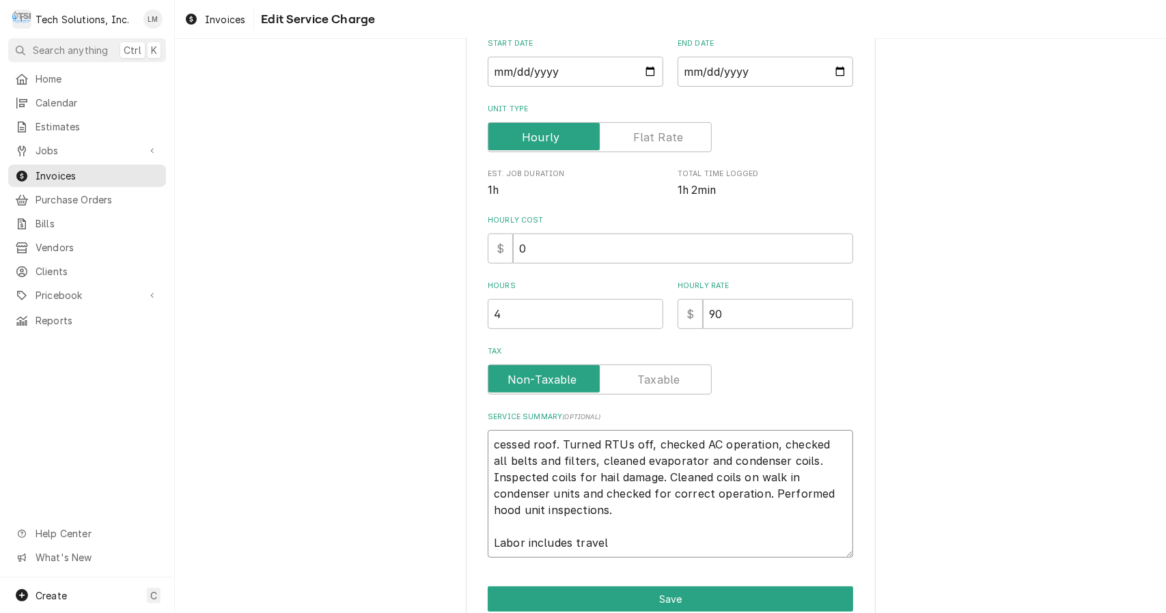
type textarea "Acessed roof. Turned RTUs off, checked AC operation, checked all belts and filt…"
type textarea "x"
type textarea "Accessed roof. Turned RTUs off, checked AC operation, checked all belts and fil…"
type textarea "x"
type textarea "Acessed roof. Turned RTUs off, checked AC operation, checked all belts and filt…"
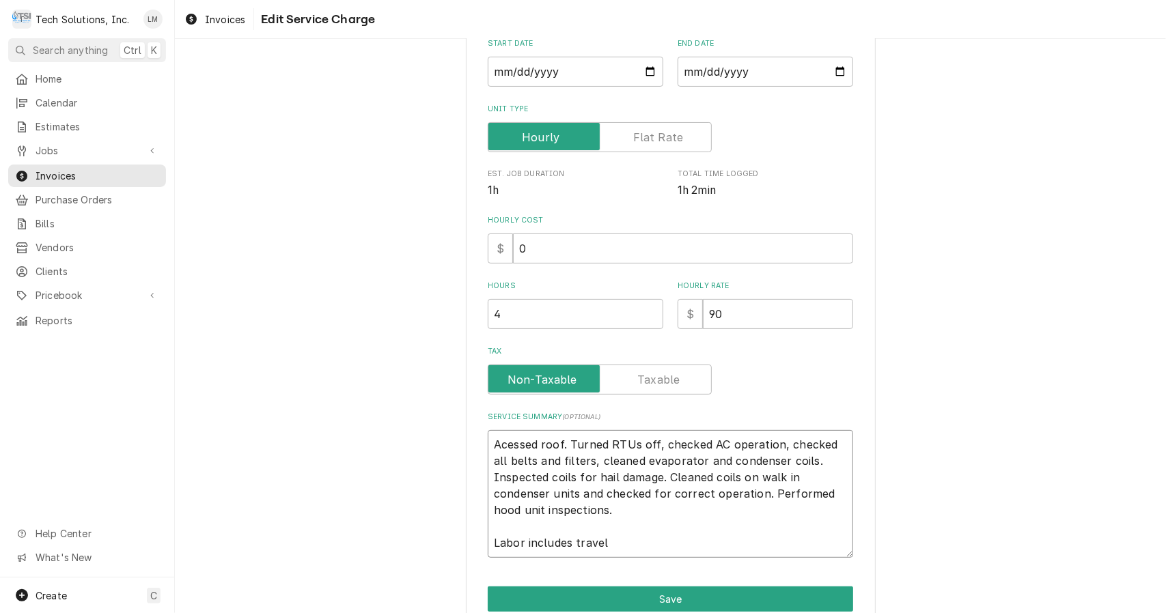
type textarea "x"
type textarea "Acssed roof. Turned RTUs off, checked AC operation, checked all belts and filte…"
type textarea "x"
type textarea "Acsssed roof. Turned RTUs off, checked AC operation, checked all belts and filt…"
type textarea "x"
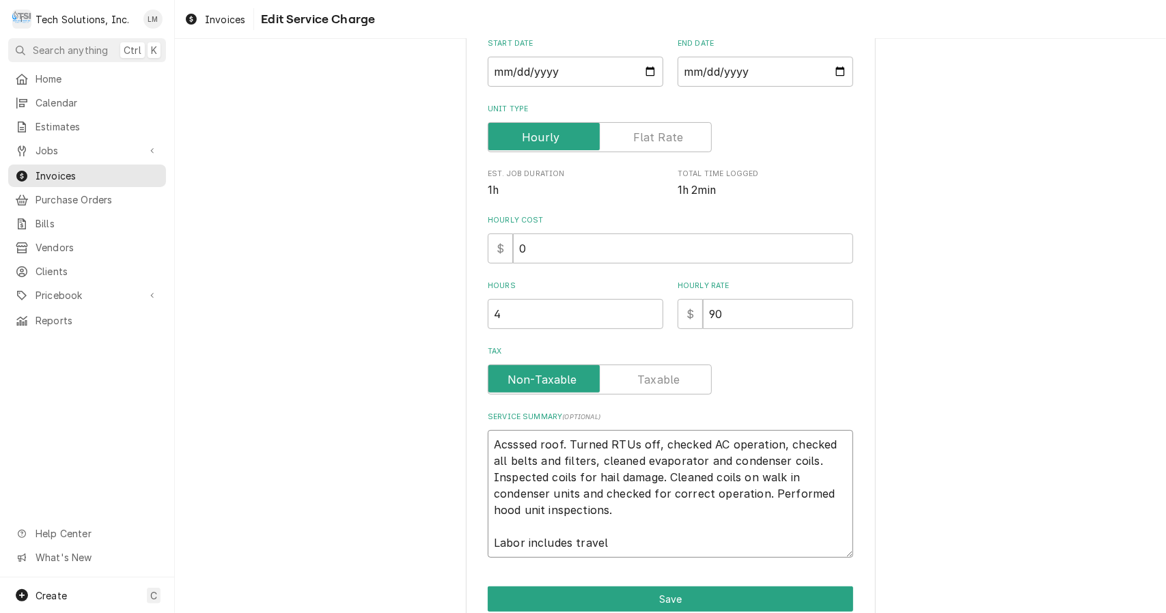
type textarea "Asssed roof. Turned RTUs off, checked AC operation, checked all belts and filte…"
type textarea "x"
type textarea "Ascssed roof. Turned RTUs off, checked AC operation, checked all belts and filt…"
type textarea "x"
type textarea "Ascessed roof. Turned RTUs off, checked AC operation, checked all belts and fil…"
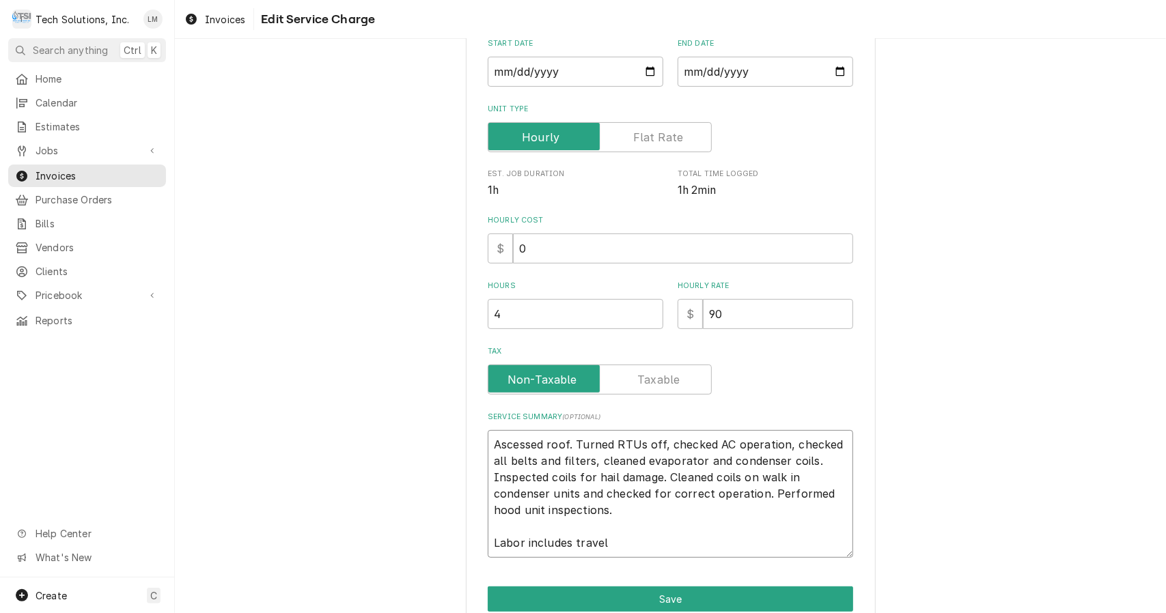
type textarea "x"
type textarea "Ascessed roof. Turned RTUs off checked AC operation, checked all belts and filt…"
type textarea "x"
type textarea "Ascessed roof. Turned RTUs off. checked AC operation, checked all belts and fil…"
type textarea "x"
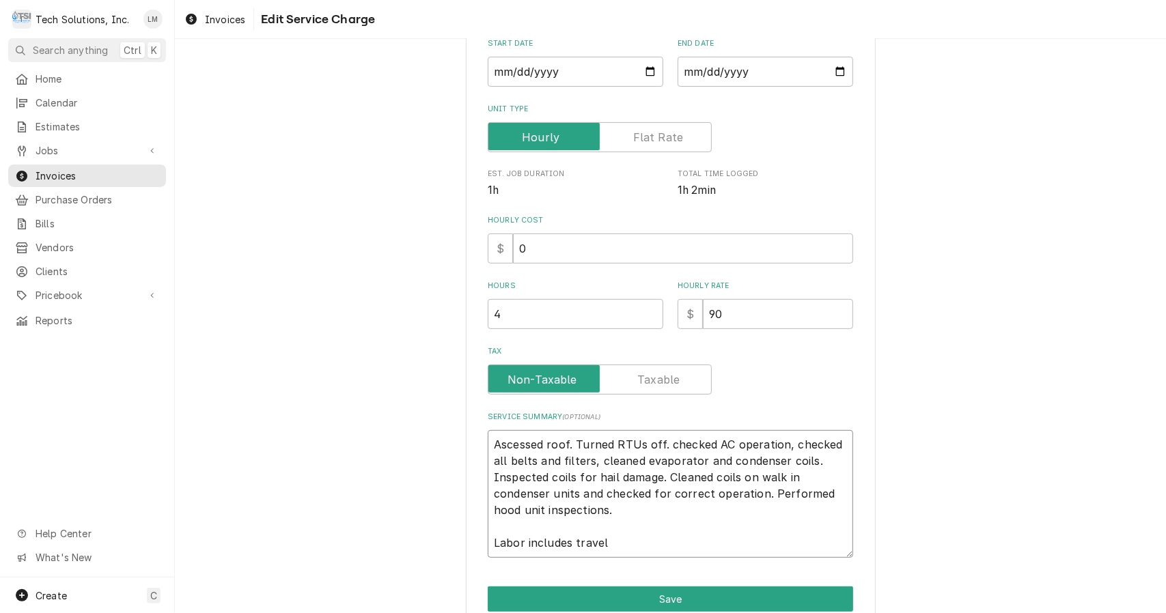
type textarea "Ascessed roof. Turned RTUs off. checked AC operation, checked all belts and fil…"
type textarea "x"
type textarea "Ascessed roof. Turned RTUs off. checked AC operation, checked all belts and fil…"
type textarea "x"
type textarea "Ascessed roof. Turned RTUs off. hecked AC operation, checked all belts and filt…"
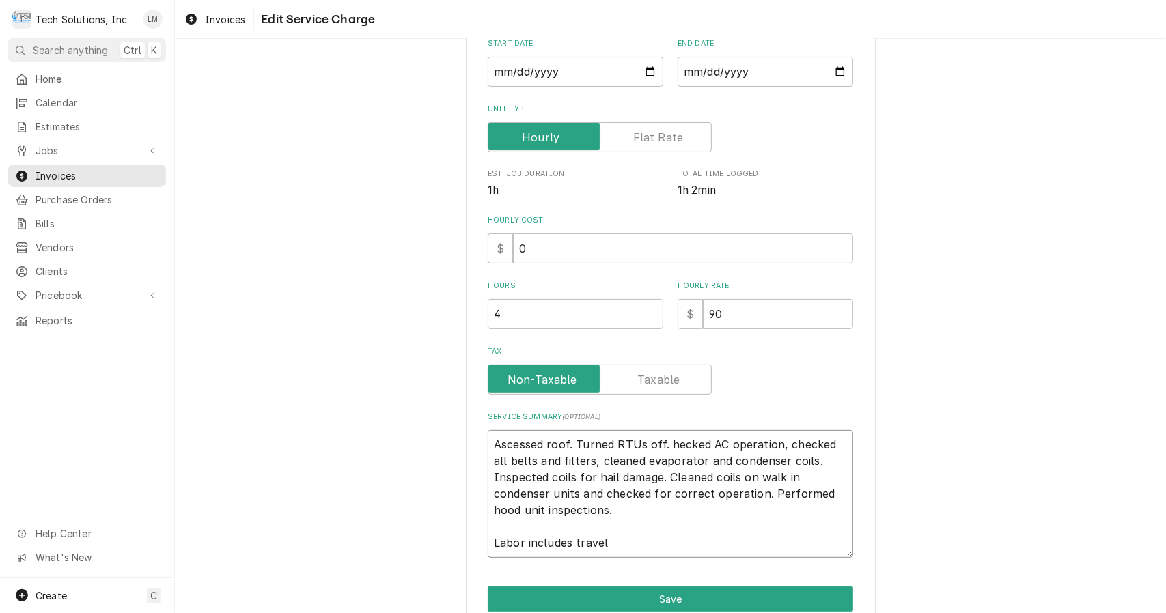
type textarea "x"
type textarea "Ascessed roof. Turned RTUs off. Checked AC operation, checked all belts and fil…"
type textarea "x"
type textarea "Ascessed roof. Turned RTUs off. Checked AC operation checked all belts and filt…"
type textarea "x"
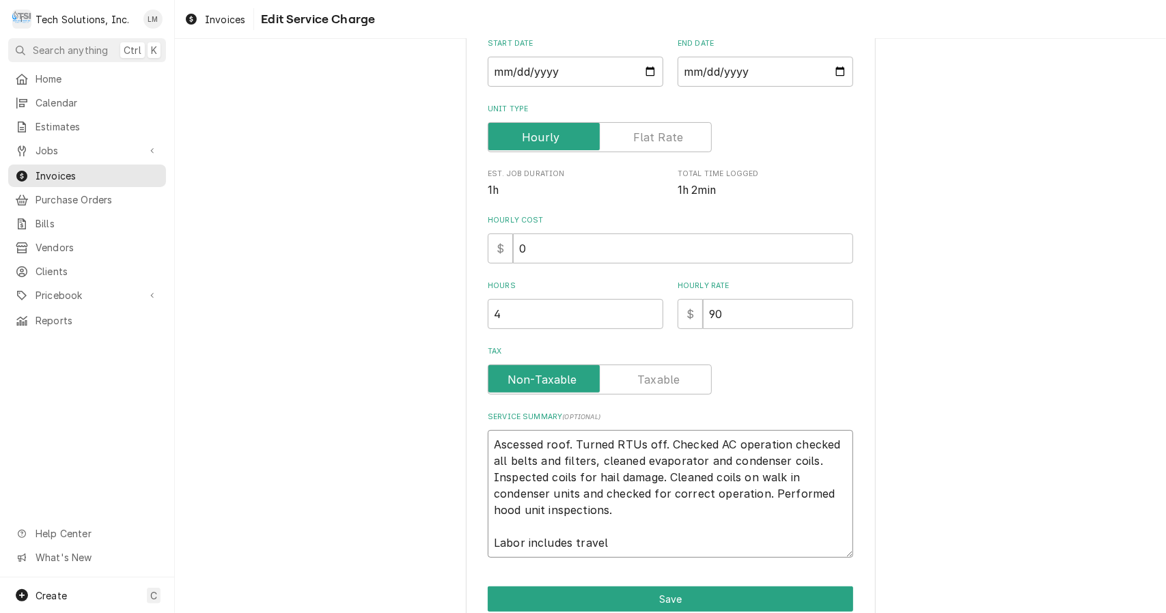
type textarea "Ascessed roof. Turned RTUs off. Checked AC operation checked all belts and filt…"
type textarea "x"
type textarea "Ascessed roof. Turned RTUs off. Checked AC operation a checked all belts and fi…"
type textarea "x"
type textarea "Ascessed roof. Turned RTUs off. Checked AC operation an checked all belts and f…"
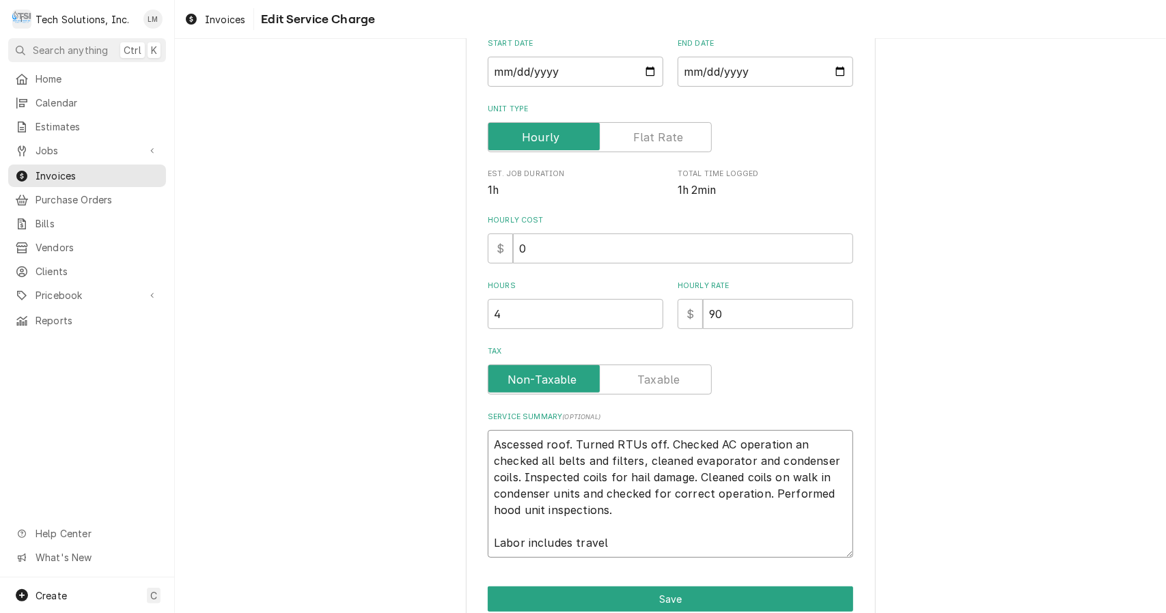
type textarea "x"
type textarea "Ascessed roof. Turned RTUs off. Checked AC operation and checked all belts and …"
type textarea "x"
type textarea "Ascessed roof. Turned RTUs off. Checked AC operation and checked all belts and …"
type textarea "x"
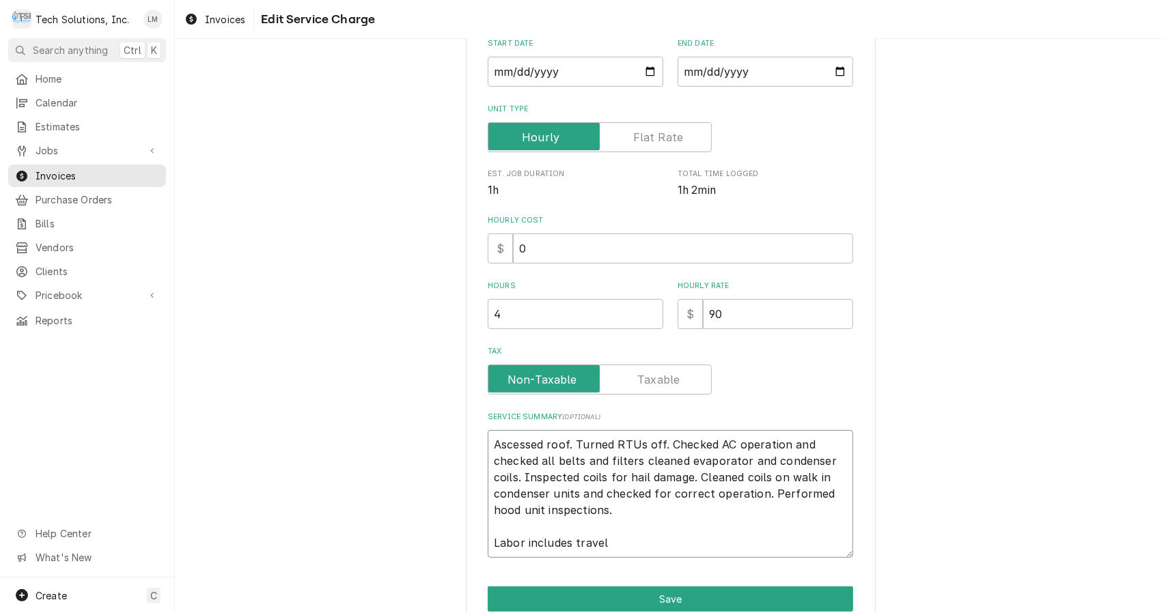
type textarea "Ascessed roof. Turned RTUs off. Checked AC operation and checked all belts and …"
type textarea "x"
type textarea "Ascessed roof. Turned RTUs off. Checked AC operation and checked all belts and …"
type textarea "x"
type textarea "Ascessed roof. Turned RTUs off. Checked AC operation and checked all belts and …"
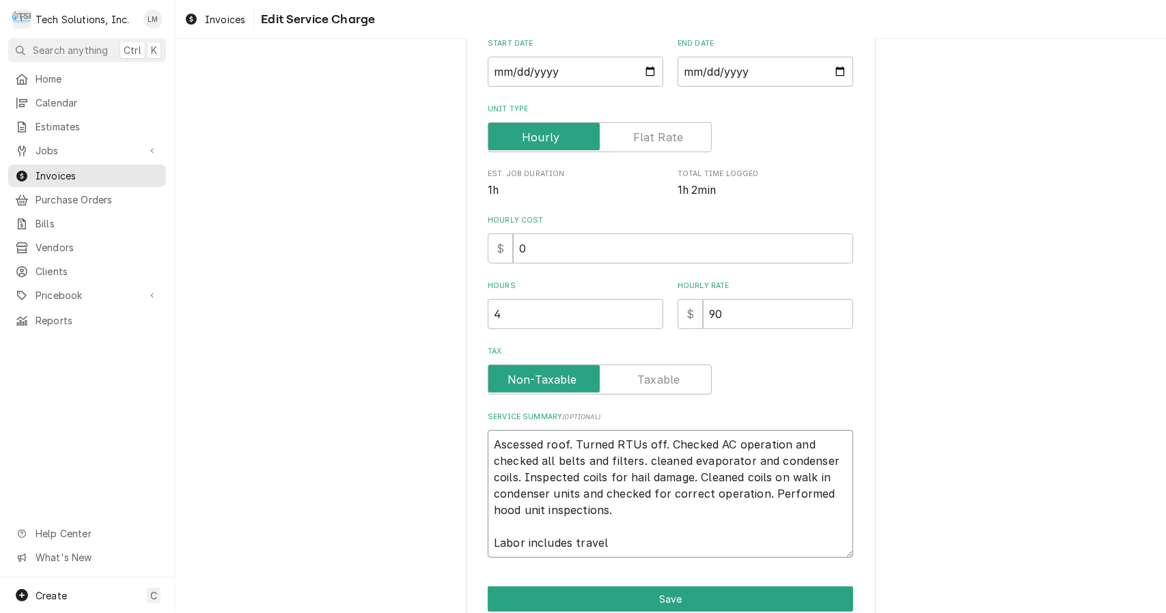
type textarea "x"
type textarea "Ascessed roof. Turned RTUs off. Checked AC operation and checked all belts and …"
type textarea "x"
type textarea "Ascessed roof. Turned RTUs off. Checked AC operation and checked all belts and …"
type textarea "x"
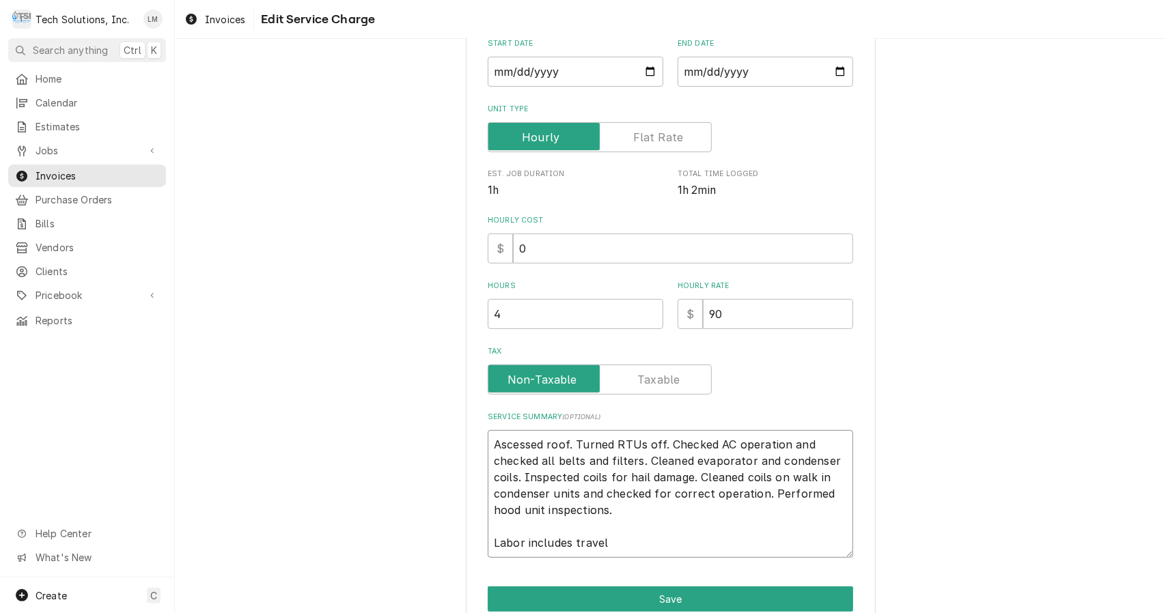
type textarea "Ascessed roof. Turned RTUs off. Checked AC operation and checked all belts and …"
type textarea "x"
type textarea "Ascessed roof. Turned RTUs off. Checked AC operation and checked all belts and …"
type textarea "x"
type textarea "Ascessed roof. Turned RTUs off. Checked AC operation and checked all belts and …"
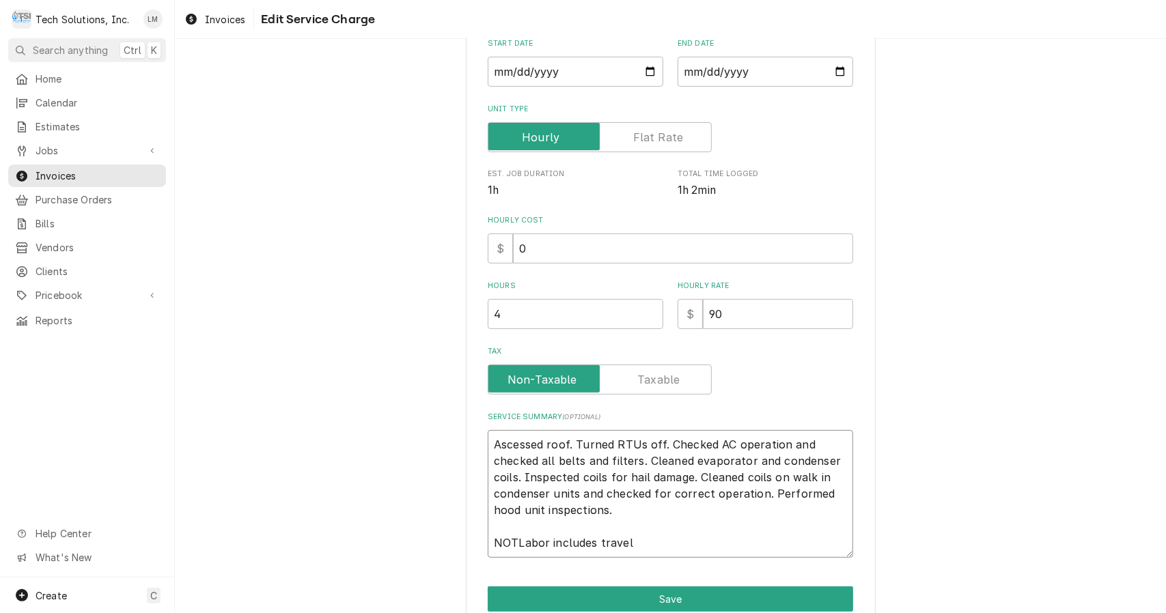
type textarea "x"
type textarea "Ascessed roof. Turned RTUs off. Checked AC operation and checked all belts and …"
type textarea "x"
type textarea "Ascessed roof. Turned RTUs off. Checked AC operation and checked all belts and …"
type textarea "x"
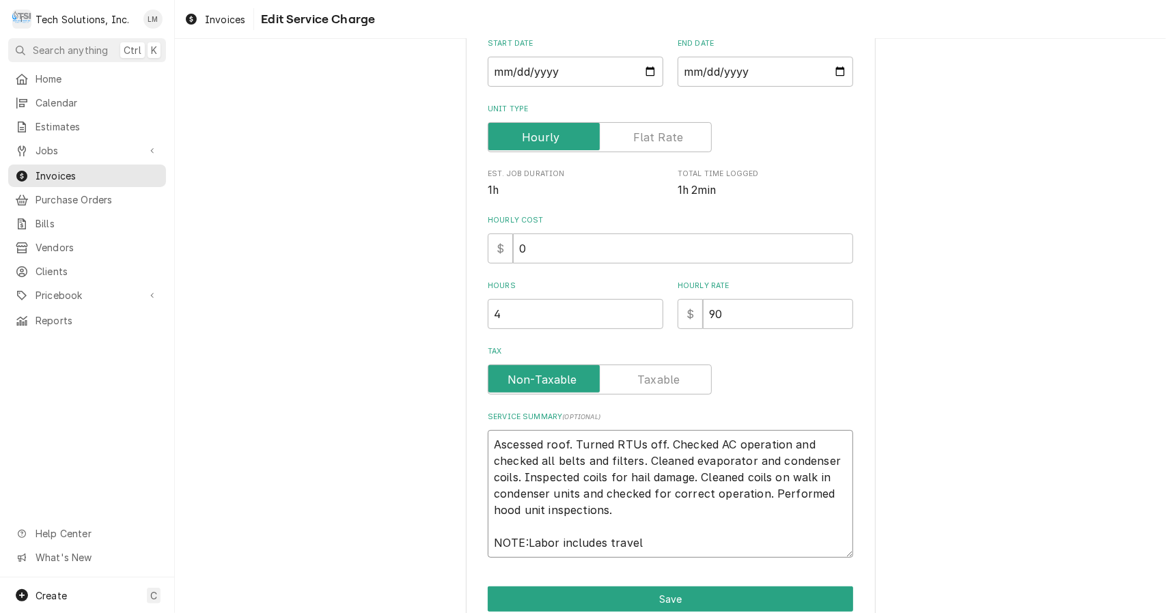
type textarea "Ascessed roof. Turned RTUs off. Checked AC operation and checked all belts and …"
type textarea "x"
type textarea "Ascessed roof. Turned RTUs off. Checked AC operation and checked all belts and …"
type textarea "x"
type textarea "Ascessed roof. Turned RTUs off. Checked AC operation and checked all belts and …"
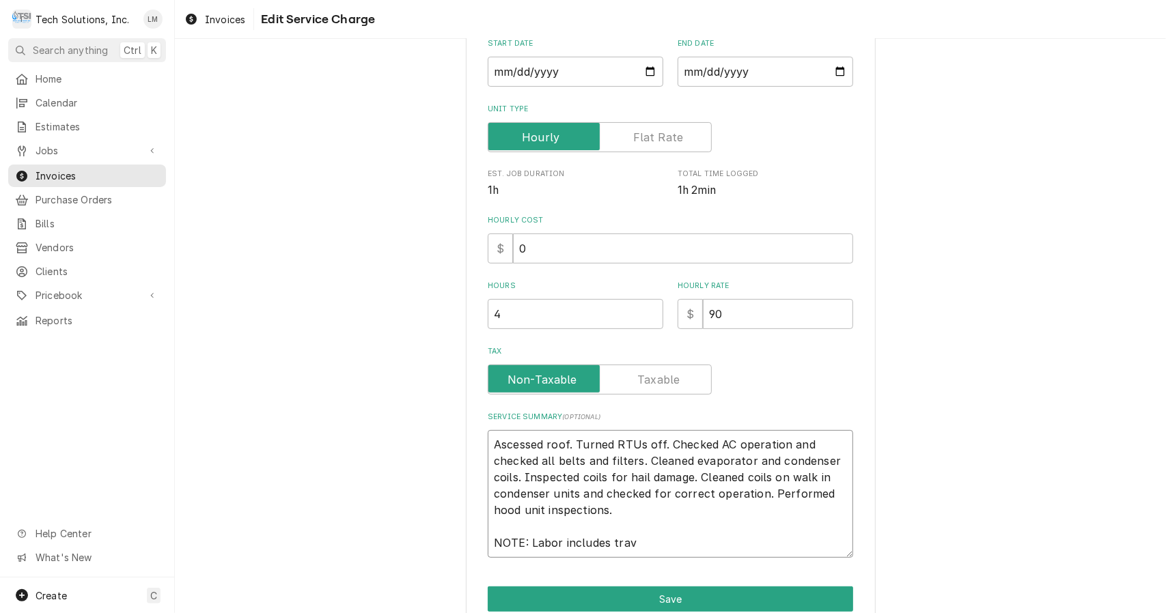
type textarea "x"
type textarea "Ascessed roof. Turned RTUs off. Checked AC operation and checked all belts and …"
type textarea "x"
type textarea "Ascessed roof. Turned RTUs off. Checked AC operation and checked all belts and …"
type textarea "x"
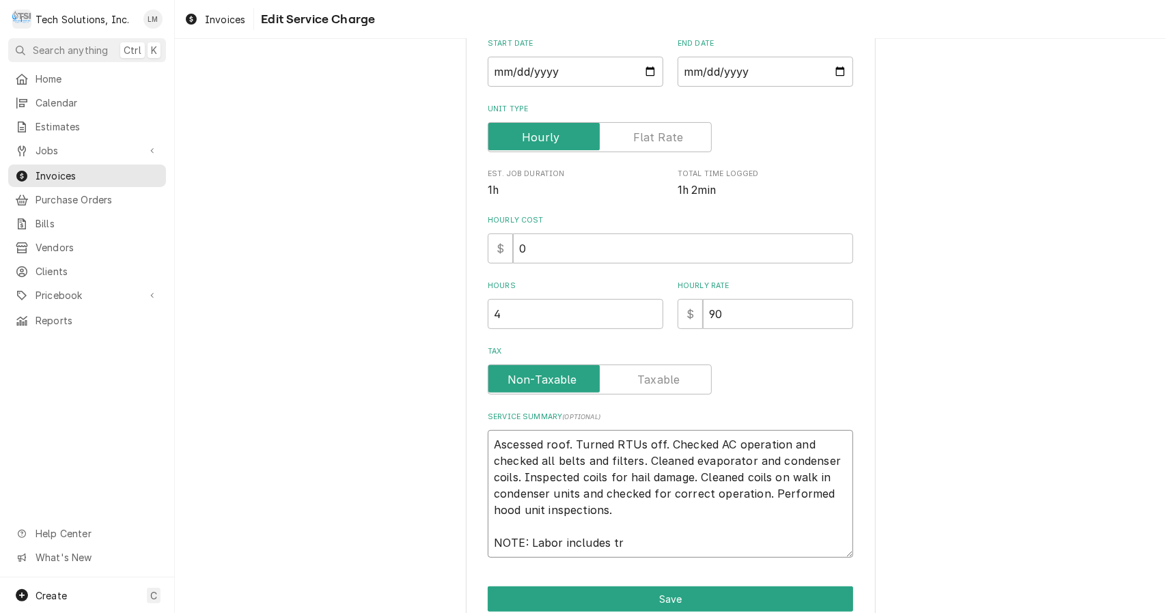
type textarea "Ascessed roof. Turned RTUs off. Checked AC operation and checked all belts and …"
type textarea "x"
type textarea "Ascessed roof. Turned RTUs off. Checked AC operation and checked all belts and …"
type textarea "x"
type textarea "Ascessed roof. Turned RTUs off. Checked AC operation and checked all belts and …"
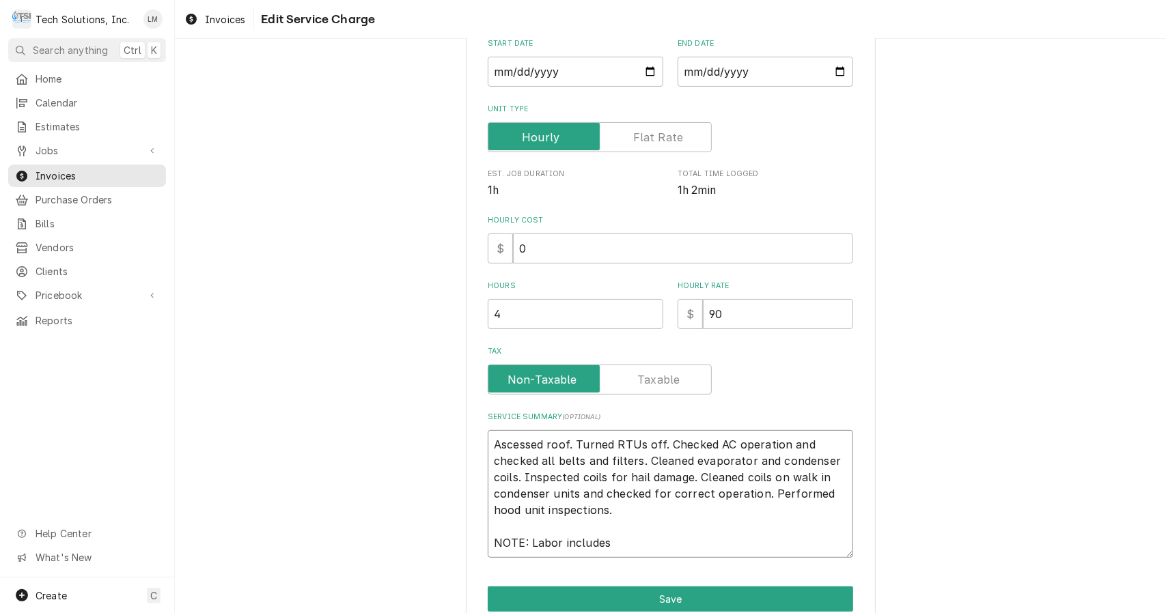
type textarea "x"
type textarea "Ascessed roof. Turned RTUs off. Checked AC operation and checked all belts and …"
type textarea "x"
type textarea "Ascessed roof. Turned RTUs off. Checked AC operation and checked all belts and …"
type textarea "x"
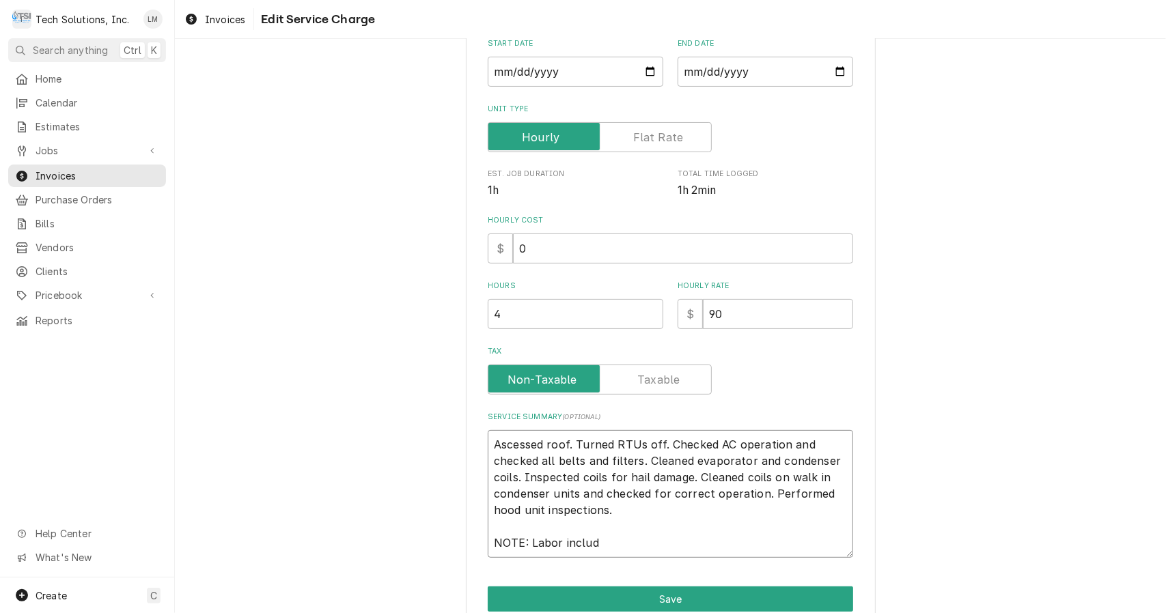
type textarea "Ascessed roof. Turned RTUs off. Checked AC operation and checked all belts and …"
type textarea "x"
type textarea "Ascessed roof. Turned RTUs off. Checked AC operation and checked all belts and …"
type textarea "x"
type textarea "Ascessed roof. Turned RTUs off. Checked AC operation and checked all belts and …"
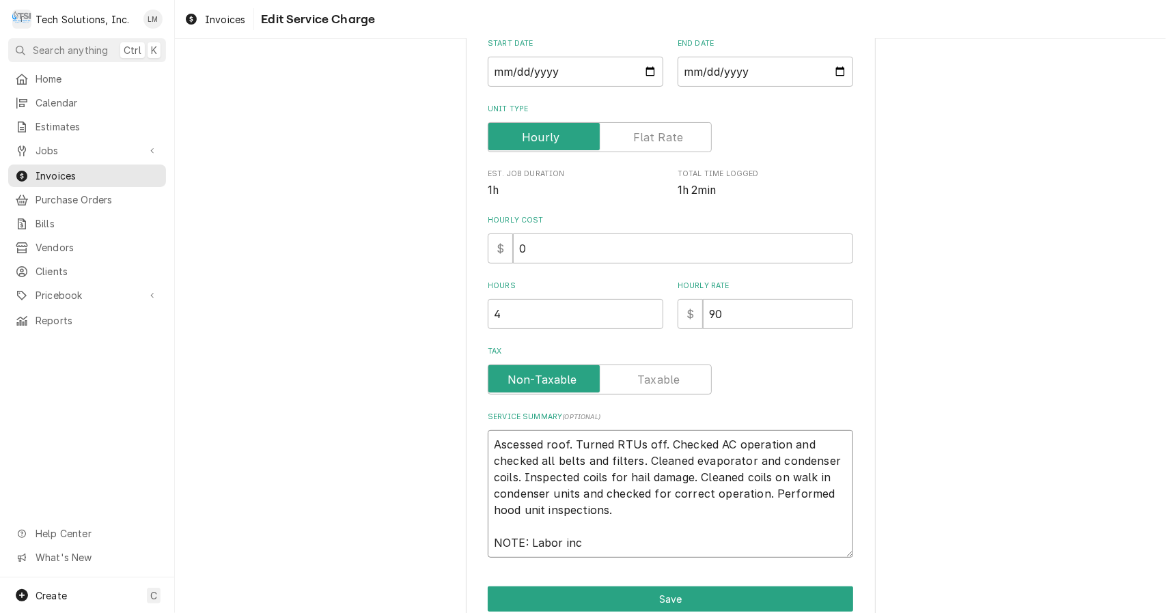
type textarea "x"
type textarea "Ascessed roof. Turned RTUs off. Checked AC operation and checked all belts and …"
type textarea "x"
type textarea "Ascessed roof. Turned RTUs off. Checked AC operation and checked all belts and …"
type textarea "x"
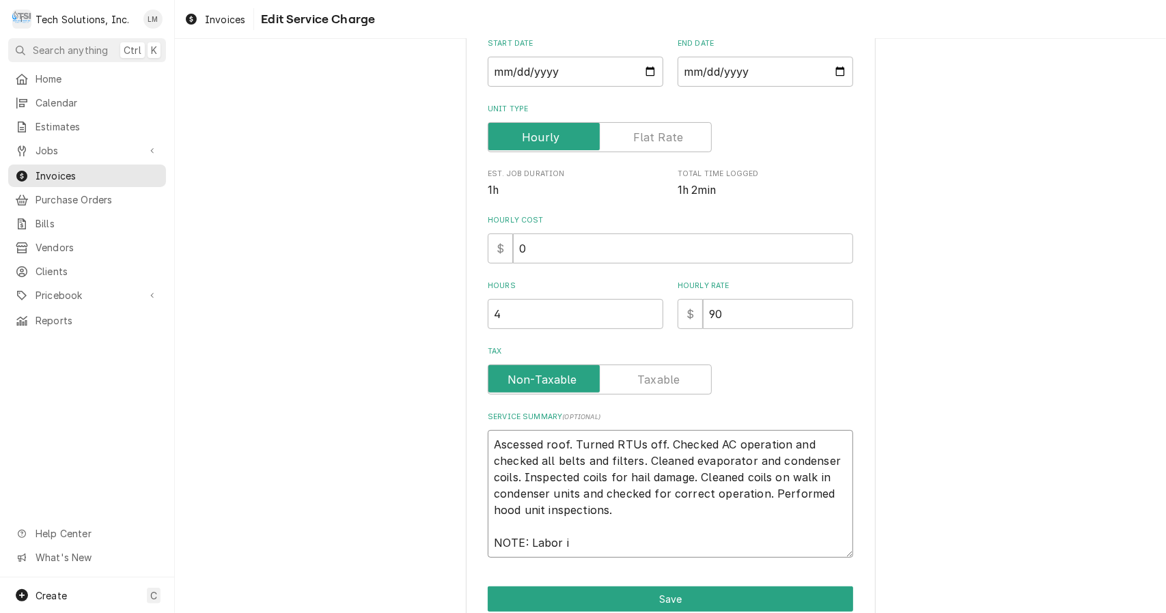
type textarea "Ascessed roof. Turned RTUs off. Checked AC operation and checked all belts and …"
type textarea "x"
type textarea "Ascessed roof. Turned RTUs off. Checked AC operation and checked all belts and …"
type textarea "x"
type textarea "Ascessed roof. Turned RTUs off. Checked AC operation and checked all belts and …"
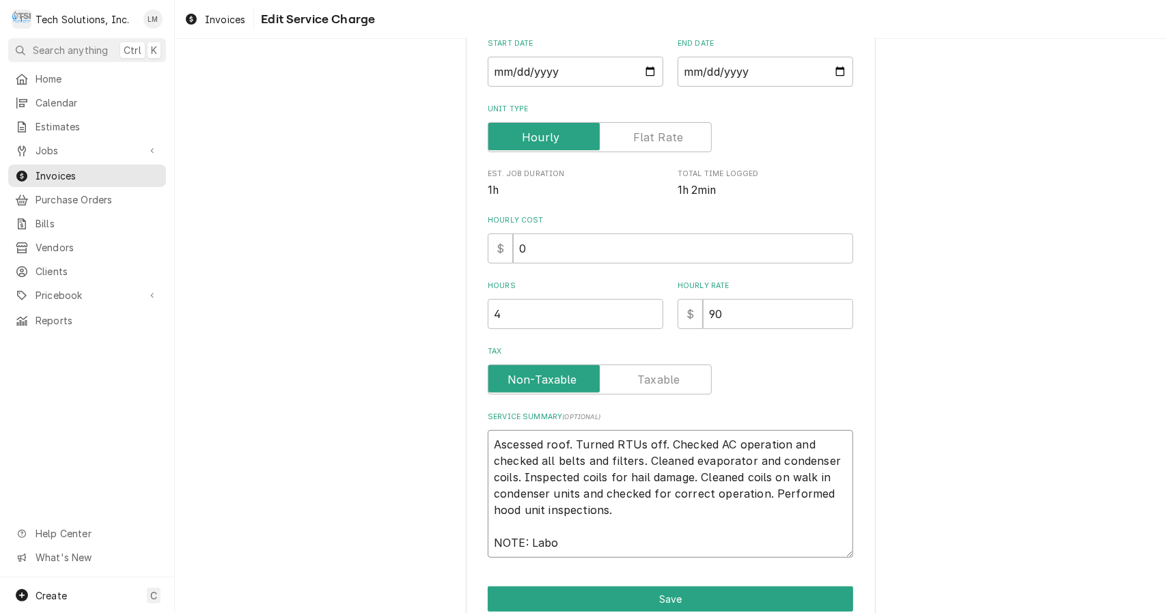
type textarea "x"
type textarea "Ascessed roof. Turned RTUs off. Checked AC operation and checked all belts and …"
type textarea "x"
type textarea "Ascessed roof. Turned RTUs off. Checked AC operation and checked all belts and …"
type textarea "x"
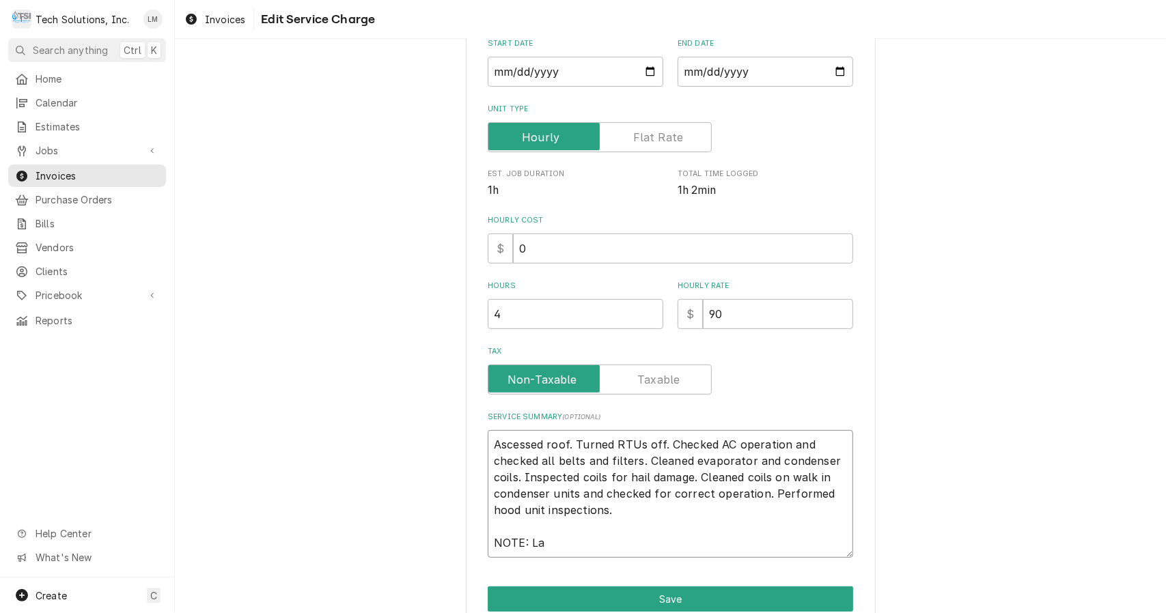
type textarea "Ascessed roof. Turned RTUs off. Checked AC operation and checked all belts and …"
type textarea "x"
type textarea "Ascessed roof. Turned RTUs off. Checked AC operation and checked all belts and …"
type textarea "x"
type textarea "Ascessed roof. Turned RTUs off. Checked AC operation and checked all belts and …"
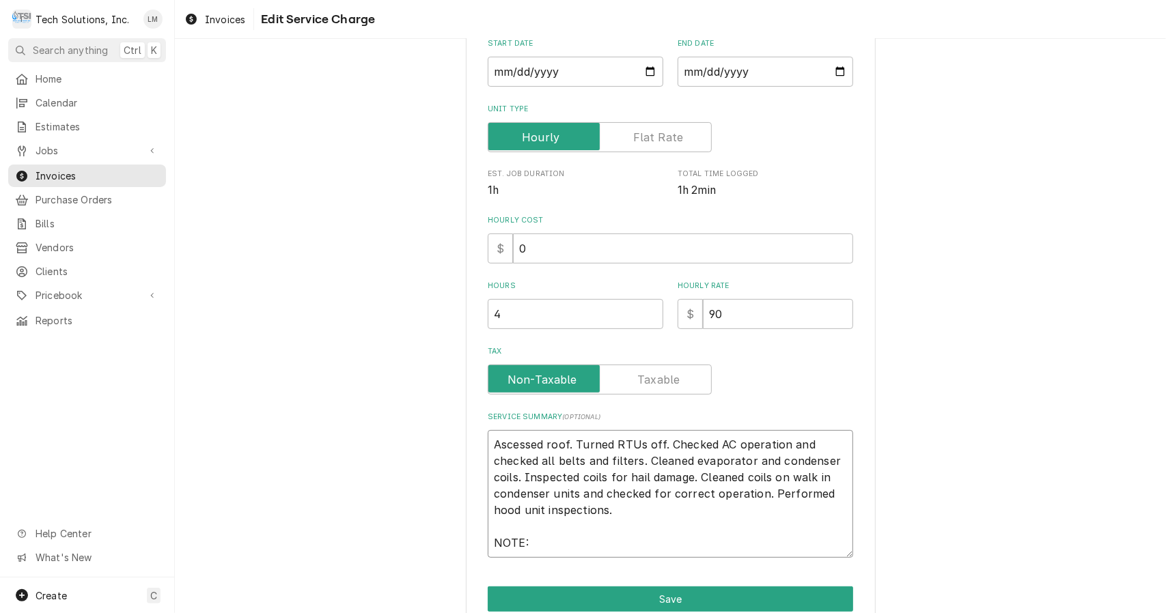
type textarea "x"
type textarea "Ascessed roof. Turned RTUs off. Checked AC operation and checked all belts and …"
type textarea "x"
type textarea "Ascessed roof. Turned RTUs off. Checked AC operation and checked all belts and …"
type textarea "x"
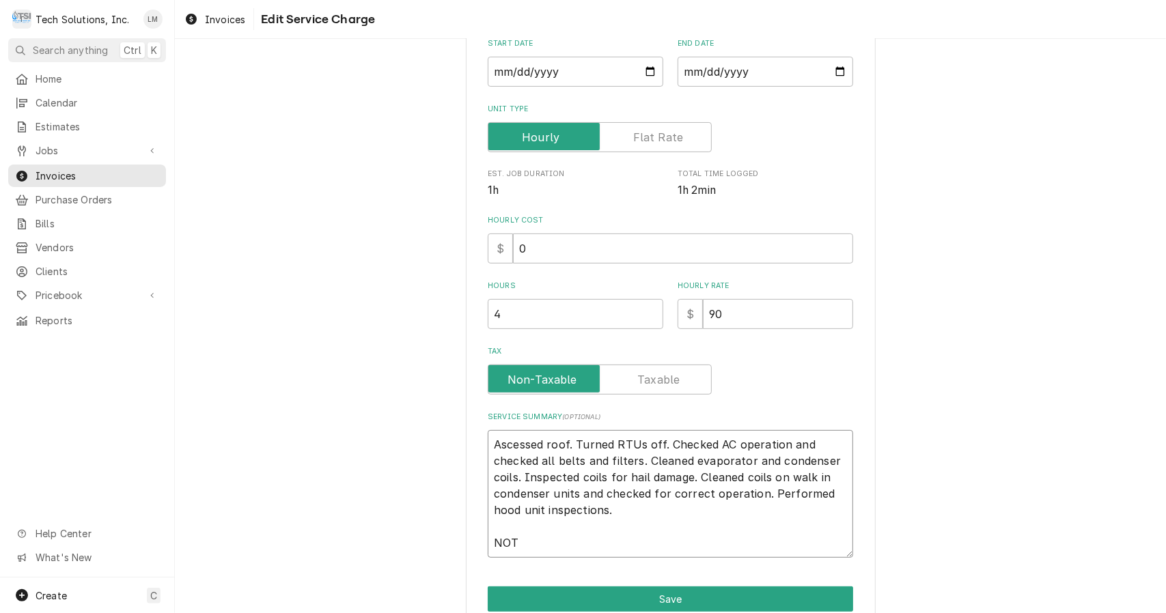
type textarea "Ascessed roof. Turned RTUs off. Checked AC operation and checked all belts and …"
type textarea "x"
type textarea "Ascessed roof. Turned RTUs off. Checked AC operation and checked all belts and …"
type textarea "x"
type textarea "Ascessed roof. Turned RTUs off. Checked AC operation and checked all belts and …"
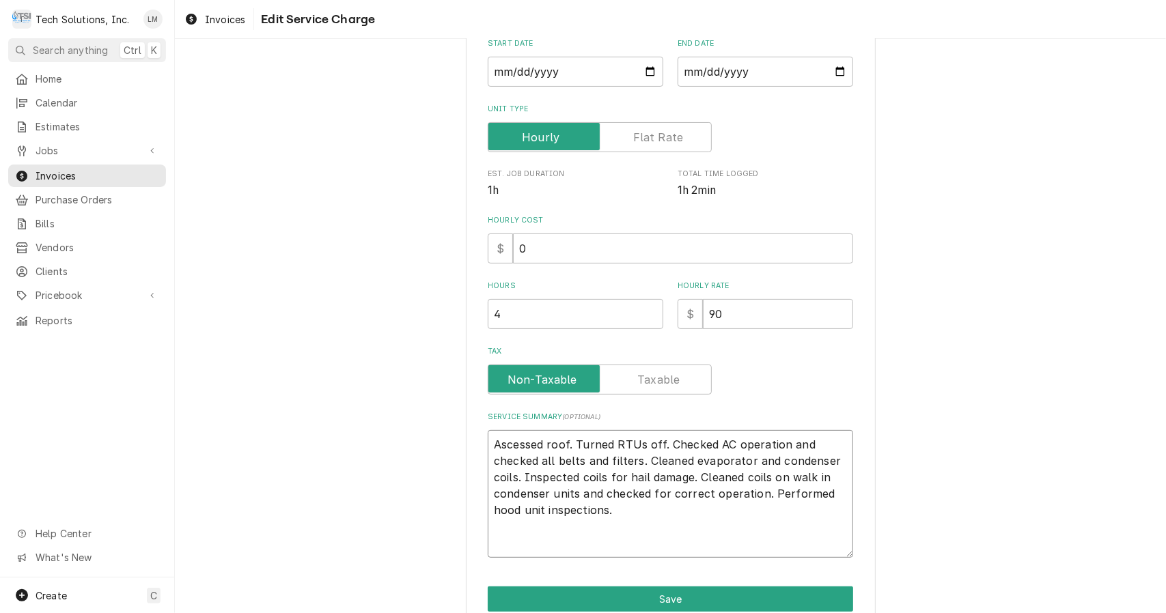
type textarea "x"
type textarea "Ascessed roof. Turned RTUs off. Checked AC operation and checked all belts and …"
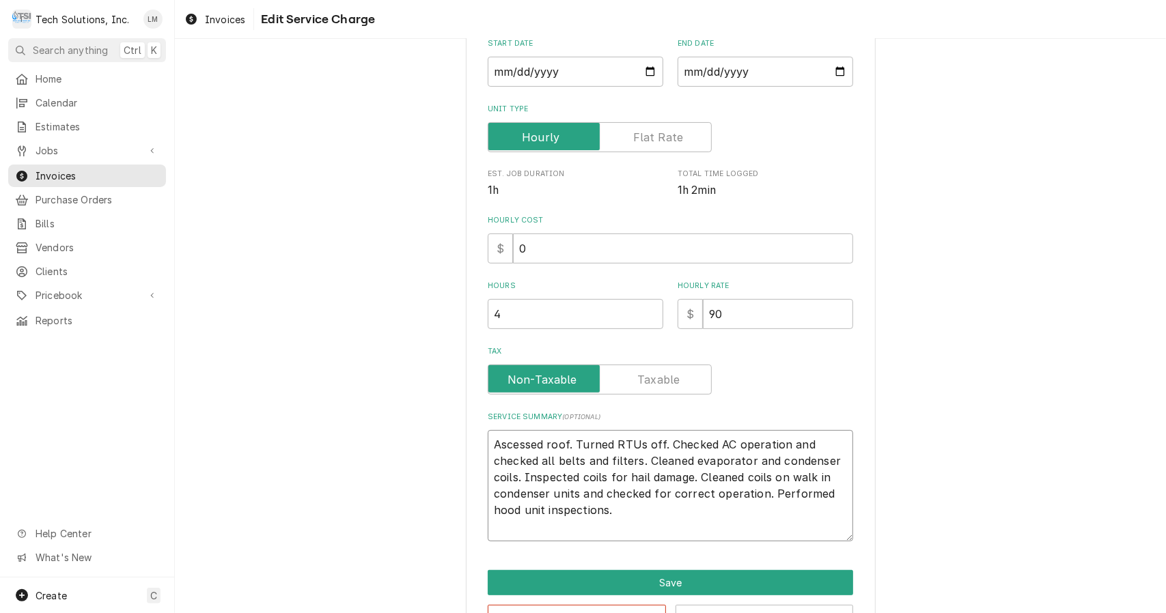
type textarea "x"
type textarea "Accessed roof. Turned RTUs off. Checked AC operation and checked all belts and …"
click at [566, 448] on textarea "Accessed roof. Turned RTUs off. Checked AC operation and checked all belts and …" at bounding box center [670, 485] width 365 height 111
type textarea "x"
type textarea "Accessed roof . Turned RTUs off. Checked AC operation and checked all belts and…"
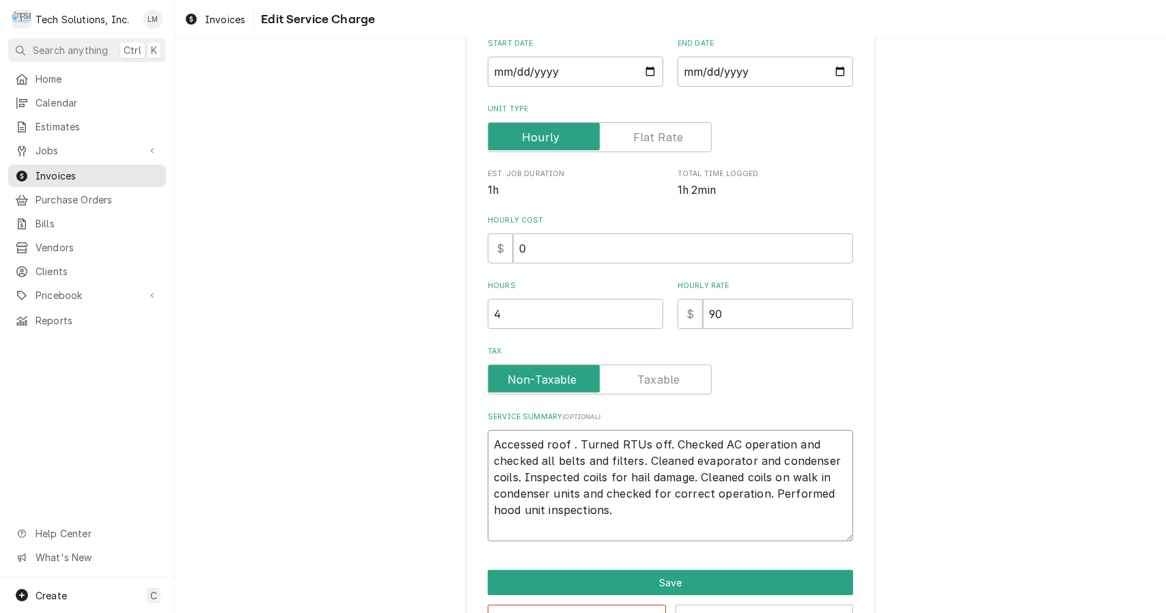
type textarea "x"
type textarea "Accessed roof t. Turned RTUs off. Checked AC operation and checked all belts an…"
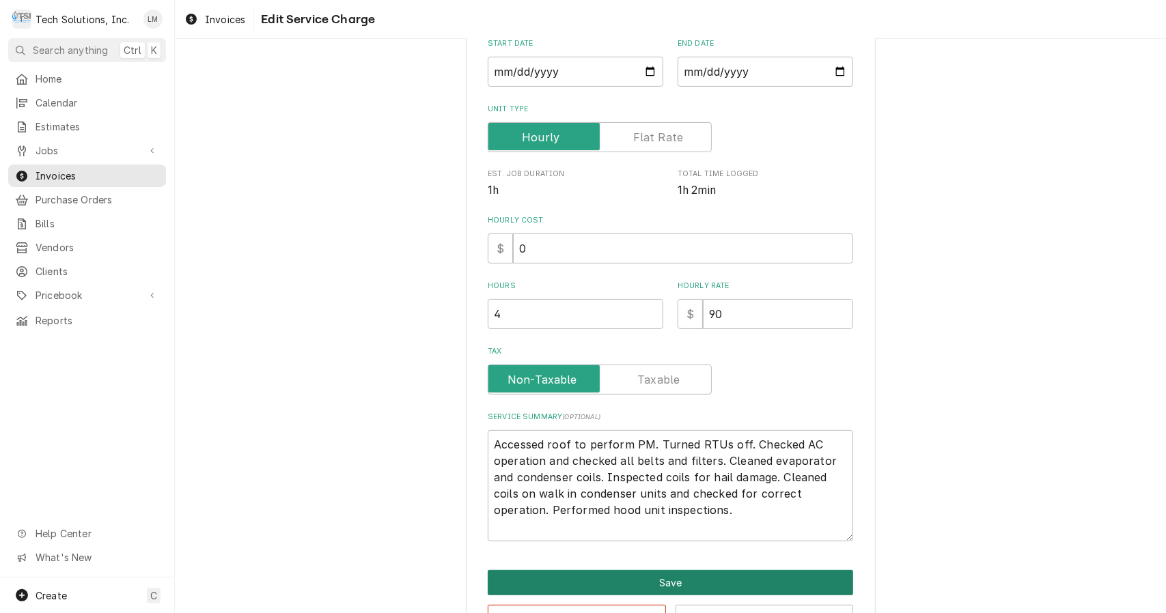
click at [689, 577] on button "Save" at bounding box center [670, 582] width 365 height 25
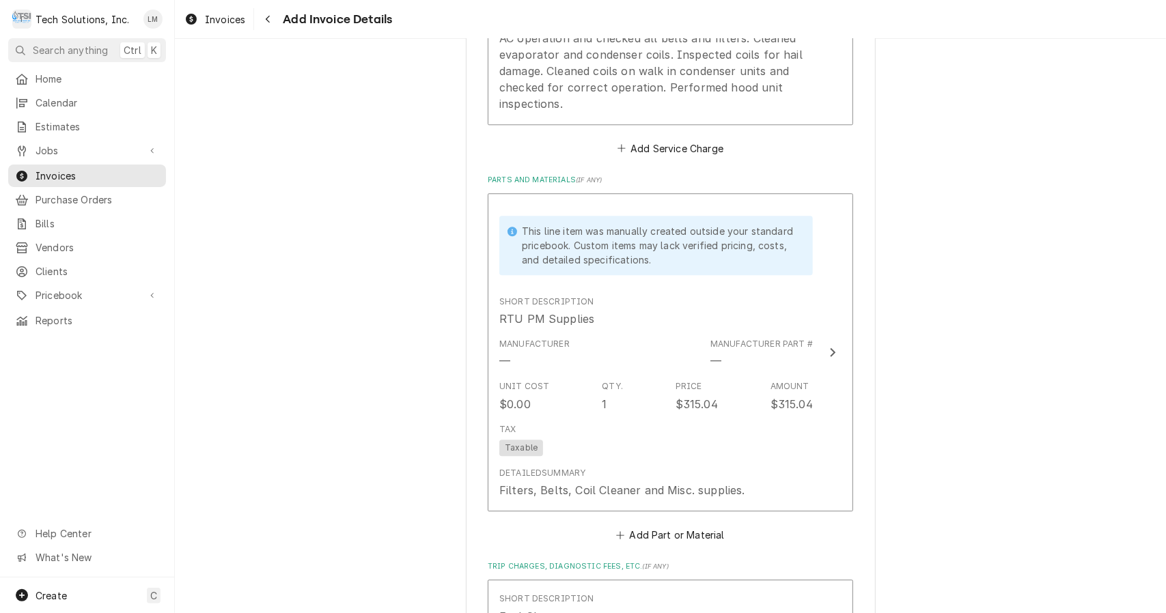
scroll to position [2366, 0]
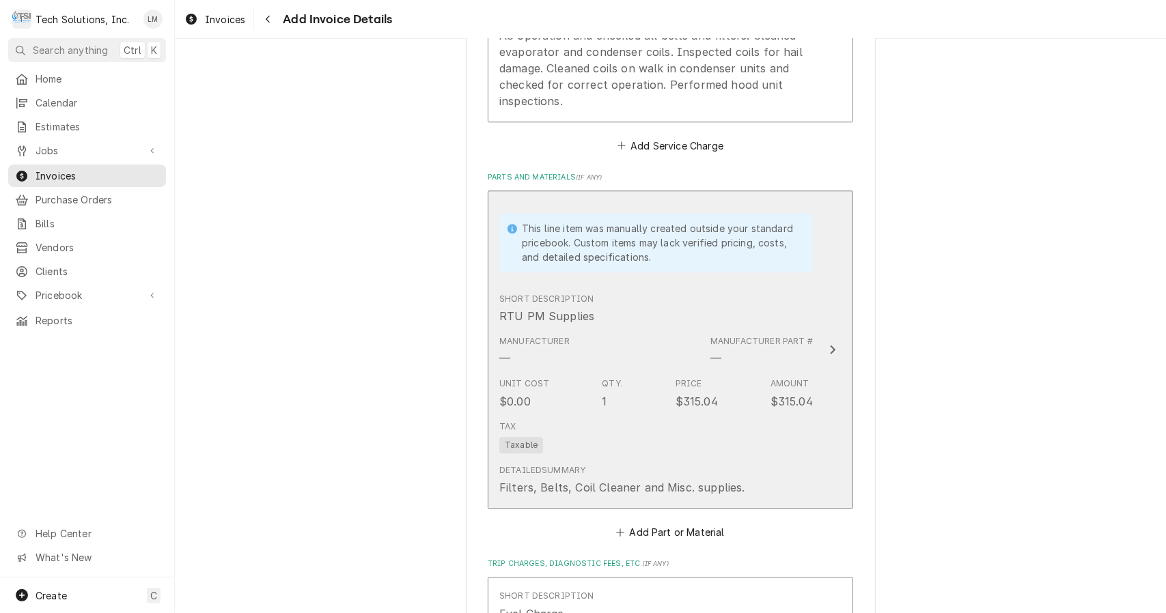
click at [821, 329] on button "This line item was manually created outside your standard pricebook. Custom ite…" at bounding box center [670, 350] width 365 height 318
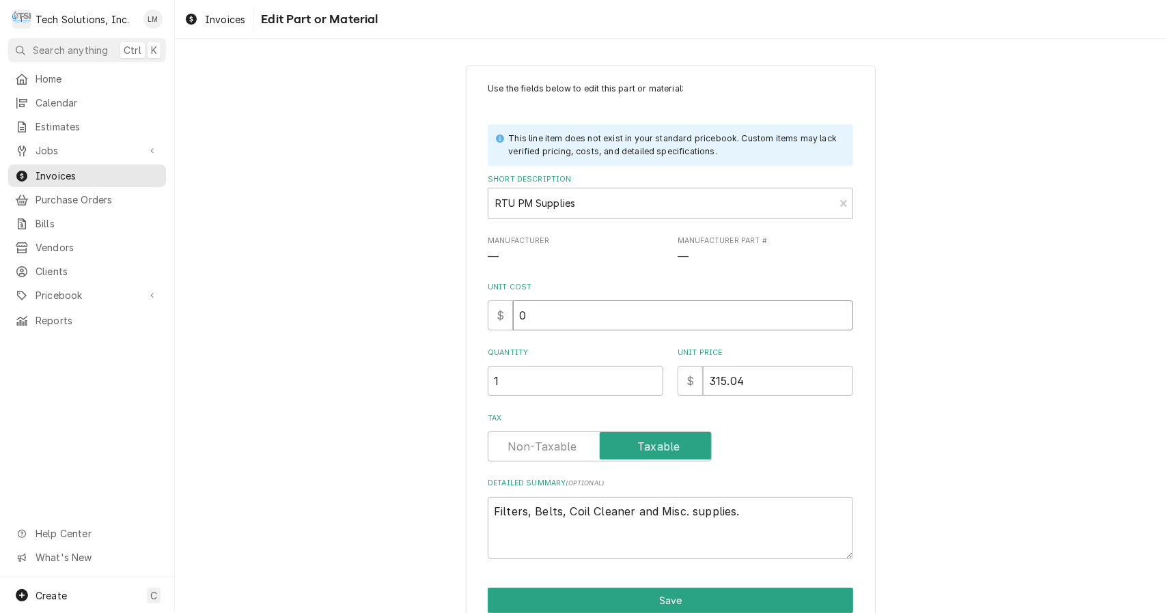
click at [587, 317] on input "0" at bounding box center [683, 316] width 340 height 30
click at [682, 611] on button "Save" at bounding box center [670, 600] width 365 height 25
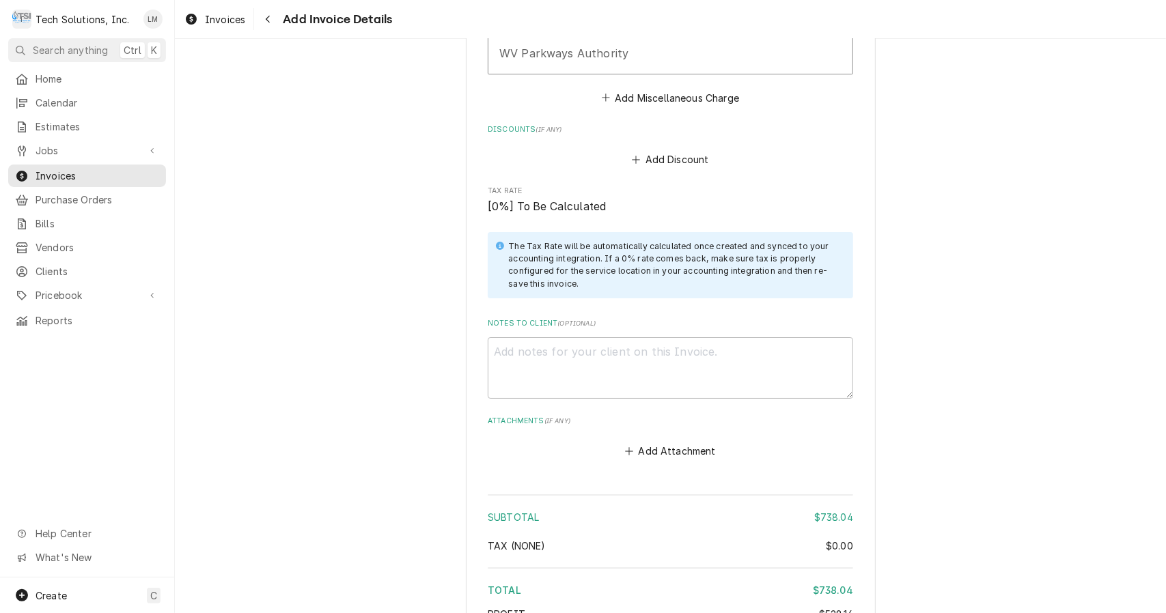
scroll to position [3207, 0]
click at [654, 337] on textarea "Notes to Client ( optional )" at bounding box center [670, 368] width 365 height 62
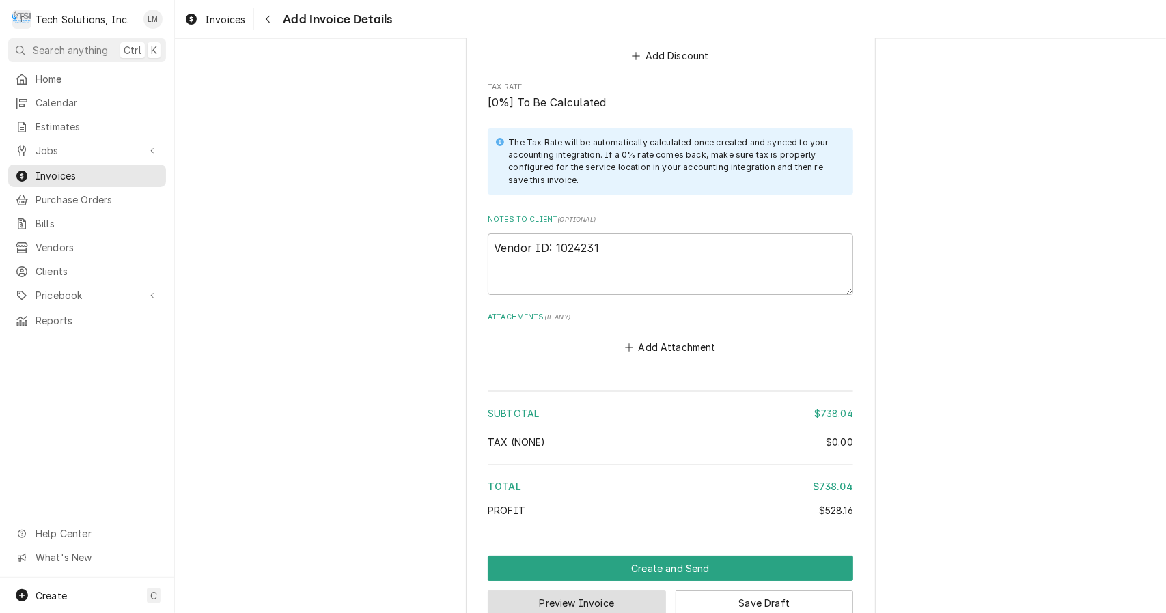
click at [616, 591] on button "Preview Invoice" at bounding box center [577, 603] width 178 height 25
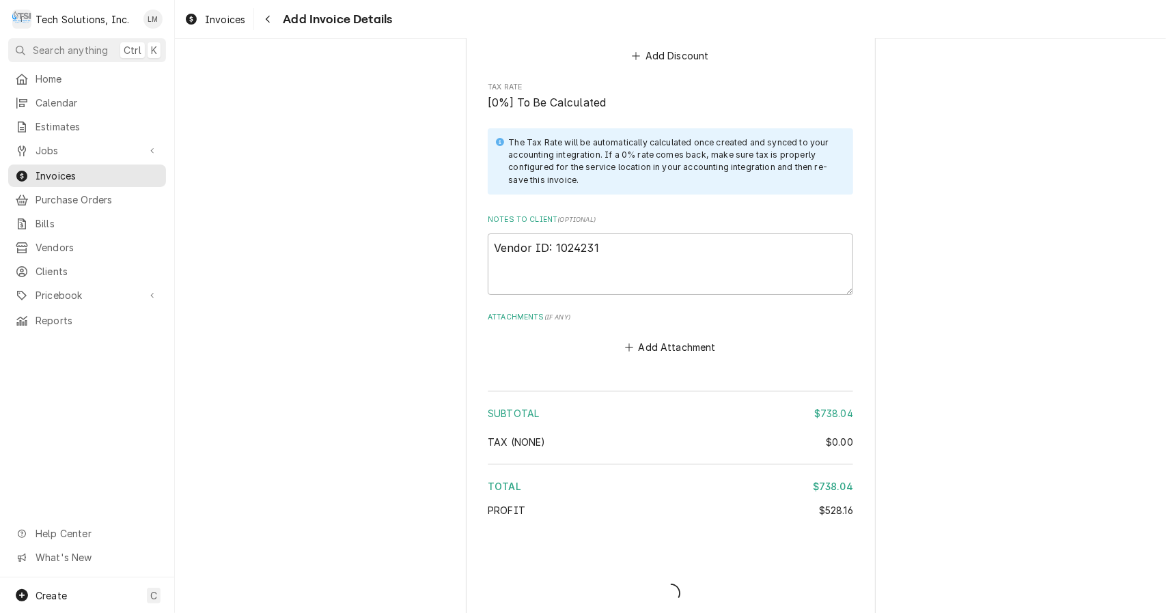
scroll to position [3302, 0]
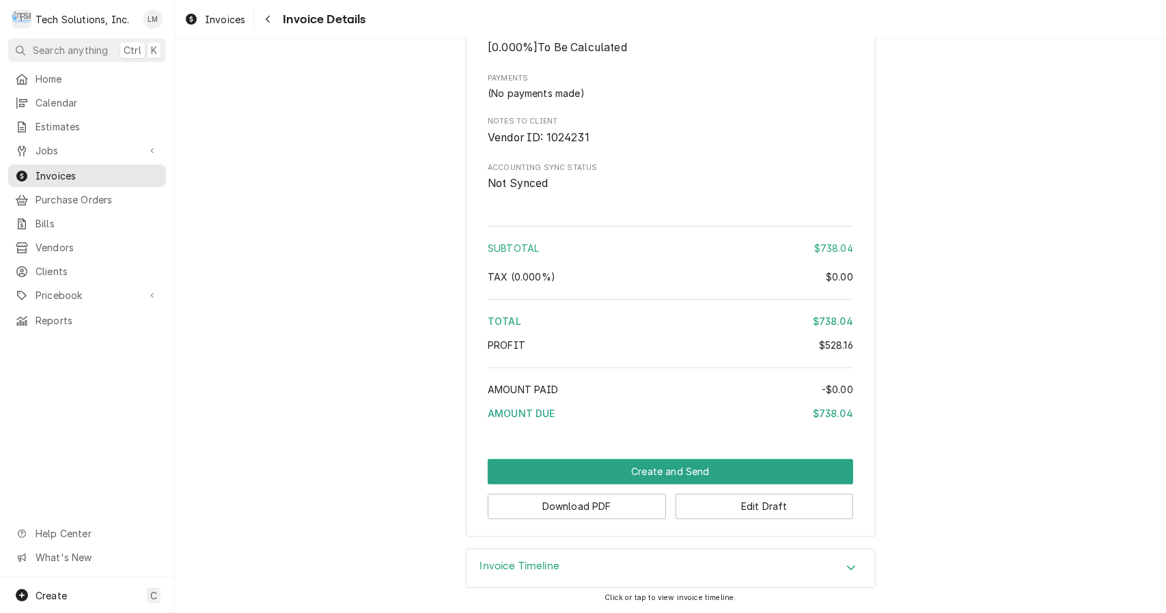
scroll to position [1727, 0]
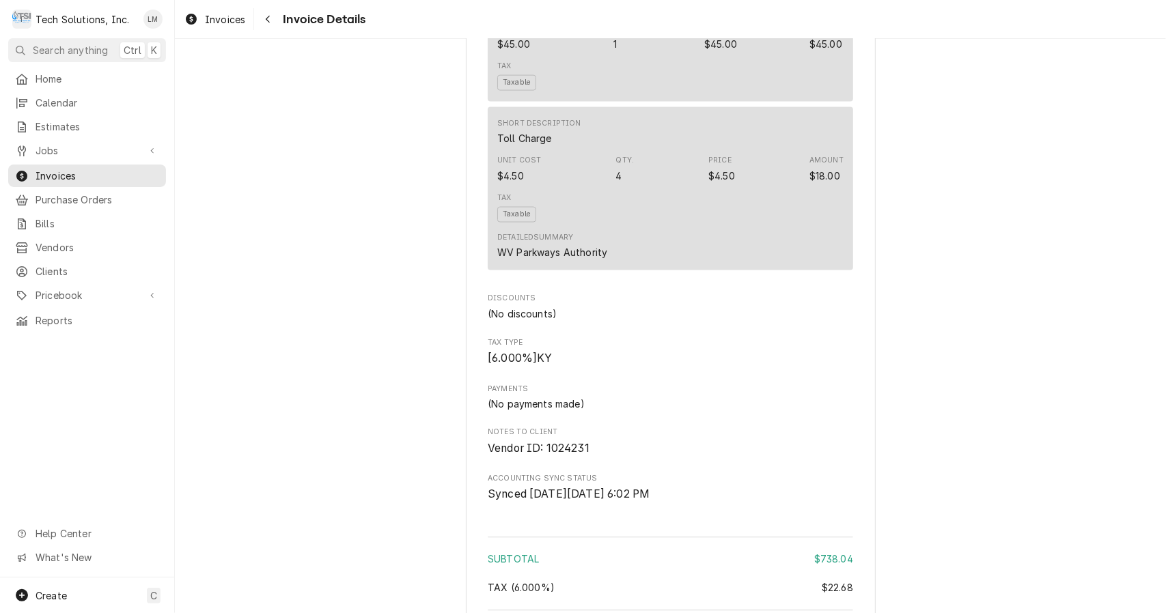
scroll to position [1727, 0]
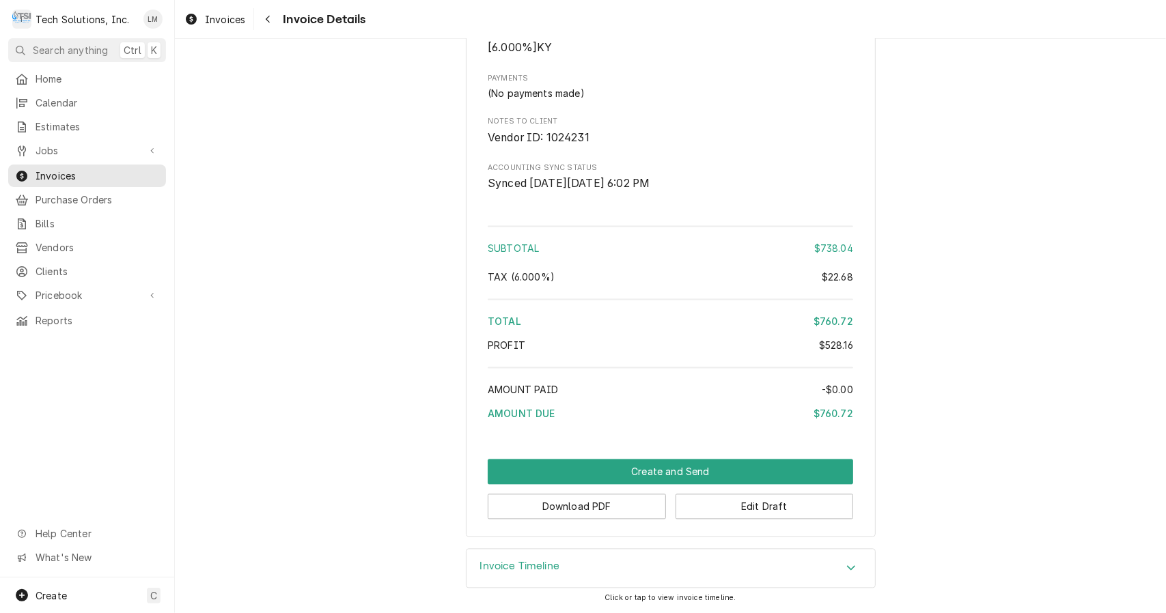
click at [618, 512] on button "Download PDF" at bounding box center [577, 507] width 178 height 25
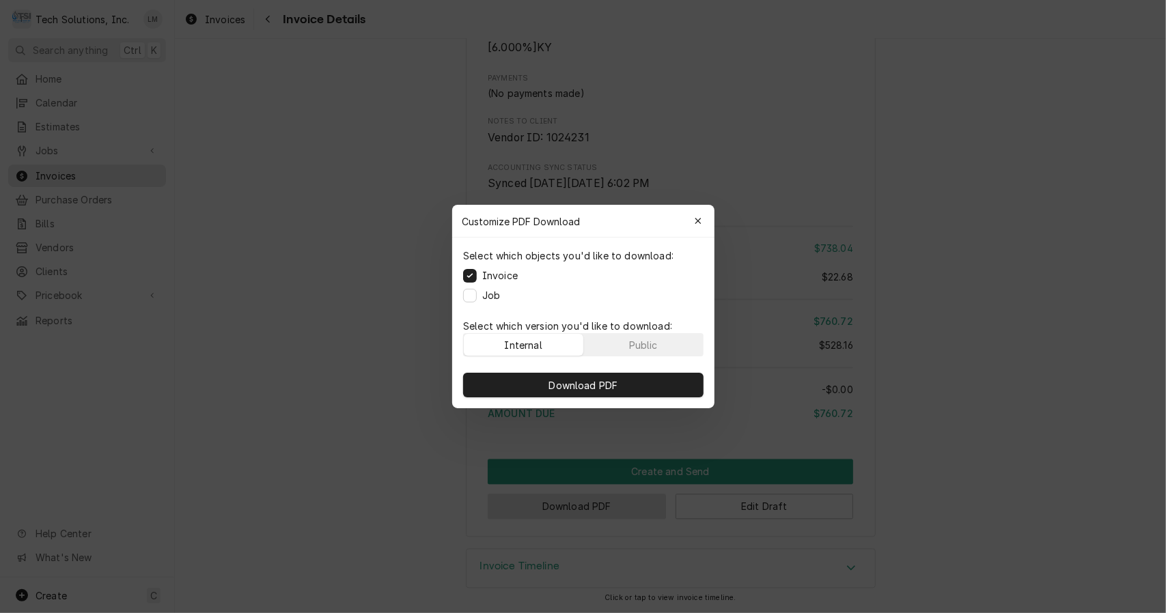
click at [659, 337] on button "Public" at bounding box center [643, 345] width 120 height 22
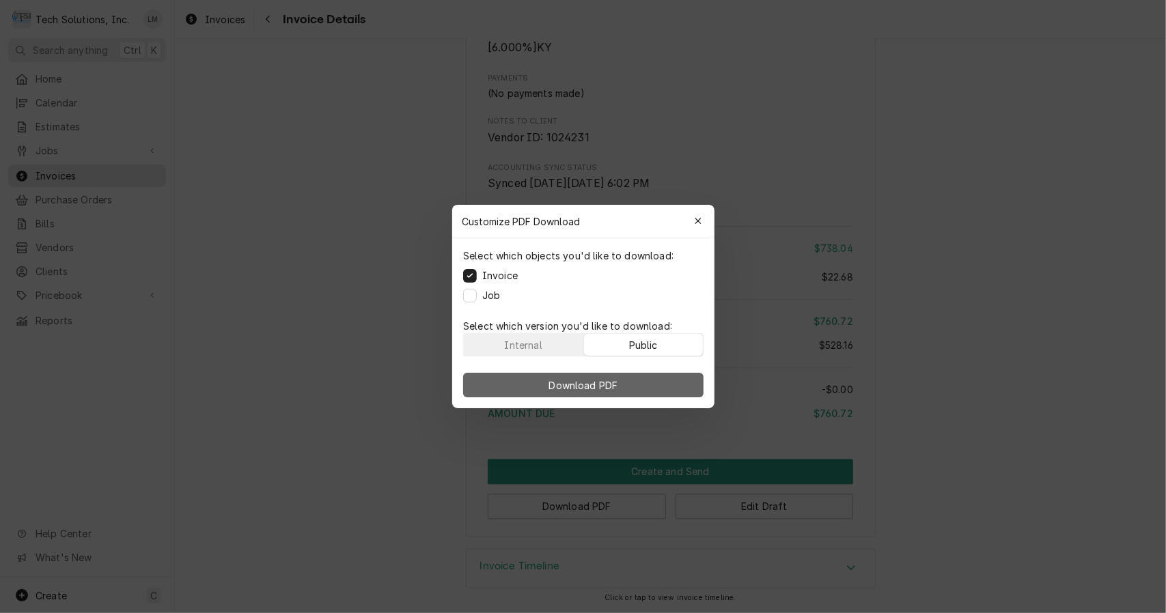
click at [633, 388] on button "Download PDF" at bounding box center [583, 385] width 240 height 25
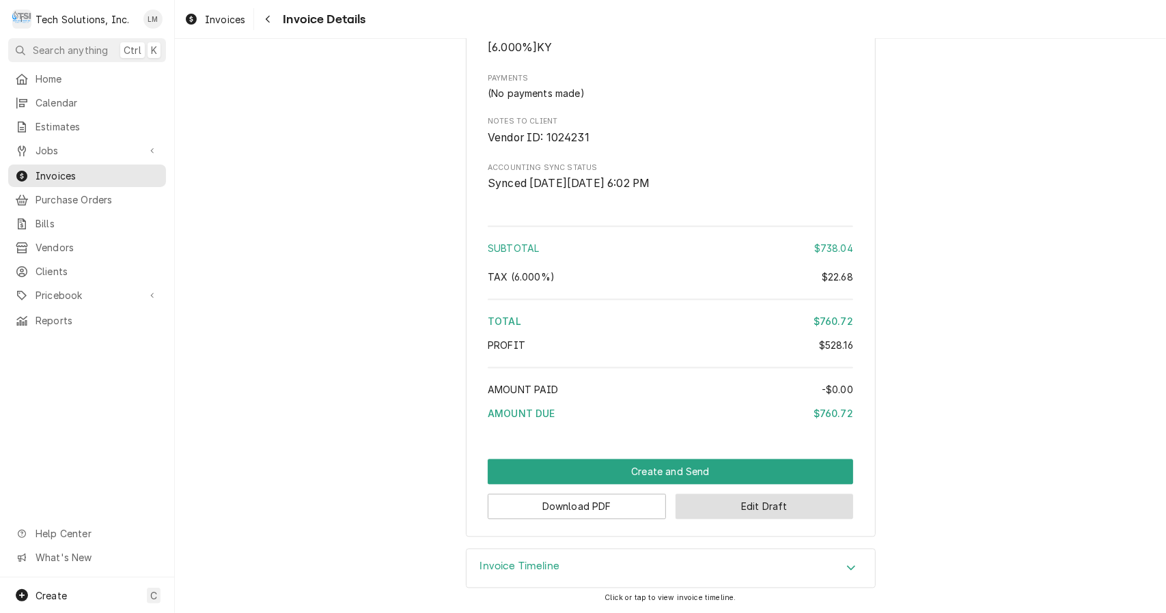
click at [744, 514] on button "Edit Draft" at bounding box center [765, 507] width 178 height 25
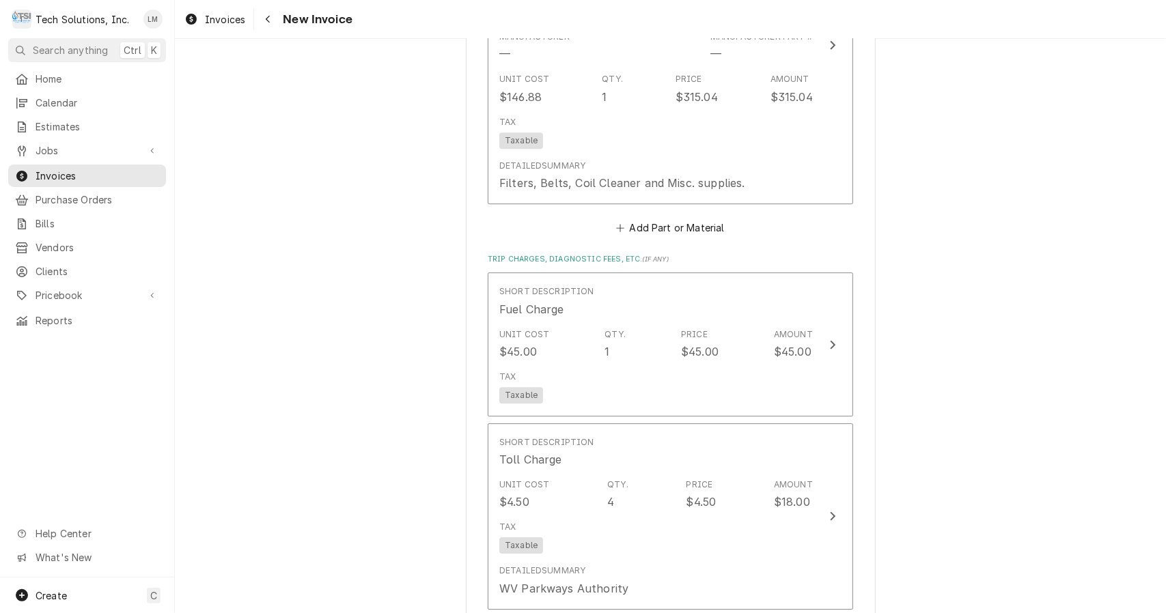
scroll to position [2672, 0]
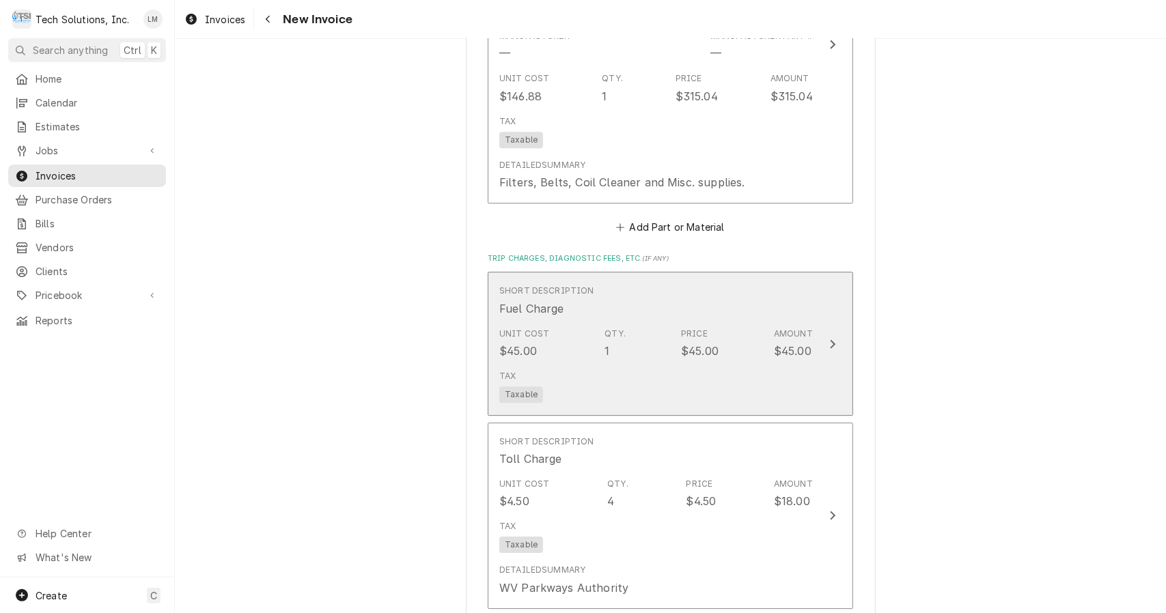
click at [835, 336] on div "Update Line Item" at bounding box center [833, 344] width 18 height 16
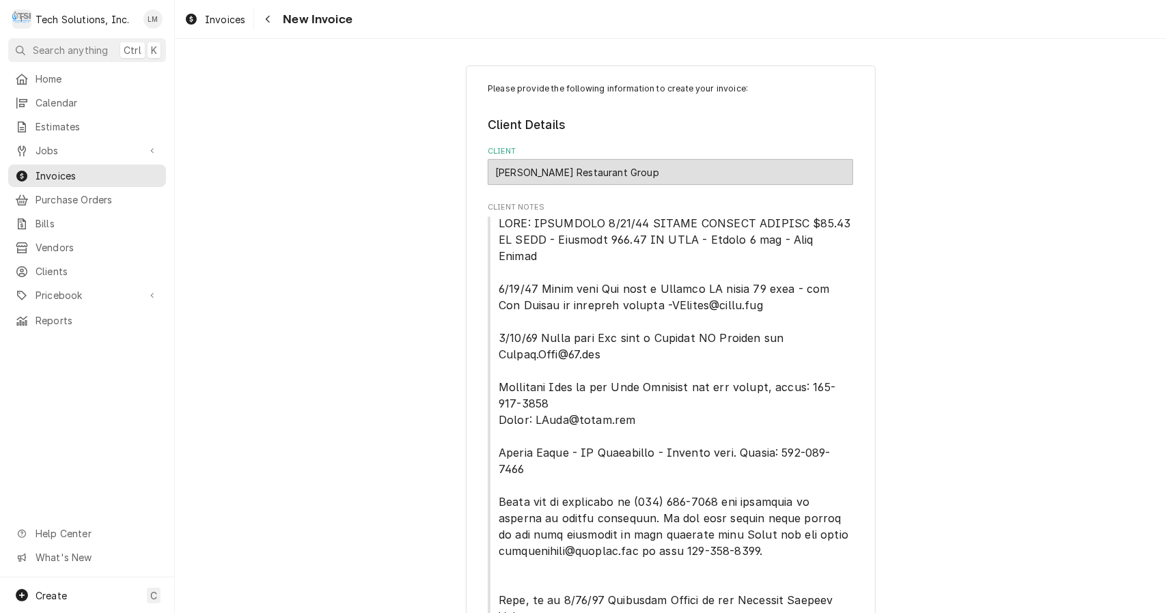
type textarea "x"
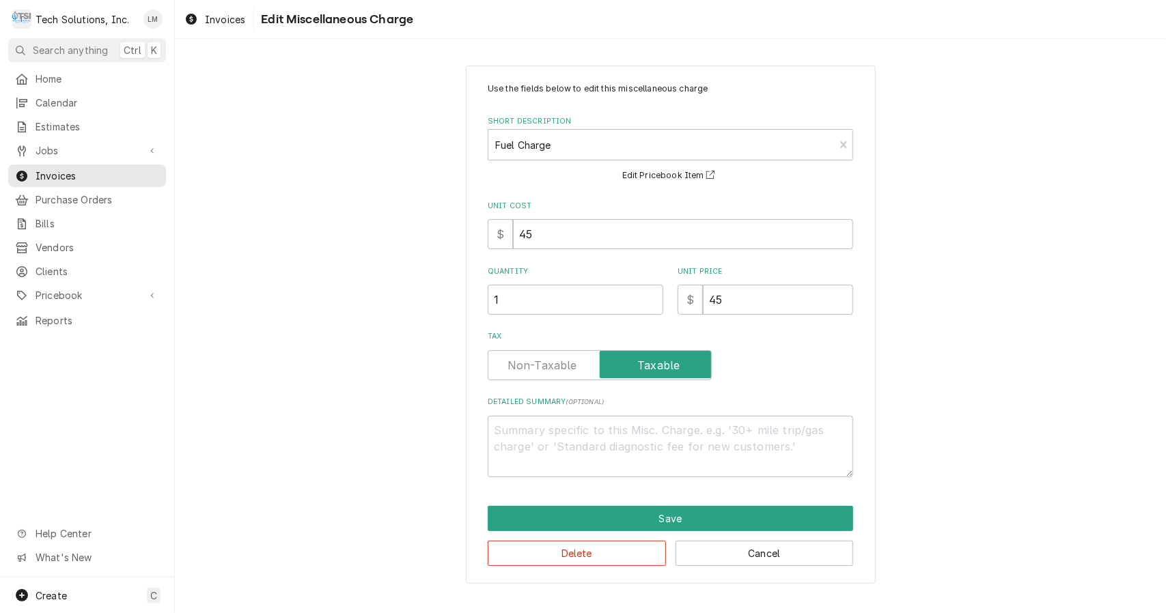
click at [570, 368] on label "Tax" at bounding box center [600, 365] width 224 height 30
click at [570, 368] on input "Tax" at bounding box center [600, 365] width 212 height 30
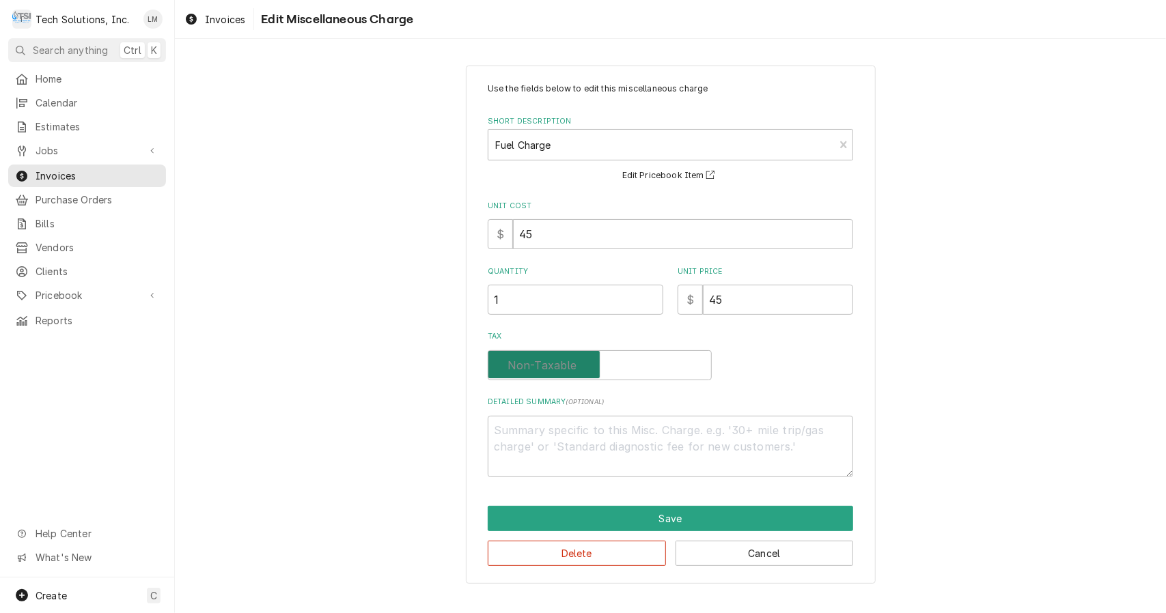
checkbox input "false"
click at [731, 517] on button "Save" at bounding box center [670, 518] width 365 height 25
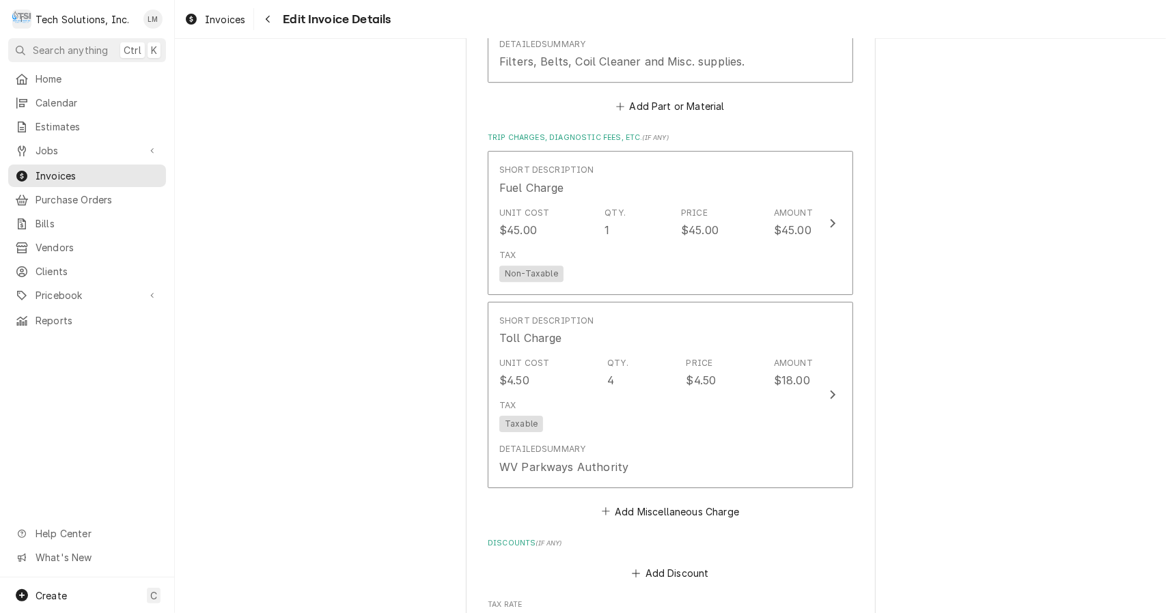
scroll to position [2803, 0]
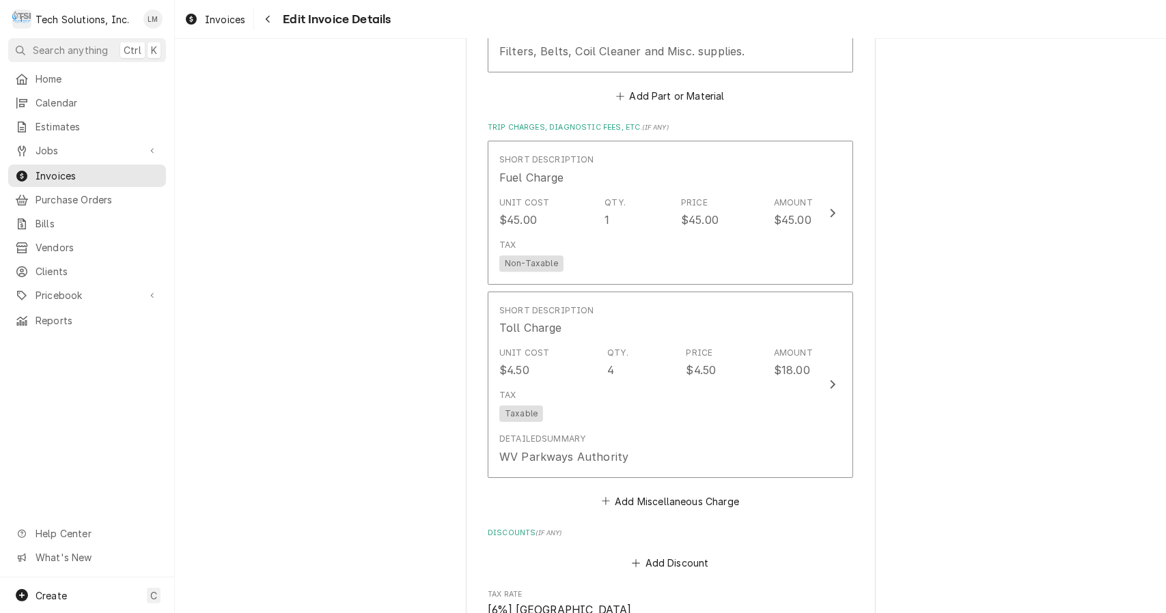
click at [820, 366] on button "Short Description Toll Charge Unit Cost $4.50 Qty. 4 Price $4.50 Amount $18.00 …" at bounding box center [670, 385] width 365 height 186
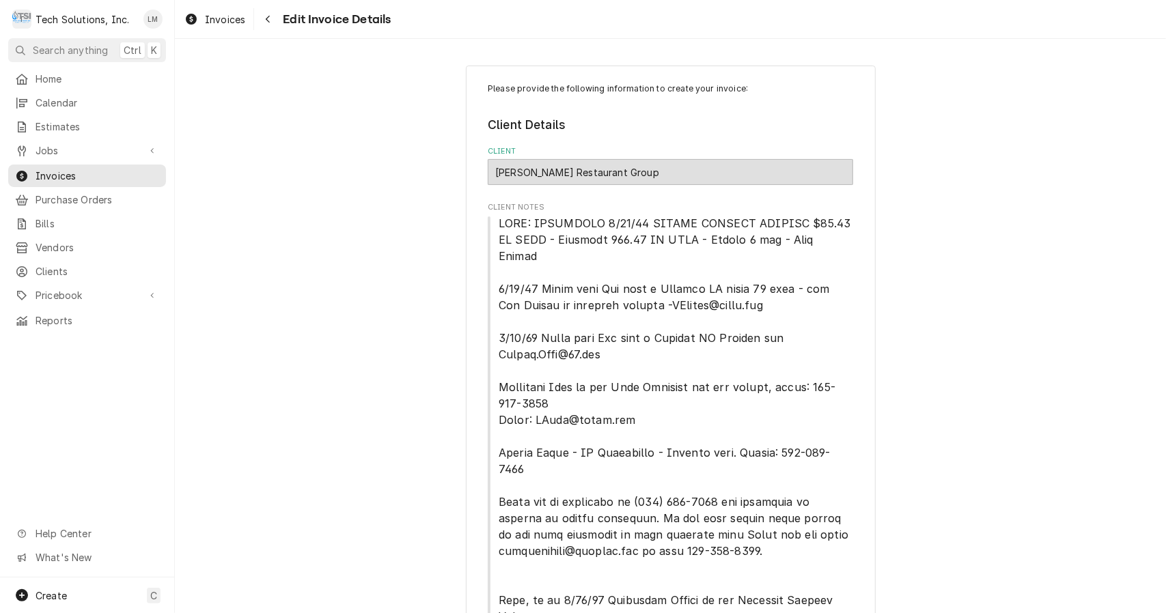
type textarea "x"
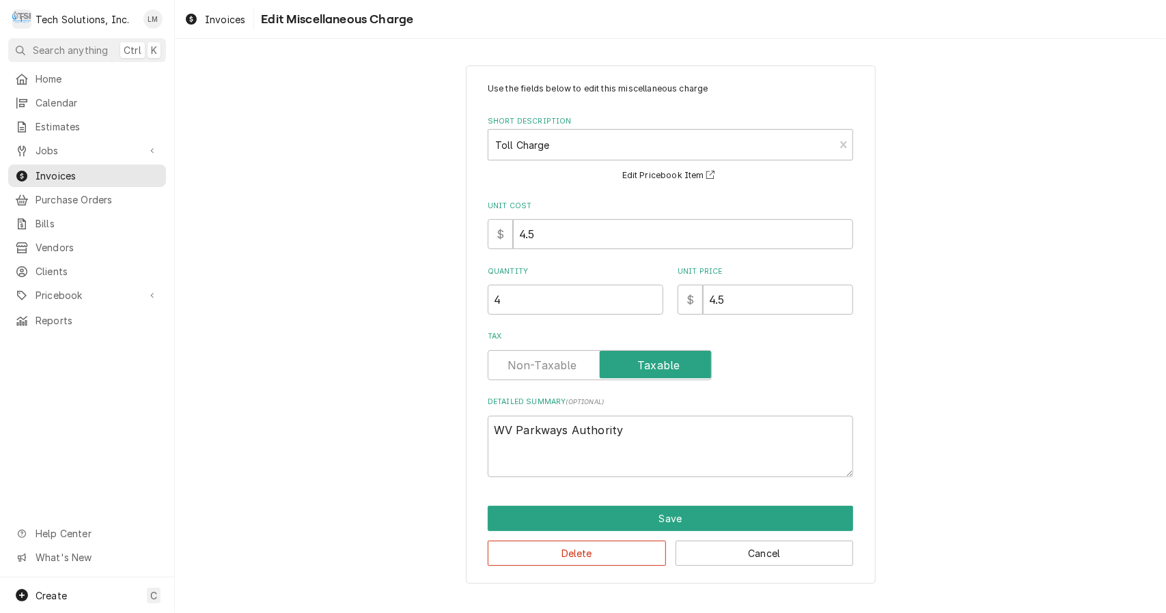
click at [559, 372] on label "Tax" at bounding box center [600, 365] width 224 height 30
click at [559, 372] on input "Tax" at bounding box center [600, 365] width 212 height 30
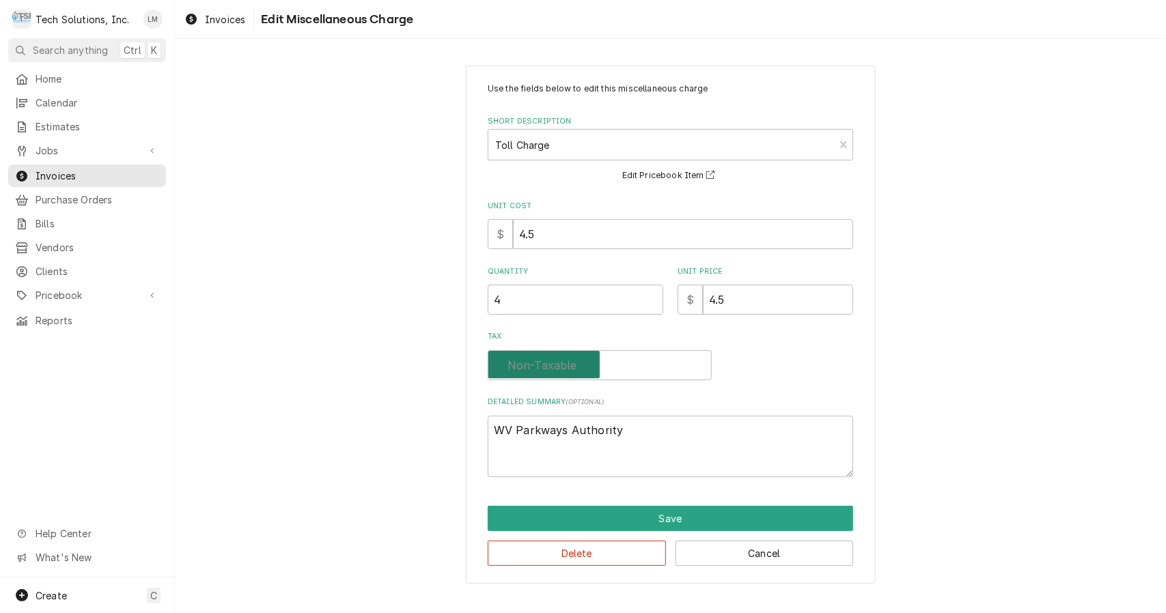
checkbox input "false"
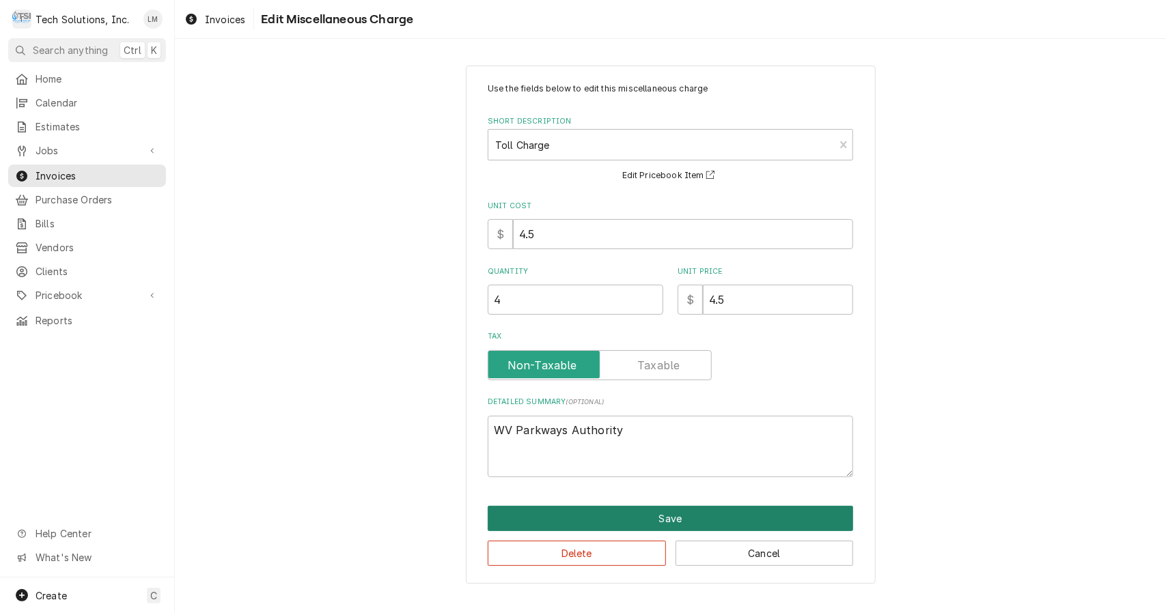
click at [687, 522] on button "Save" at bounding box center [670, 518] width 365 height 25
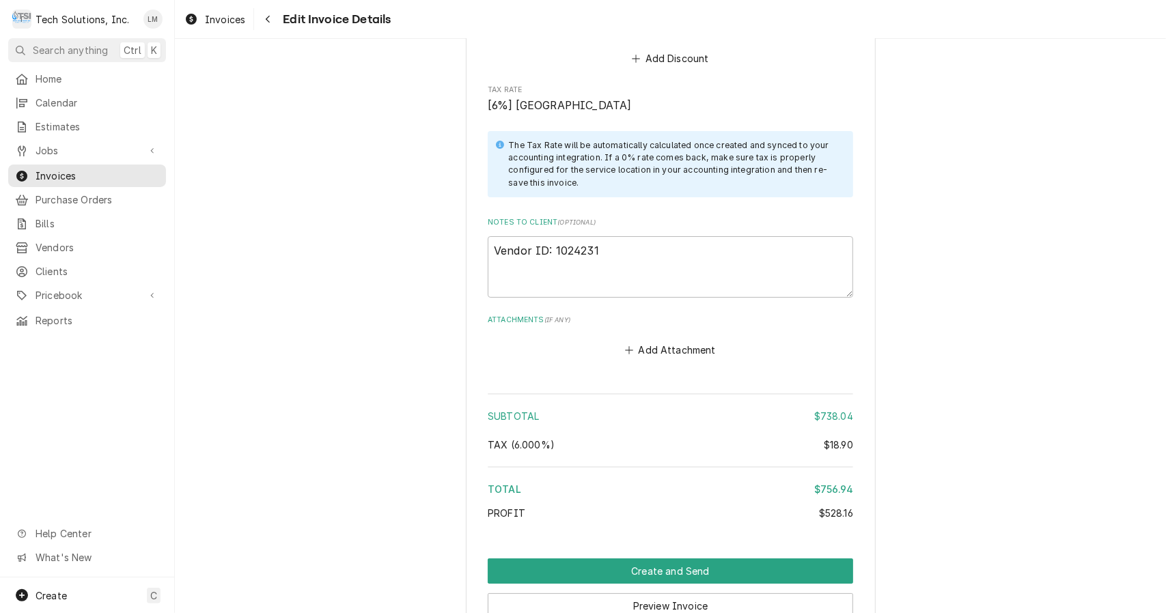
scroll to position [3308, 0]
click at [681, 594] on button "Preview Invoice" at bounding box center [670, 606] width 365 height 25
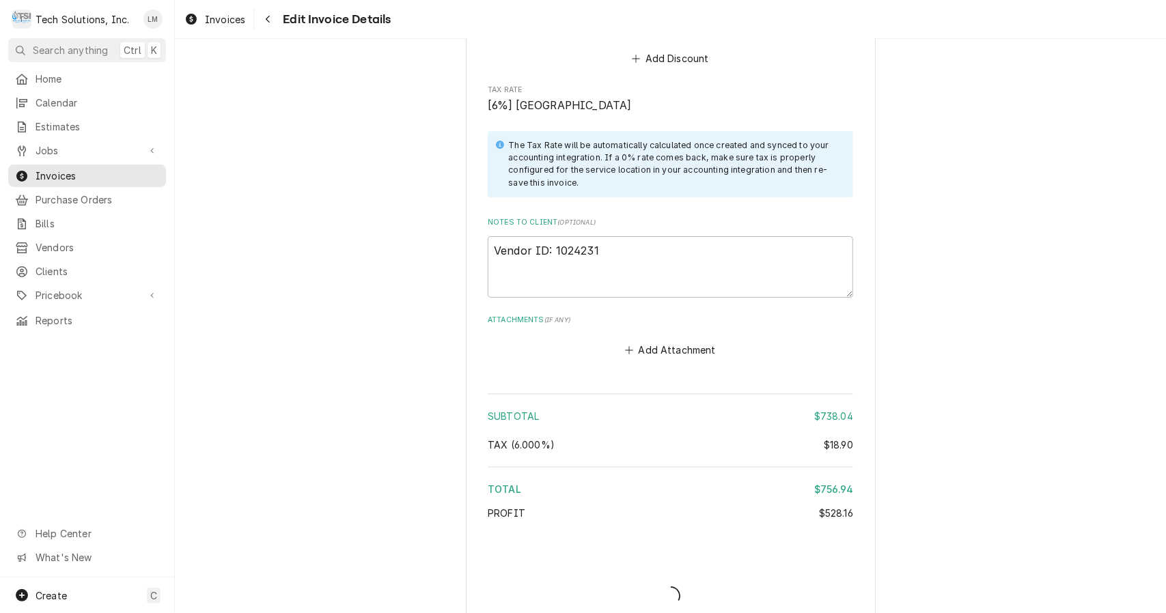
type textarea "x"
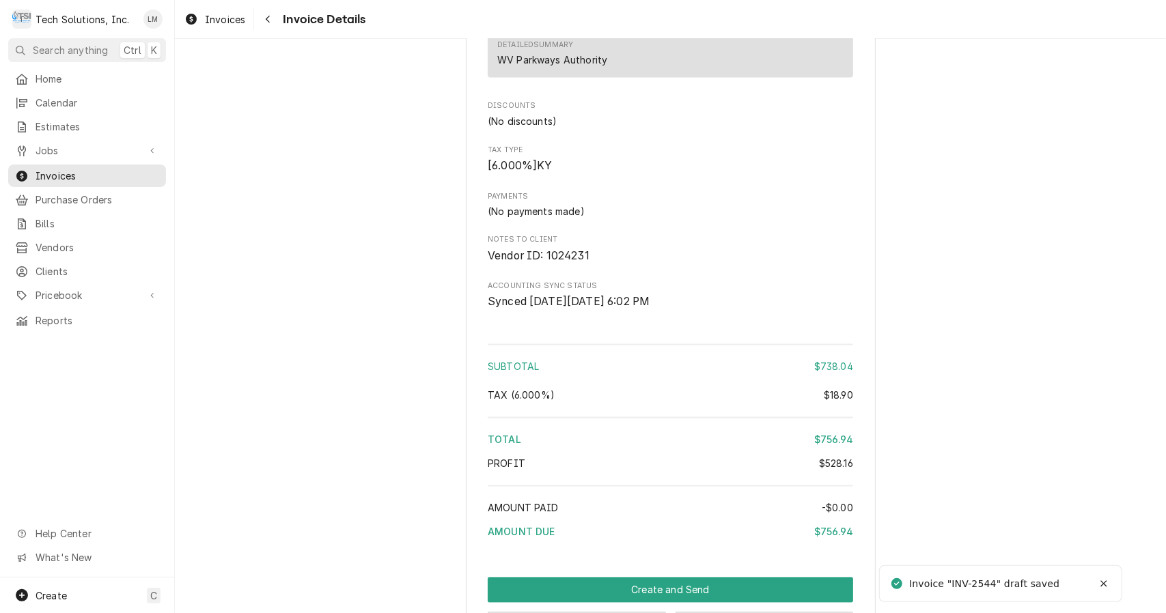
scroll to position [1727, 0]
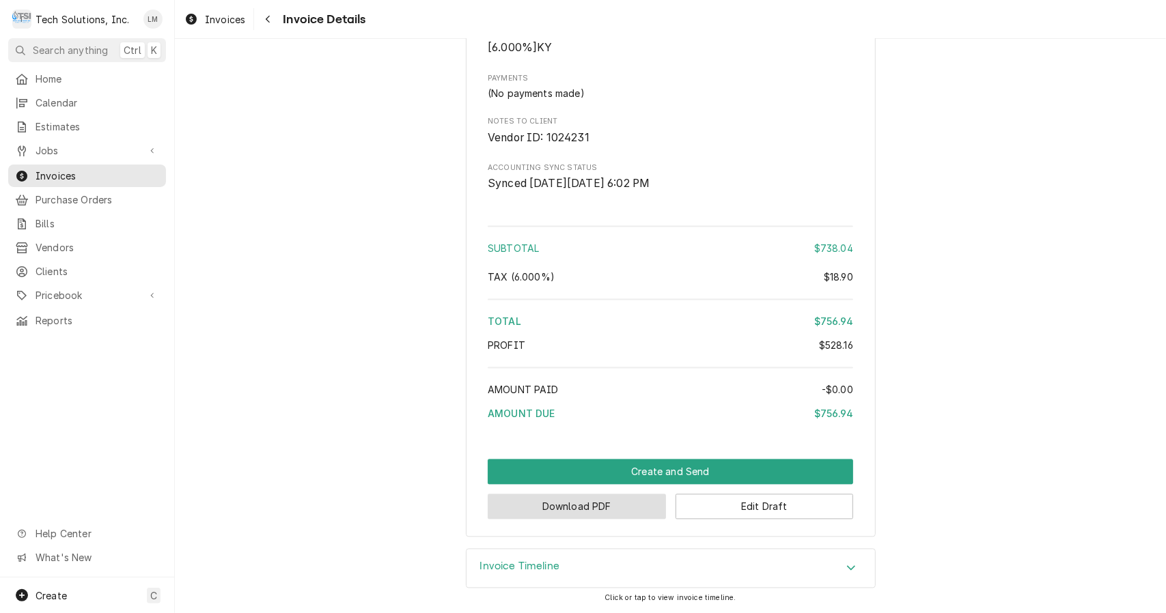
click at [620, 514] on button "Download PDF" at bounding box center [577, 507] width 178 height 25
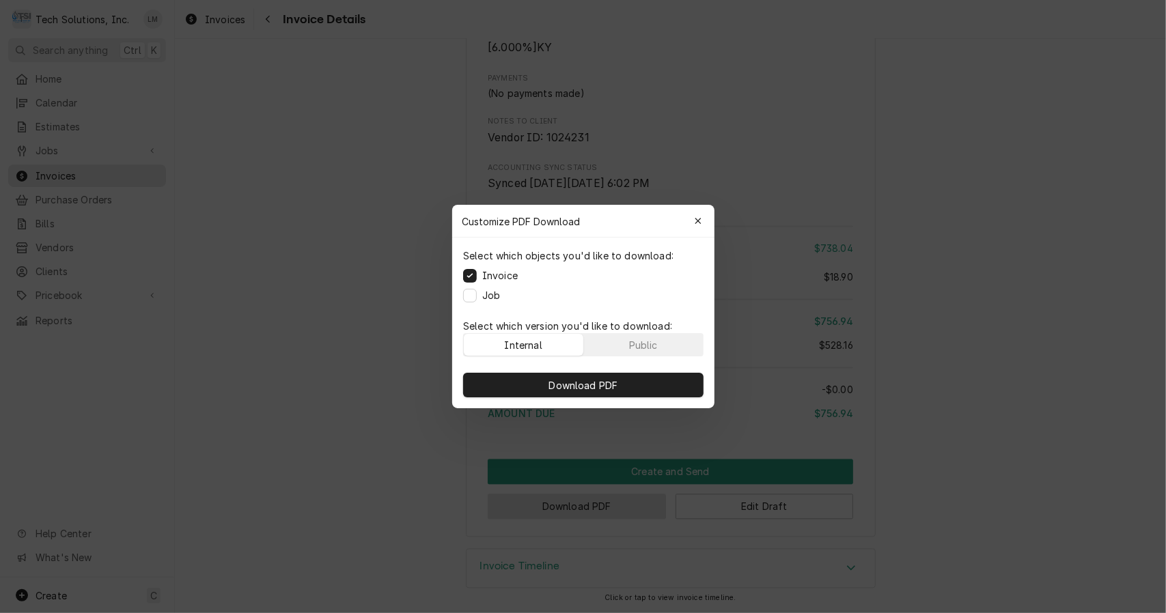
click at [620, 509] on div at bounding box center [583, 306] width 1166 height 613
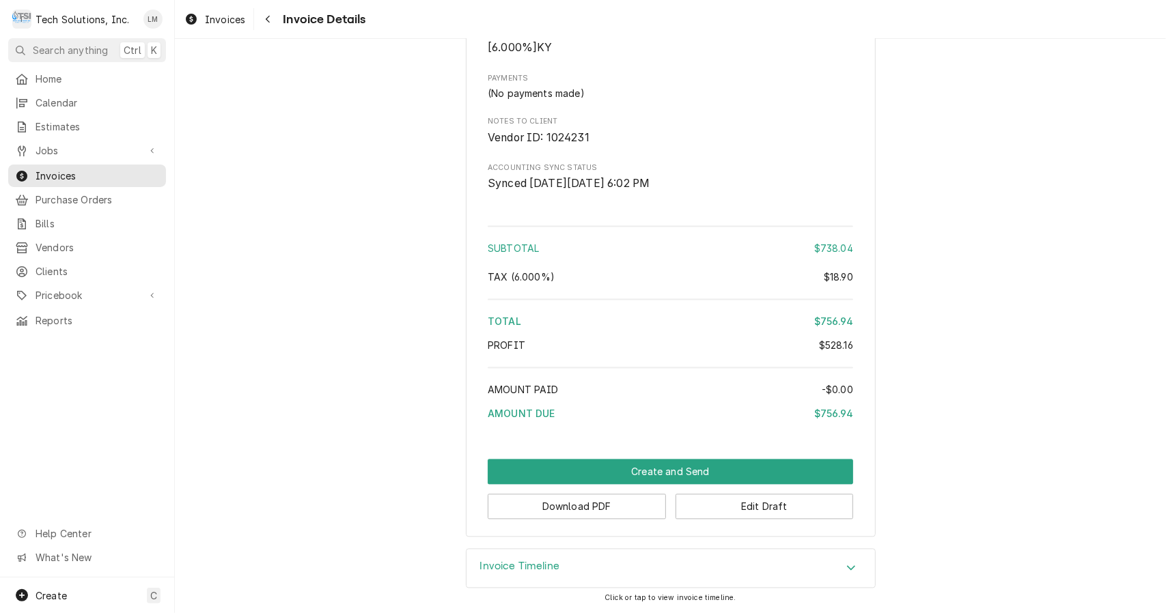
click at [611, 506] on button "Download PDF" at bounding box center [577, 507] width 178 height 25
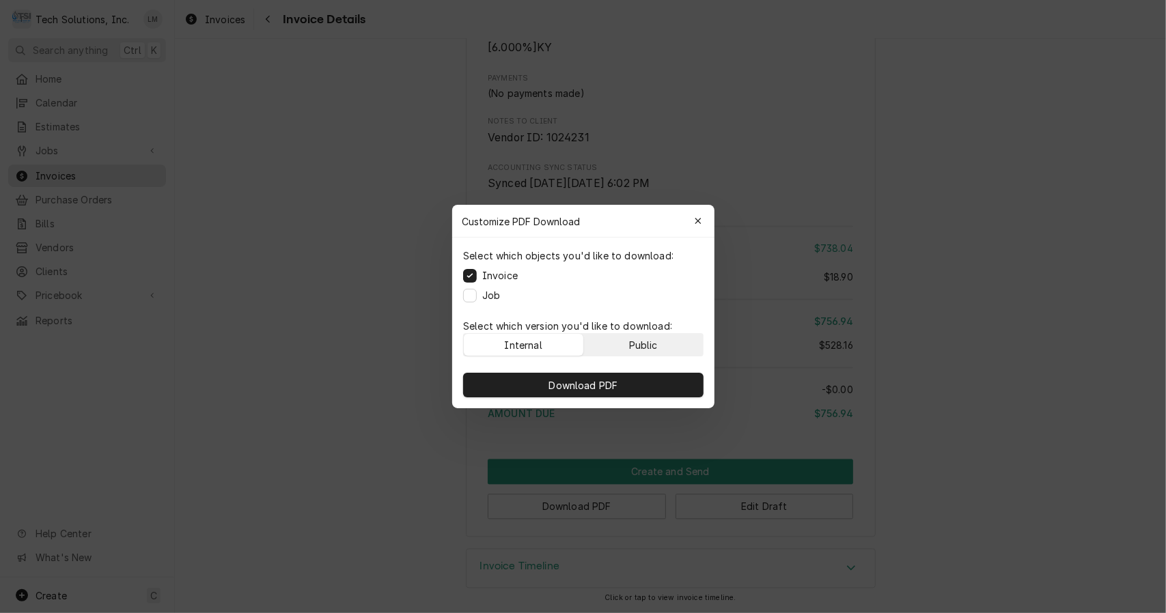
click at [663, 346] on button "Public" at bounding box center [643, 345] width 120 height 22
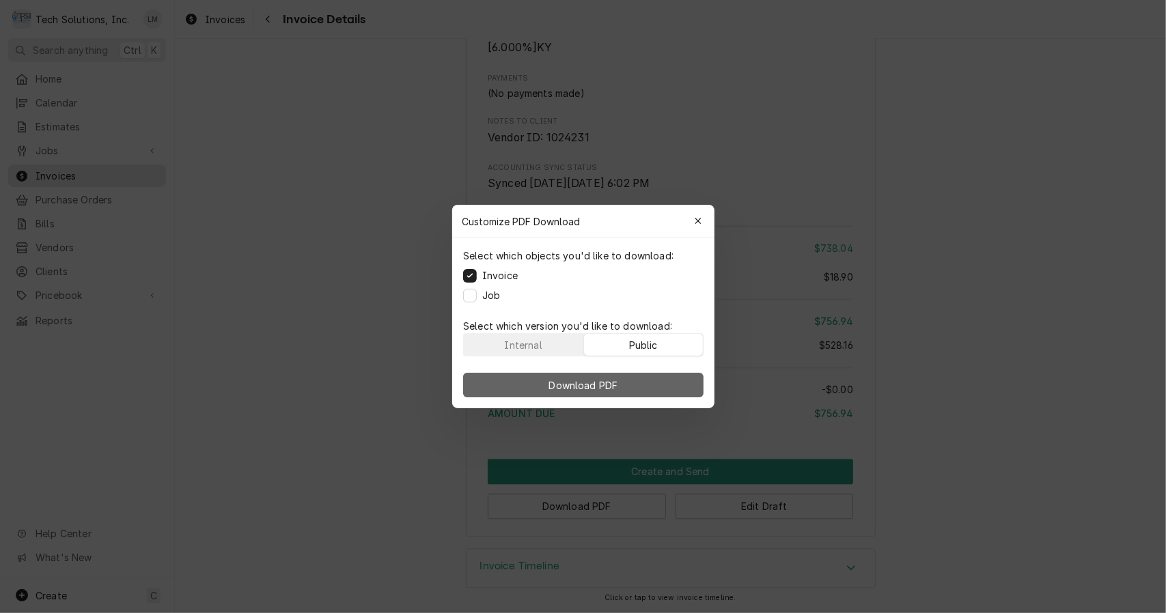
click at [651, 386] on button "Download PDF" at bounding box center [583, 385] width 240 height 25
